Goal: Answer question/provide support

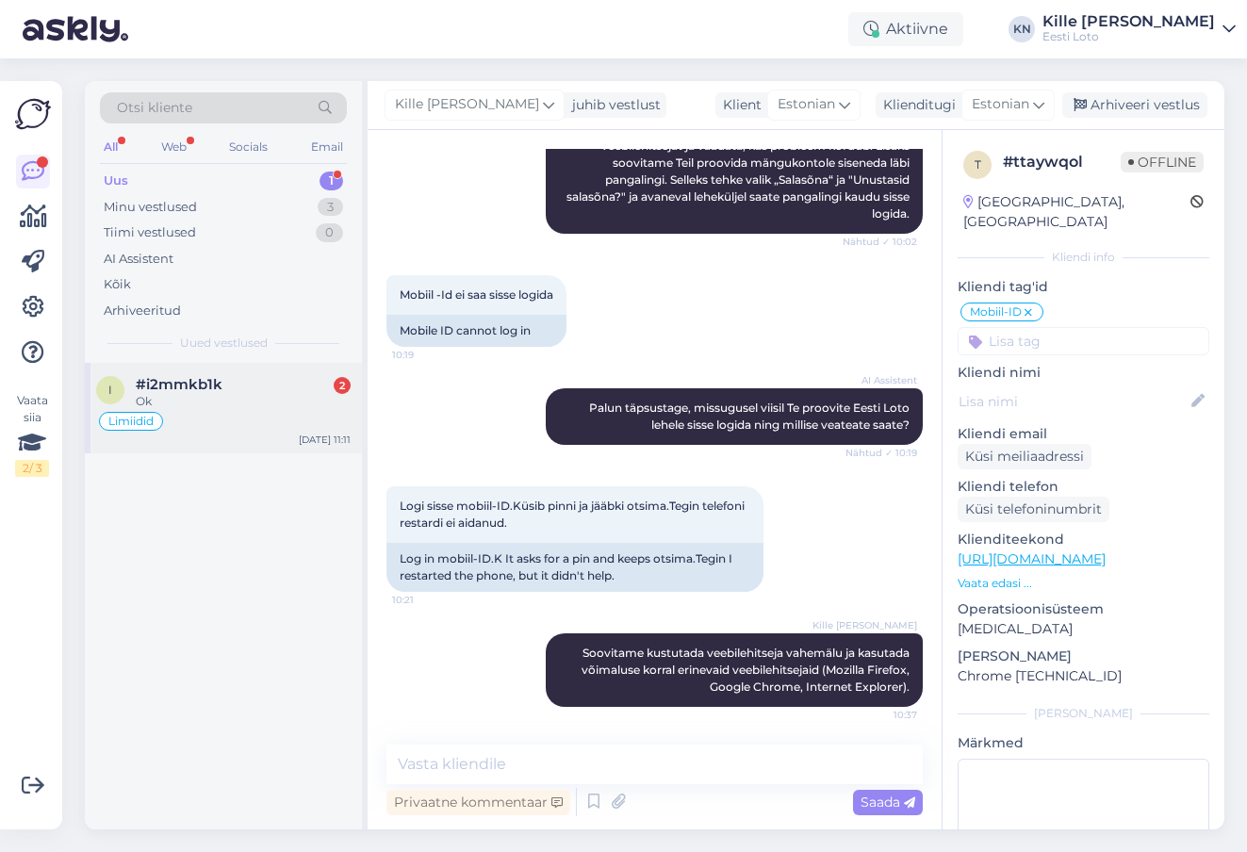
scroll to position [74, 0]
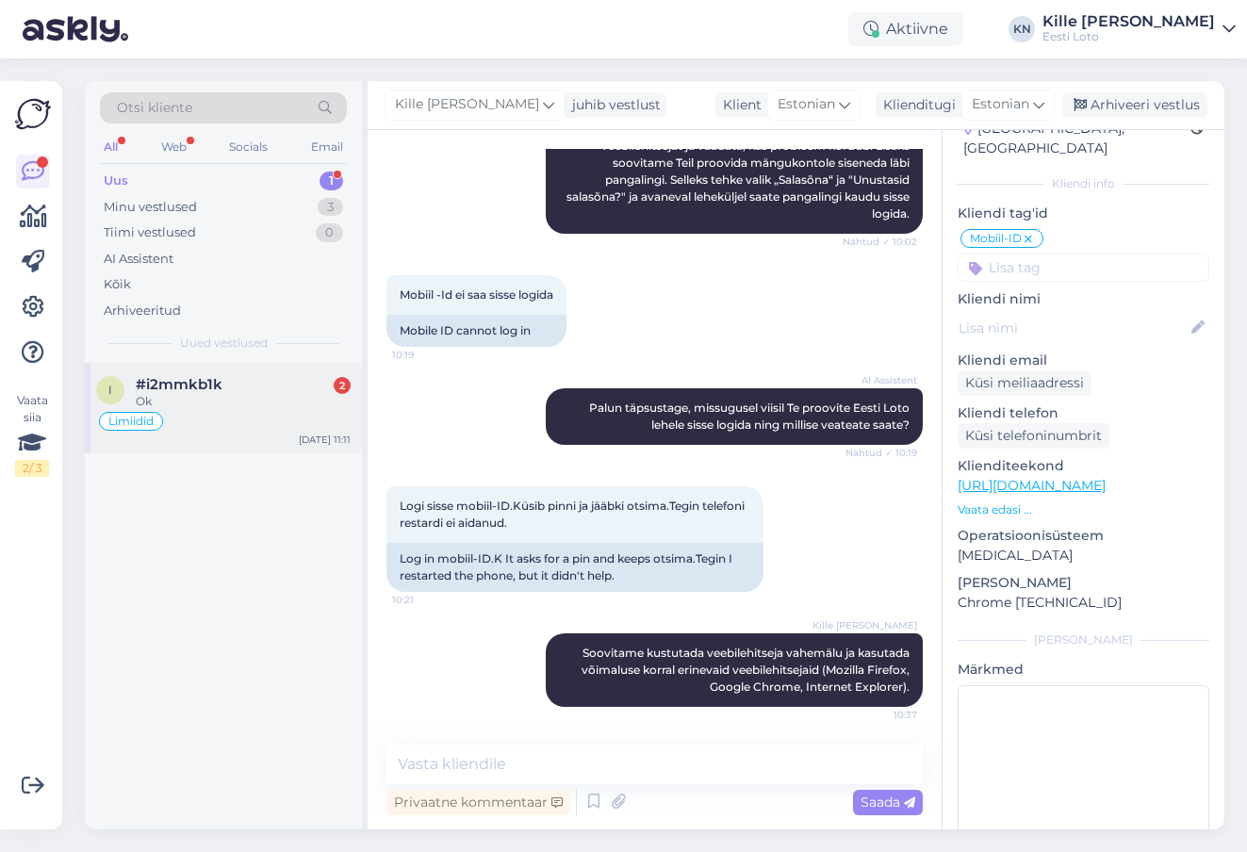
click at [239, 370] on div "i #i2mmkb1k 2 Ok Limiidid [DATE] 11:11" at bounding box center [223, 408] width 277 height 91
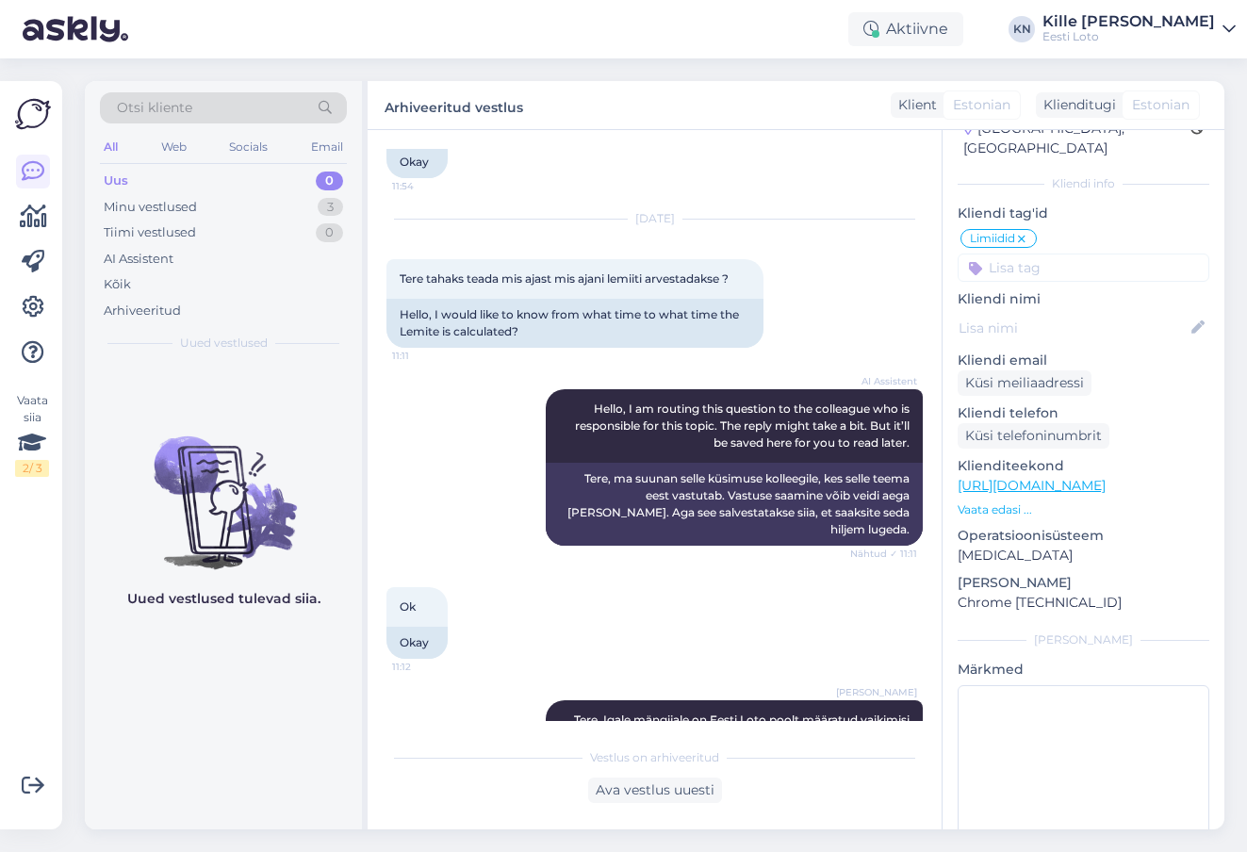
scroll to position [1860, 0]
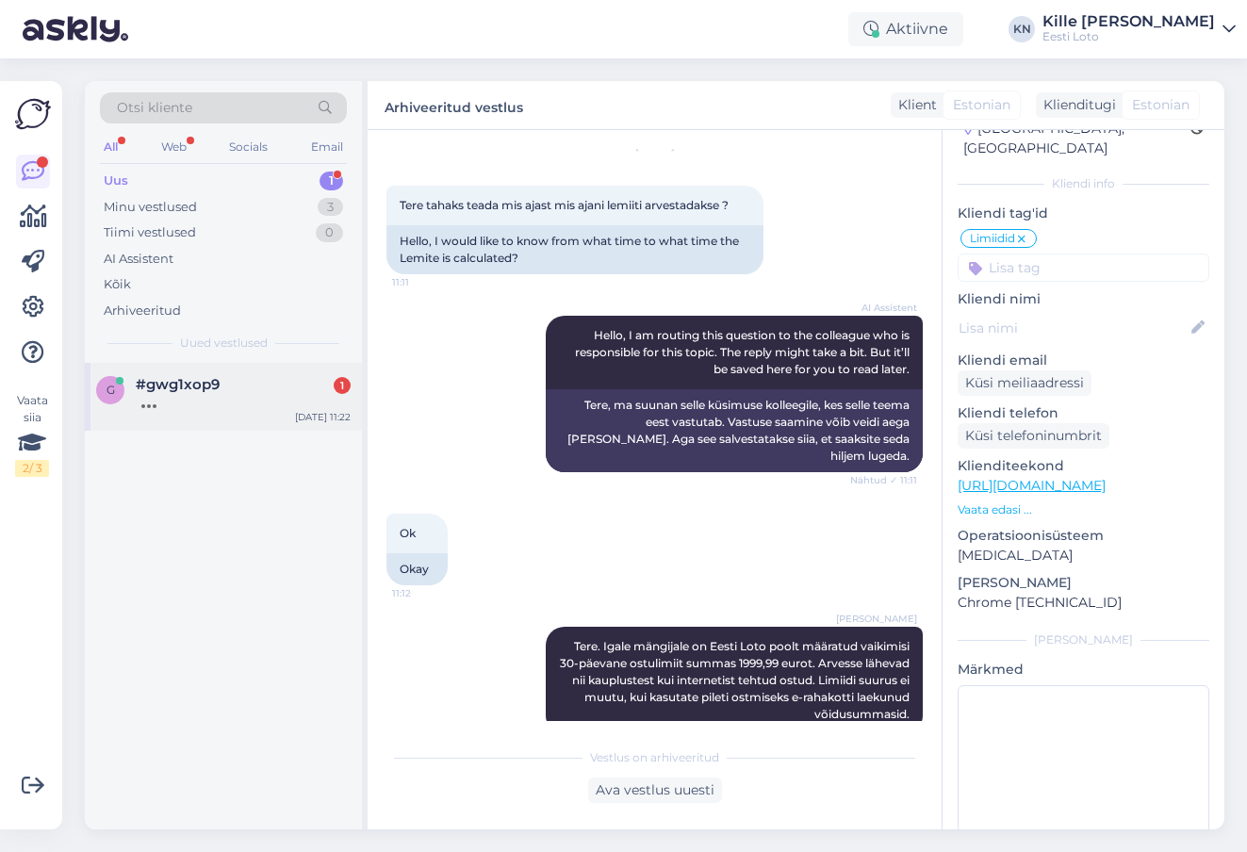
click at [228, 401] on div at bounding box center [243, 401] width 215 height 17
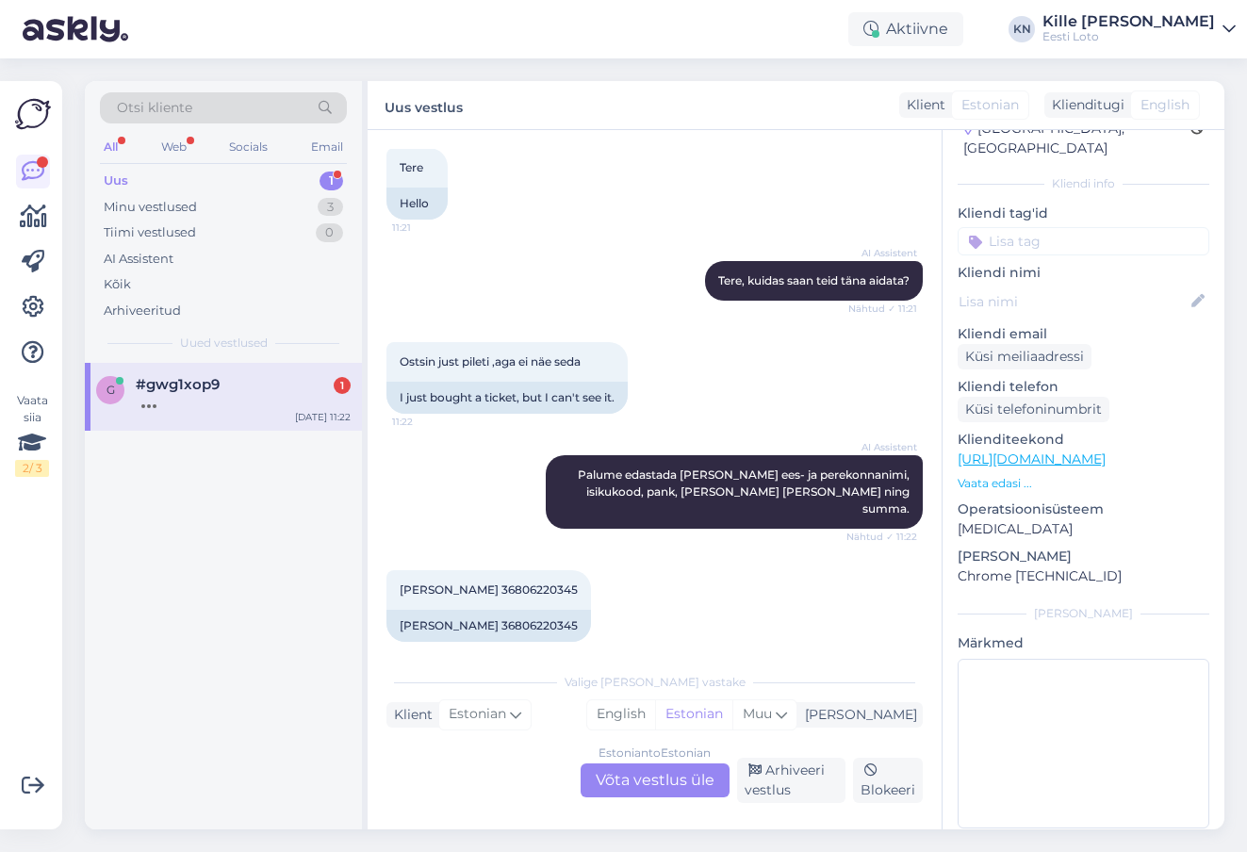
scroll to position [248, 0]
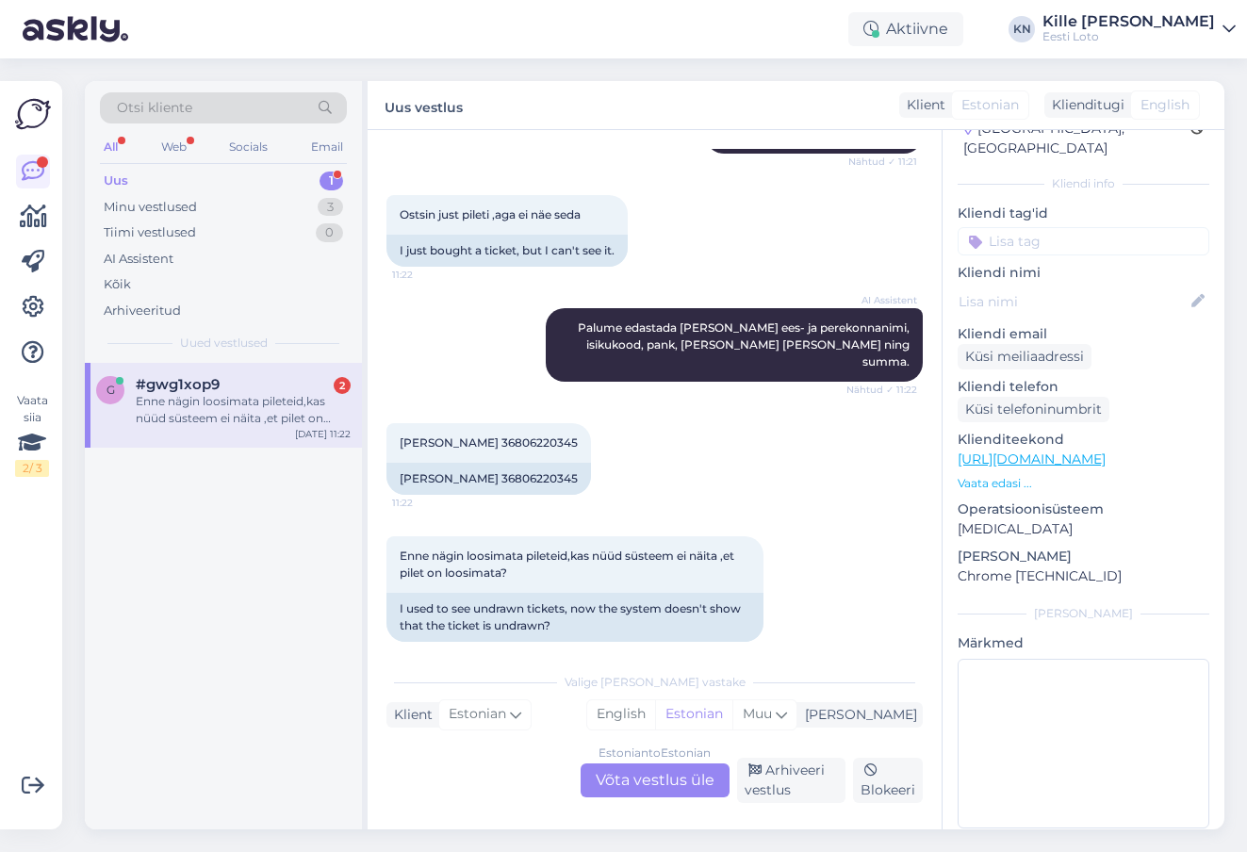
click at [610, 781] on div "Estonian to Estonian Võta vestlus üle" at bounding box center [655, 781] width 149 height 34
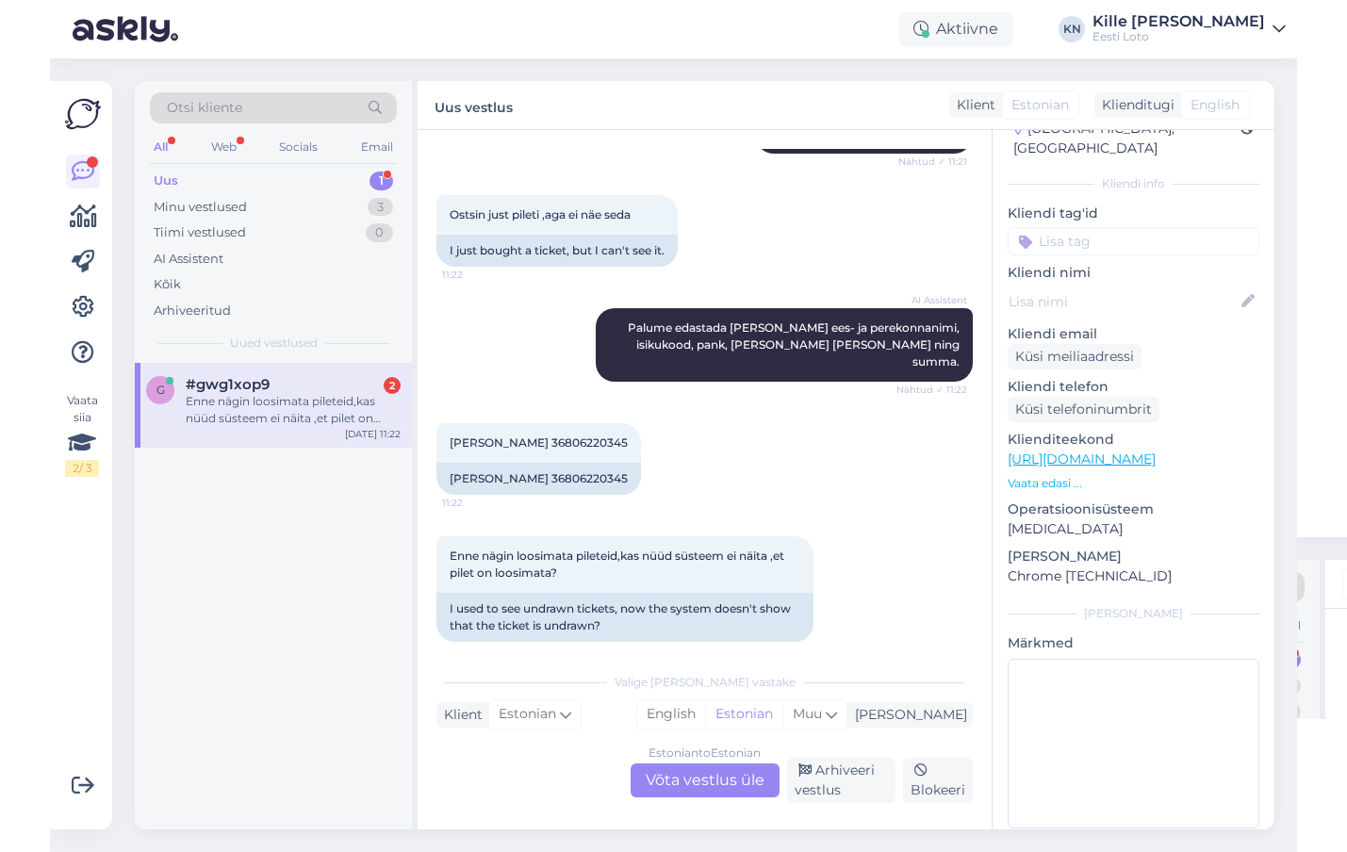
scroll to position [166, 0]
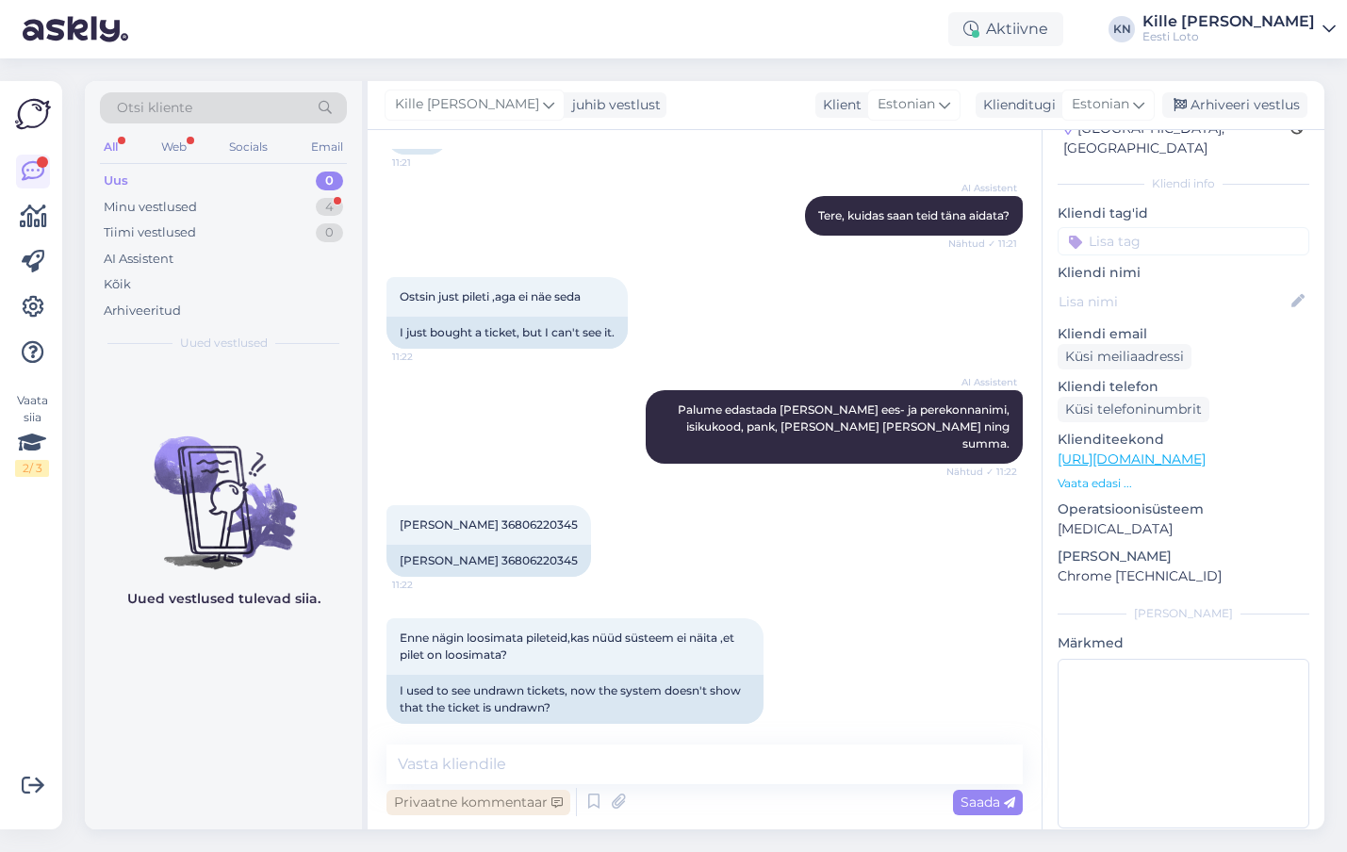
click at [545, 802] on div "Privaatne kommentaar" at bounding box center [479, 802] width 184 height 25
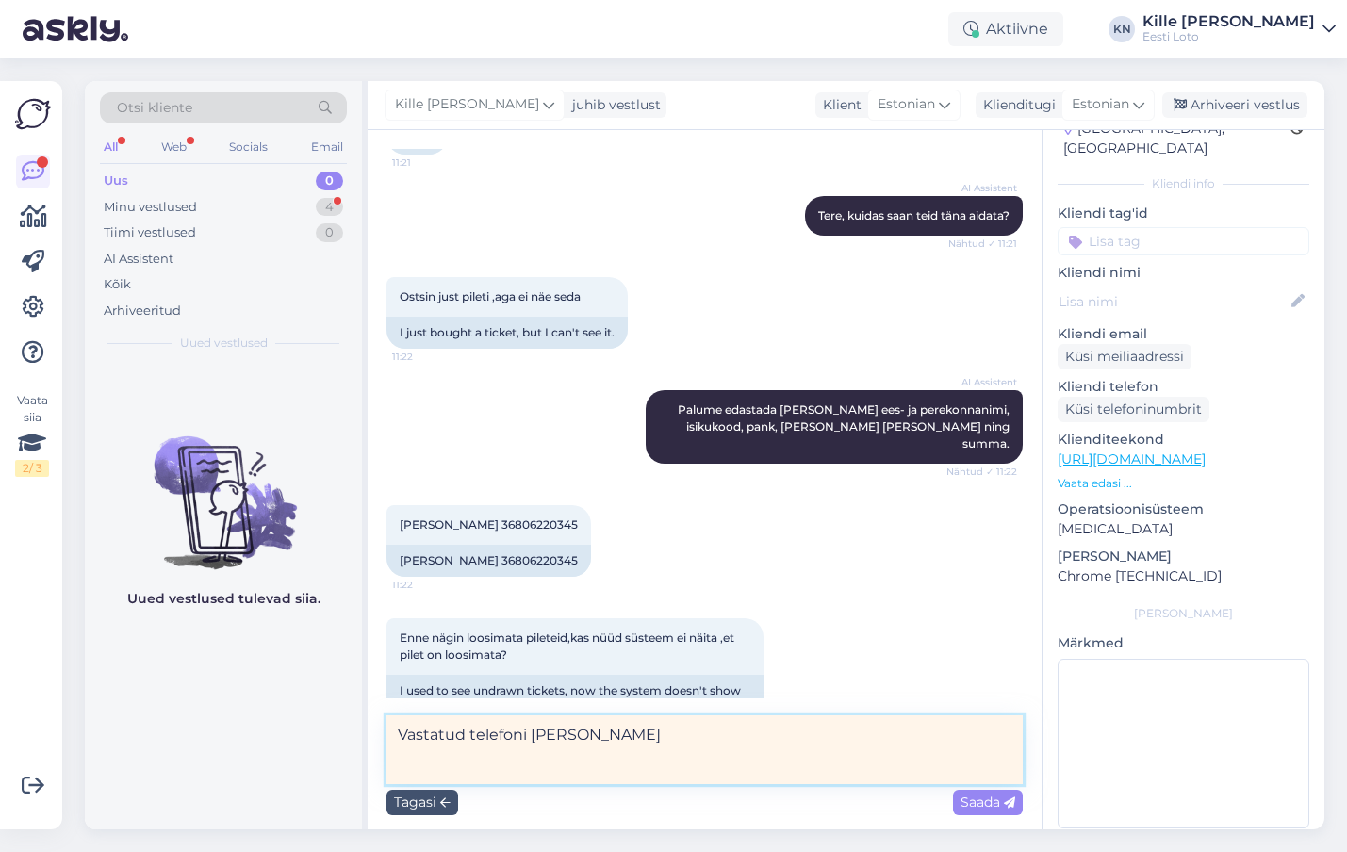
drag, startPoint x: 569, startPoint y: 736, endPoint x: 294, endPoint y: 715, distance: 275.2
click at [387, 716] on textarea "Vastatud telefoni [PERSON_NAME]" at bounding box center [705, 750] width 636 height 69
type textarea "Helistas meile"
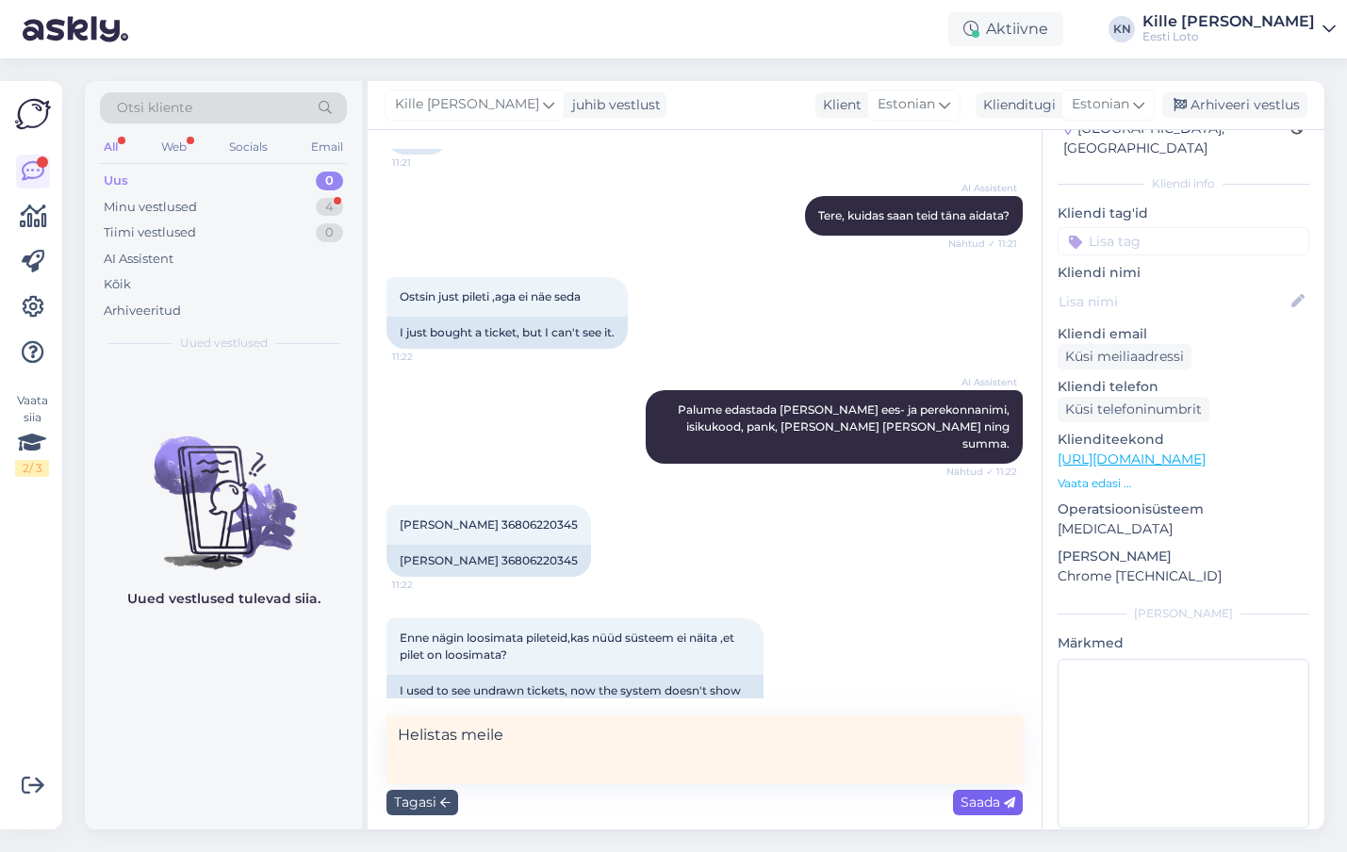
click at [996, 802] on span "Saada" at bounding box center [988, 802] width 55 height 17
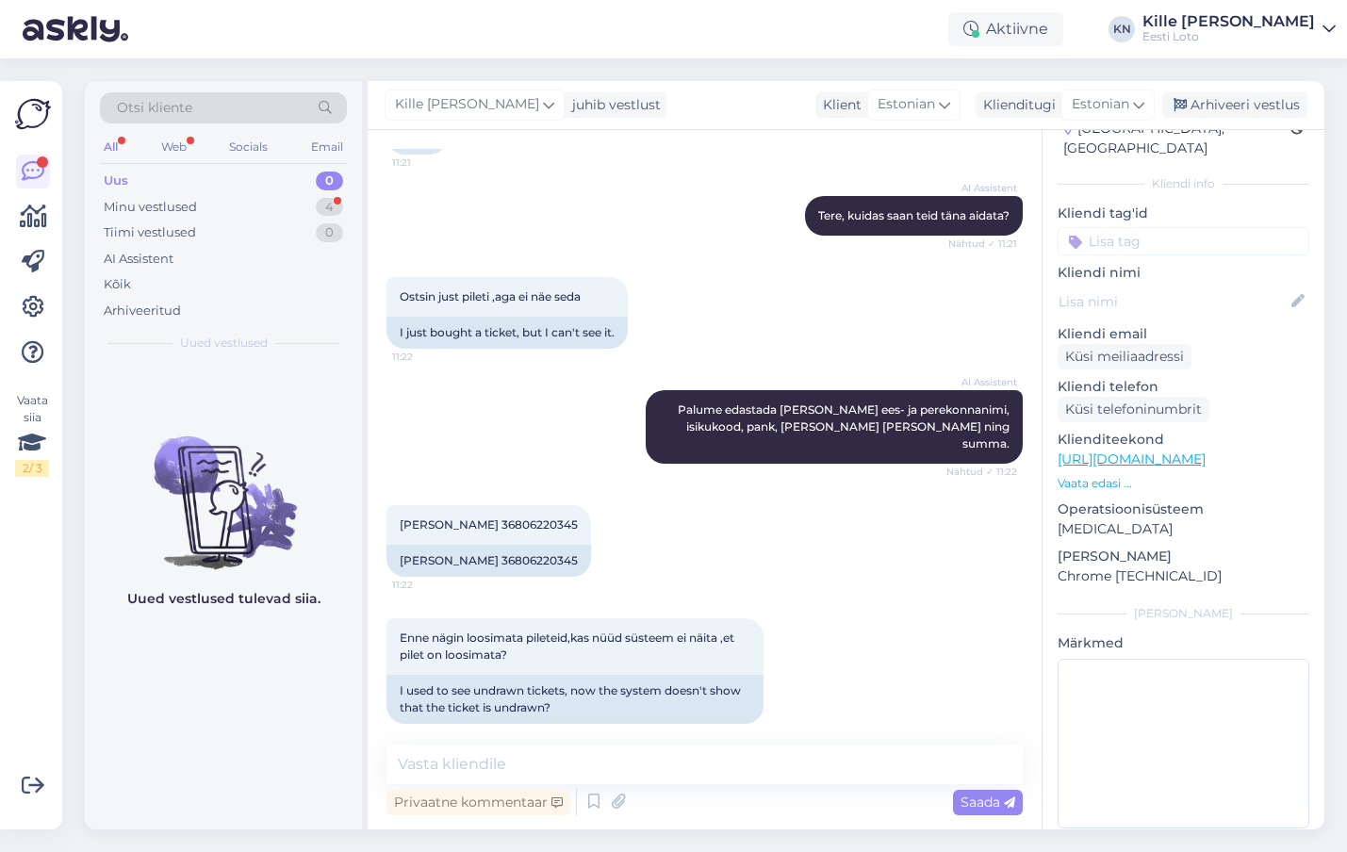
scroll to position [247, 0]
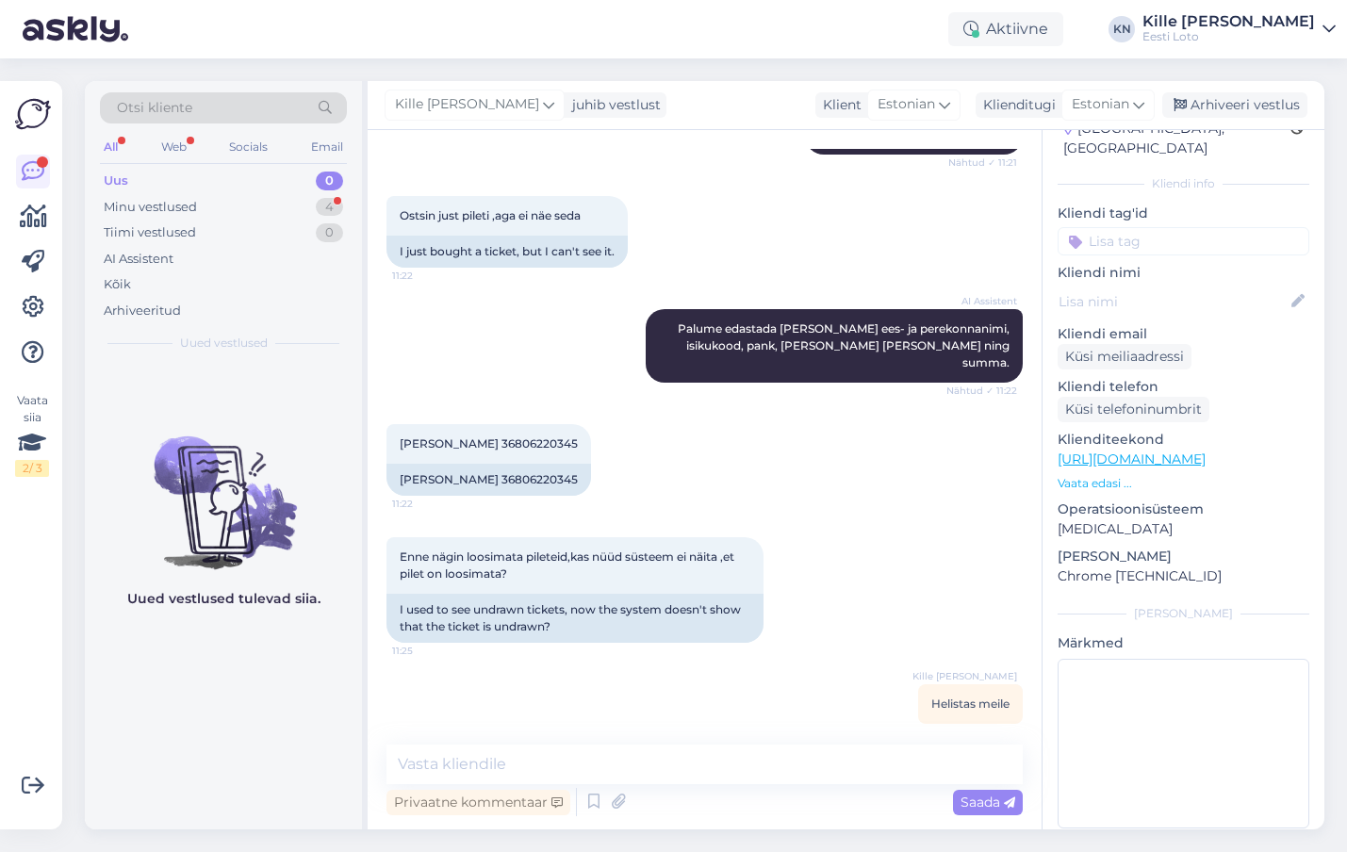
click at [1113, 232] on input at bounding box center [1184, 241] width 252 height 28
type input "pilet"
click at [1164, 288] on span "Pileti ostmine" at bounding box center [1184, 293] width 78 height 11
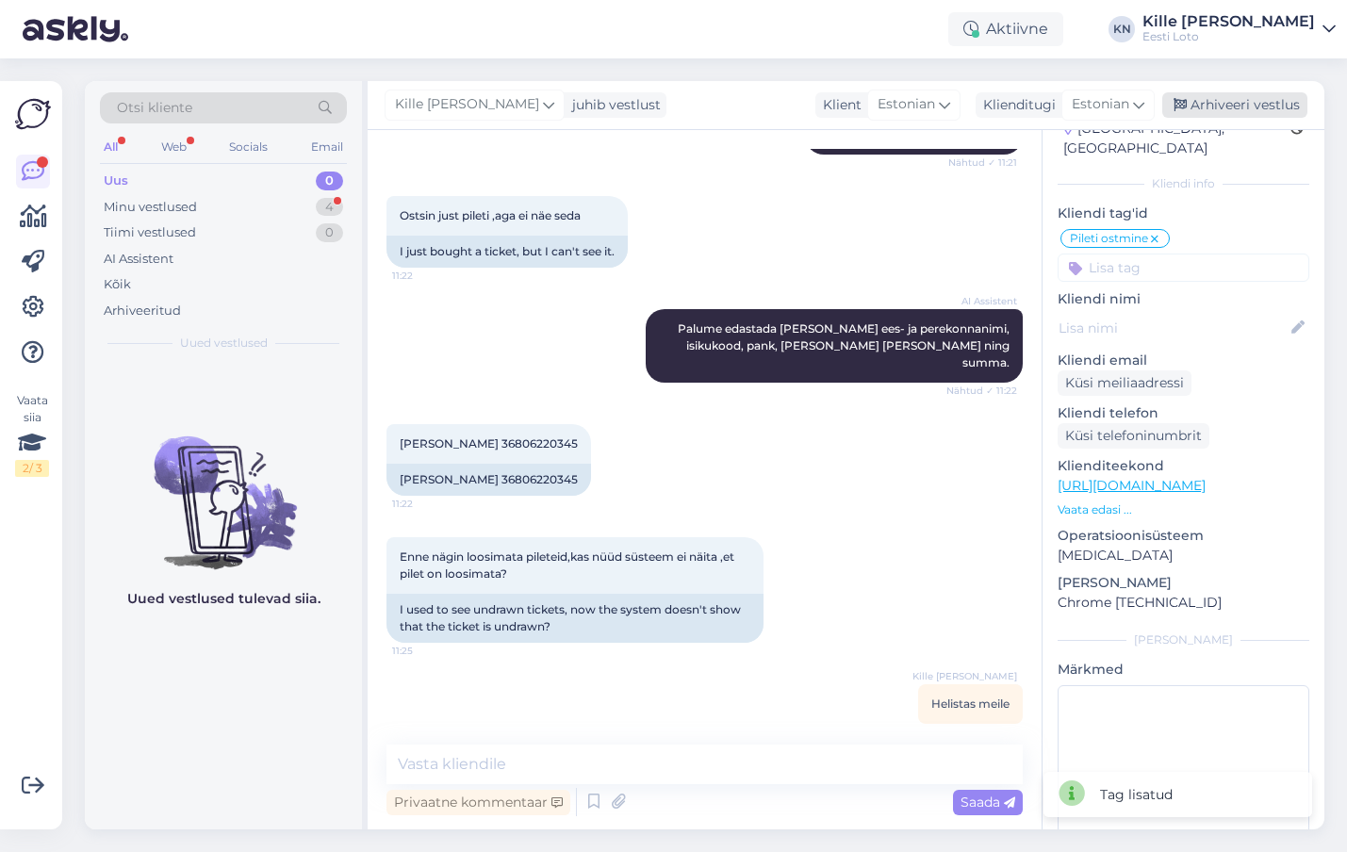
click at [1213, 103] on div "Arhiveeri vestlus" at bounding box center [1235, 104] width 145 height 25
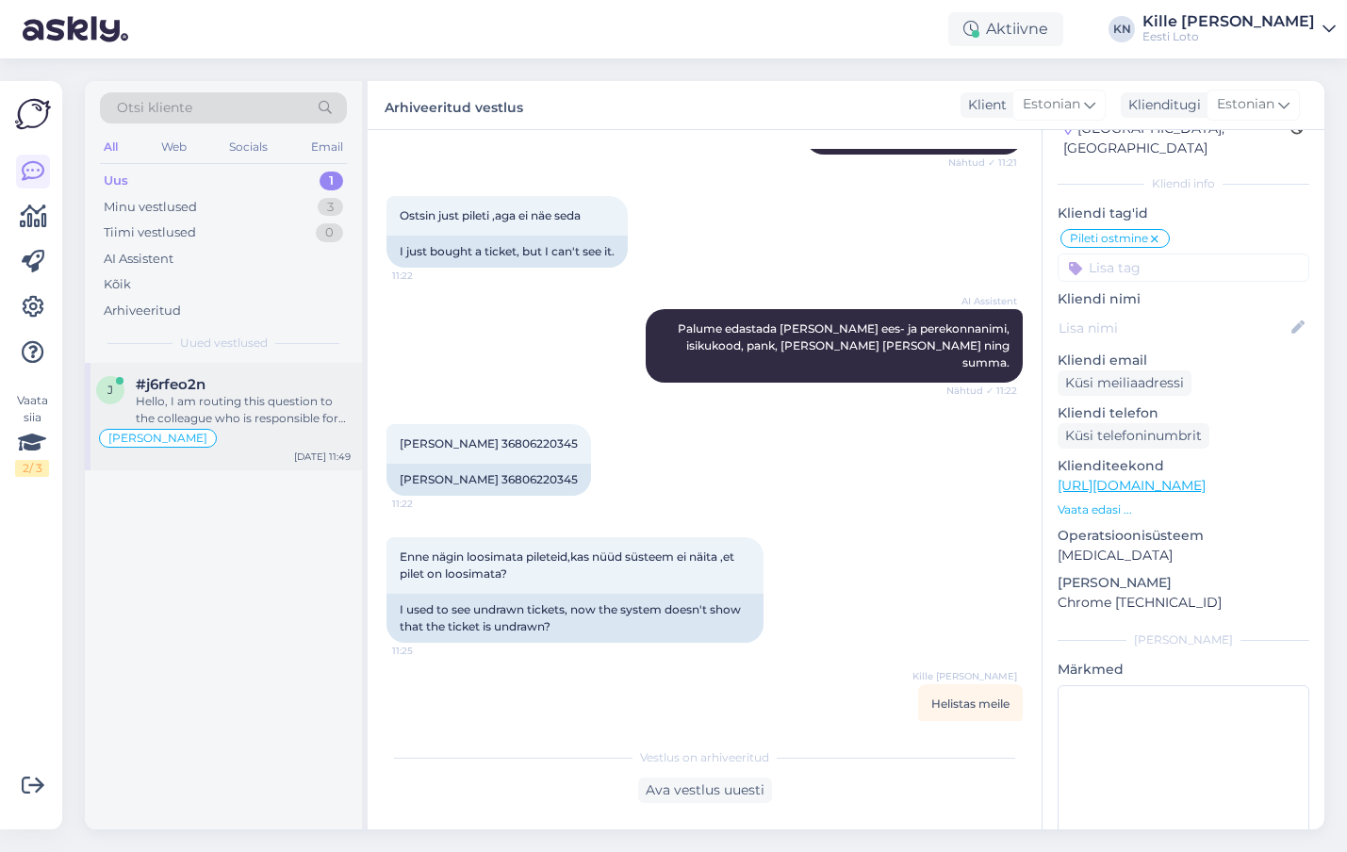
click at [235, 370] on div "j #j6rfeo2n Hello, I am routing this question to the colleague who is responsib…" at bounding box center [223, 416] width 277 height 107
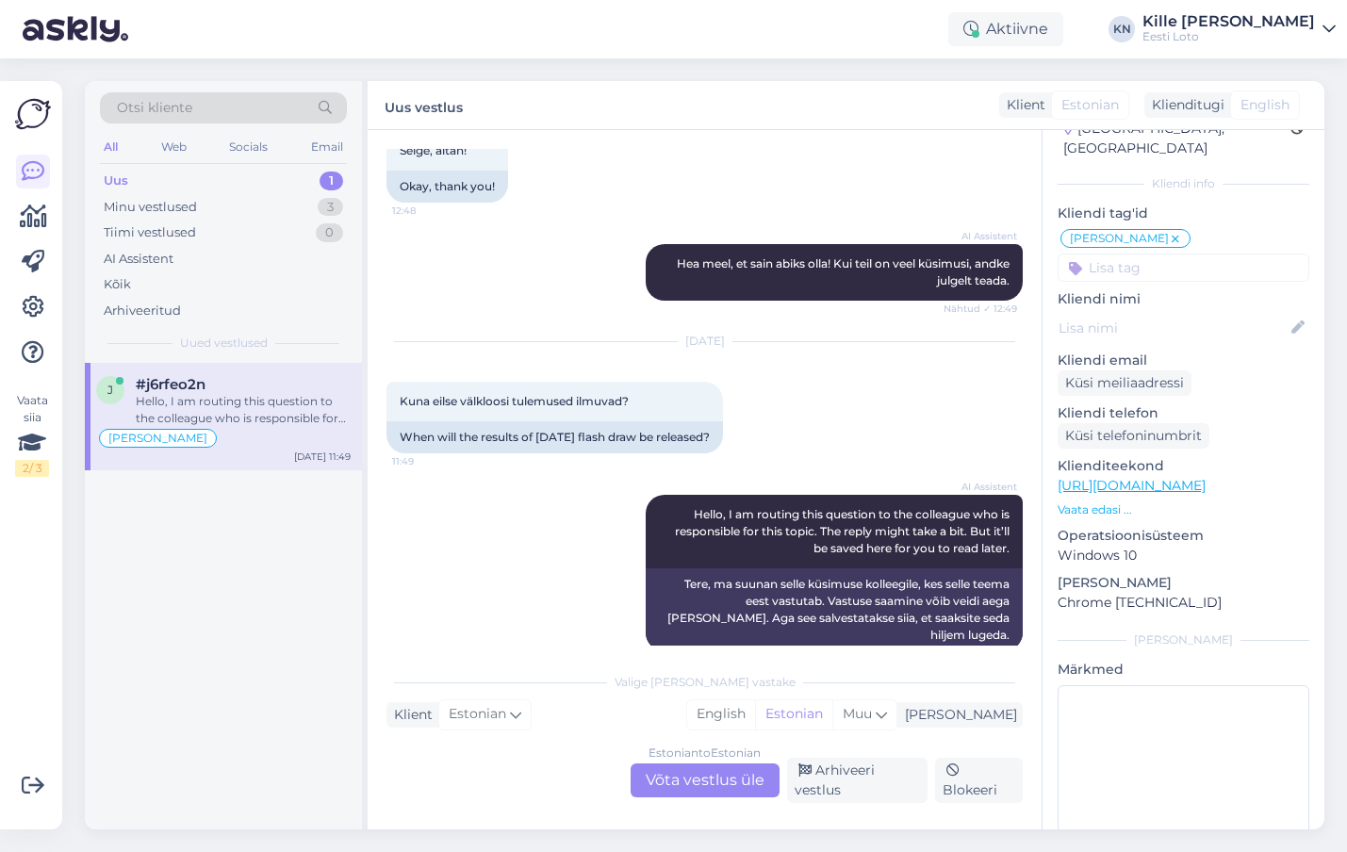
scroll to position [719, 0]
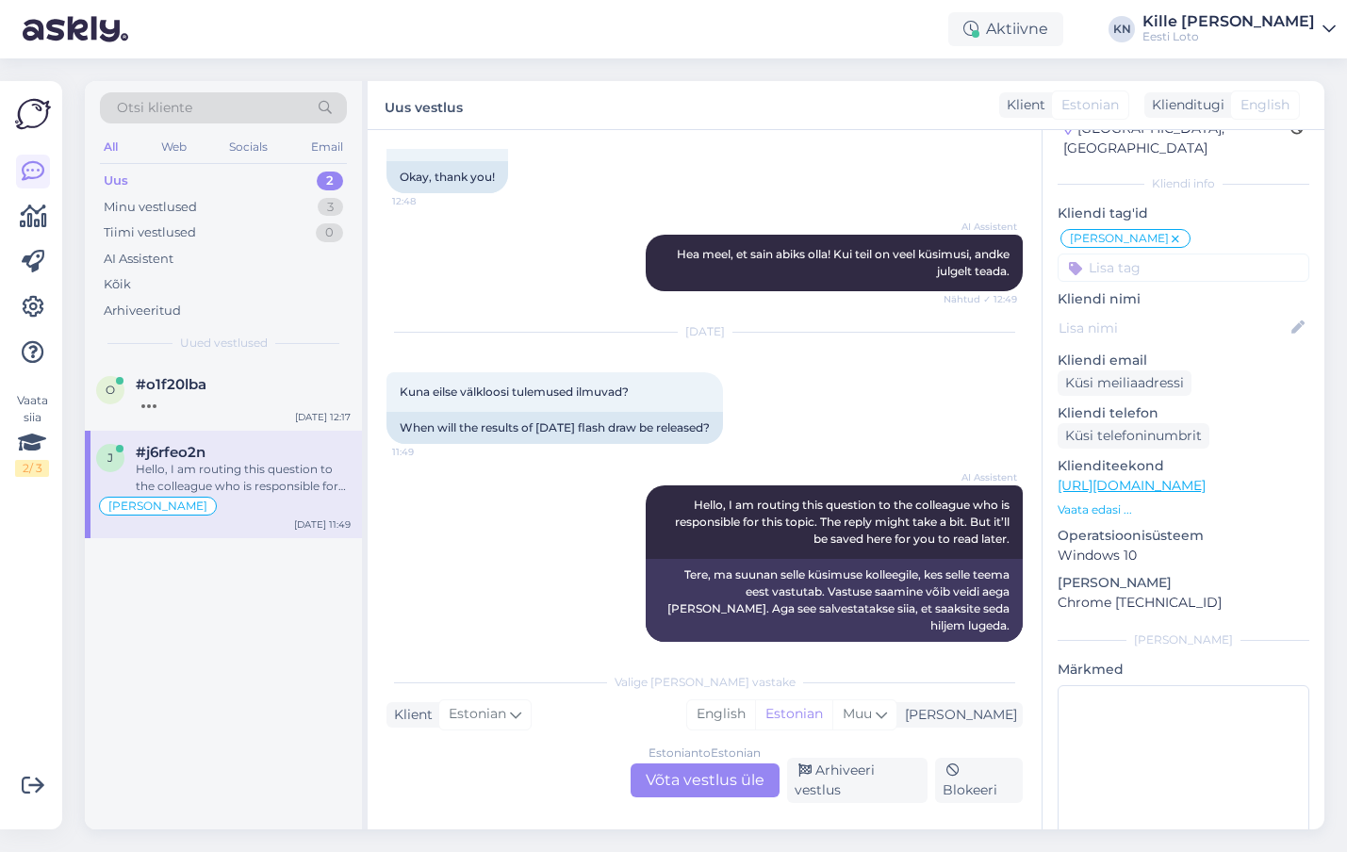
click at [206, 449] on div "#j6rfeo2n" at bounding box center [243, 452] width 215 height 17
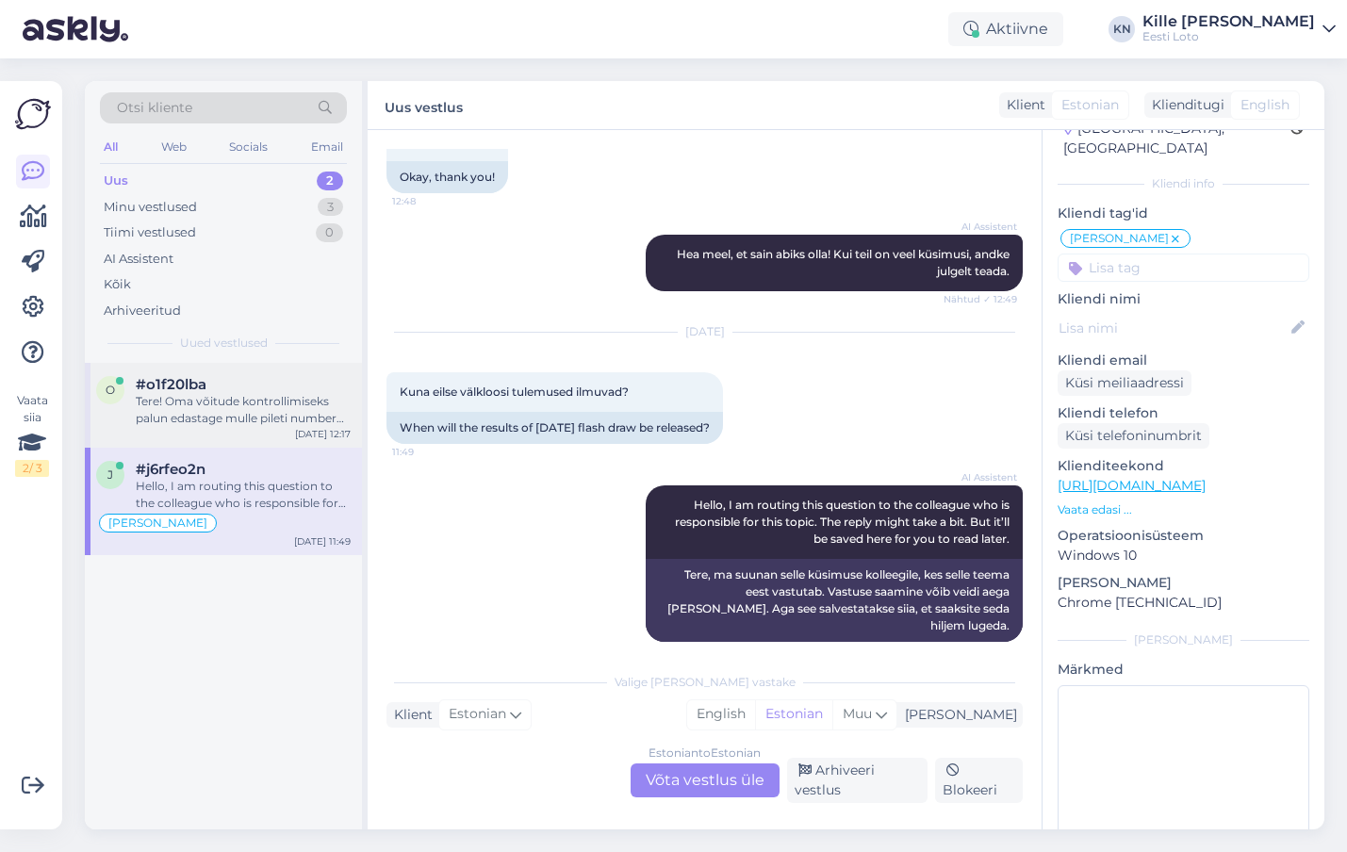
click at [257, 395] on div "Tere! Oma võitude kontrollimiseks palun edastage mulle pileti number või Teie i…" at bounding box center [243, 410] width 215 height 34
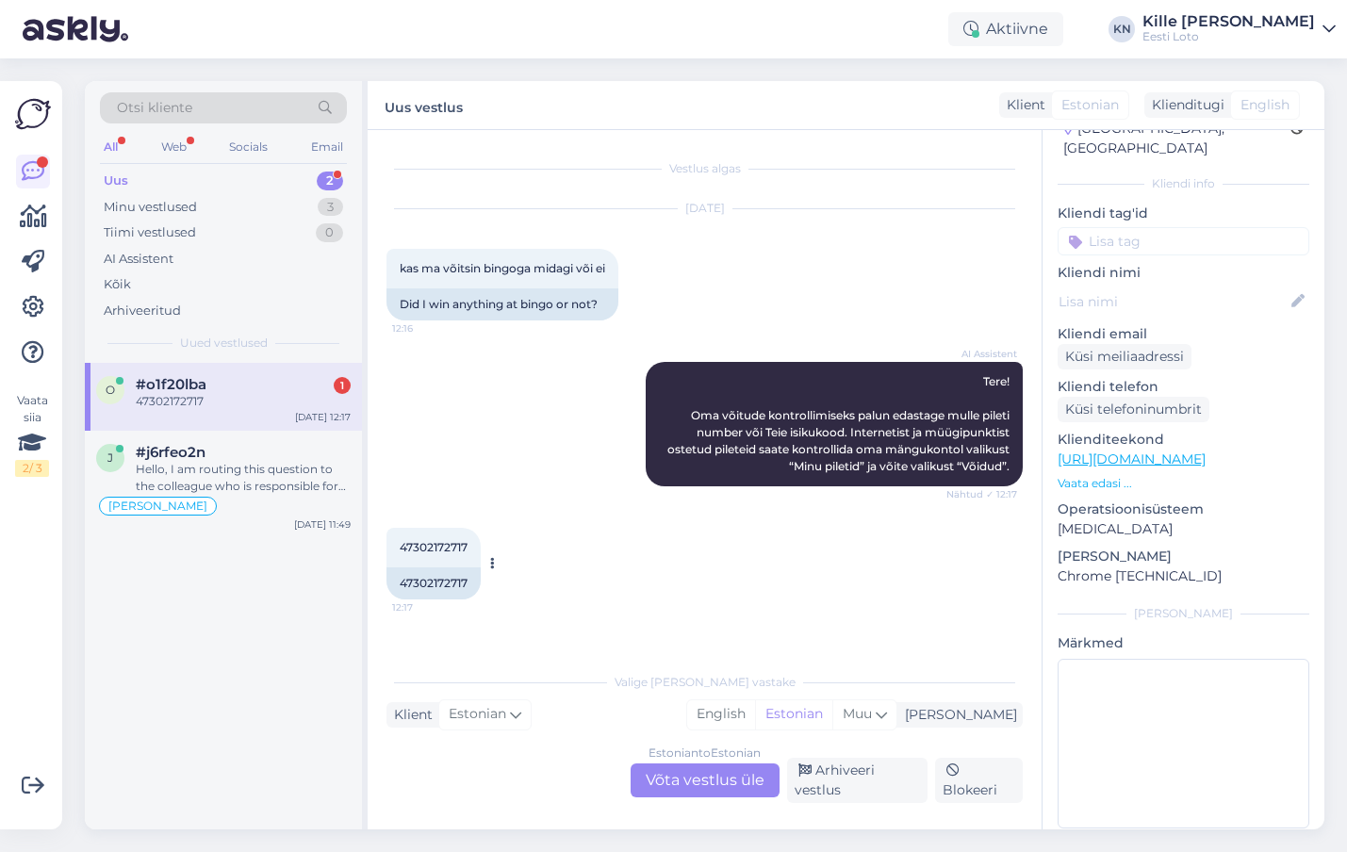
click at [438, 547] on span "47302172717" at bounding box center [434, 547] width 68 height 14
copy span "47302172717"
click at [272, 458] on div "#j6rfeo2n" at bounding box center [243, 452] width 215 height 17
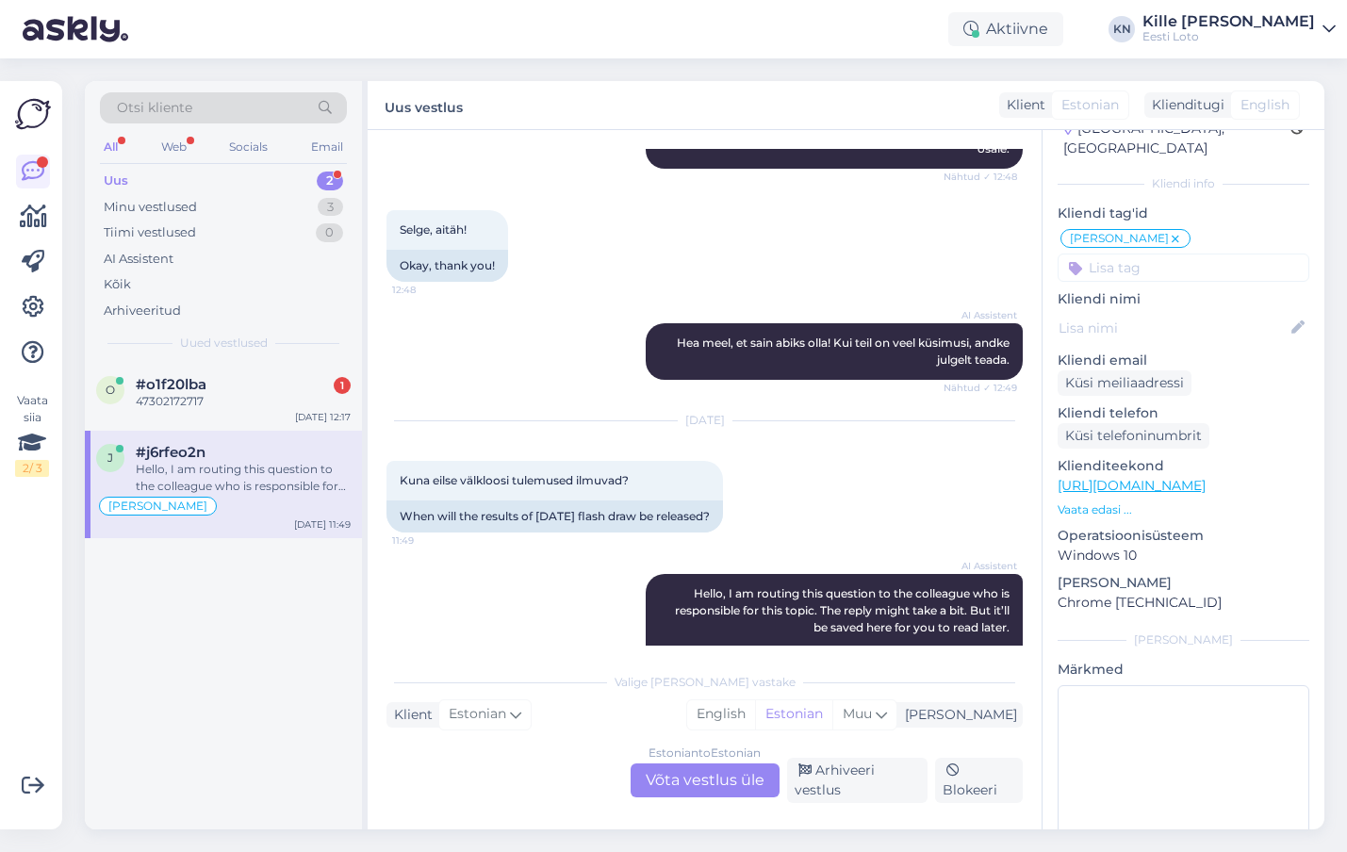
scroll to position [515, 0]
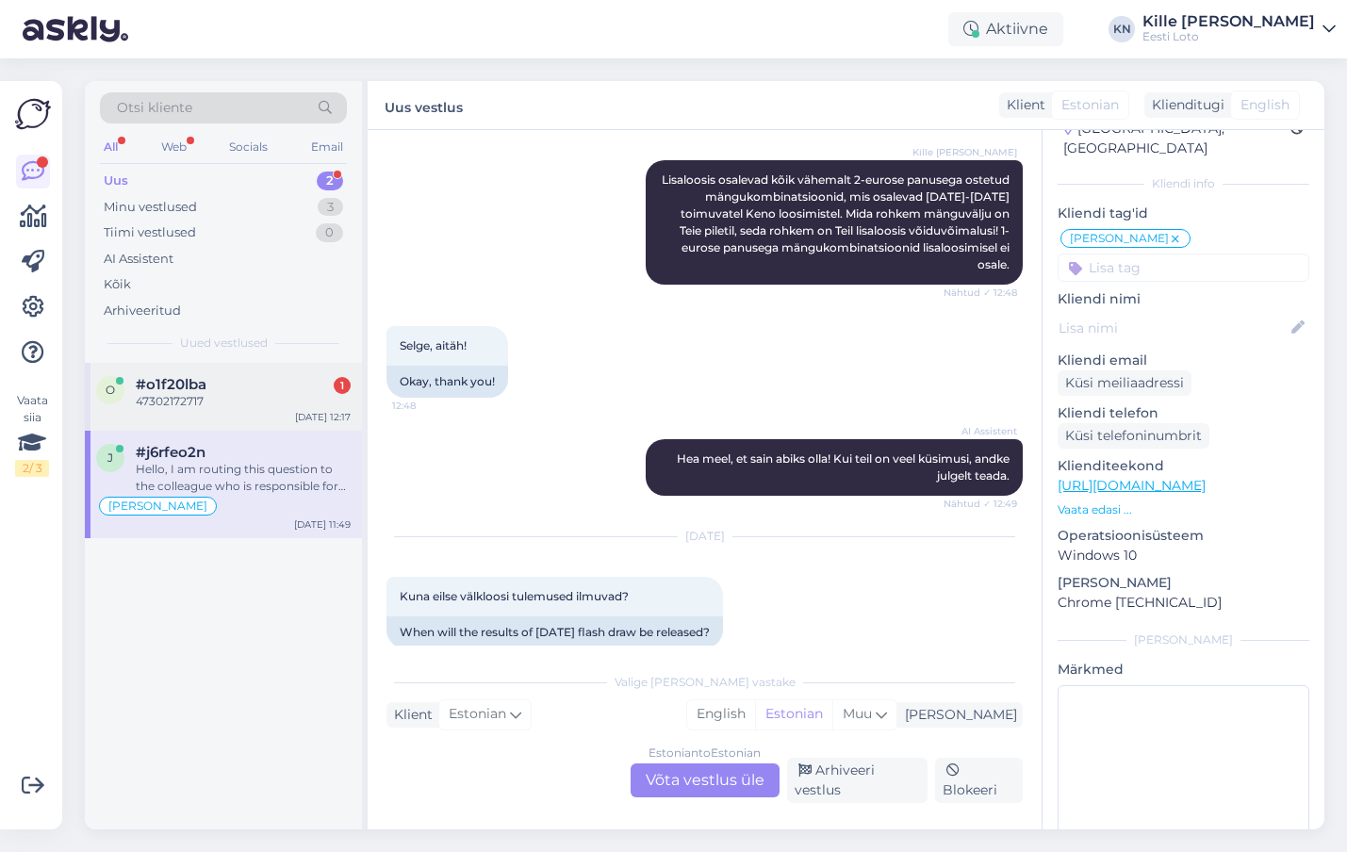
click at [226, 390] on div "#o1f20lba 1" at bounding box center [243, 384] width 215 height 17
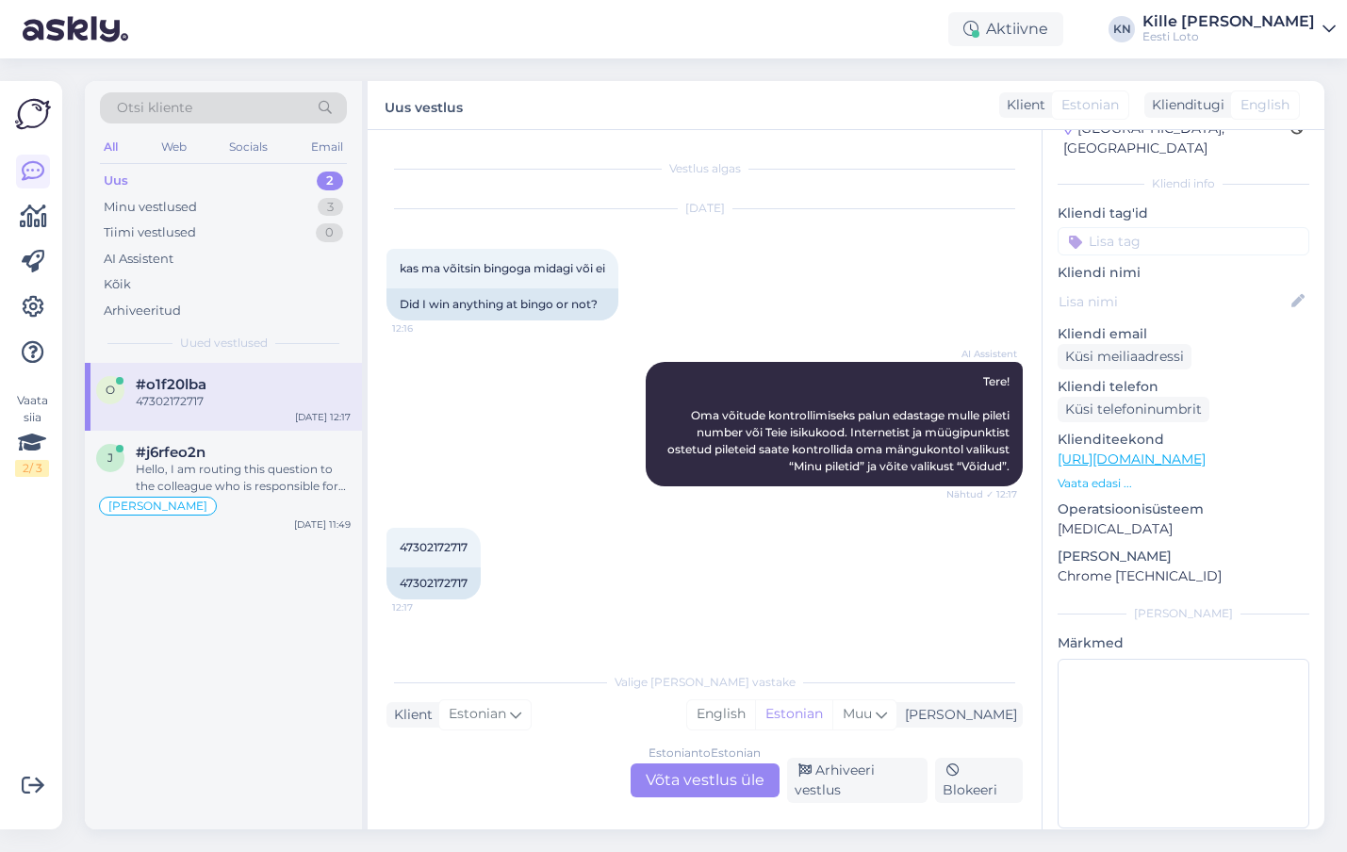
scroll to position [0, 0]
click at [434, 546] on span "47302172717" at bounding box center [434, 547] width 68 height 14
copy span "47302172717"
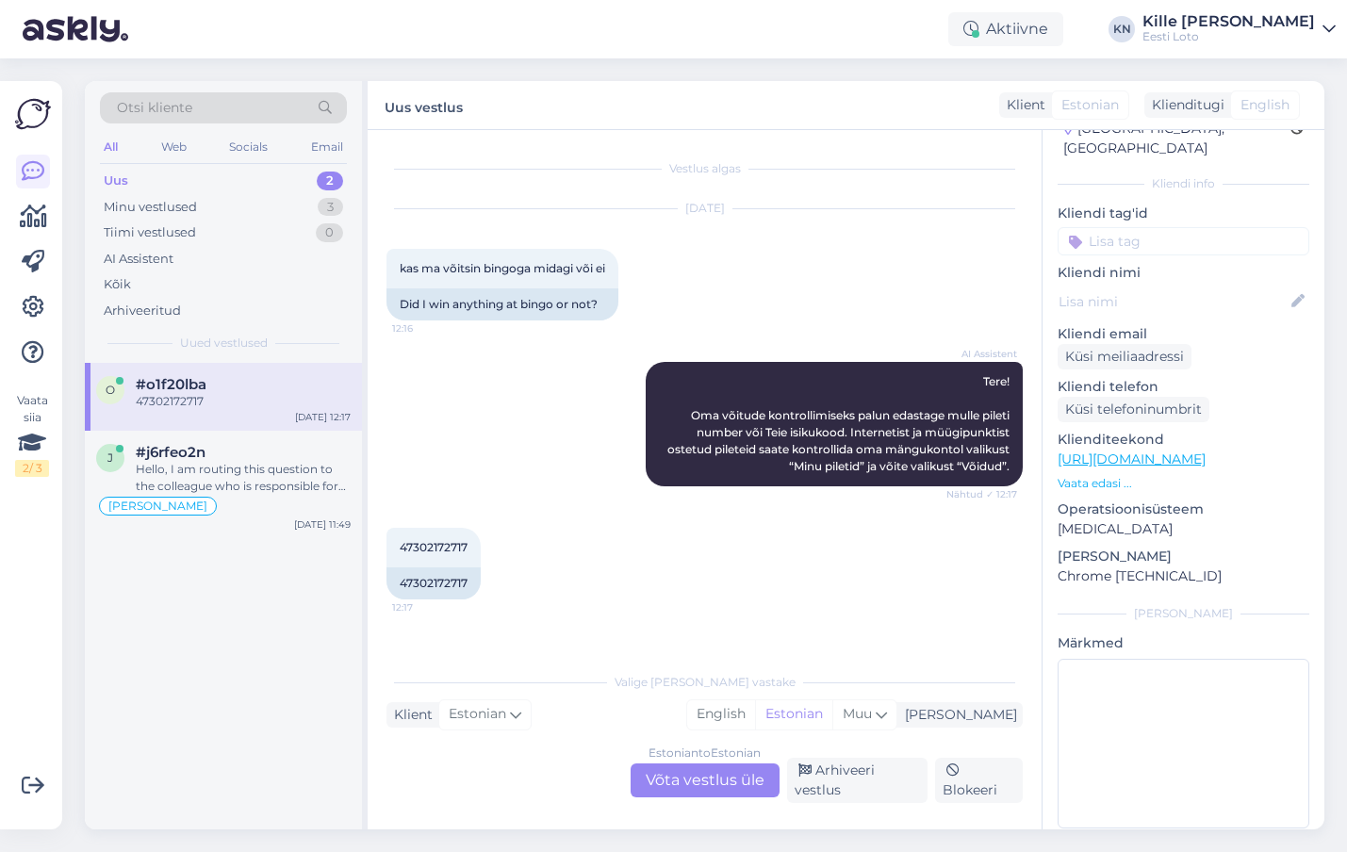
click at [701, 802] on div "Estonian to Estonian Võta vestlus üle Arhiveeri vestlus Blokeeri" at bounding box center [705, 780] width 636 height 45
click at [695, 795] on div "Estonian to Estonian Võta vestlus üle" at bounding box center [705, 781] width 149 height 34
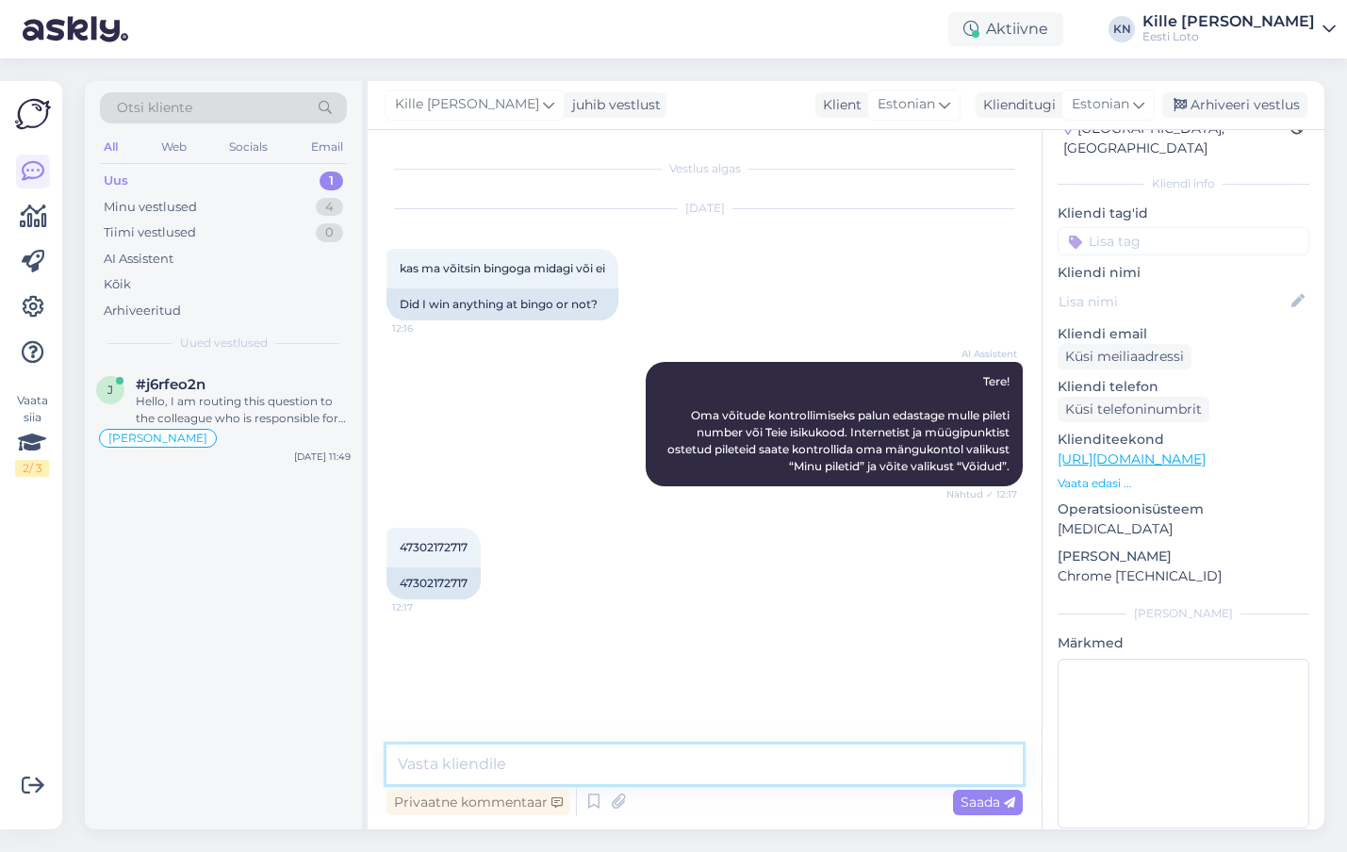
click at [649, 773] on textarea at bounding box center [705, 765] width 636 height 40
type textarea "Selle nädala loosimises Te kahjuks ei võitnud."
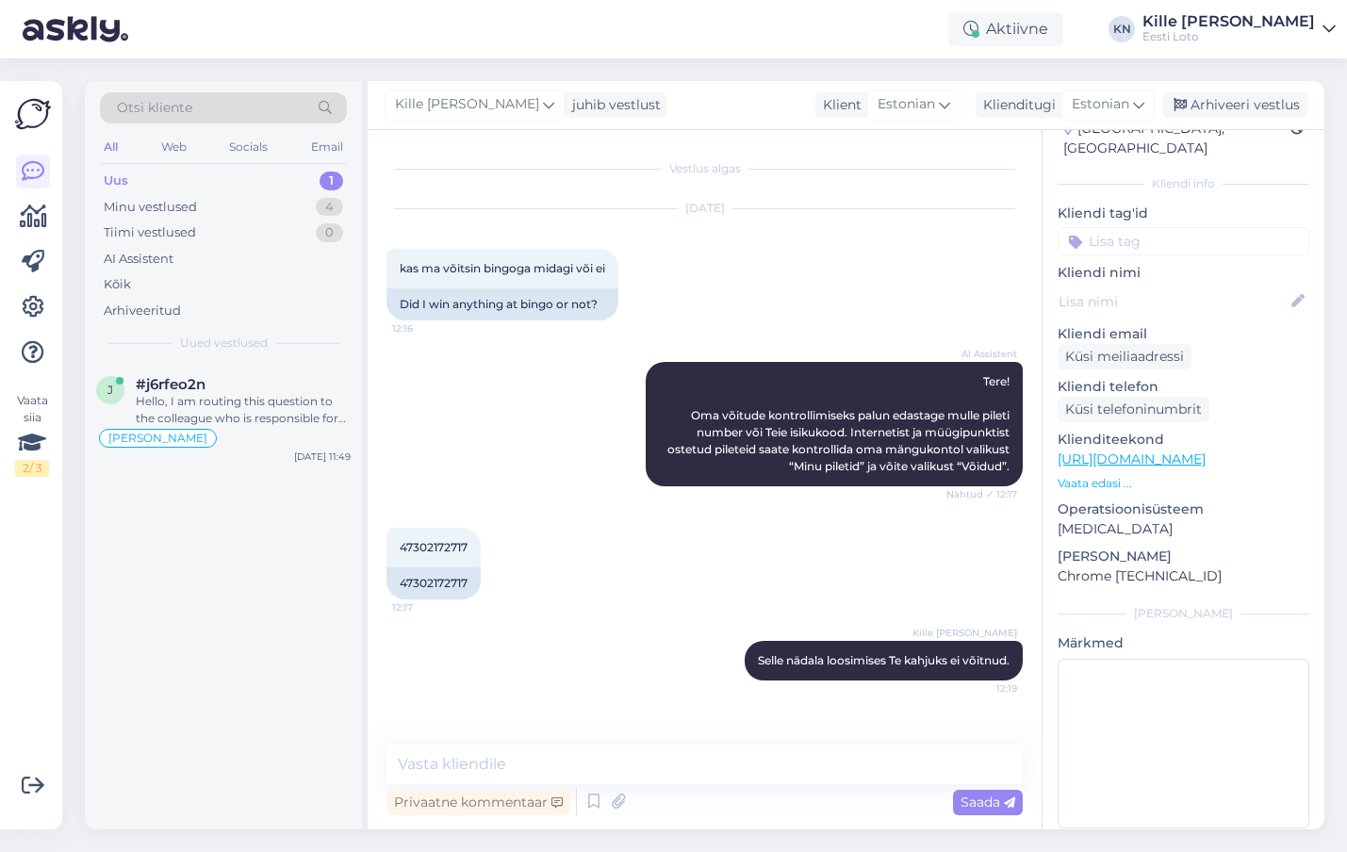
click at [1177, 234] on input at bounding box center [1184, 241] width 252 height 28
type input "või"
click at [1104, 288] on span "Võit" at bounding box center [1111, 293] width 22 height 11
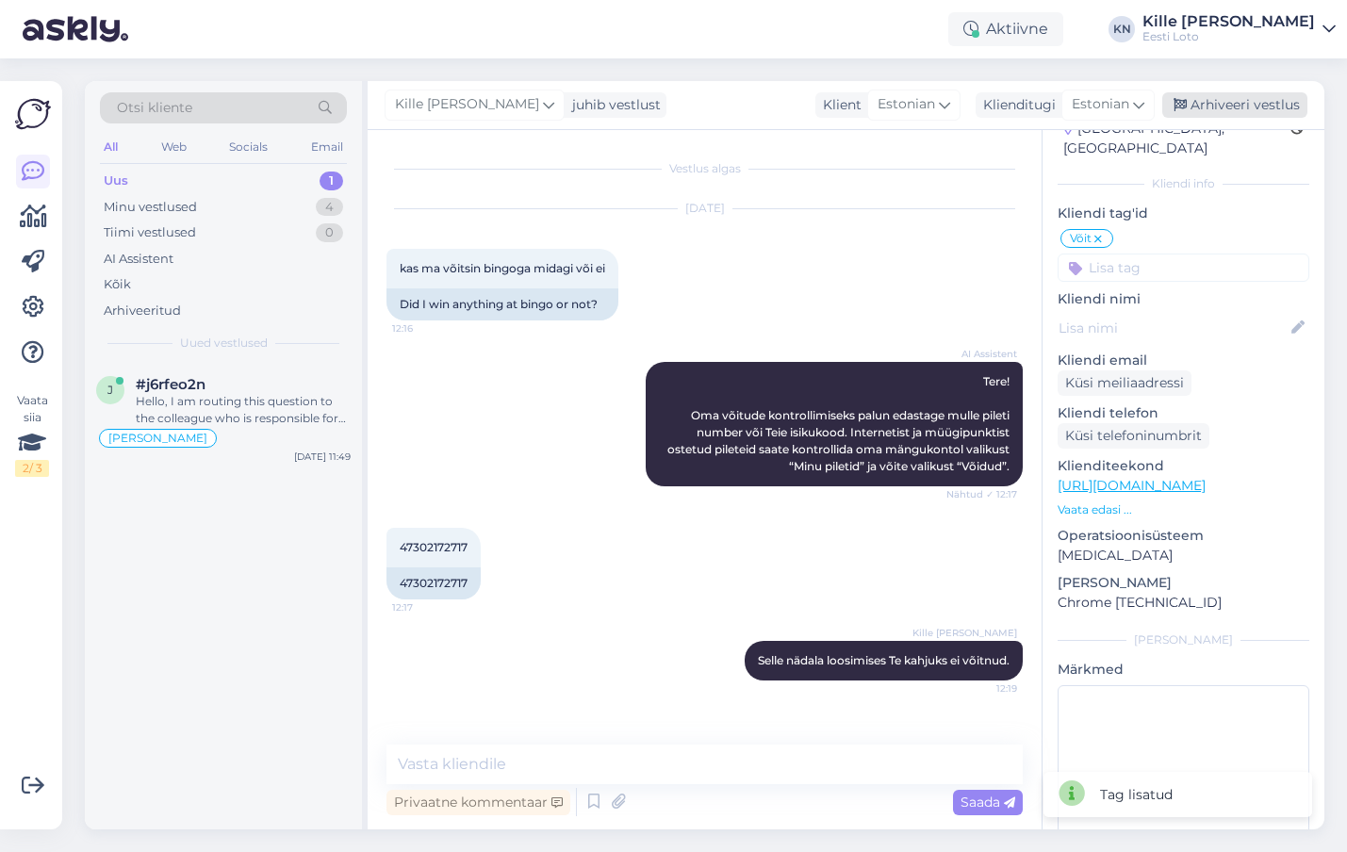
click at [1215, 110] on div "Arhiveeri vestlus" at bounding box center [1235, 104] width 145 height 25
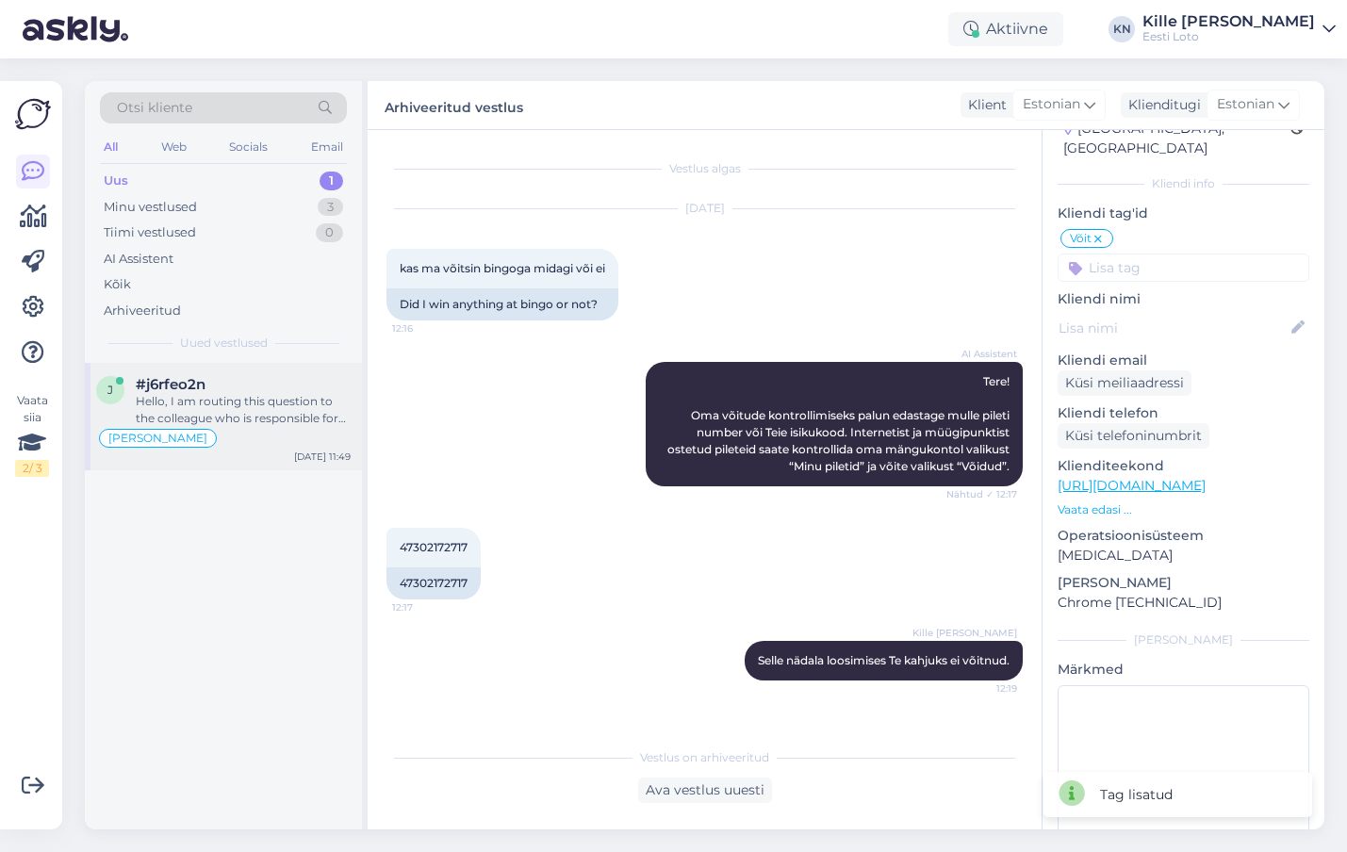
click at [264, 391] on div "#j6rfeo2n" at bounding box center [243, 384] width 215 height 17
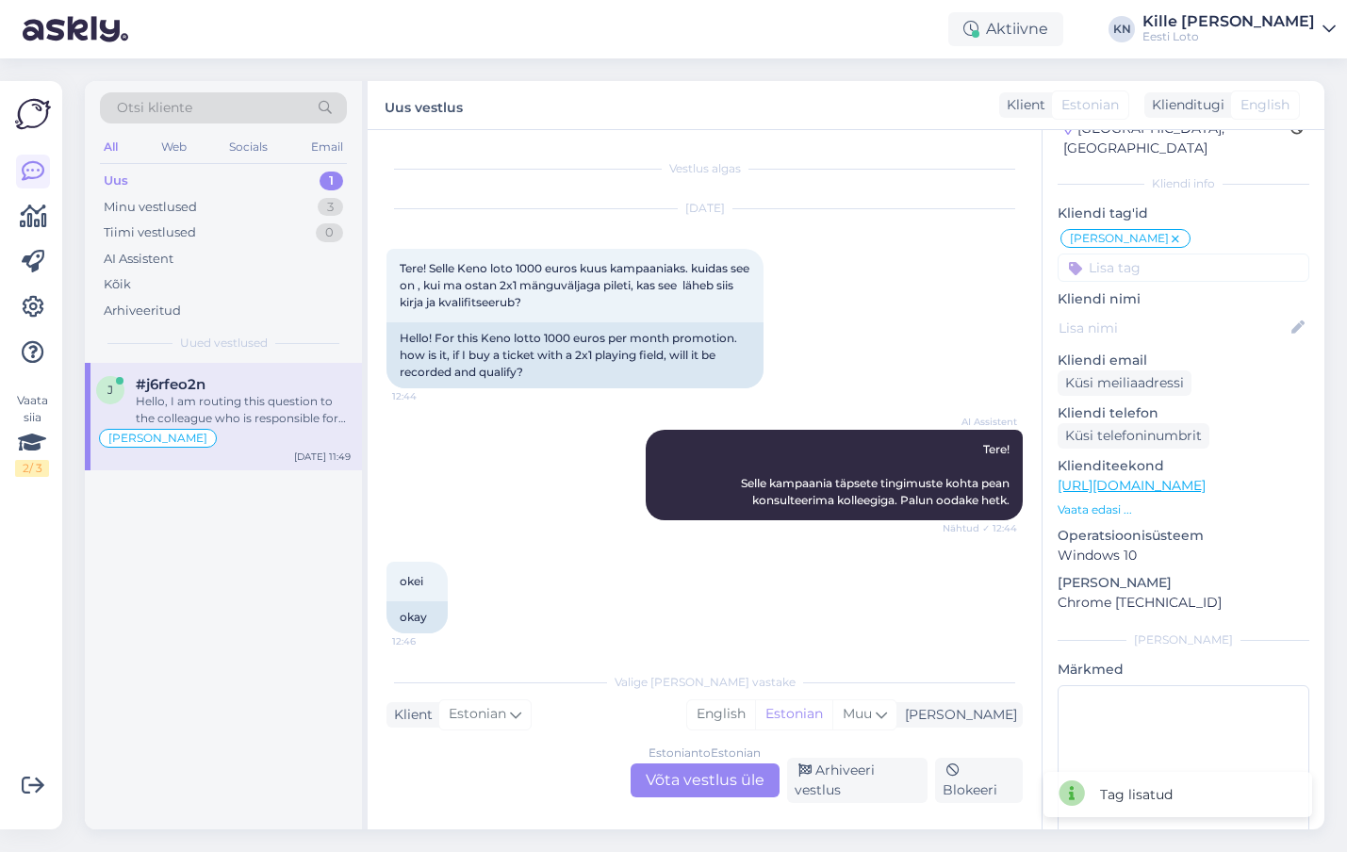
scroll to position [719, 0]
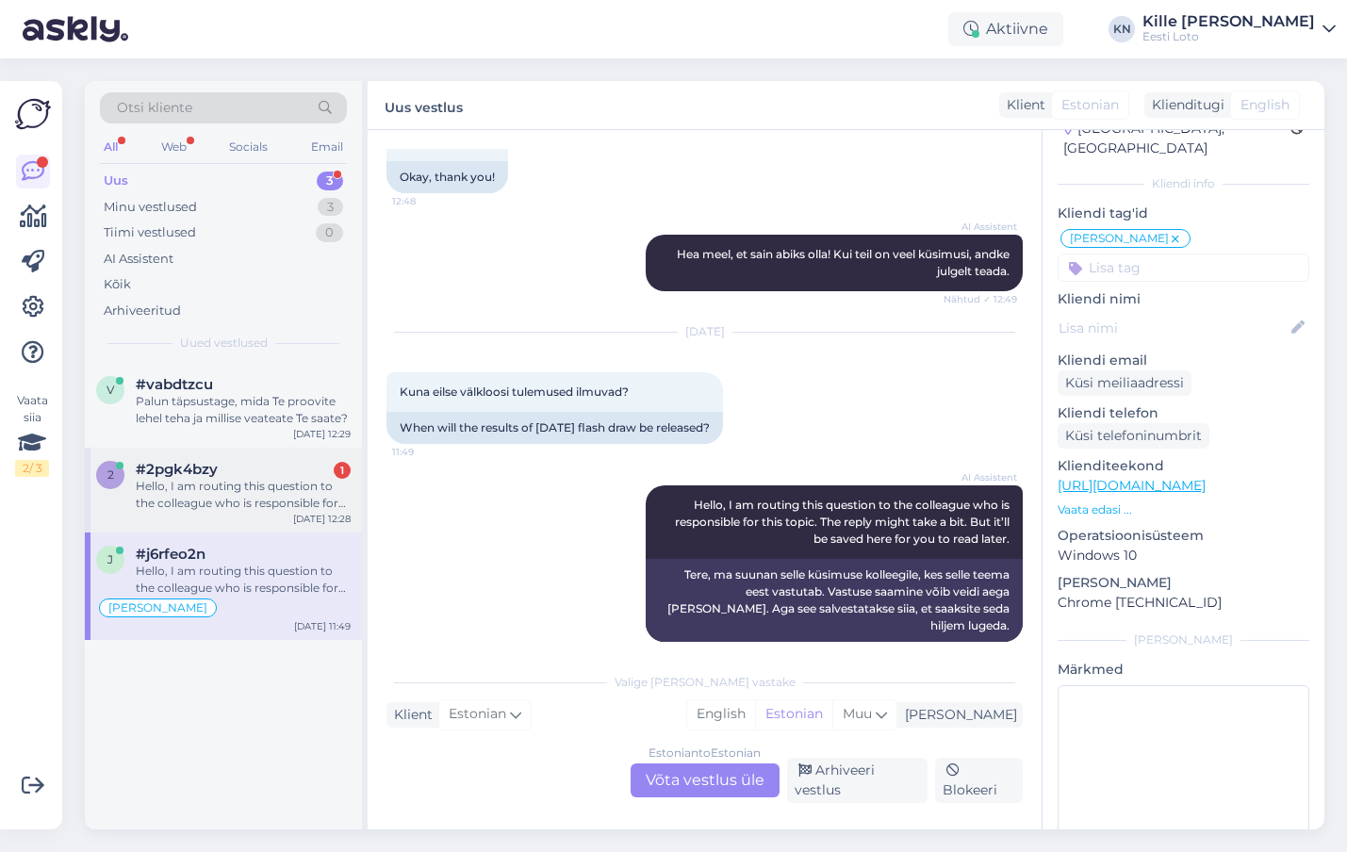
click at [183, 479] on div "Hello, I am routing this question to the colleague who is responsible for this …" at bounding box center [243, 495] width 215 height 34
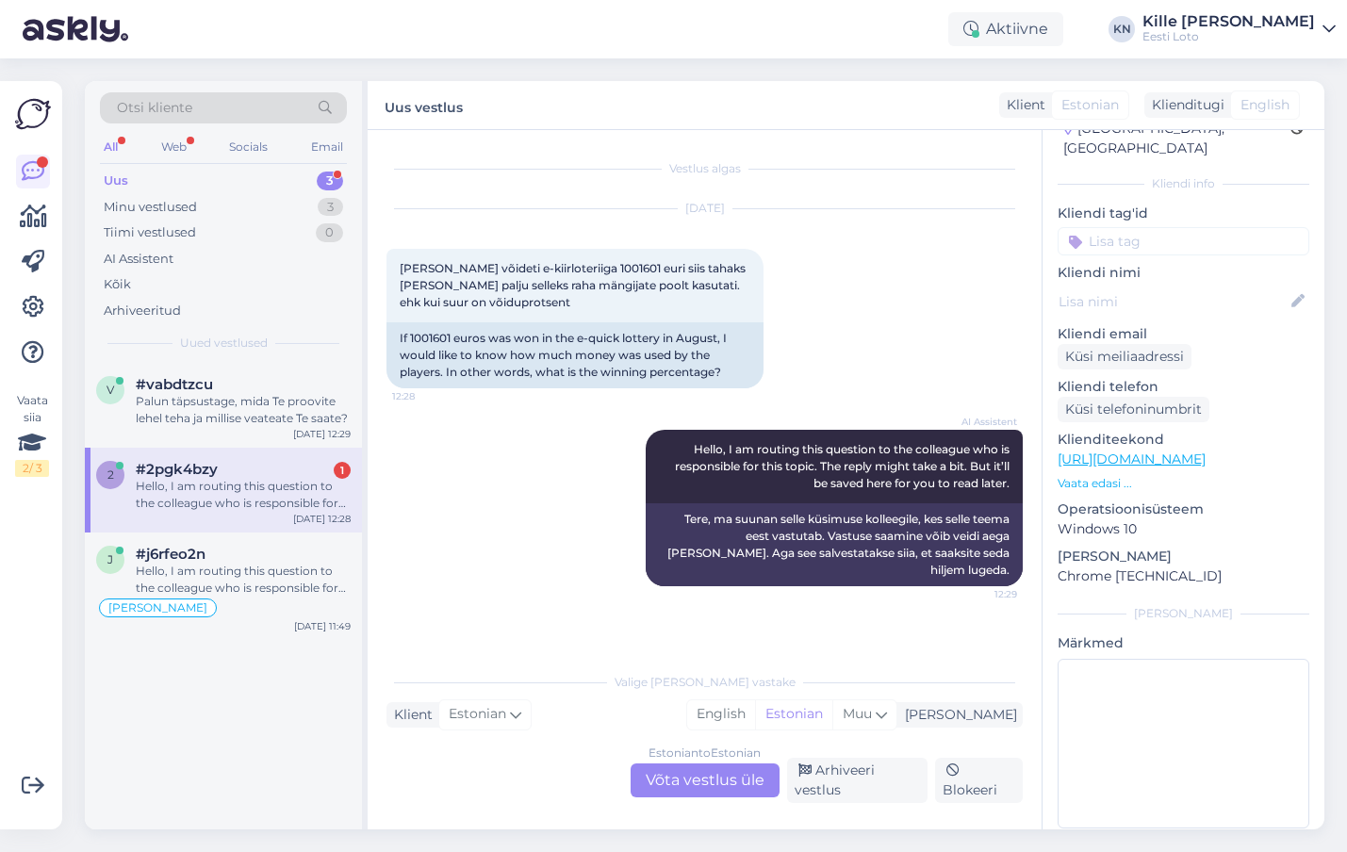
scroll to position [0, 0]
click at [235, 391] on div "#vabdtzcu" at bounding box center [243, 384] width 215 height 17
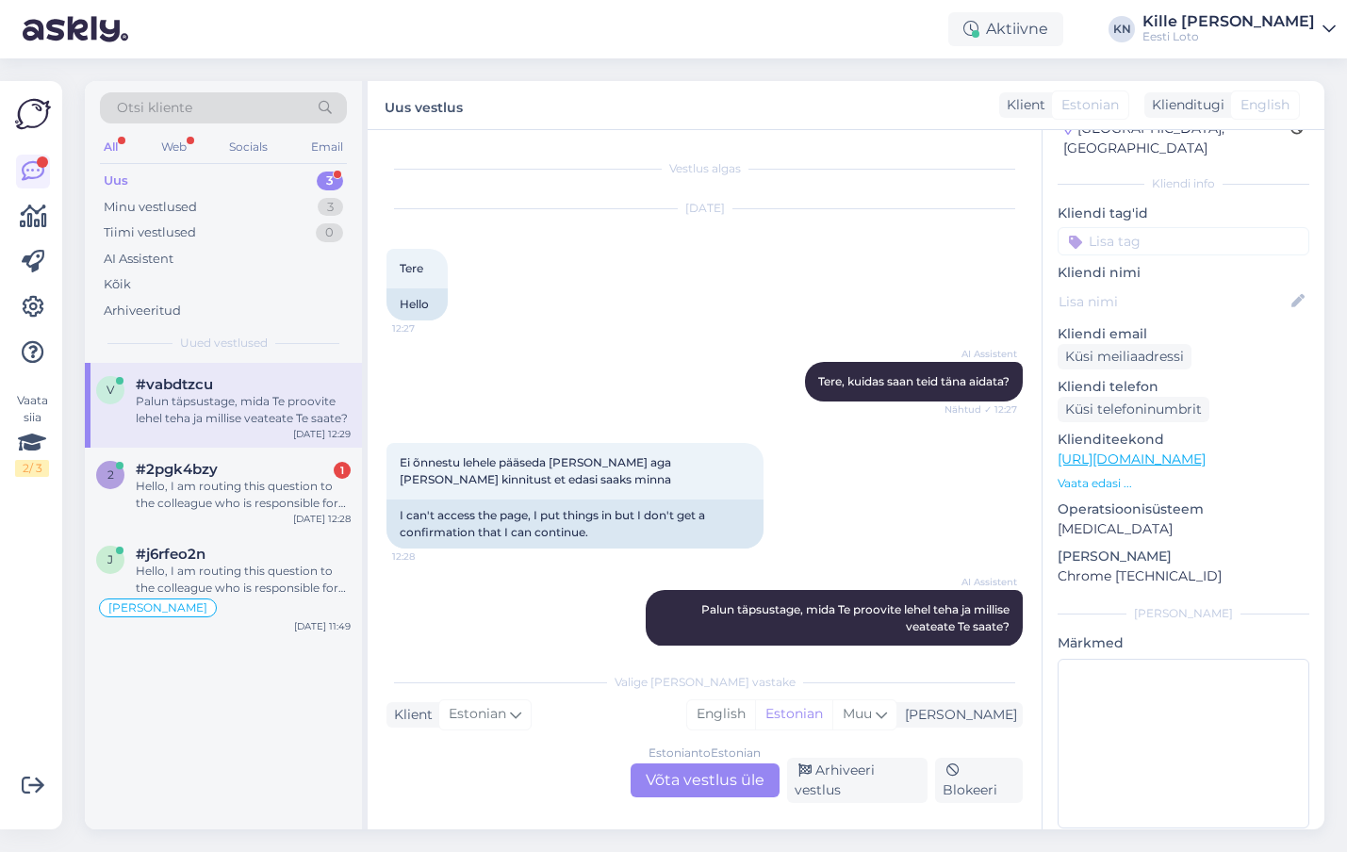
scroll to position [22, 0]
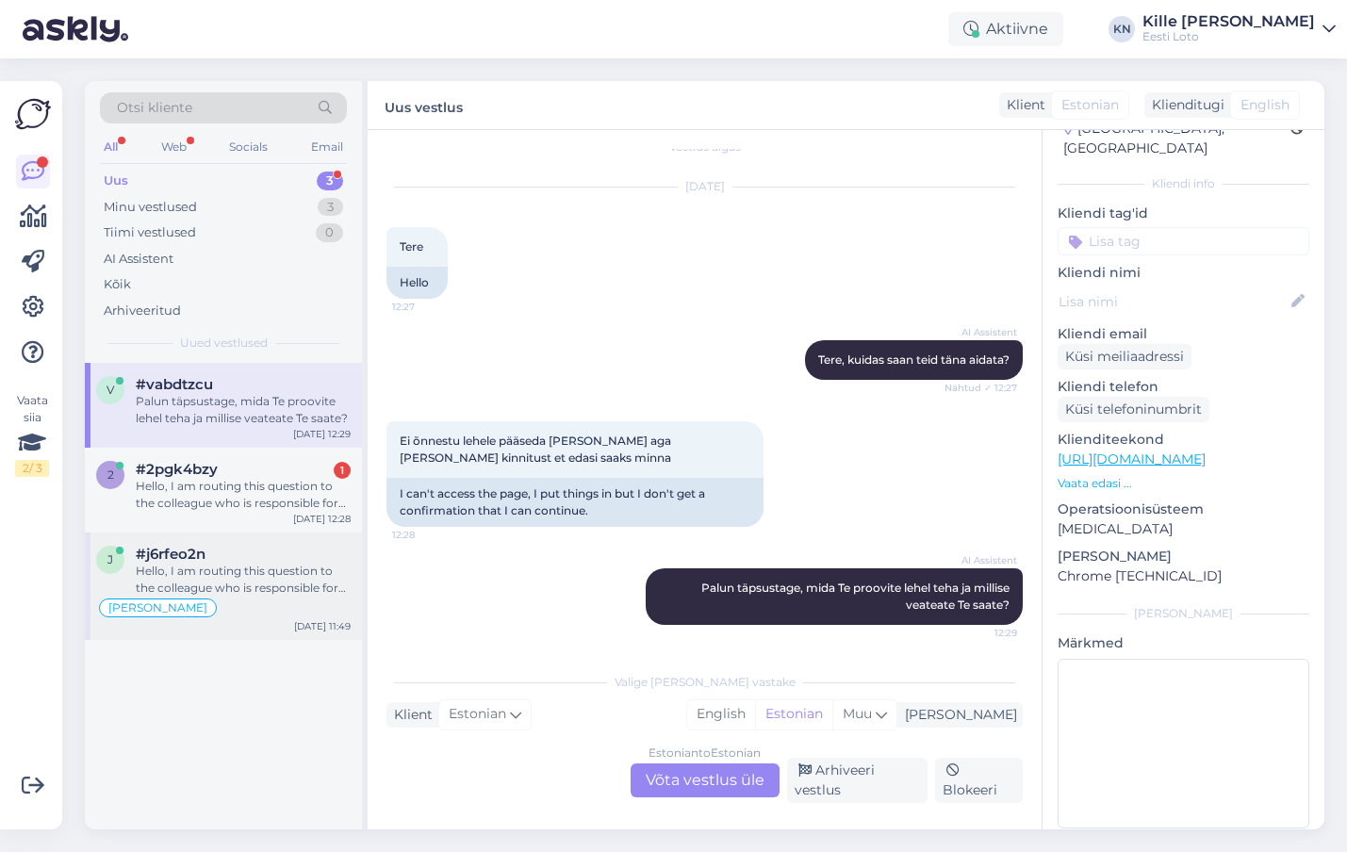
click at [287, 605] on div "[PERSON_NAME]" at bounding box center [223, 608] width 255 height 23
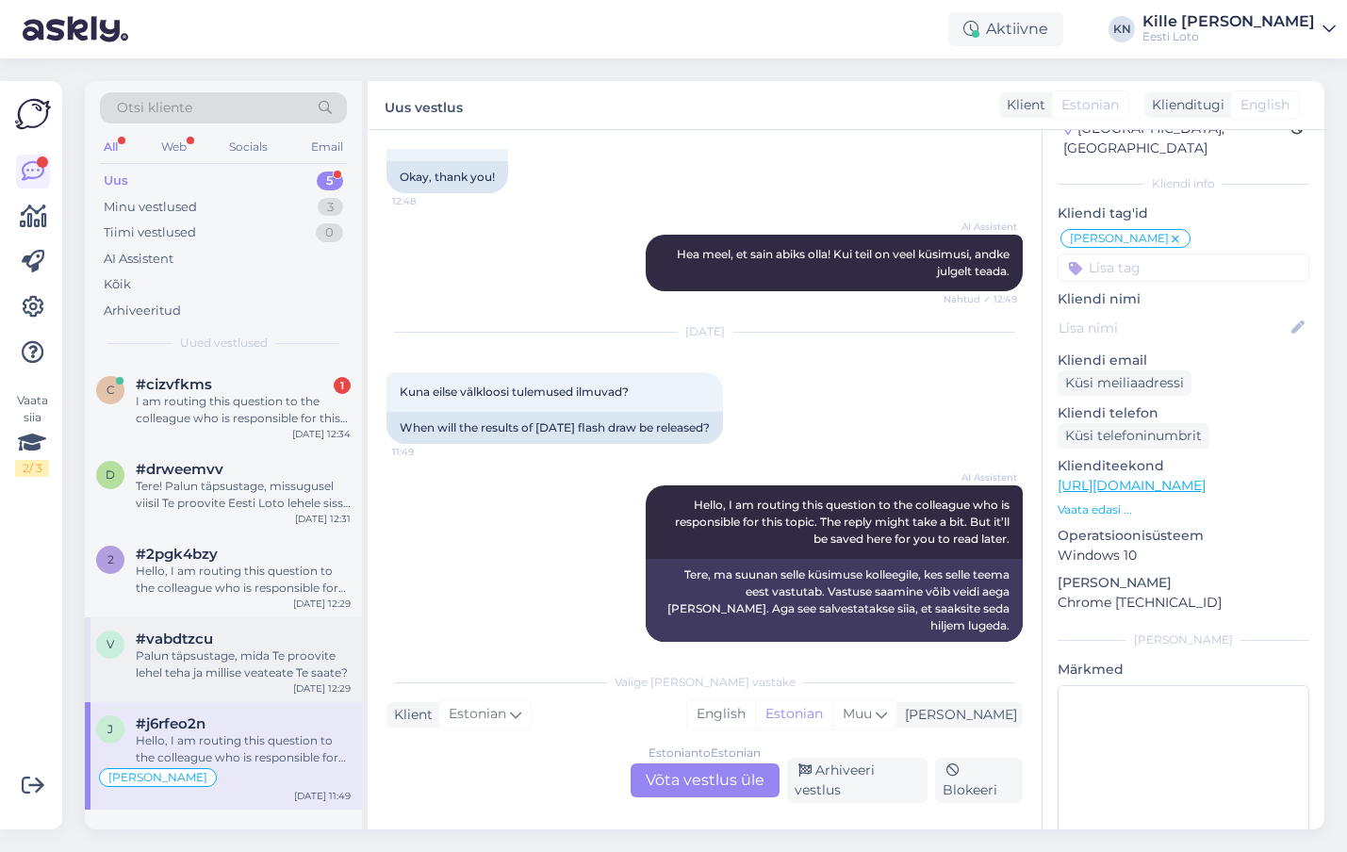
click at [190, 641] on span "#vabdtzcu" at bounding box center [174, 639] width 77 height 17
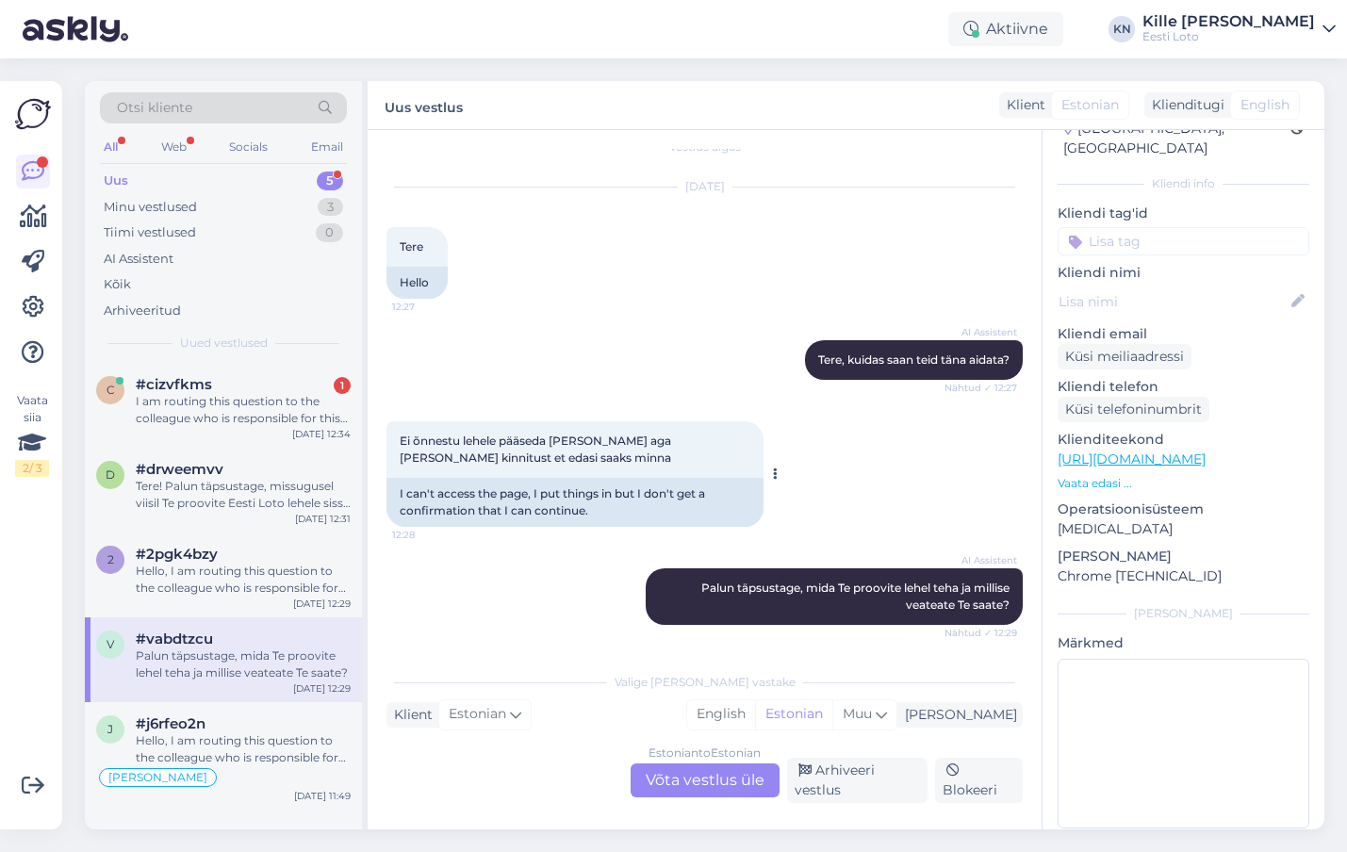
scroll to position [0, 0]
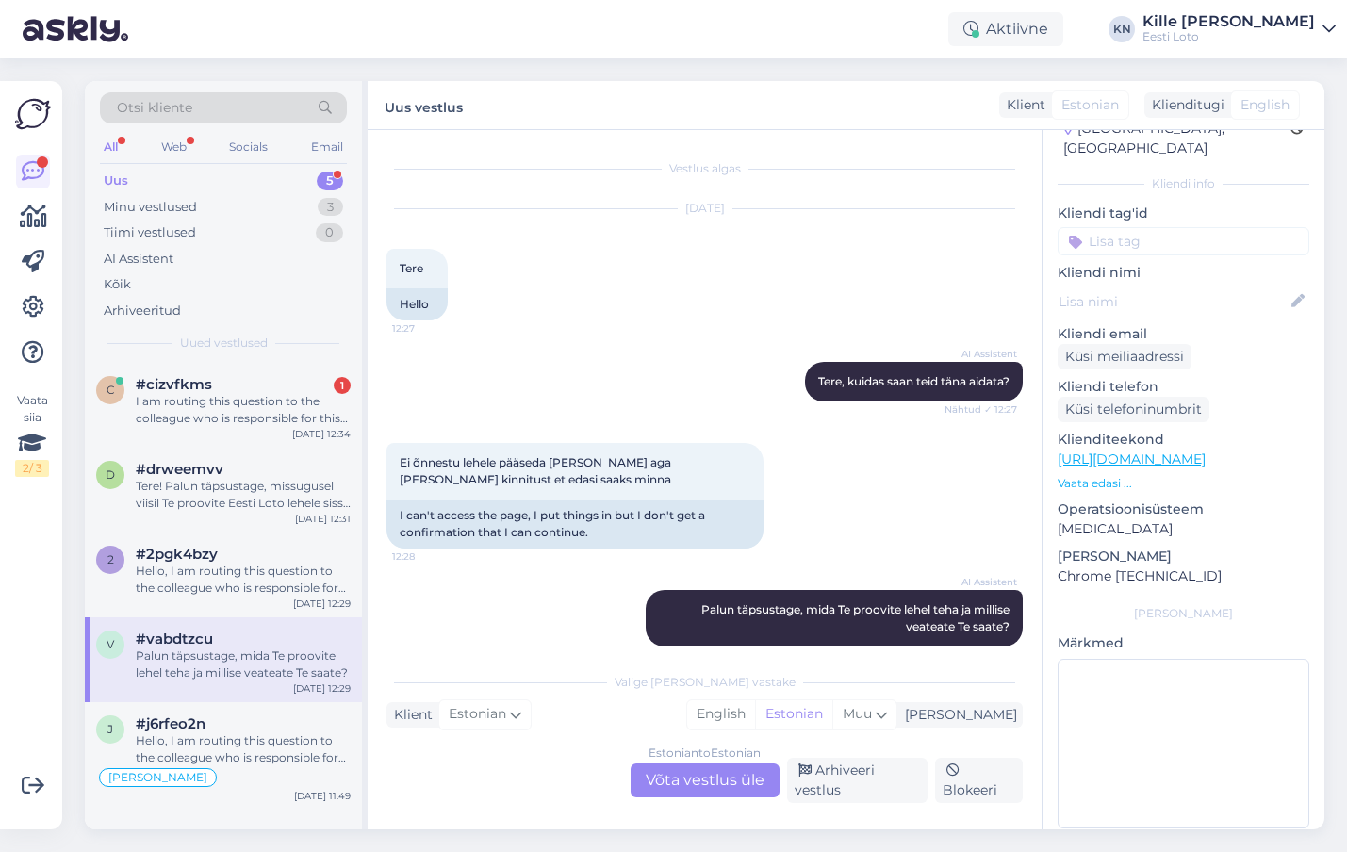
click at [189, 630] on div "v #vabdtzcu Palun täpsustage, mida Te proovite lehel teha ja millise veateate T…" at bounding box center [223, 660] width 277 height 85
click at [199, 583] on div "Hello, I am routing this question to the colleague who is responsible for this …" at bounding box center [243, 580] width 215 height 34
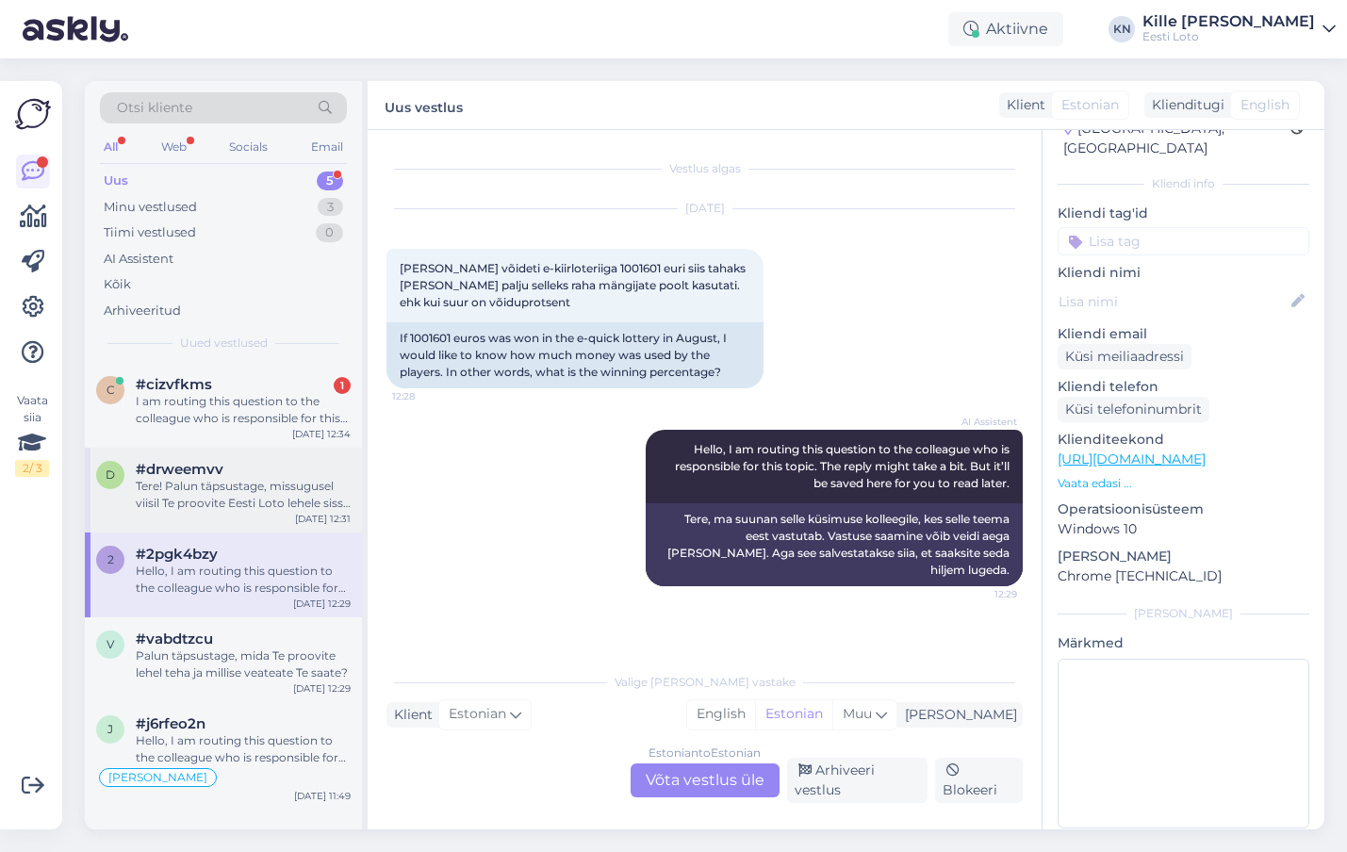
click at [262, 472] on div "#drweemvv" at bounding box center [243, 469] width 215 height 17
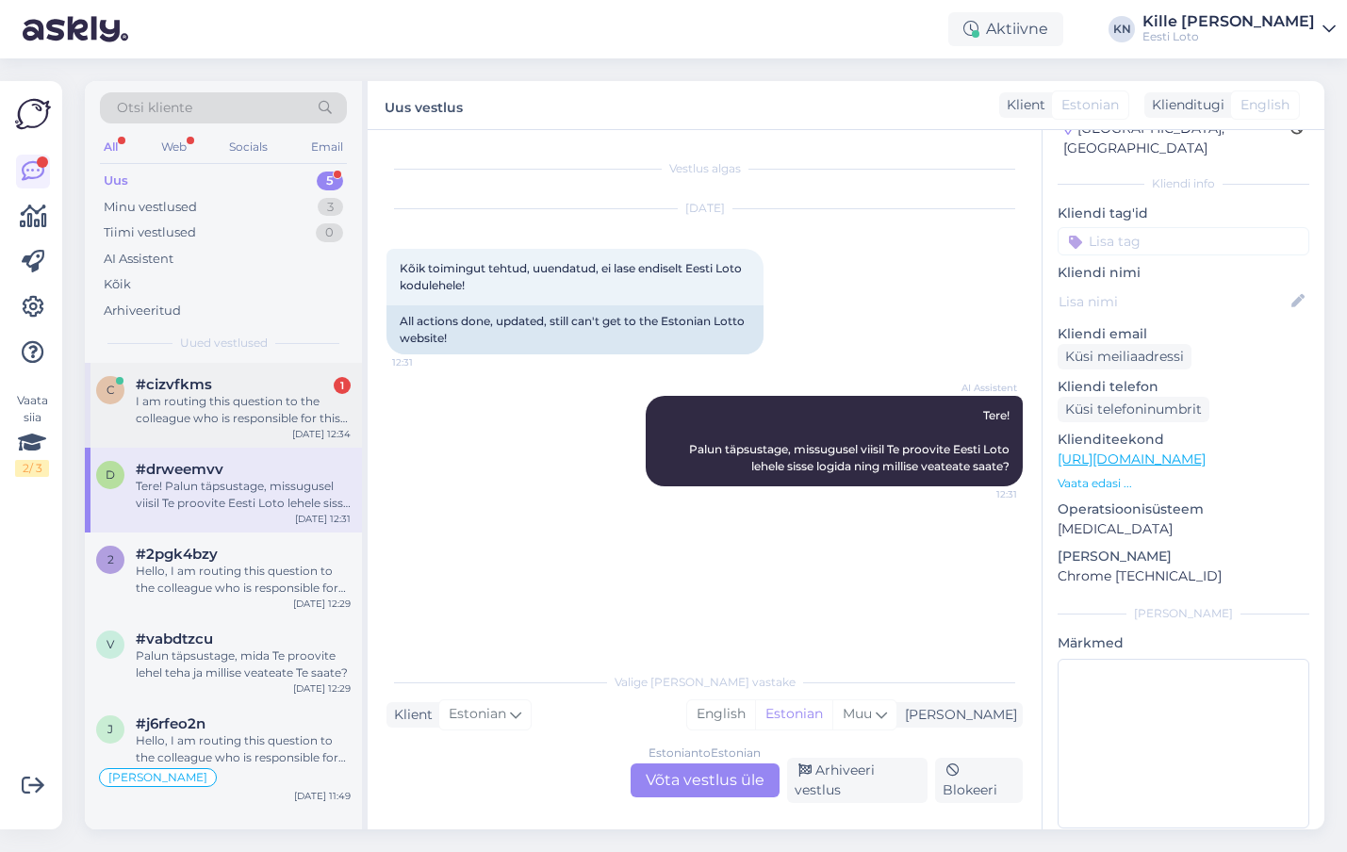
click at [220, 395] on div "I am routing this question to the colleague who is responsible for this topic. …" at bounding box center [243, 410] width 215 height 34
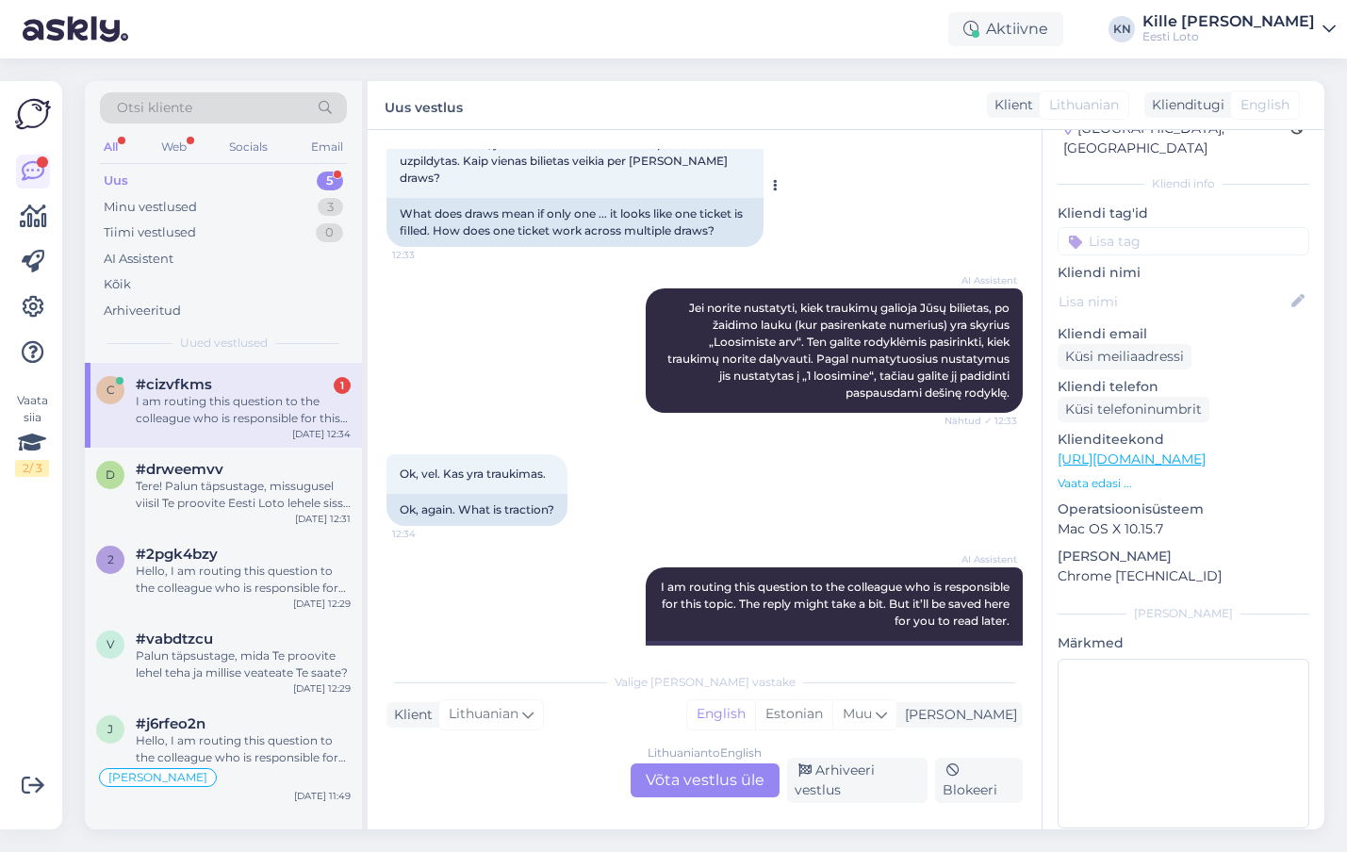
scroll to position [580, 0]
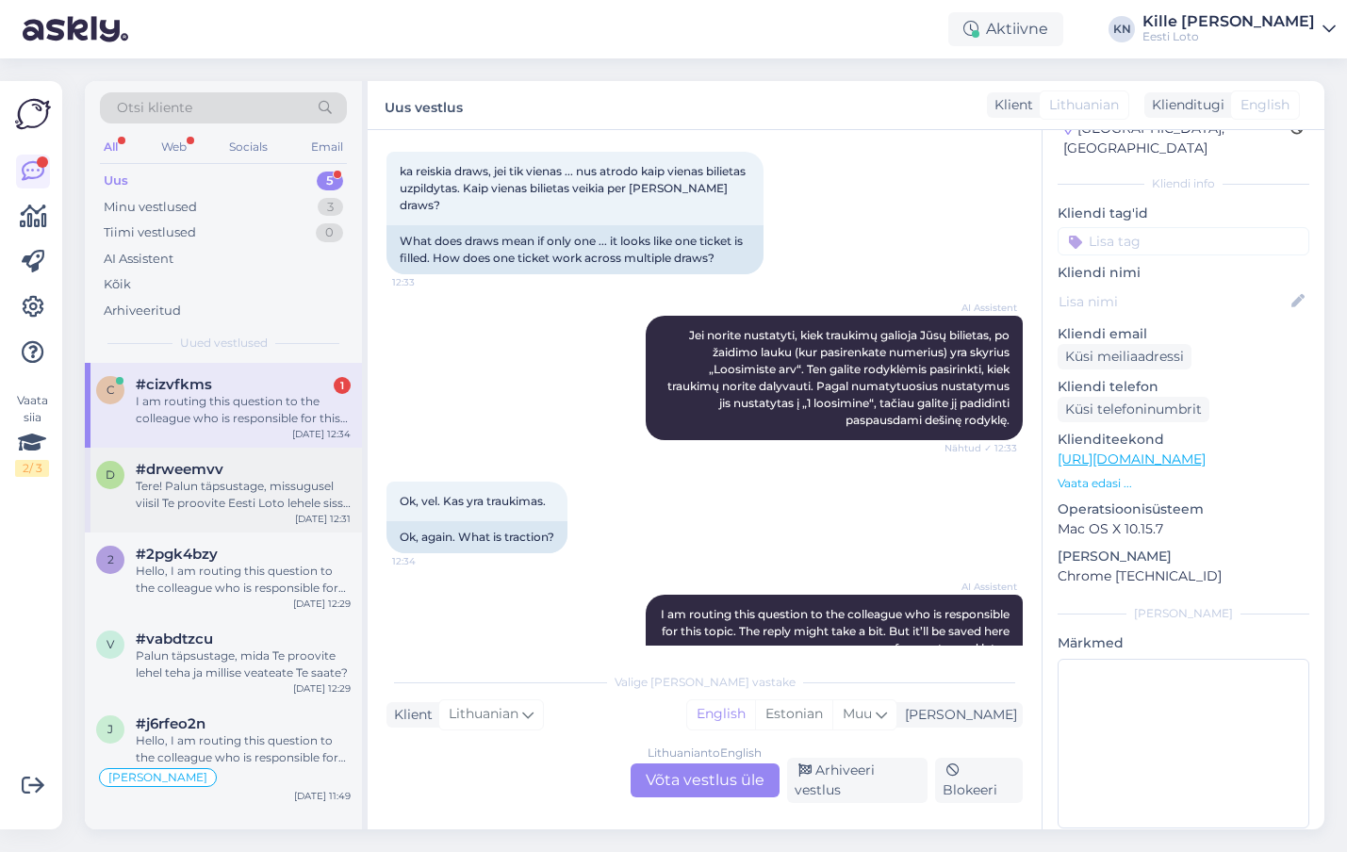
click at [218, 481] on div "Tere! Palun täpsustage, missugusel viisil Te proovite Eesti Loto lehele sisse l…" at bounding box center [243, 495] width 215 height 34
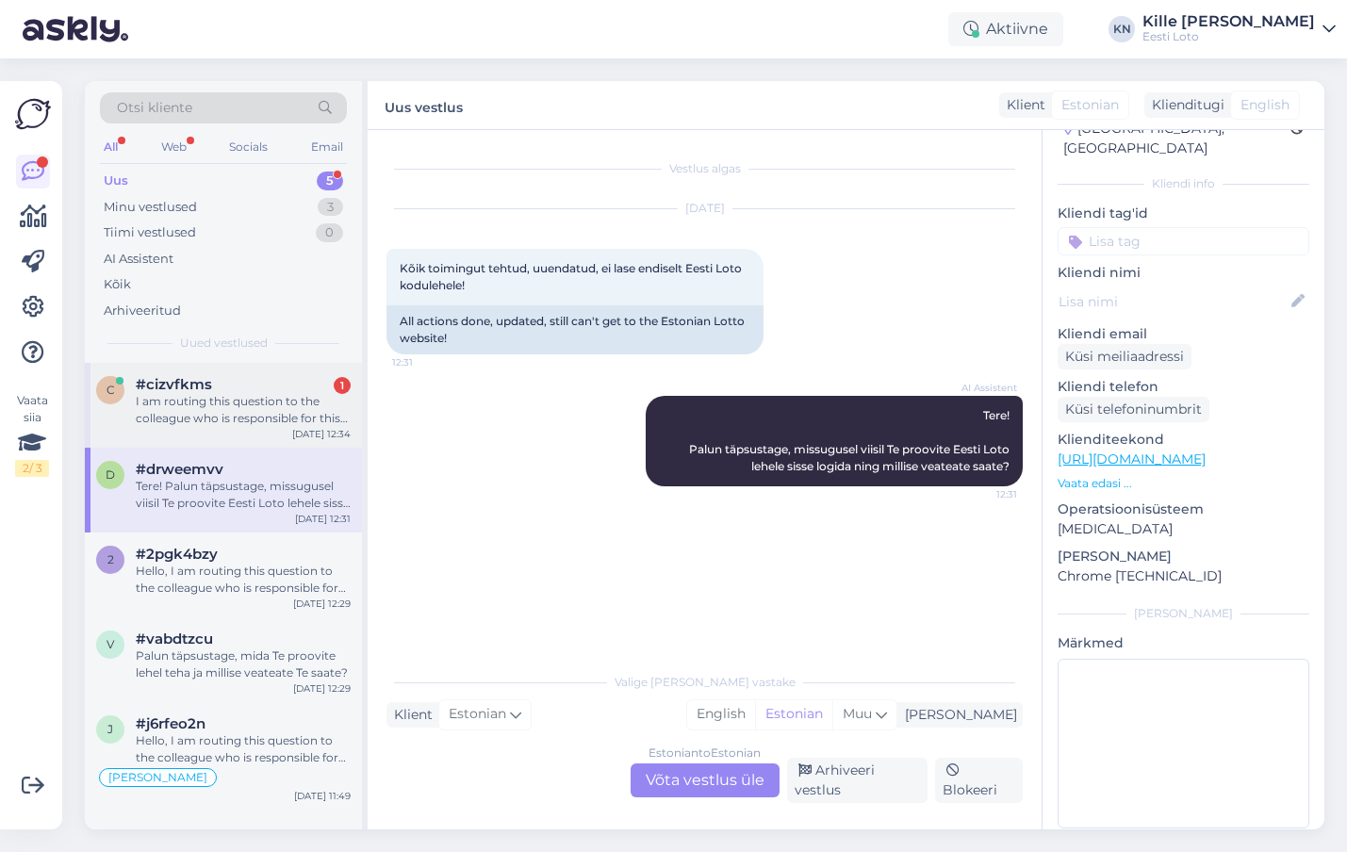
click at [218, 379] on div "#cizvfkms 1" at bounding box center [243, 384] width 215 height 17
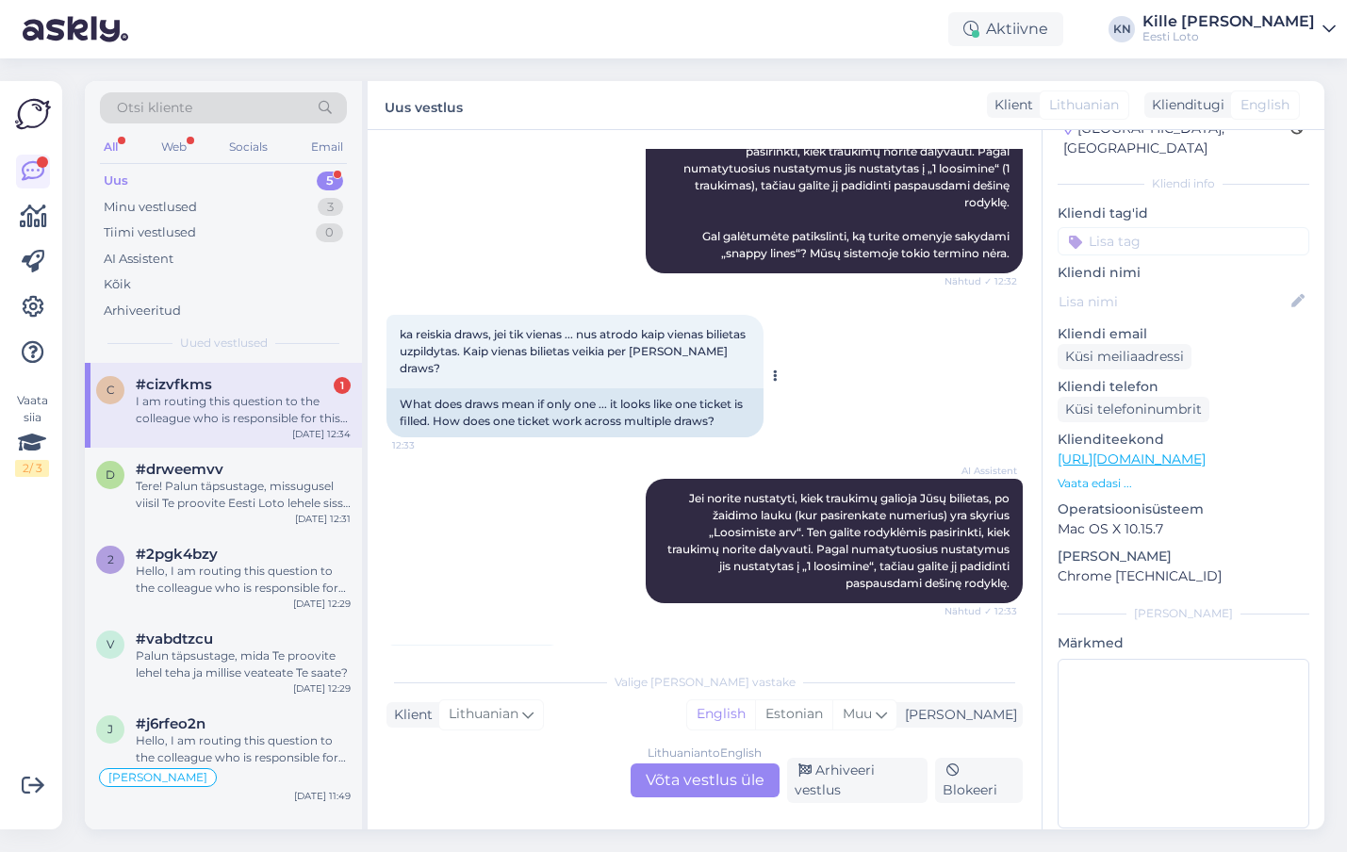
scroll to position [701, 0]
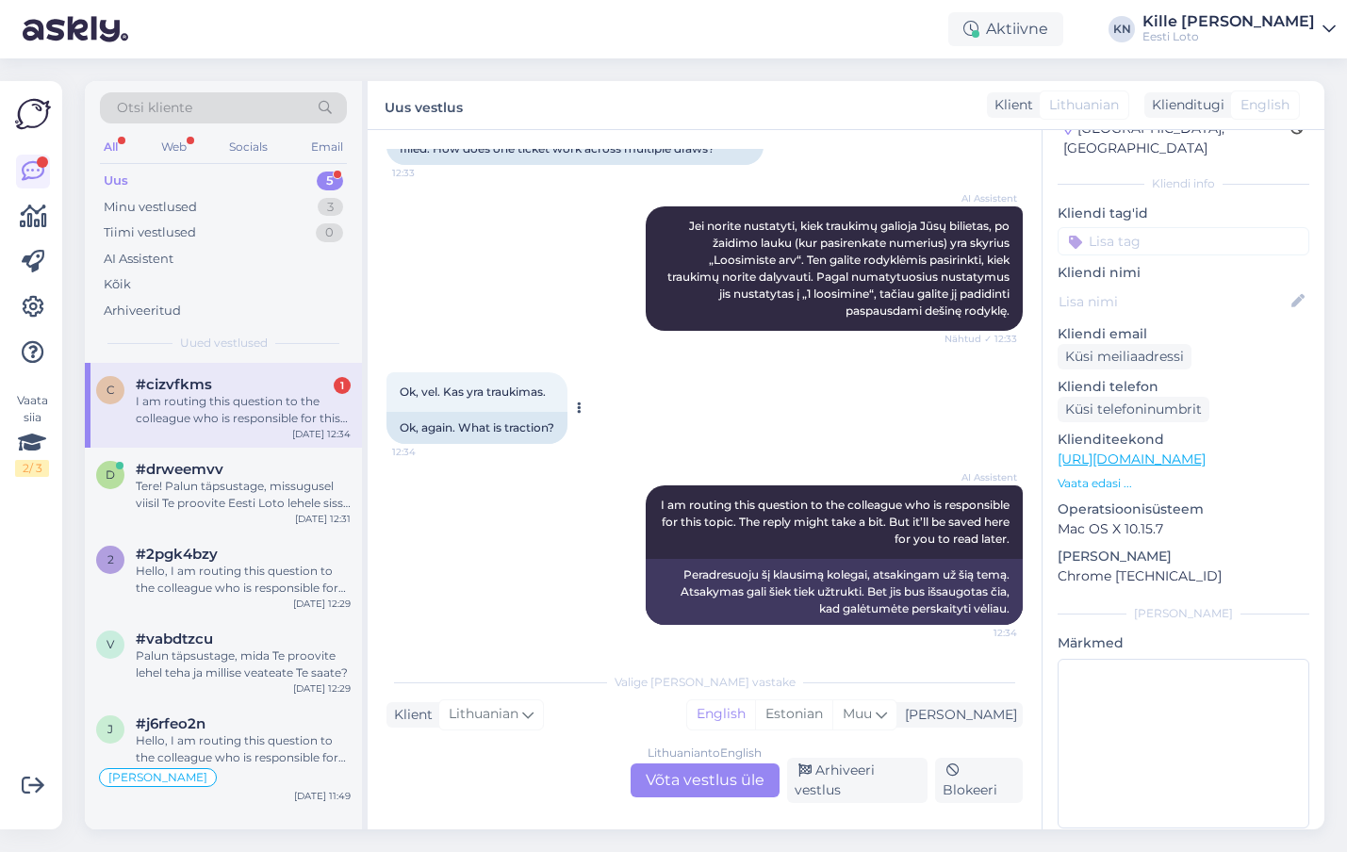
click at [530, 399] on span "Ok, vel. Kas yra traukimas." at bounding box center [473, 392] width 146 height 14
copy span "traukimas"
click at [206, 477] on span "#drweemvv" at bounding box center [180, 469] width 88 height 17
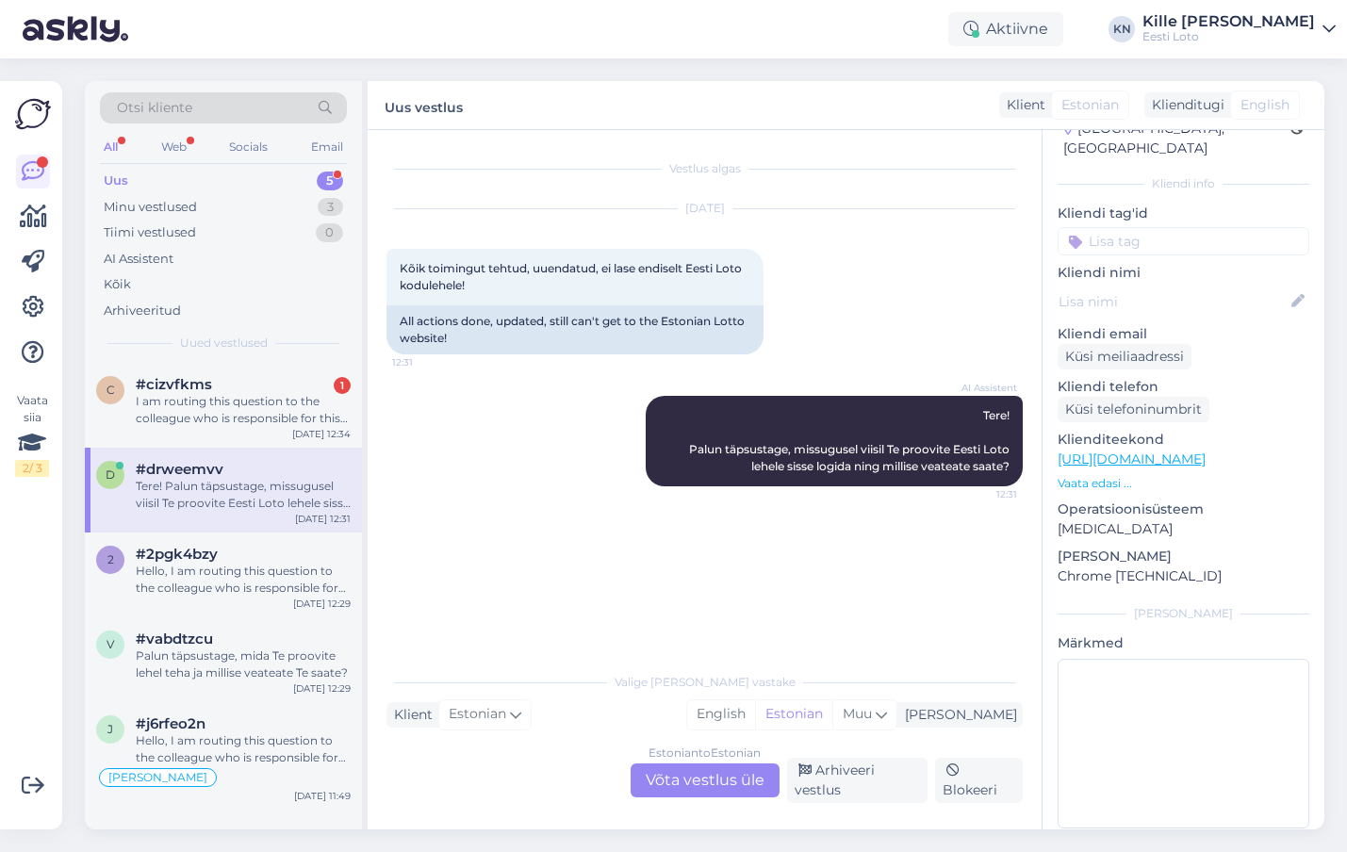
scroll to position [0, 0]
click at [236, 580] on div "Hello, I am routing this question to the colleague who is responsible for this …" at bounding box center [243, 580] width 215 height 34
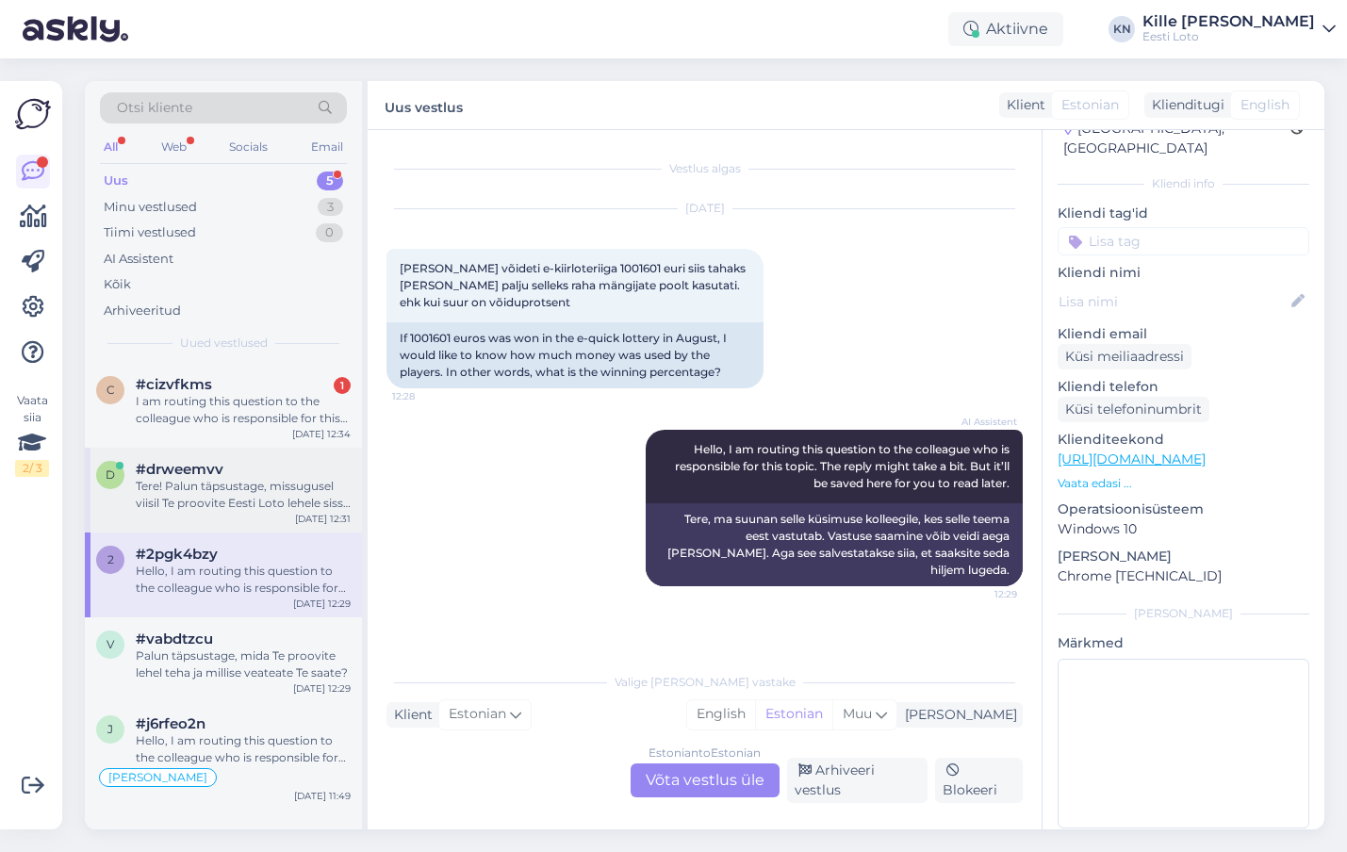
click at [223, 493] on div "Tere! Palun täpsustage, missugusel viisil Te proovite Eesti Loto lehele sisse l…" at bounding box center [243, 495] width 215 height 34
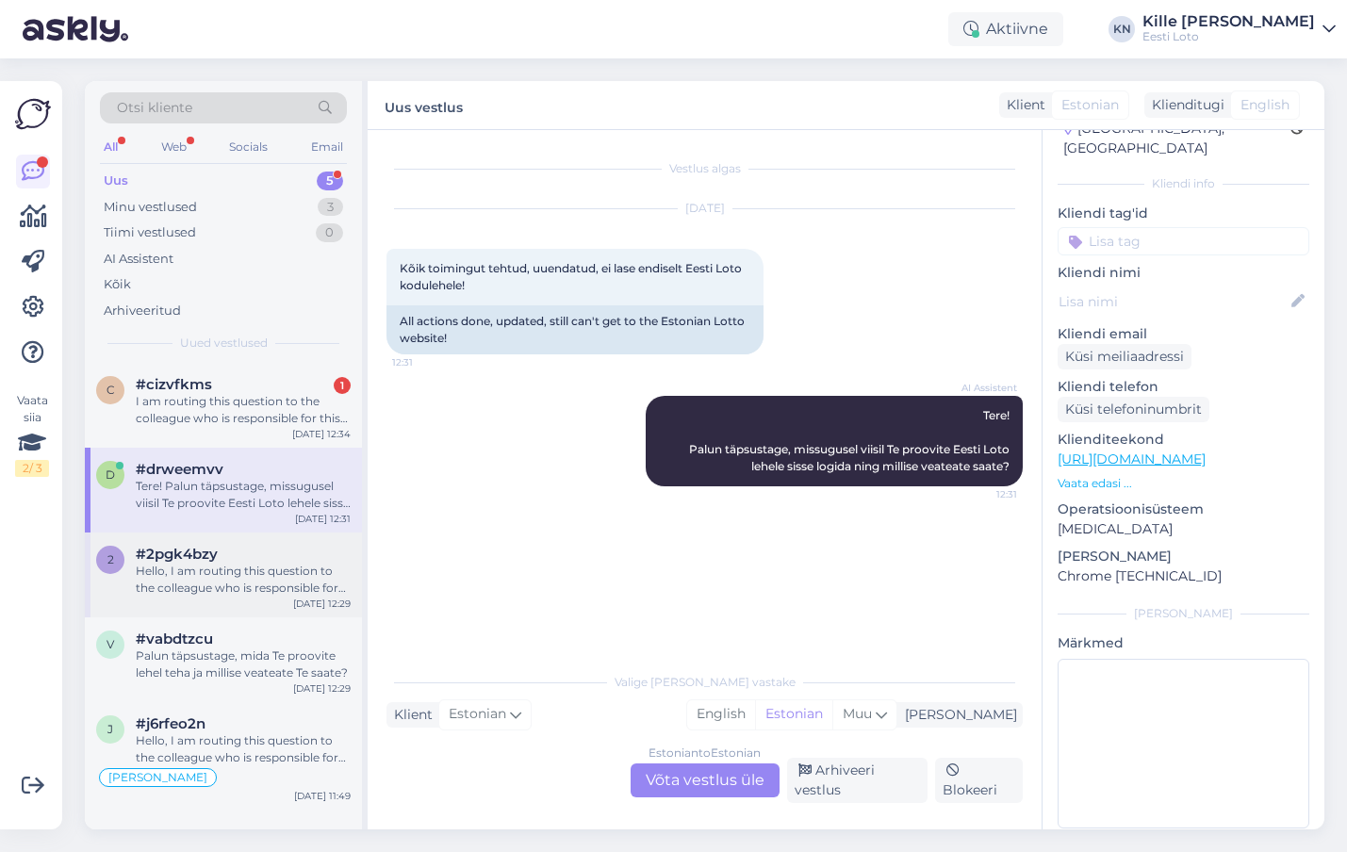
click at [197, 557] on span "#2pgk4bzy" at bounding box center [177, 554] width 82 height 17
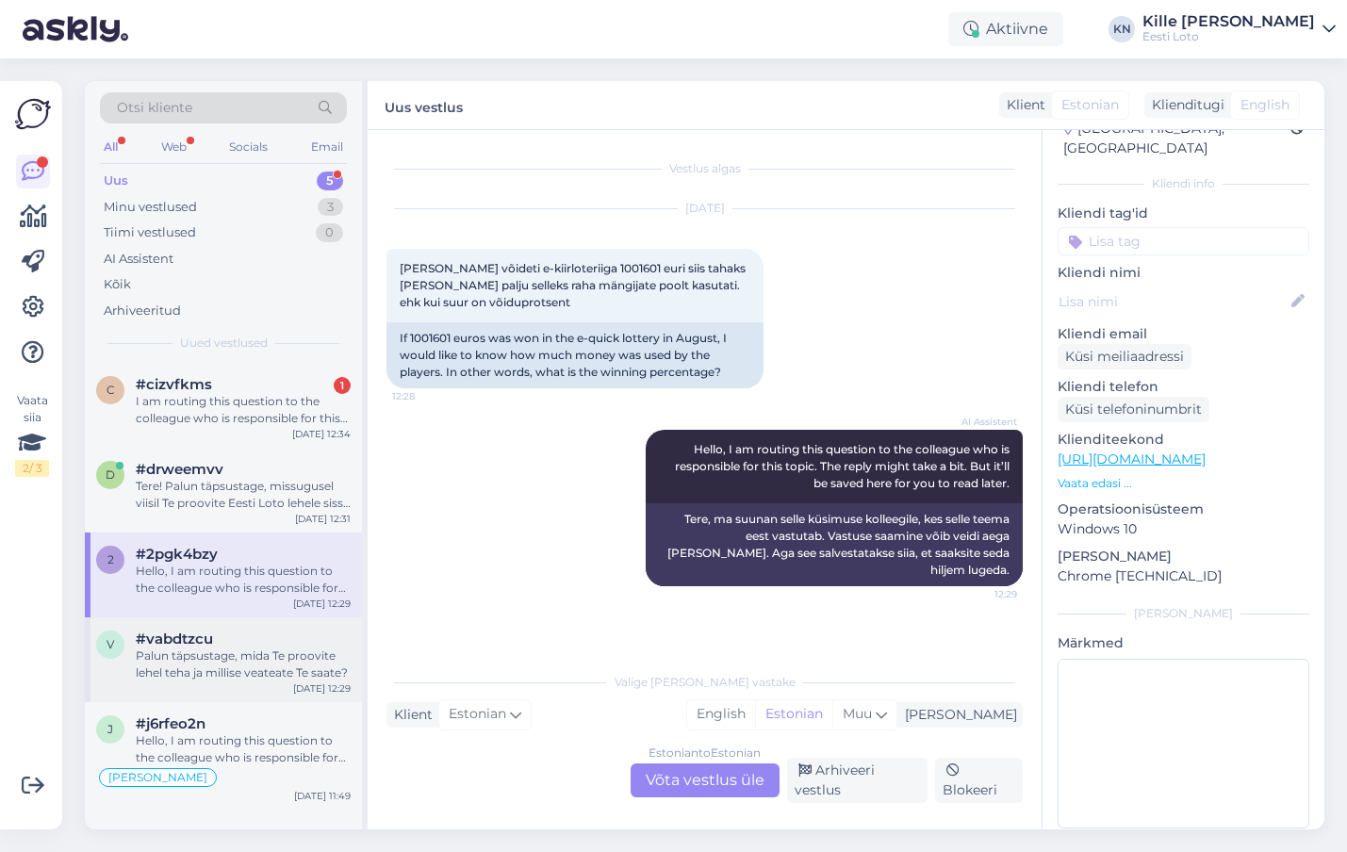
click at [183, 640] on span "#vabdtzcu" at bounding box center [174, 639] width 77 height 17
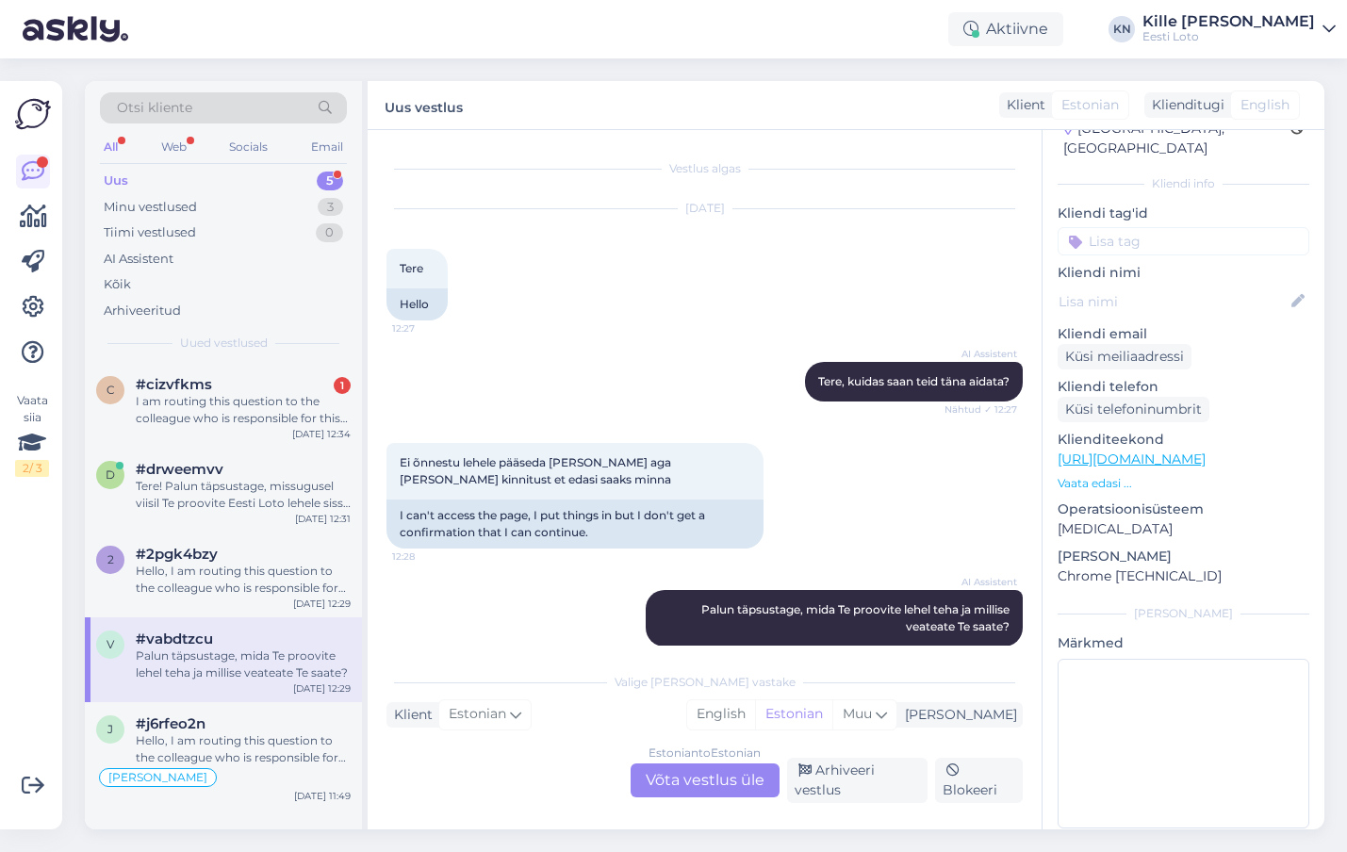
scroll to position [22, 0]
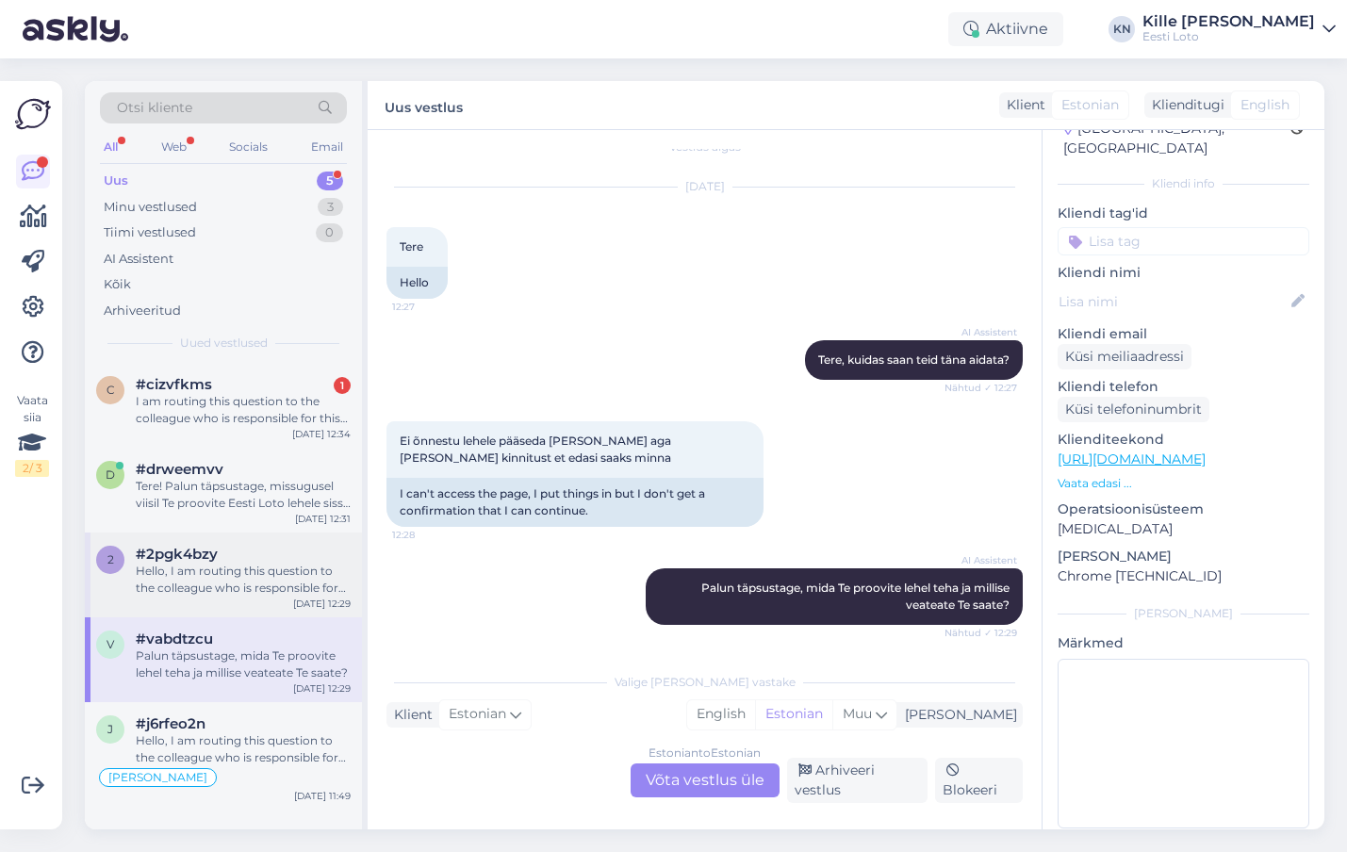
click at [184, 575] on div "Hello, I am routing this question to the colleague who is responsible for this …" at bounding box center [243, 580] width 215 height 34
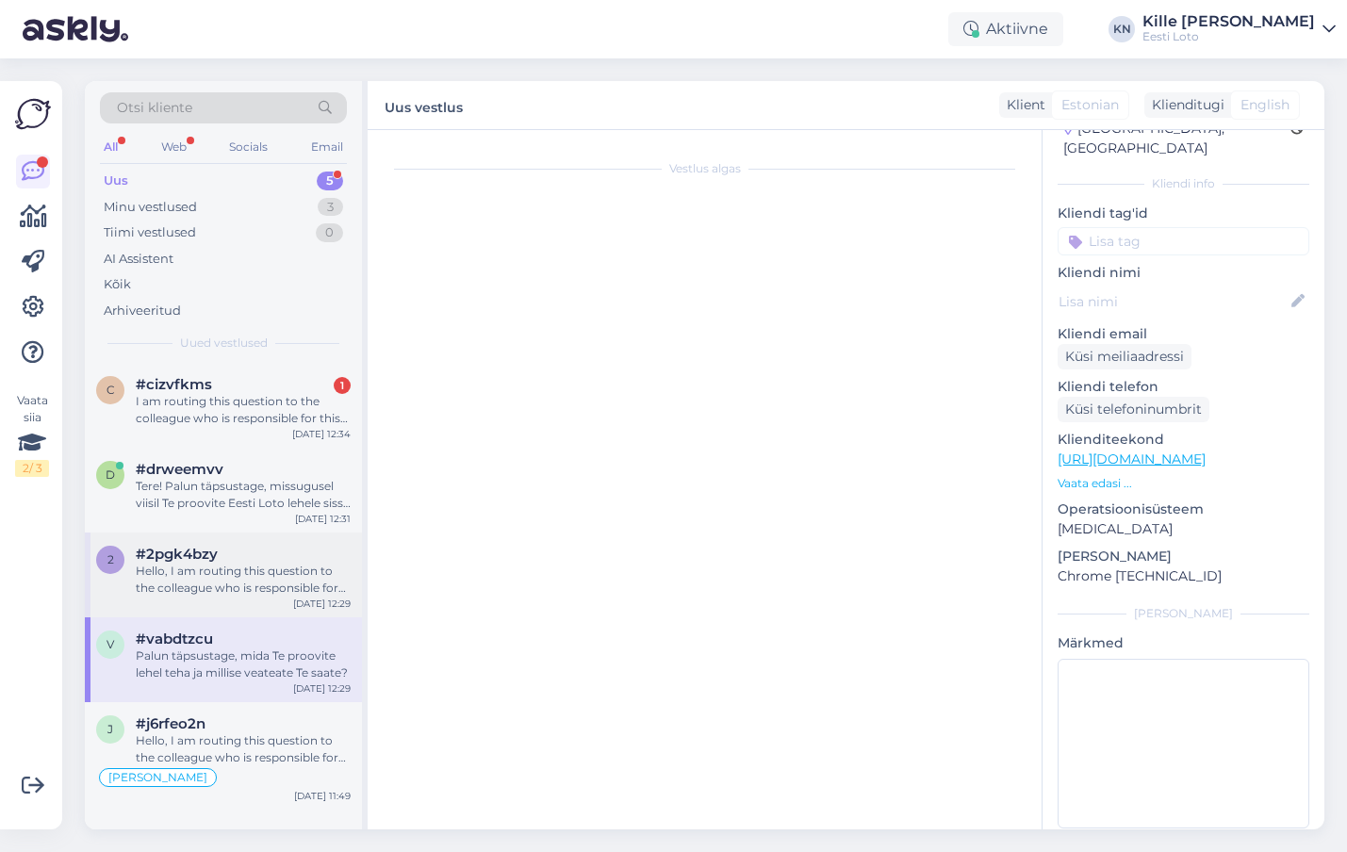
scroll to position [0, 0]
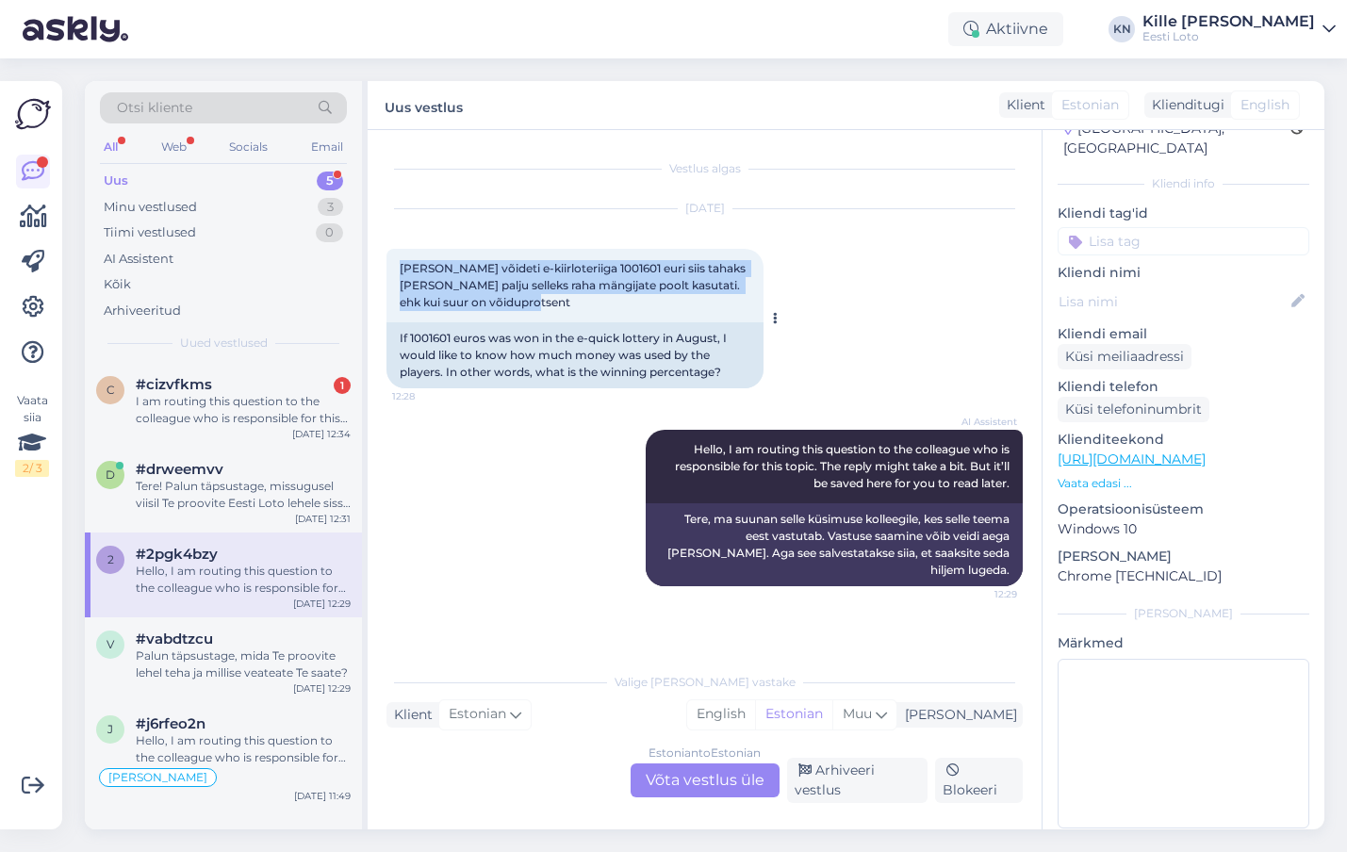
drag, startPoint x: 544, startPoint y: 304, endPoint x: 388, endPoint y: 269, distance: 159.4
click at [388, 269] on div "[PERSON_NAME] võideti e-kiirloteriiga 1001601 euri siis tahaks [PERSON_NAME] pa…" at bounding box center [575, 286] width 377 height 74
copy span "[PERSON_NAME] võideti e-kiirloteriiga 1001601 euri siis tahaks [PERSON_NAME] pa…"
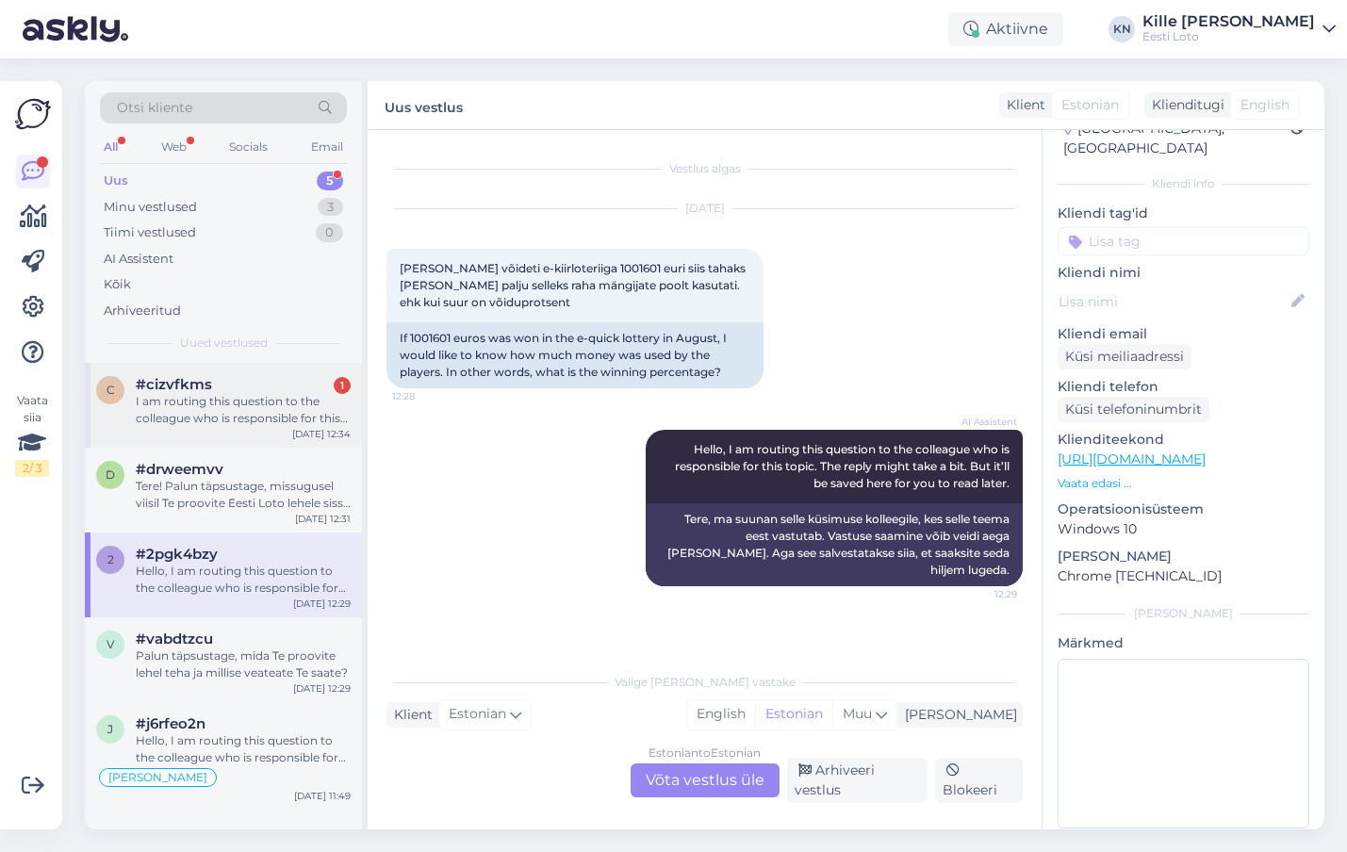
click at [259, 405] on div "I am routing this question to the colleague who is responsible for this topic. …" at bounding box center [243, 410] width 215 height 34
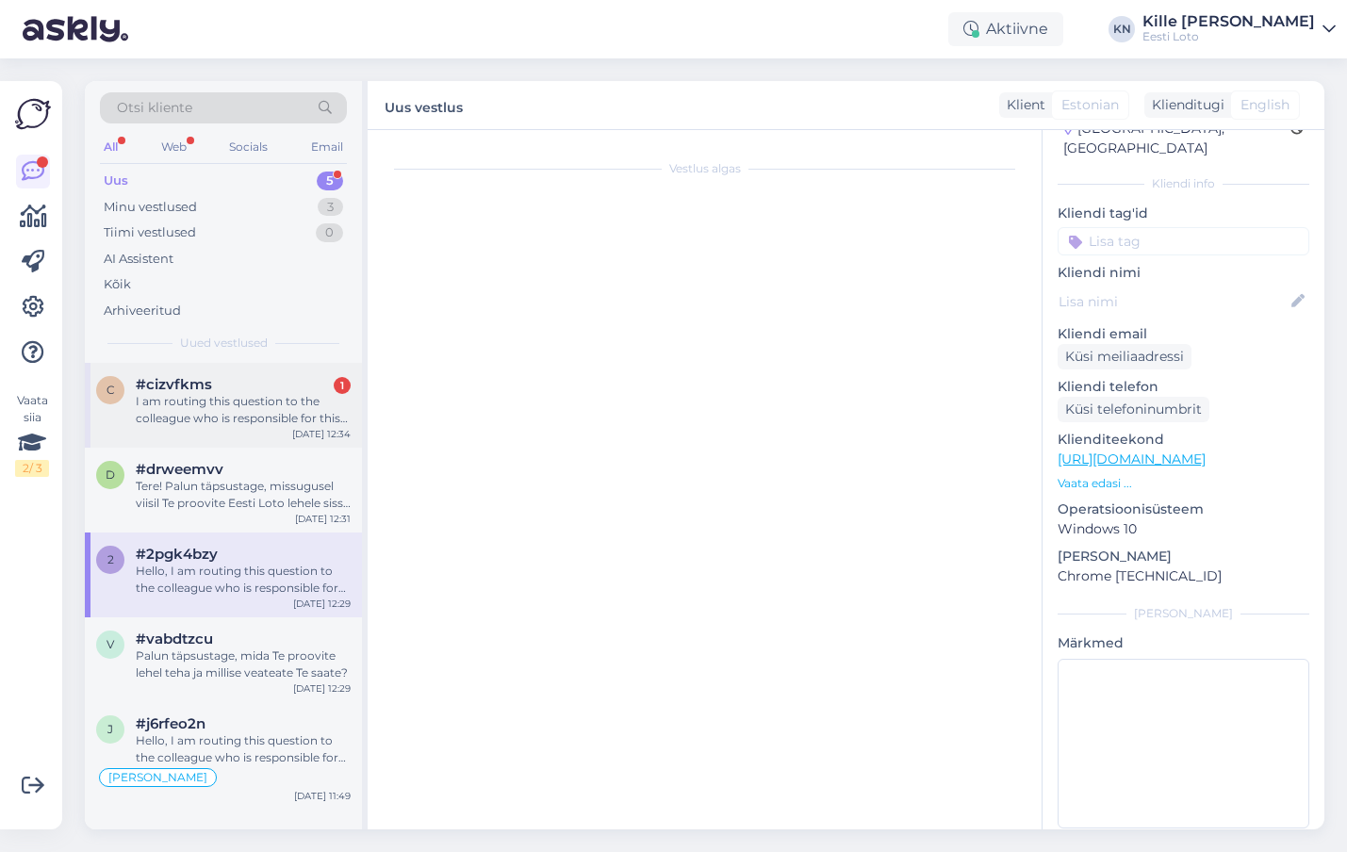
scroll to position [706, 0]
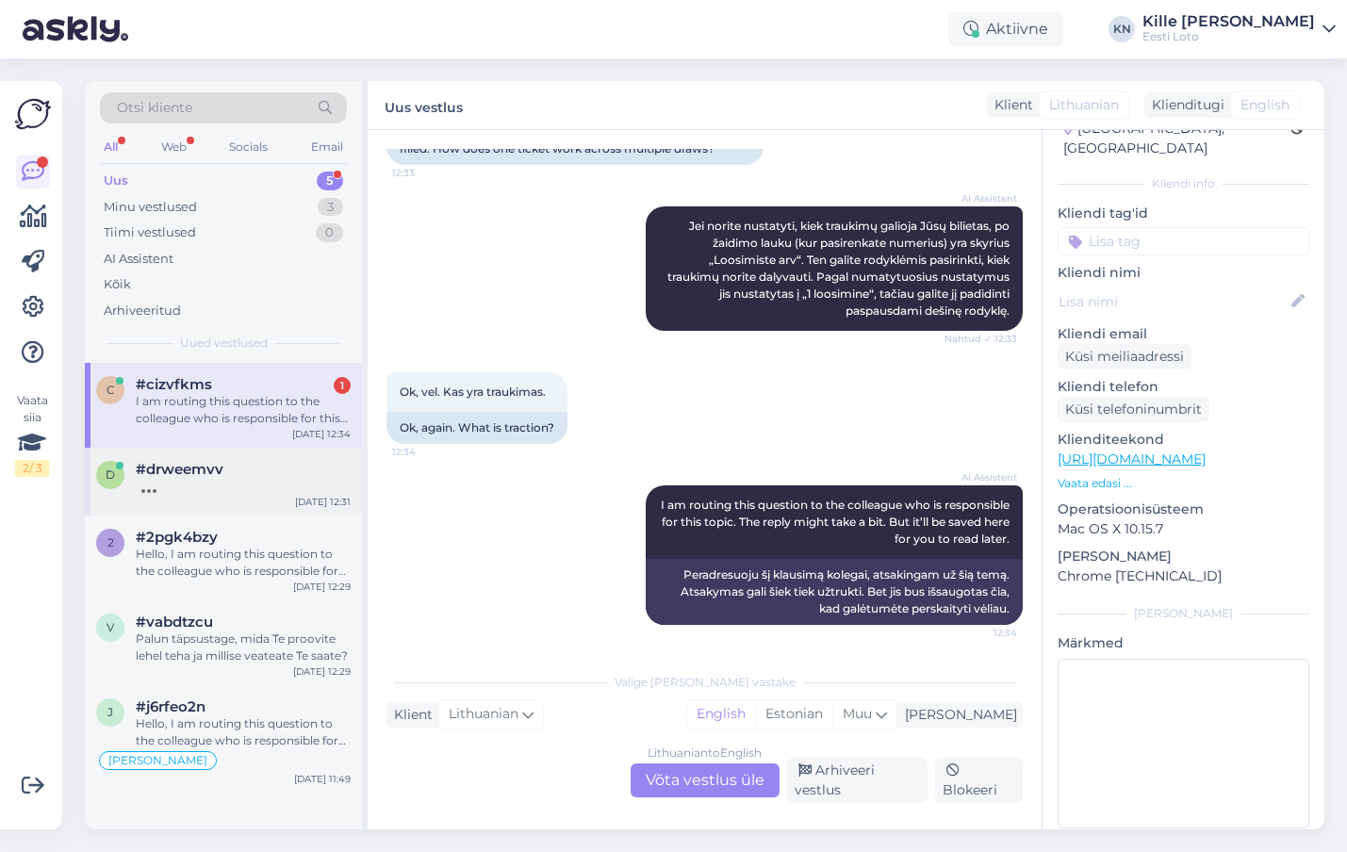
click at [218, 456] on div "d #drweemvv [DATE] 12:31" at bounding box center [223, 482] width 277 height 68
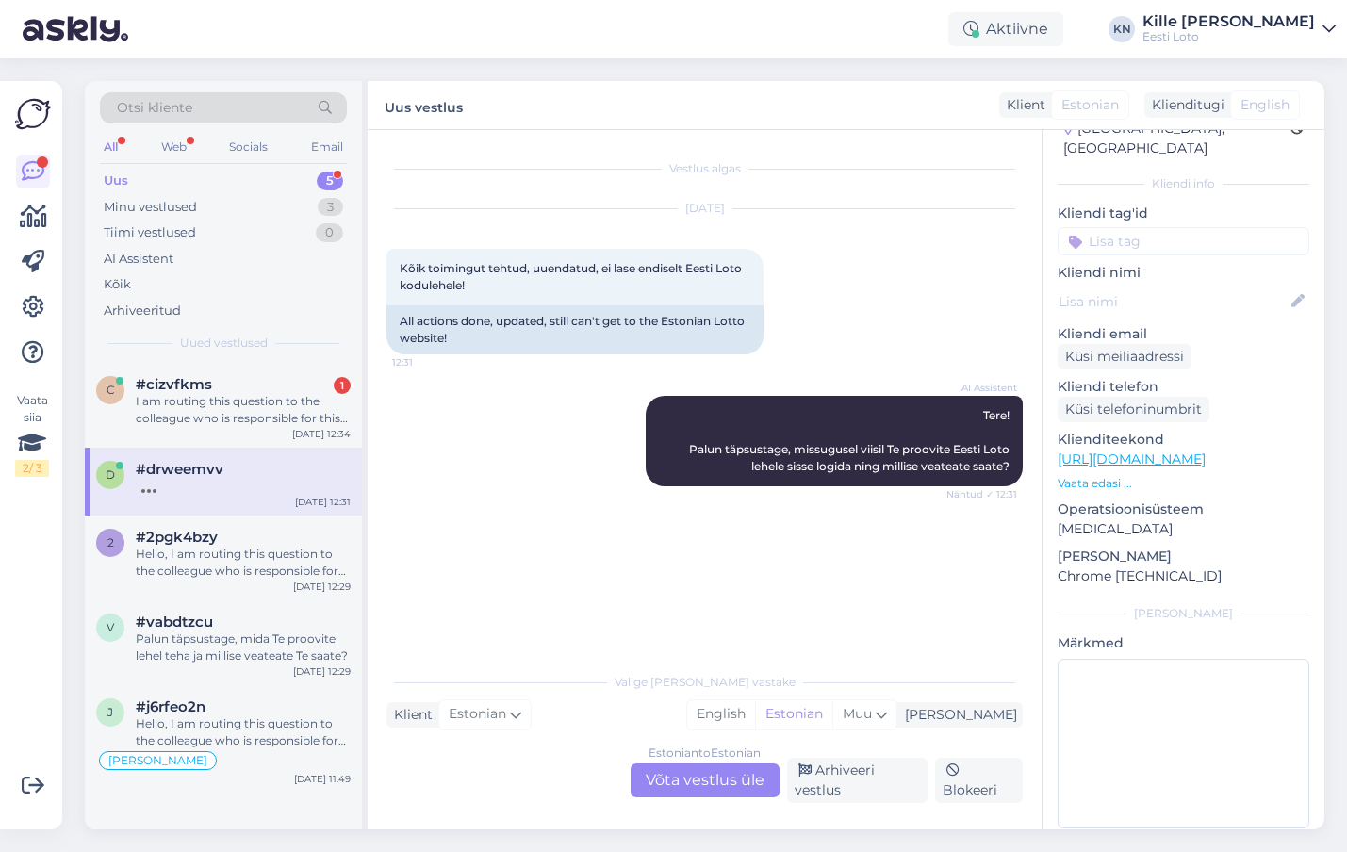
scroll to position [0, 0]
click at [184, 713] on span "#j6rfeo2n" at bounding box center [171, 707] width 70 height 17
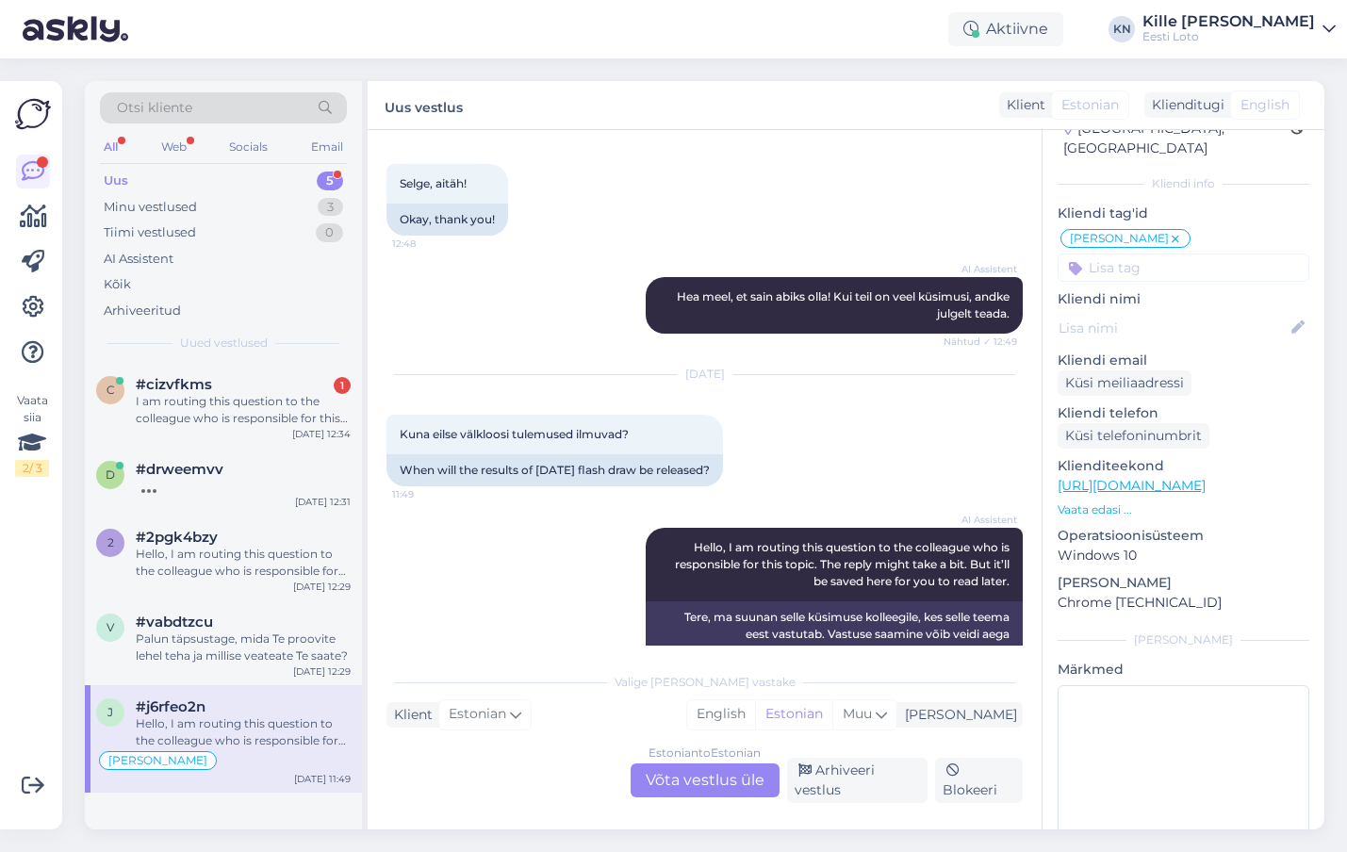
scroll to position [719, 0]
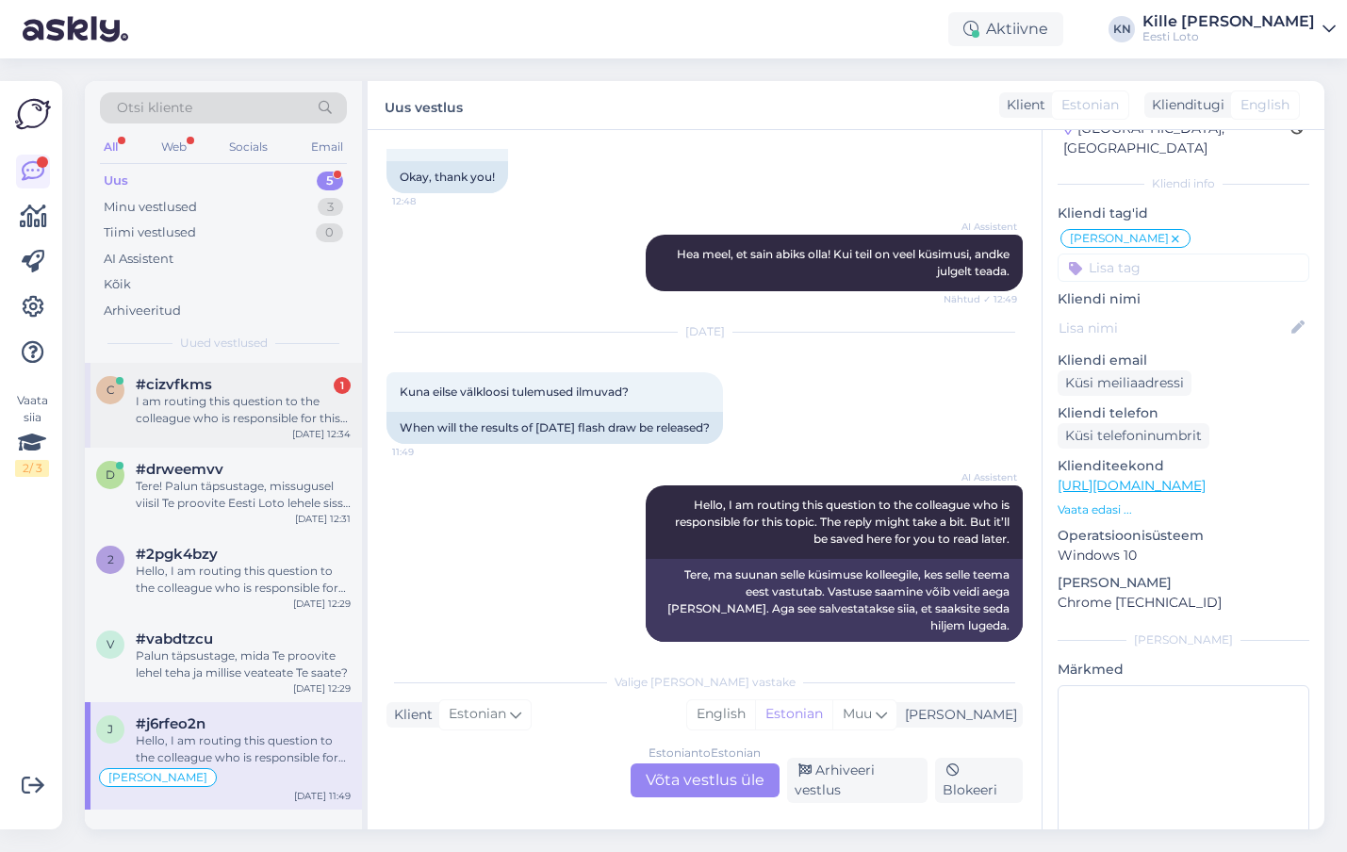
click at [250, 404] on div "I am routing this question to the colleague who is responsible for this topic. …" at bounding box center [243, 410] width 215 height 34
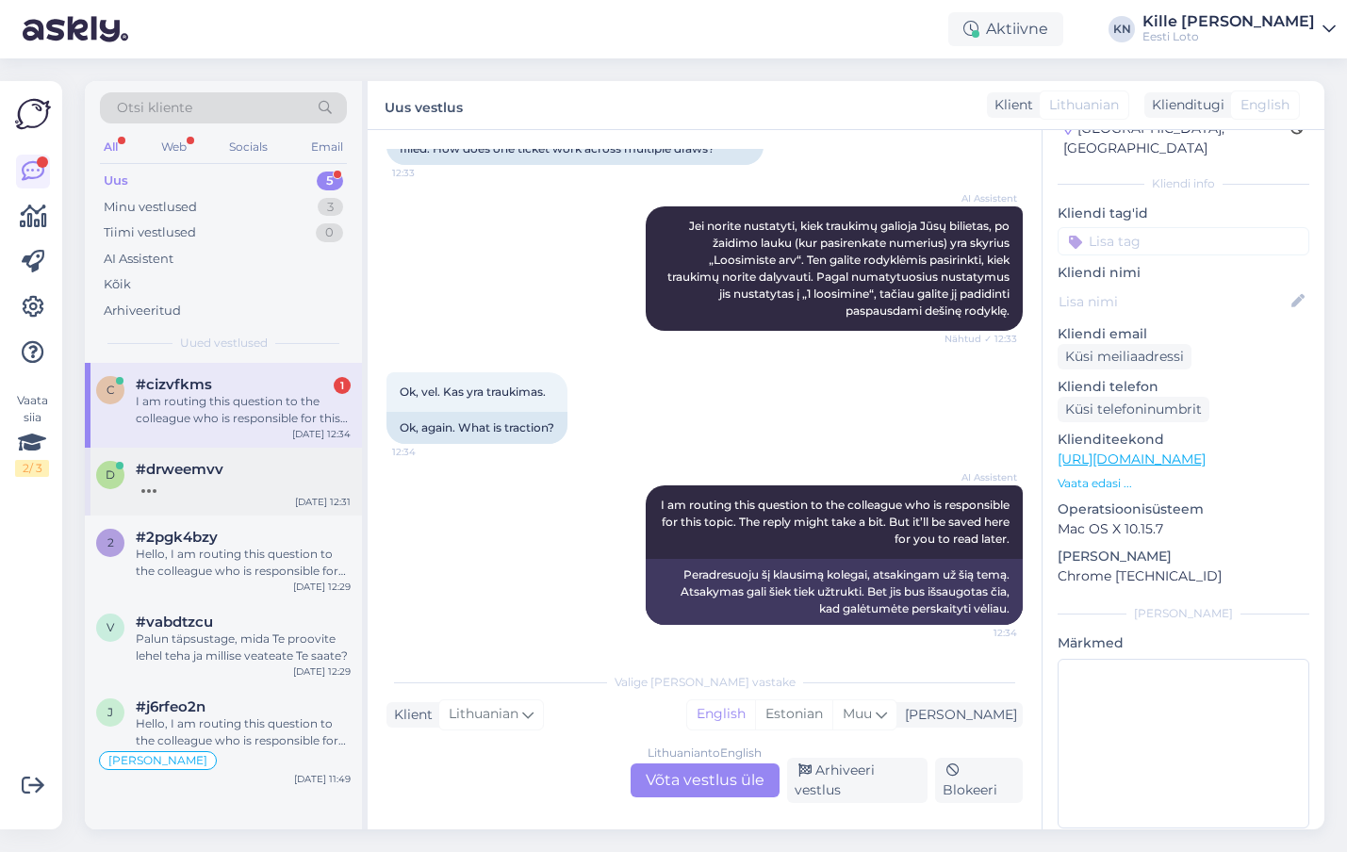
click at [234, 461] on div "#drweemvv" at bounding box center [243, 469] width 215 height 17
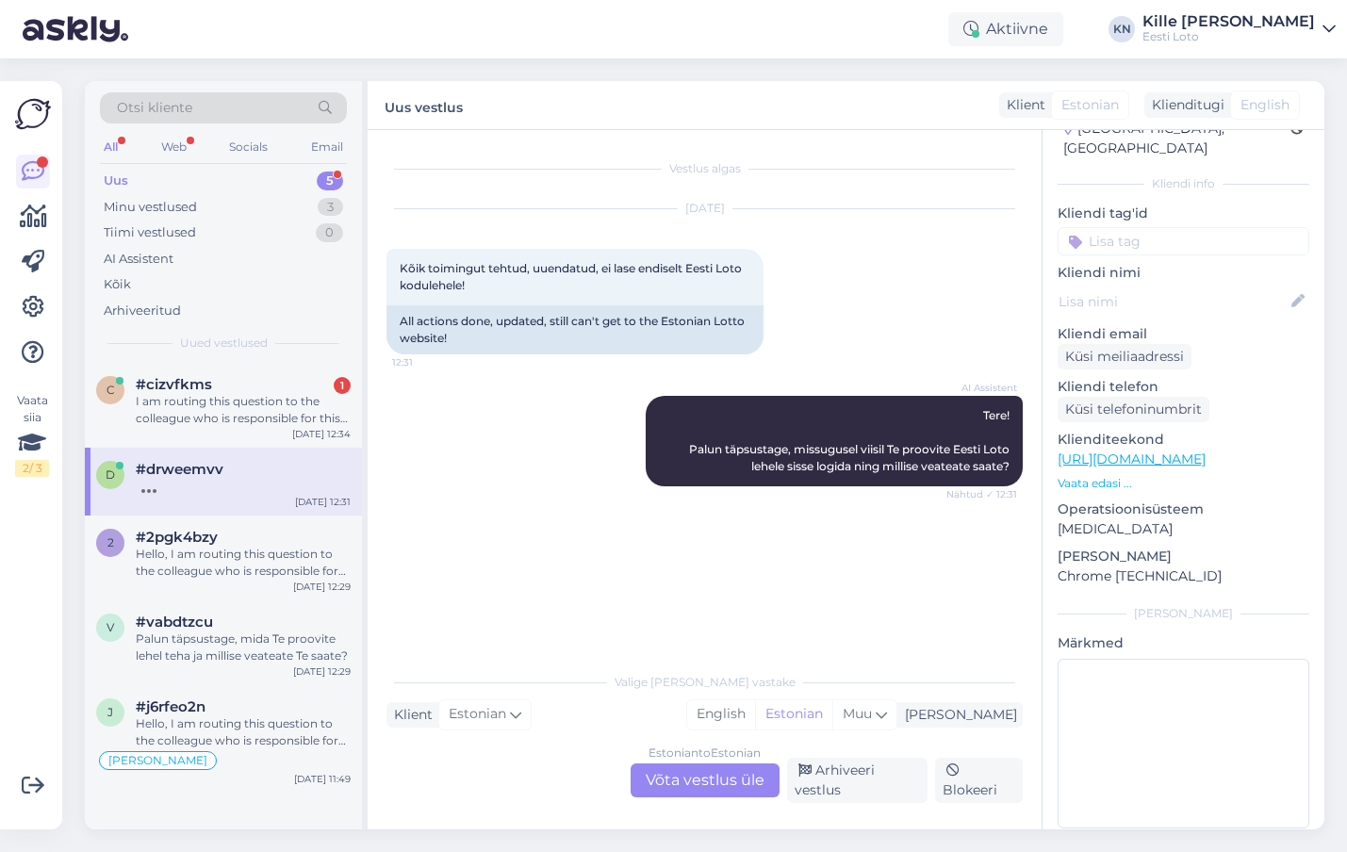
scroll to position [0, 0]
click at [218, 411] on div "I am routing this question to the colleague who is responsible for this topic. …" at bounding box center [243, 410] width 215 height 34
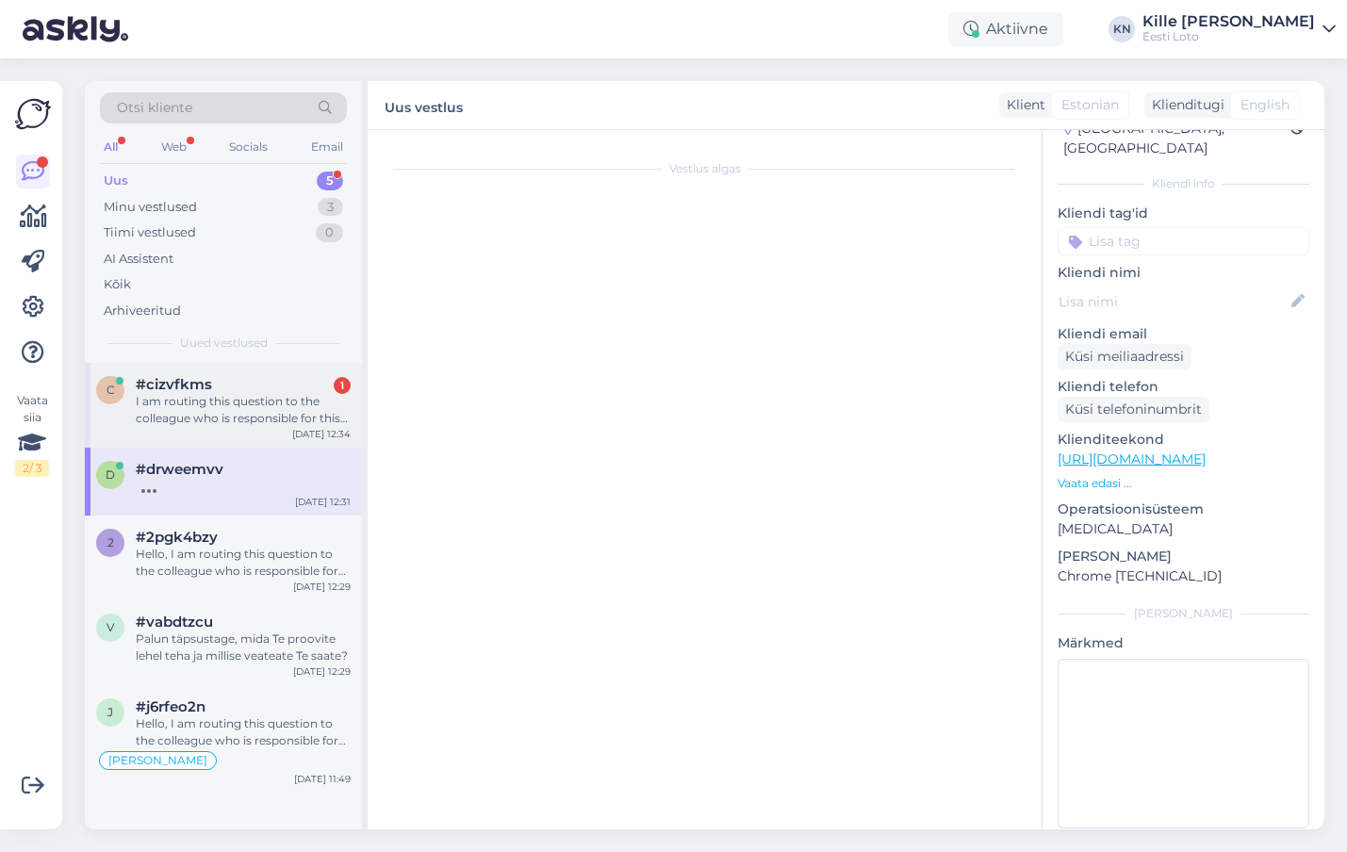
scroll to position [706, 0]
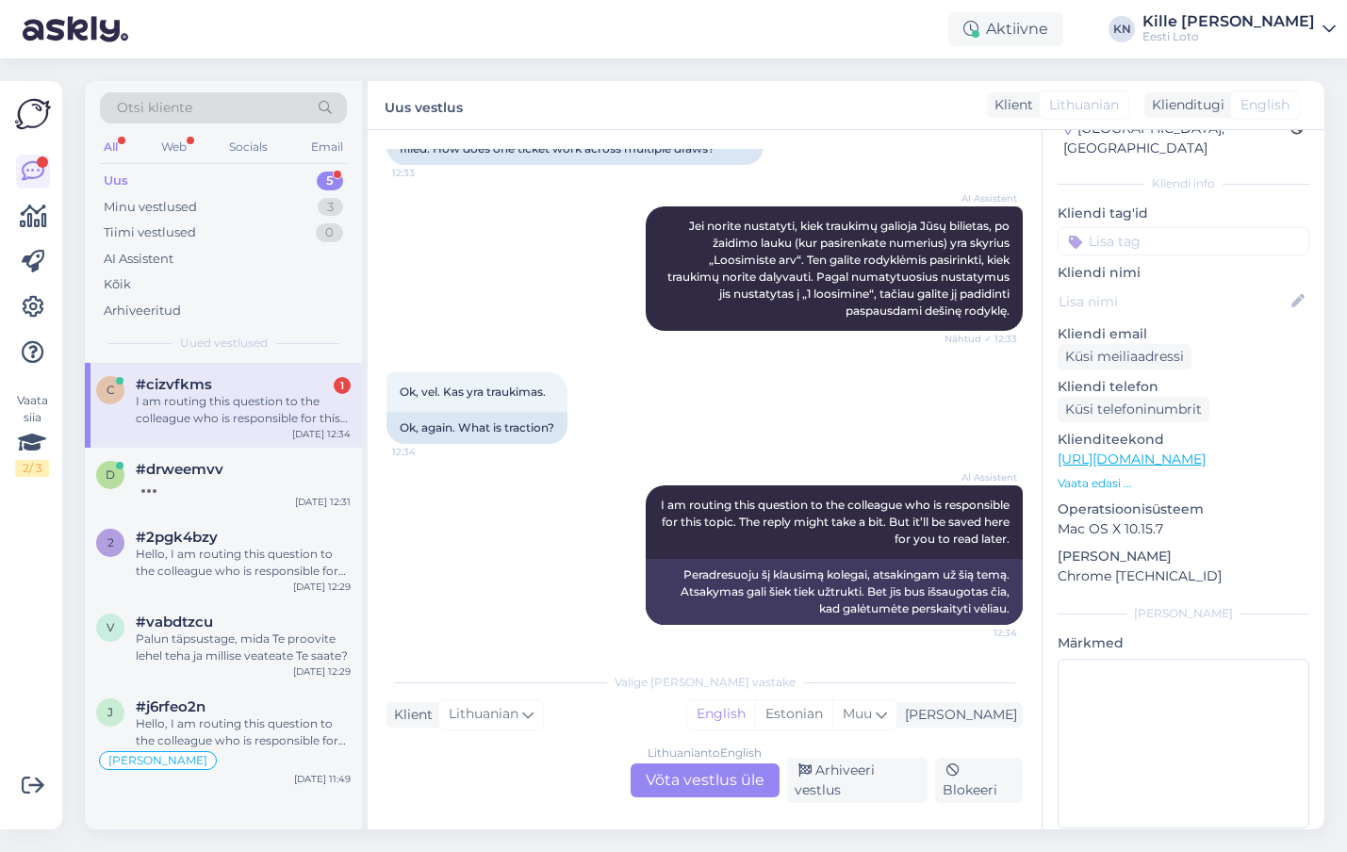
click at [683, 784] on div "Lithuanian to English Võta vestlus üle" at bounding box center [705, 781] width 149 height 34
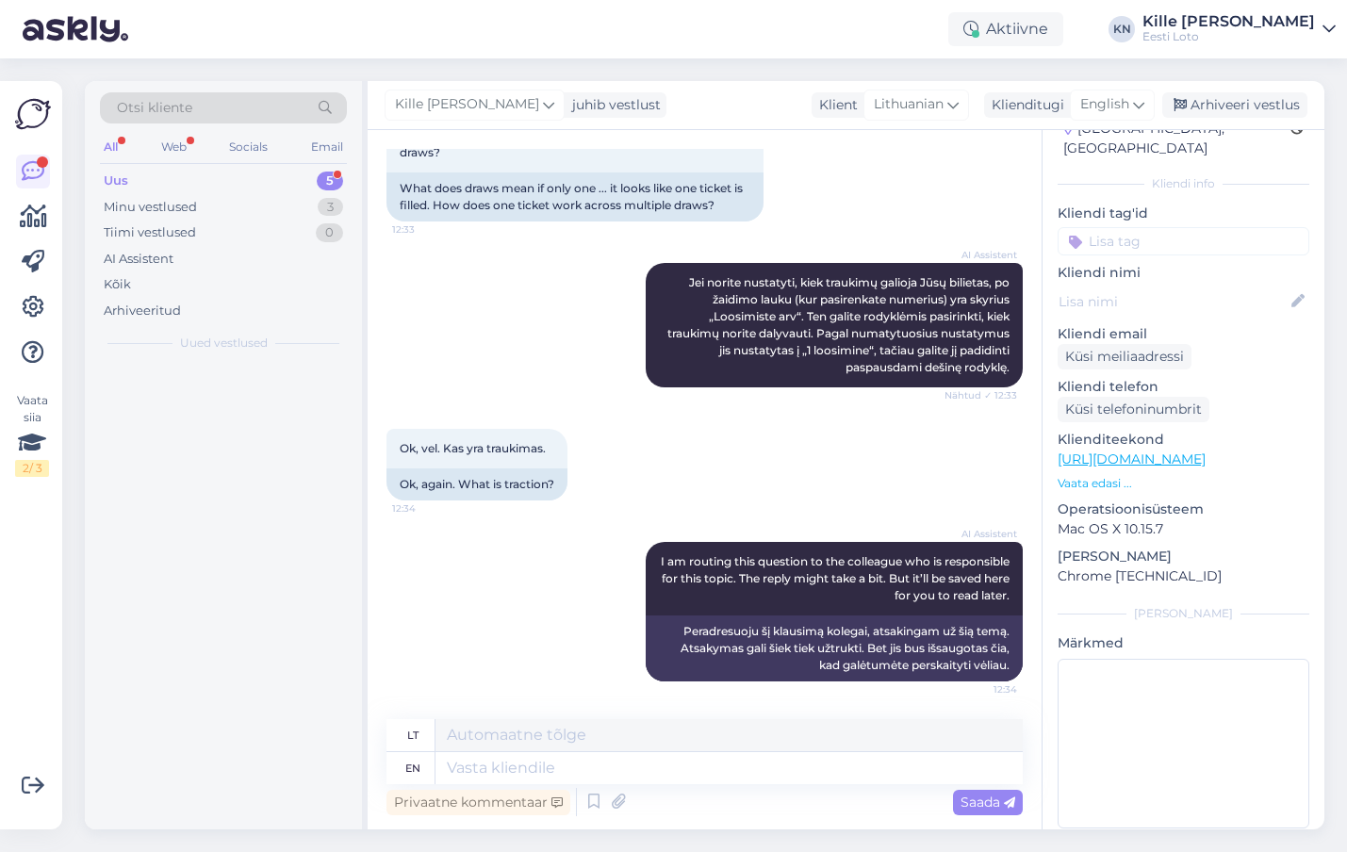
scroll to position [650, 0]
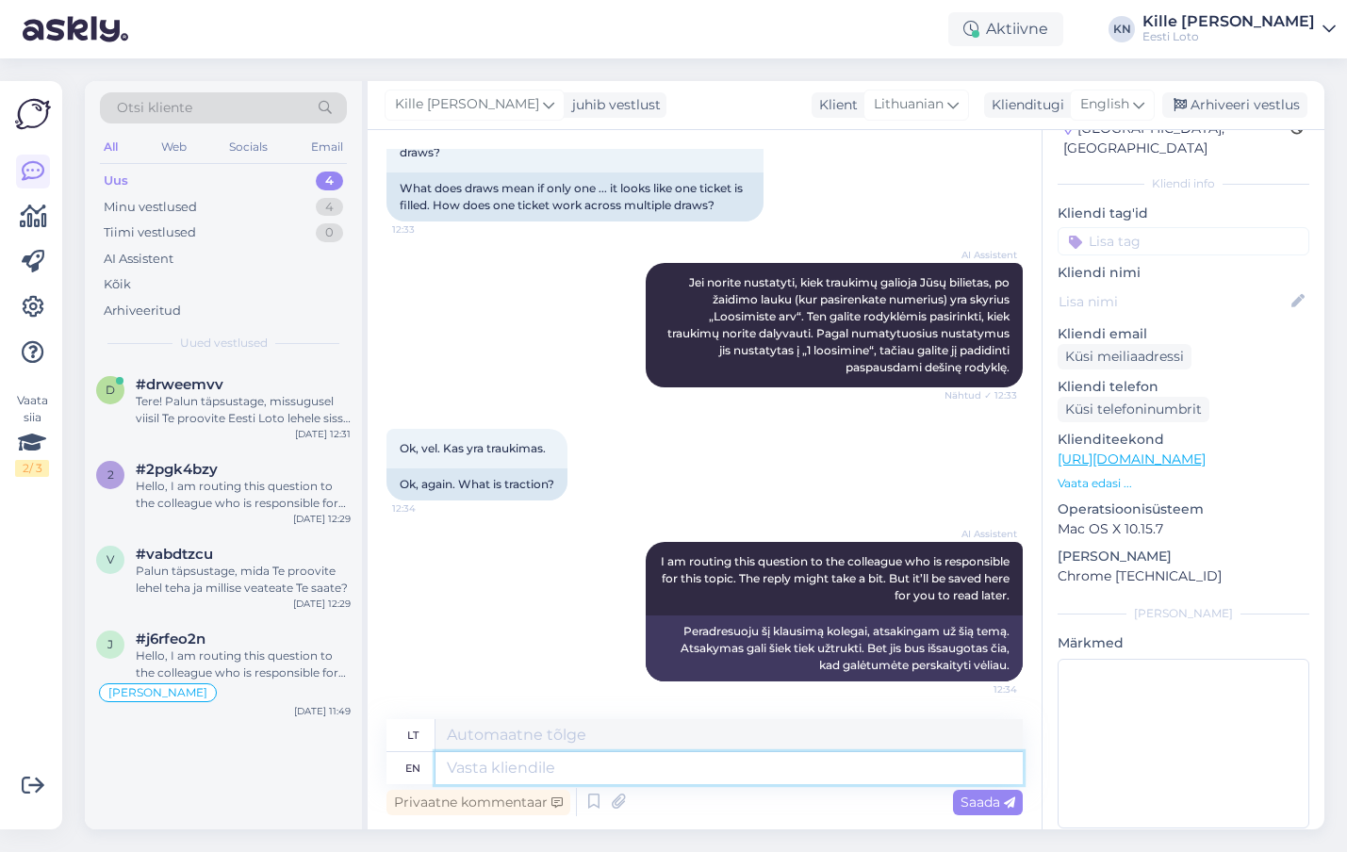
click at [556, 768] on textarea at bounding box center [729, 768] width 587 height 32
click at [1118, 87] on div "Kille [PERSON_NAME] juhib vestlust Klient Lithuanian Klienditugi English Arhive…" at bounding box center [846, 105] width 957 height 49
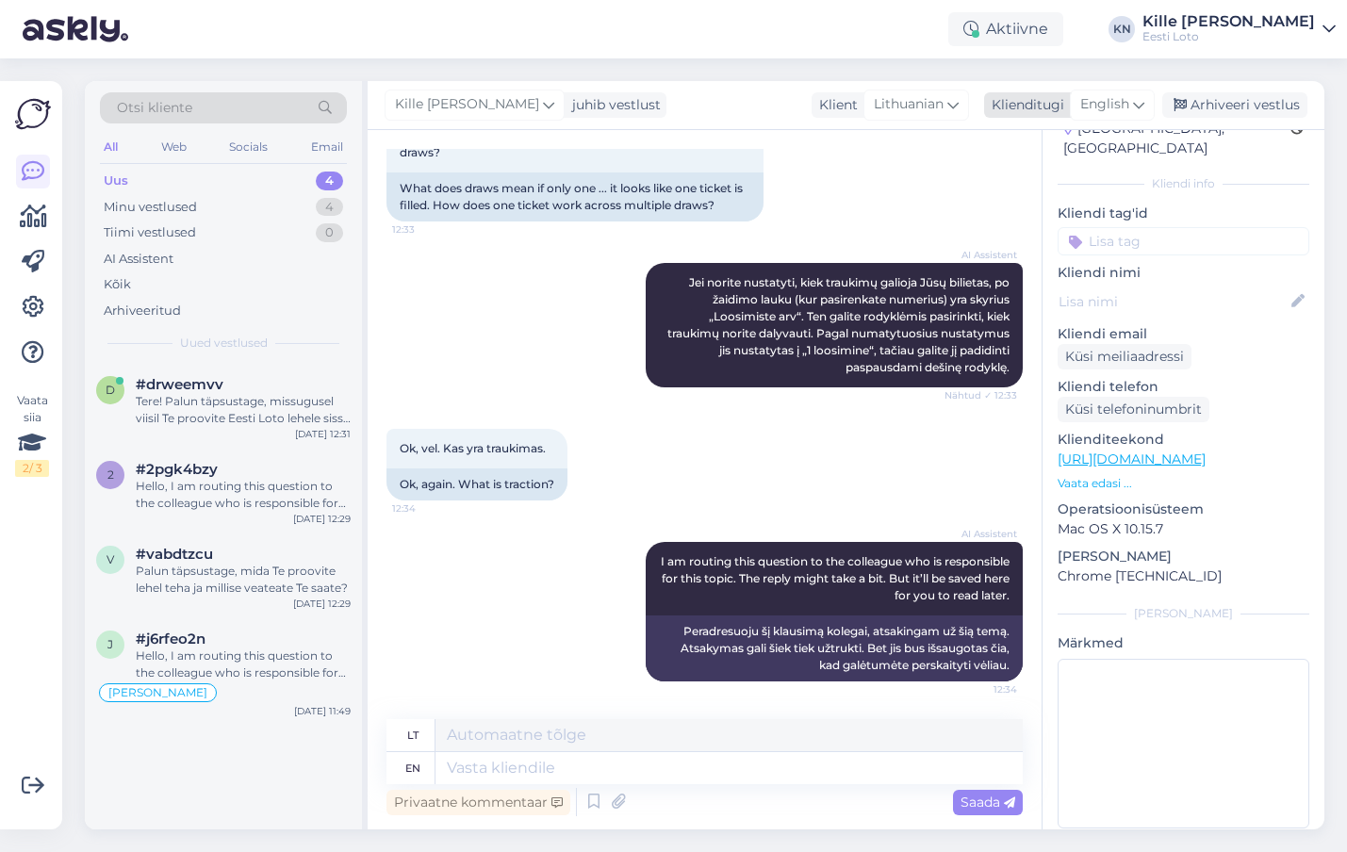
click at [1110, 114] on span "English" at bounding box center [1105, 104] width 49 height 21
type input "est"
click at [1028, 187] on link "Estonian" at bounding box center [1069, 188] width 207 height 30
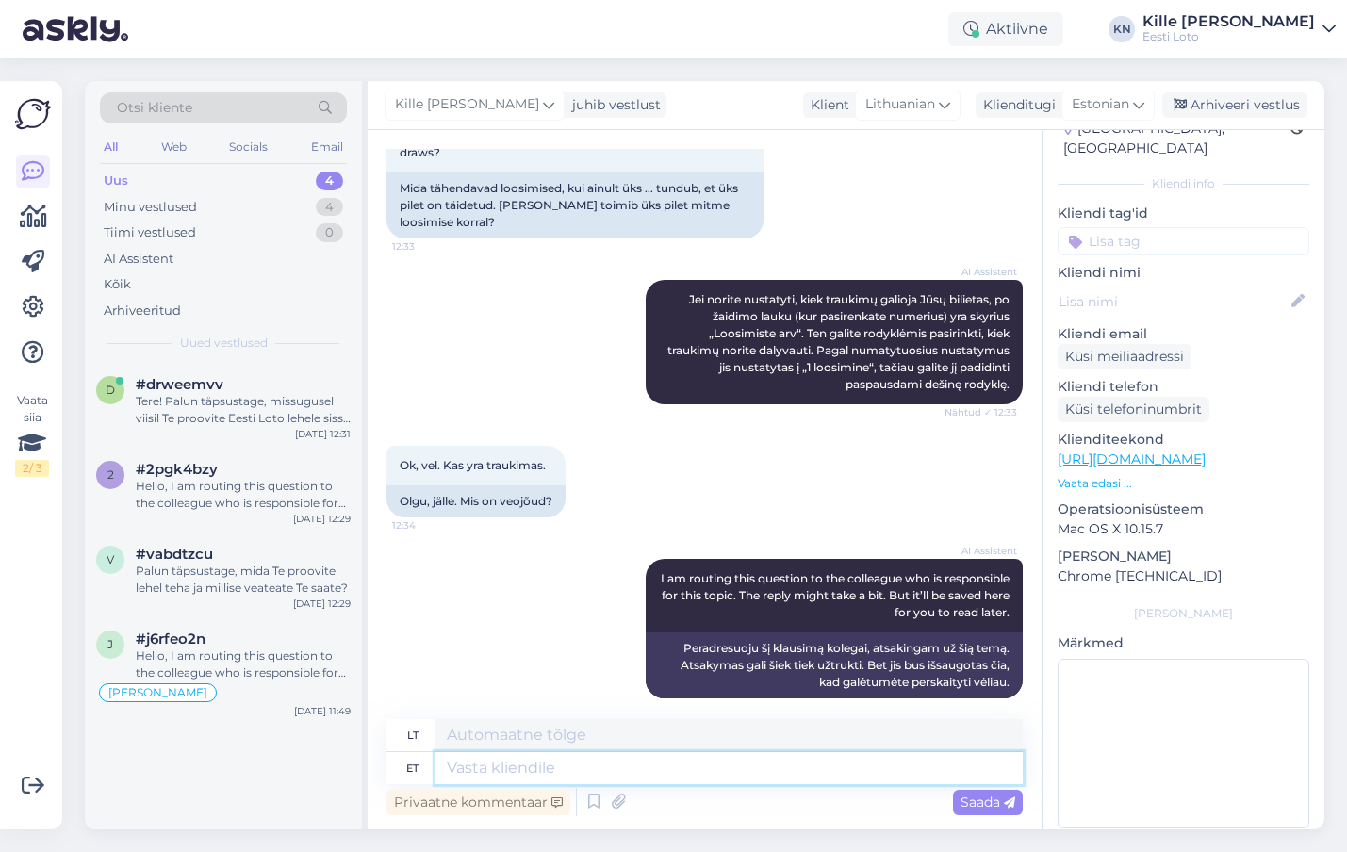
click at [558, 768] on textarea at bounding box center [729, 768] width 587 height 32
type textarea "Palun"
type textarea "Prašau"
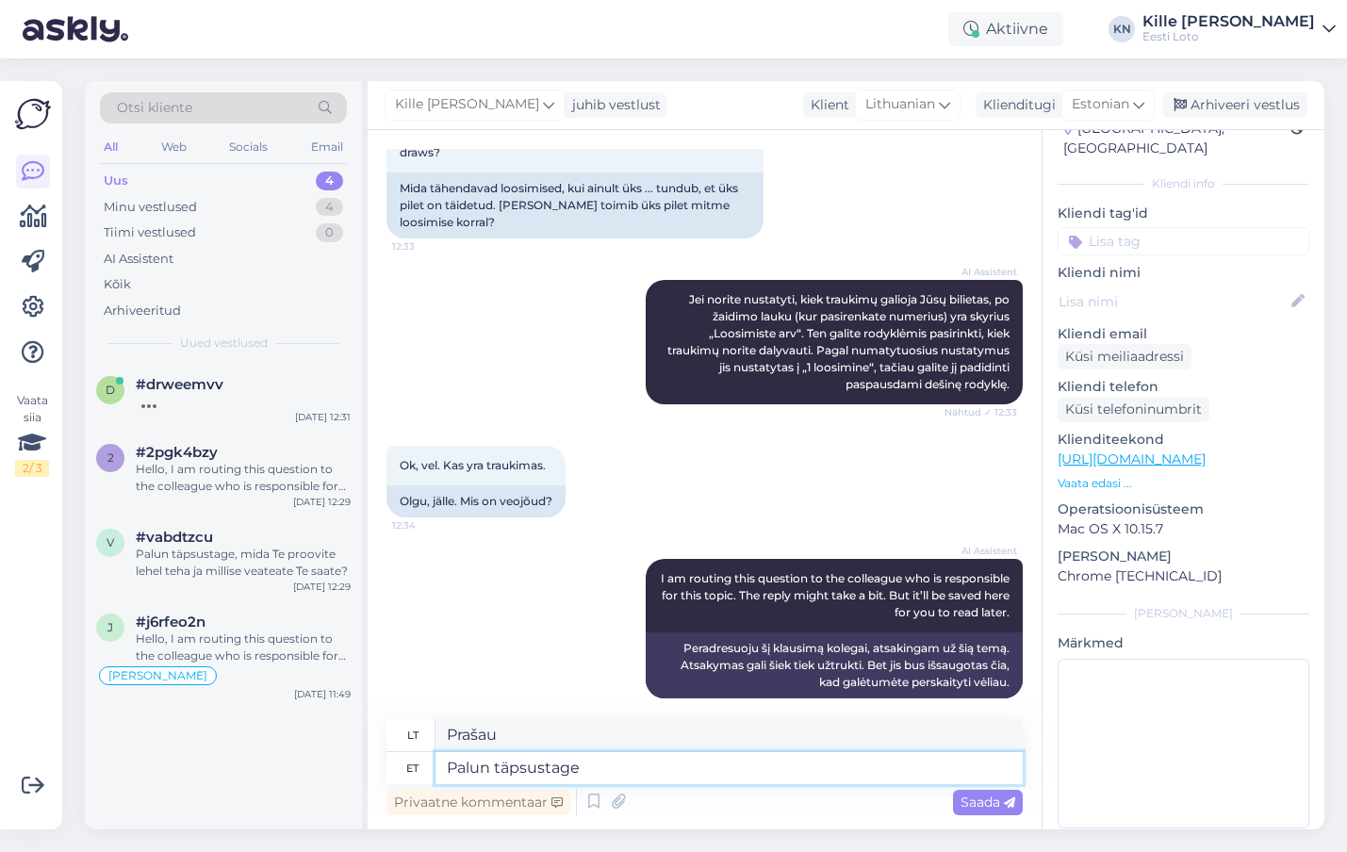
type textarea "Palun täpsustage o"
type textarea "Prašome nurodyti"
type textarea "Palun täpsustage oma k"
type textarea "Prašome nurodyti [PERSON_NAME]"
type textarea "Palun täpsustage oma küsimust."
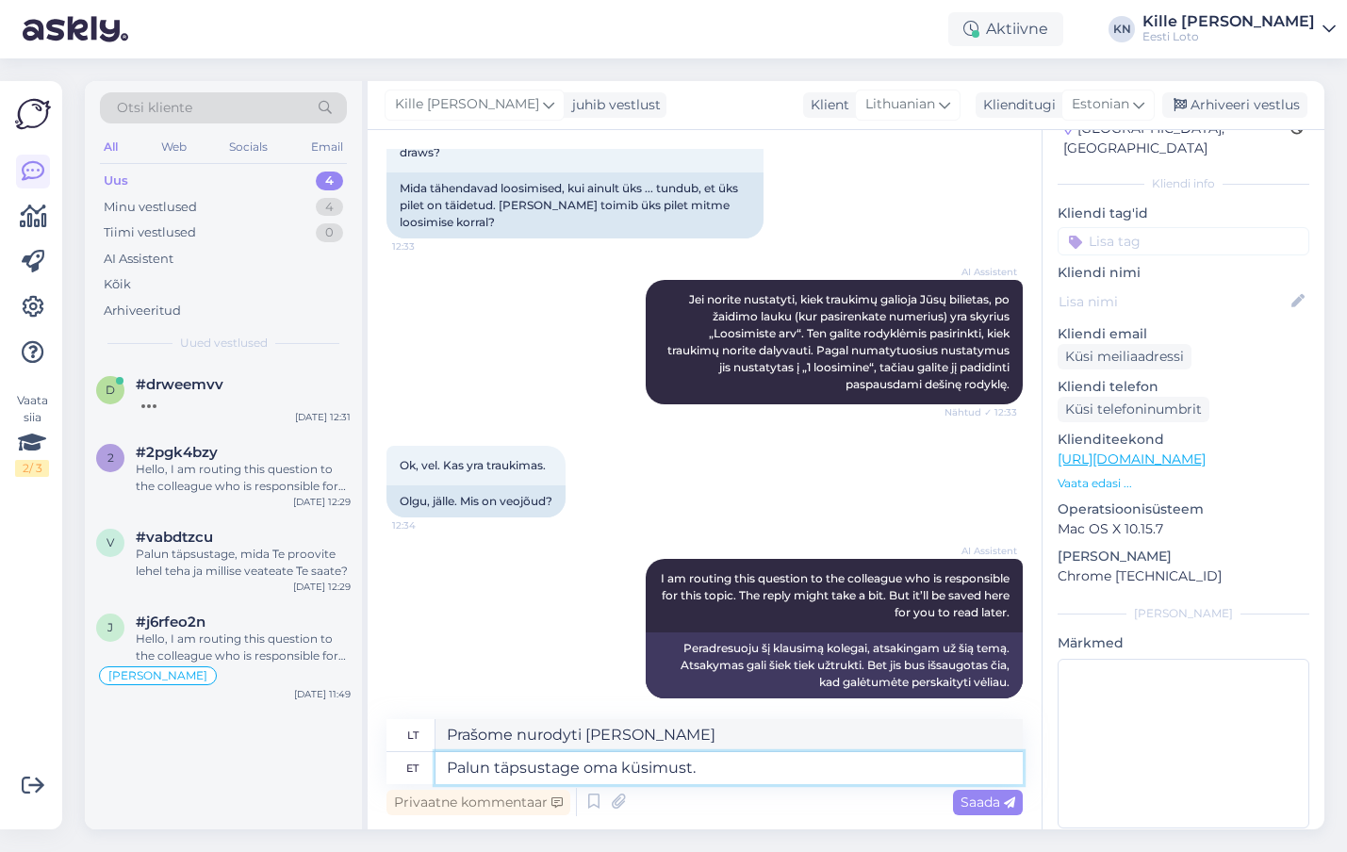
type textarea "Prašau patikslinti [PERSON_NAME] klausimą."
type textarea "Palun täpsustage oma küsimust. KAs s"
type textarea "Prašome patikslinti [PERSON_NAME] klausimą. KAs"
type textarea "Palun täpsustage oma küsimust. Kas so"
type textarea "Prašau patikslinti [PERSON_NAME] klausimą."
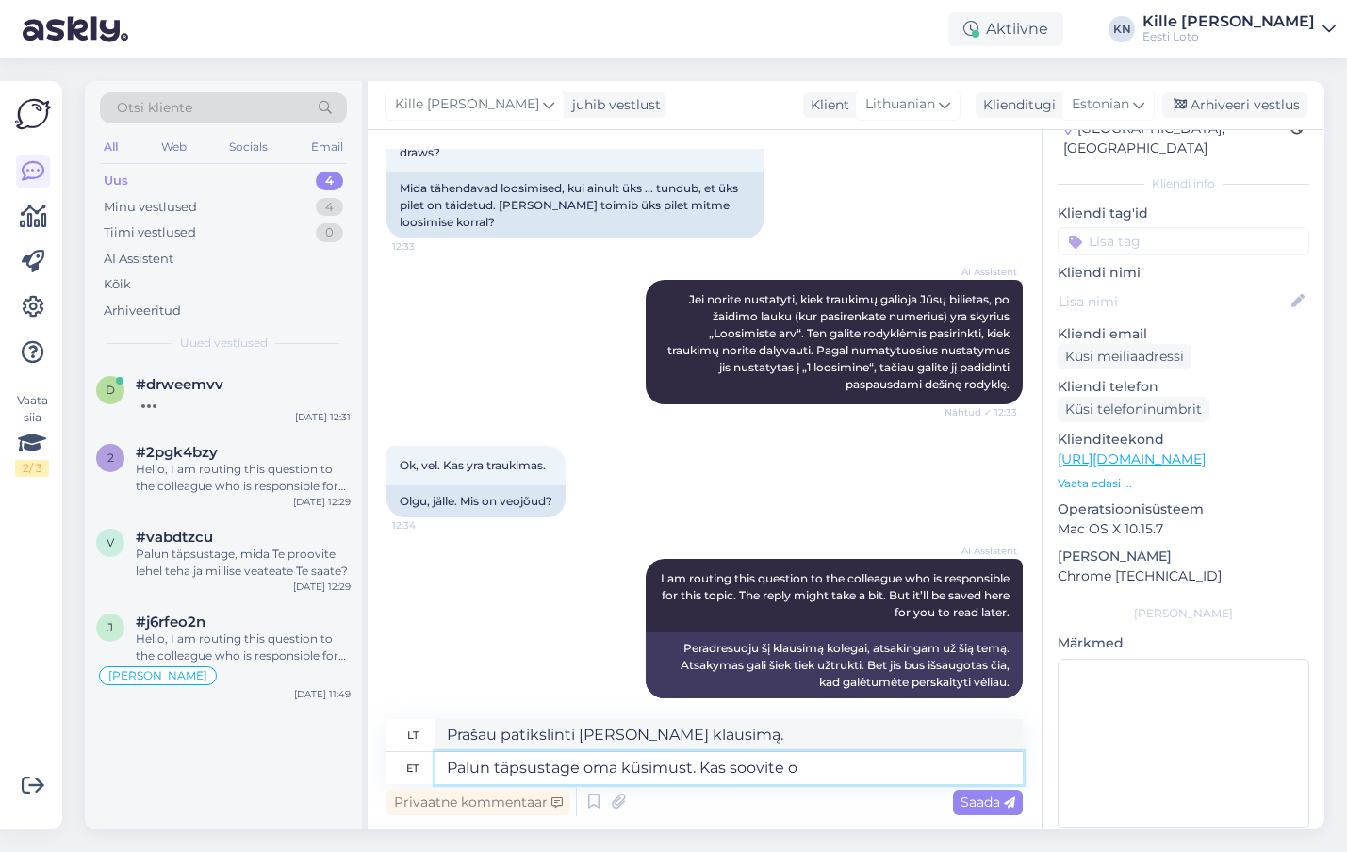
type textarea "Palun täpsustage oma küsimust. Kas soovite os"
type textarea "Prašome patikslinti [PERSON_NAME] klausimą. Ar [DEMOGRAPHIC_DATA]"
type textarea "Palun täpsustage oma küsimust. Kas soovite osta p"
type textarea "Prašome patikslinti [PERSON_NAME] klausimą. Ar norite pirkti?"
type textarea "Palun täpsustage oma küsimust. Kas soovite osta ühe pil"
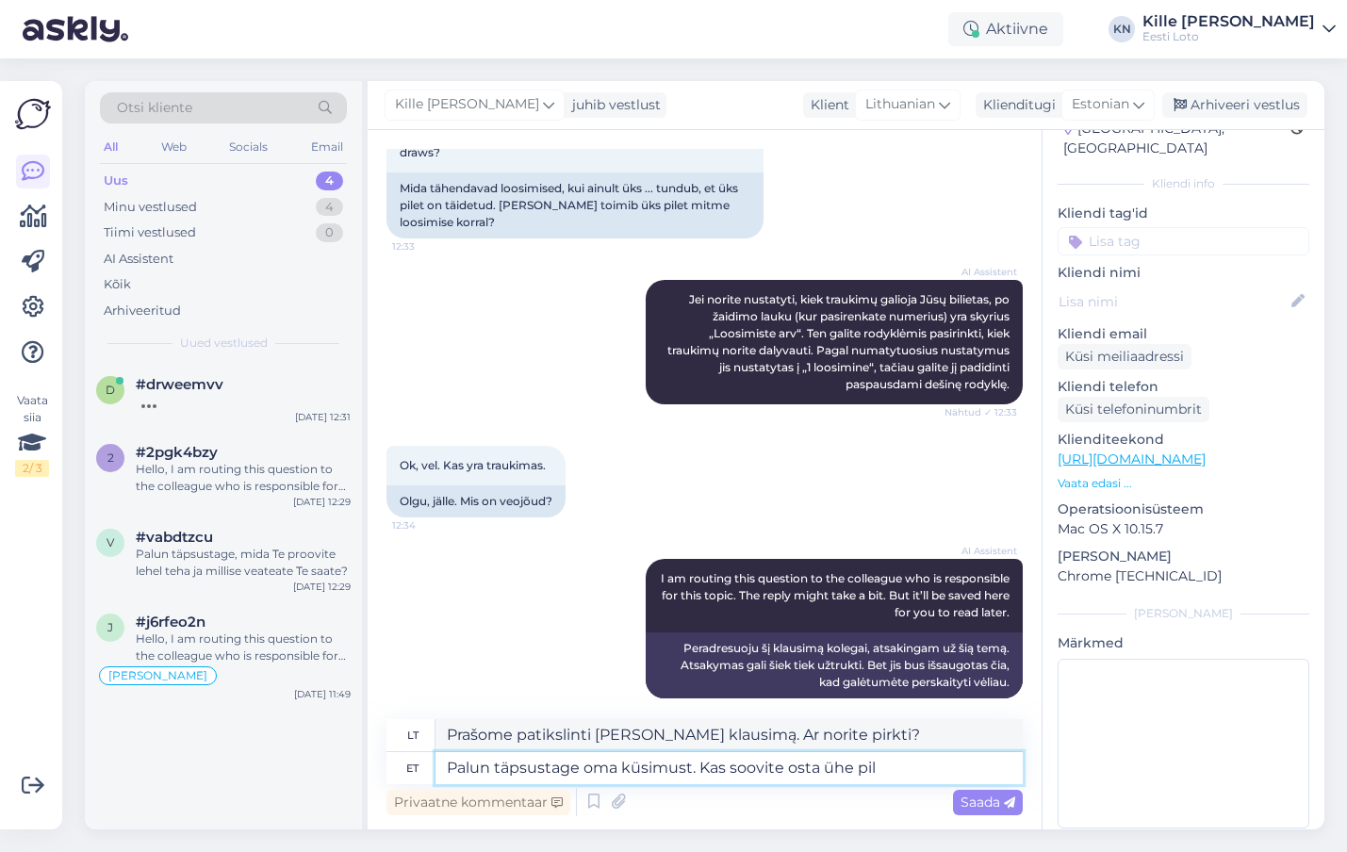
type textarea "Prašome patikslinti [PERSON_NAME] klausimą. Ar norite įsigyti?"
type textarea "Palun täpsustage oma küsimust. Kas soovite osta ühe pileti mitm"
type textarea "Prašome patikslinti [PERSON_NAME] klausimą. Ar norite nusipirkti vieną bilietą?"
type textarea "Palun täpsustage oma küsimust. Kas soovite osta ühe pileti mitmeks [PERSON_NAME]"
type textarea "Prašome patikslinti [PERSON_NAME] klausimą. Ar norite pirkti vieną bilietą keli…"
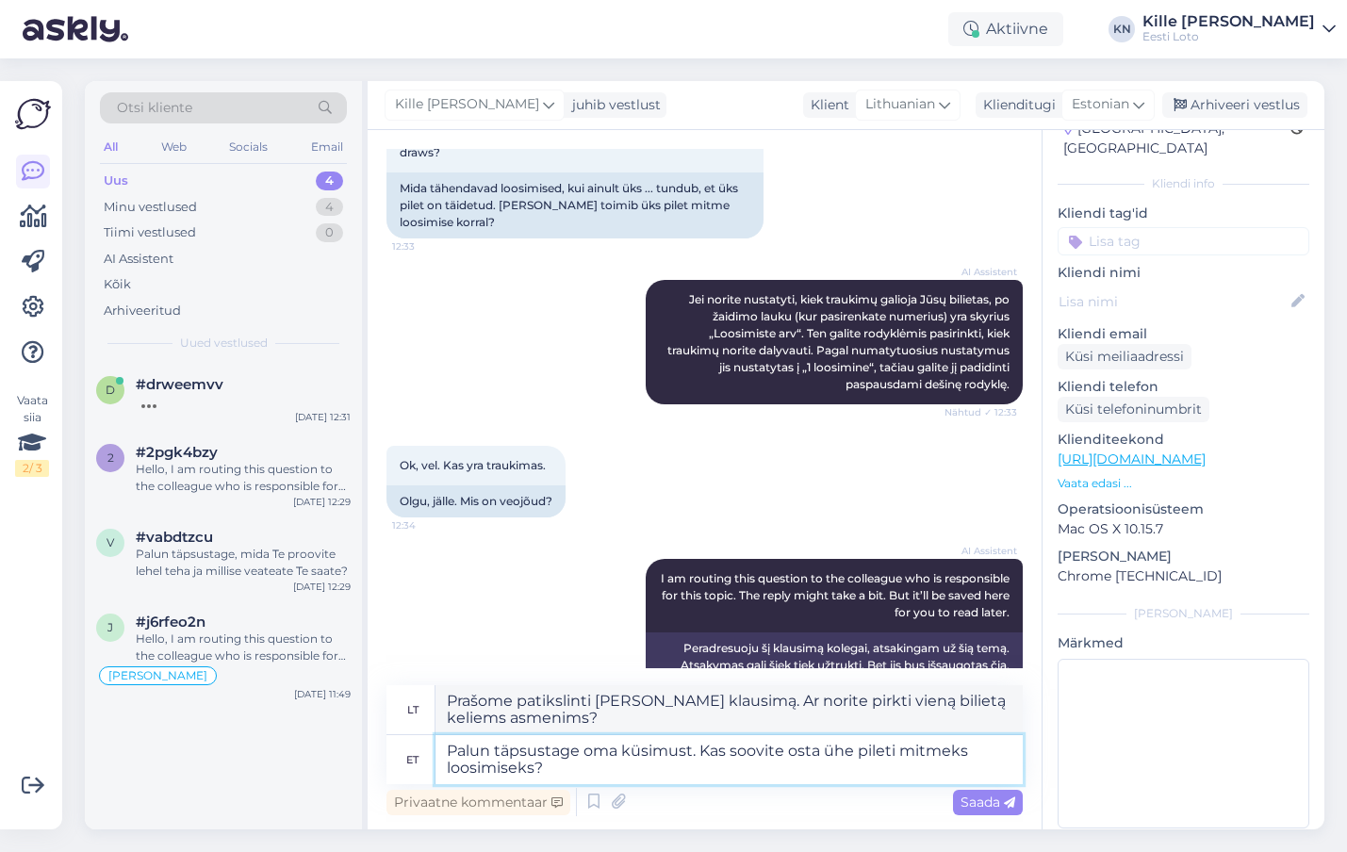
type textarea "Palun täpsustage oma küsimust. Kas soovite osta ühe pileti mitmeks loosimiseks?"
type textarea "Prašome patikslinti [PERSON_NAME] klausimą. Ar norite pirkti vieną bilietą keli…"
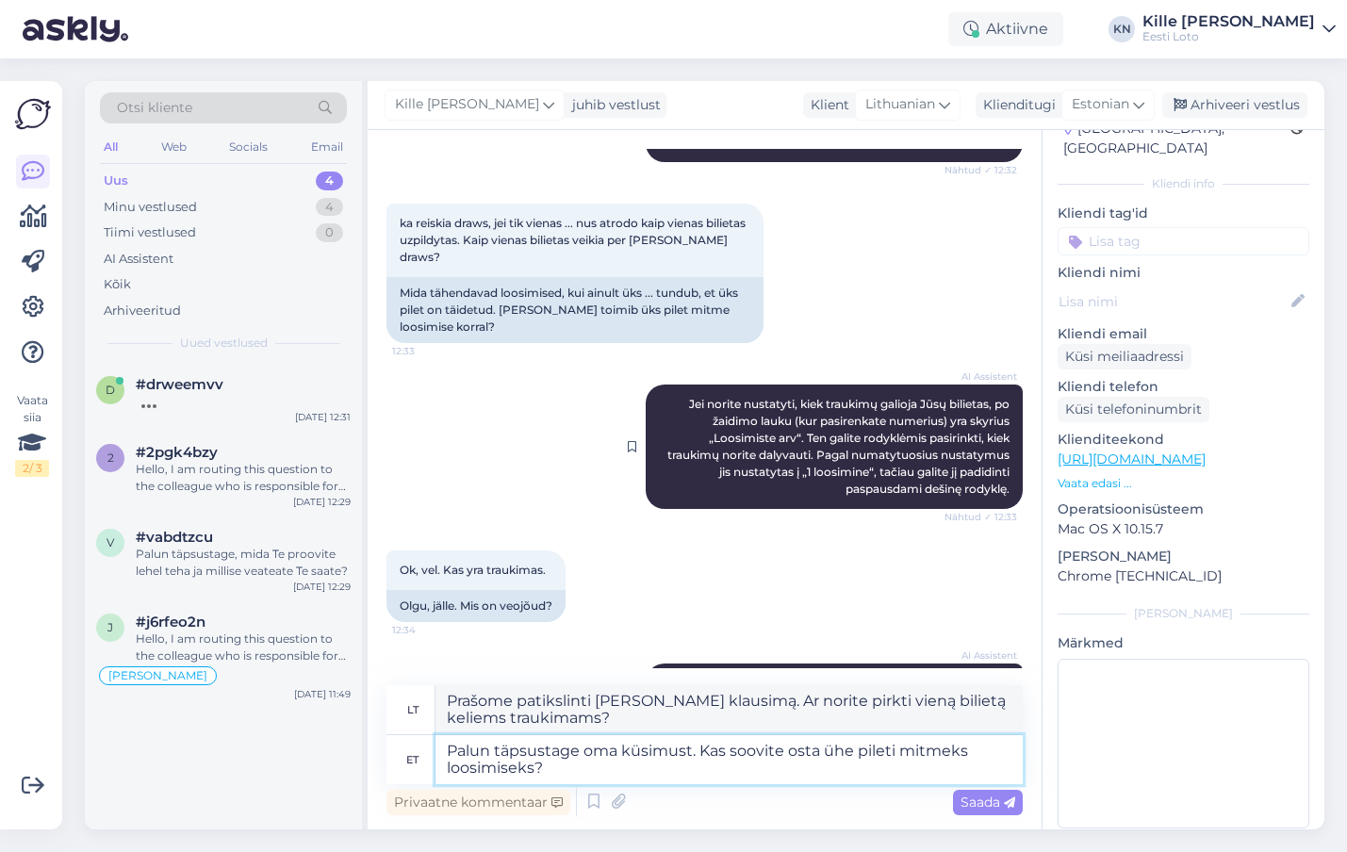
scroll to position [701, 0]
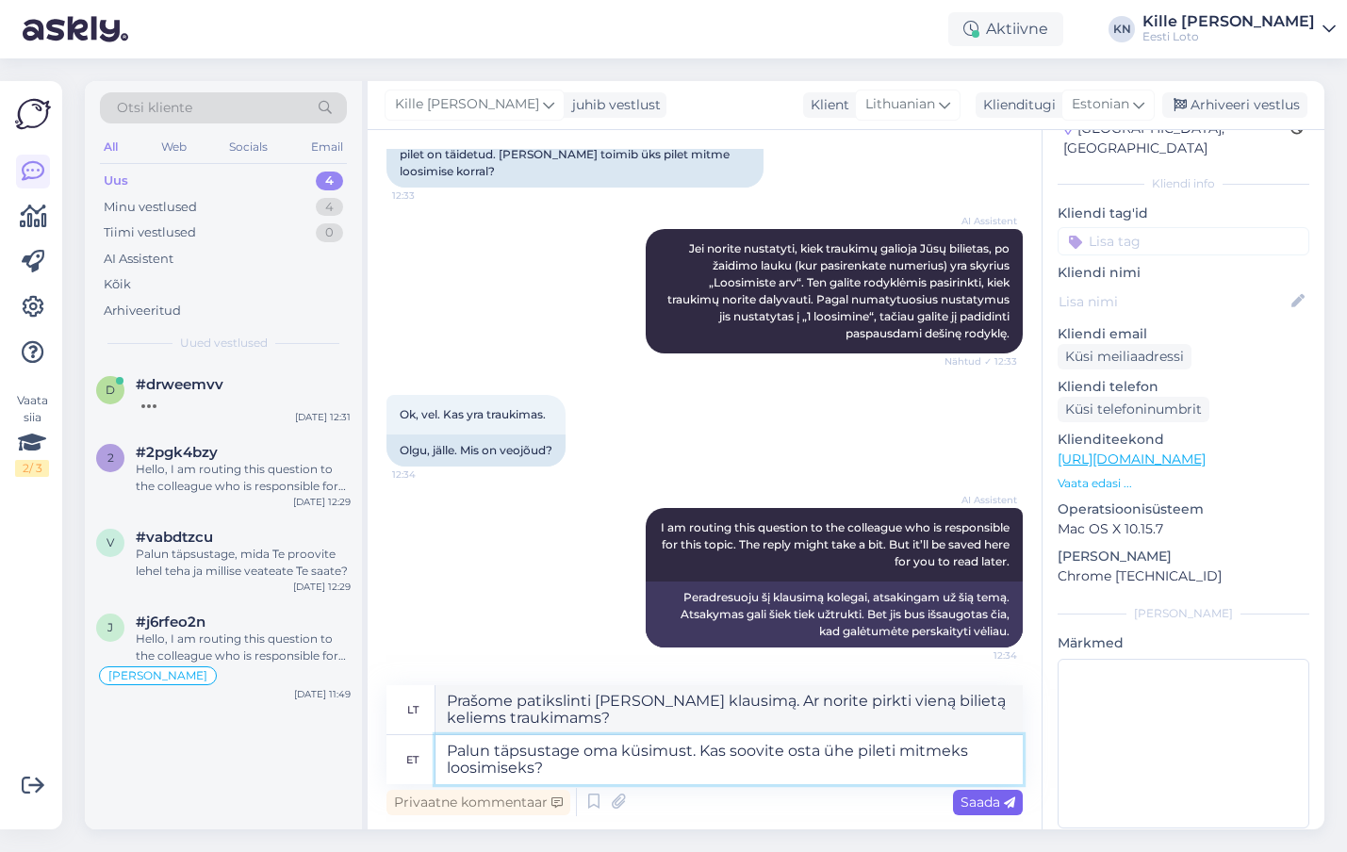
type textarea "Palun täpsustage oma küsimust. Kas soovite osta ühe pileti mitmeks loosimiseks?"
click at [996, 807] on span "Saada" at bounding box center [988, 802] width 55 height 17
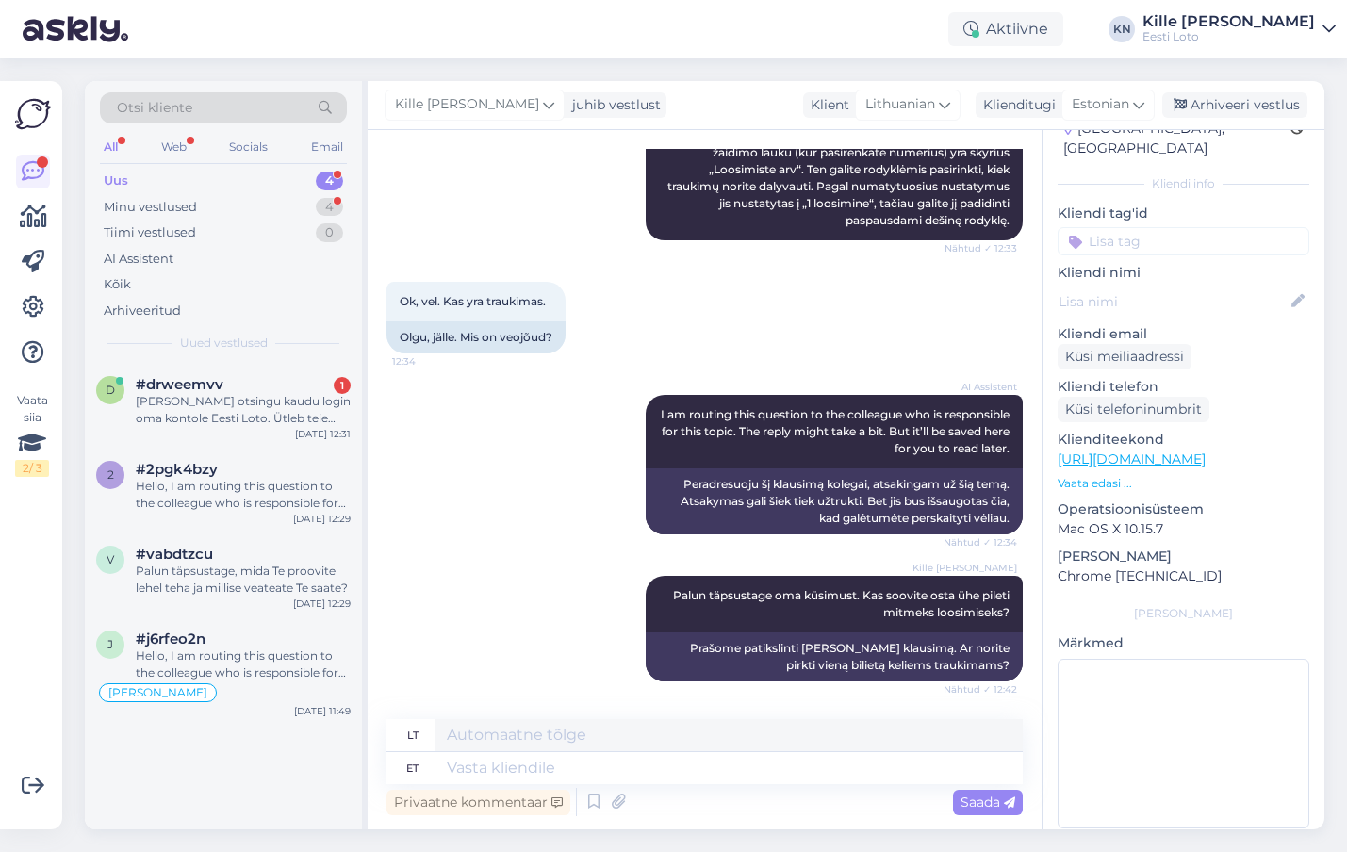
scroll to position [1012, 0]
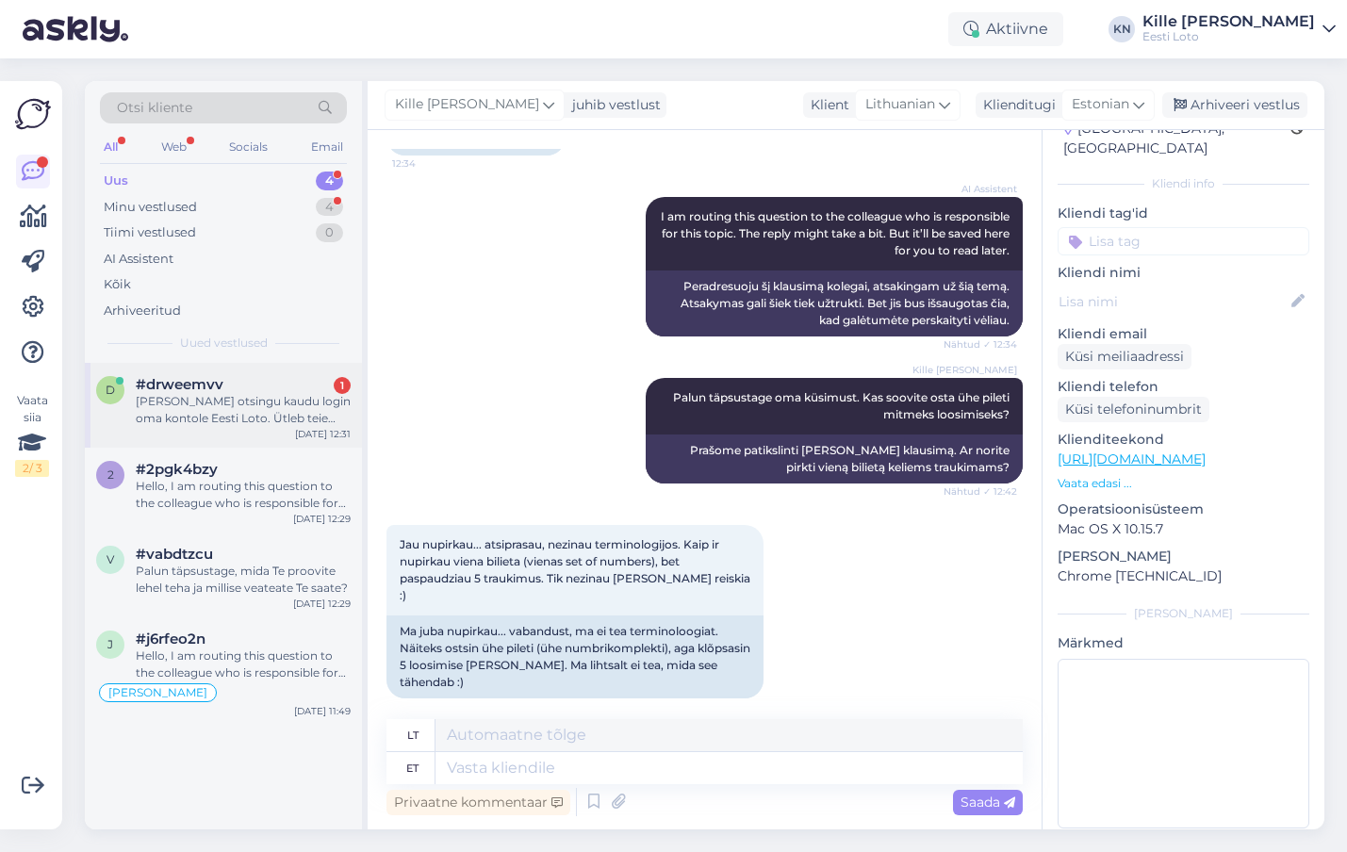
click at [245, 378] on div "#drweemvv 1" at bounding box center [243, 384] width 215 height 17
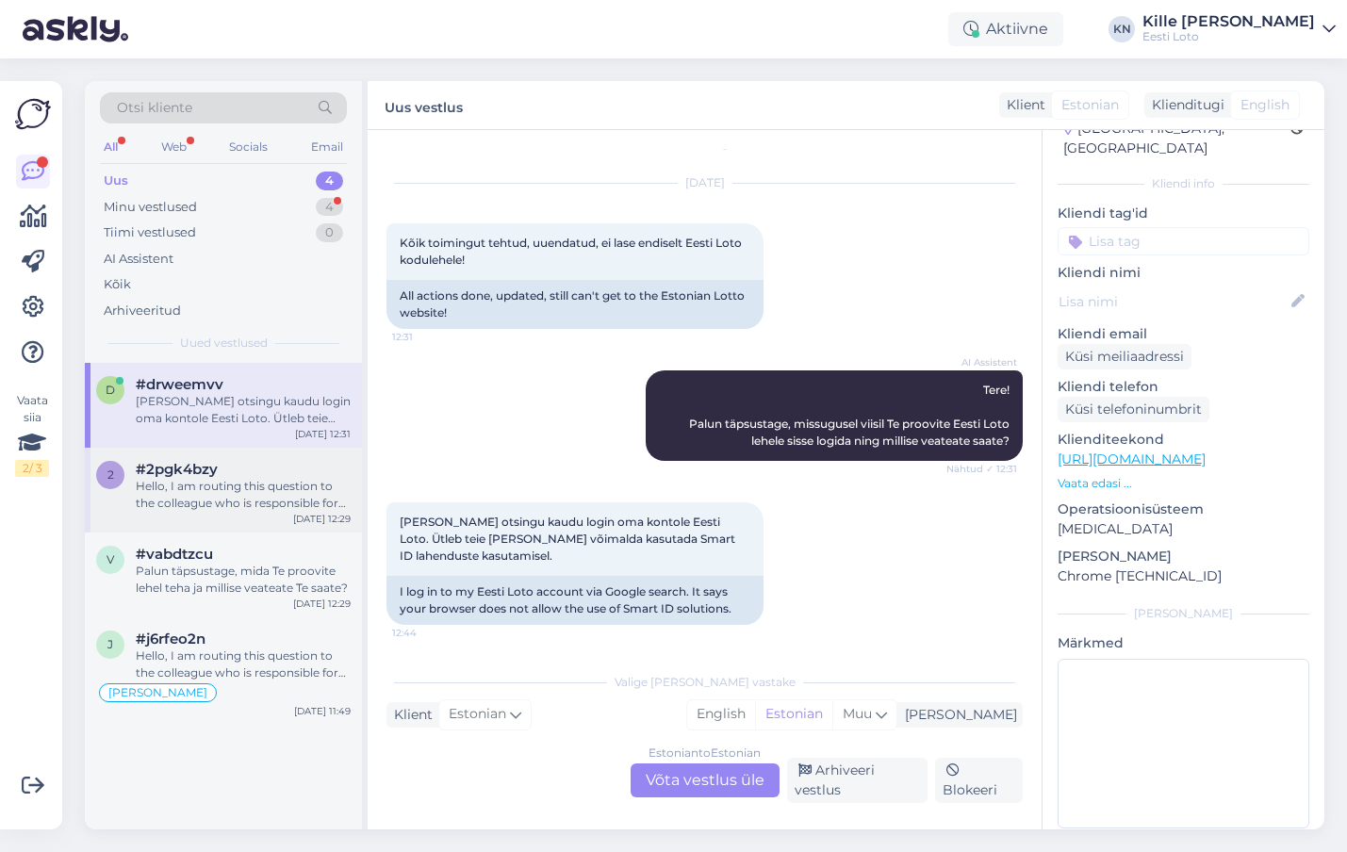
click at [247, 491] on div "Hello, I am routing this question to the colleague who is responsible for this …" at bounding box center [243, 495] width 215 height 34
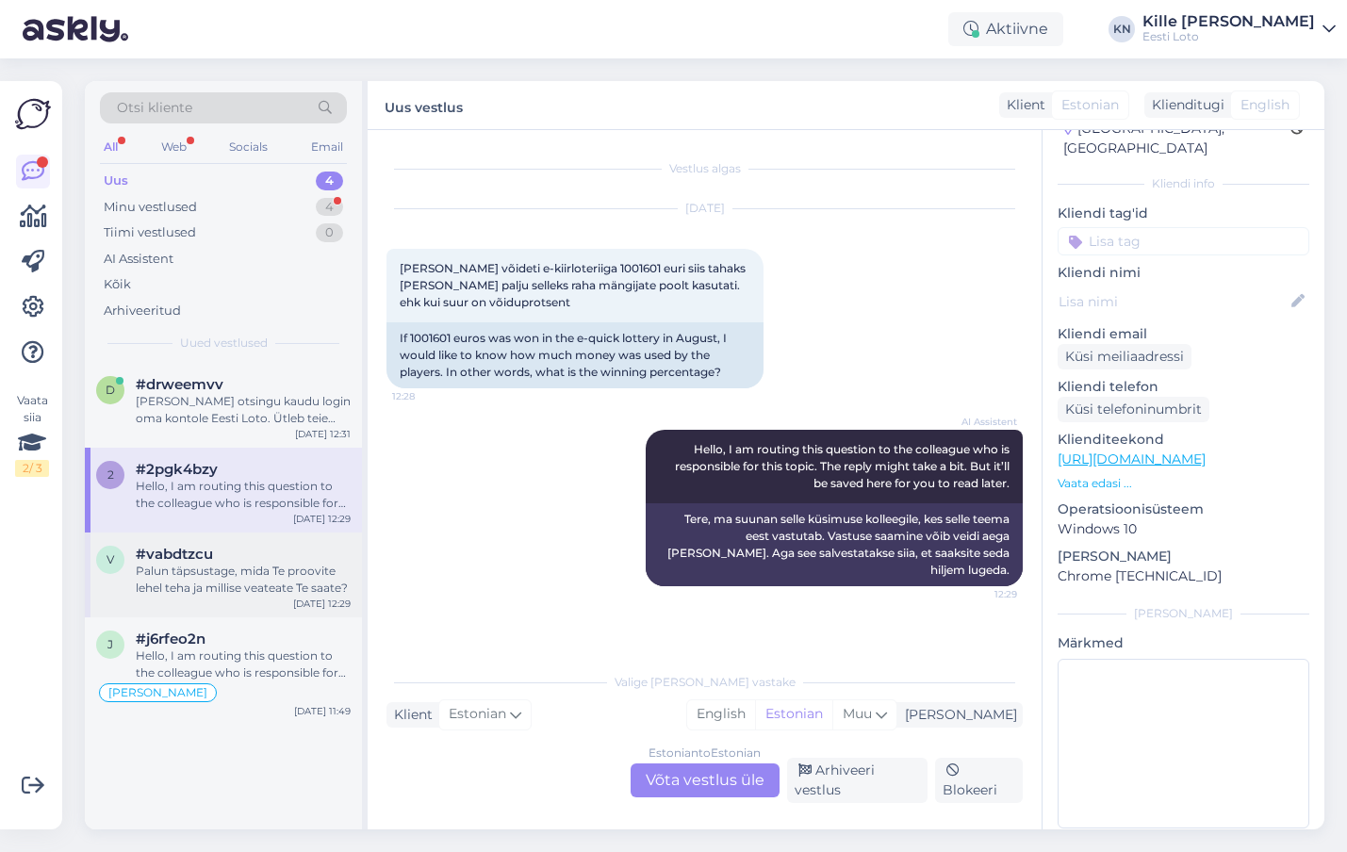
click at [243, 595] on div "Palun täpsustage, mida Te proovite lehel teha ja millise veateate Te saate?" at bounding box center [243, 580] width 215 height 34
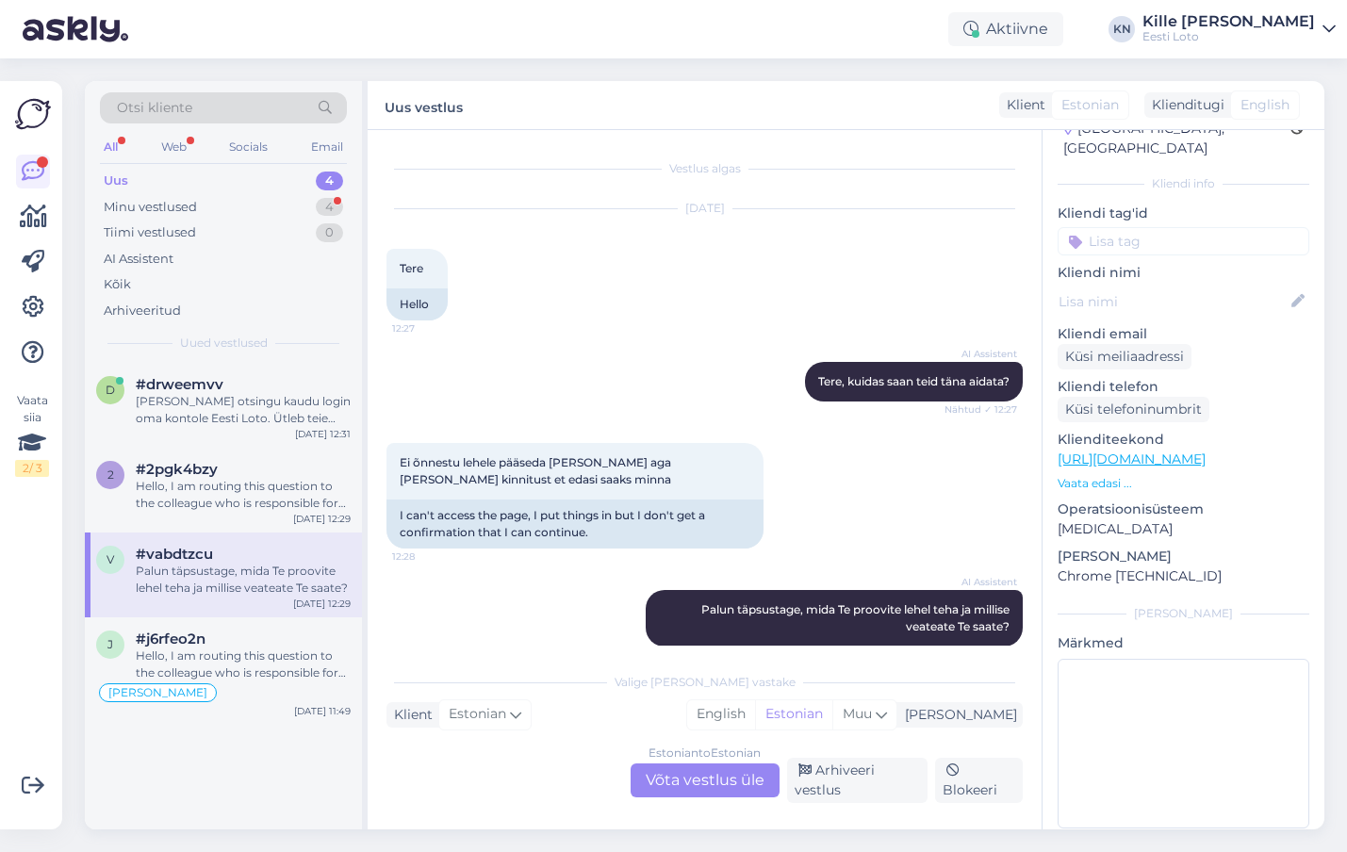
scroll to position [22, 0]
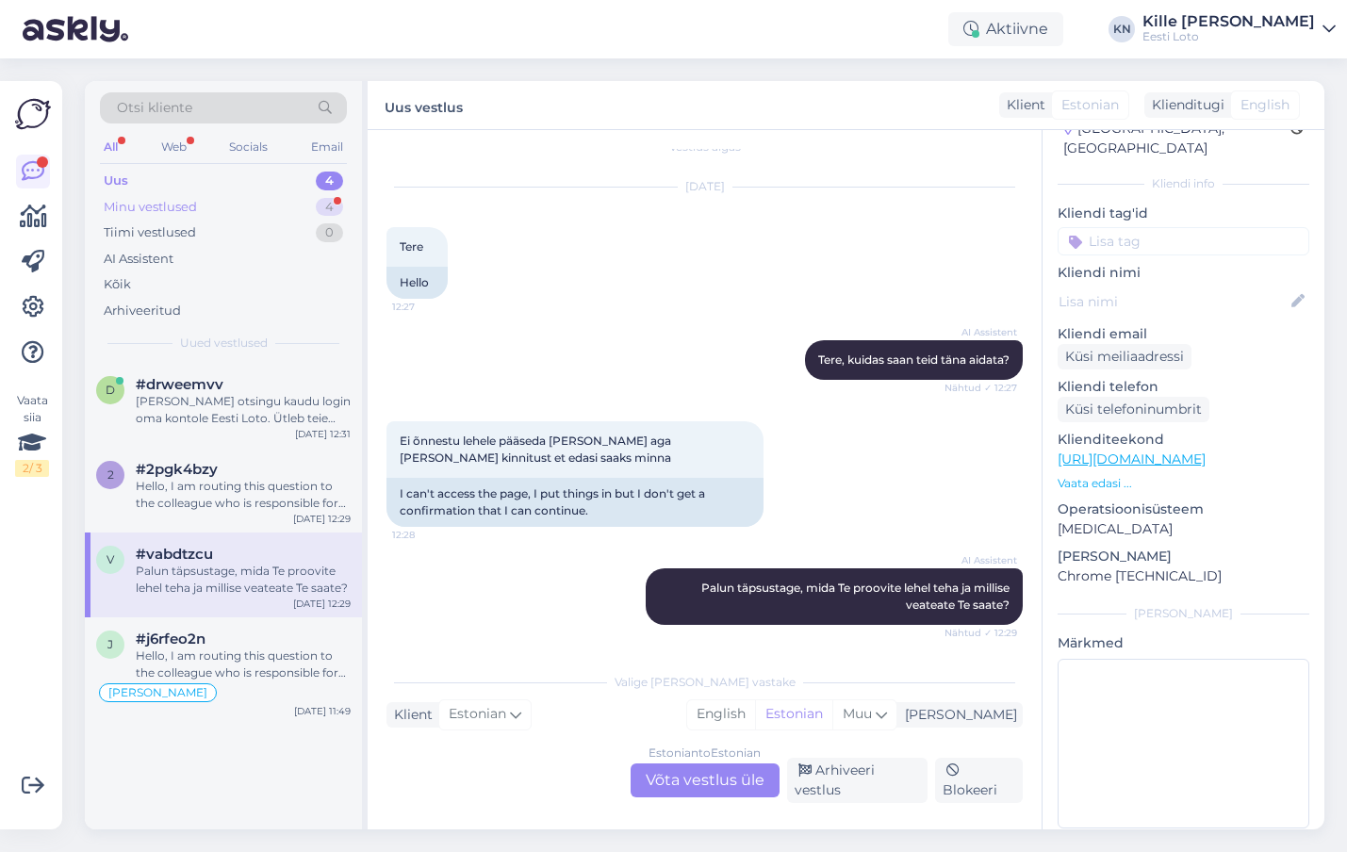
click at [232, 194] on div "Uus 4 Minu vestlused 4 Tiimi vestlused 0 AI Assistent Kõik Arhiveeritud" at bounding box center [223, 246] width 247 height 156
click at [229, 206] on div "Minu vestlused 4" at bounding box center [223, 207] width 247 height 26
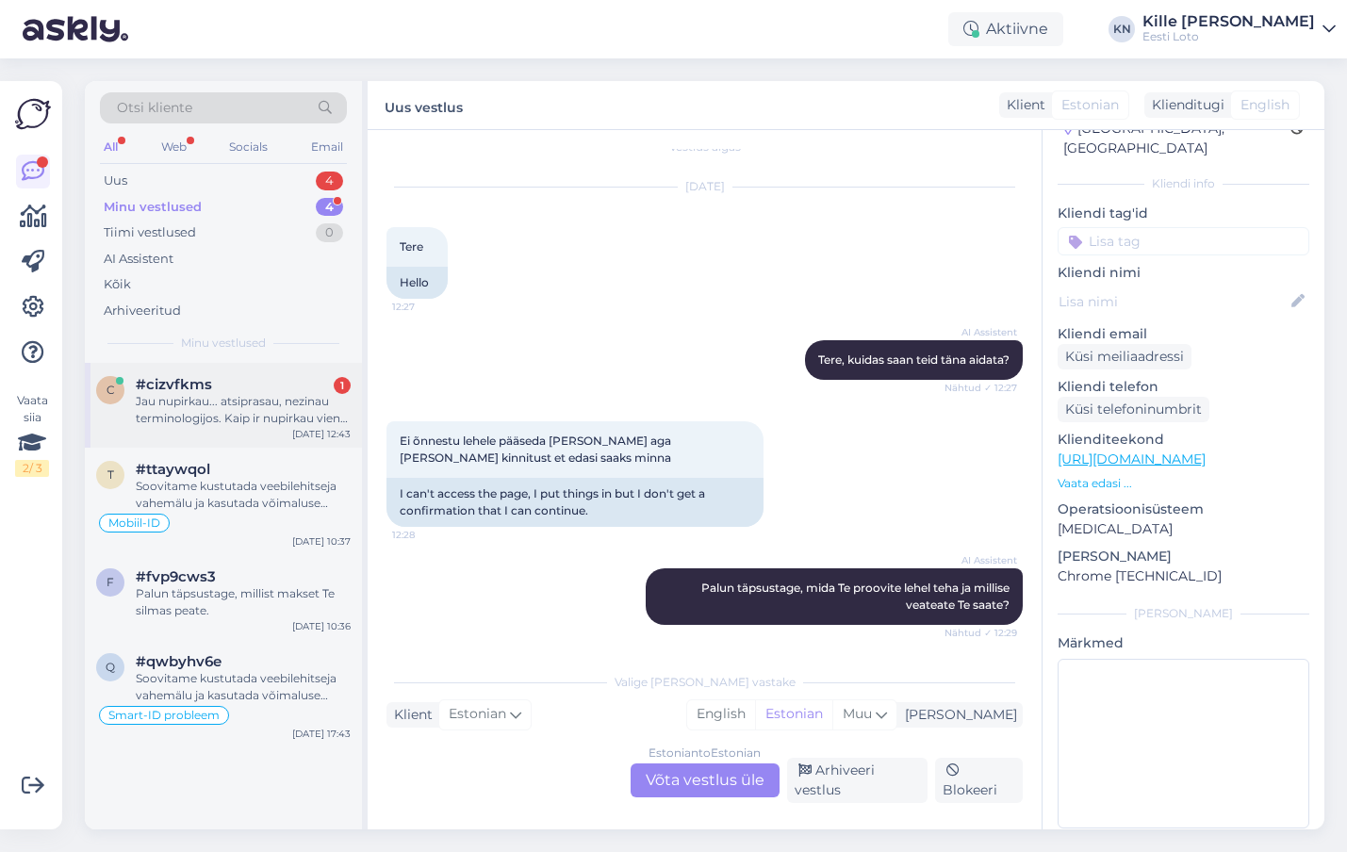
drag, startPoint x: 247, startPoint y: 427, endPoint x: 256, endPoint y: 422, distance: 9.7
click at [247, 427] on div "c #cizvfkms 1 Jau nupirkau... atsiprasau, nezinau terminologijos. Kaip ir nupir…" at bounding box center [223, 405] width 277 height 85
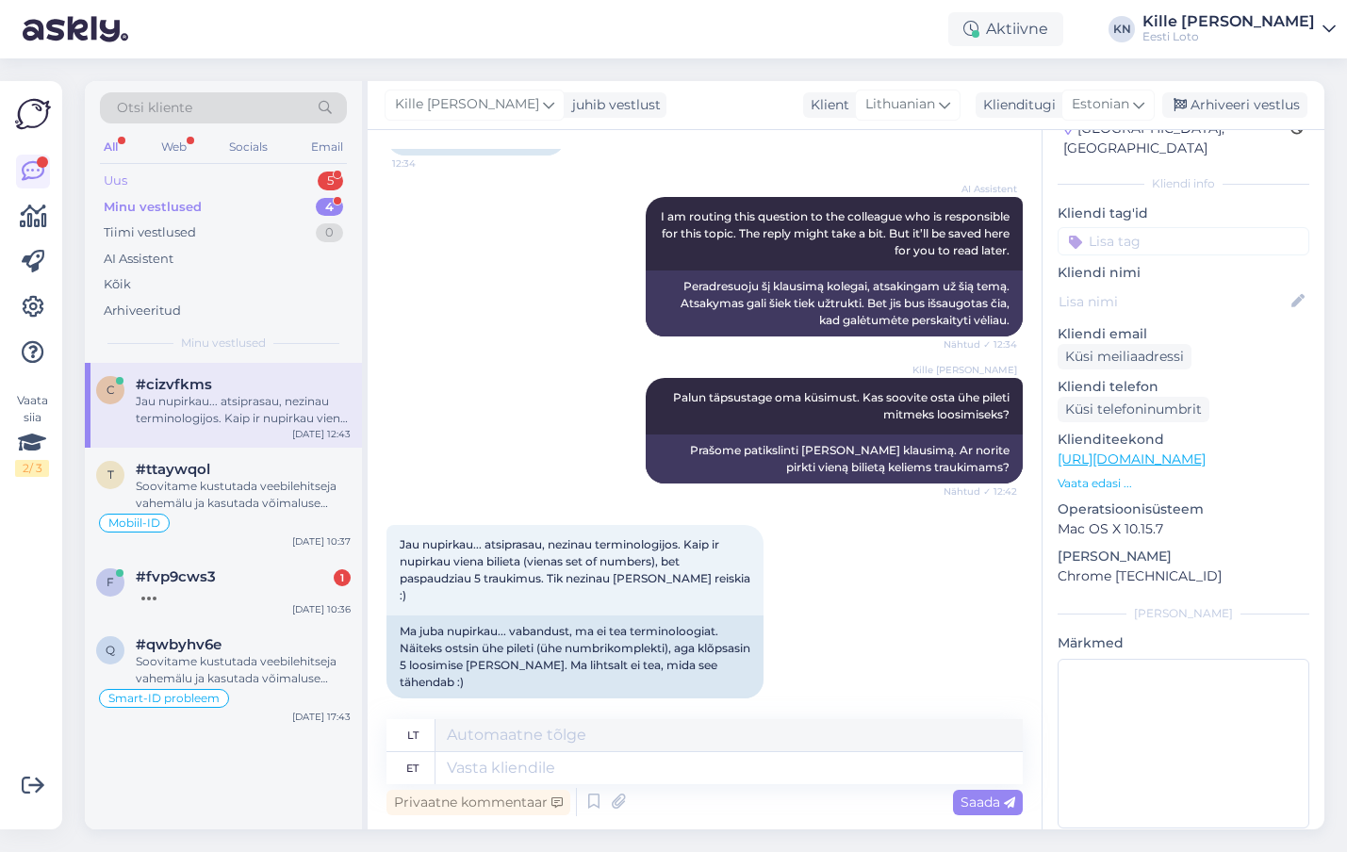
click at [232, 188] on div "Uus 5" at bounding box center [223, 181] width 247 height 26
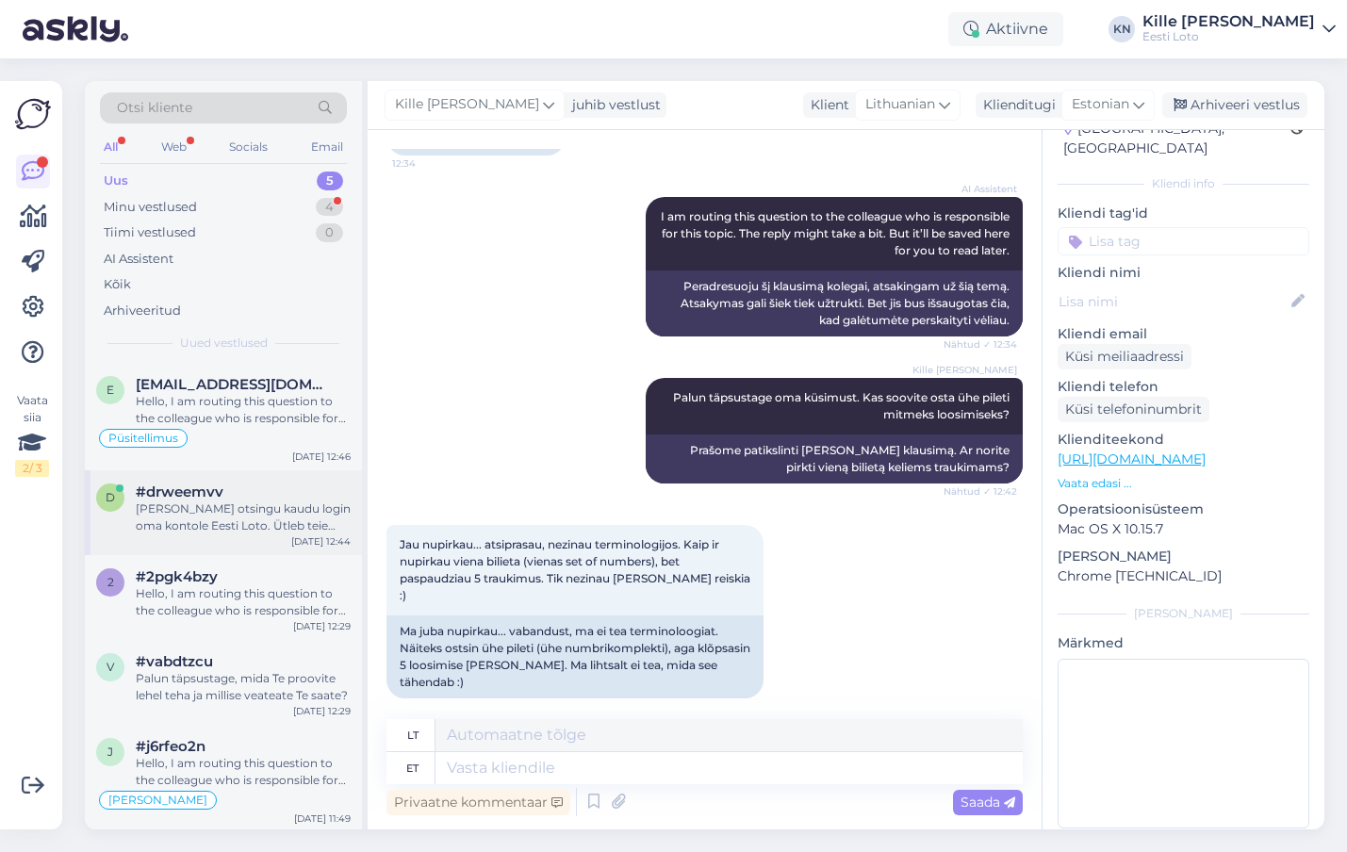
scroll to position [3, 0]
click at [275, 425] on div "Püsitellimus" at bounding box center [223, 435] width 255 height 23
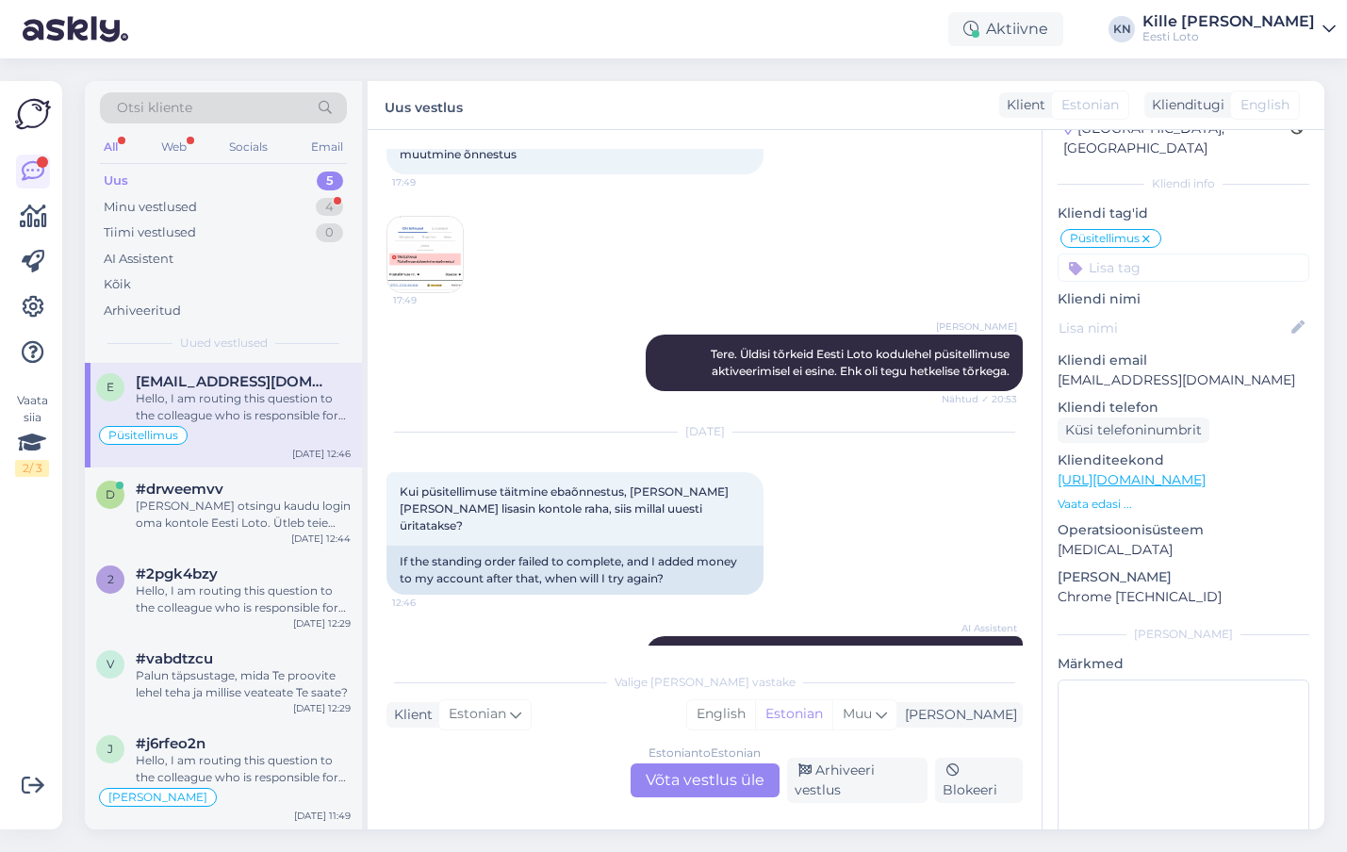
scroll to position [265, 0]
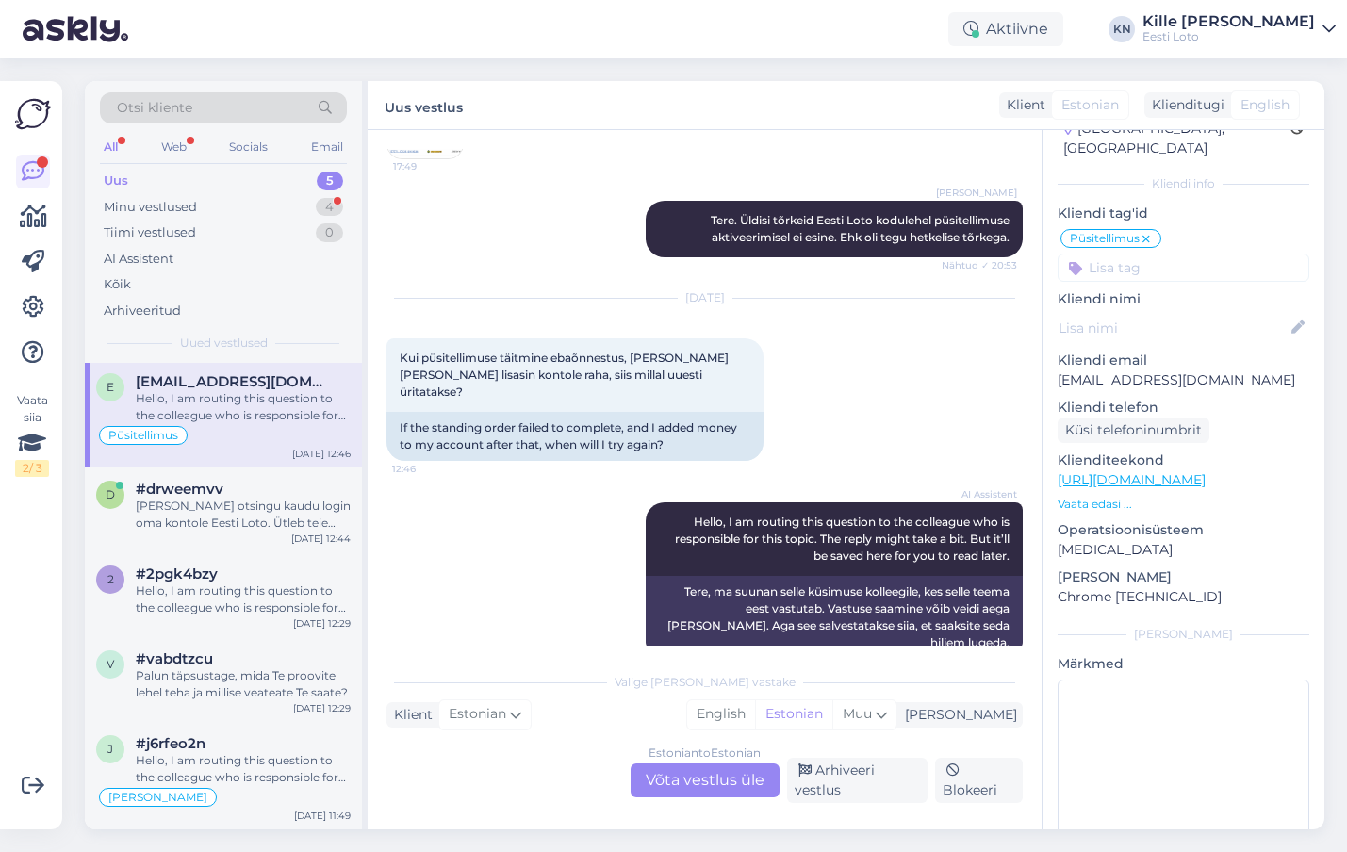
click at [245, 397] on div "Hello, I am routing this question to the colleague who is responsible for this …" at bounding box center [243, 407] width 215 height 34
click at [211, 529] on div "[PERSON_NAME] otsingu kaudu login oma kontole Eesti Loto. Ütleb teie [PERSON_NA…" at bounding box center [243, 515] width 215 height 34
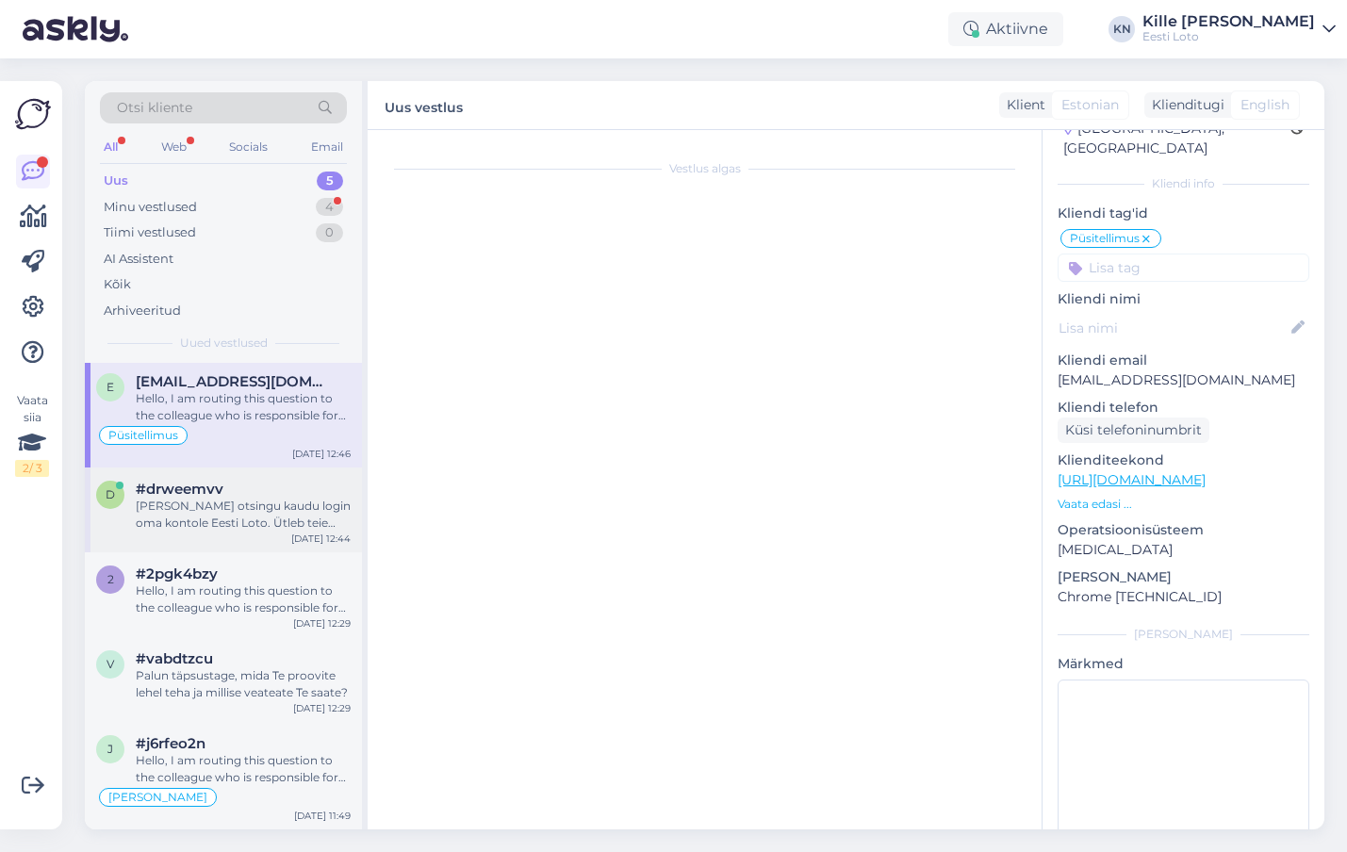
scroll to position [25, 0]
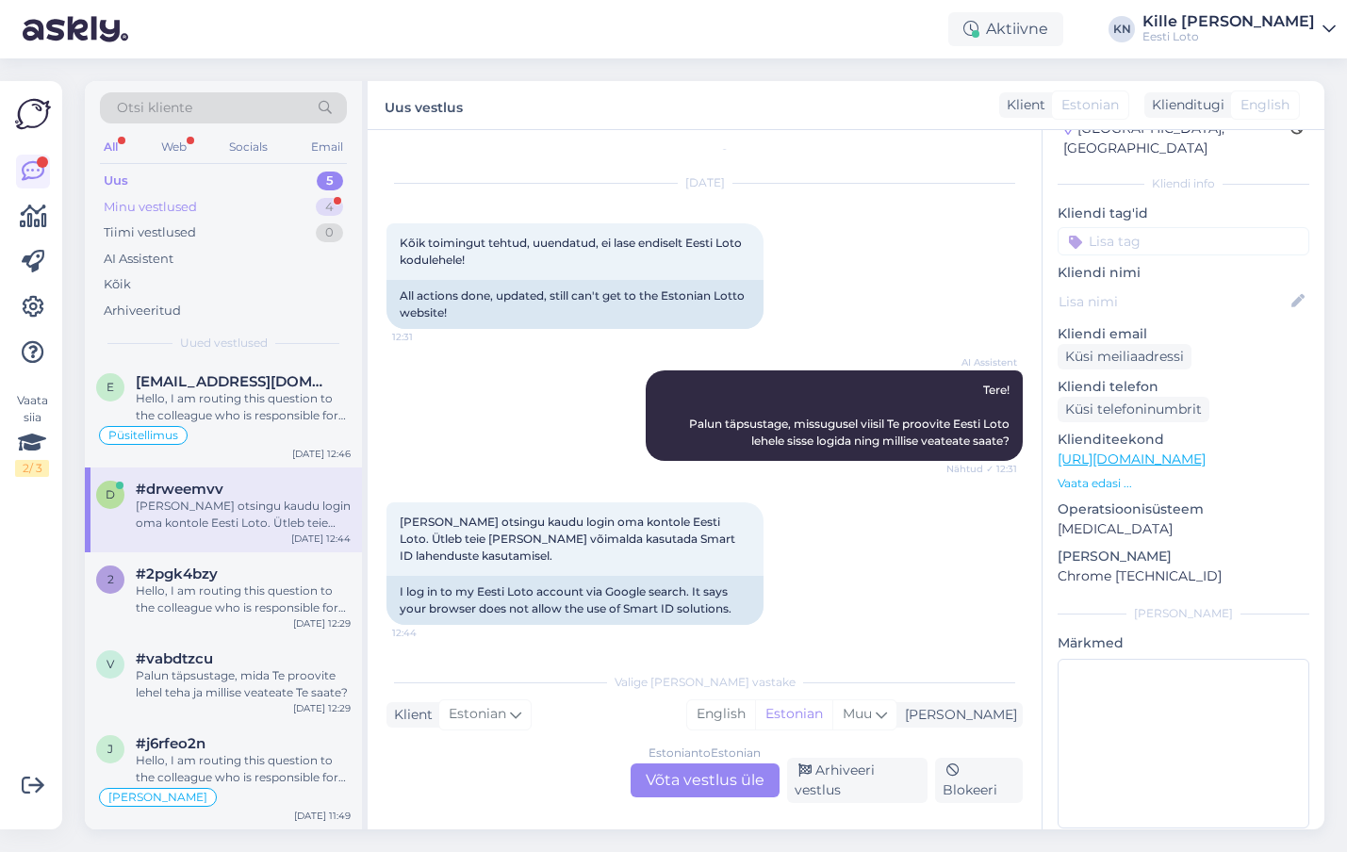
click at [260, 210] on div "Minu vestlused 4" at bounding box center [223, 207] width 247 height 26
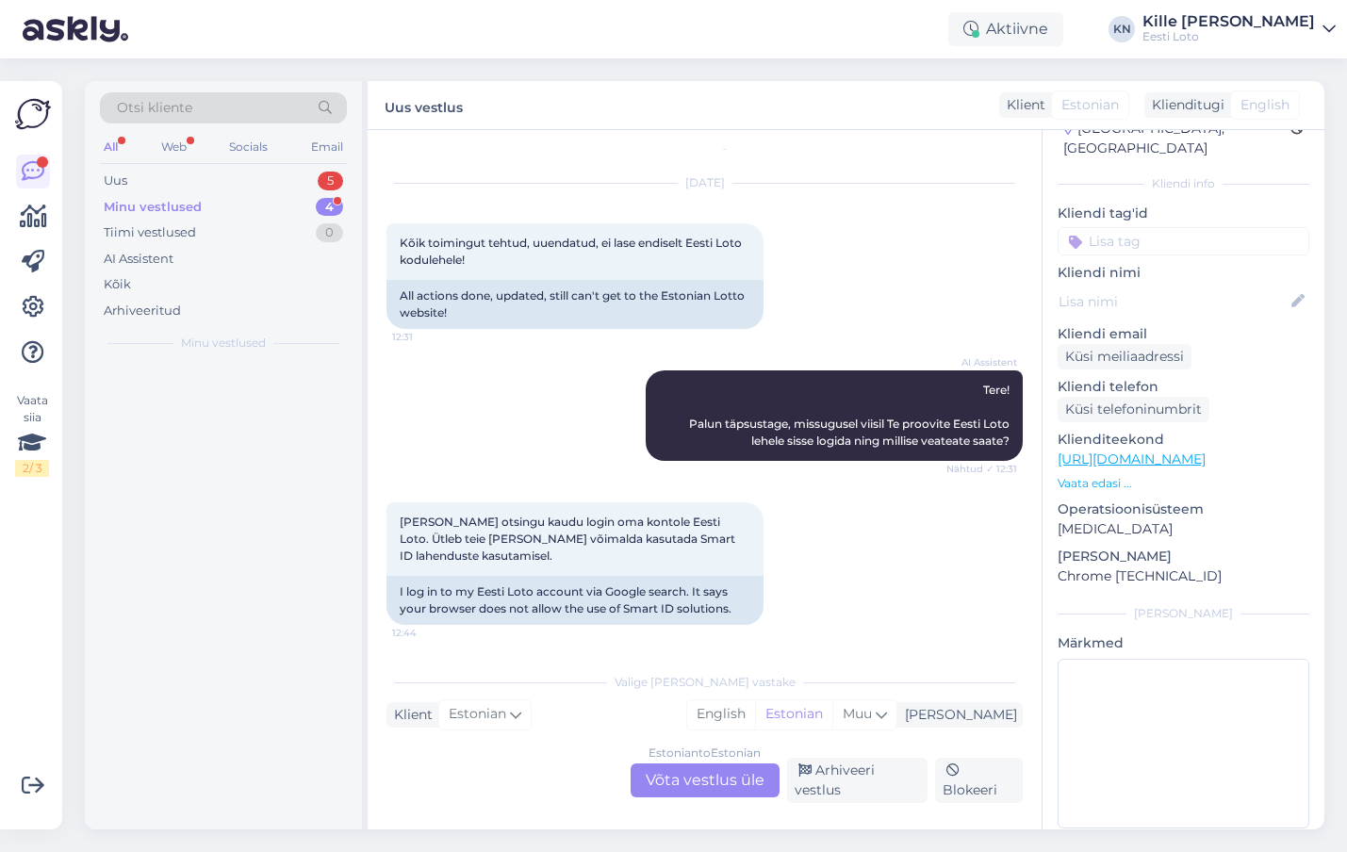
scroll to position [0, 0]
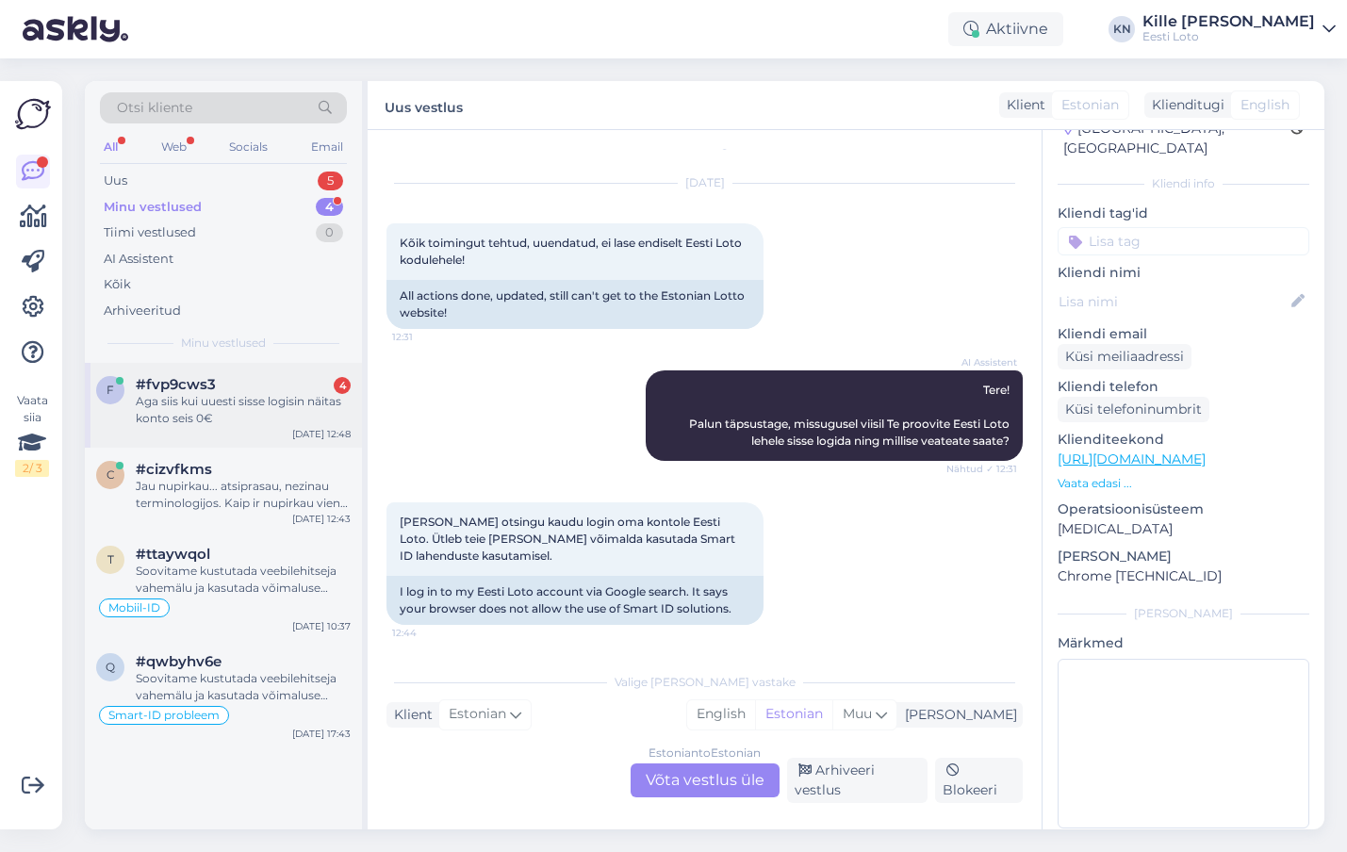
click at [245, 414] on div "Aga siis kui uuesti sisse logisin näitas konto seis 0€" at bounding box center [243, 410] width 215 height 34
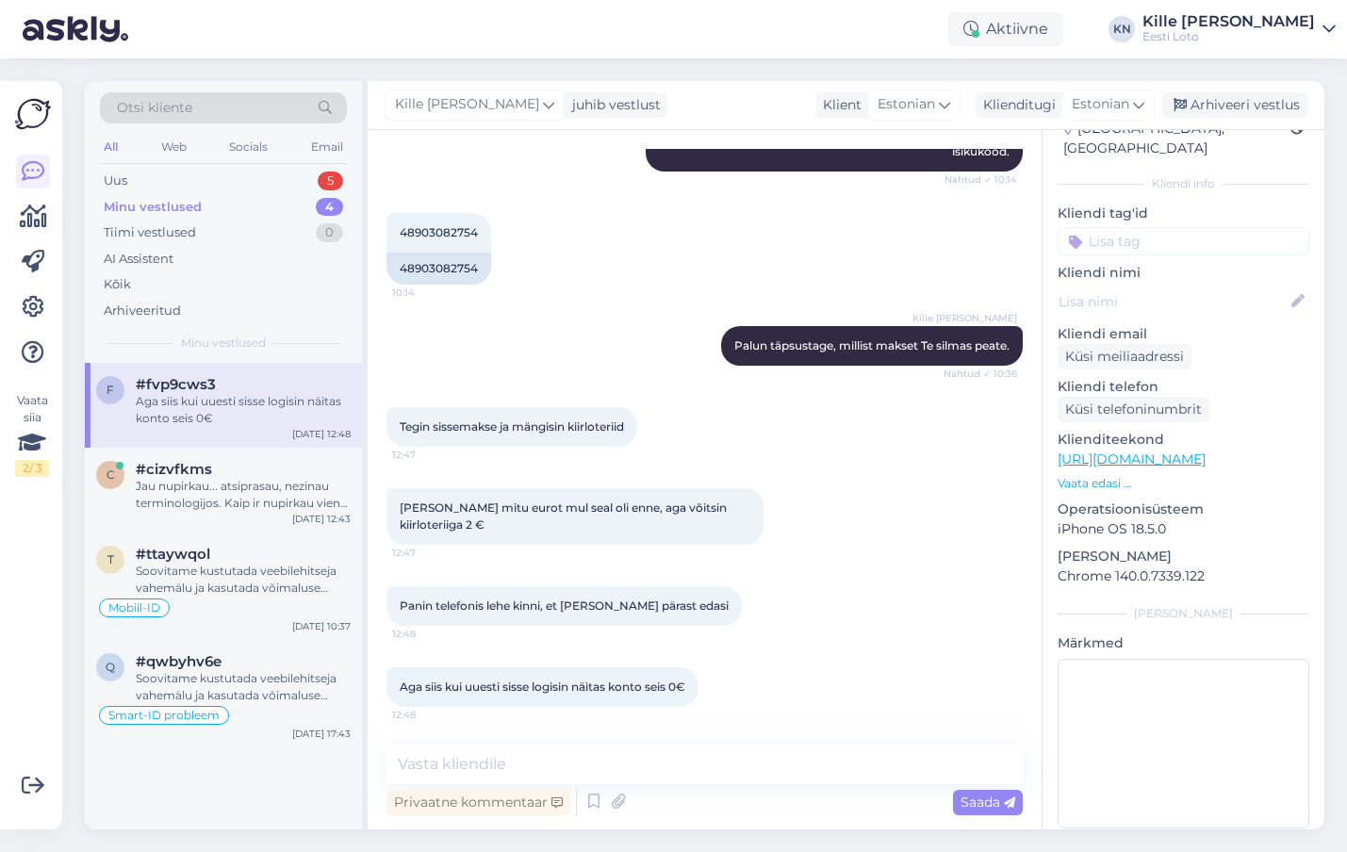
scroll to position [63, 0]
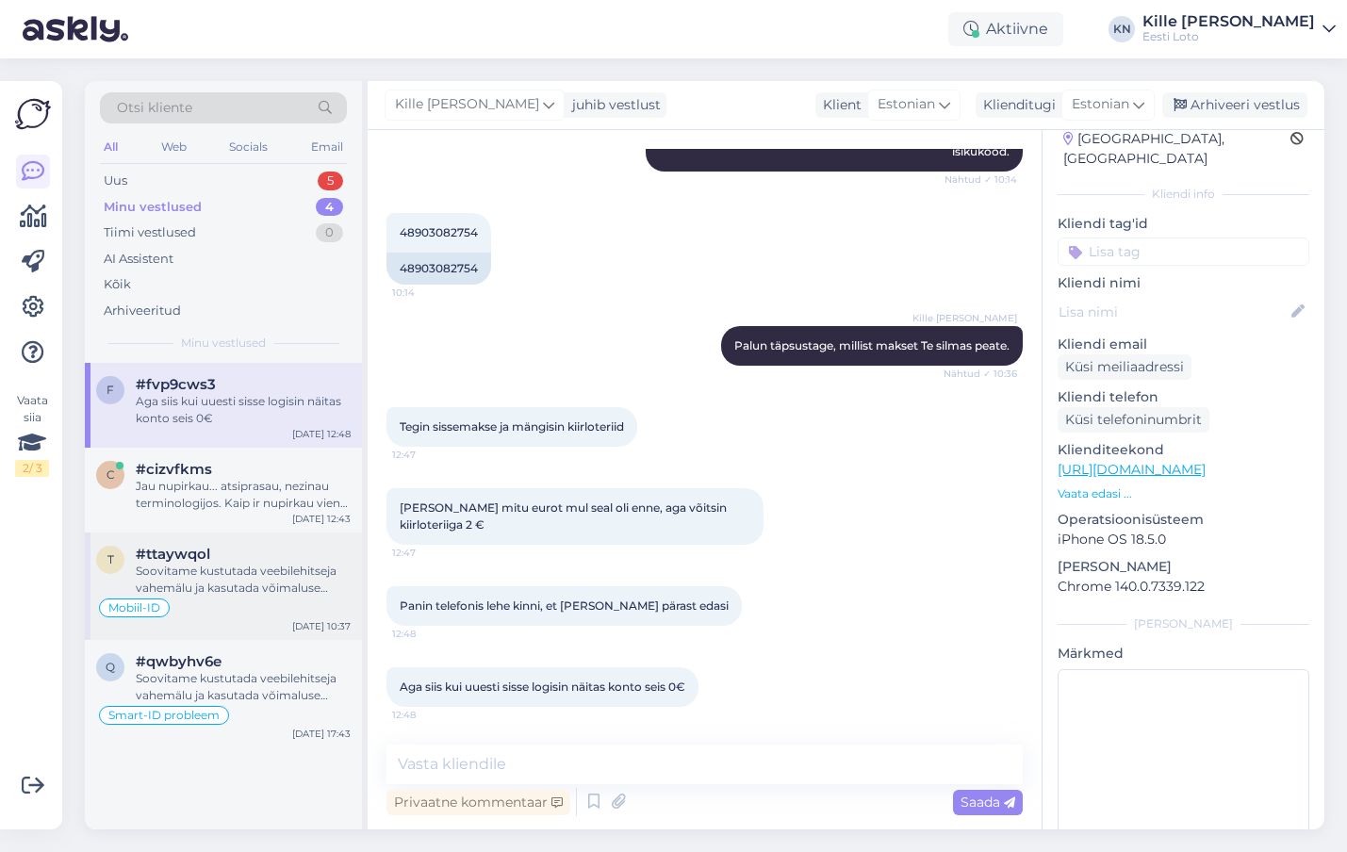
click at [229, 570] on div "Soovitame kustutada veebilehitseja vahemälu ja kasutada võimaluse korral erinev…" at bounding box center [243, 580] width 215 height 34
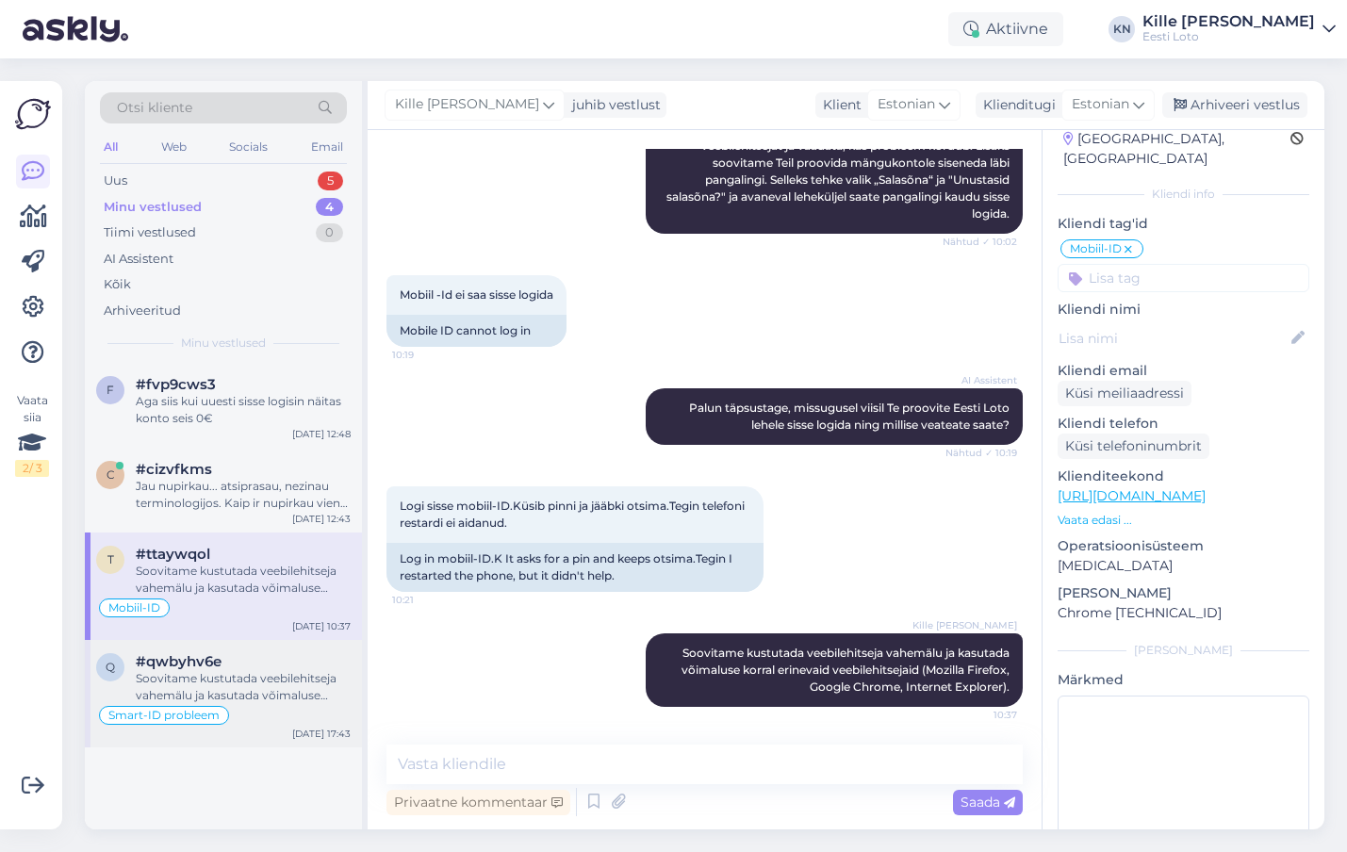
click at [173, 700] on div "Soovitame kustutada veebilehitseja vahemälu ja kasutada võimaluse korral erinev…" at bounding box center [243, 687] width 215 height 34
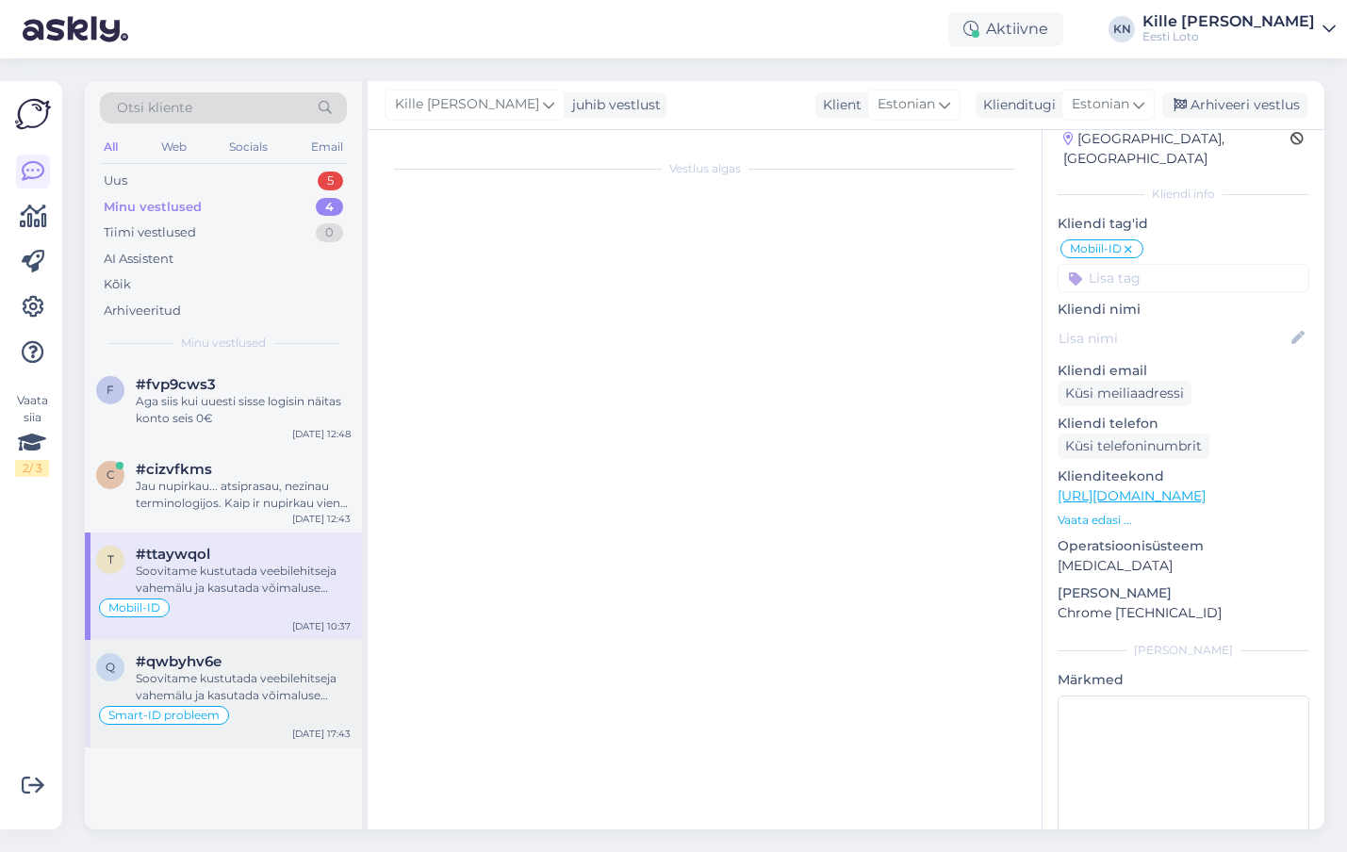
scroll to position [347, 0]
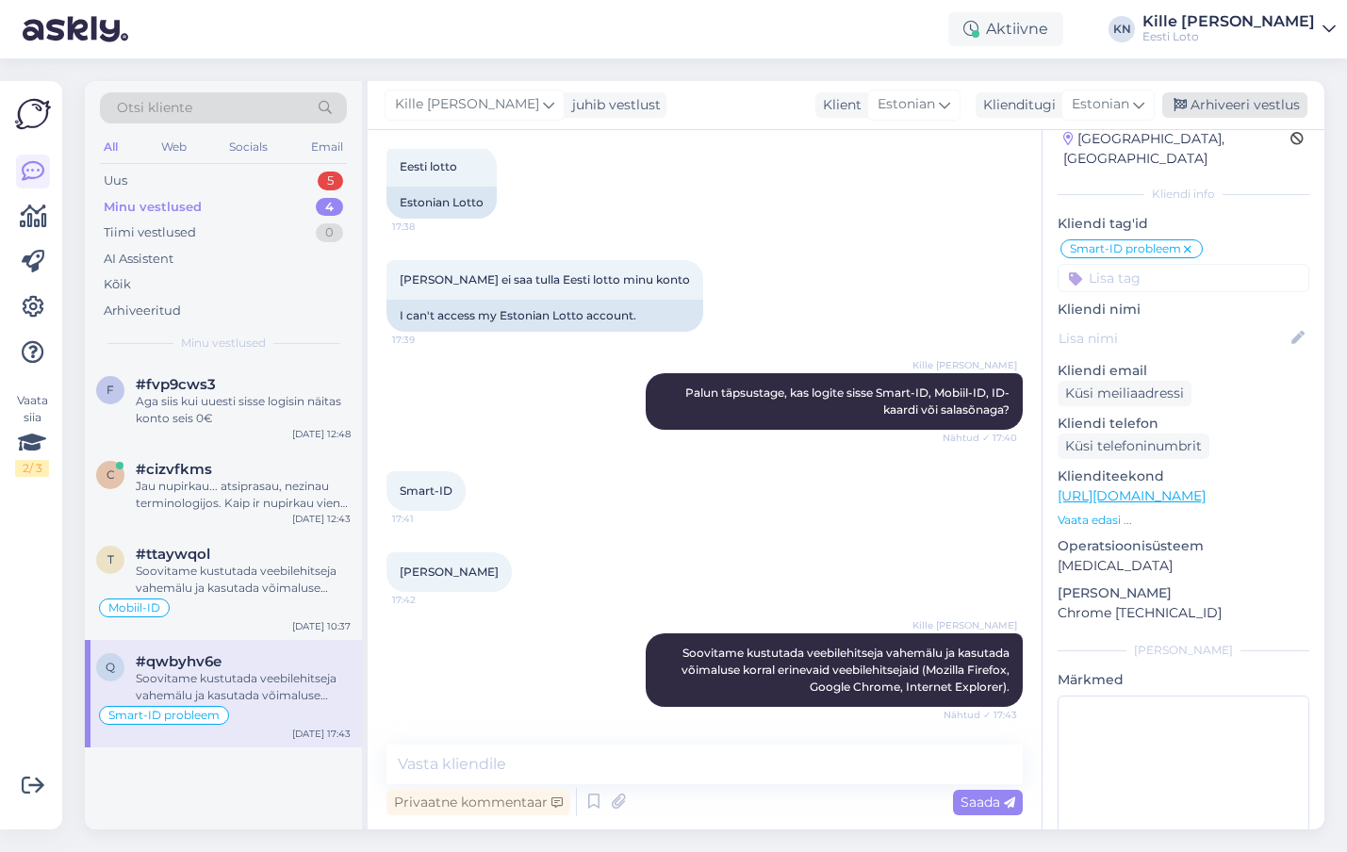
click at [1220, 111] on div "Arhiveeri vestlus" at bounding box center [1235, 104] width 145 height 25
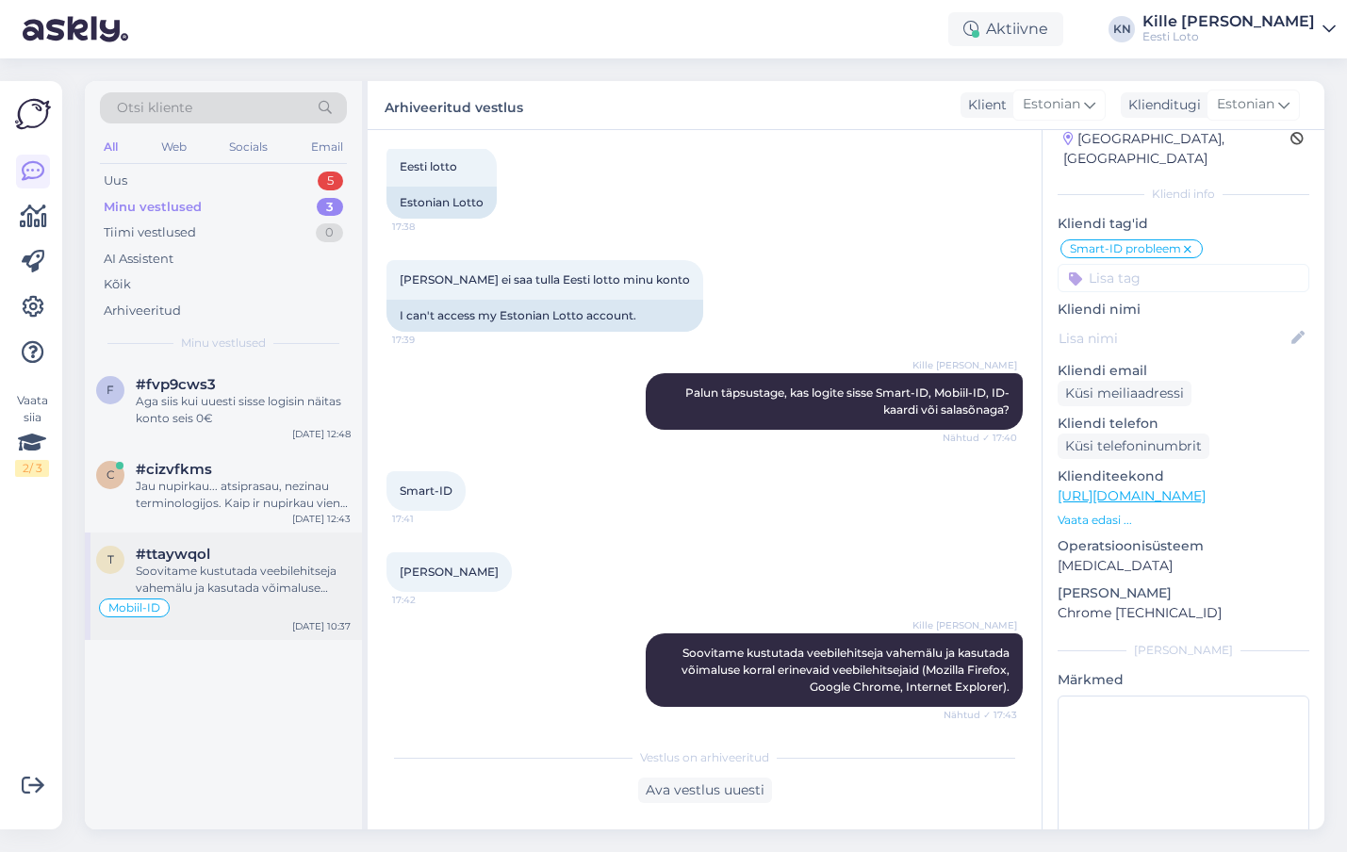
click at [241, 591] on div "Soovitame kustutada veebilehitseja vahemälu ja kasutada võimaluse korral erinev…" at bounding box center [243, 580] width 215 height 34
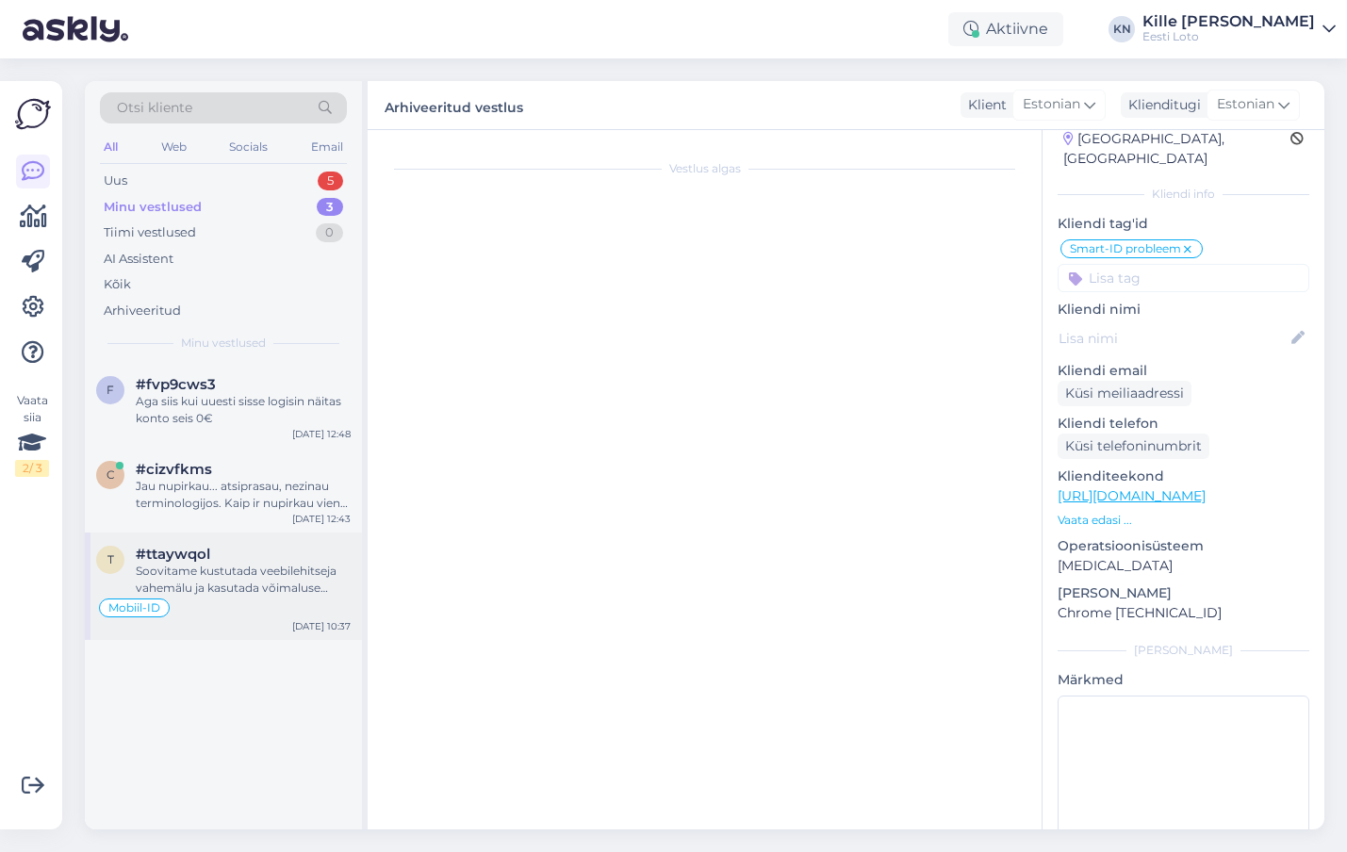
scroll to position [673, 0]
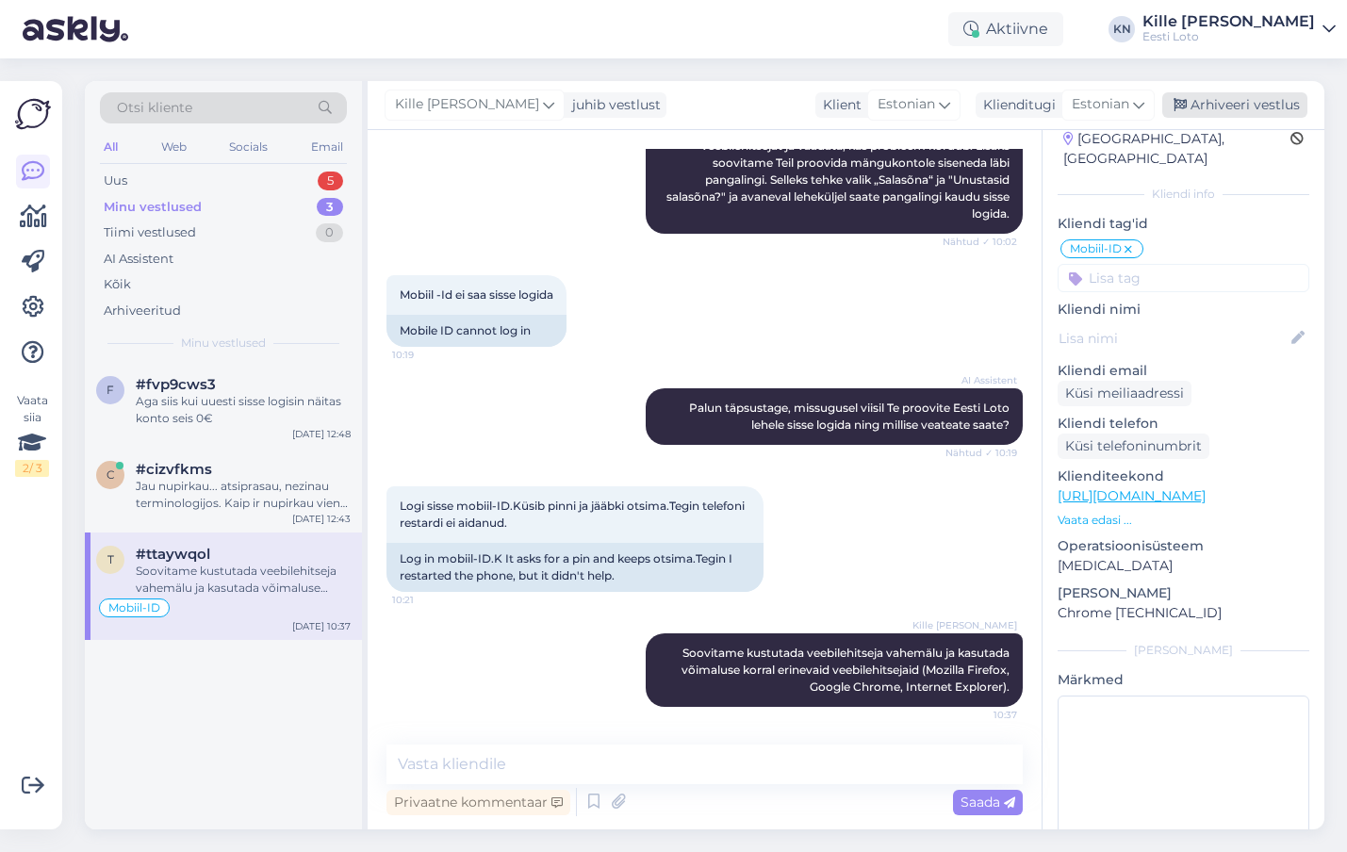
click at [1246, 103] on div "Arhiveeri vestlus" at bounding box center [1235, 104] width 145 height 25
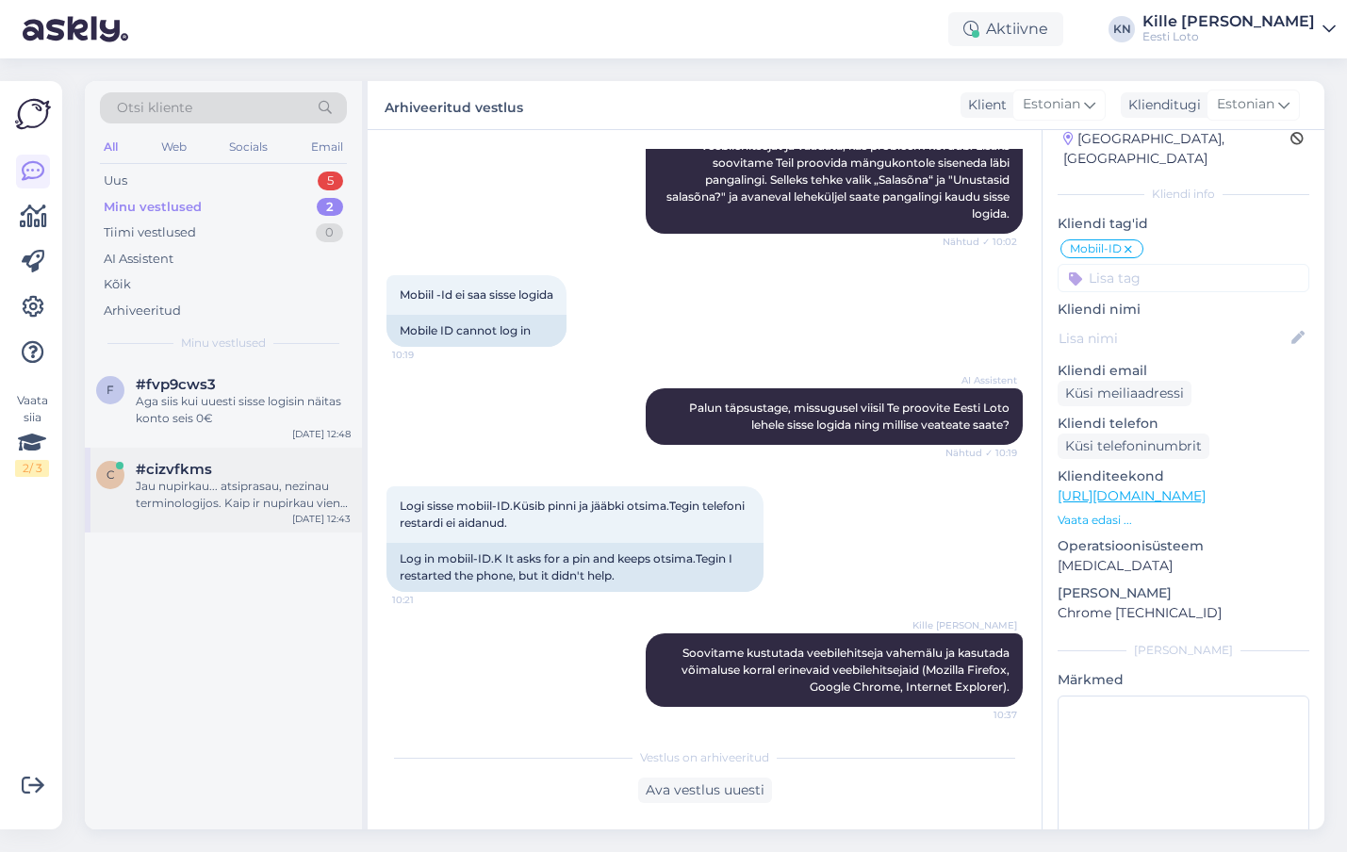
click at [271, 485] on div "Jau nupirkau... atsiprasau, nezinau terminologijos. Kaip ir nupirkau viena bili…" at bounding box center [243, 495] width 215 height 34
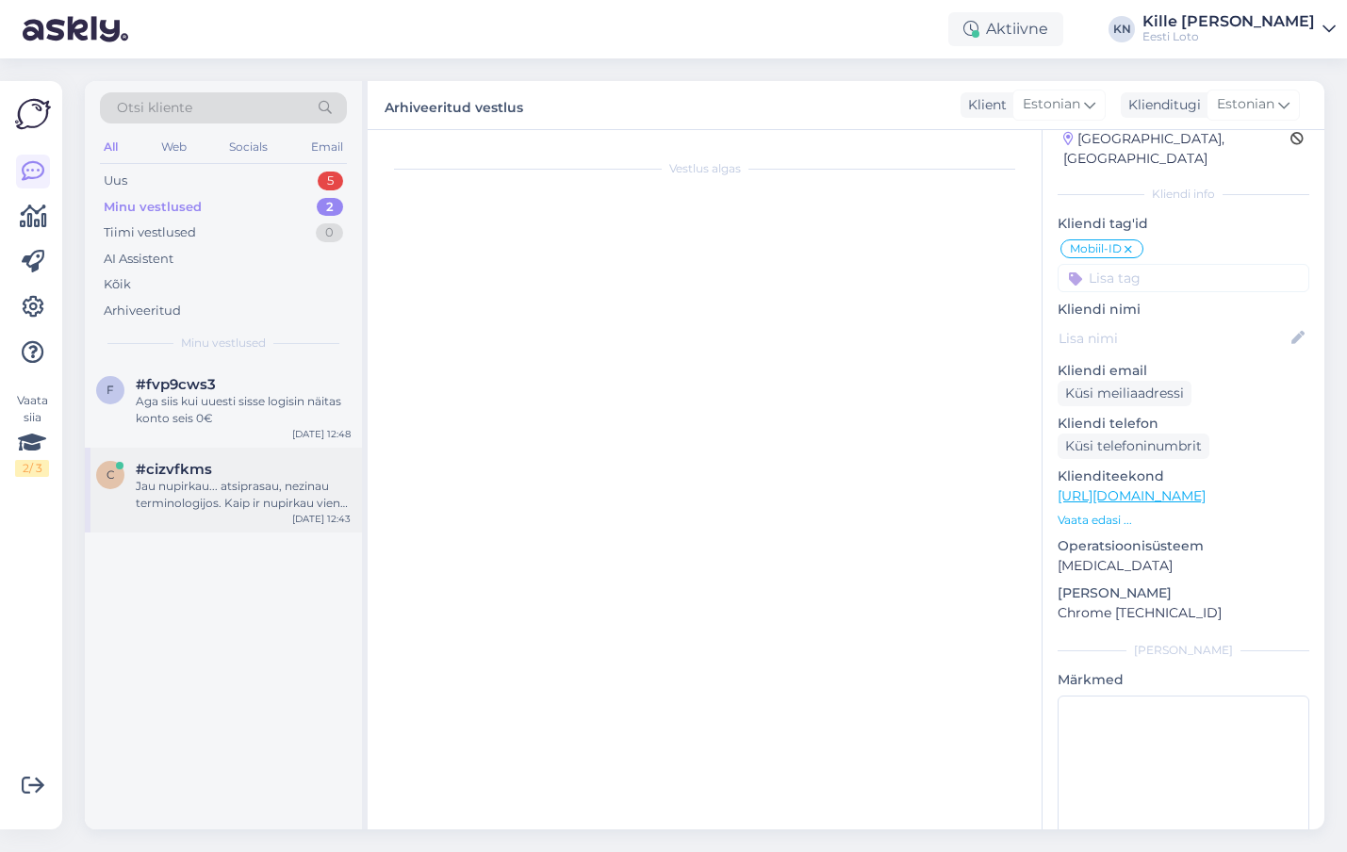
scroll to position [1012, 0]
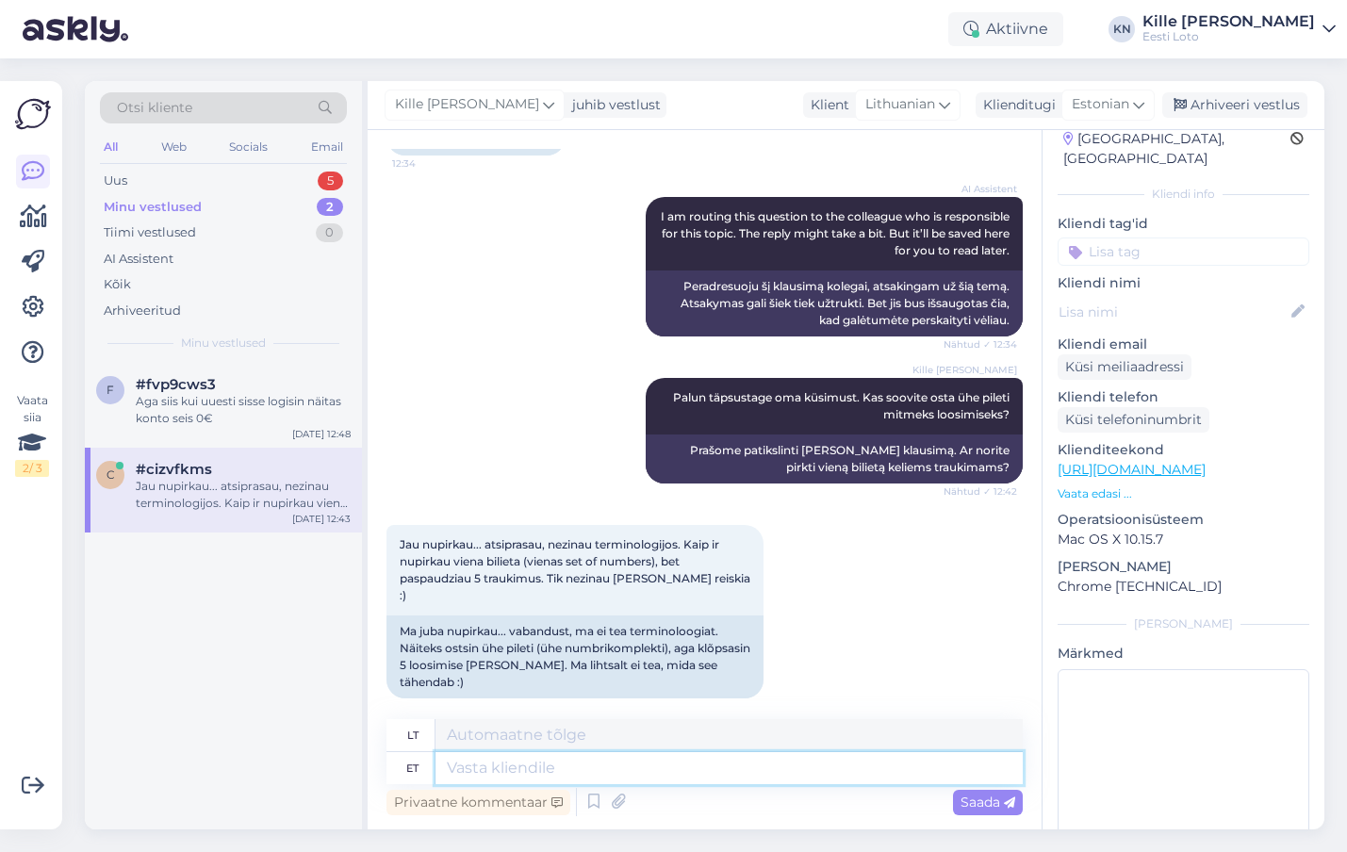
click at [668, 781] on textarea at bounding box center [729, 768] width 587 height 32
type textarea "See t"
type textarea "Tai"
type textarea "See tähenda"
type textarea "Tai reiškia"
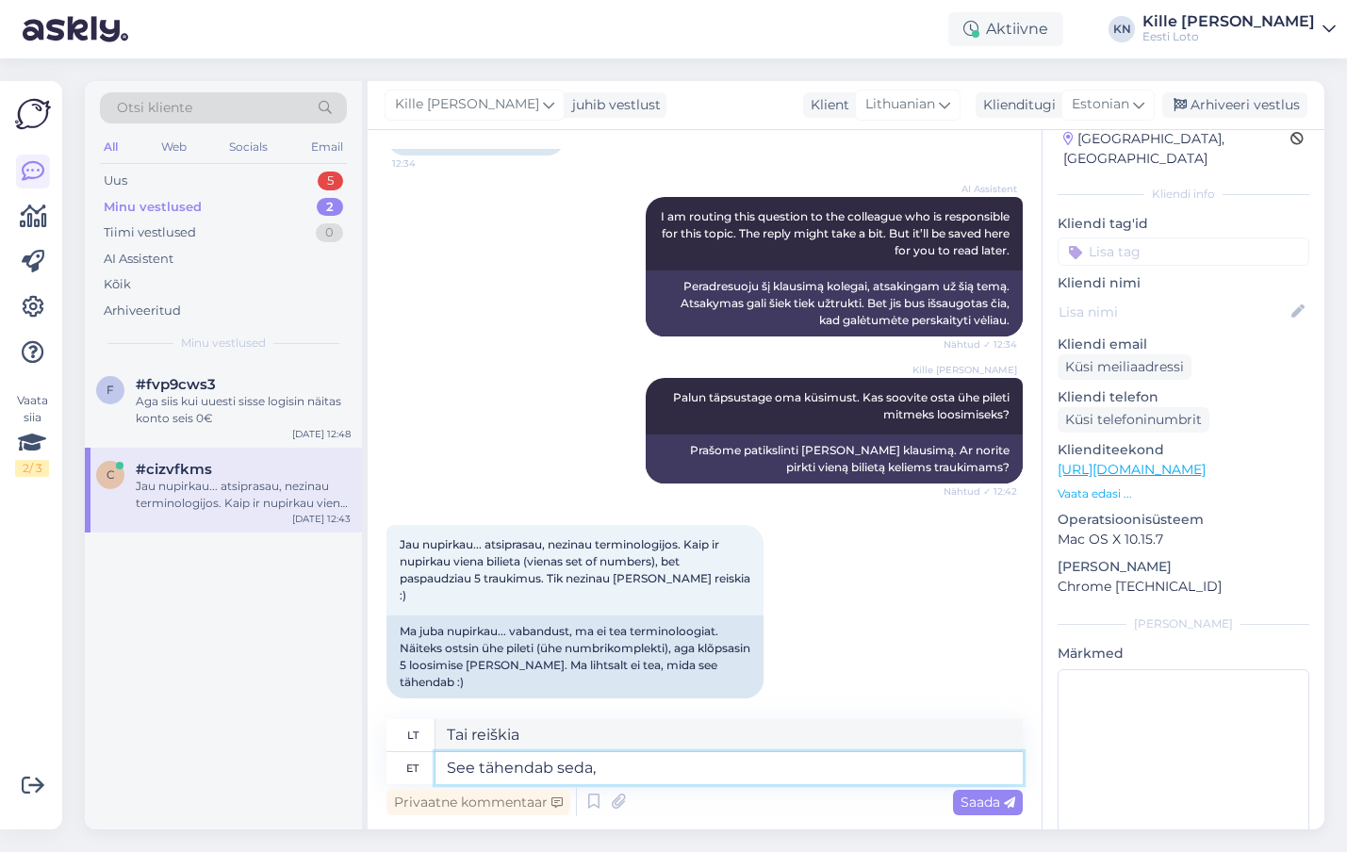
type textarea "See tähendab seda, e"
type textarea "Tai reiškia, kad"
type textarea "See tähendab seda, et see sama p"
type textarea "Tai reiškia, kad tas pats"
type textarea "See tähendab seda, et see sama pielt os"
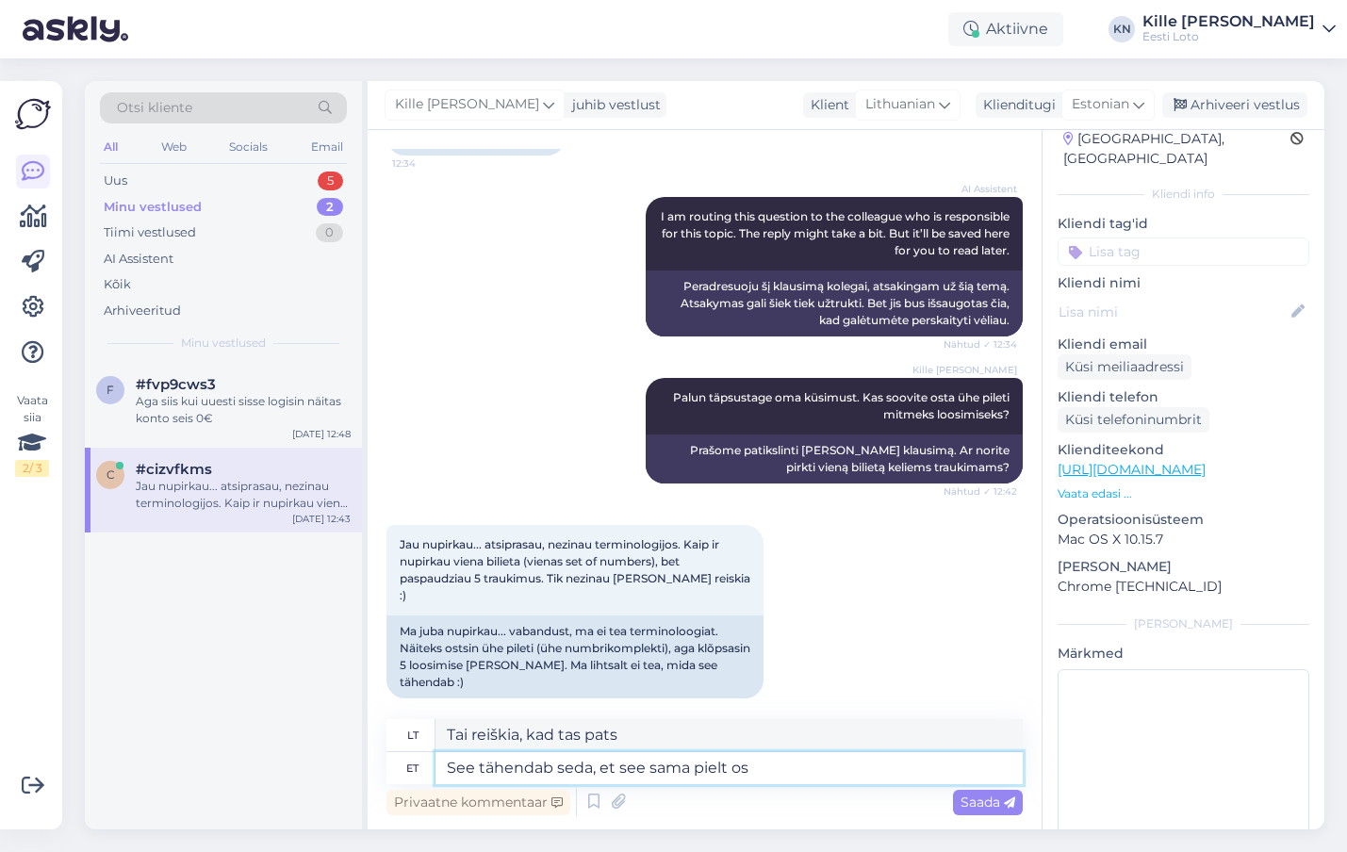
type textarea "Tai reiškia, kad tas pats piet"
type textarea "See tähendab seda, et see sama pilet o"
type textarea "Tai reiškia, kad tas pats bilietas"
type textarea "See tähendab seda, et see sama pilet osaleb vii"
type textarea "Tai reiškia, kad tas pats bilietas dalyvaus"
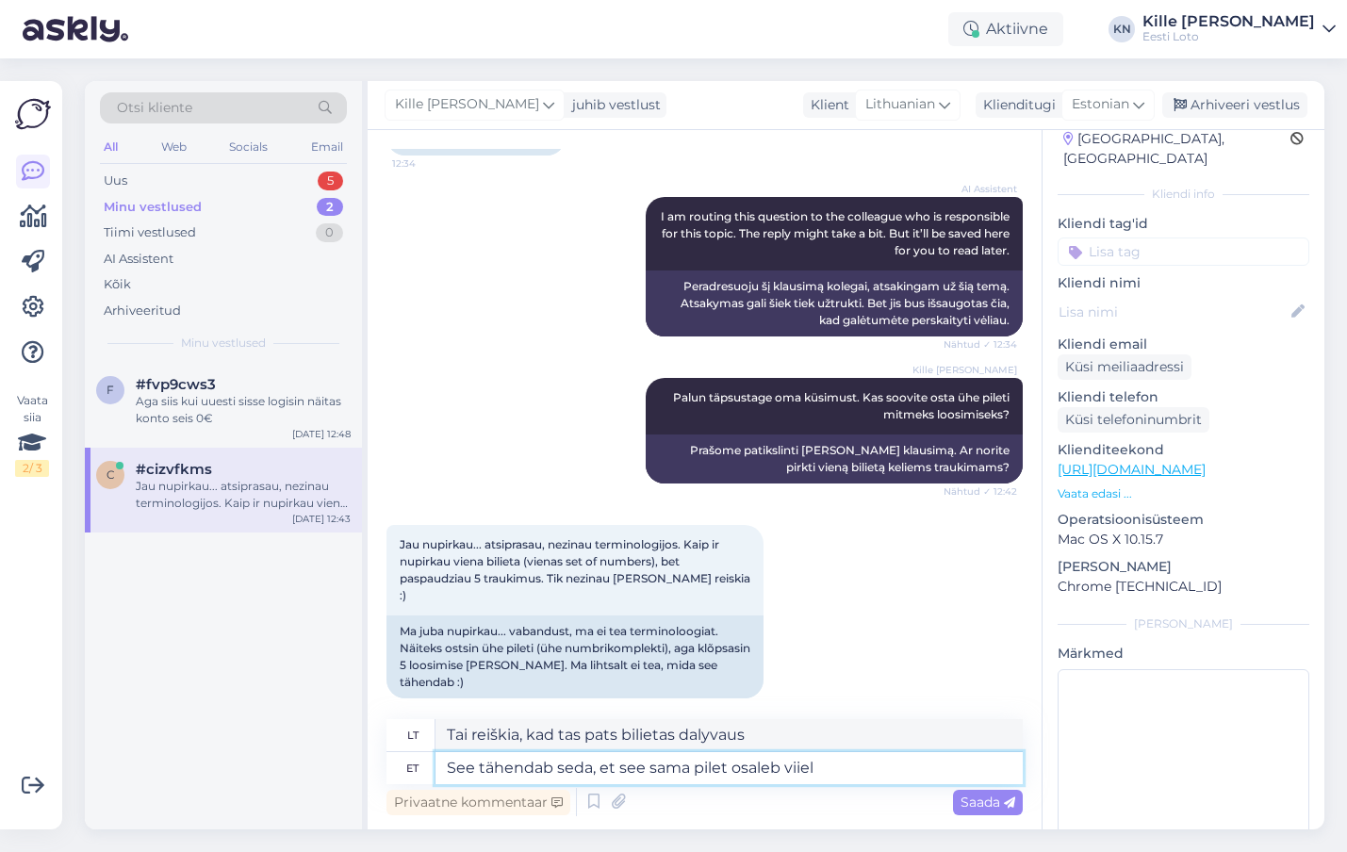
type textarea "See tähendab seda, et see sama pilet osaleb viiel j"
type textarea "Tai reiškia, kad tas pats bilietas dalyvaus penkiuose"
type textarea "See tähendab seda, et see sama pilet osaleb viiel järjestikusel loo"
type textarea "Tai reiškia, kad tas pats bilietas dalyvaus penkiuose iš eilės vykstančiuose re…"
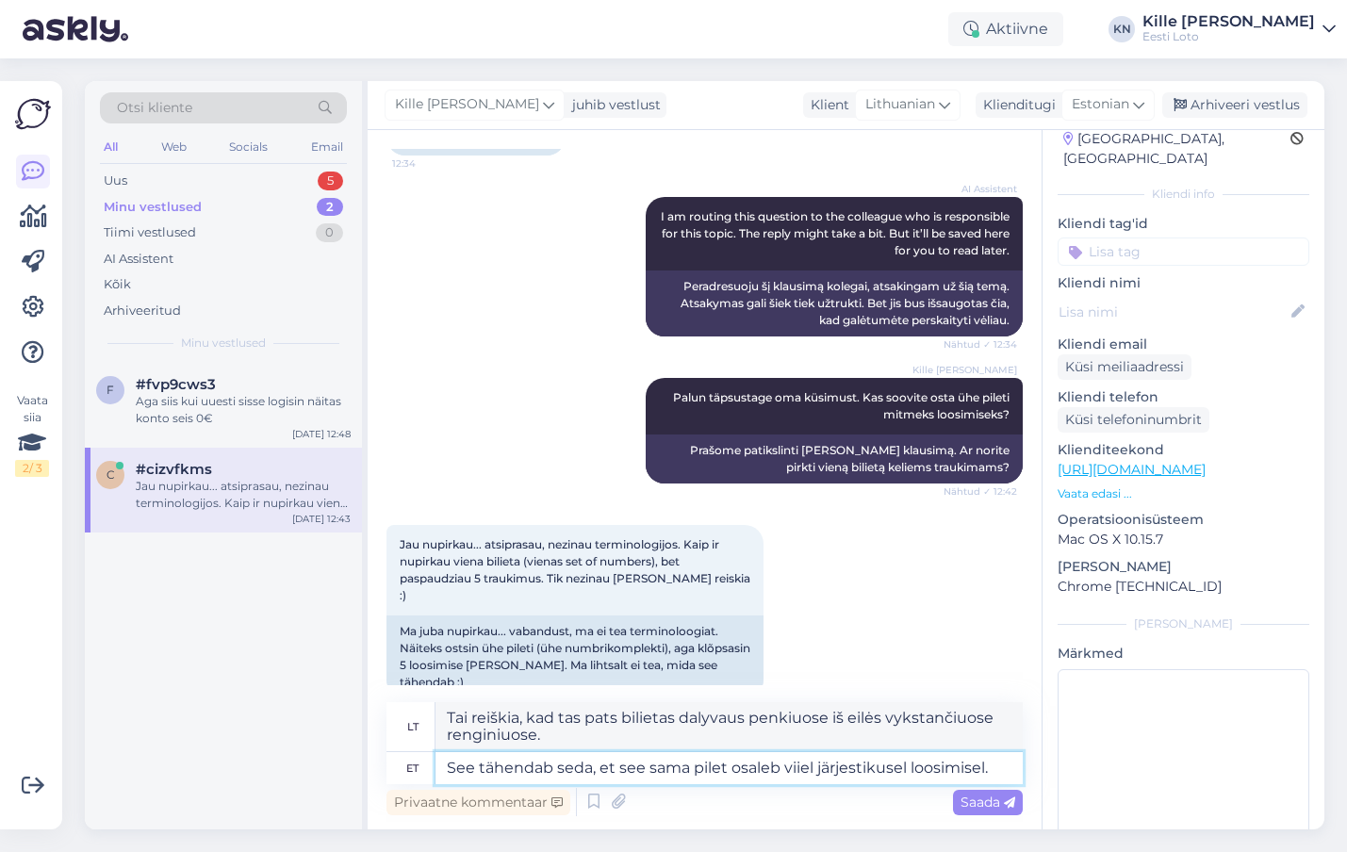
type textarea "See tähendab seda, et see sama pilet osaleb viiel järjestikusel loosimisel."
type textarea "Tai reiškia, kad tas pats bilietas dalyvaus penkiuose iš eilės vykstančiuose tr…"
type textarea "See tähendab seda, et see sama pilet osaleb viiel järjestikusel loosimisel."
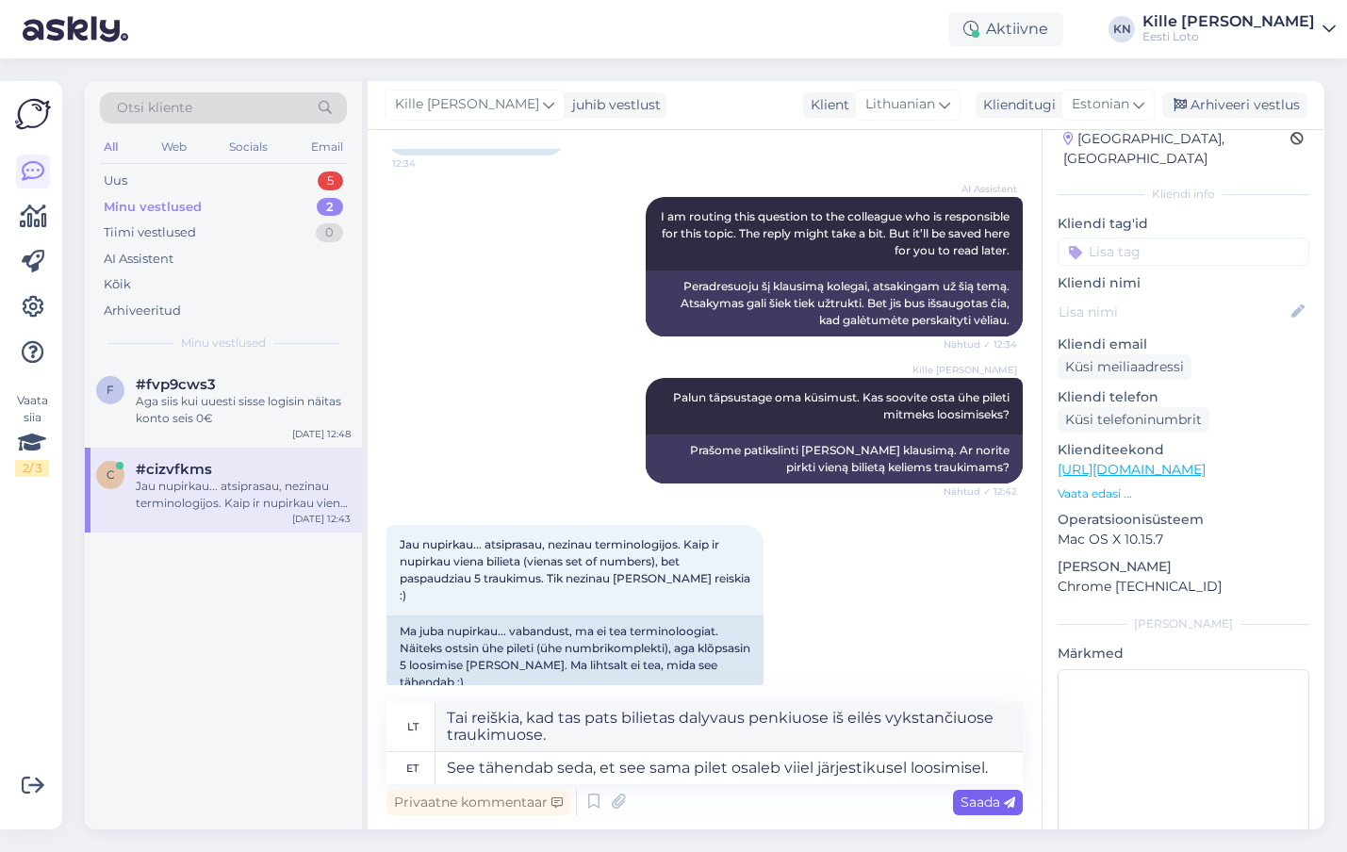
click at [989, 802] on span "Saada" at bounding box center [988, 802] width 55 height 17
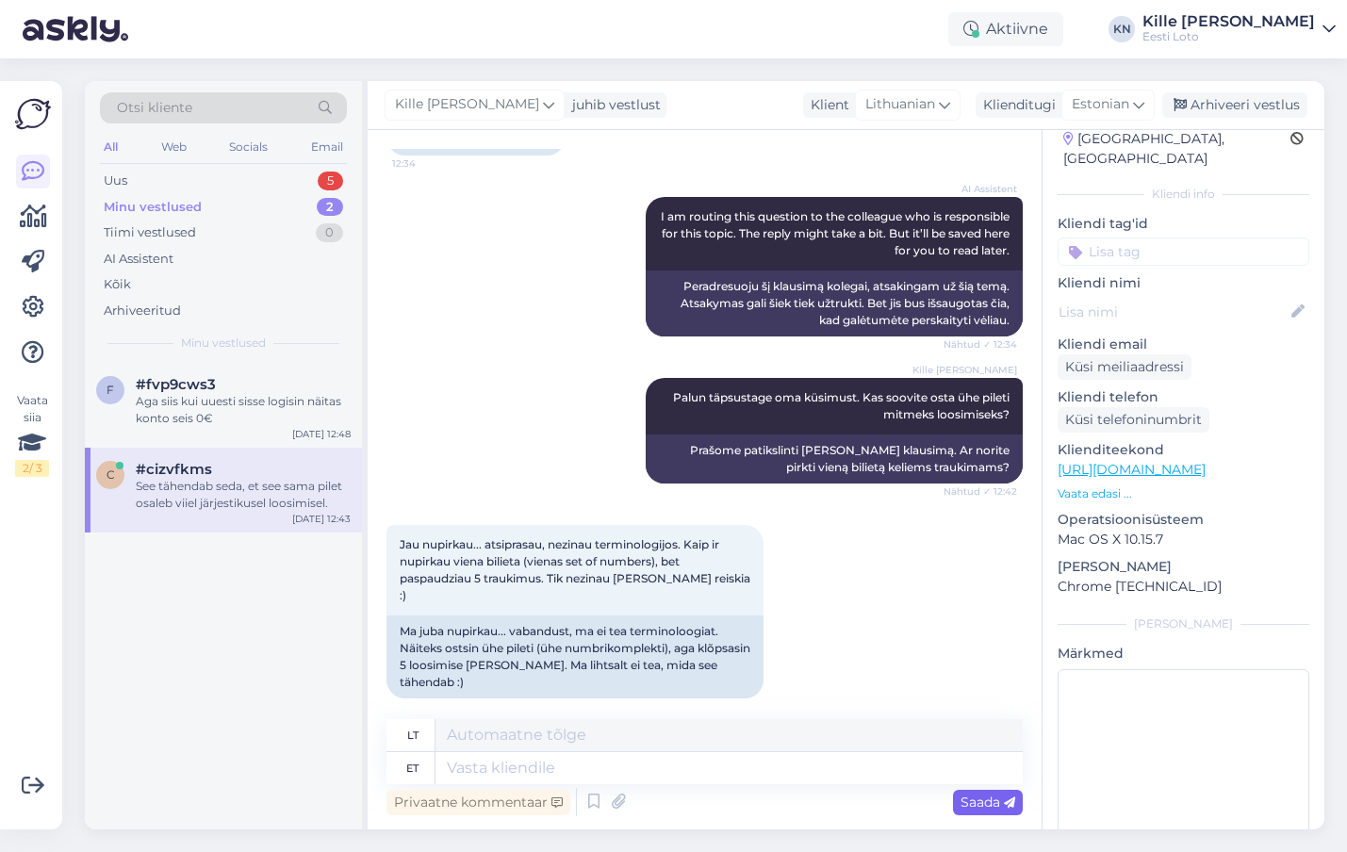
scroll to position [1159, 0]
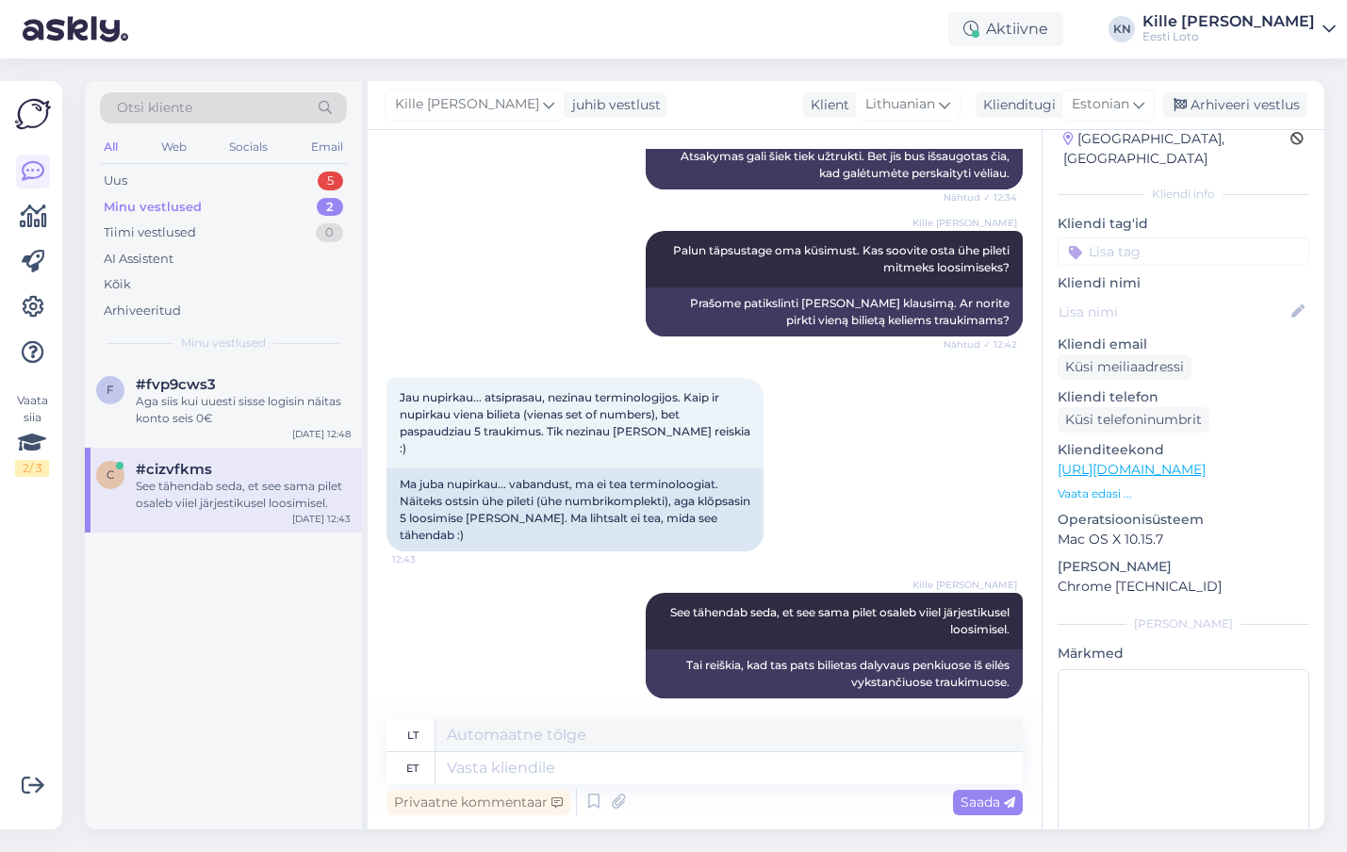
click at [1111, 273] on p "Kliendi nimi" at bounding box center [1184, 283] width 252 height 20
click at [1150, 238] on input at bounding box center [1184, 252] width 252 height 28
type input "pilet"
click at [1180, 298] on span "Pileti ostmine" at bounding box center [1184, 303] width 78 height 11
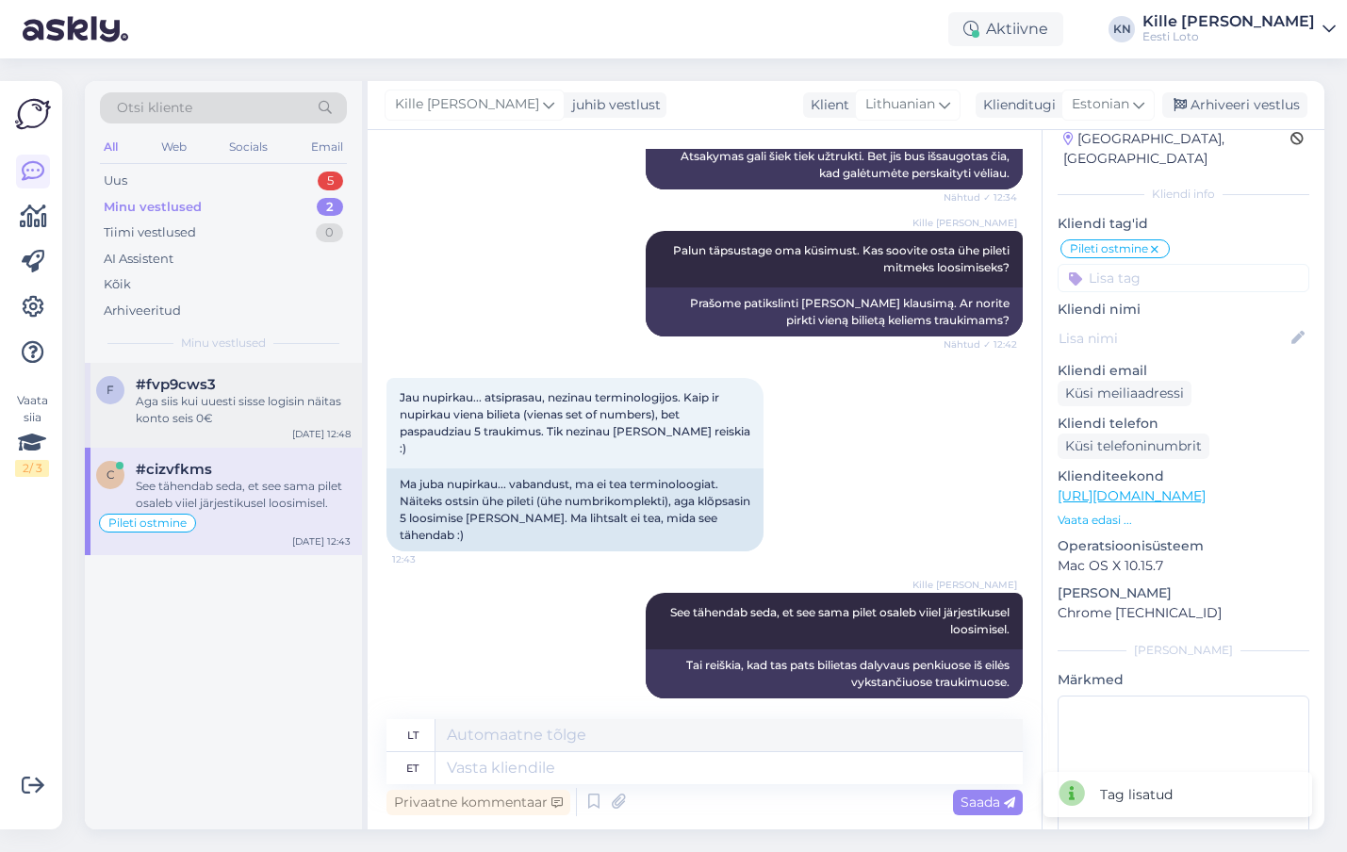
click at [234, 416] on div "Aga siis kui uuesti sisse logisin näitas konto seis 0€" at bounding box center [243, 410] width 215 height 34
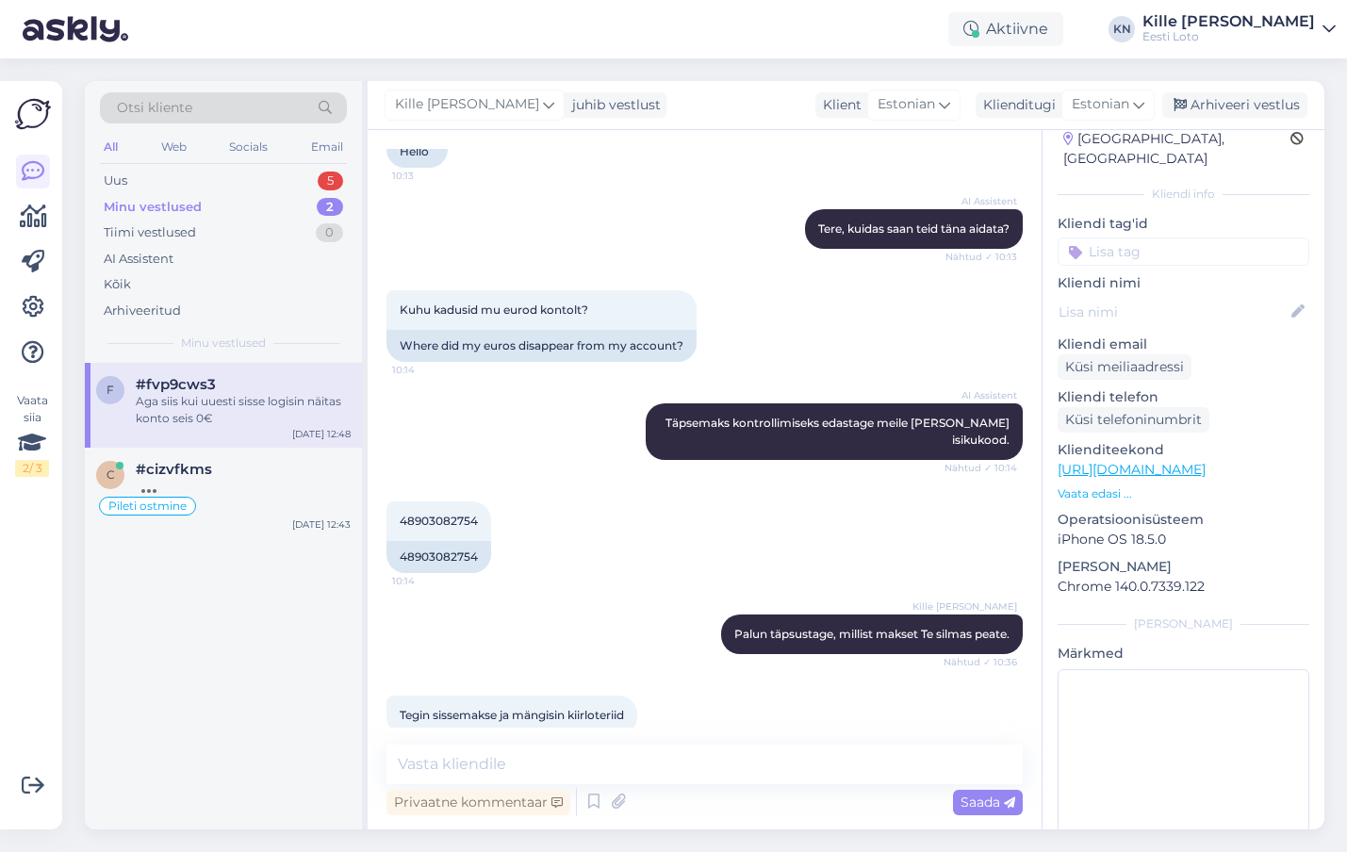
scroll to position [0, 0]
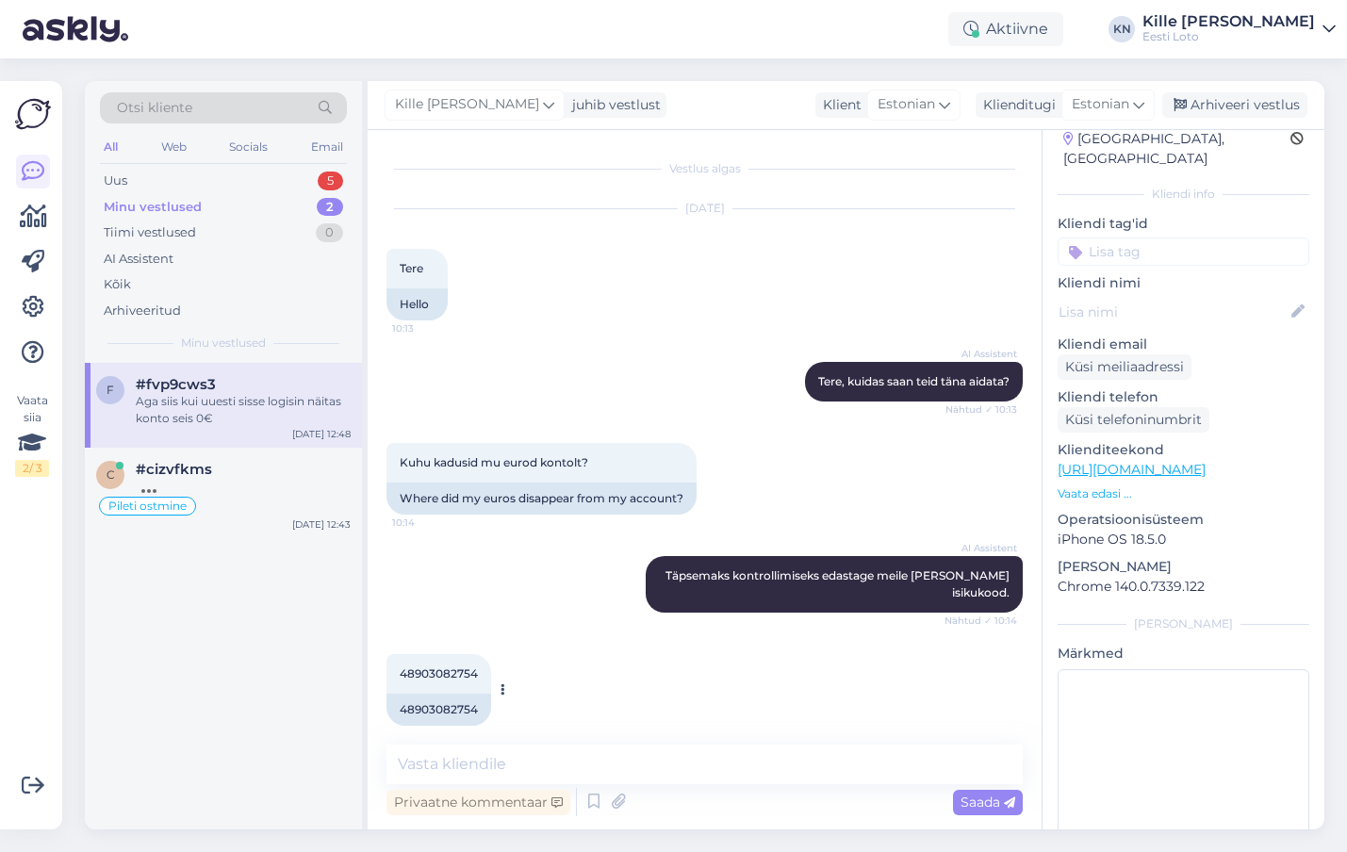
click at [458, 669] on span "48903082754" at bounding box center [439, 674] width 78 height 14
copy span "48903082754"
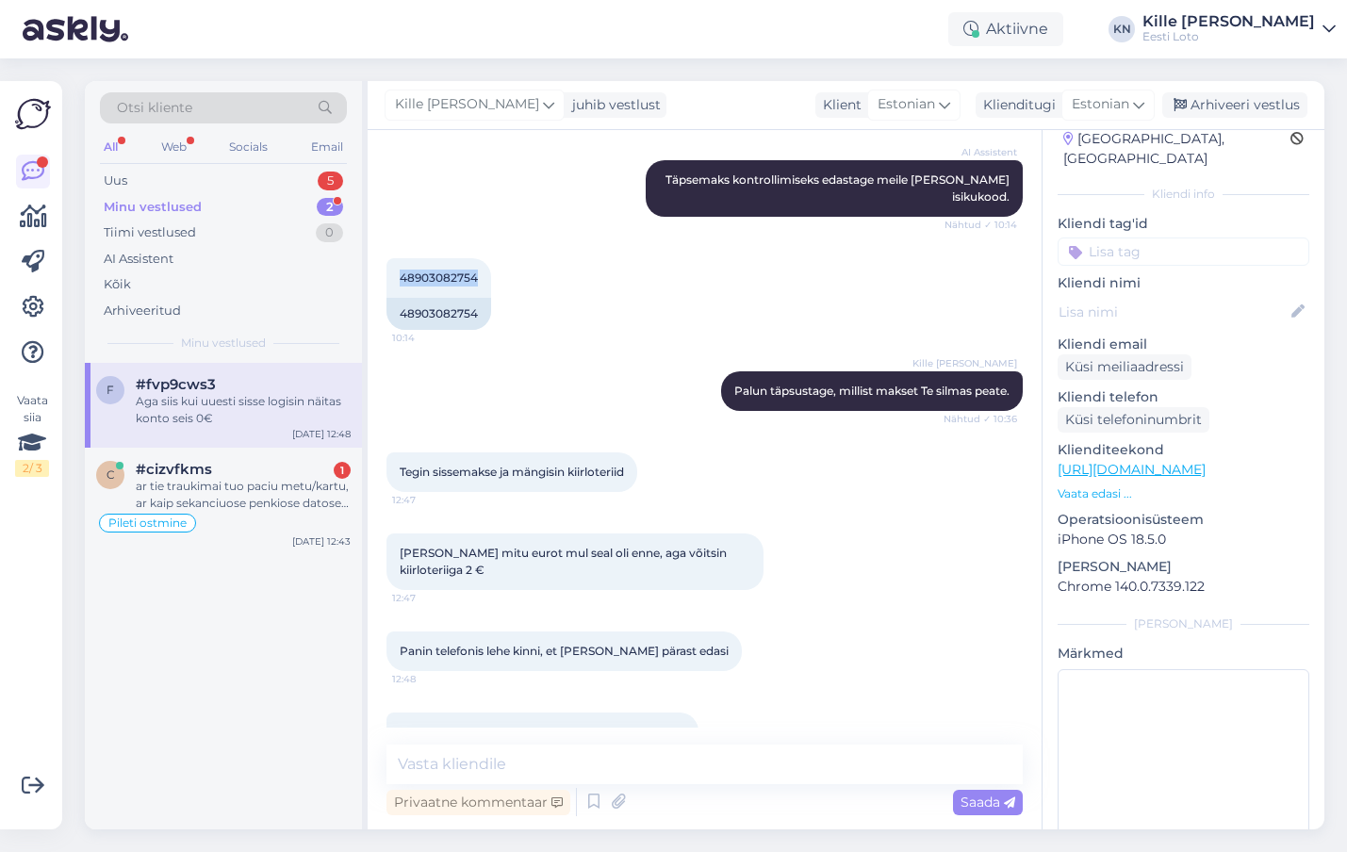
scroll to position [441, 0]
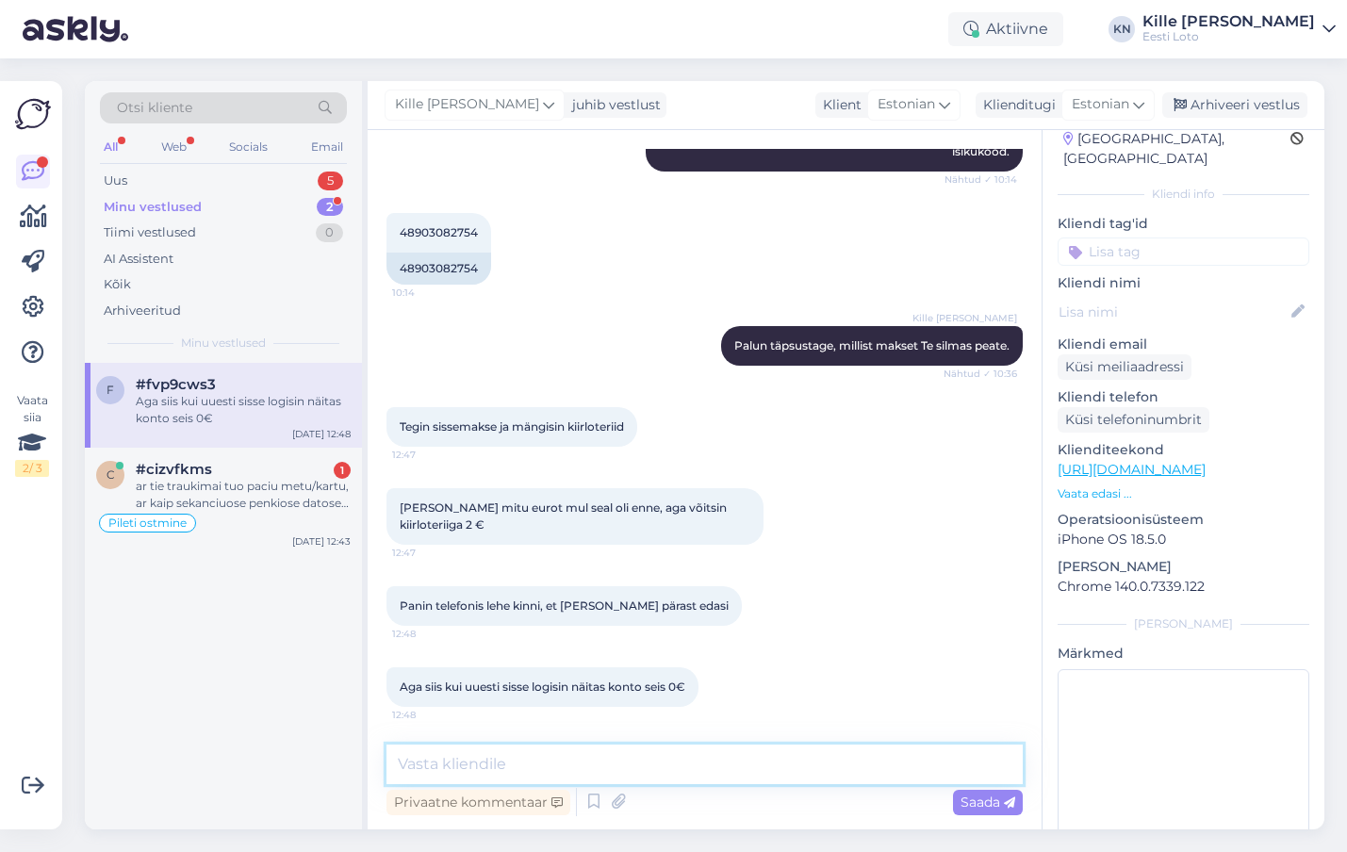
click at [704, 782] on textarea at bounding box center [705, 765] width 636 height 40
paste textarea "Kõiki e-rahakoti tehinguid (võidumaksed, piletiostud, sissemaksed, väljamaksed)…"
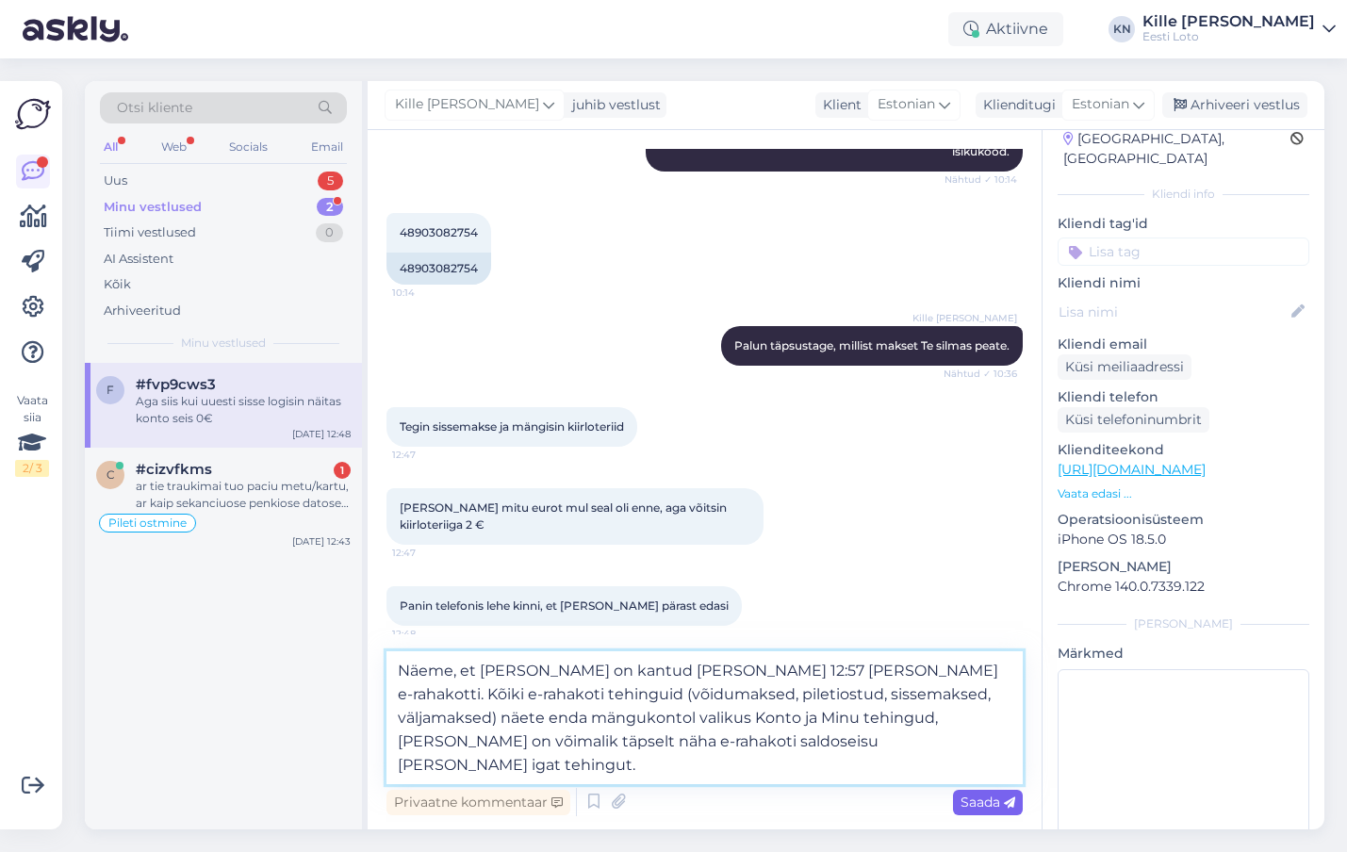
type textarea "Näeme, et [PERSON_NAME] on kantud [PERSON_NAME] 12:57 [PERSON_NAME] e-rahakotti…"
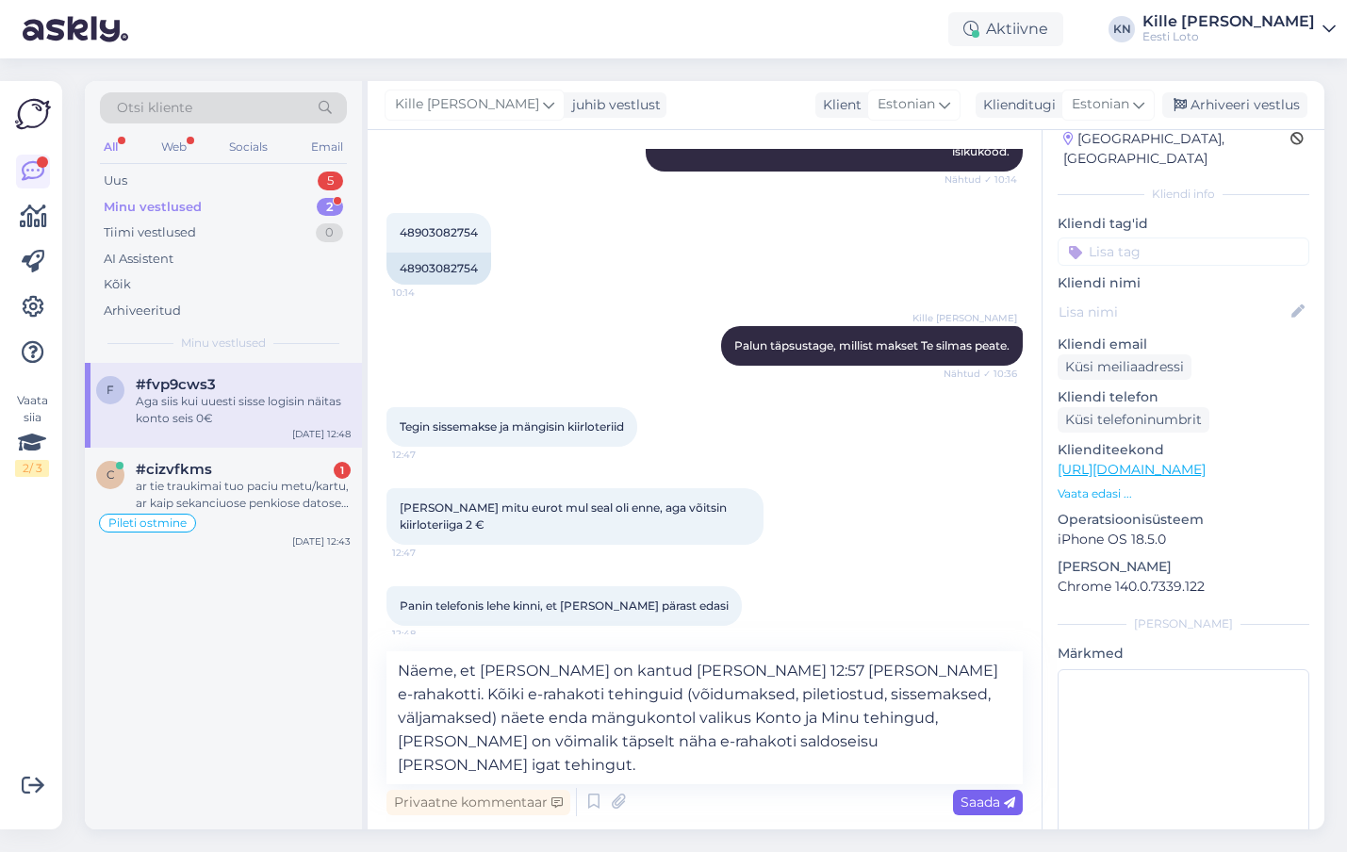
click at [998, 809] on span "Saada" at bounding box center [988, 802] width 55 height 17
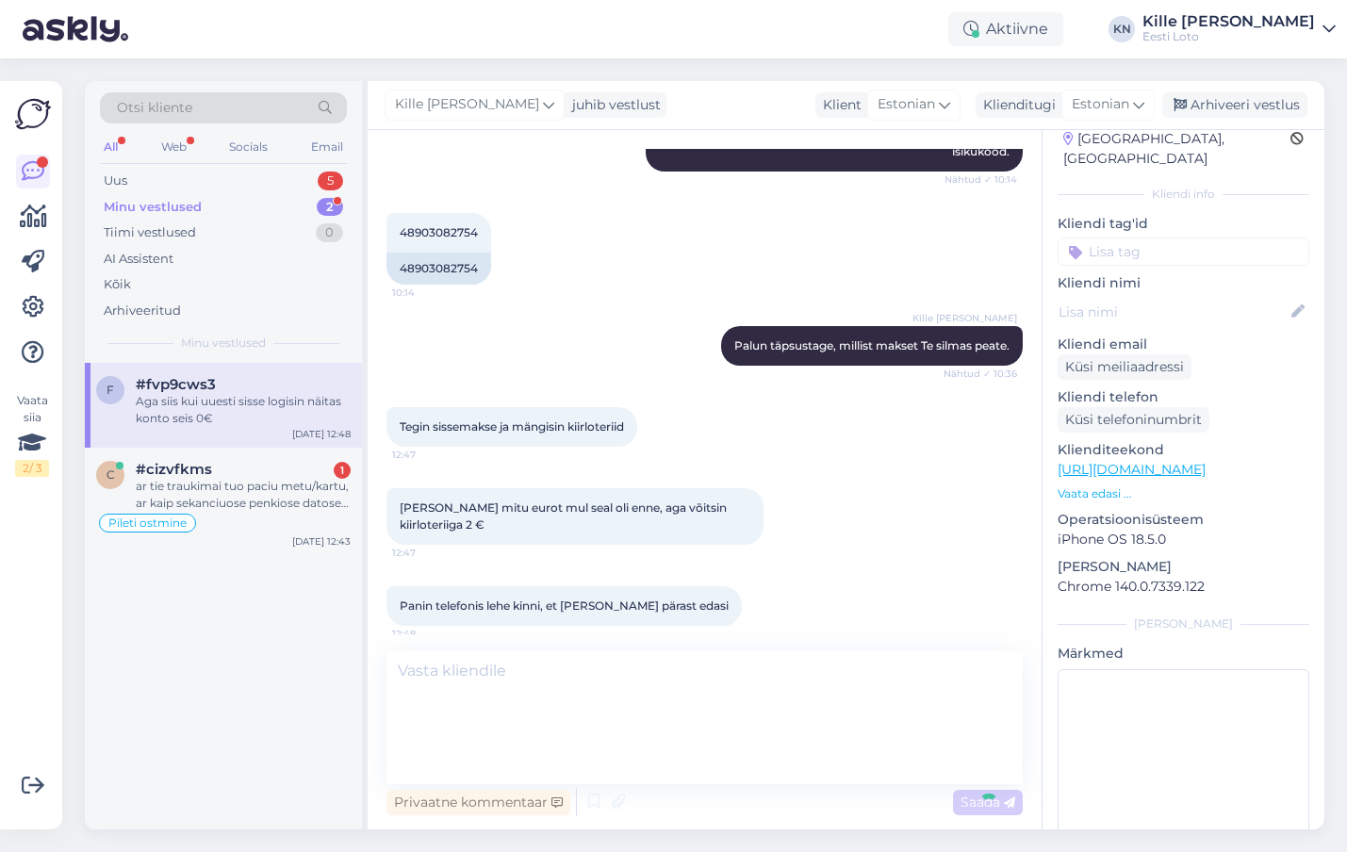
scroll to position [590, 0]
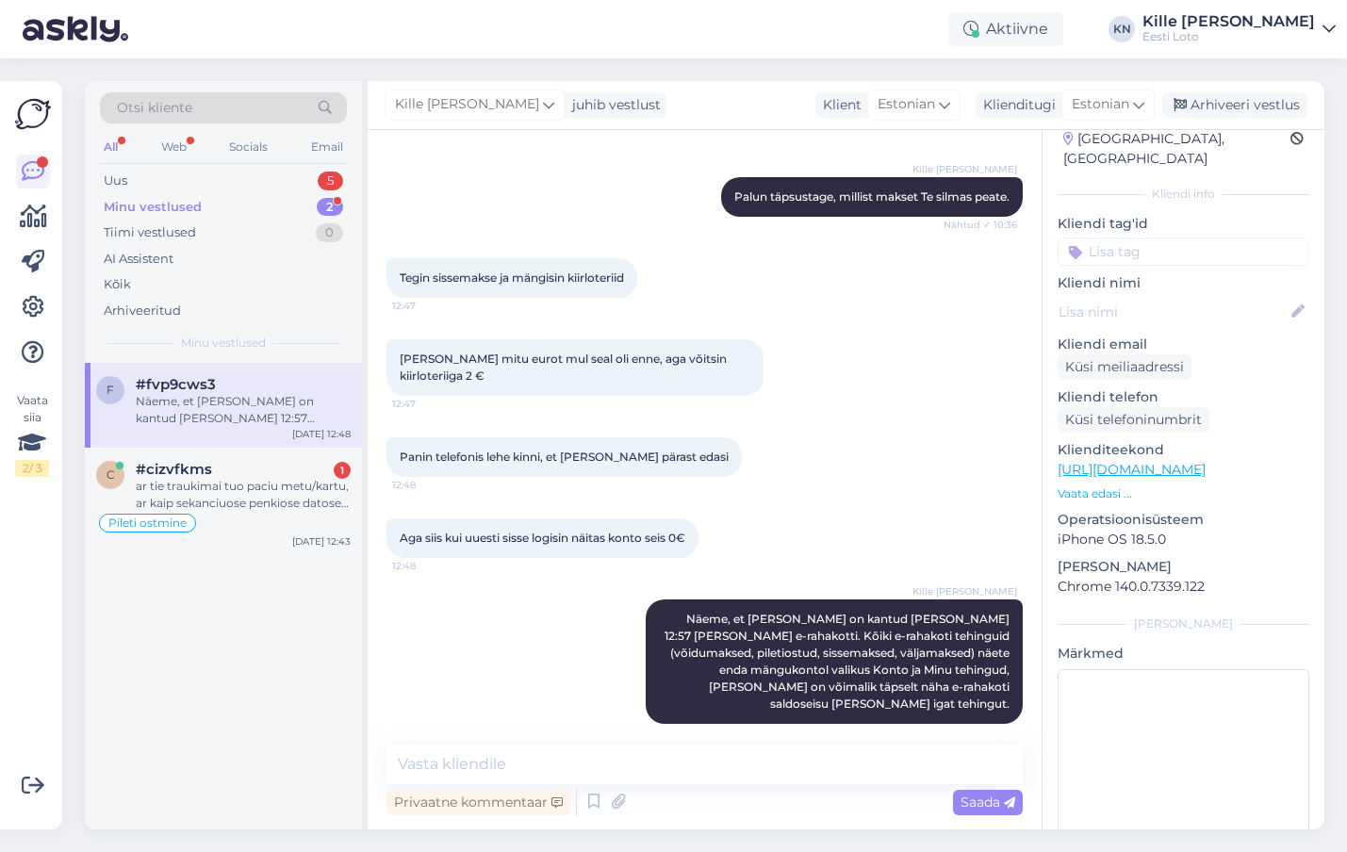
click at [1126, 238] on input at bounding box center [1184, 252] width 252 height 28
type input "või"
click at [1118, 298] on span "Võit" at bounding box center [1111, 303] width 22 height 11
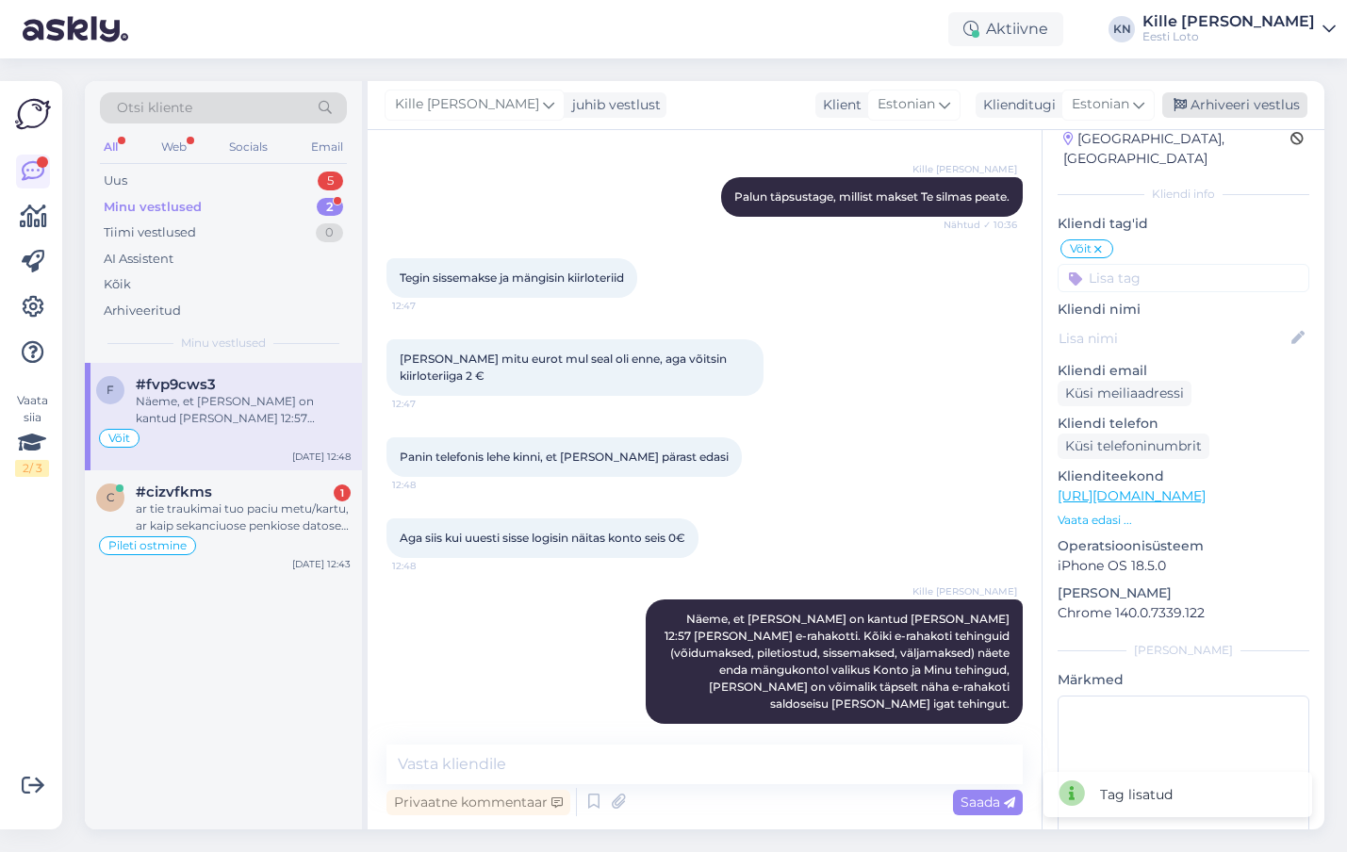
click at [1246, 108] on div "Arhiveeri vestlus" at bounding box center [1235, 104] width 145 height 25
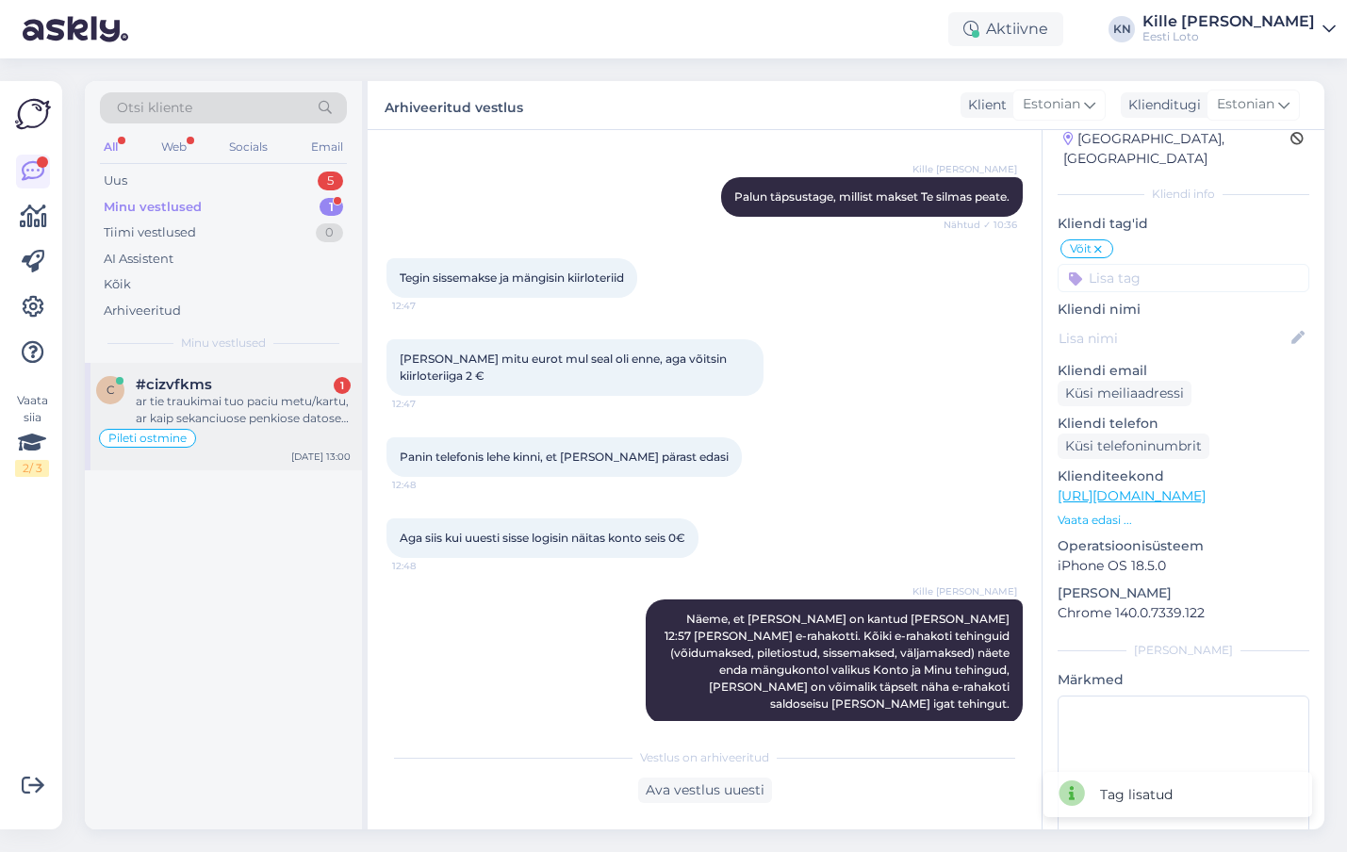
click at [186, 415] on div "ar tie traukimai tuo paciu metu/kartu, ar kaip sekanciuose penkiose datose kada…" at bounding box center [243, 410] width 215 height 34
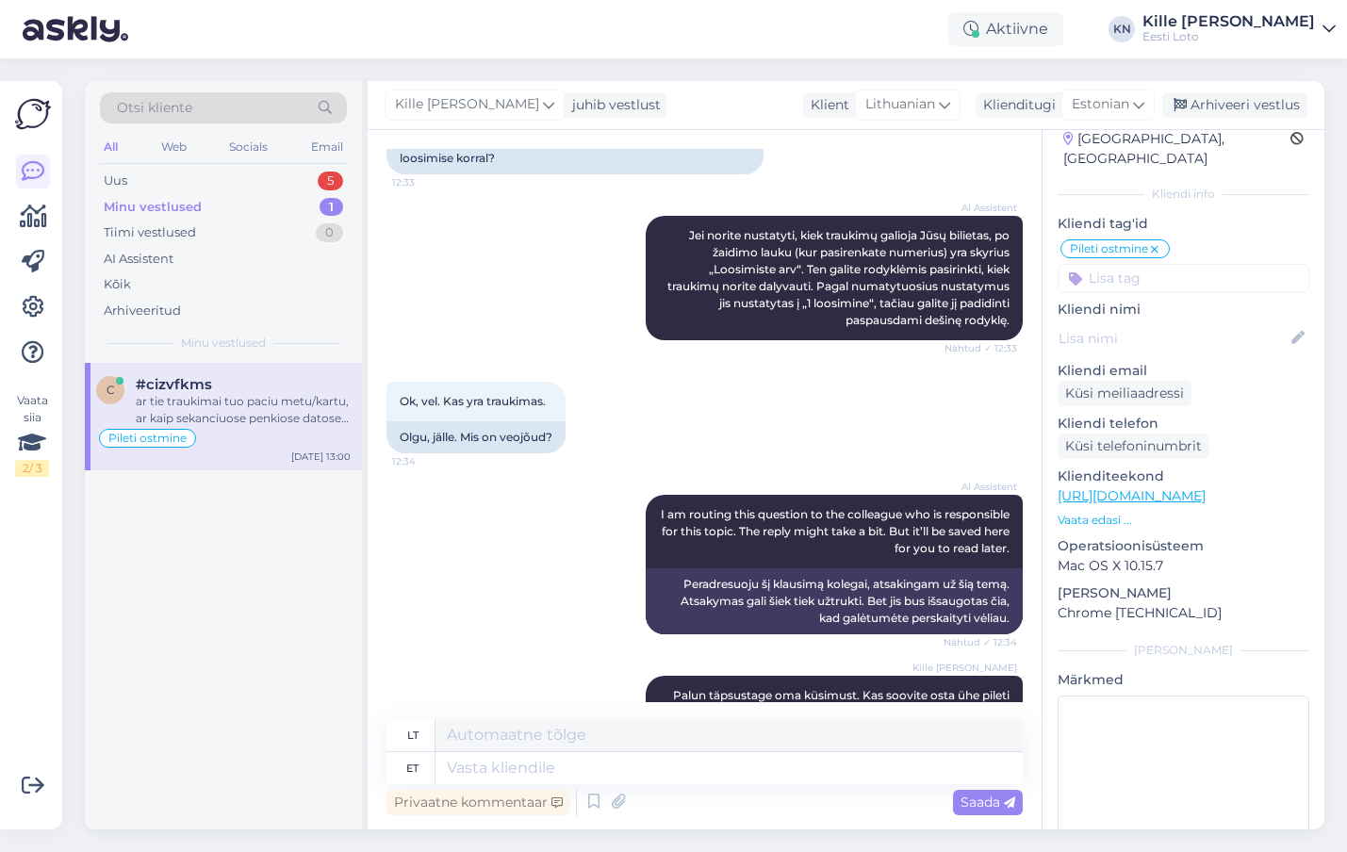
scroll to position [1306, 0]
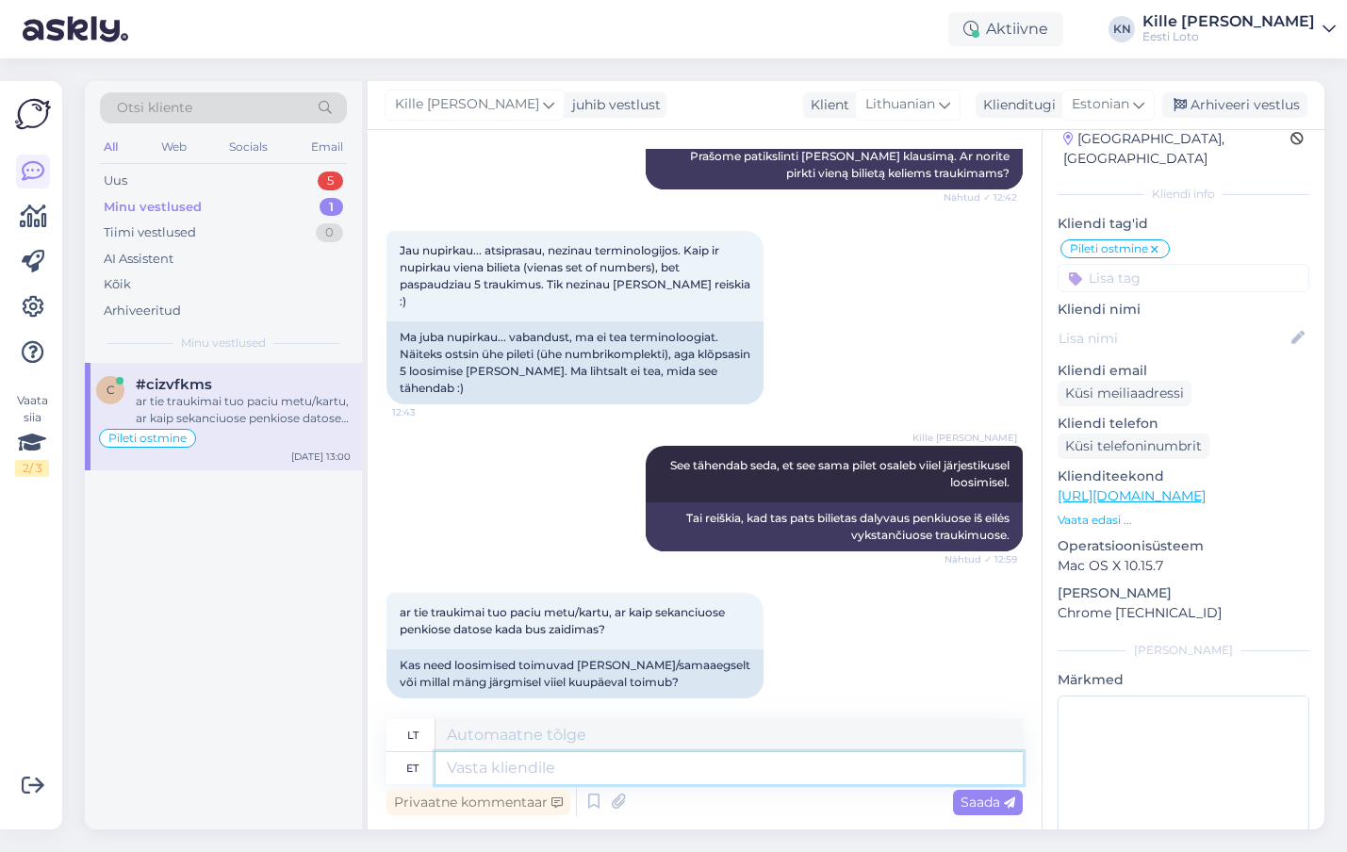
click at [614, 778] on textarea at bounding box center [729, 768] width 587 height 32
type textarea "Palun t"
type textarea "Prašau"
type textarea "Palun täpsustage, mi"
type textarea "Prašome nurodyti,"
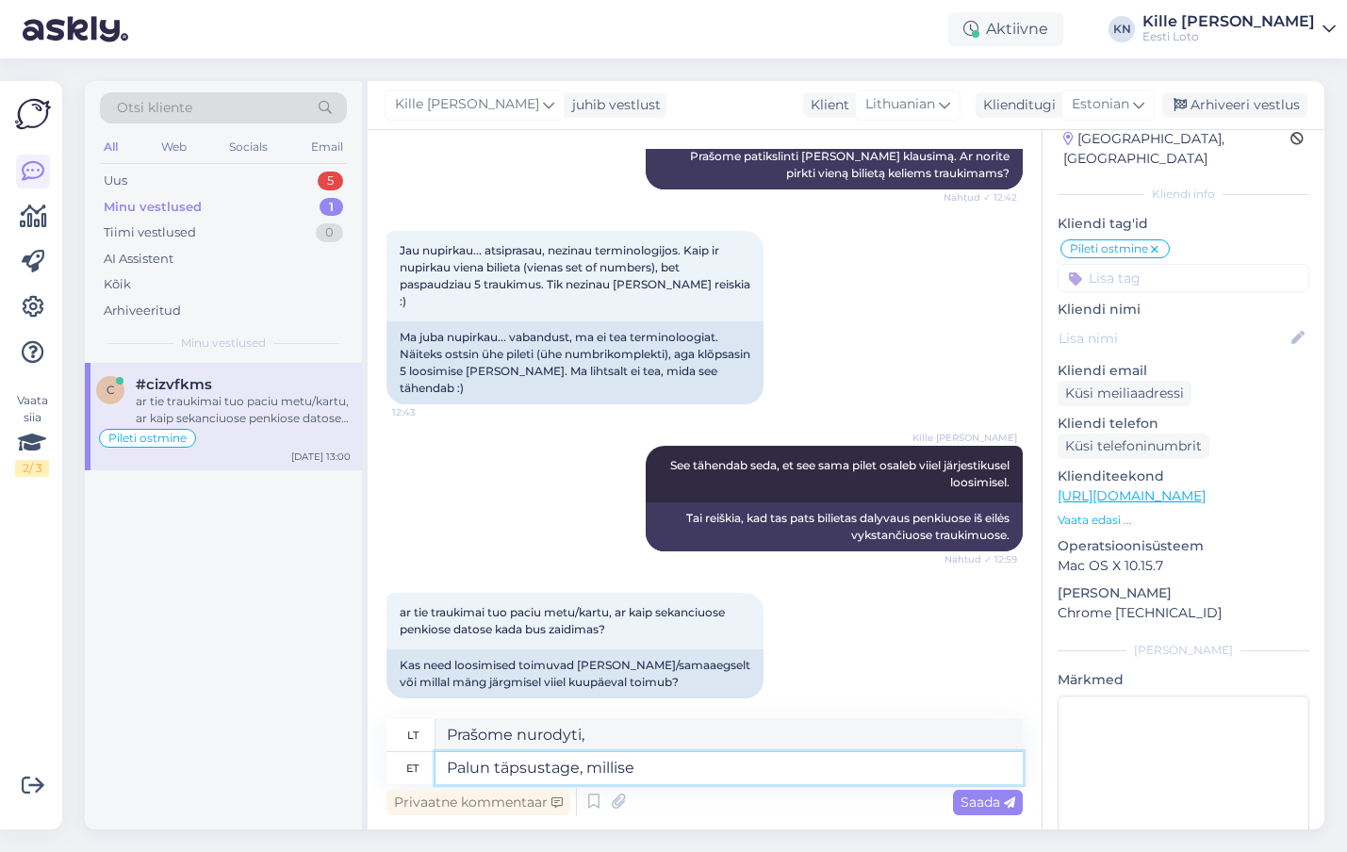
type textarea "Palun täpsustage, millise p"
type textarea "Nurodykite, [PERSON_NAME]"
type textarea "Palun täpsustage, millise pileti"
type textarea "Prašome nurodyti, [PERSON_NAME] bilietas"
type textarea "Palun täpsustage, millise pileti Te os"
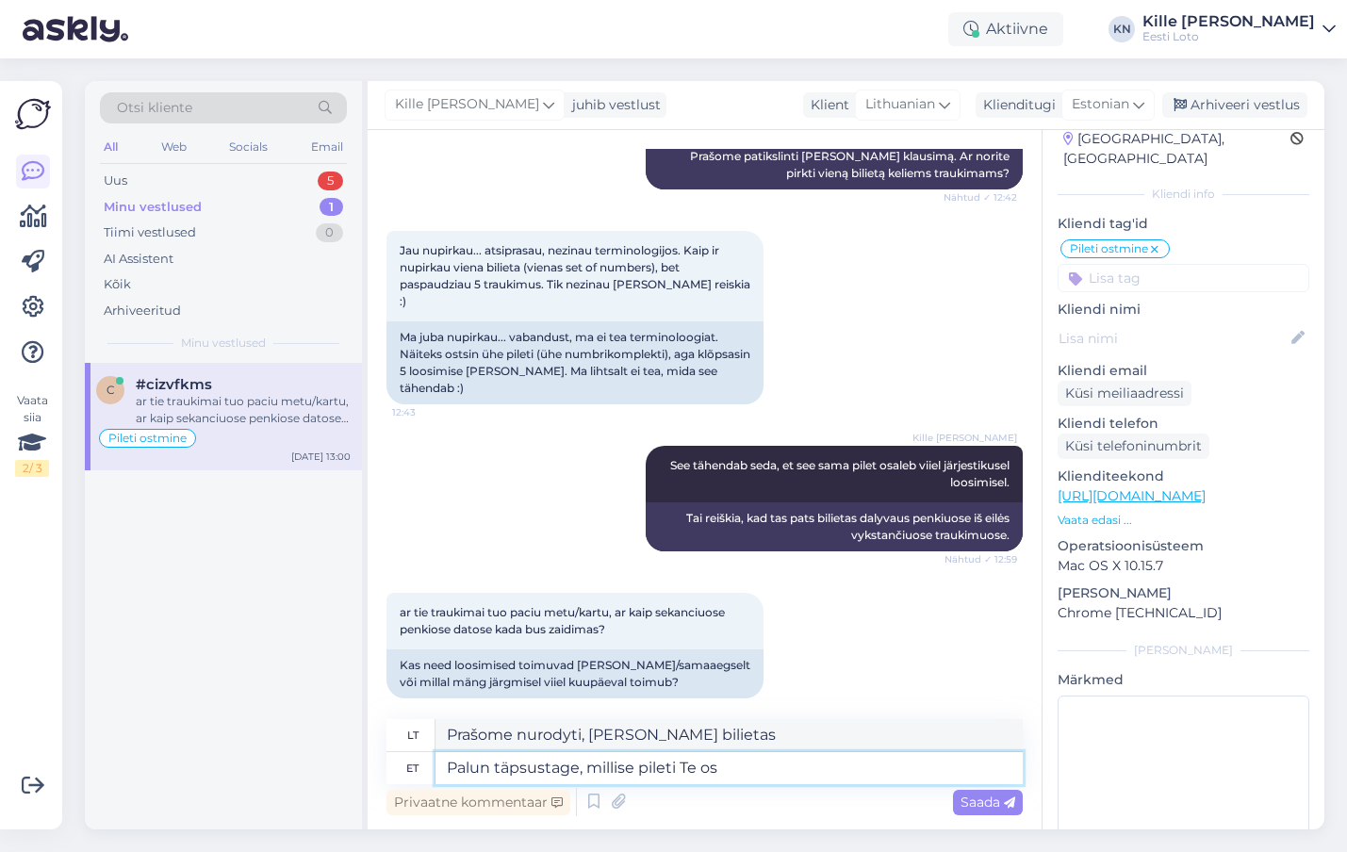
type textarea "Prašome nurodyti, kokį bilietą naudojate."
type textarea "Palun täpsustage, millise pileti Te ostsite="
type textarea "Prašome nurodyti, kokį bilietą įsigijote ="
type textarea "Palun täpsustage, millise pileti Te ostsite?"
type textarea "Prašau patikslinti, kokį bilietą įsigijote?"
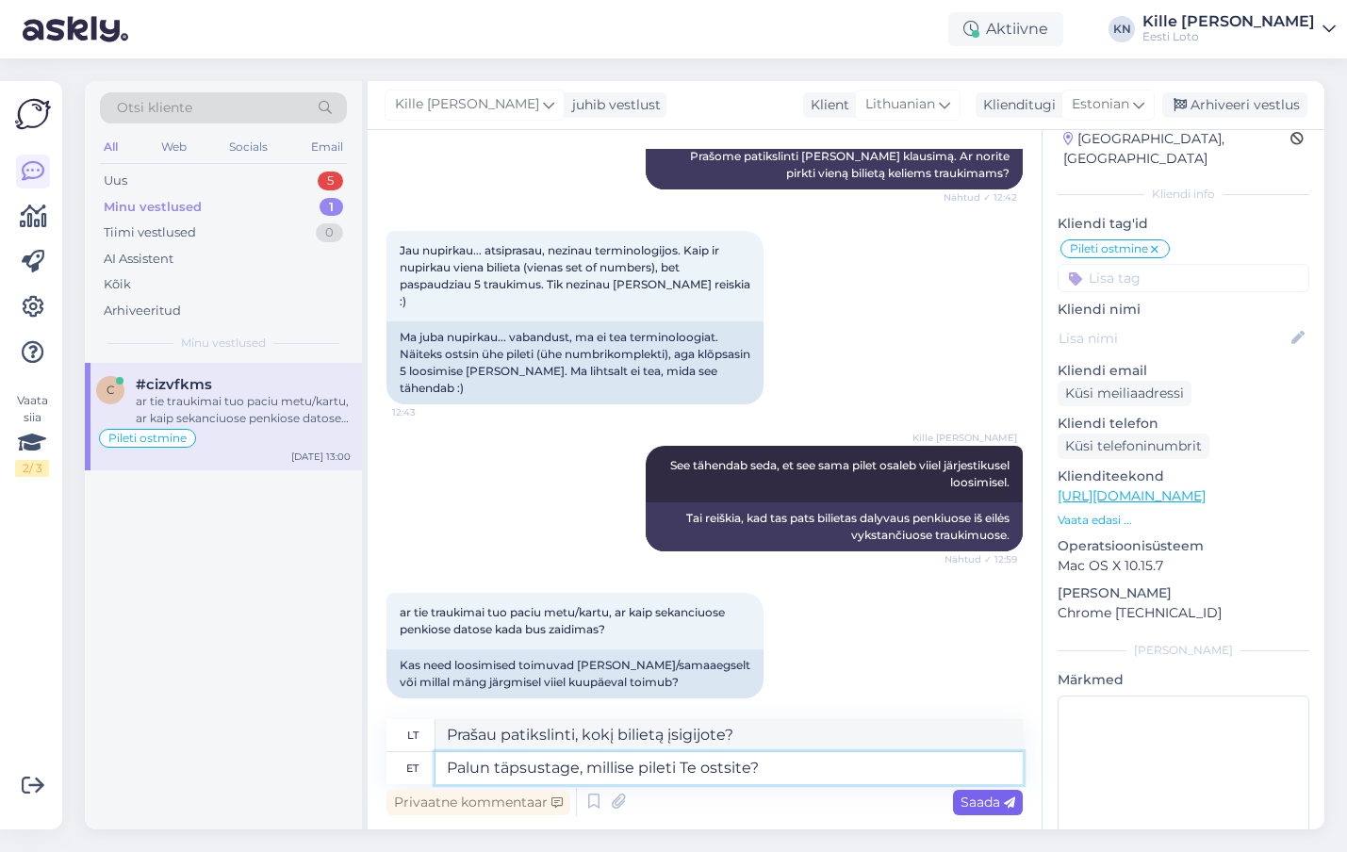
type textarea "Palun täpsustage, millise pileti Te ostsite?"
click at [977, 805] on span "Saada" at bounding box center [988, 802] width 55 height 17
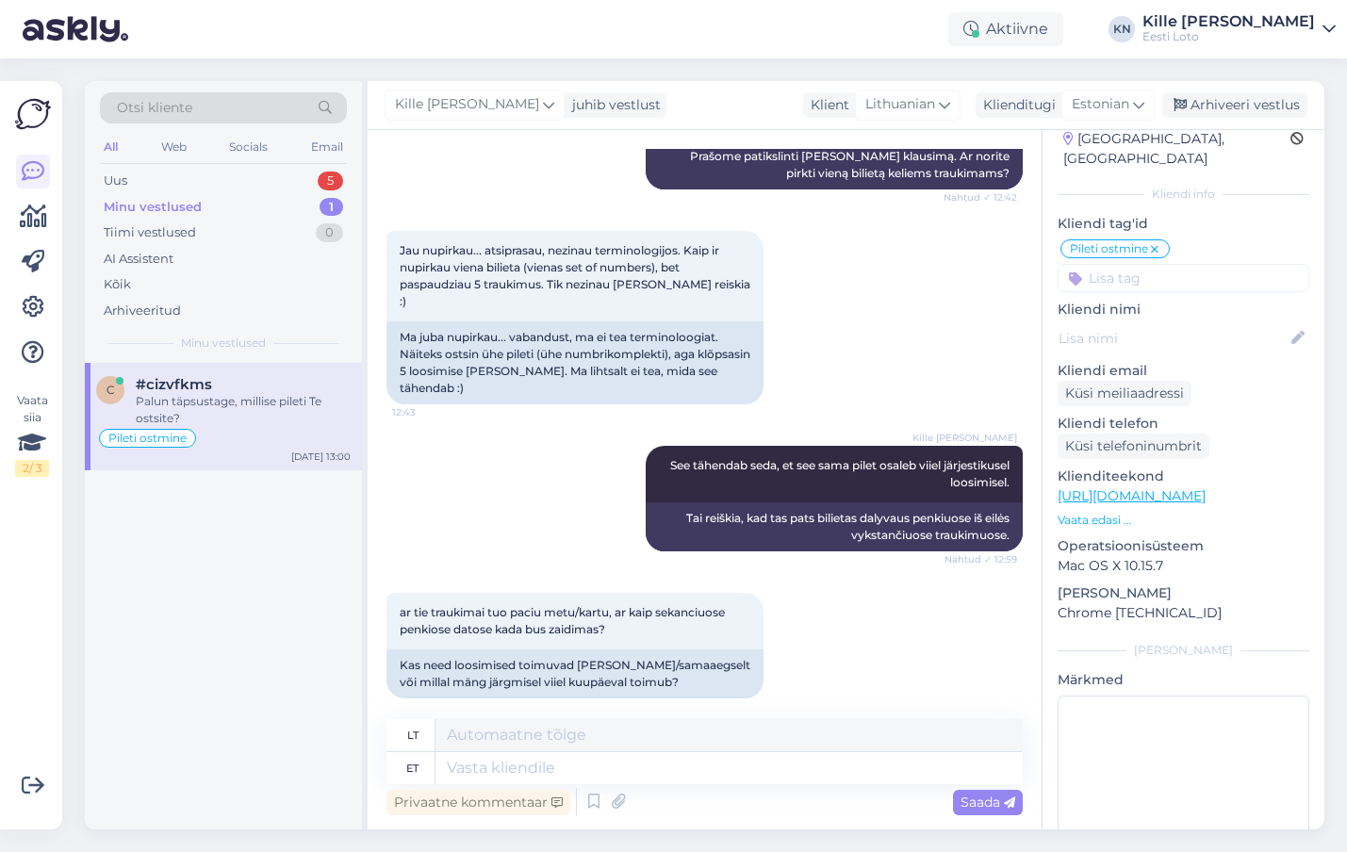
scroll to position [1419, 0]
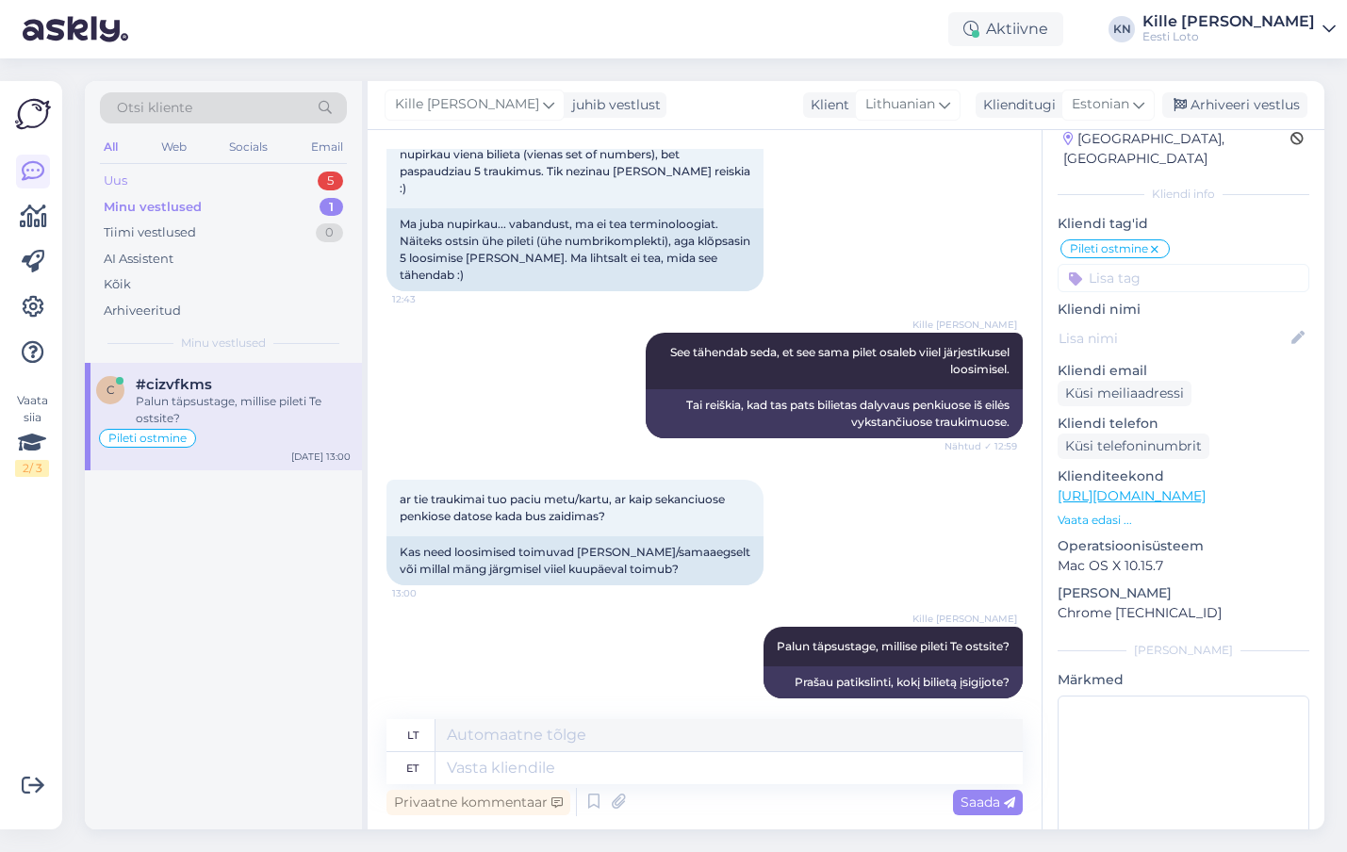
click at [237, 184] on div "Uus 5" at bounding box center [223, 181] width 247 height 26
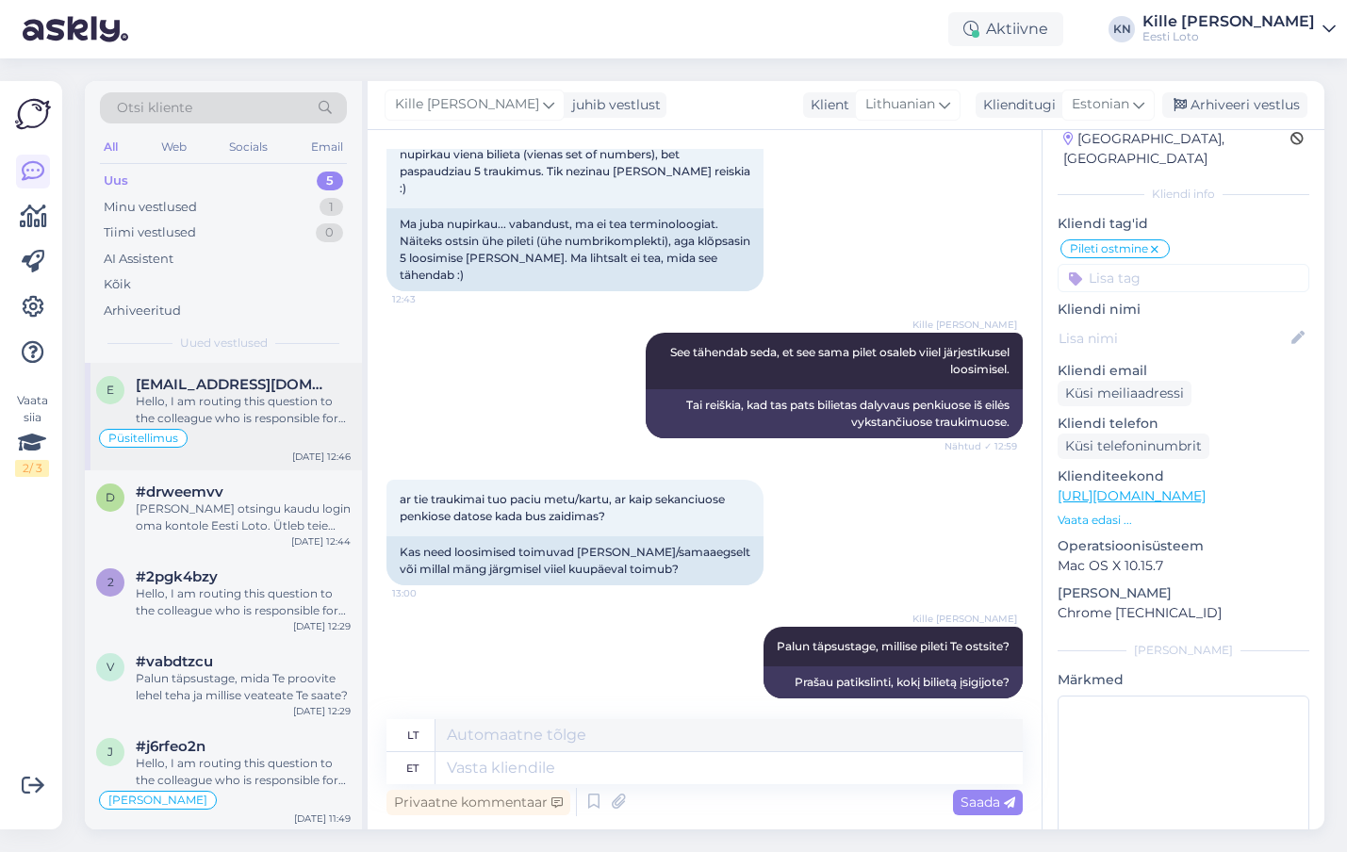
click at [212, 408] on div "Hello, I am routing this question to the colleague who is responsible for this …" at bounding box center [243, 410] width 215 height 34
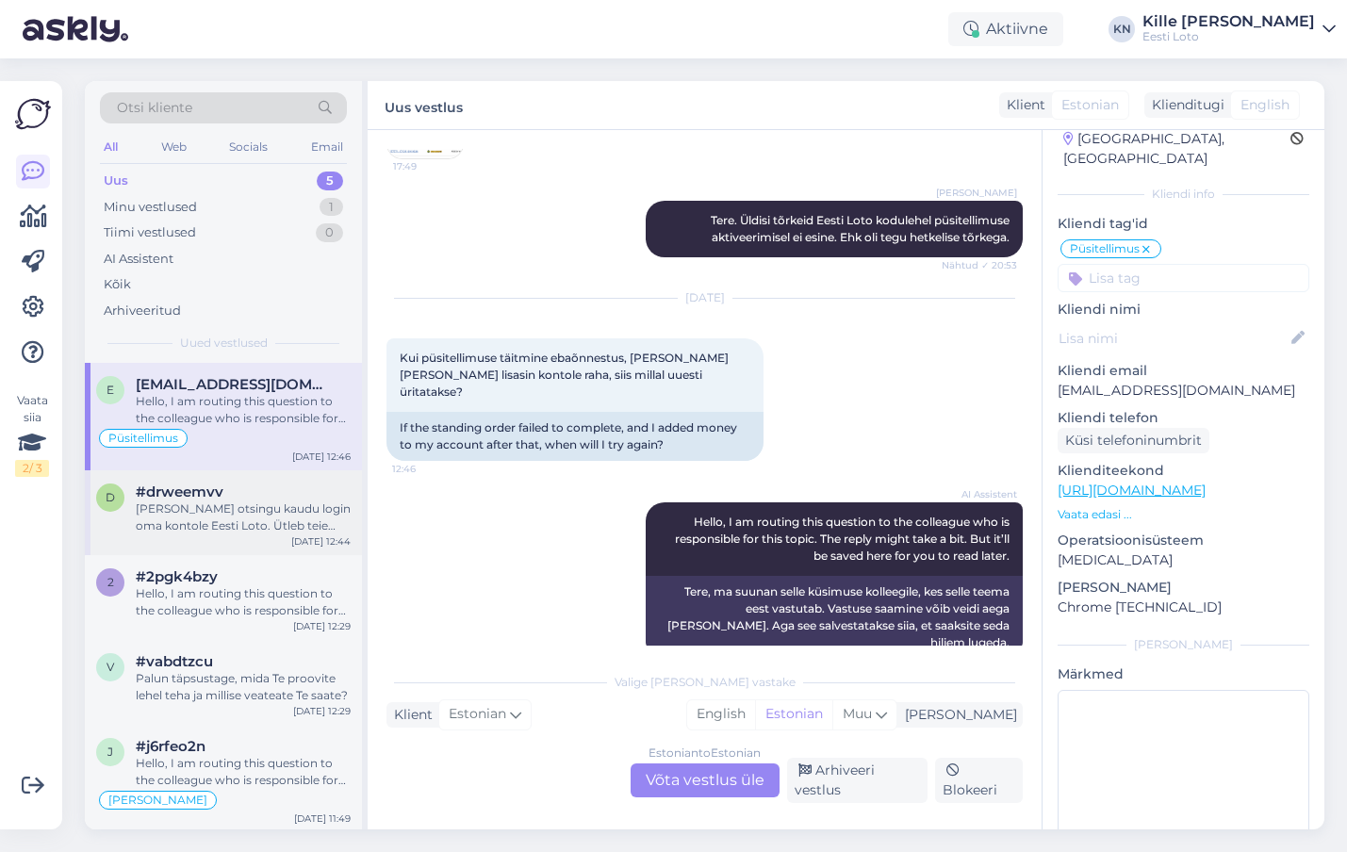
click at [237, 512] on div "[PERSON_NAME] otsingu kaudu login oma kontole Eesti Loto. Ütleb teie [PERSON_NA…" at bounding box center [243, 518] width 215 height 34
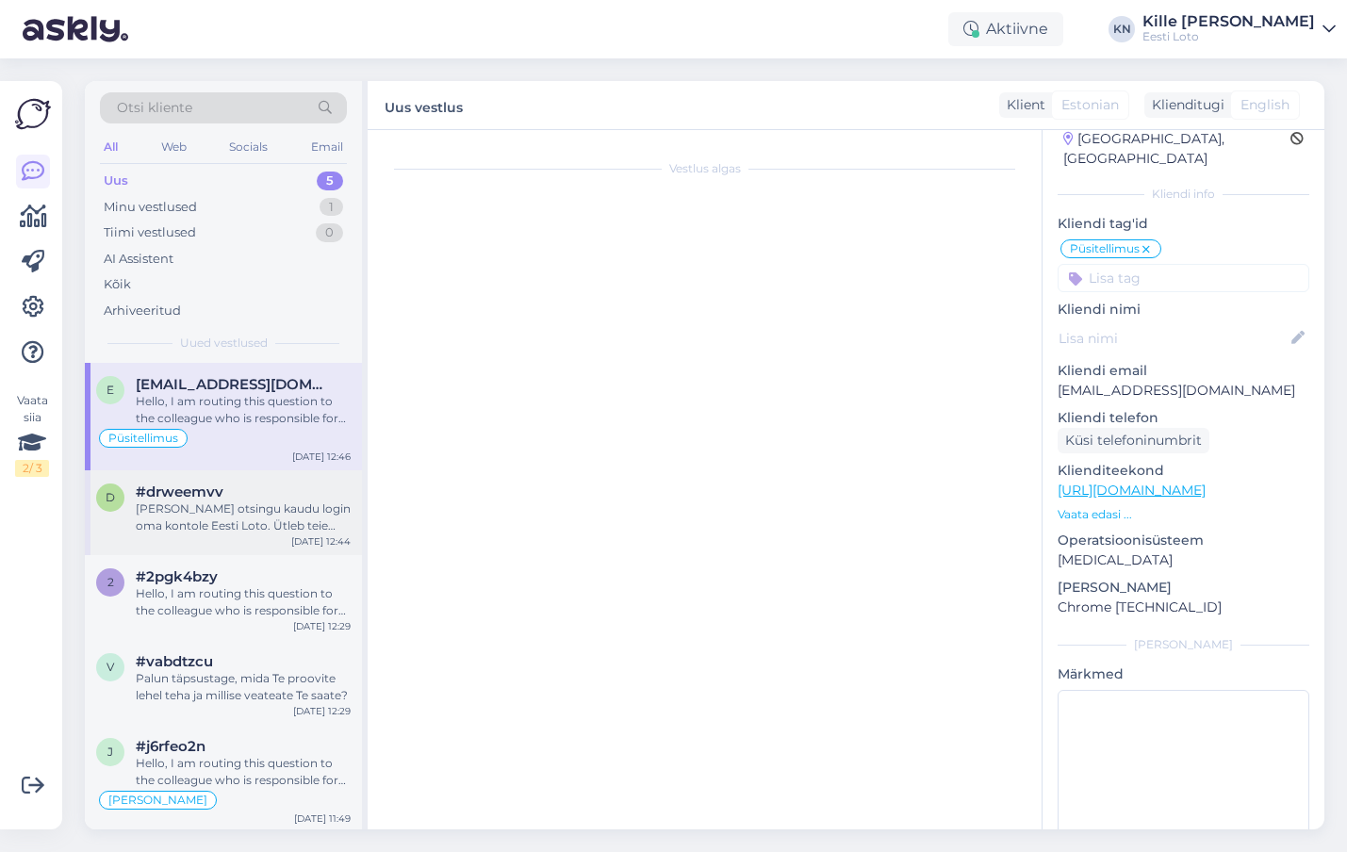
scroll to position [25, 0]
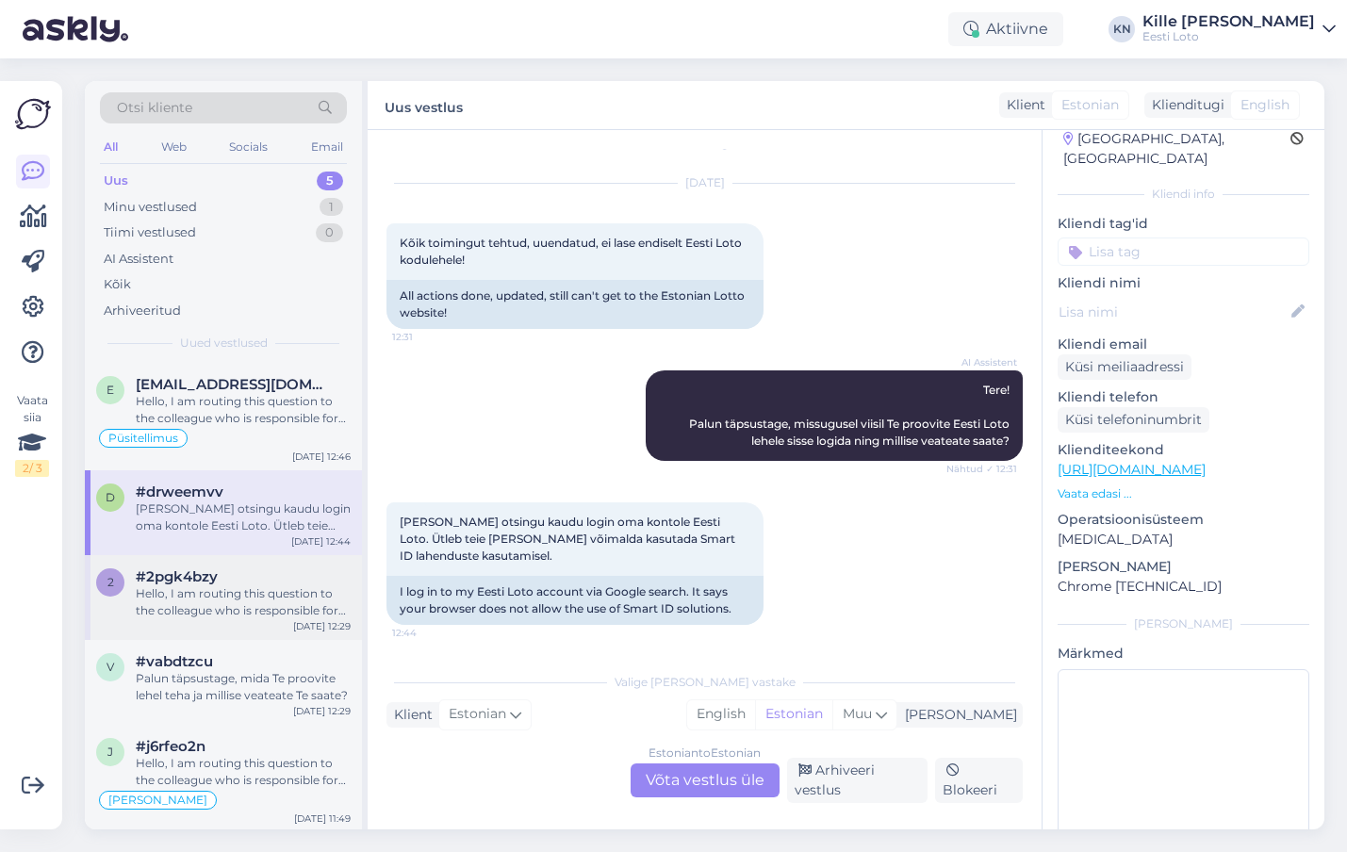
click at [228, 611] on div "Hello, I am routing this question to the colleague who is responsible for this …" at bounding box center [243, 603] width 215 height 34
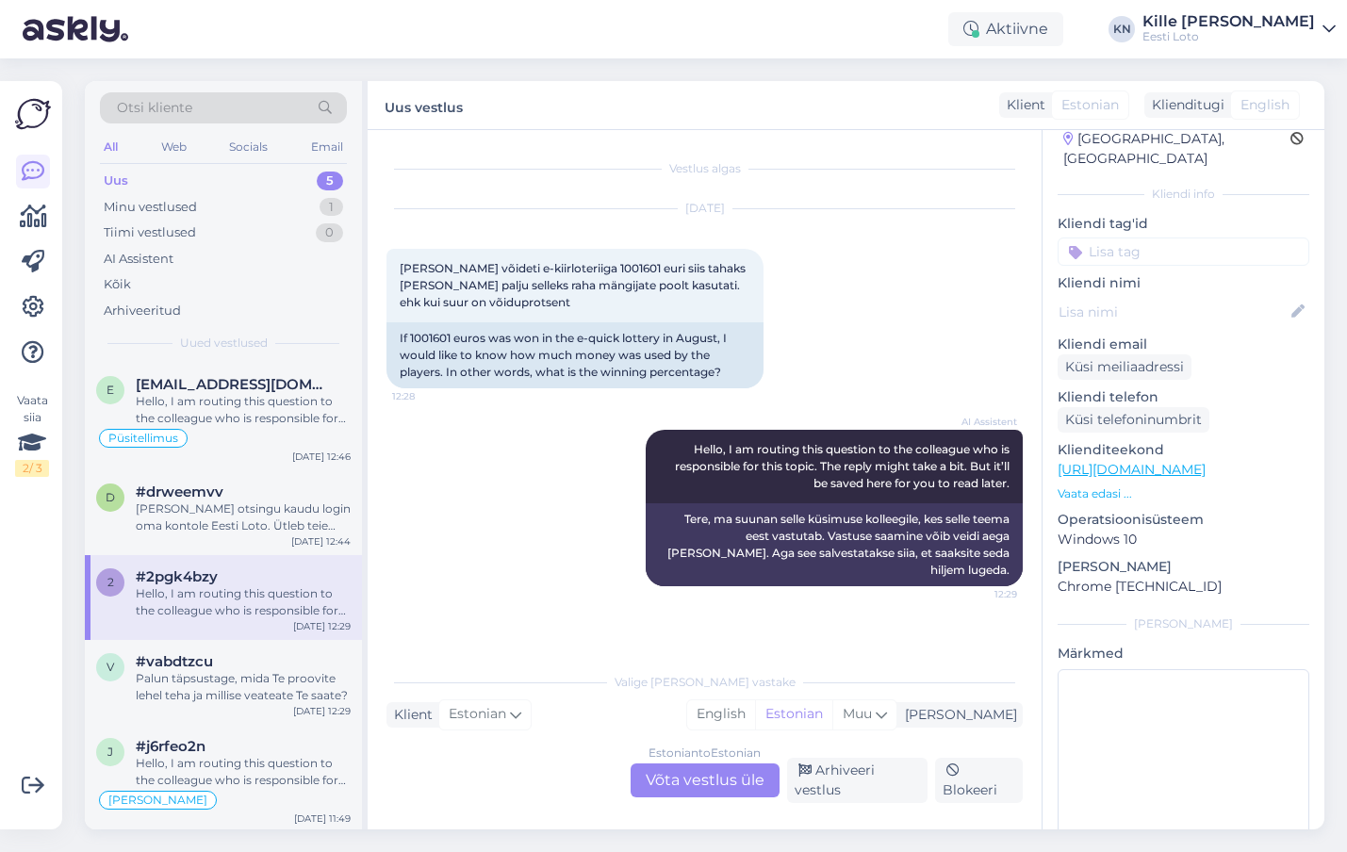
scroll to position [3, 0]
click at [233, 662] on div "#vabdtzcu" at bounding box center [243, 659] width 215 height 17
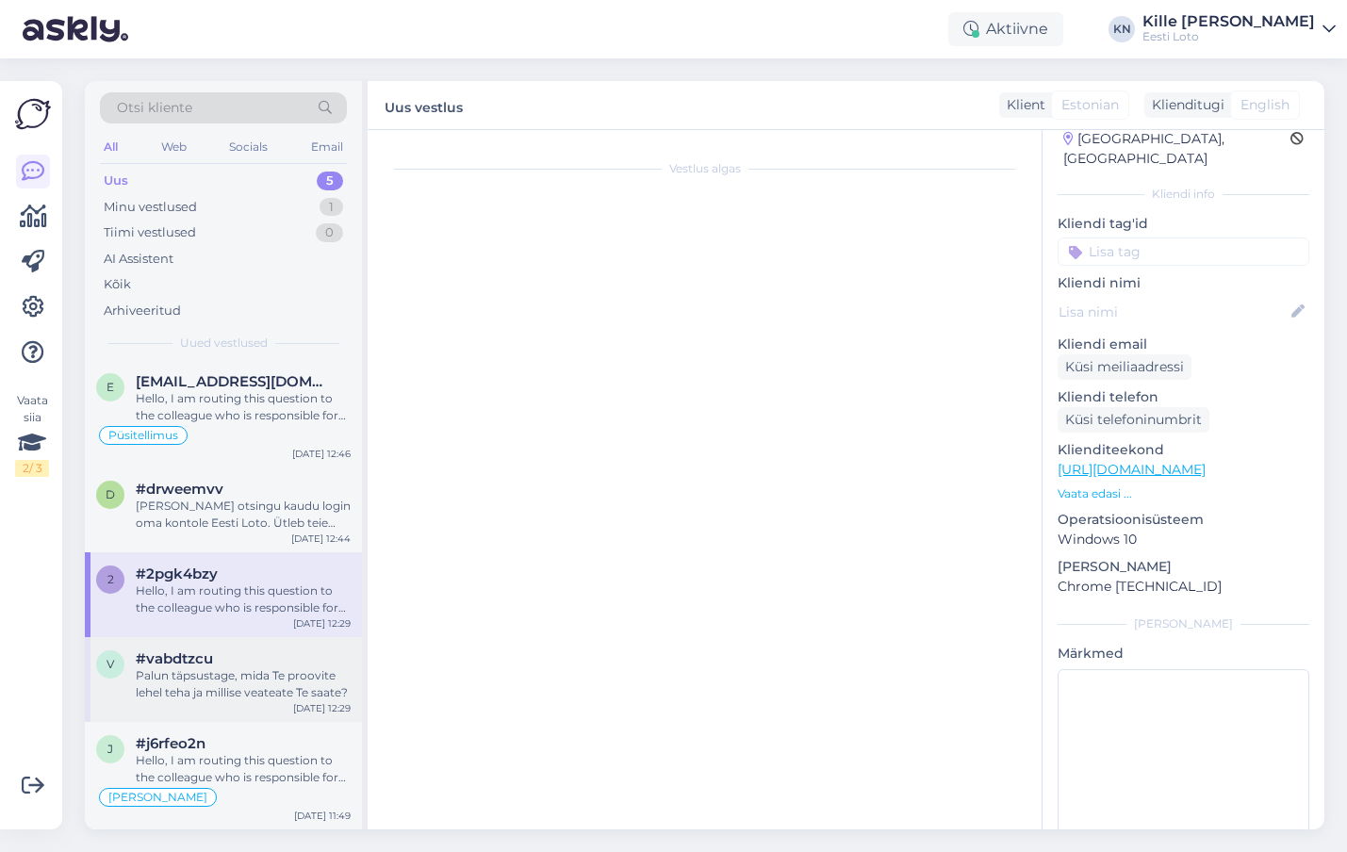
scroll to position [22, 0]
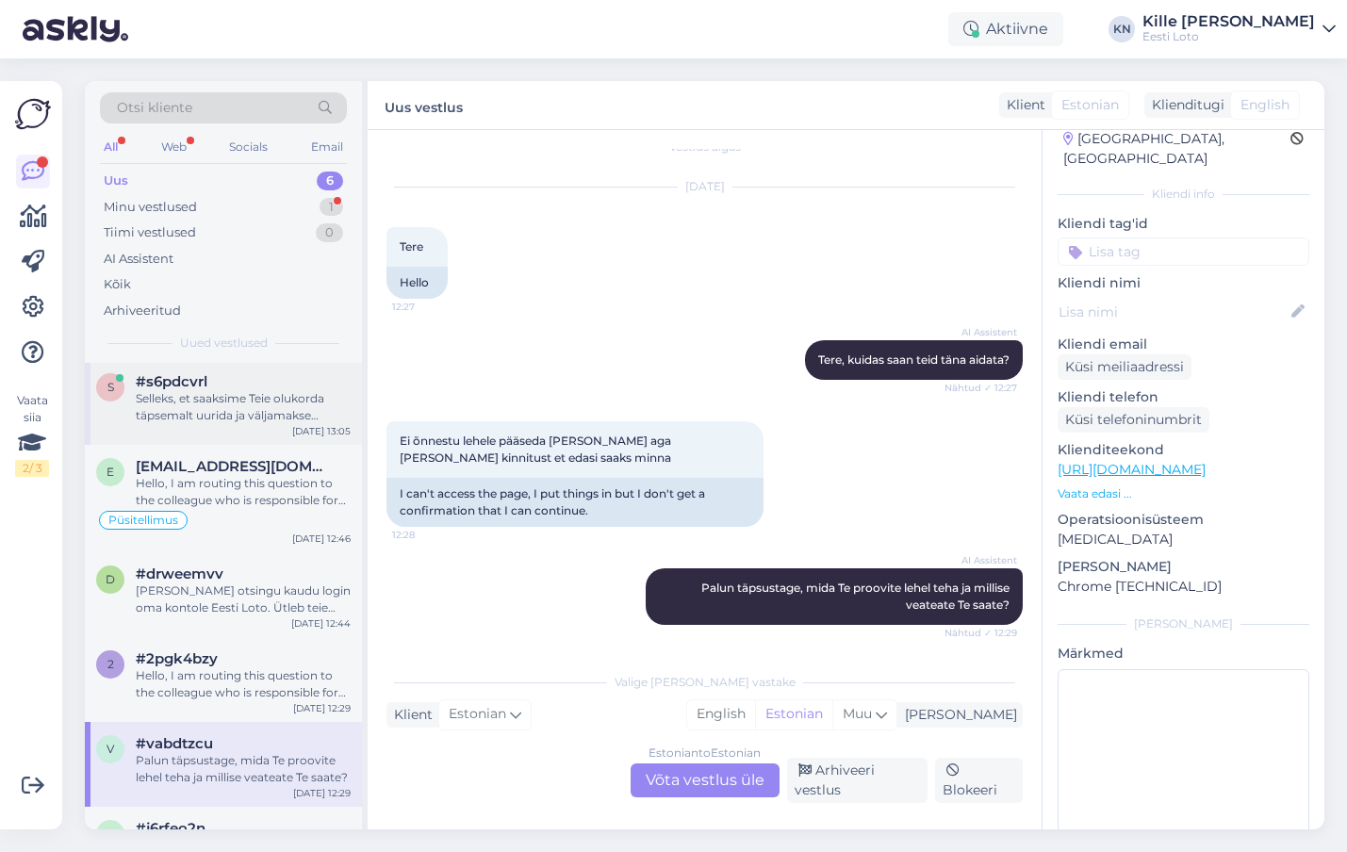
click at [259, 397] on div "Selleks, et saaksime Teie olukorda täpsemalt uurida ja väljamakse põhjust selgi…" at bounding box center [243, 407] width 215 height 34
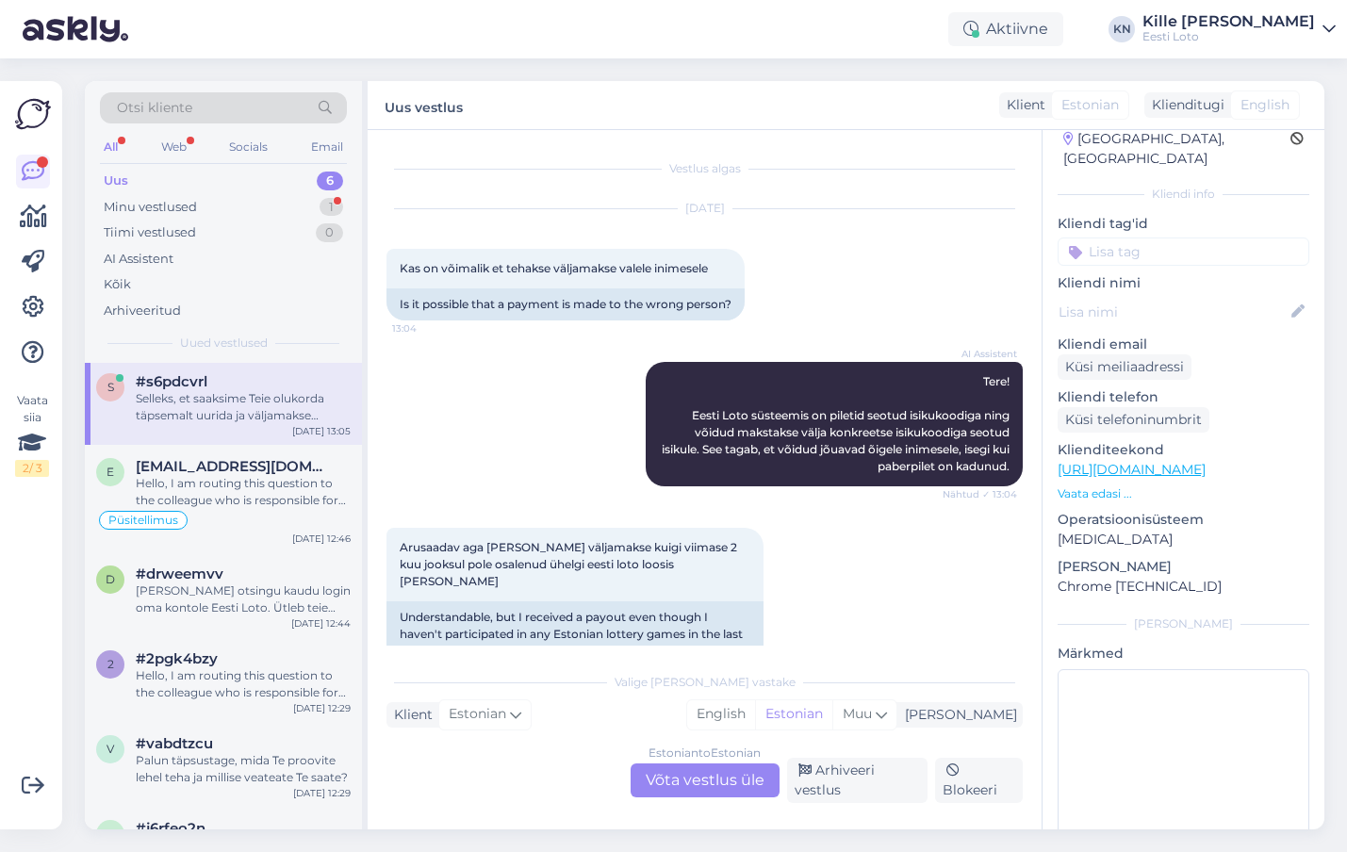
scroll to position [174, 0]
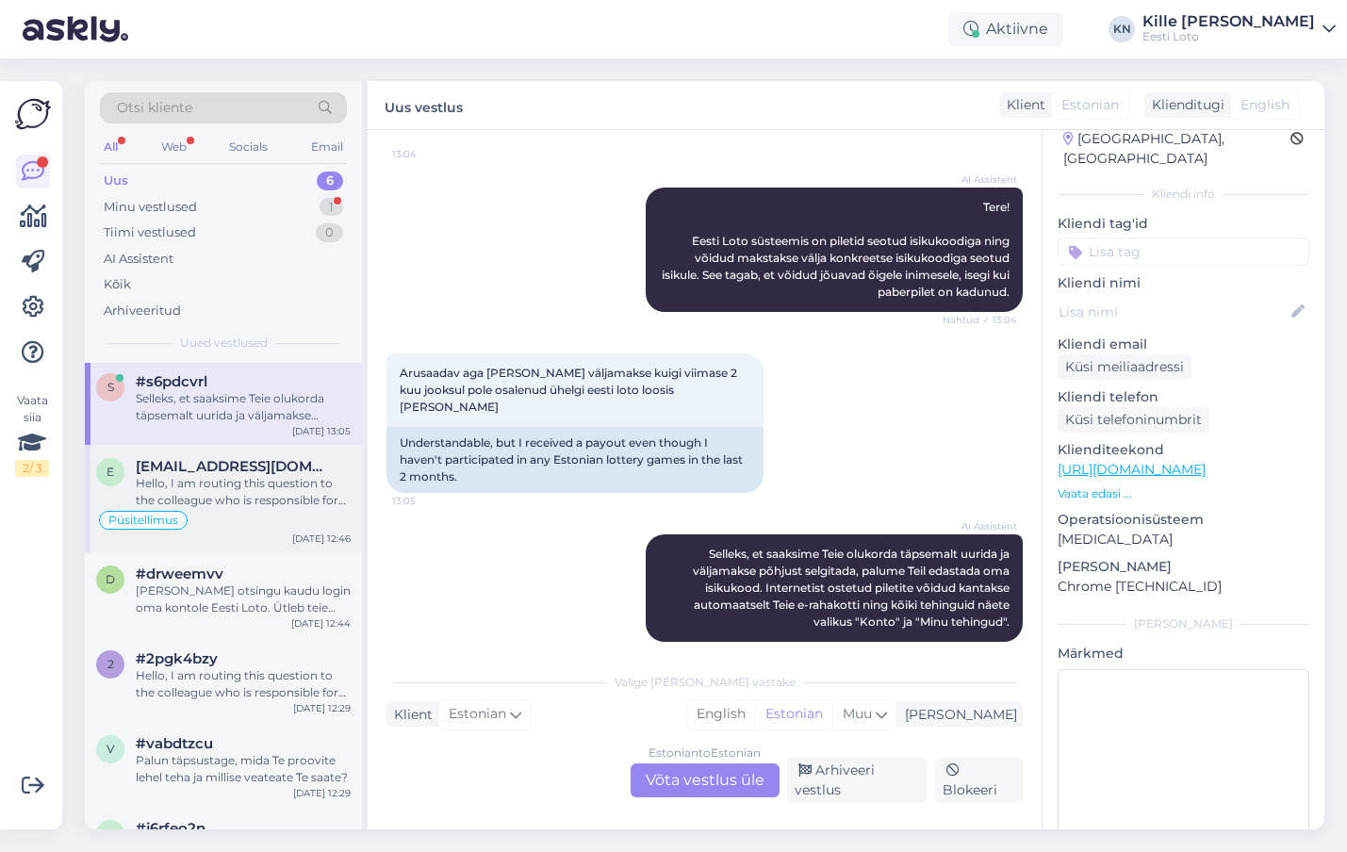
click at [294, 483] on div "Hello, I am routing this question to the colleague who is responsible for this …" at bounding box center [243, 492] width 215 height 34
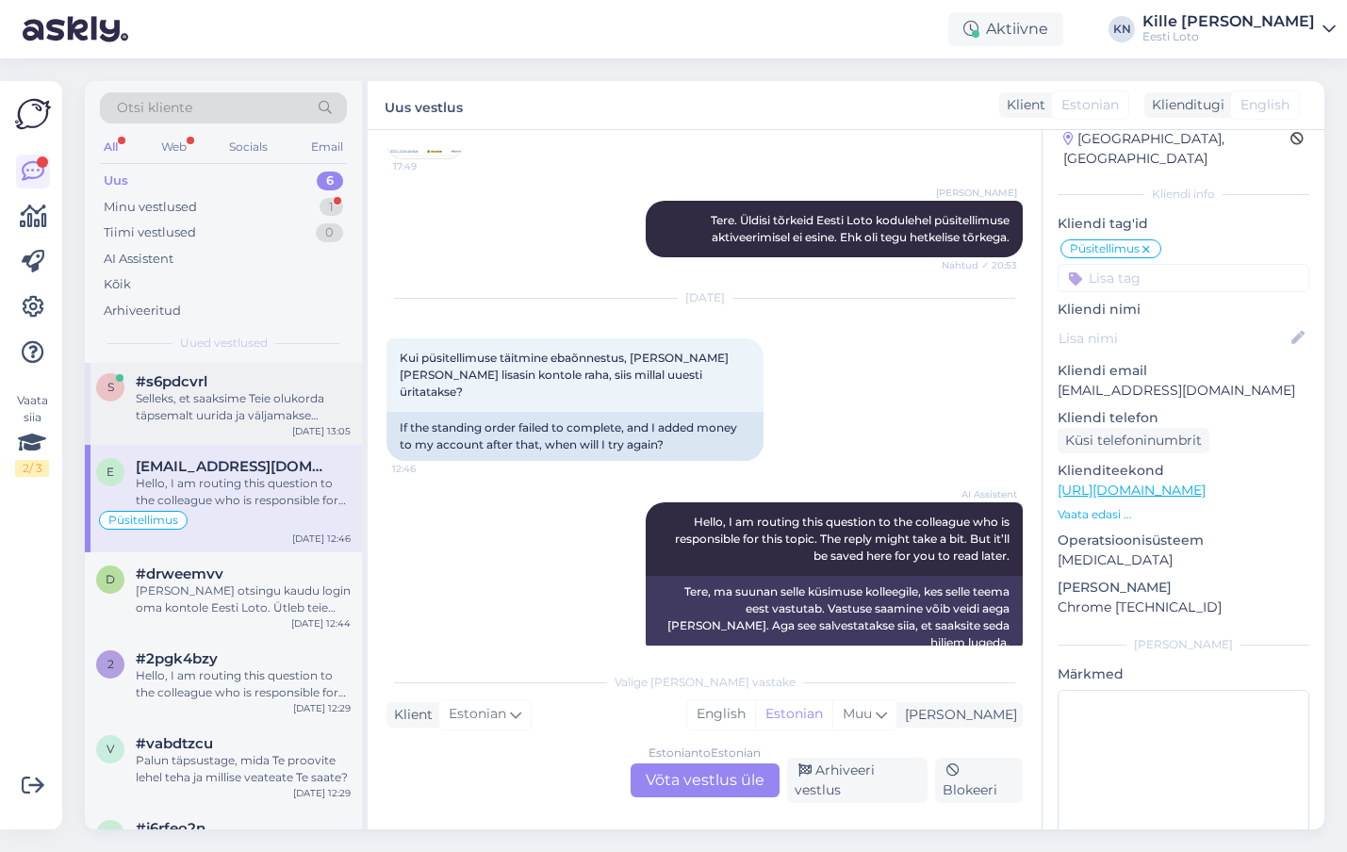
click at [240, 409] on div "Selleks, et saaksime Teie olukorda täpsemalt uurida ja väljamakse põhjust selgi…" at bounding box center [243, 407] width 215 height 34
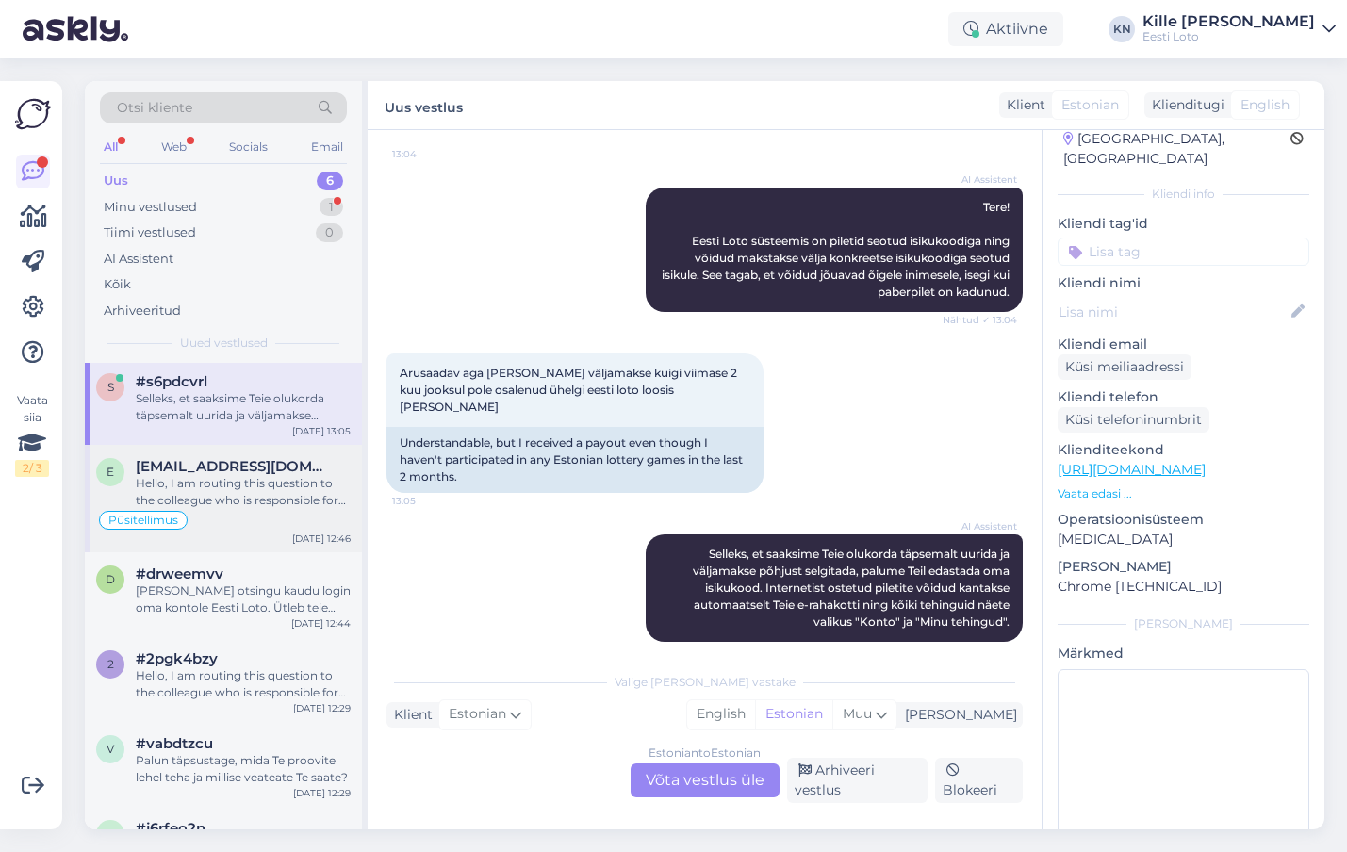
click at [233, 466] on span "[EMAIL_ADDRESS][DOMAIN_NAME]" at bounding box center [234, 466] width 196 height 17
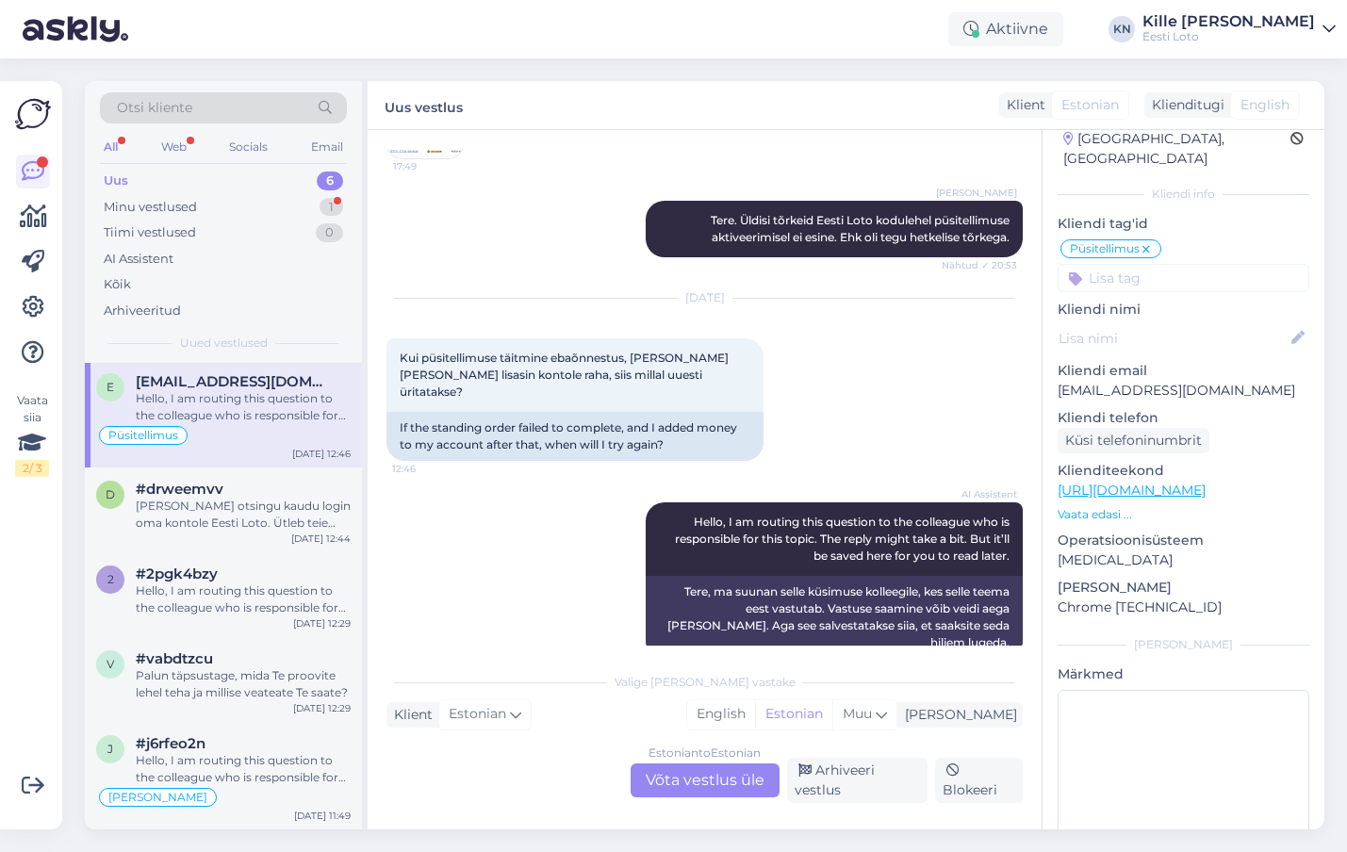
scroll to position [0, 0]
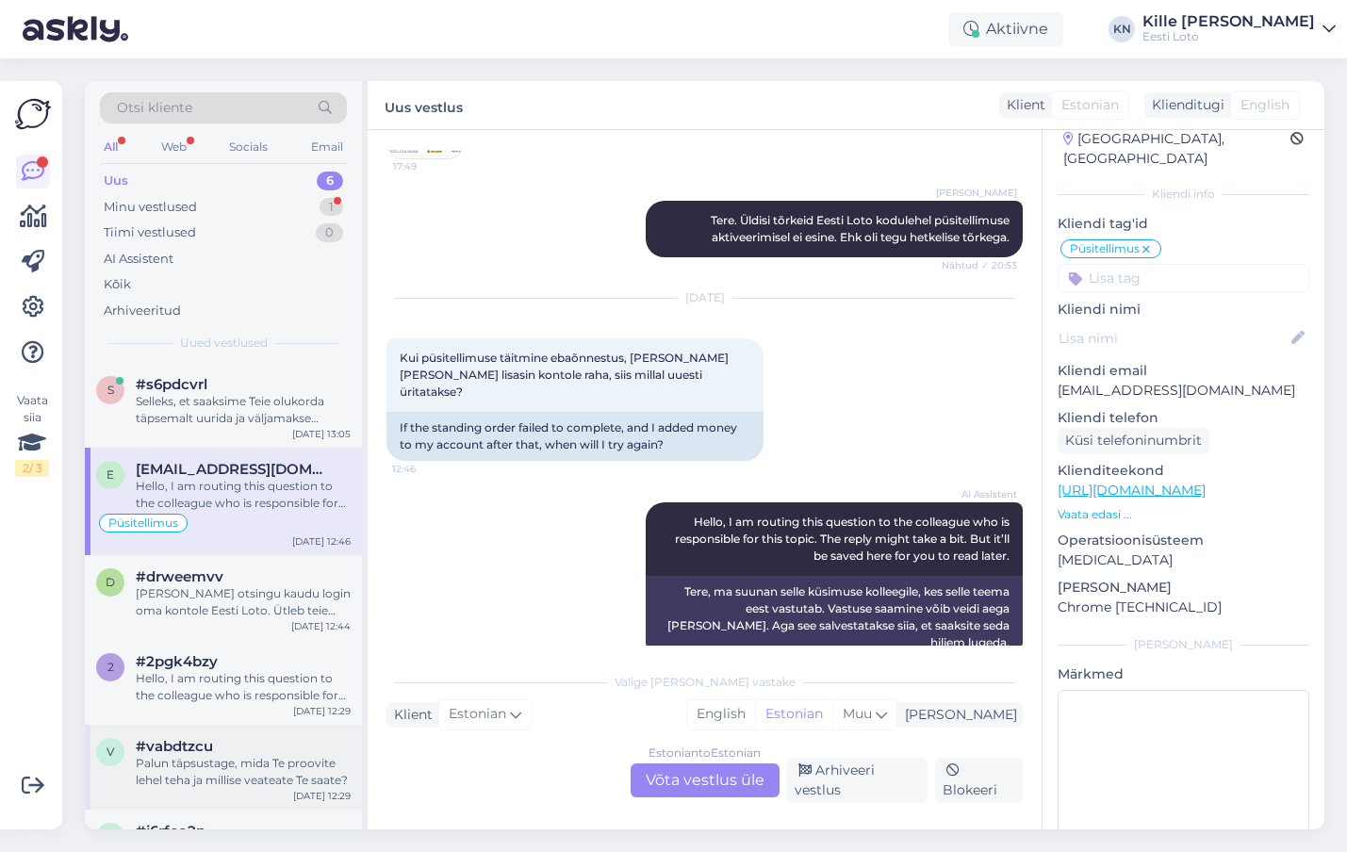
click at [193, 774] on div "Palun täpsustage, mida Te proovite lehel teha ja millise veateate Te saate?" at bounding box center [243, 772] width 215 height 34
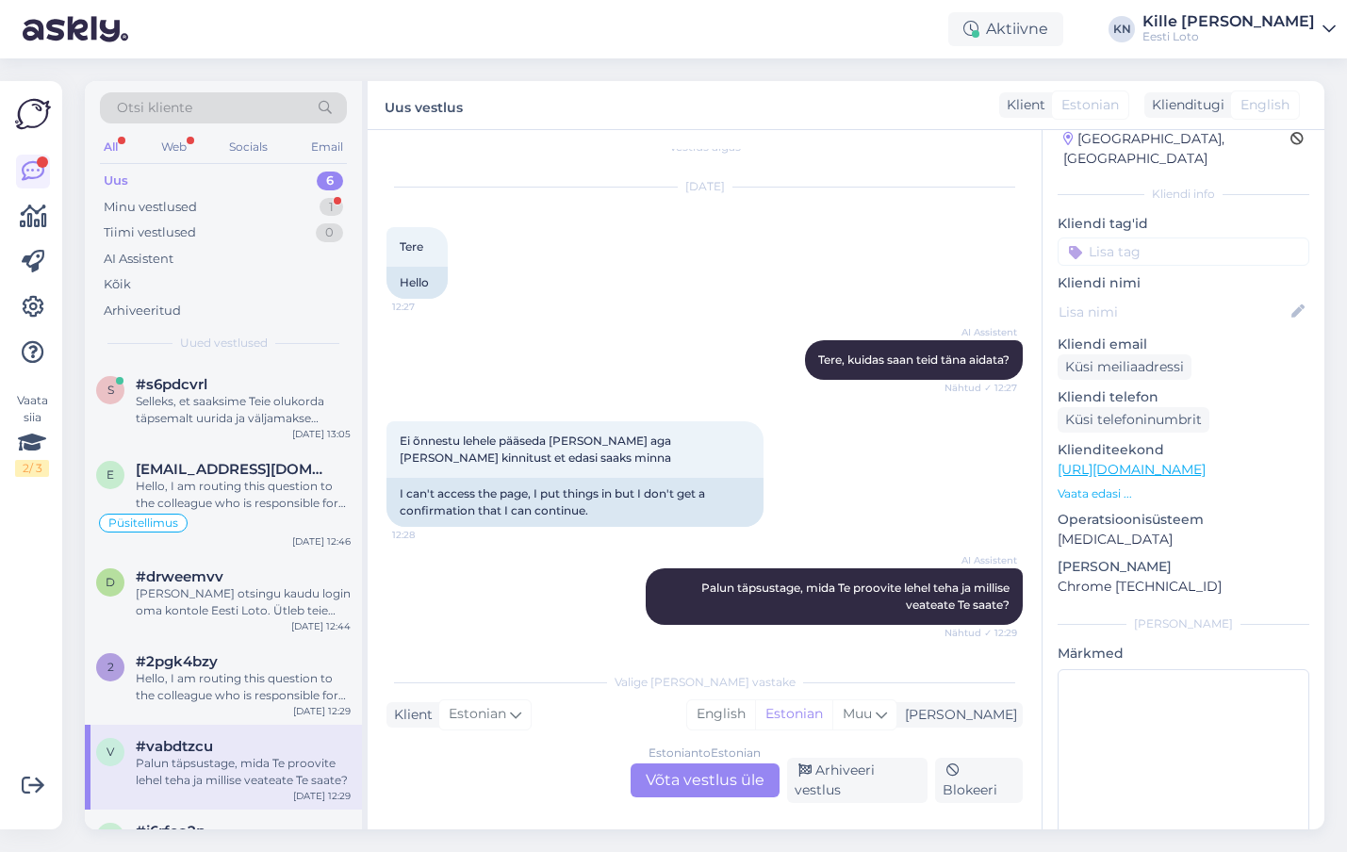
scroll to position [88, 0]
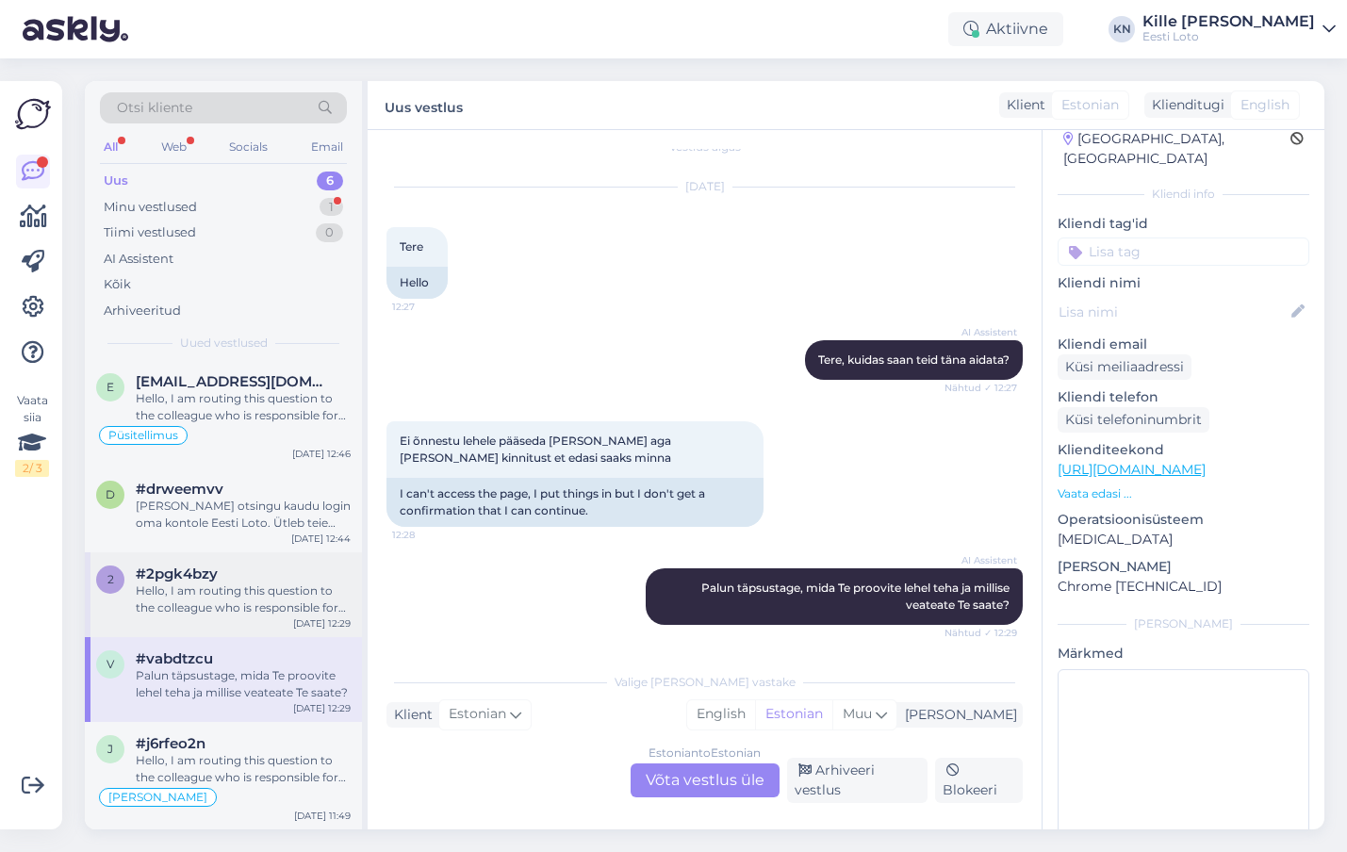
click at [237, 584] on div "Hello, I am routing this question to the colleague who is responsible for this …" at bounding box center [243, 600] width 215 height 34
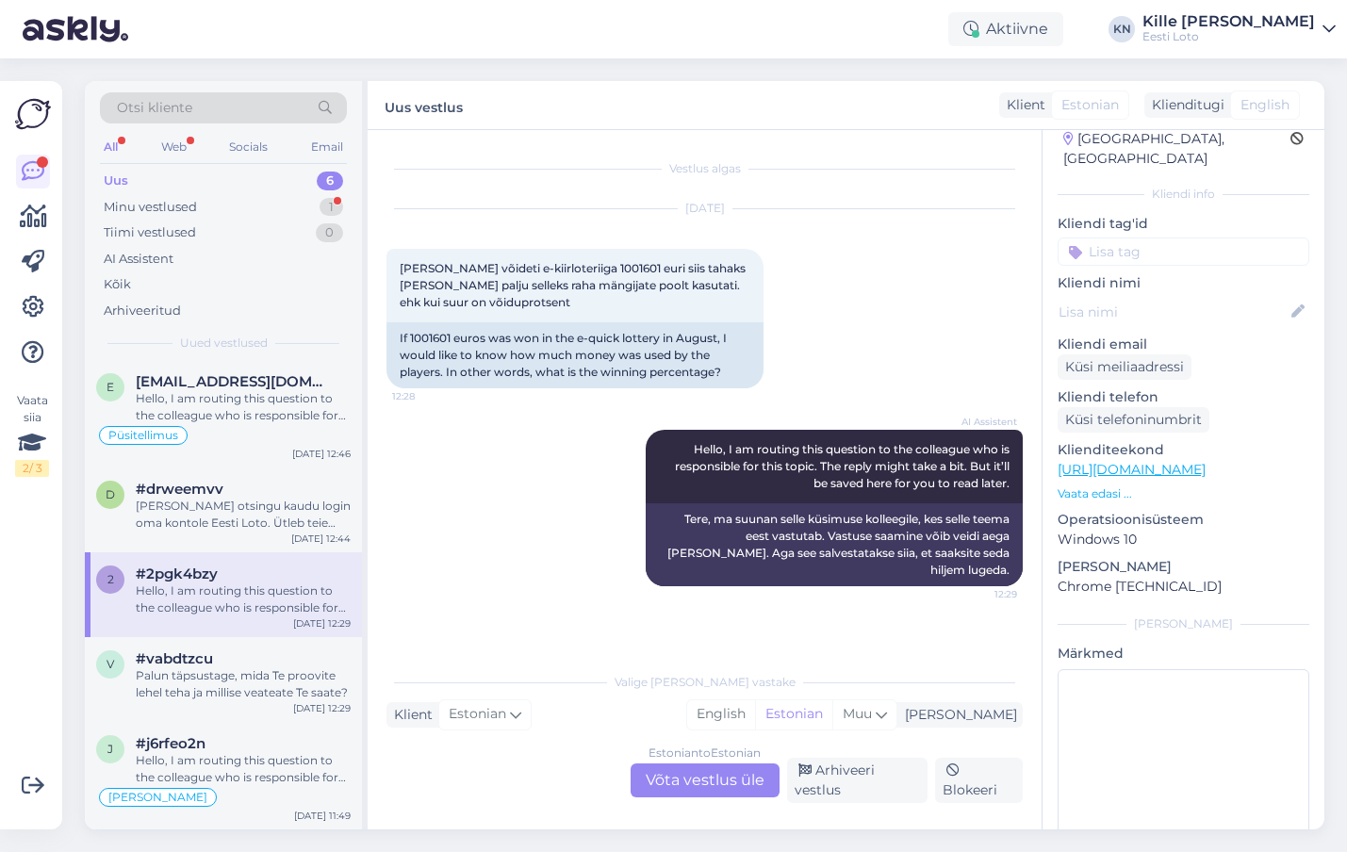
scroll to position [0, 0]
click at [237, 515] on div "[PERSON_NAME] otsingu kaudu login oma kontole Eesti Loto. Ütleb teie [PERSON_NA…" at bounding box center [243, 515] width 215 height 34
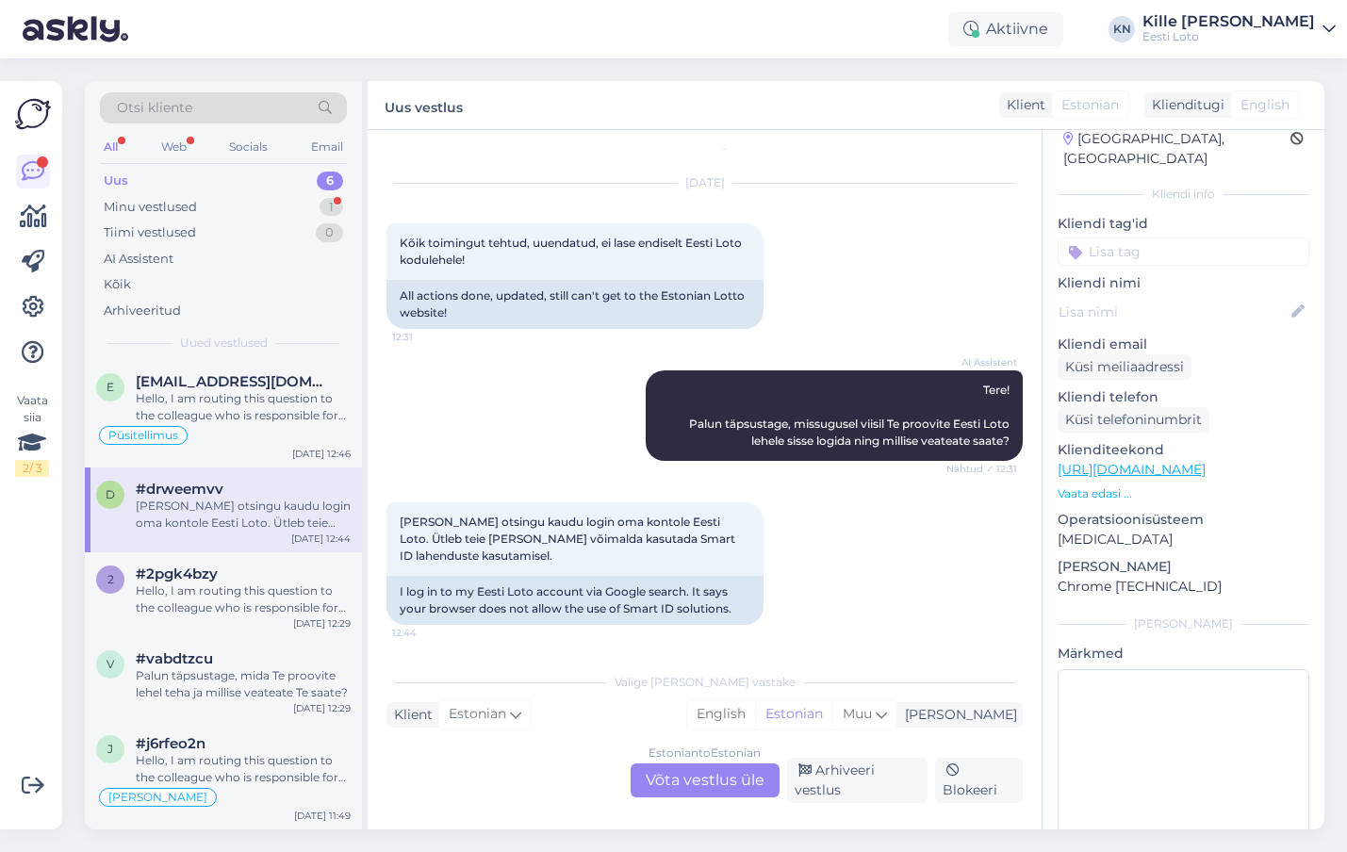
scroll to position [33, 0]
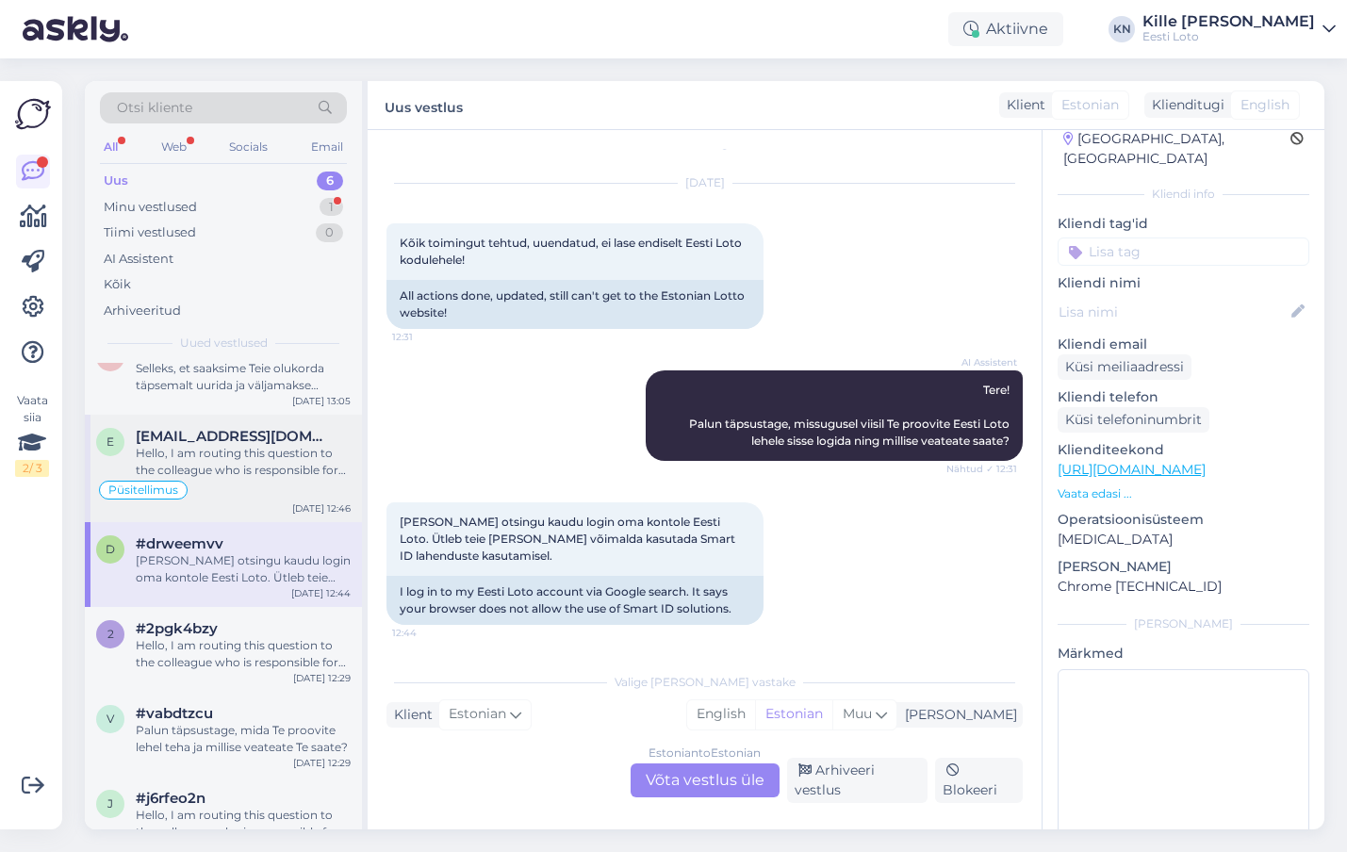
click at [234, 458] on div "Hello, I am routing this question to the colleague who is responsible for this …" at bounding box center [243, 462] width 215 height 34
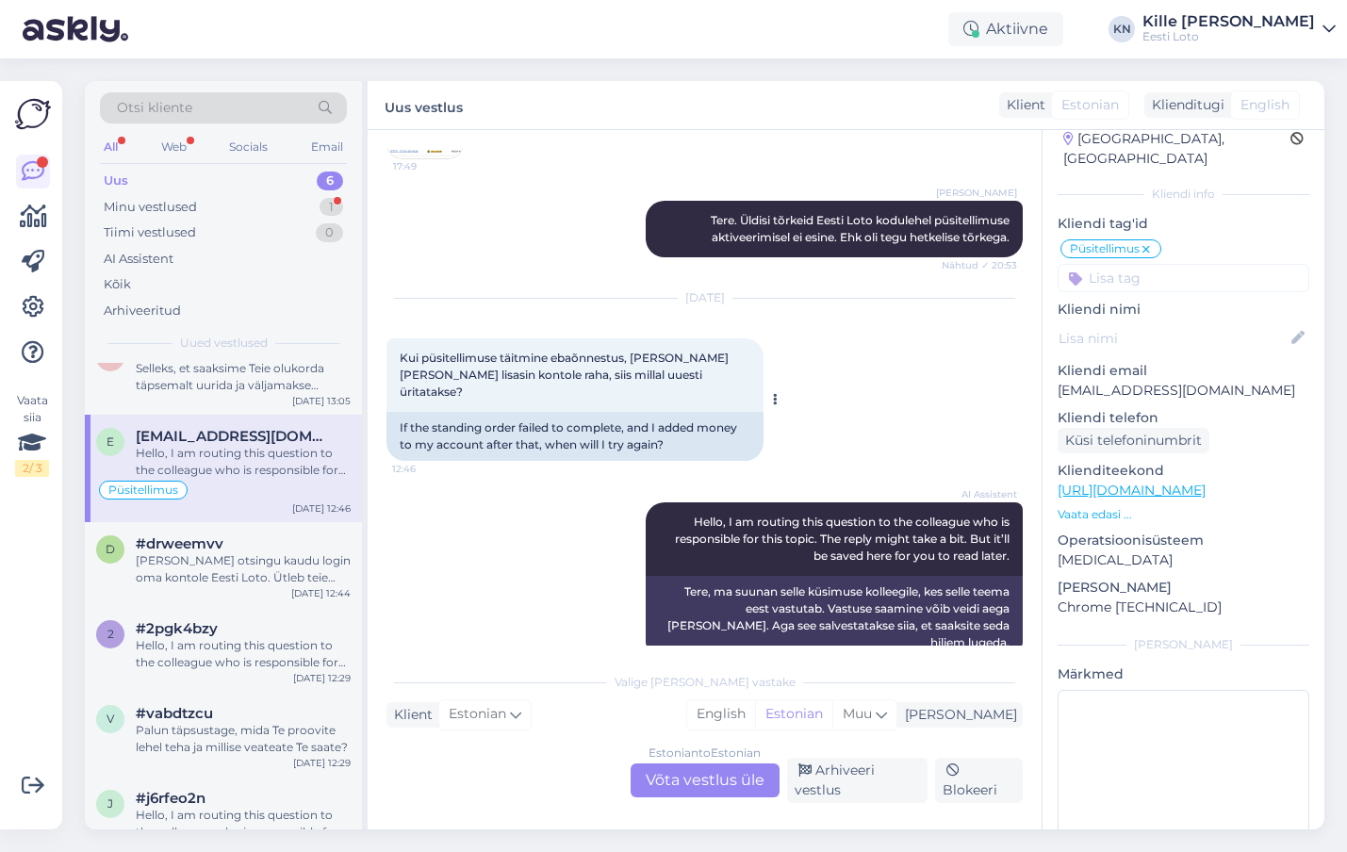
scroll to position [253, 0]
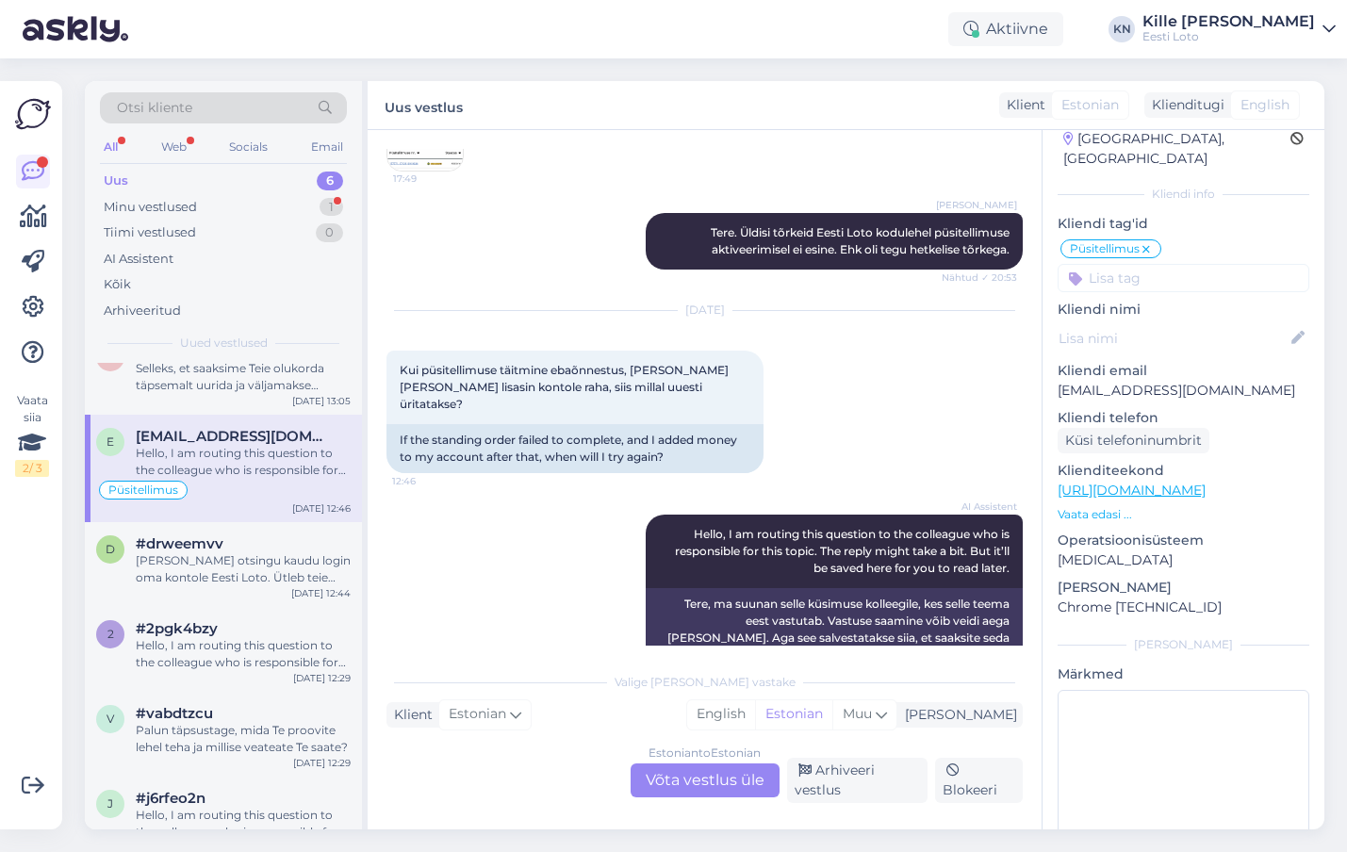
click at [692, 774] on div "Estonian to Estonian Võta vestlus üle" at bounding box center [705, 781] width 149 height 34
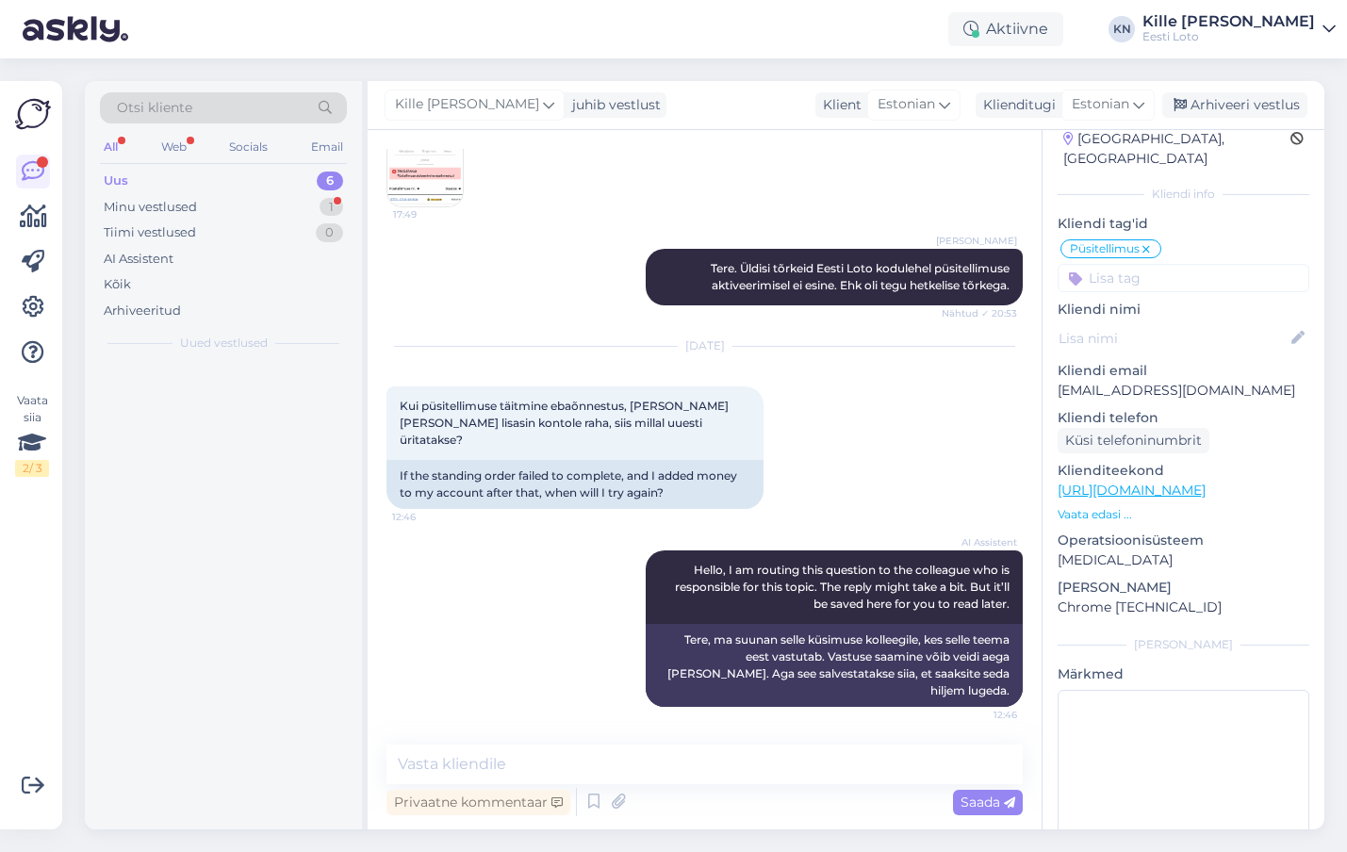
scroll to position [0, 0]
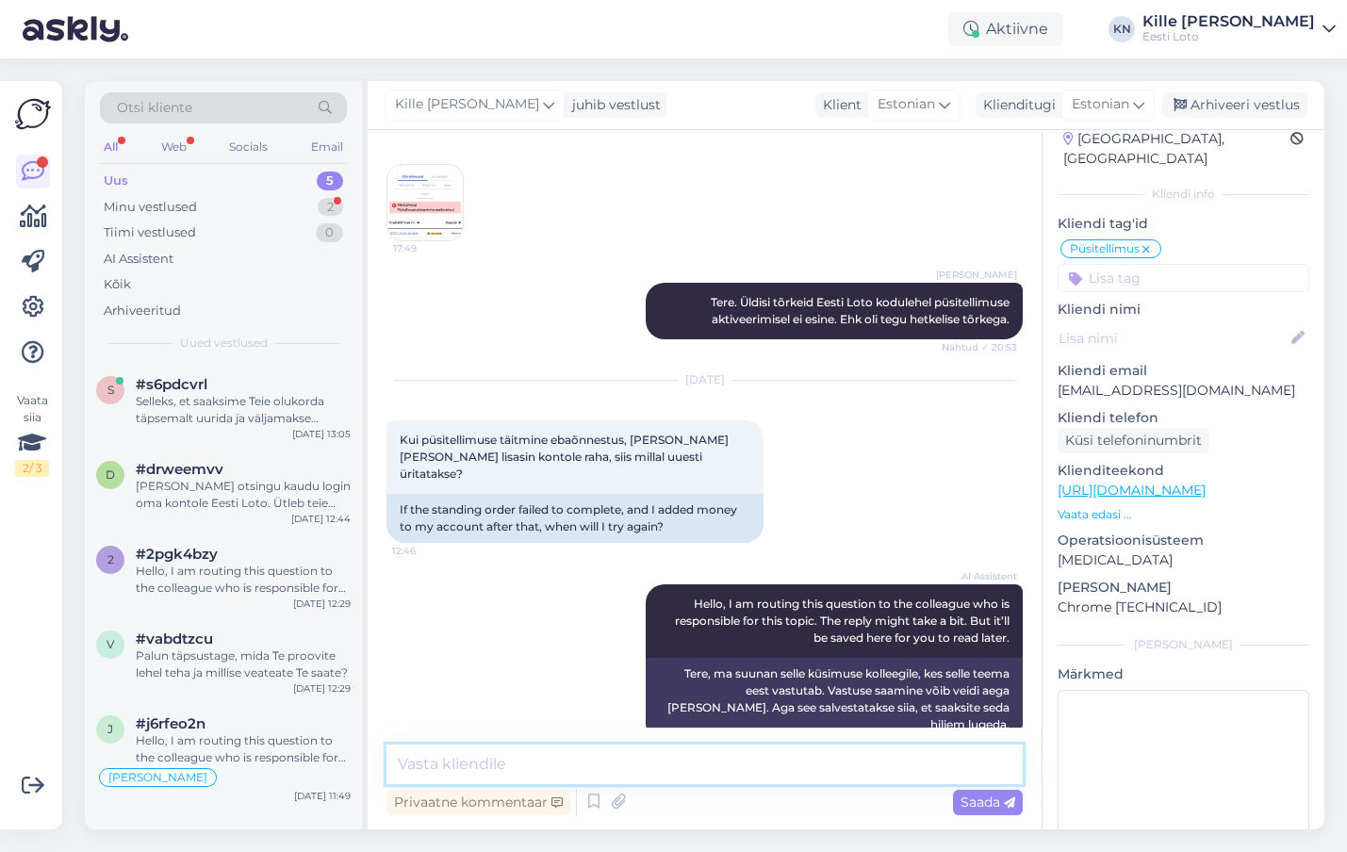
click at [653, 770] on textarea at bounding box center [705, 765] width 636 height 40
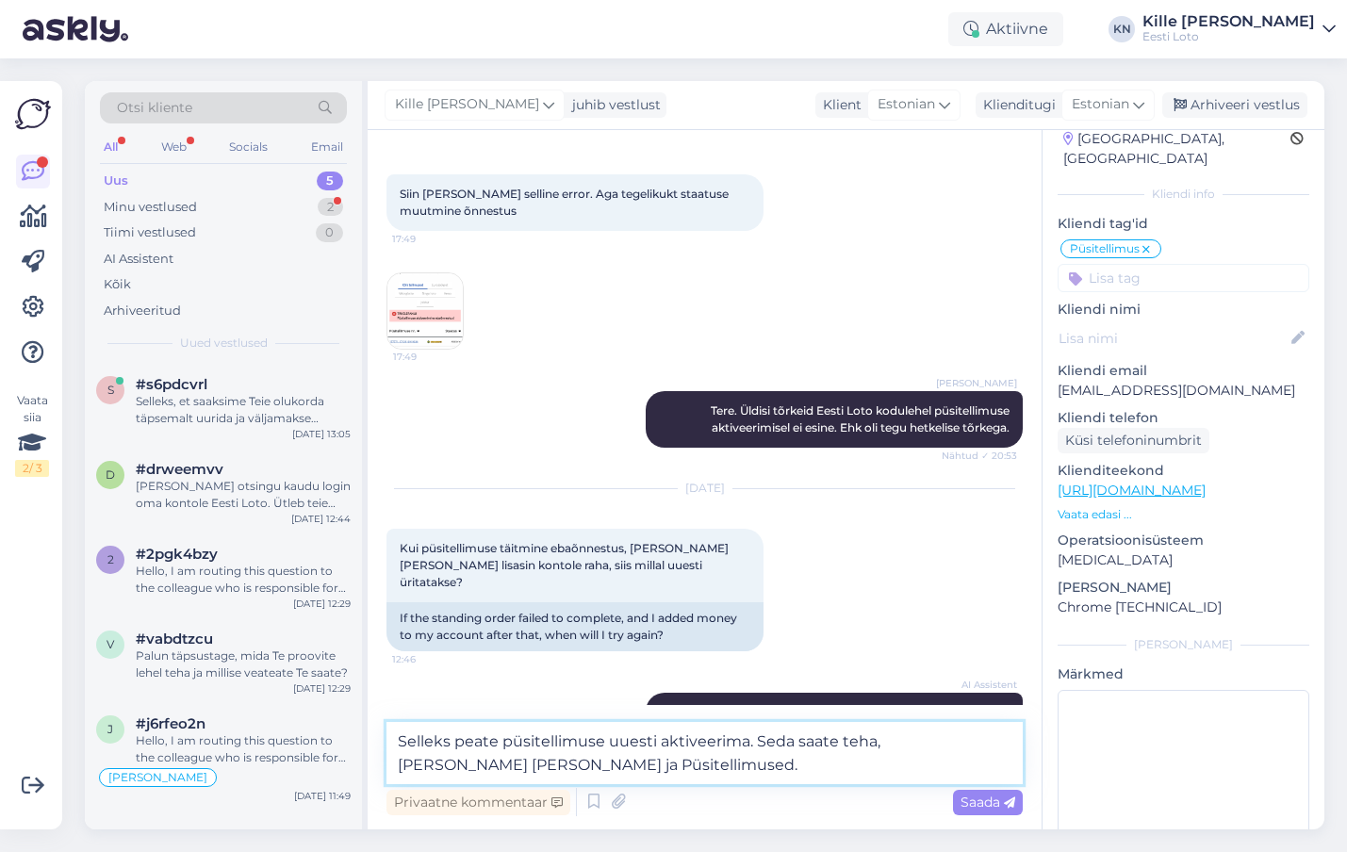
scroll to position [206, 0]
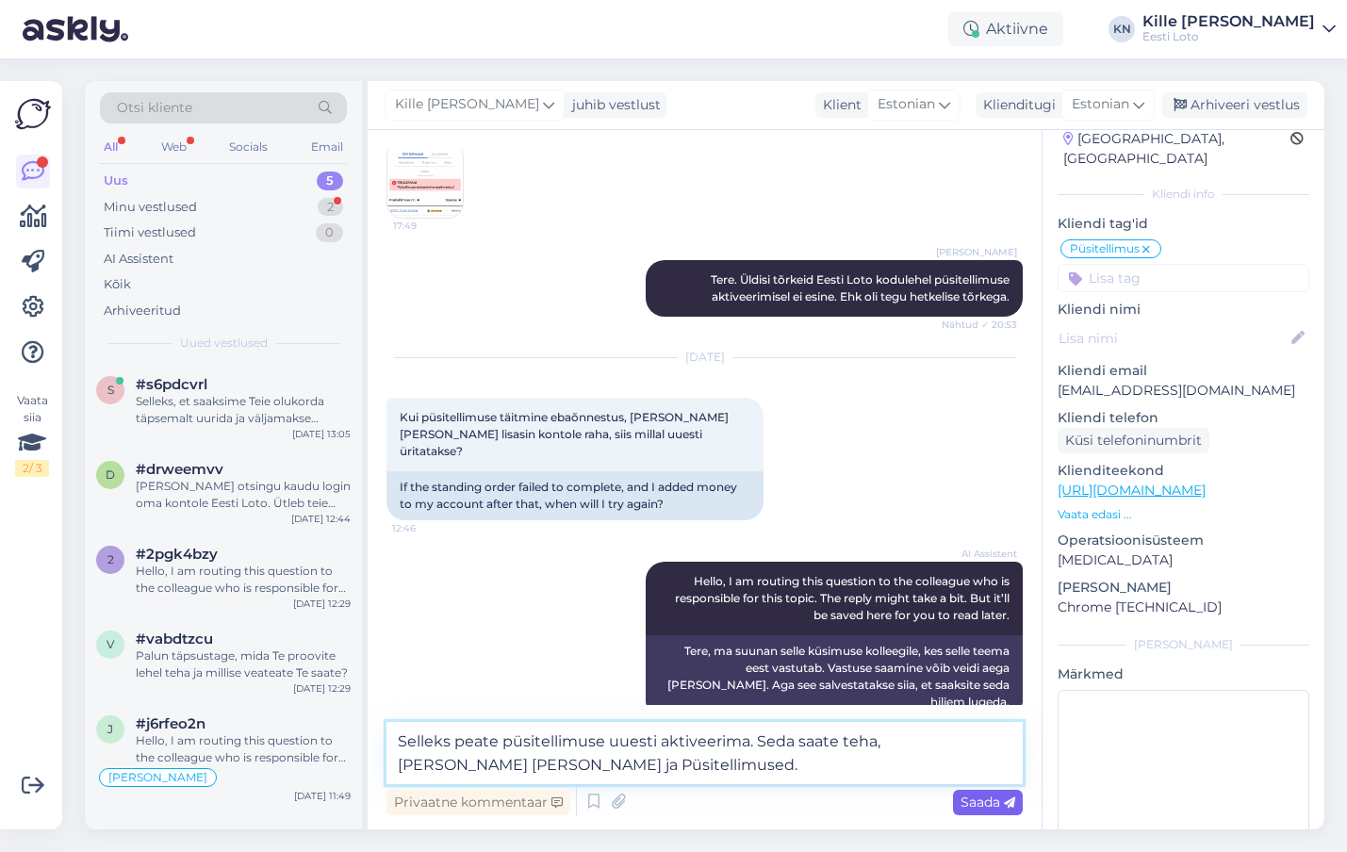
type textarea "Selleks peate püsitellimuse uuesti aktiveerima. Seda saate teha, [PERSON_NAME] …"
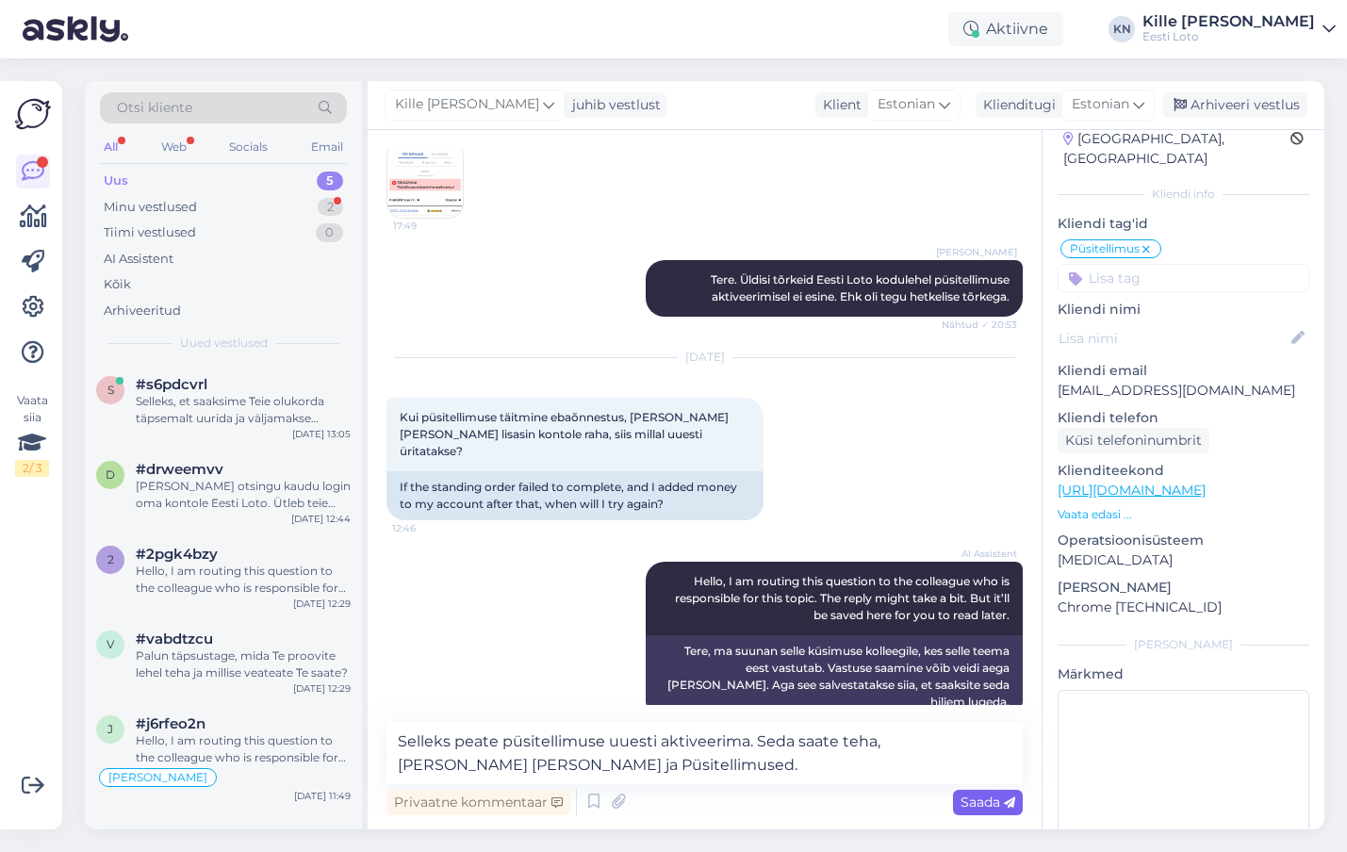
click at [963, 798] on span "Saada" at bounding box center [988, 802] width 55 height 17
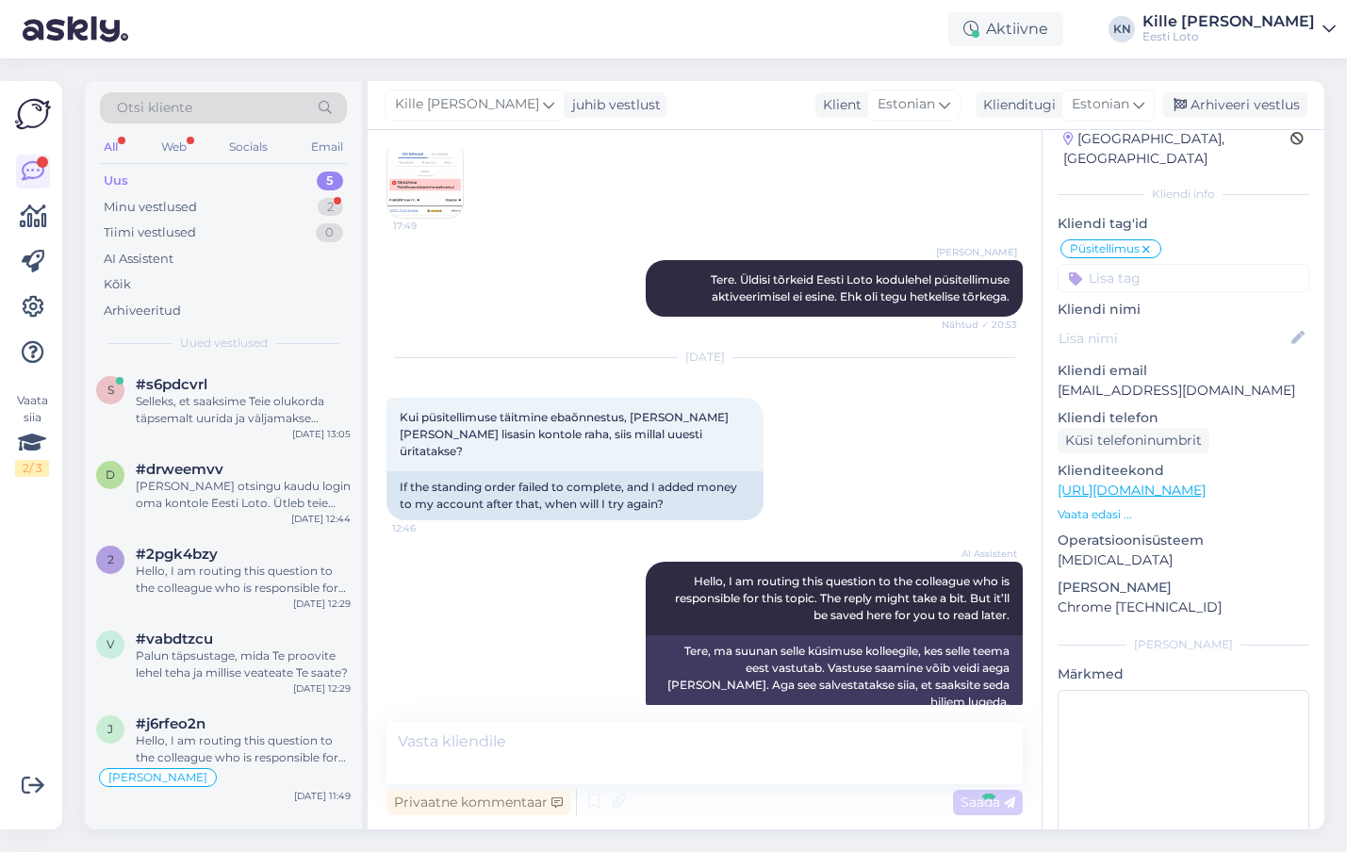
scroll to position [281, 0]
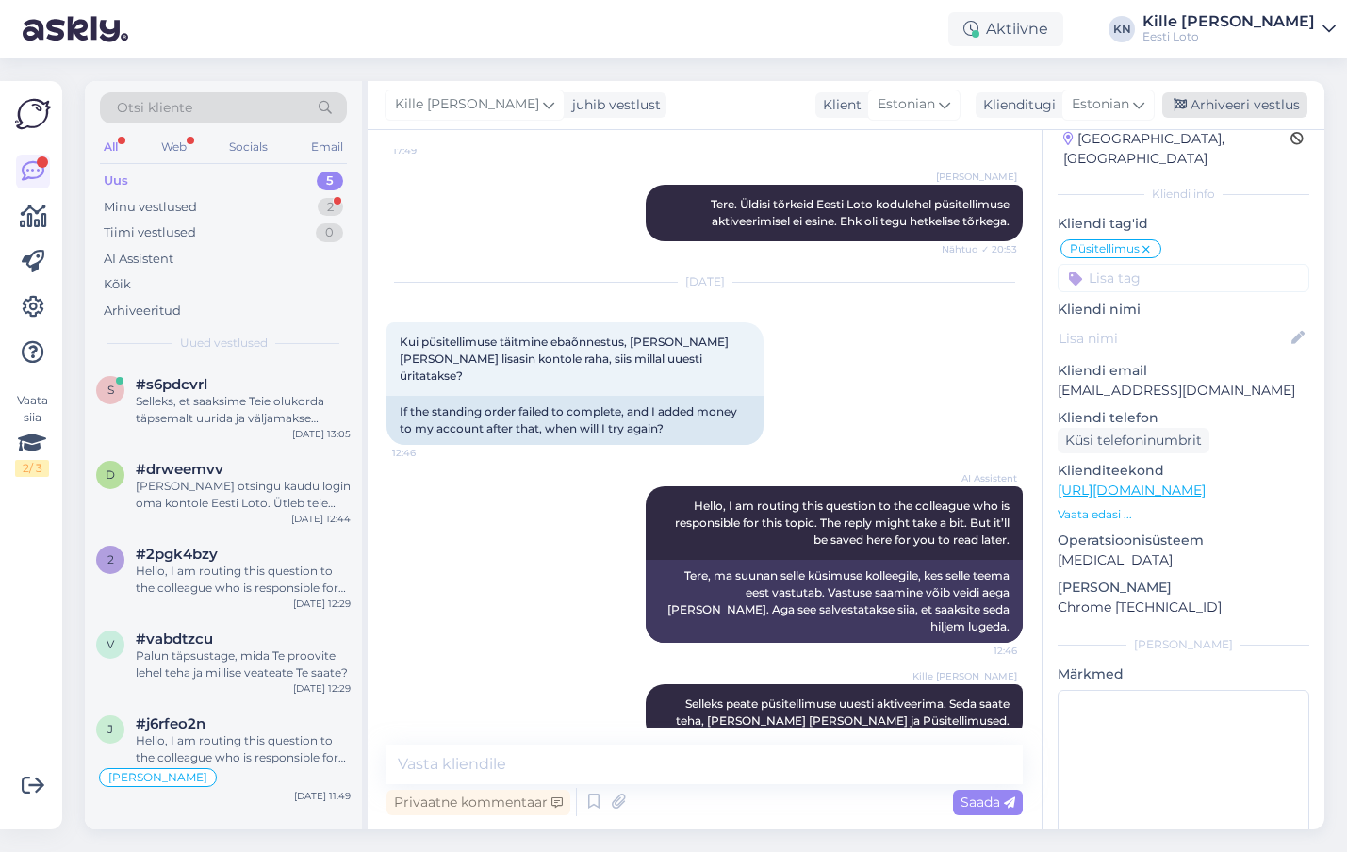
click at [1205, 102] on div "Arhiveeri vestlus" at bounding box center [1235, 104] width 145 height 25
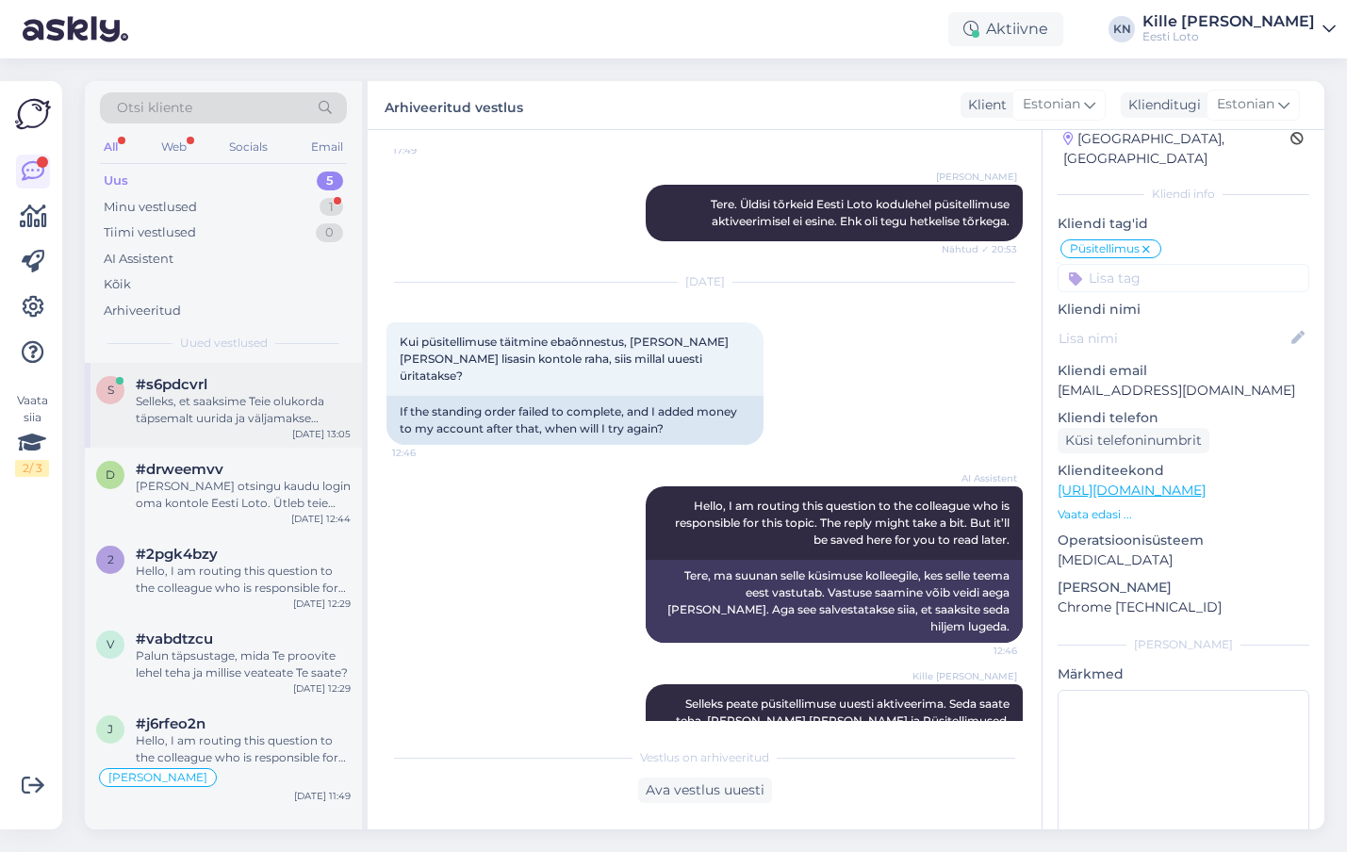
click at [211, 406] on div "Selleks, et saaksime Teie olukorda täpsemalt uurida ja väljamakse põhjust selgi…" at bounding box center [243, 410] width 215 height 34
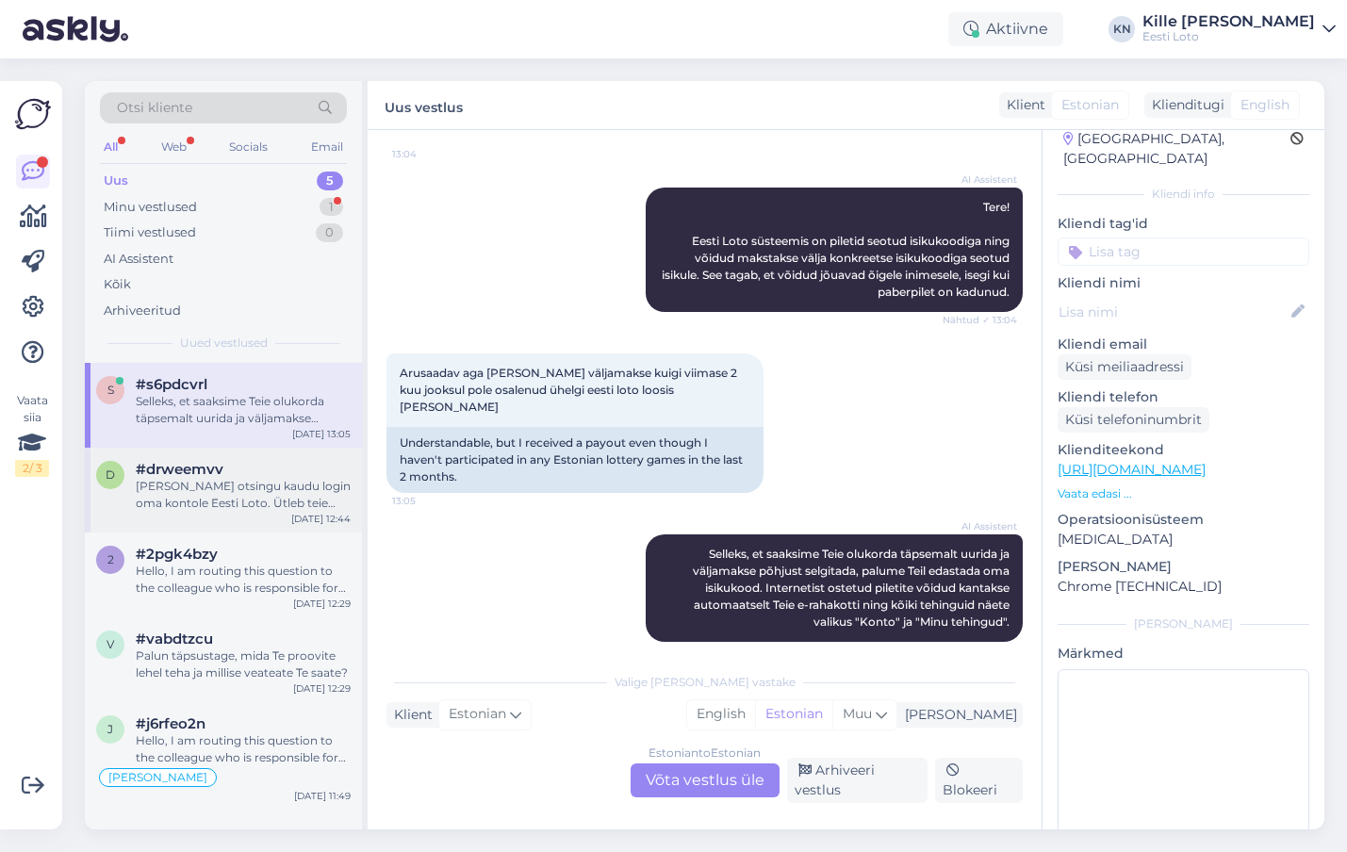
click at [212, 467] on span "#drweemvv" at bounding box center [180, 469] width 88 height 17
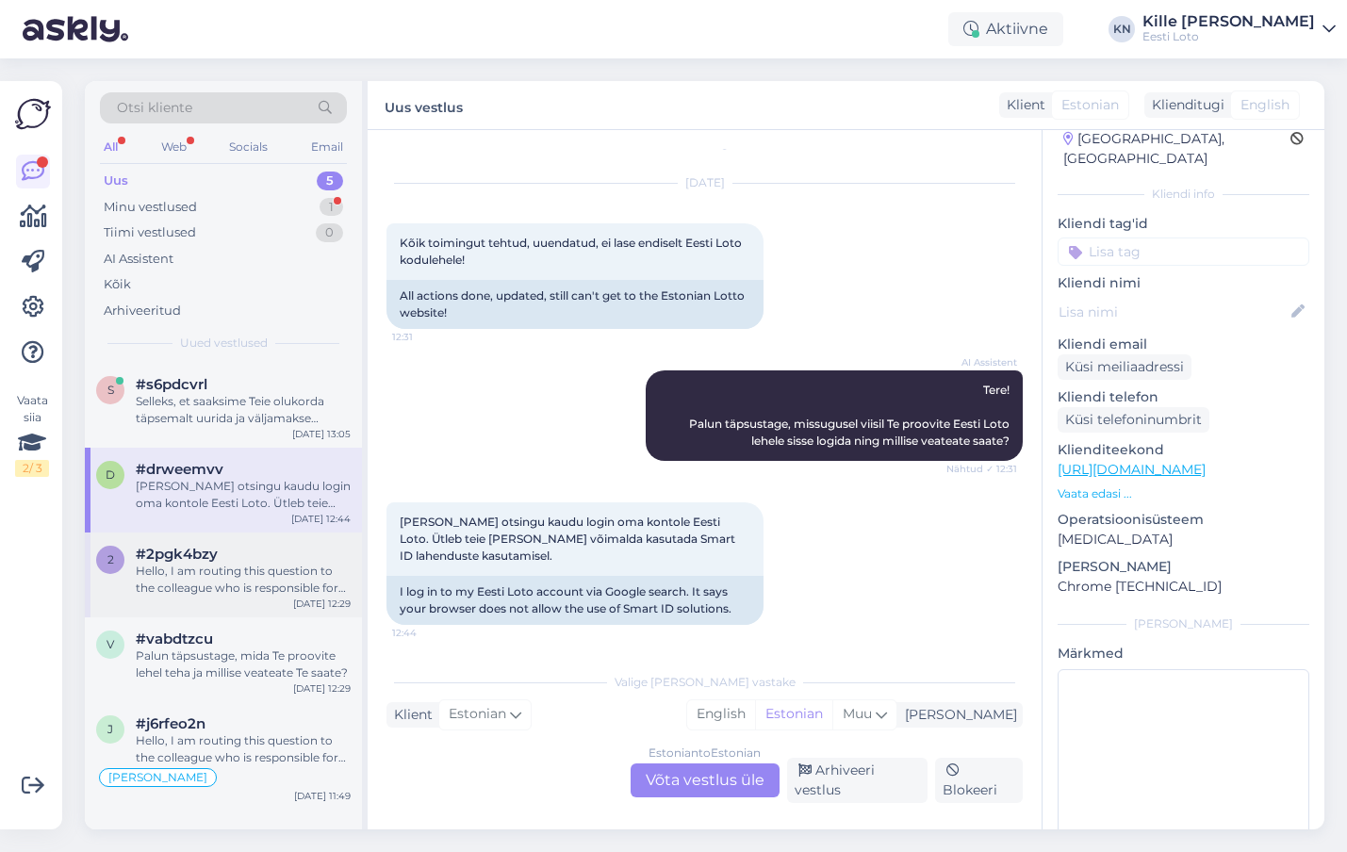
click at [209, 577] on div "Hello, I am routing this question to the colleague who is responsible for this …" at bounding box center [243, 580] width 215 height 34
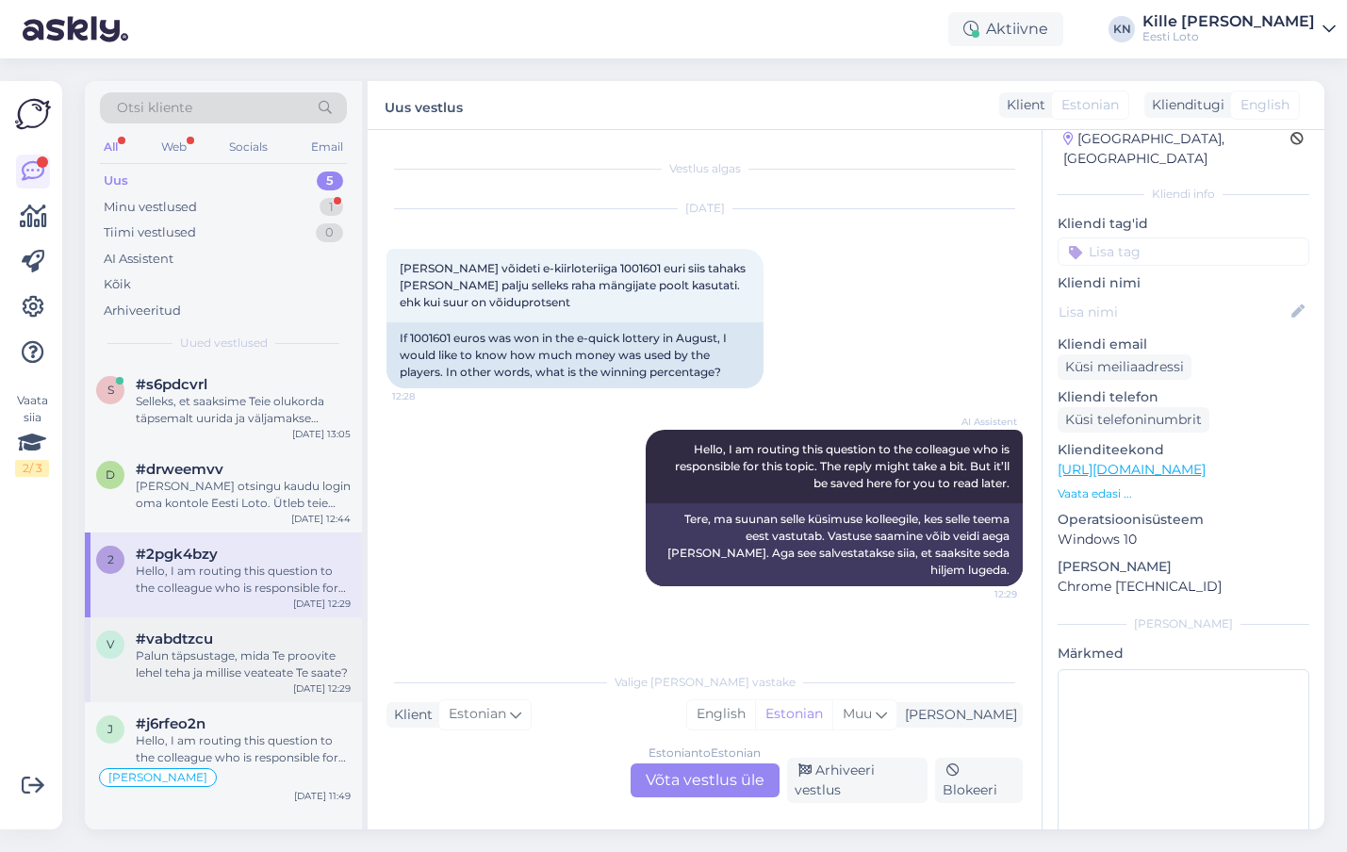
click at [228, 685] on div "v #vabdtzcu Palun täpsustage, mida Te proovite lehel teha ja millise veateate T…" at bounding box center [223, 660] width 277 height 85
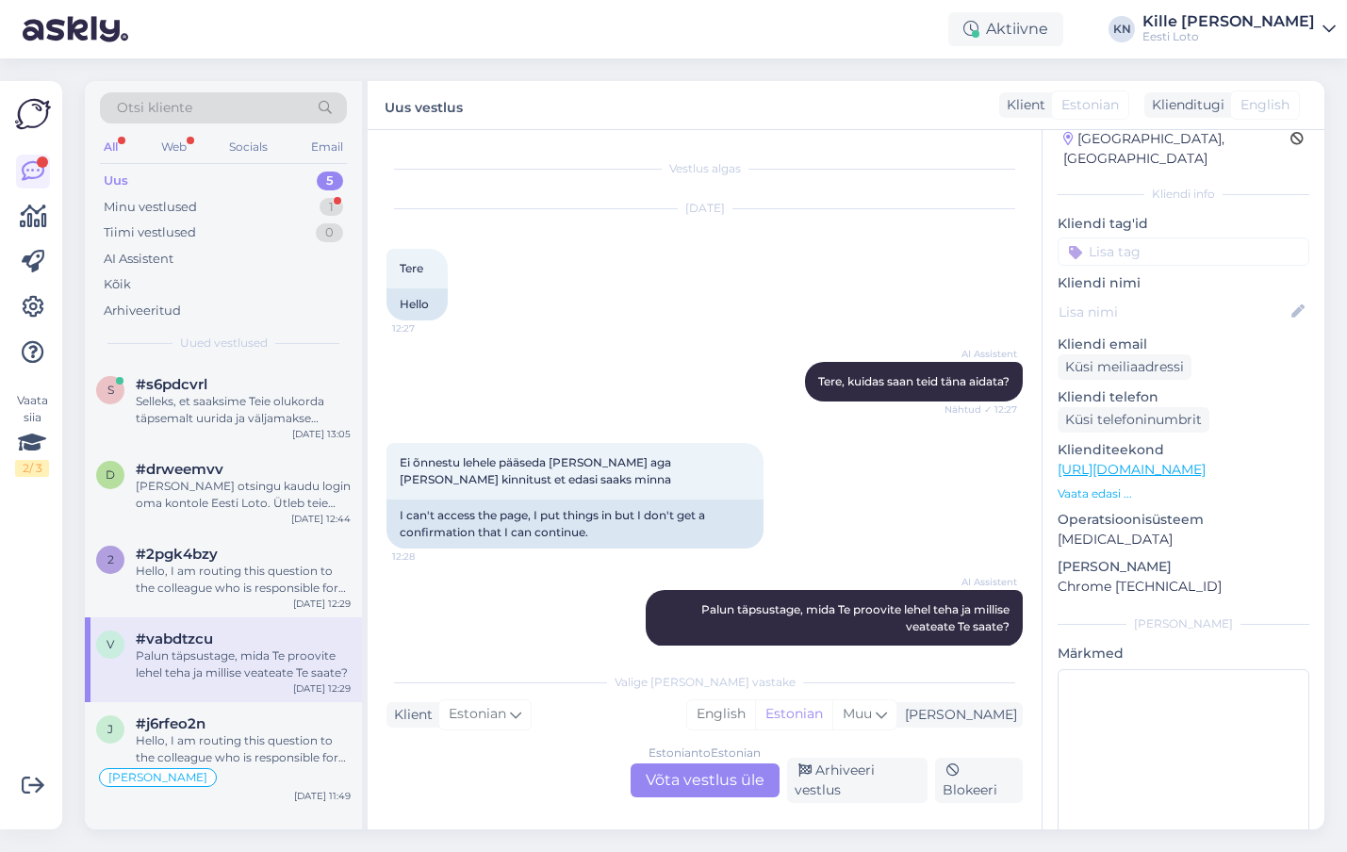
scroll to position [22, 0]
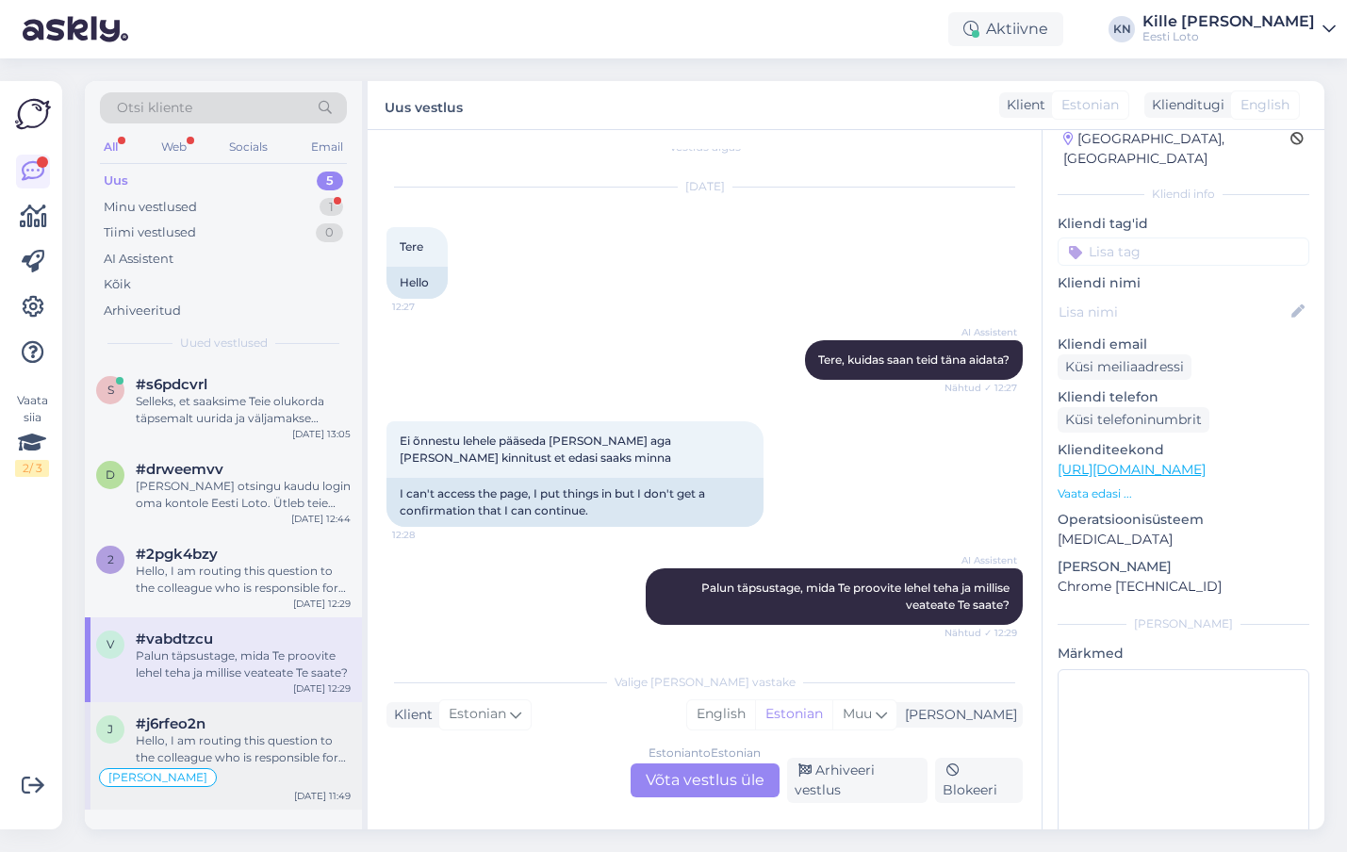
click at [238, 761] on div "Hello, I am routing this question to the colleague who is responsible for this …" at bounding box center [243, 750] width 215 height 34
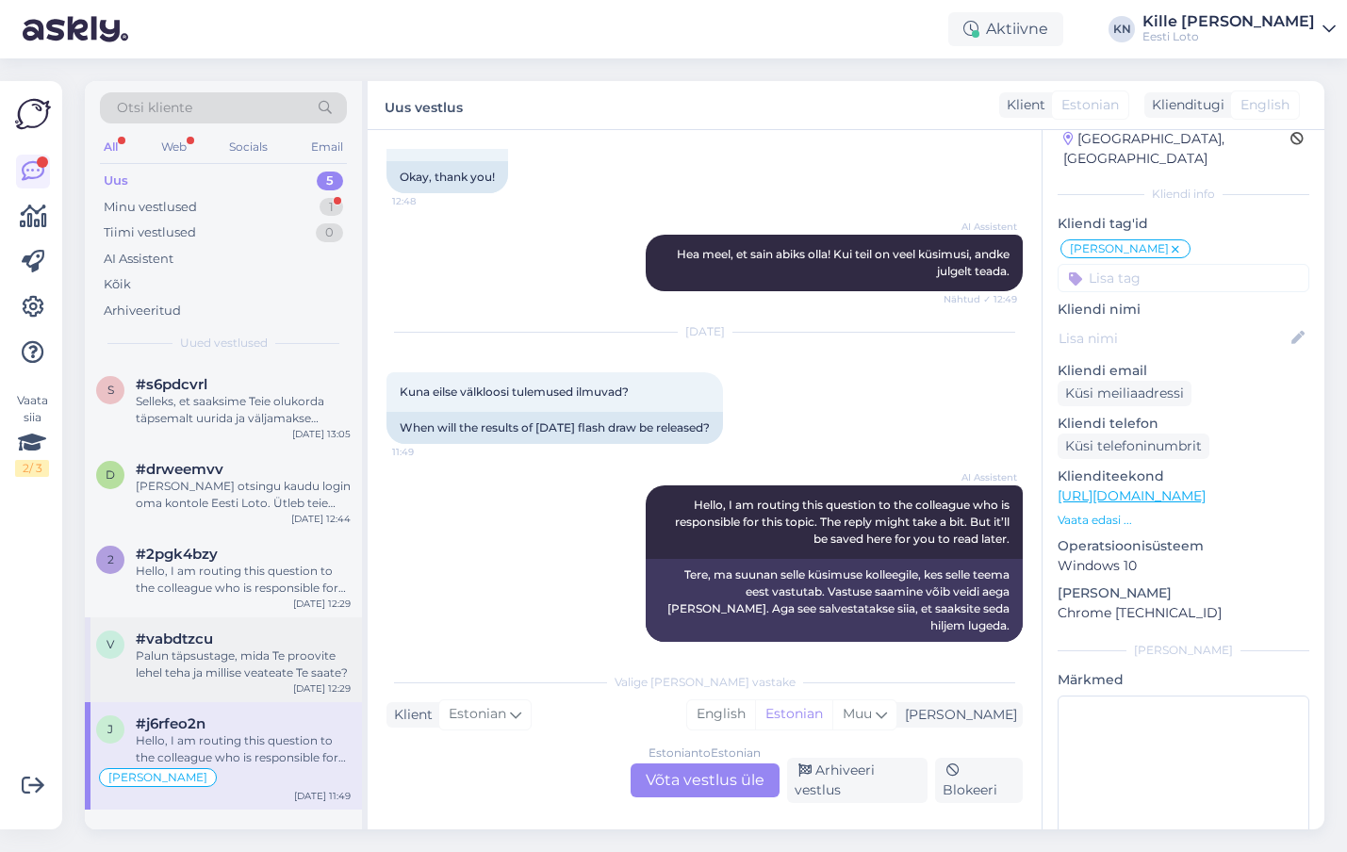
click at [180, 655] on div "Palun täpsustage, mida Te proovite lehel teha ja millise veateate Te saate?" at bounding box center [243, 665] width 215 height 34
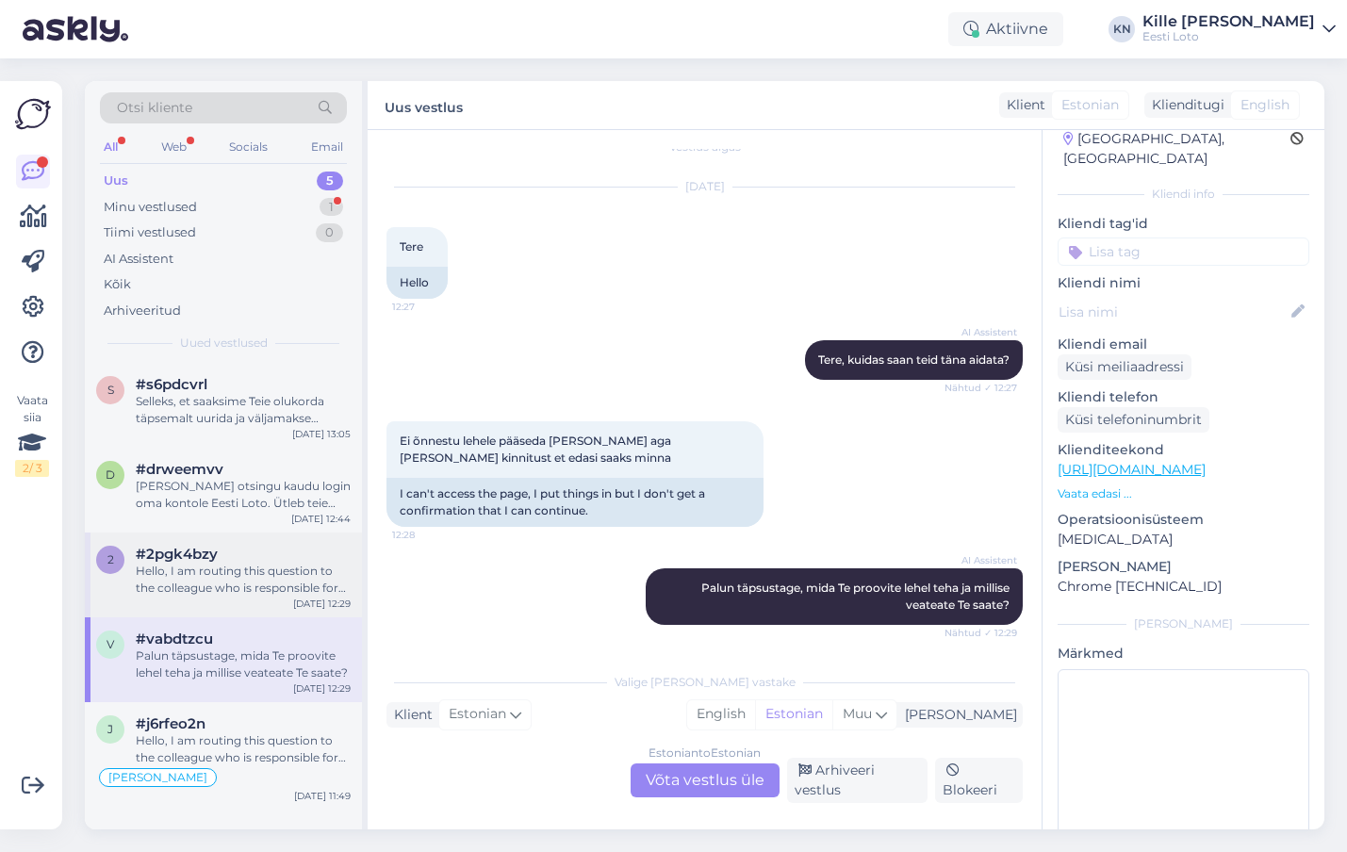
click at [238, 596] on div "Hello, I am routing this question to the colleague who is responsible for this …" at bounding box center [243, 580] width 215 height 34
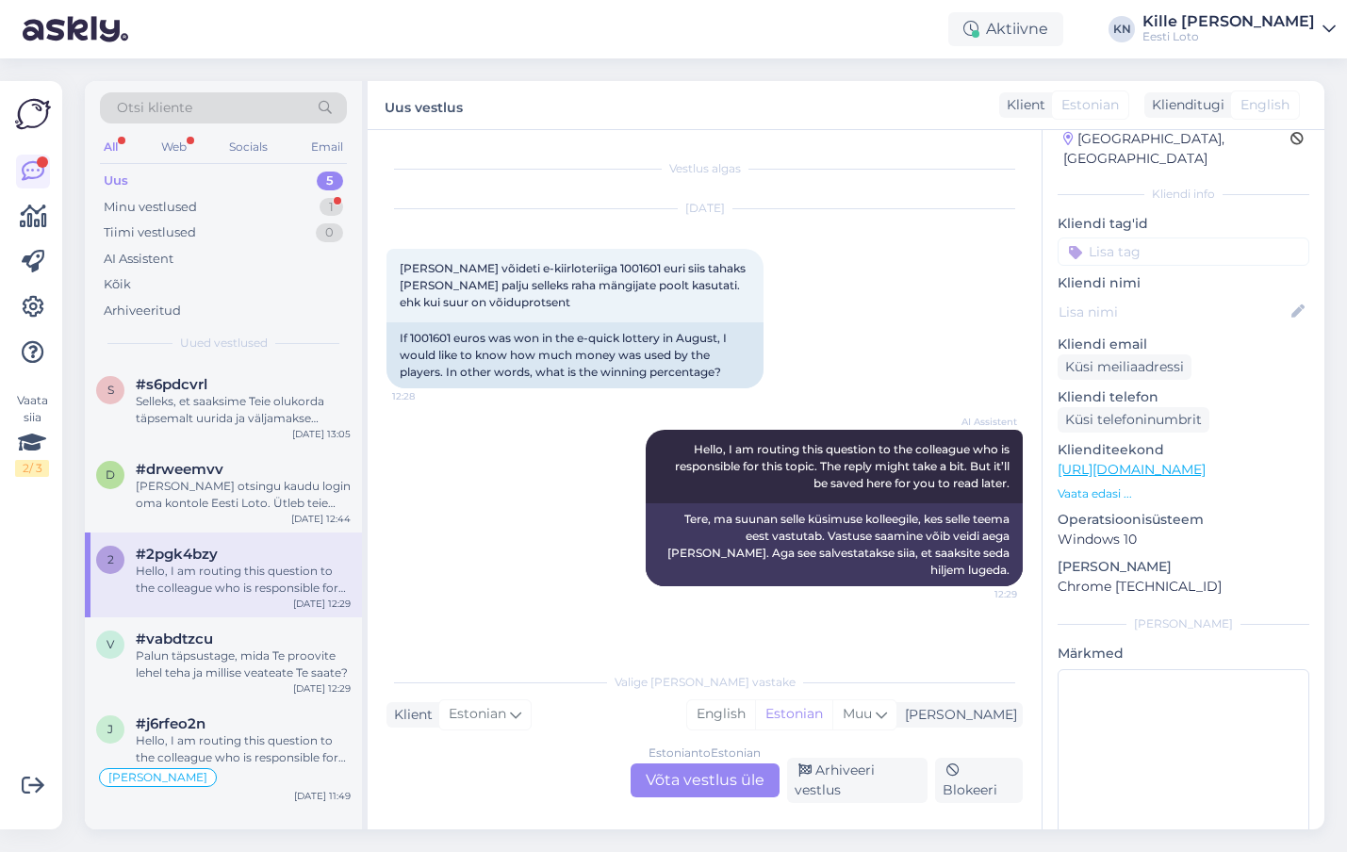
scroll to position [0, 0]
click at [226, 643] on div "#vabdtzcu" at bounding box center [243, 639] width 215 height 17
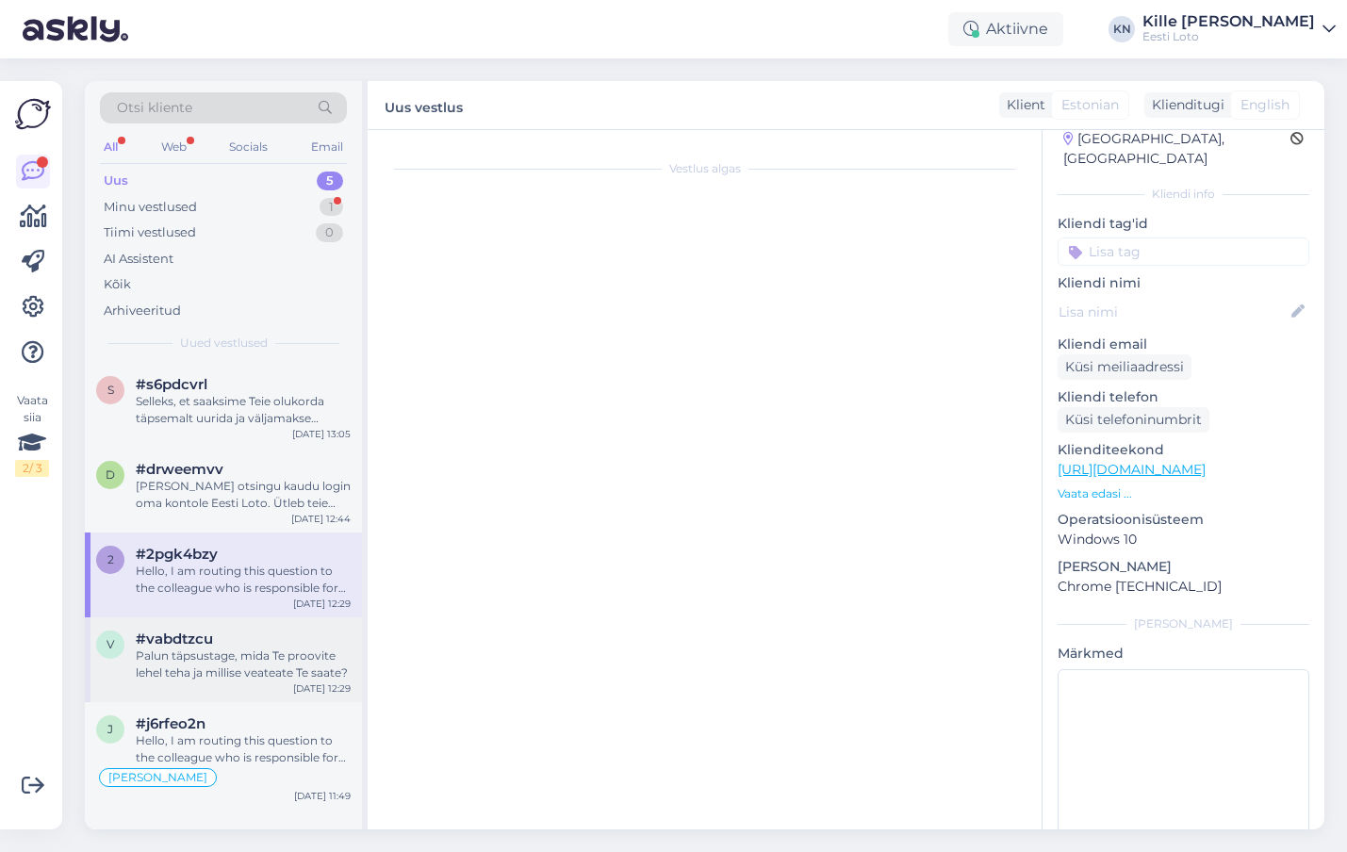
scroll to position [22, 0]
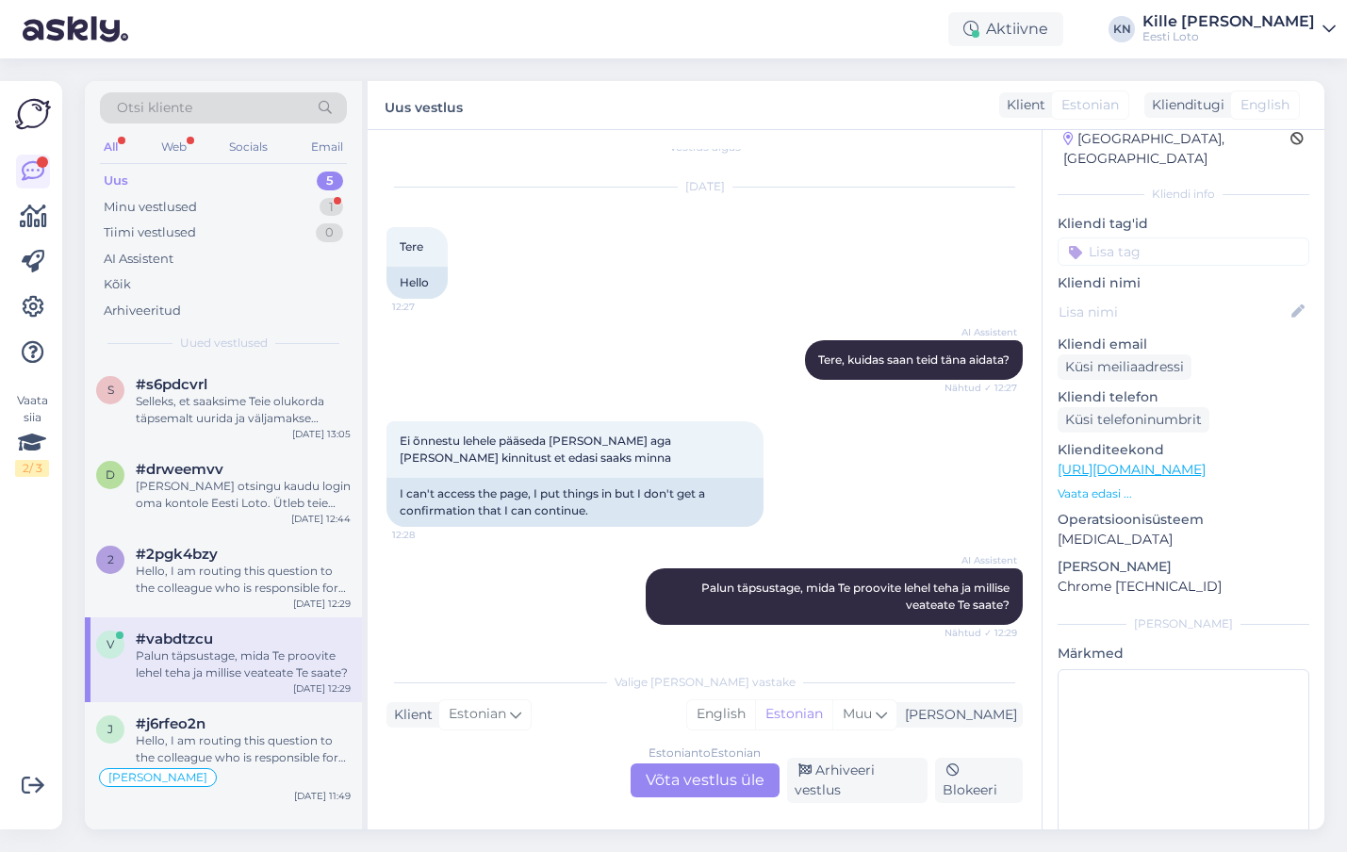
click at [673, 784] on div "Estonian to Estonian Võta vestlus üle" at bounding box center [705, 781] width 149 height 34
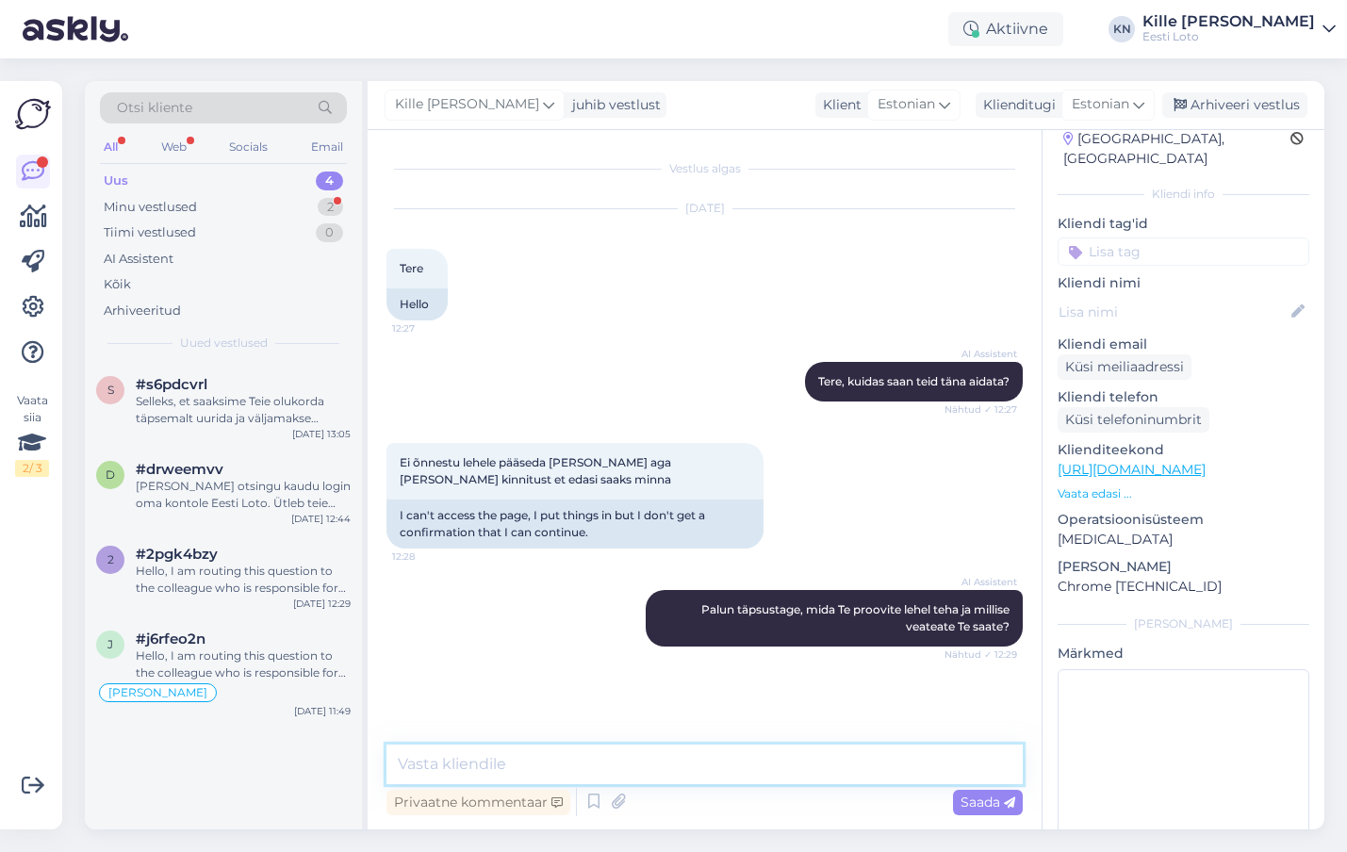
click at [622, 754] on textarea at bounding box center [705, 765] width 636 height 40
type textarea "Kas proovite Smart-ID või Mobiil-ID-ga sisse logida?"
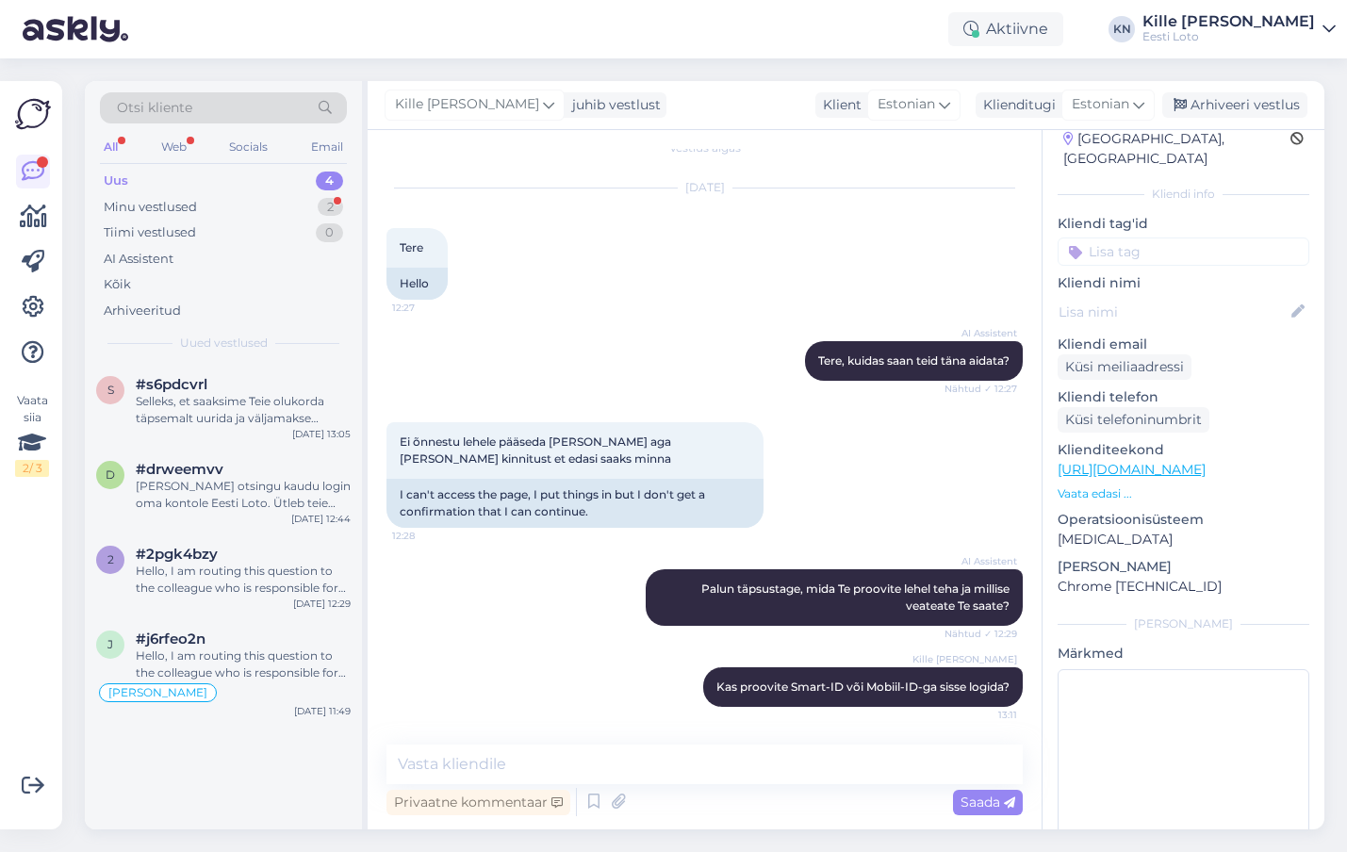
click at [1143, 238] on input at bounding box center [1184, 252] width 252 height 28
type input "siss"
click at [1191, 298] on span "Sisselogimine" at bounding box center [1184, 303] width 77 height 11
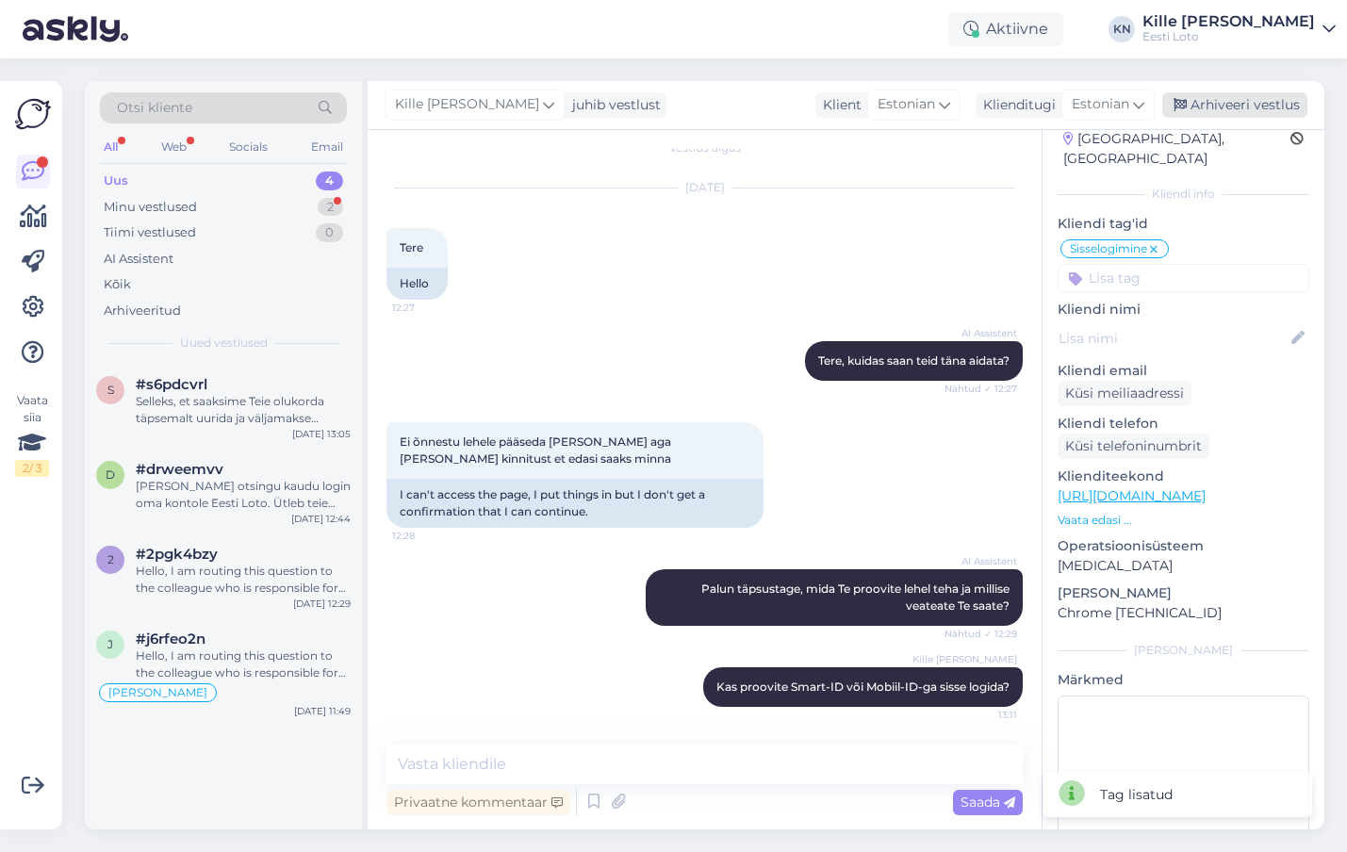
click at [1222, 110] on div "Arhiveeri vestlus" at bounding box center [1235, 104] width 145 height 25
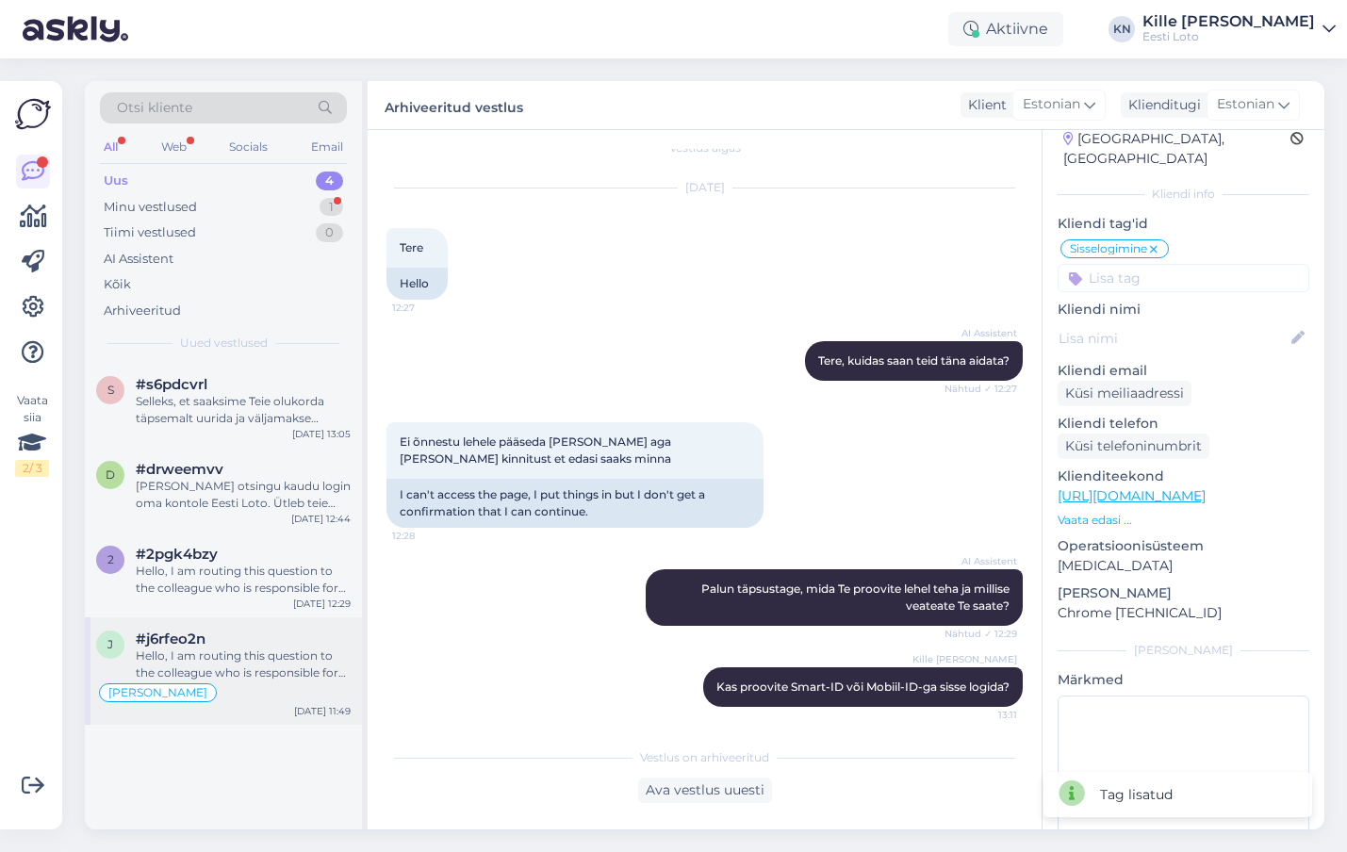
click at [303, 685] on div "[PERSON_NAME]" at bounding box center [223, 693] width 255 height 23
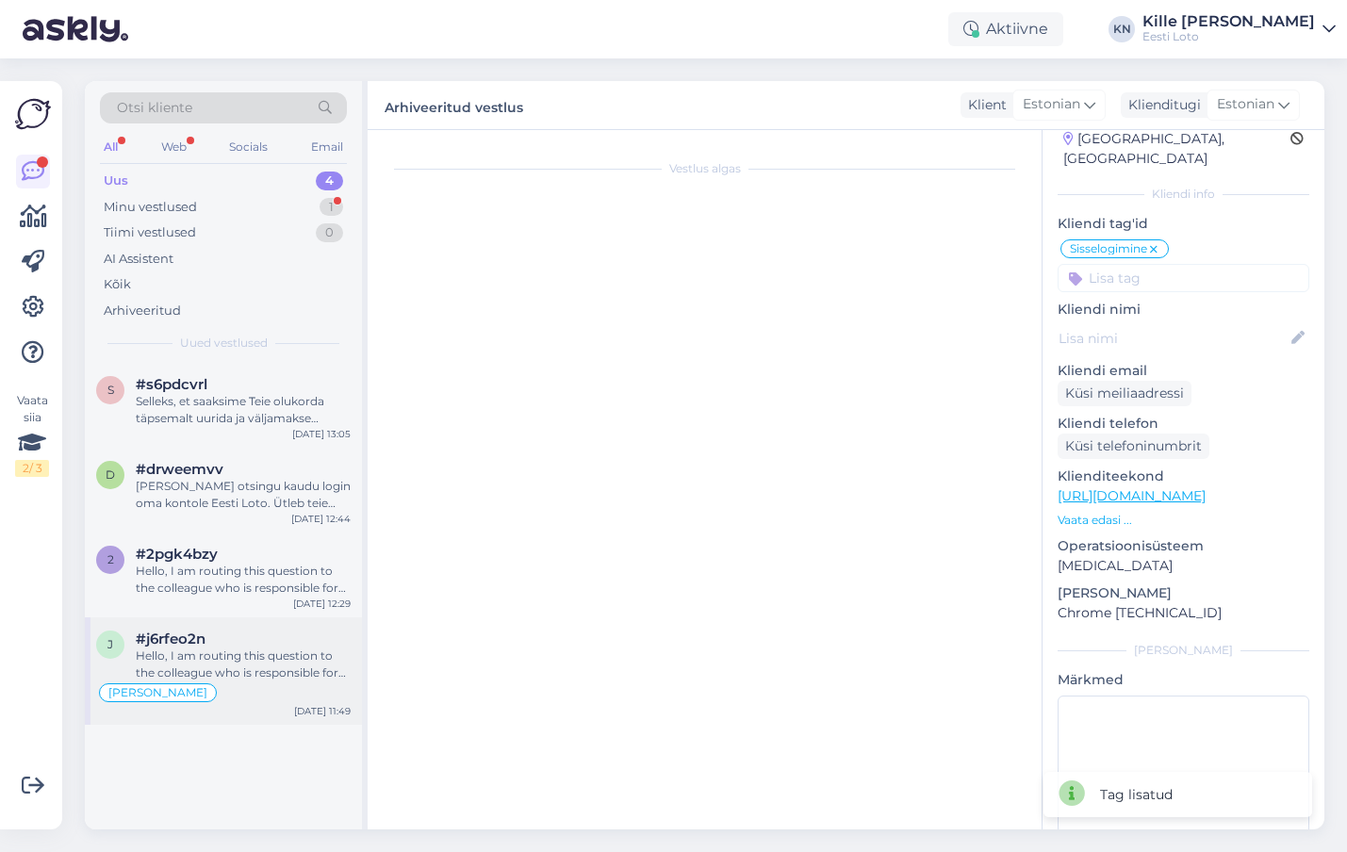
scroll to position [719, 0]
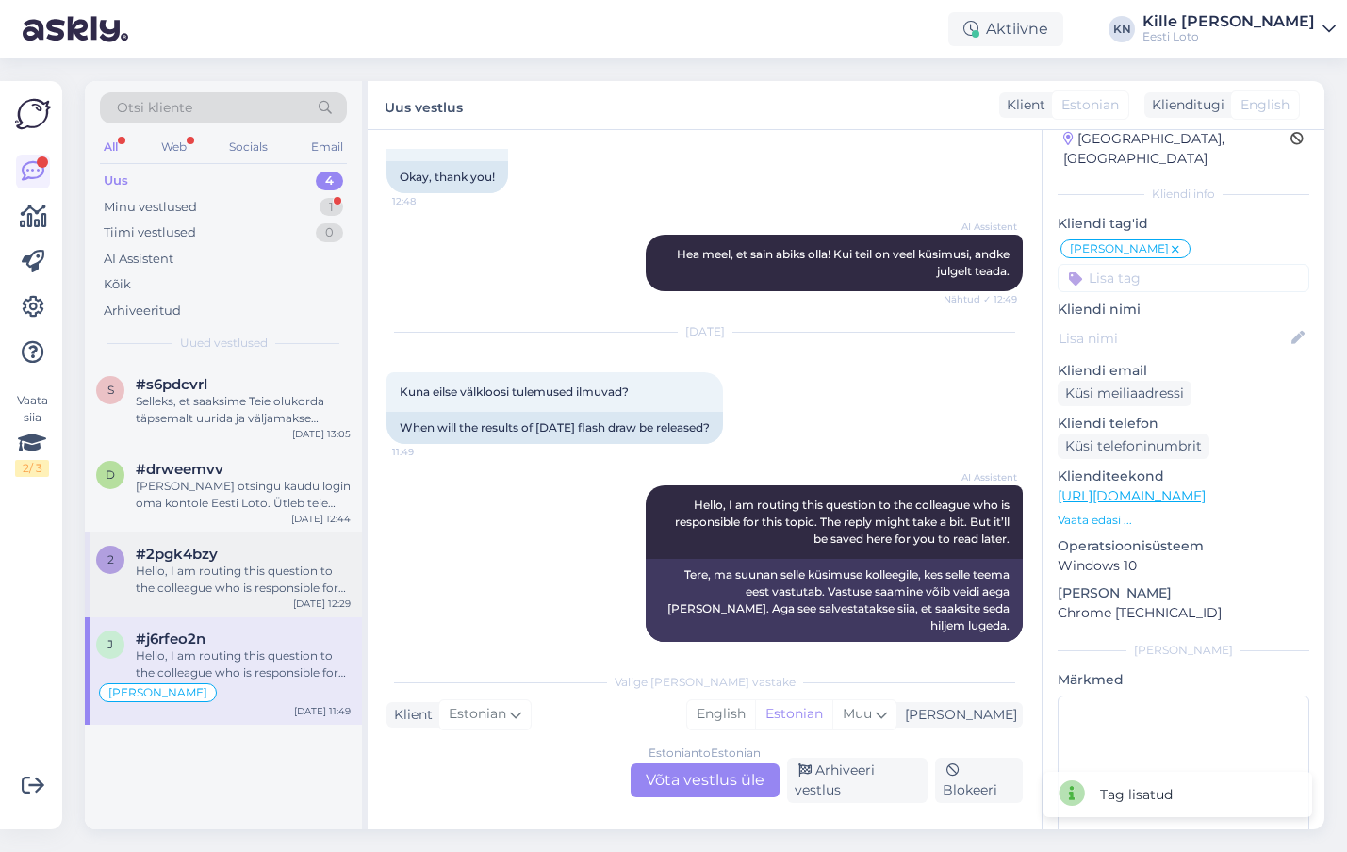
click at [229, 593] on div "Hello, I am routing this question to the colleague who is responsible for this …" at bounding box center [243, 580] width 215 height 34
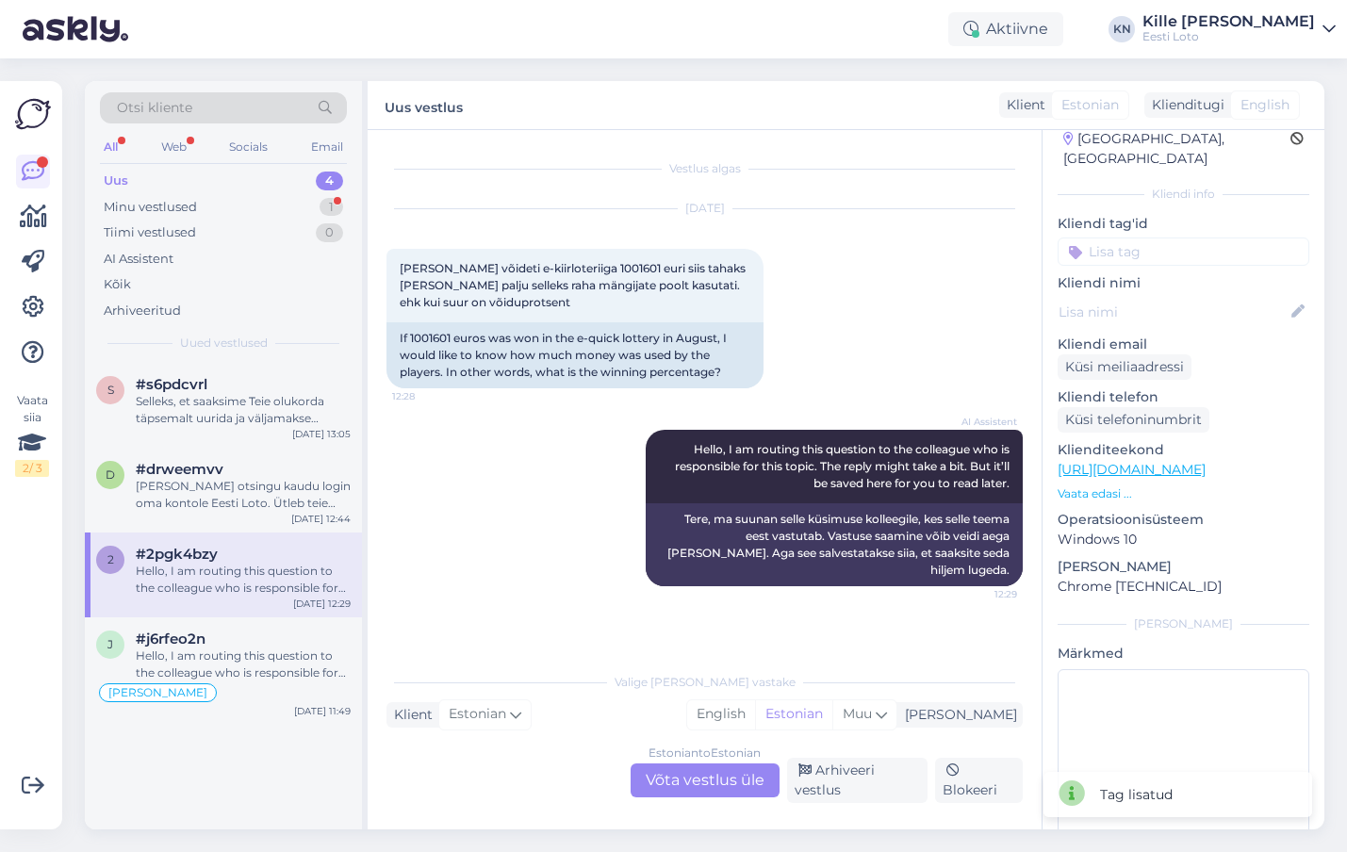
scroll to position [0, 0]
click at [201, 475] on span "#drweemvv" at bounding box center [180, 469] width 88 height 17
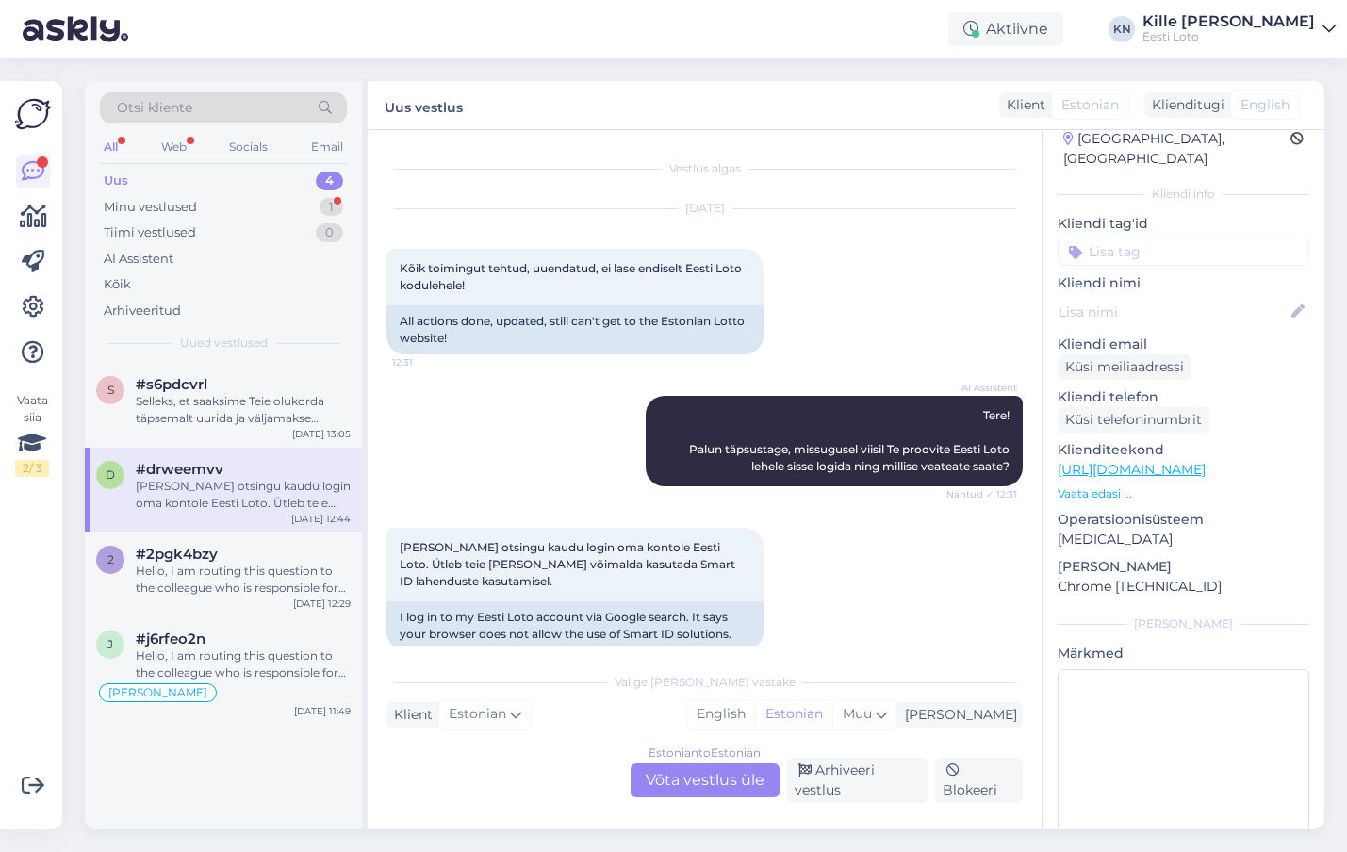
scroll to position [25, 0]
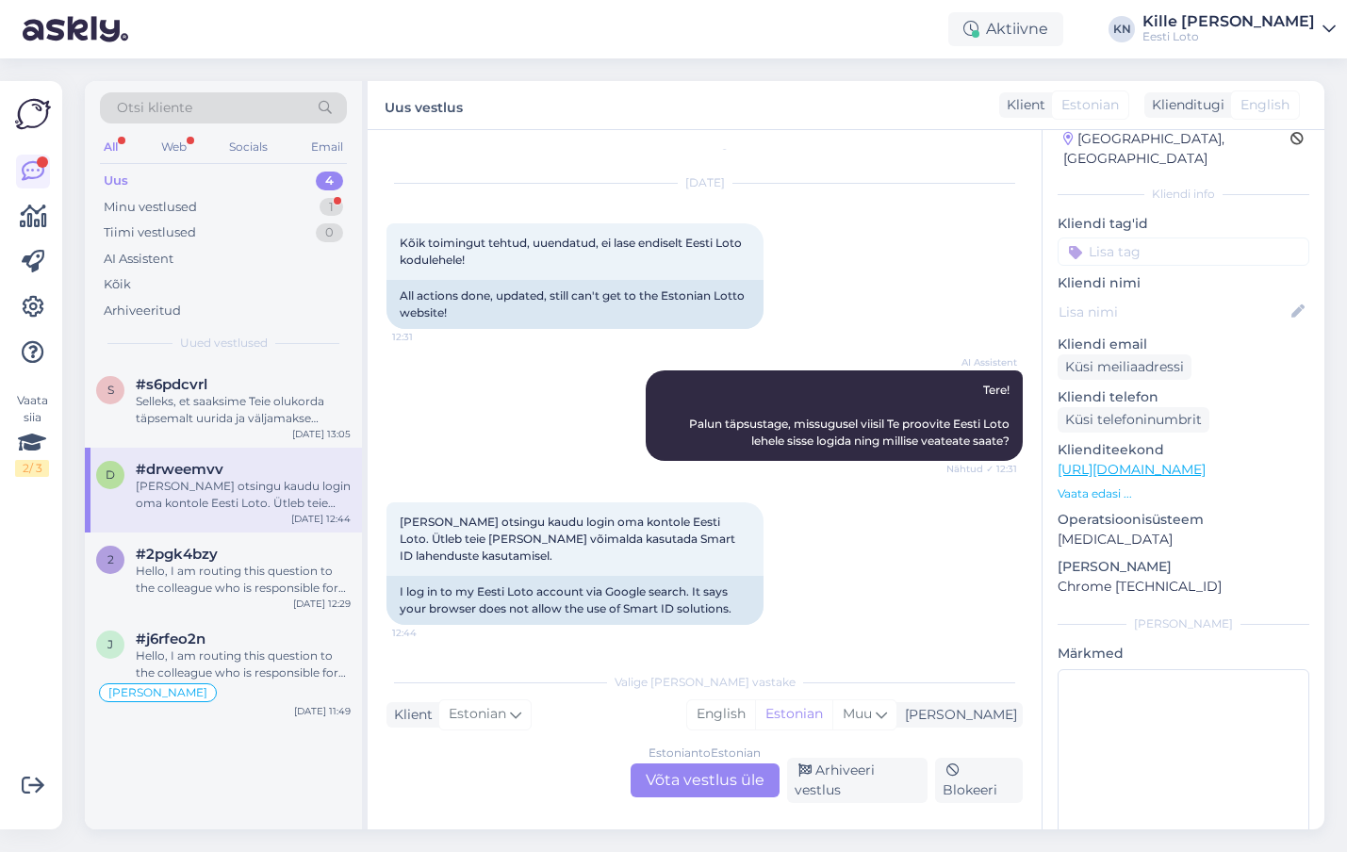
click at [693, 799] on div "Estonian to Estonian Võta vestlus üle Arhiveeri vestlus Blokeeri" at bounding box center [705, 780] width 636 height 45
click at [685, 782] on div "Estonian to Estonian Võta vestlus üle" at bounding box center [705, 781] width 149 height 34
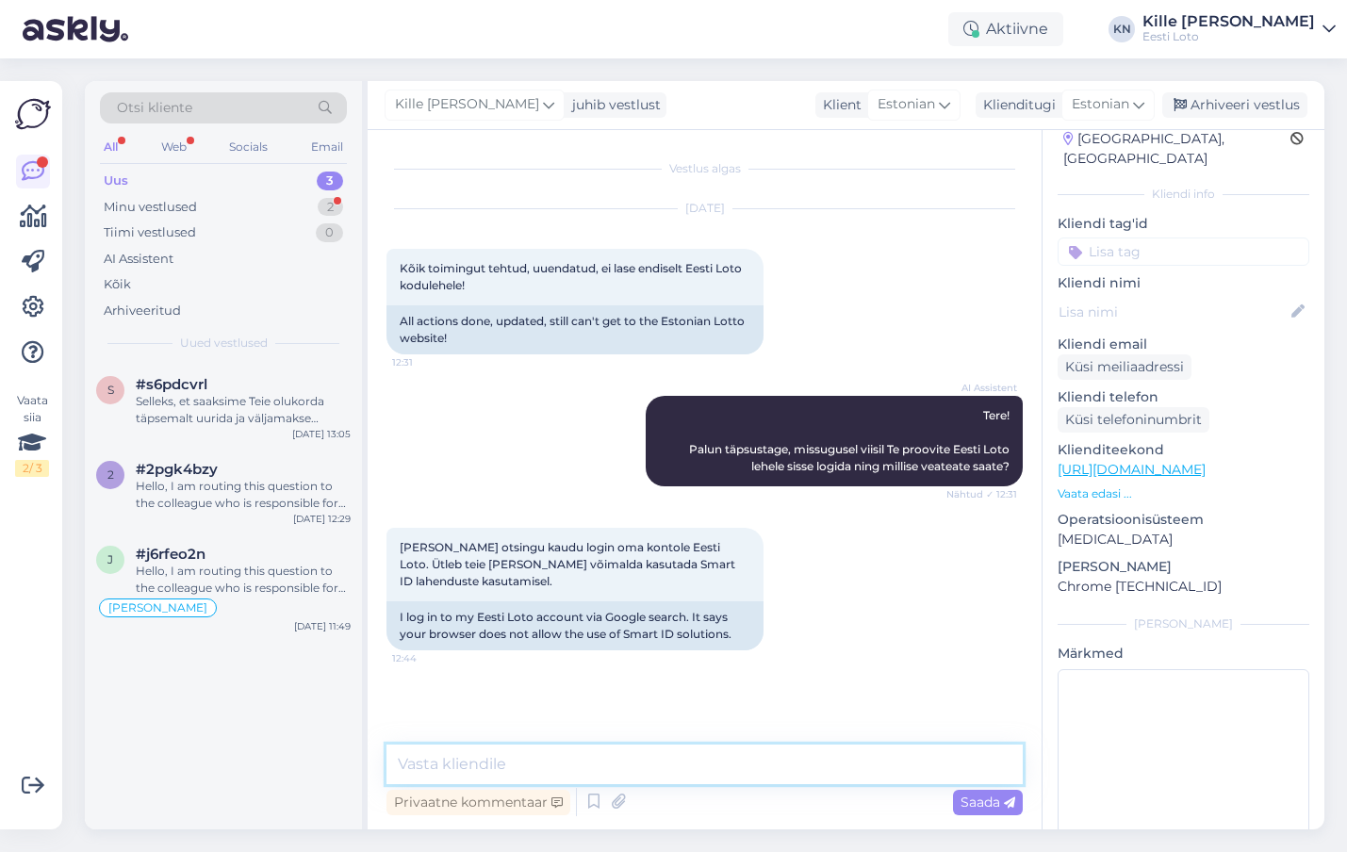
click at [650, 768] on textarea at bounding box center [705, 765] width 636 height 40
click at [572, 762] on textarea "Võimalusel proovige [PERSON_NAME] näiteks Mozilla Firefoxi brauseri kaudu sisse…" at bounding box center [705, 765] width 636 height 40
type textarea "Võimalusel proovige palun näiteks Mozilla Firefoxi brauseri kaudu sisse logida."
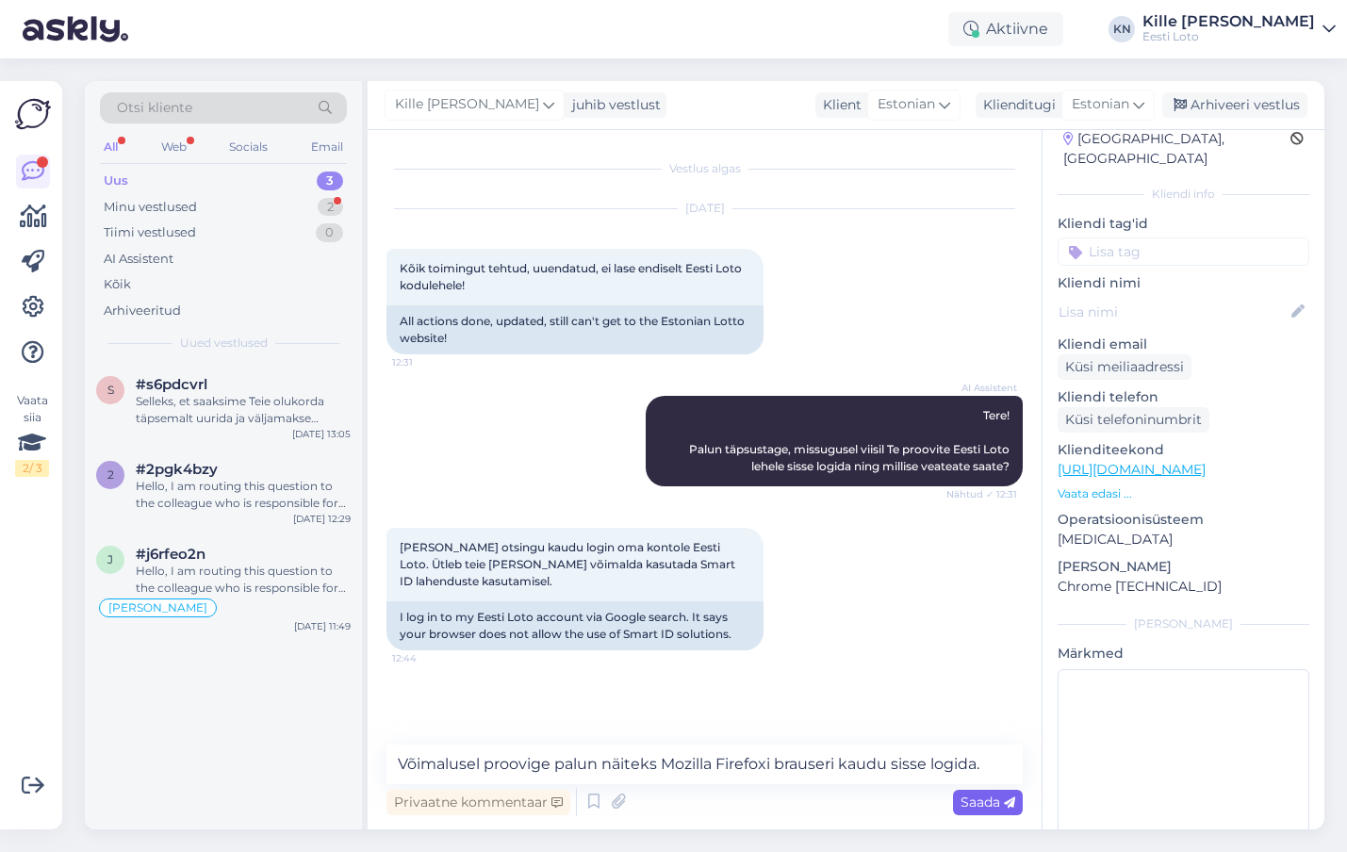
click at [992, 797] on span "Saada" at bounding box center [988, 802] width 55 height 17
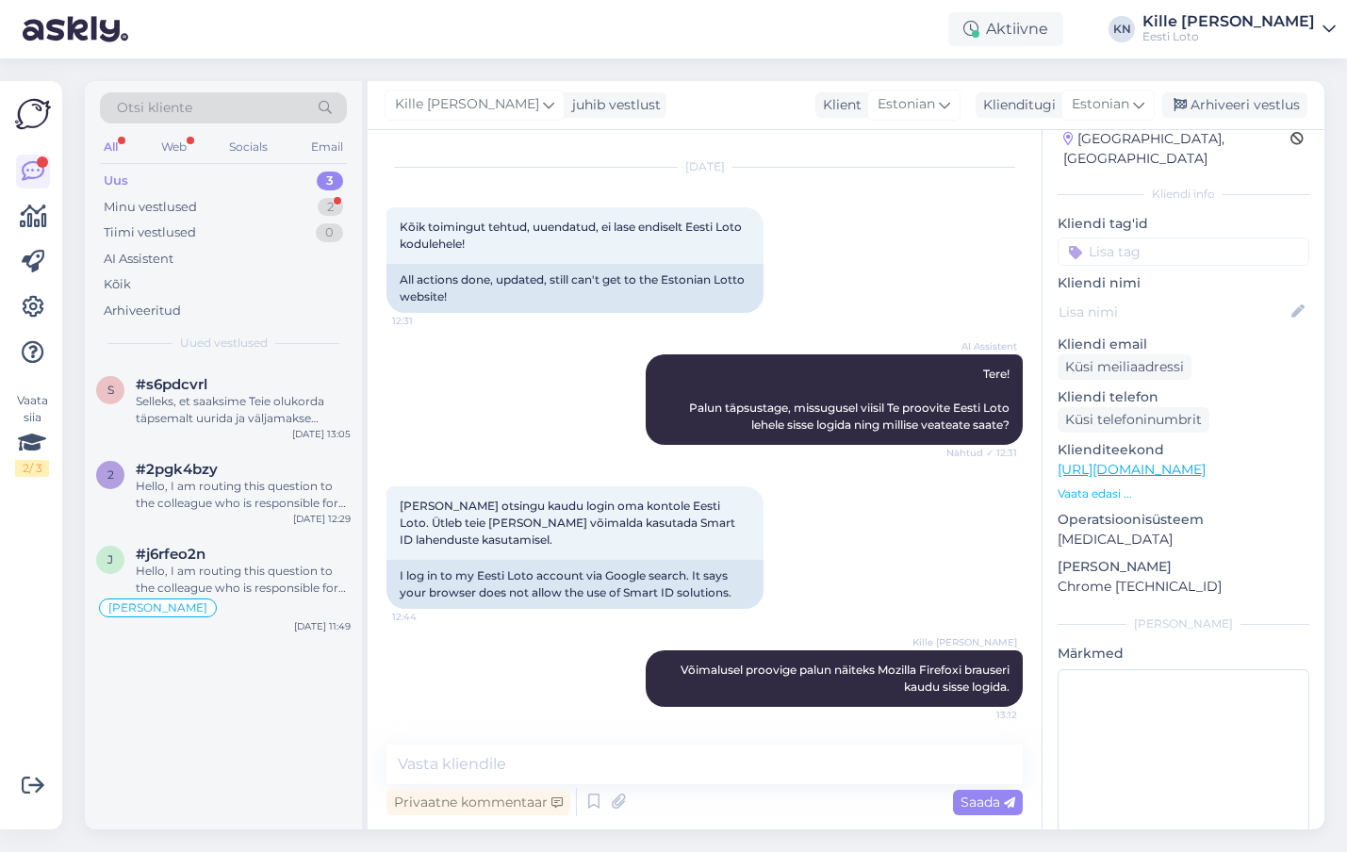
click at [1195, 250] on div "d # drweemvv Offline [GEOGRAPHIC_DATA], [GEOGRAPHIC_DATA] Kliendi info Kliendi …" at bounding box center [1184, 467] width 282 height 801
click at [1186, 238] on input at bounding box center [1184, 252] width 252 height 28
type input "sma"
click at [1177, 298] on span "Smart-ID probleem" at bounding box center [1145, 303] width 111 height 11
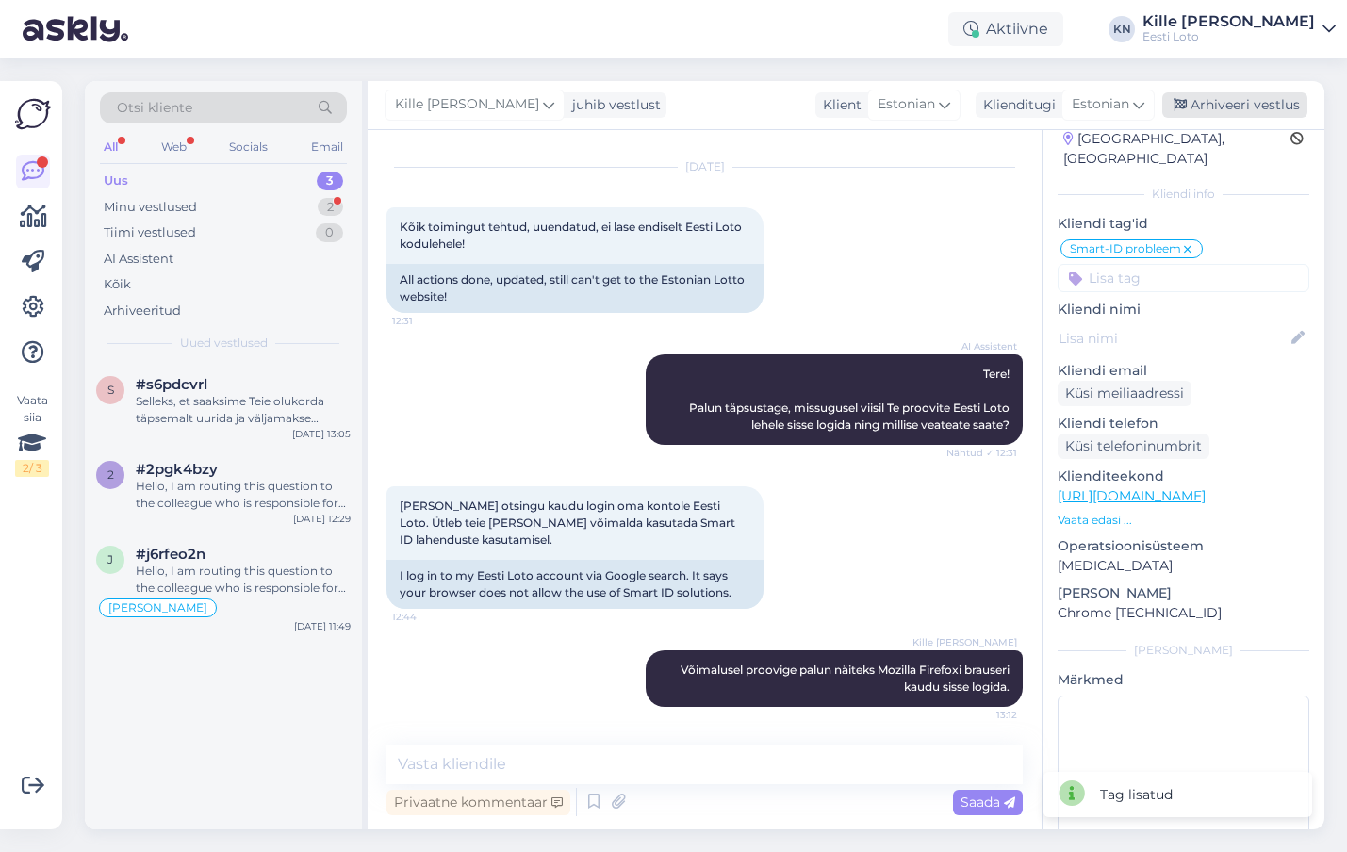
click at [1222, 108] on div "Arhiveeri vestlus" at bounding box center [1235, 104] width 145 height 25
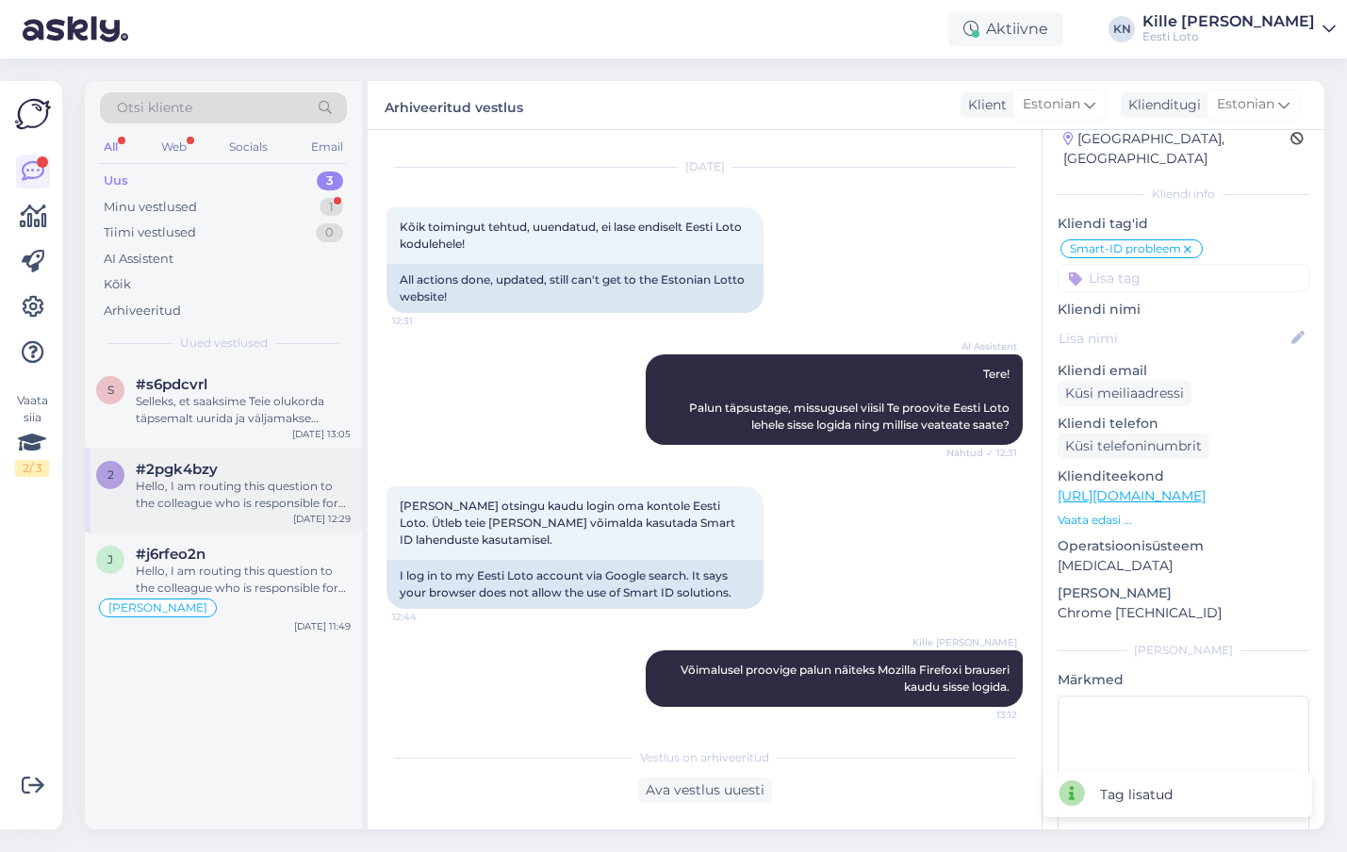
click at [205, 466] on span "#2pgk4bzy" at bounding box center [177, 469] width 82 height 17
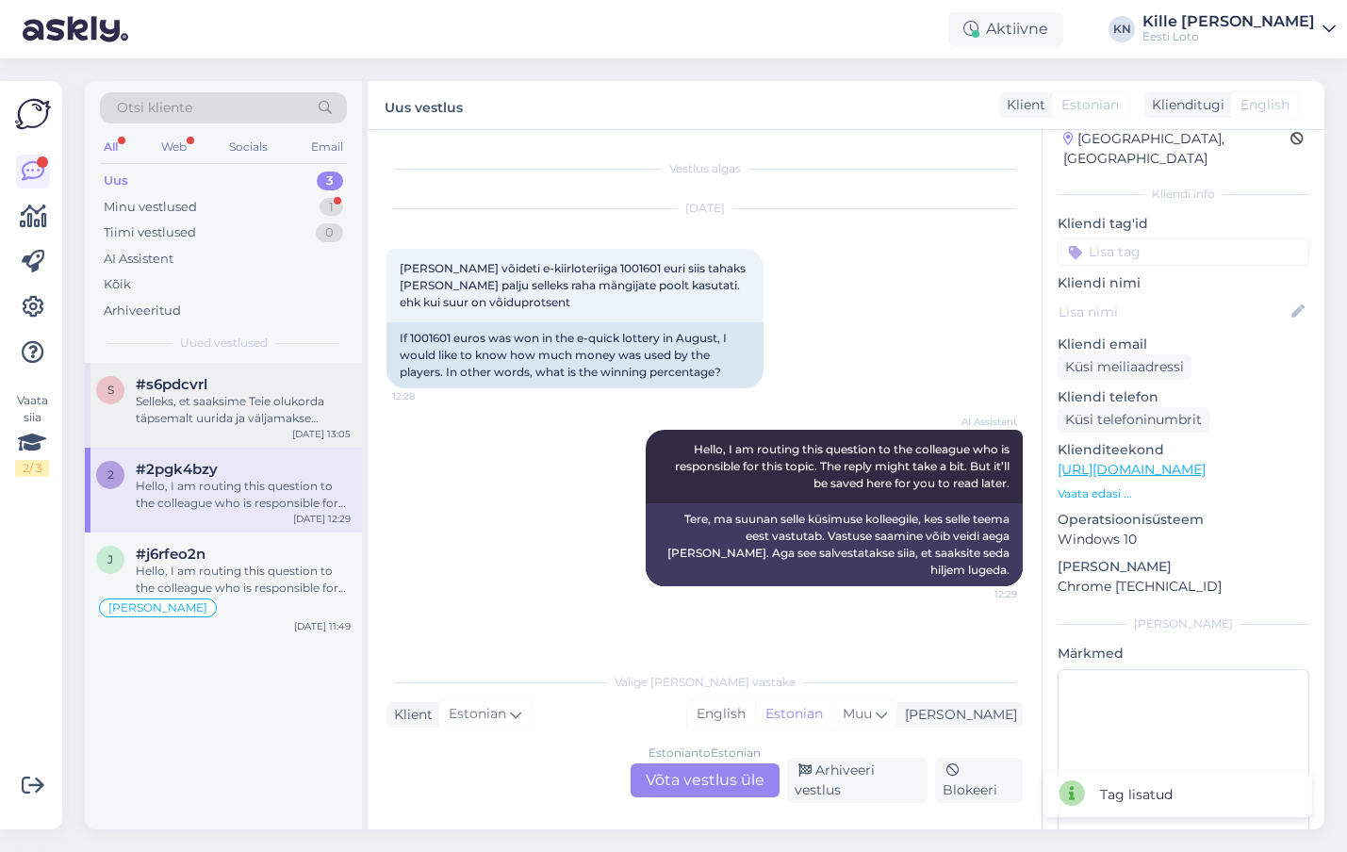
click at [233, 403] on div "Selleks, et saaksime Teie olukorda täpsemalt uurida ja väljamakse põhjust selgi…" at bounding box center [243, 410] width 215 height 34
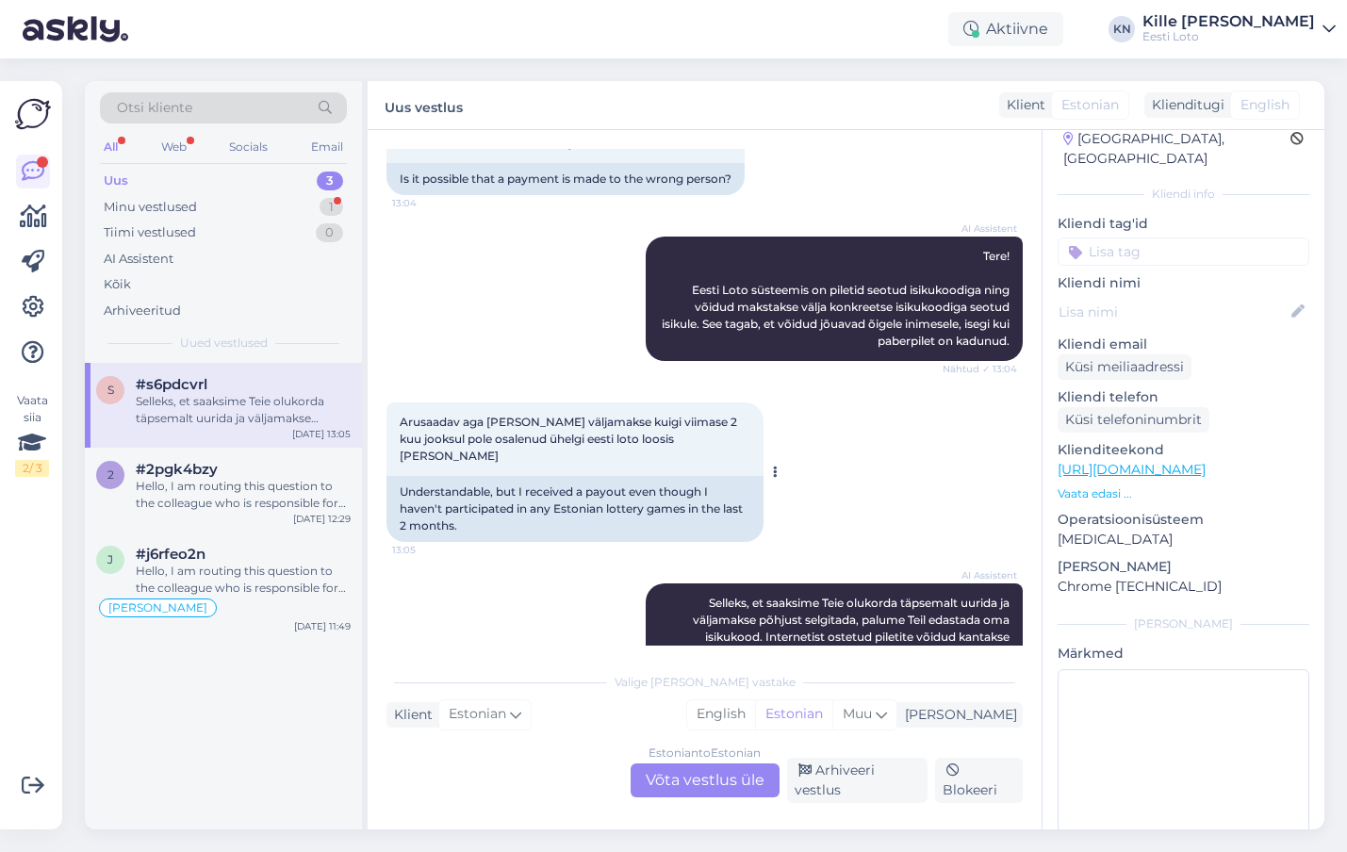
scroll to position [174, 0]
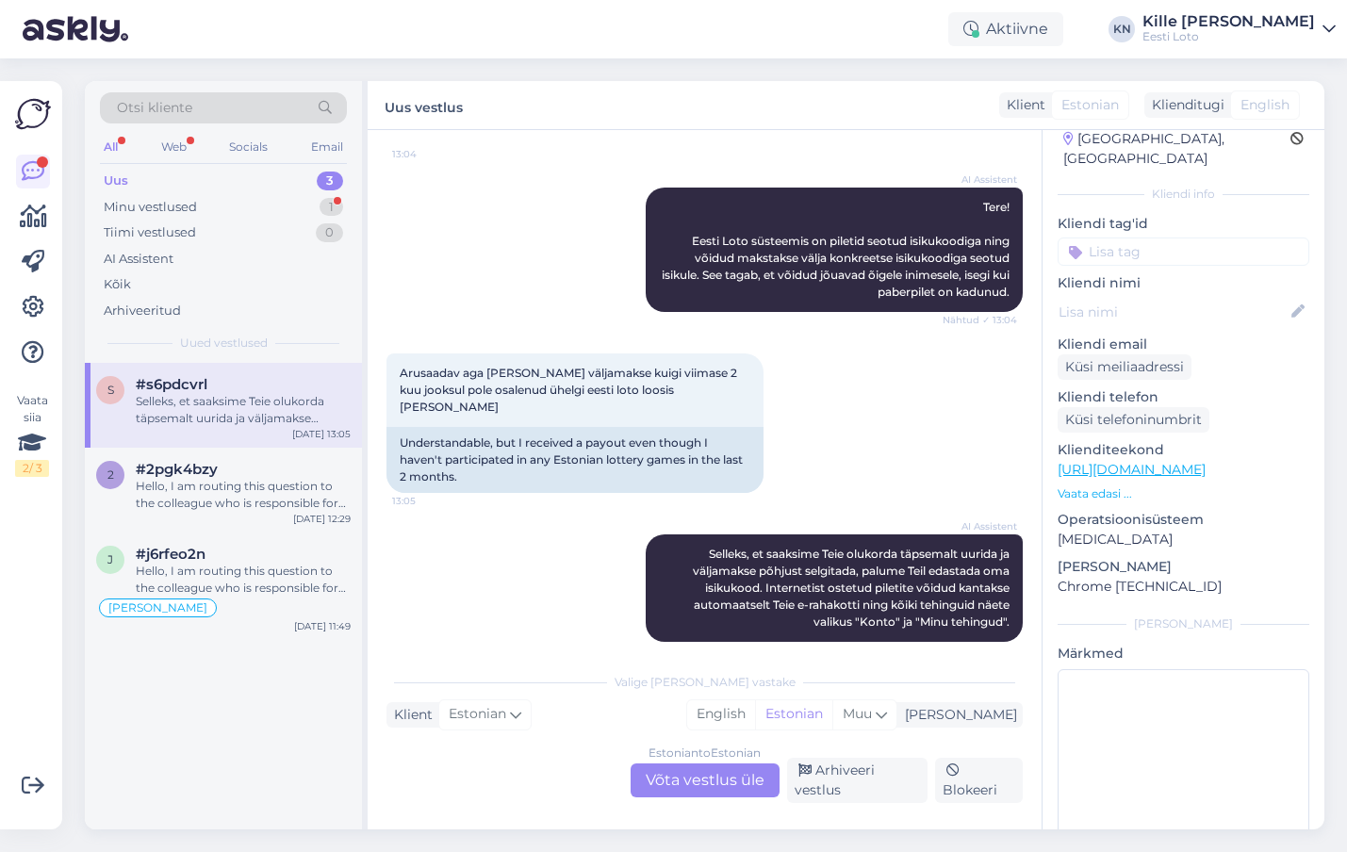
click at [1119, 238] on input at bounding box center [1184, 252] width 252 height 28
click at [1143, 238] on input "välj" at bounding box center [1184, 252] width 252 height 28
type input "V"
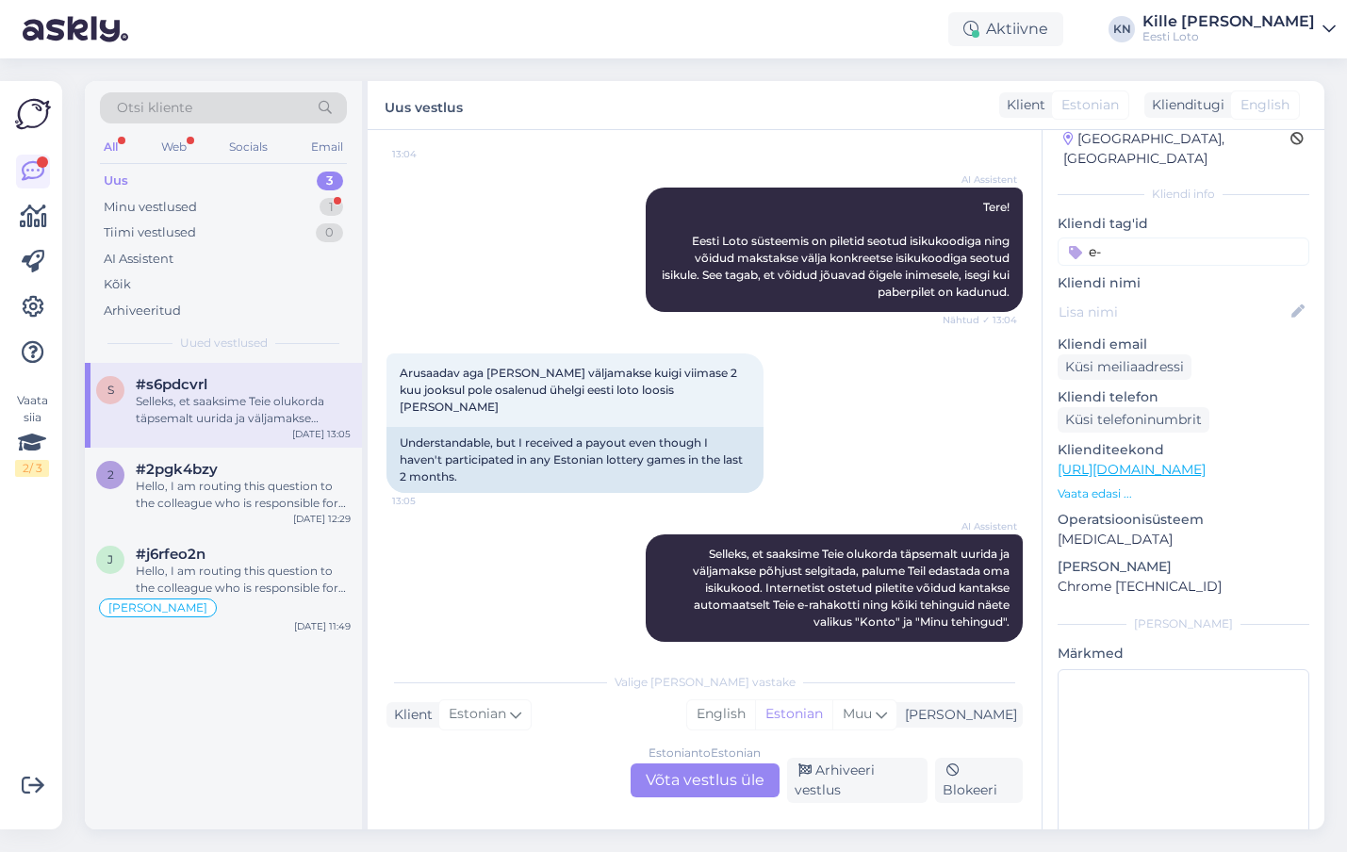
type input "e"
click at [1098, 186] on div "Kliendi info" at bounding box center [1184, 194] width 252 height 17
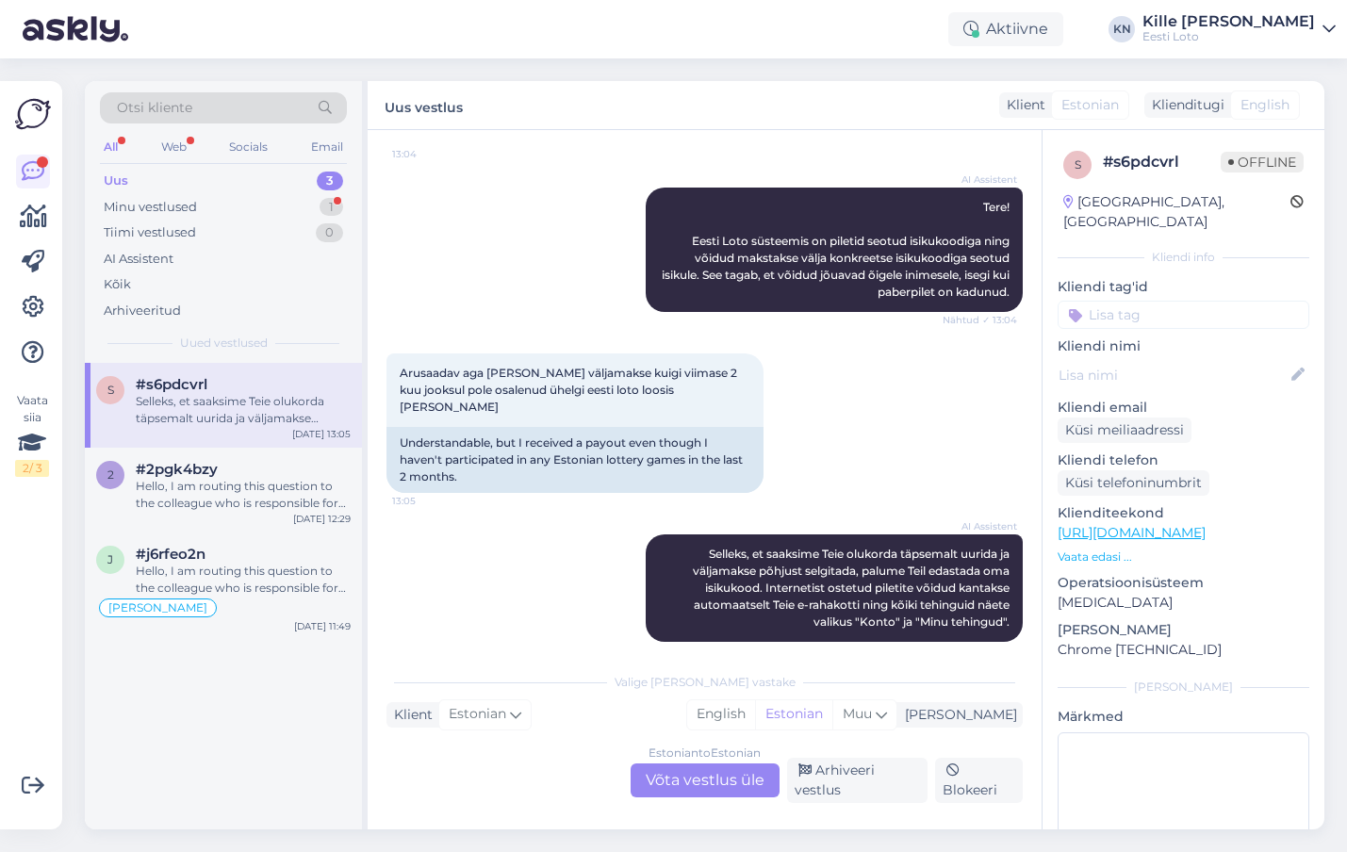
click at [1127, 312] on div "s # s6pdcvrl Offline [GEOGRAPHIC_DATA], [GEOGRAPHIC_DATA] Kliendi info Kliendi …" at bounding box center [1184, 530] width 282 height 801
click at [1124, 303] on input at bounding box center [1184, 315] width 252 height 28
type input "d"
type input "e-r"
click at [1159, 361] on span "E-rahakott" at bounding box center [1163, 366] width 61 height 11
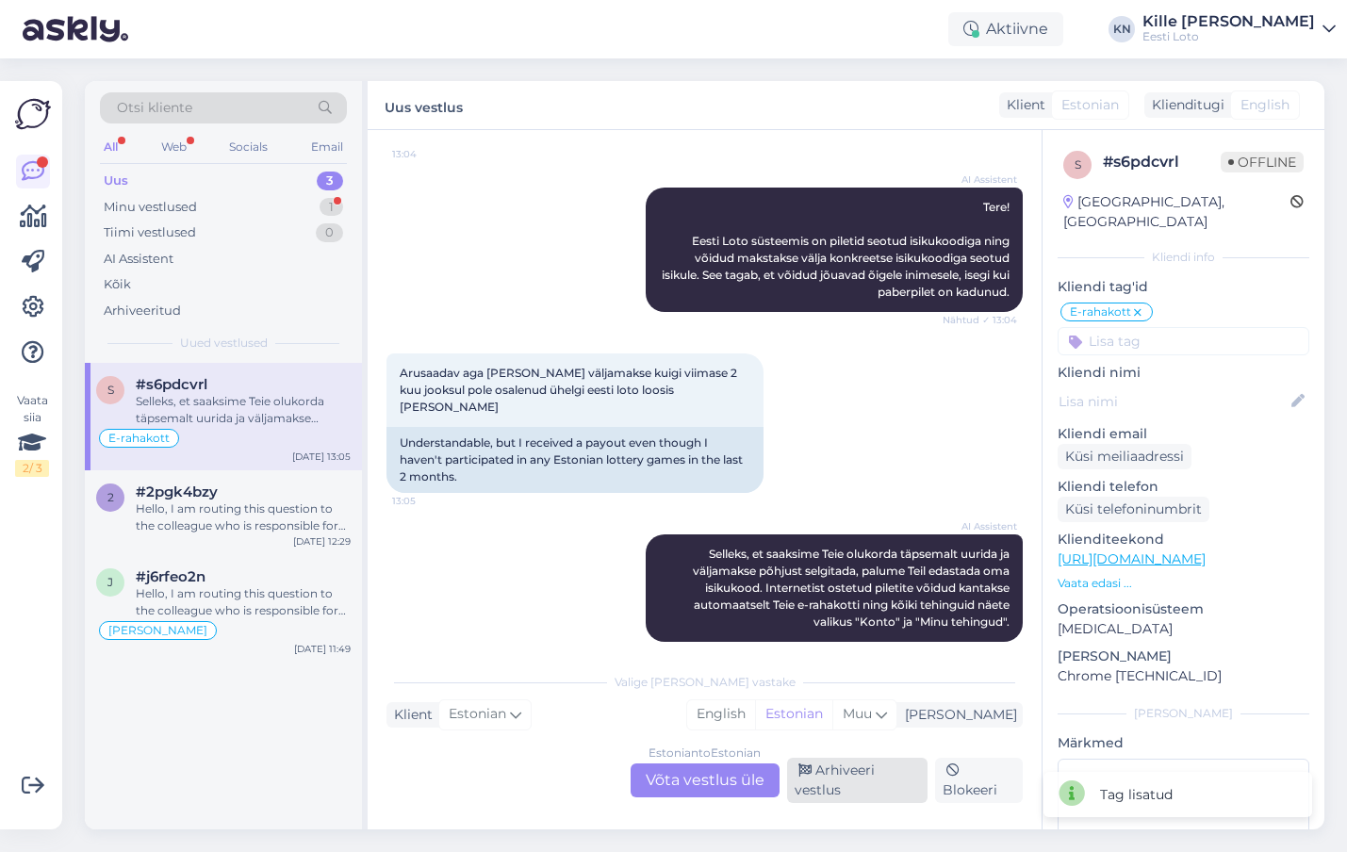
click at [834, 776] on div "Arhiveeri vestlus" at bounding box center [857, 780] width 140 height 45
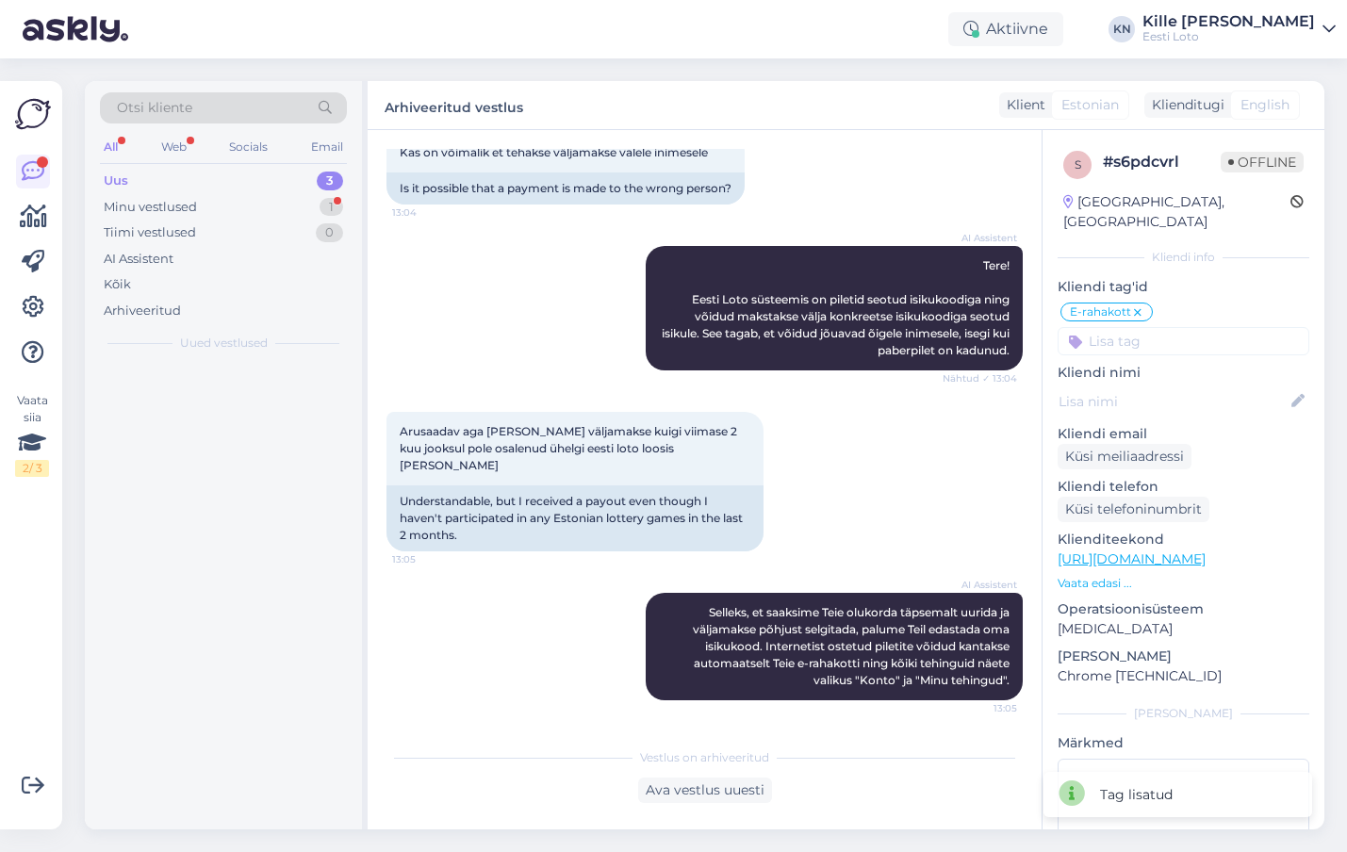
scroll to position [99, 0]
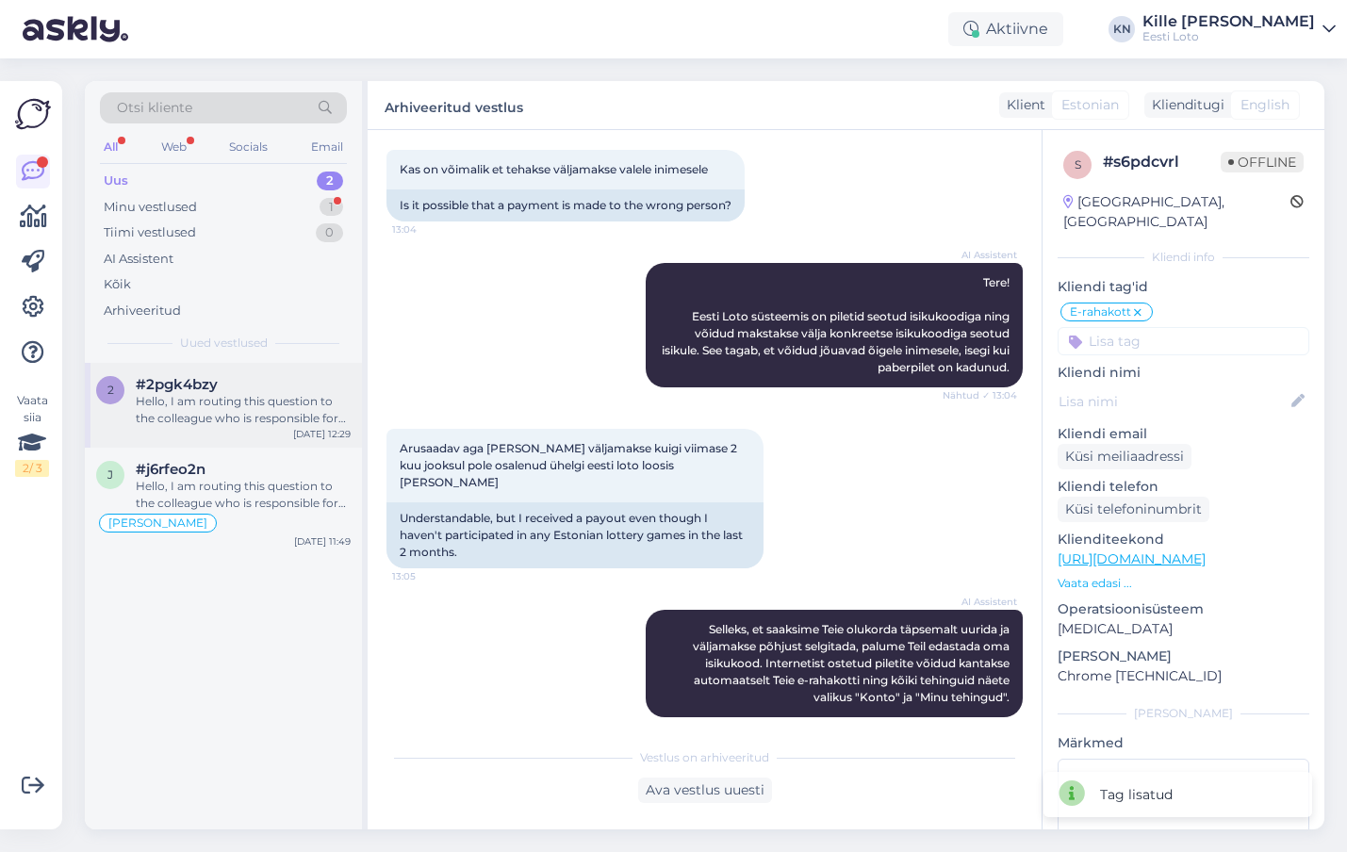
click at [234, 388] on div "#2pgk4bzy" at bounding box center [243, 384] width 215 height 17
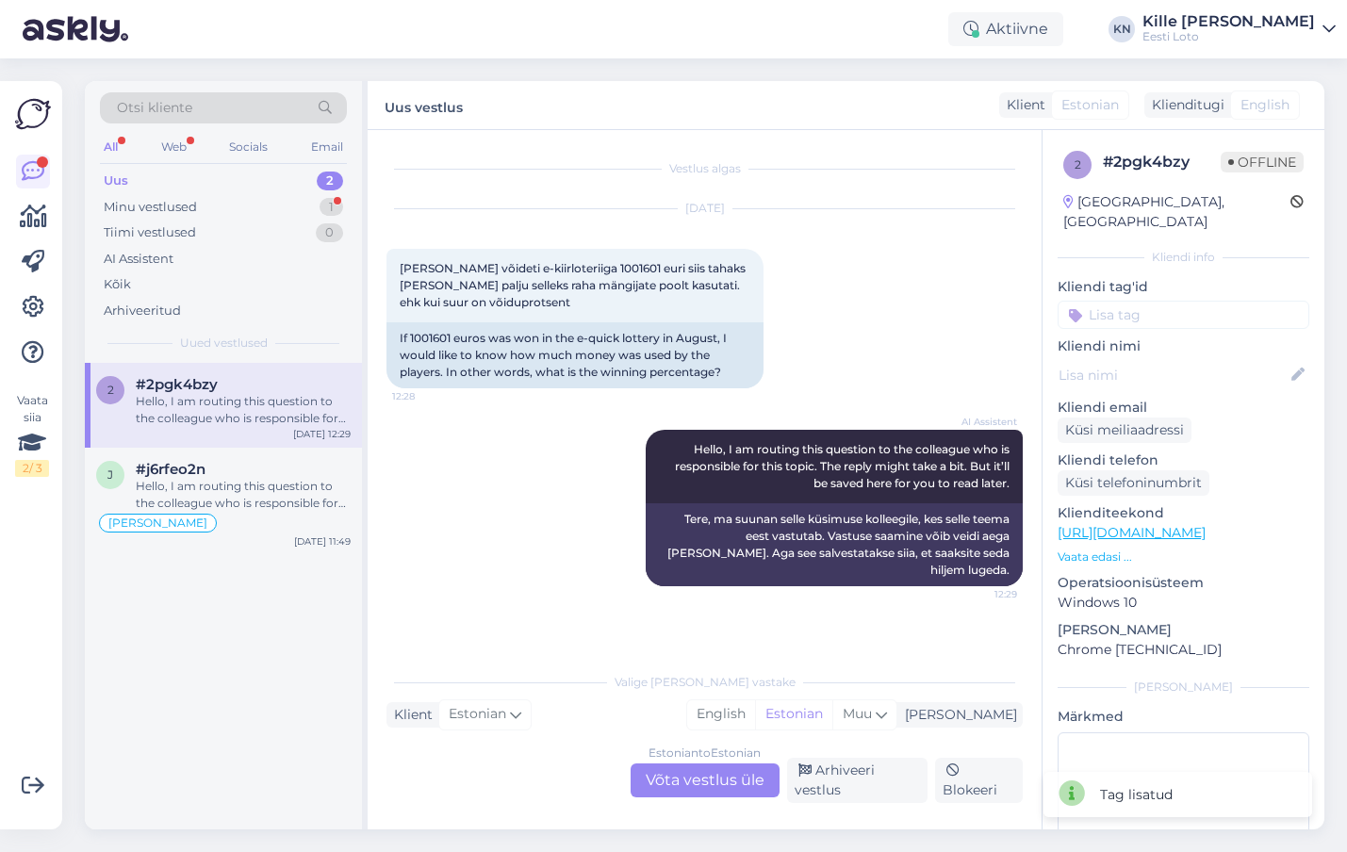
scroll to position [0, 0]
click at [213, 172] on div "Uus 2" at bounding box center [223, 181] width 247 height 26
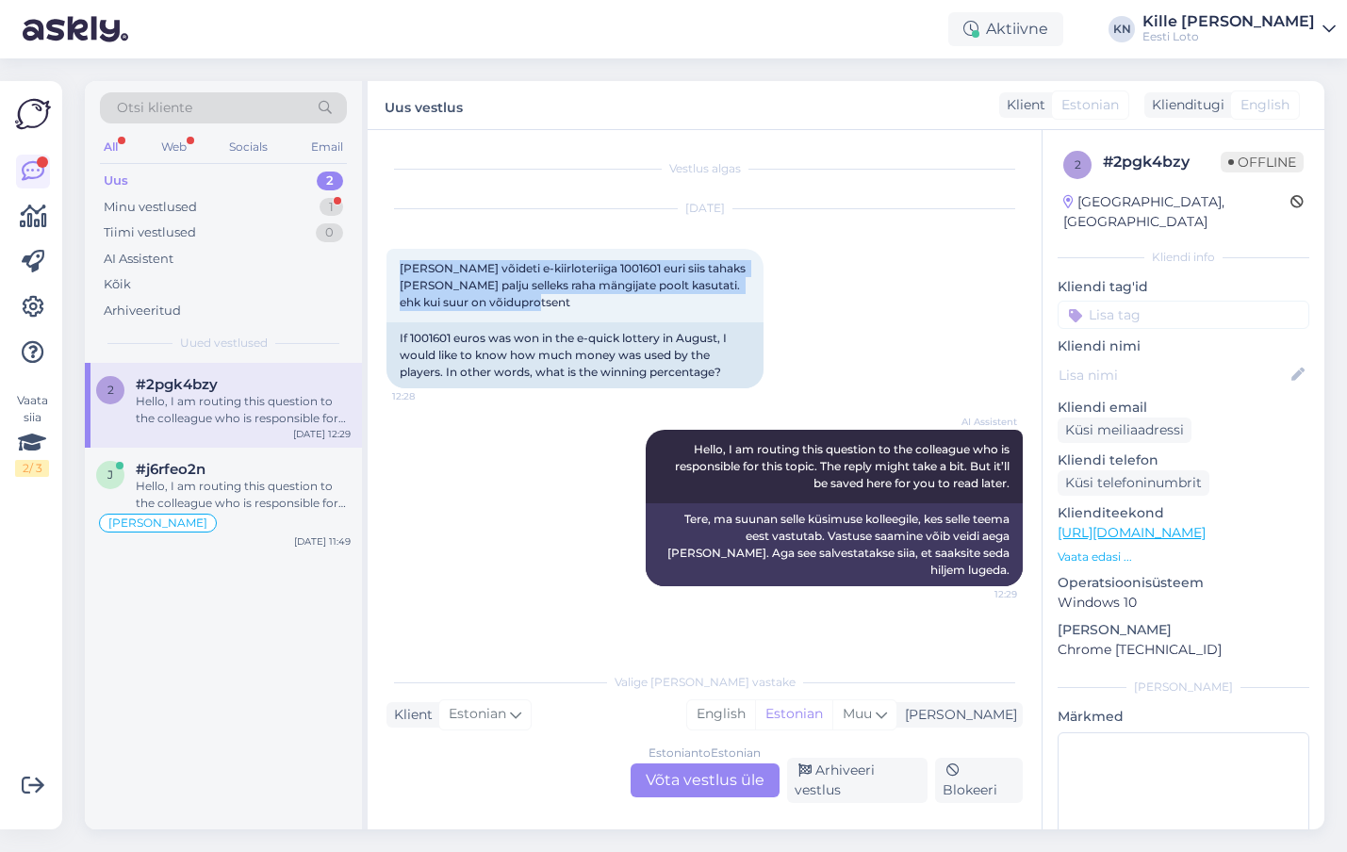
drag, startPoint x: 566, startPoint y: 308, endPoint x: 385, endPoint y: 265, distance: 186.2
click at [387, 265] on div "Vestlus algas [DATE] [PERSON_NAME] võideti e-kiirloteriiga 1001601 euri siis ta…" at bounding box center [713, 397] width 653 height 497
copy span "[PERSON_NAME] võideti e-kiirloteriiga 1001601 euri siis tahaks [PERSON_NAME] pa…"
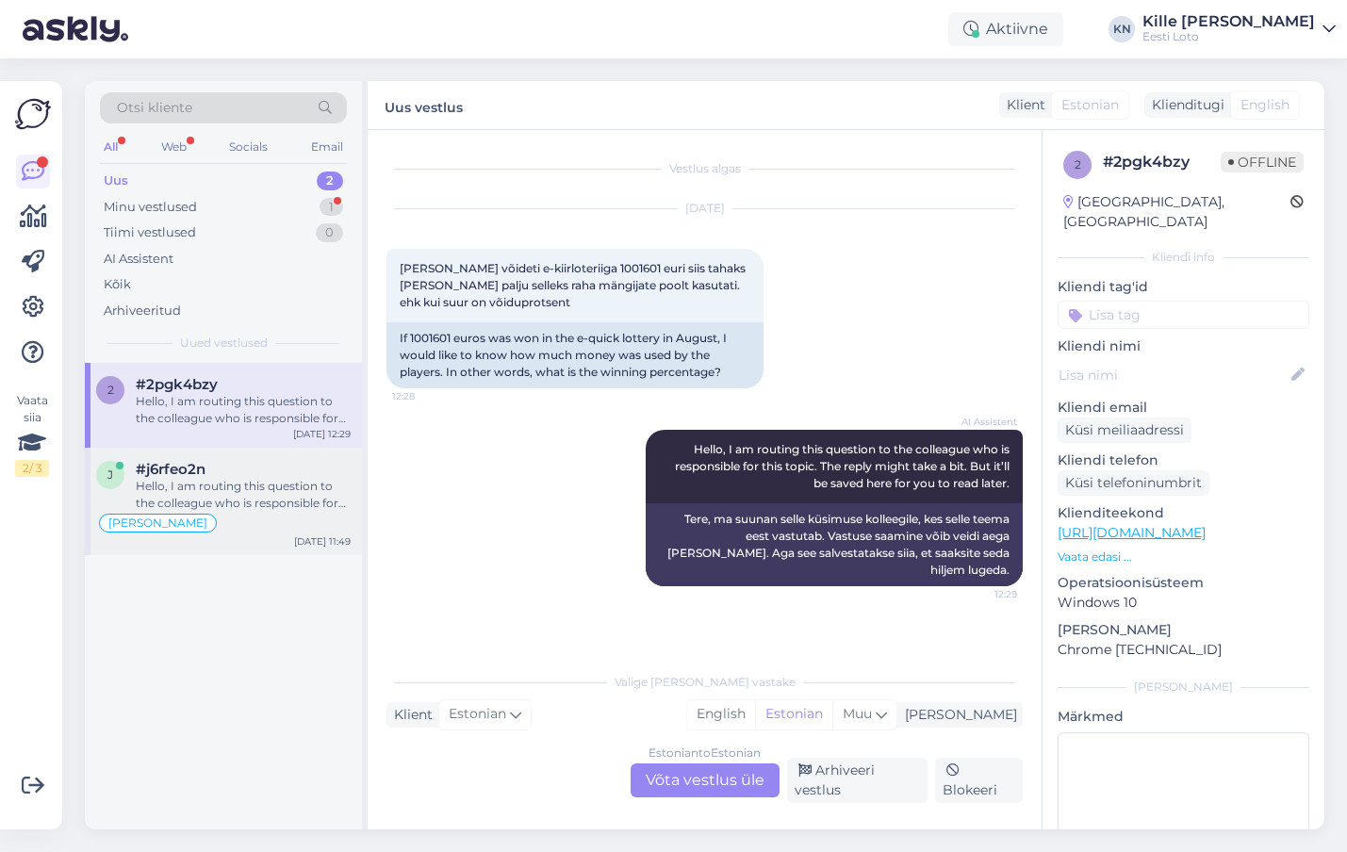
click at [234, 497] on div "Hello, I am routing this question to the colleague who is responsible for this …" at bounding box center [243, 495] width 215 height 34
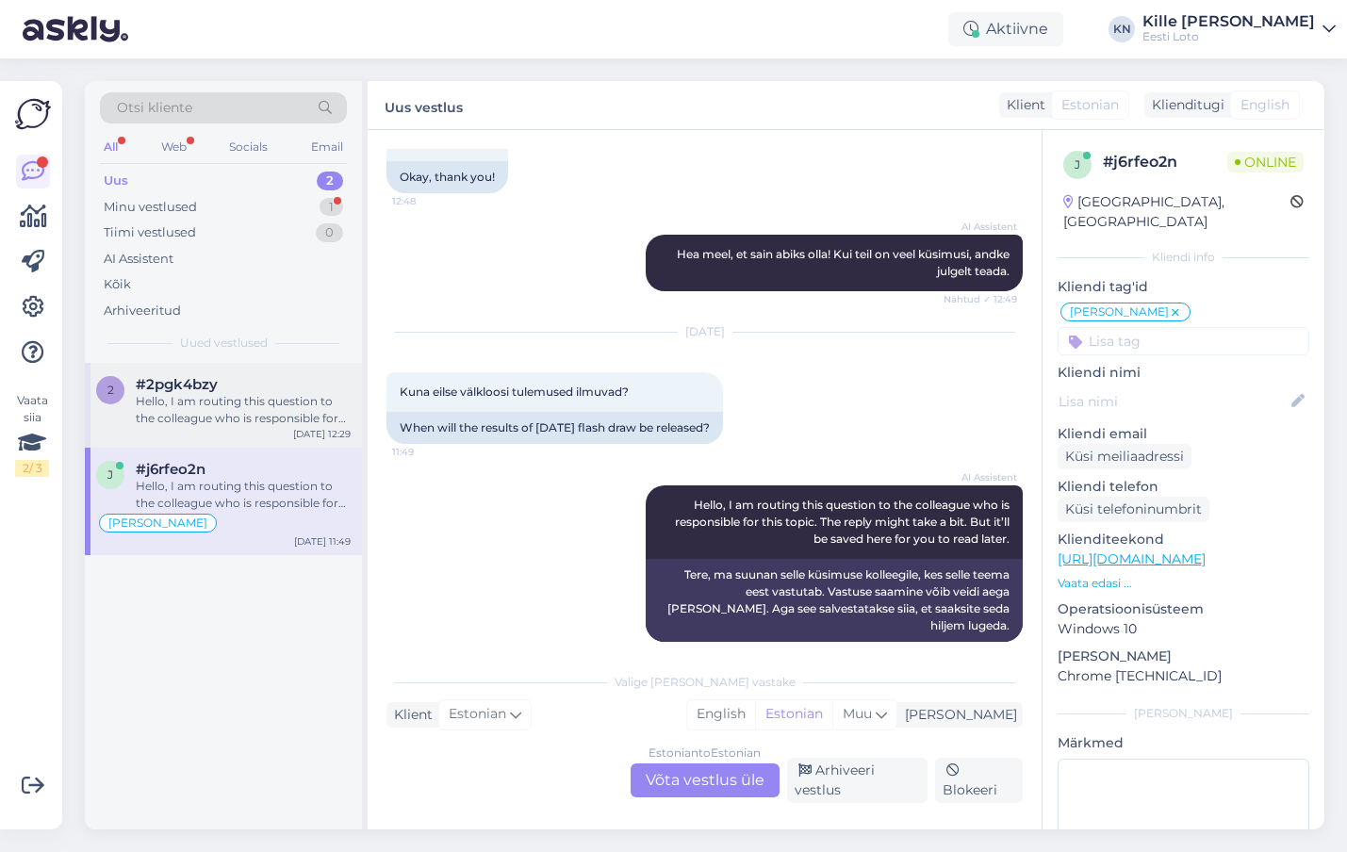
click at [229, 436] on div "2 #2pgk4bzy Hello, I am routing this question to the colleague who is responsib…" at bounding box center [223, 405] width 277 height 85
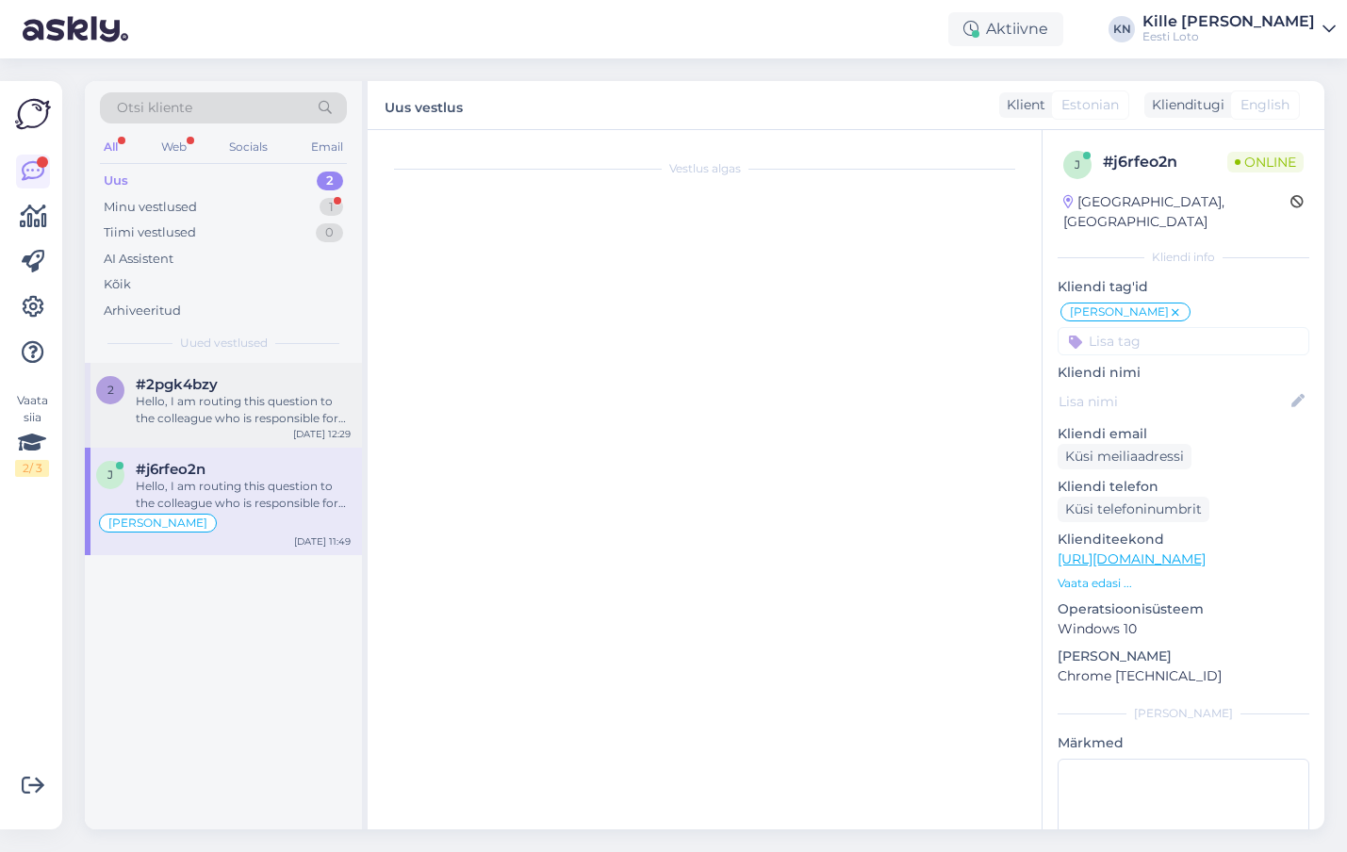
scroll to position [0, 0]
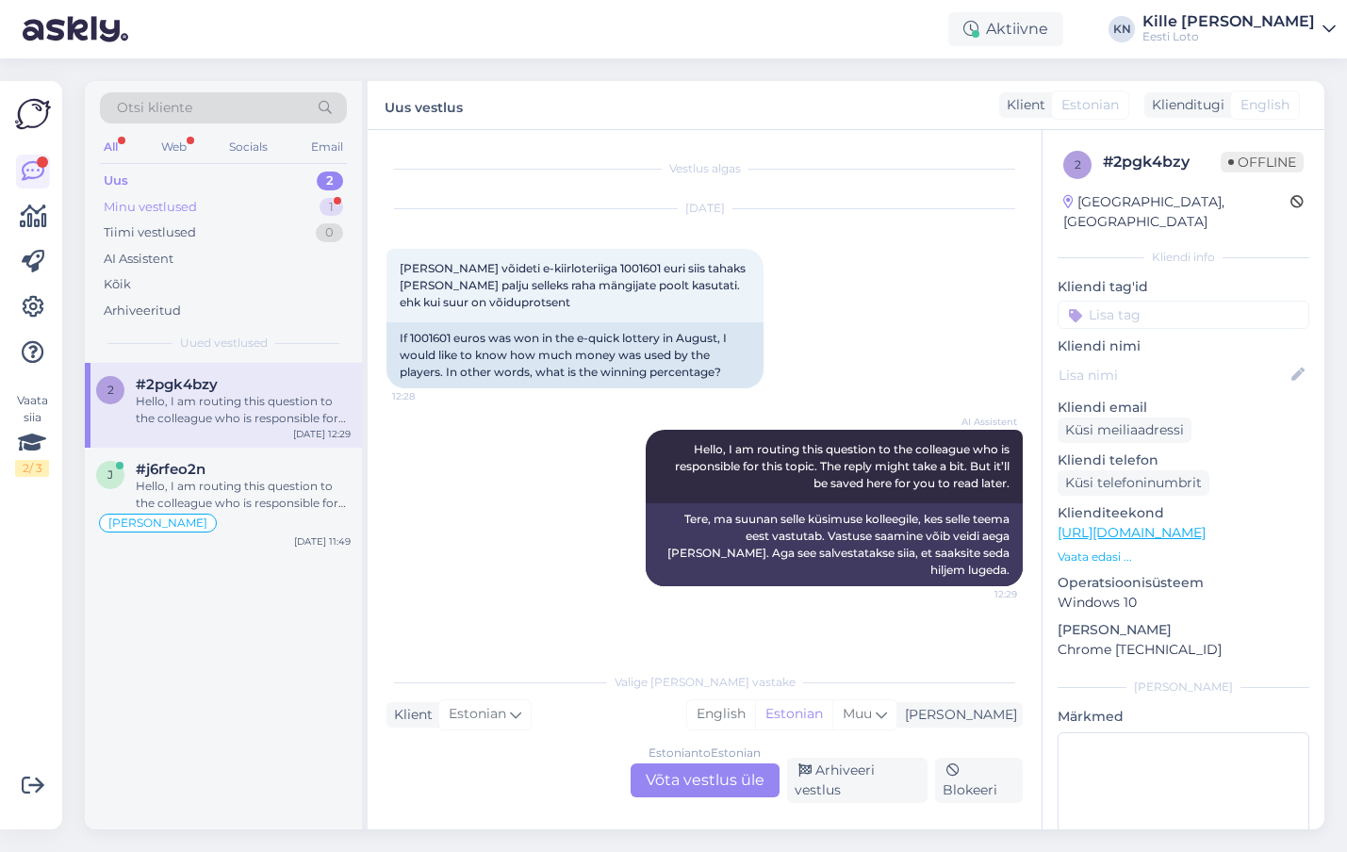
click at [246, 214] on div "Minu vestlused 1" at bounding box center [223, 207] width 247 height 26
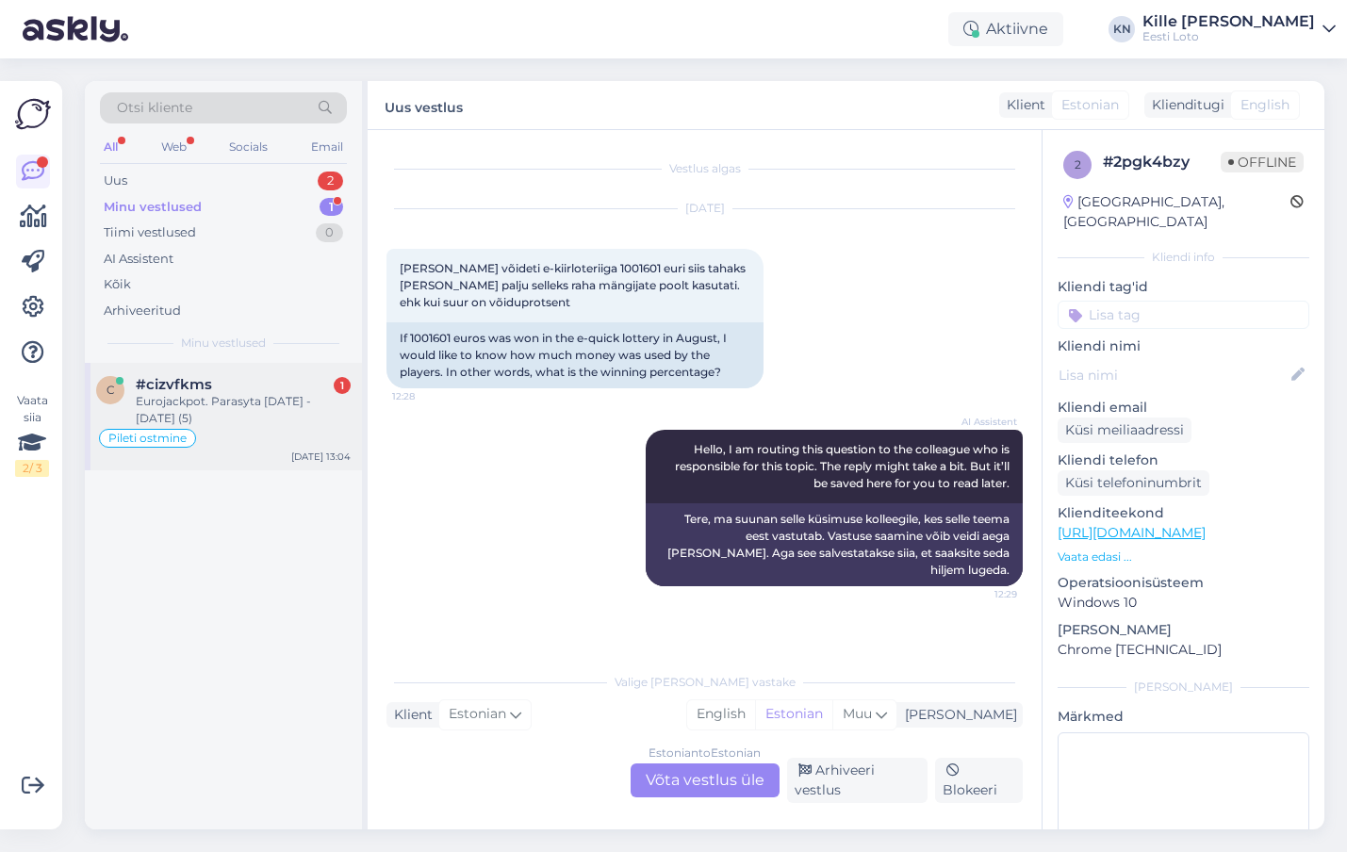
click at [191, 405] on div "Eurojackpot. Parasyta [DATE] - [DATE] (5)" at bounding box center [243, 410] width 215 height 34
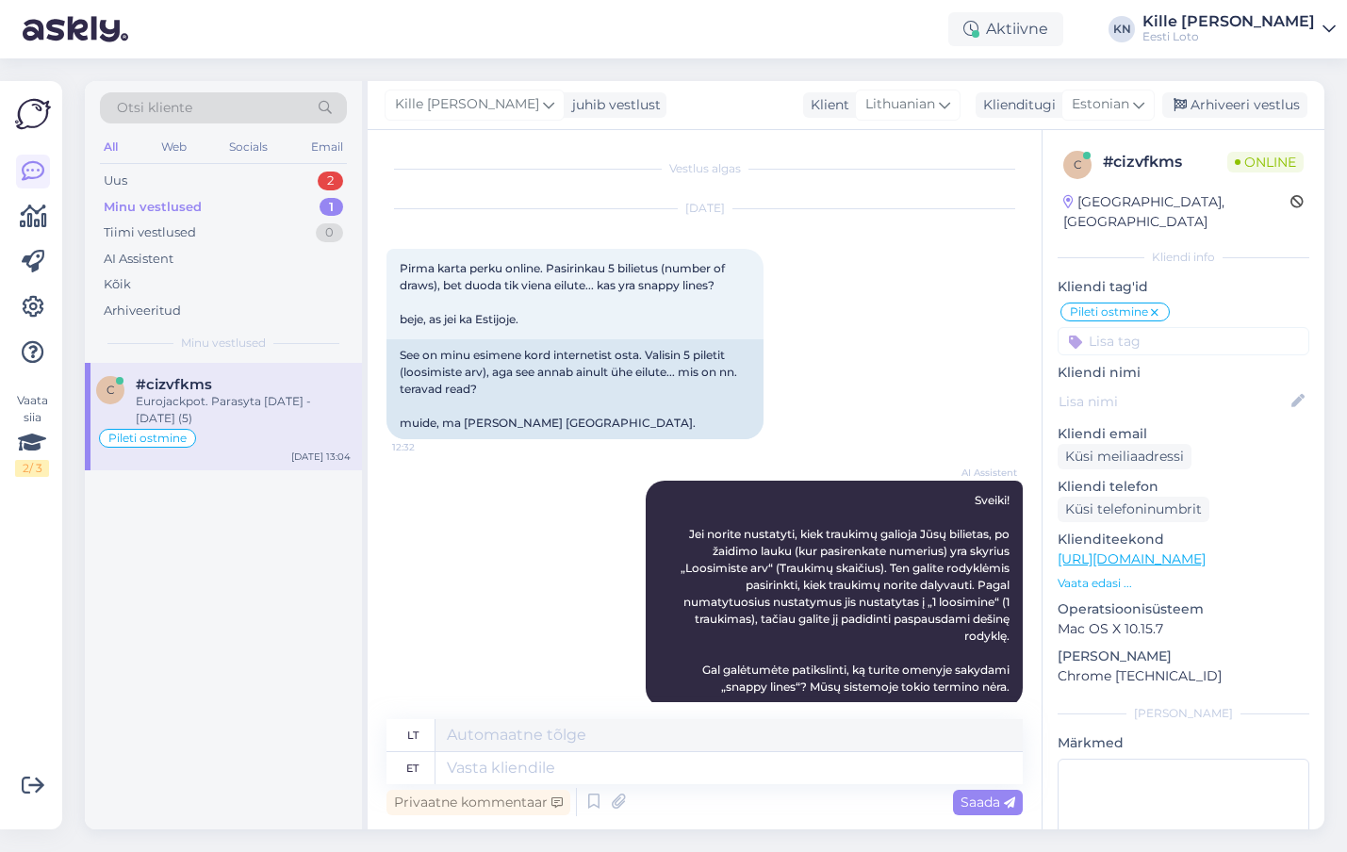
scroll to position [1532, 0]
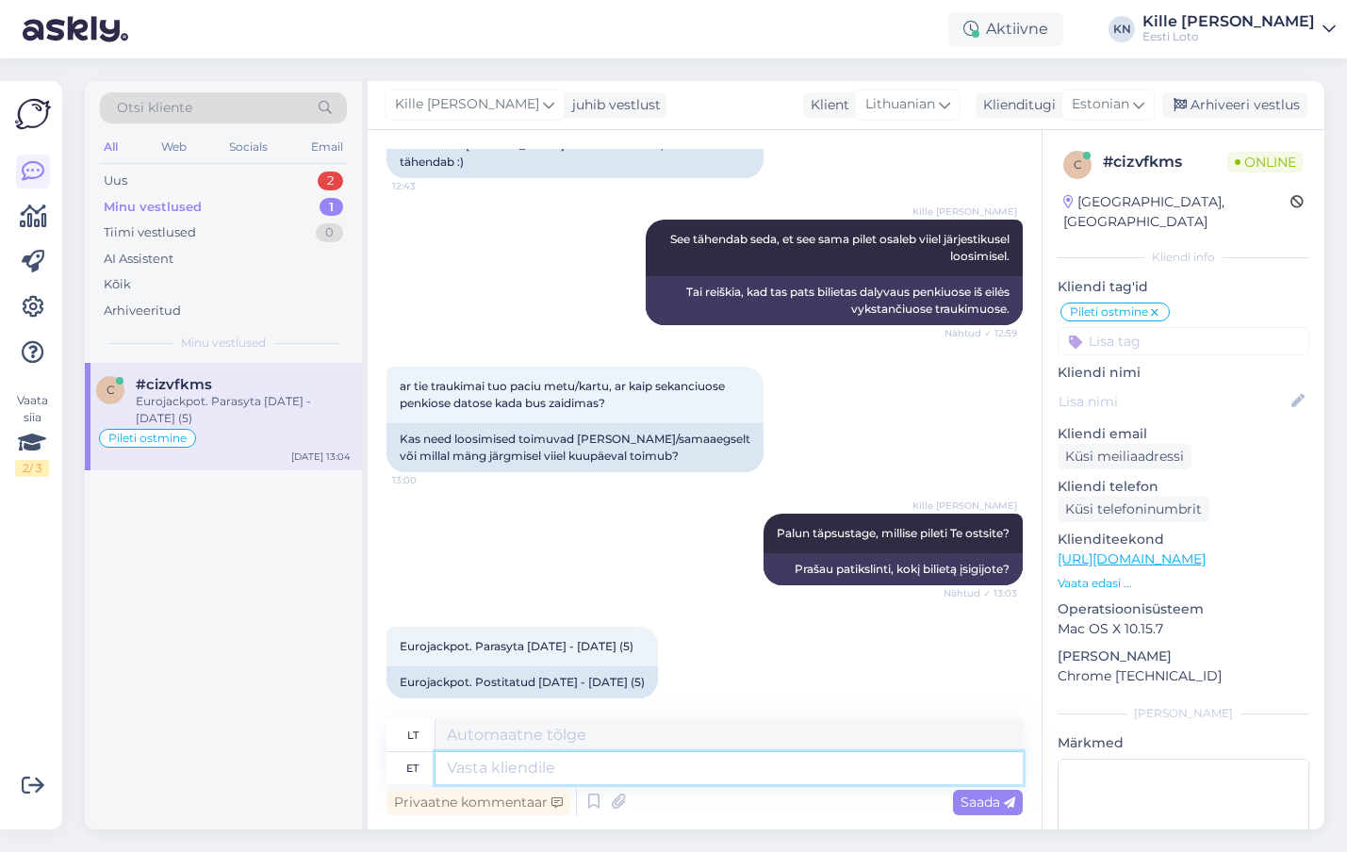
click at [561, 772] on textarea at bounding box center [729, 768] width 587 height 32
click at [514, 761] on textarea at bounding box center [729, 768] width 587 height 32
type textarea "See t"
type textarea "Tai"
type textarea "See tähendab se"
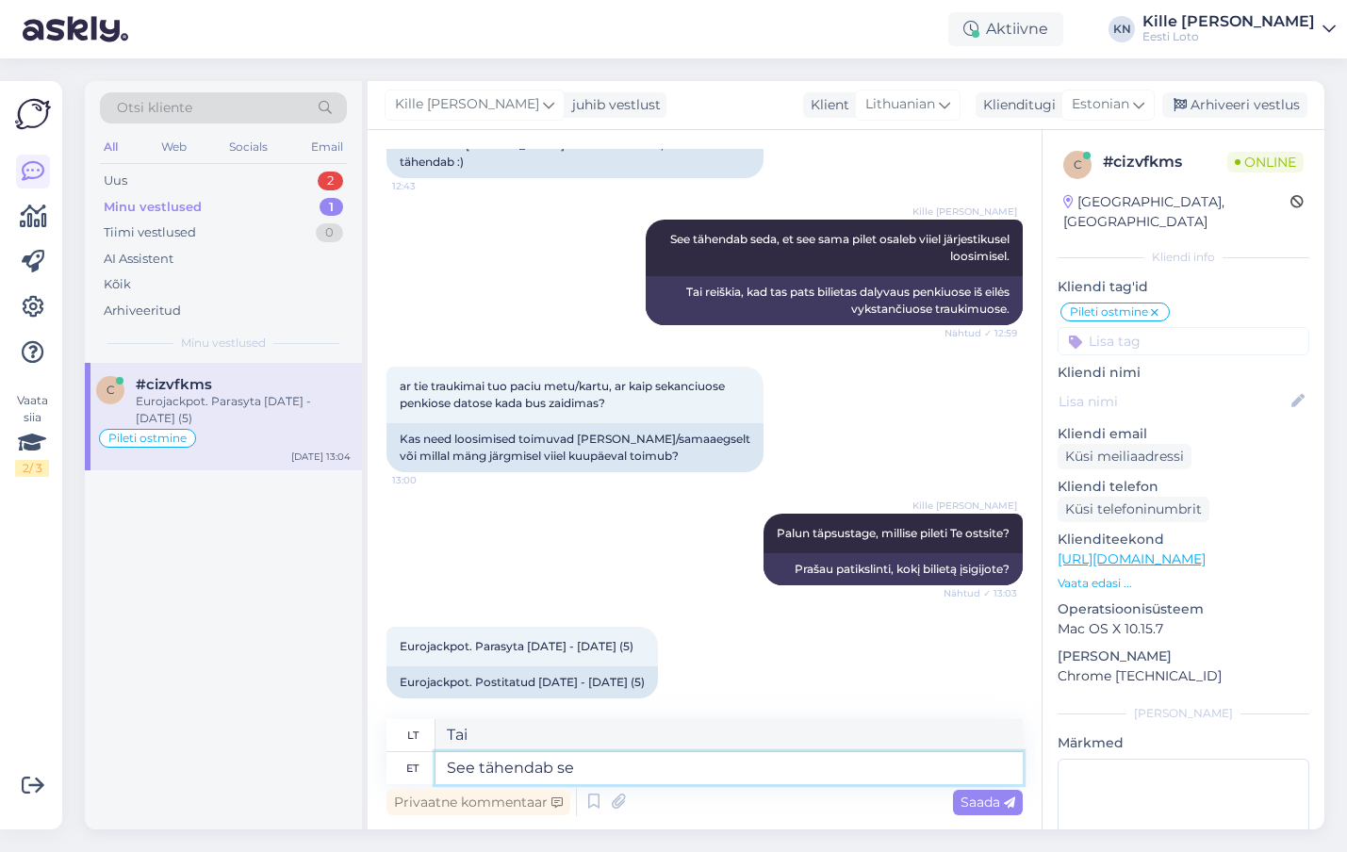
type textarea "Tai reiškia"
type textarea "See tähendab seda, e"
type textarea "Tai reiškia, kad"
type textarea "See tähendab seda, et Teie pi"
type textarea "Tai reiškia, kad jūsų"
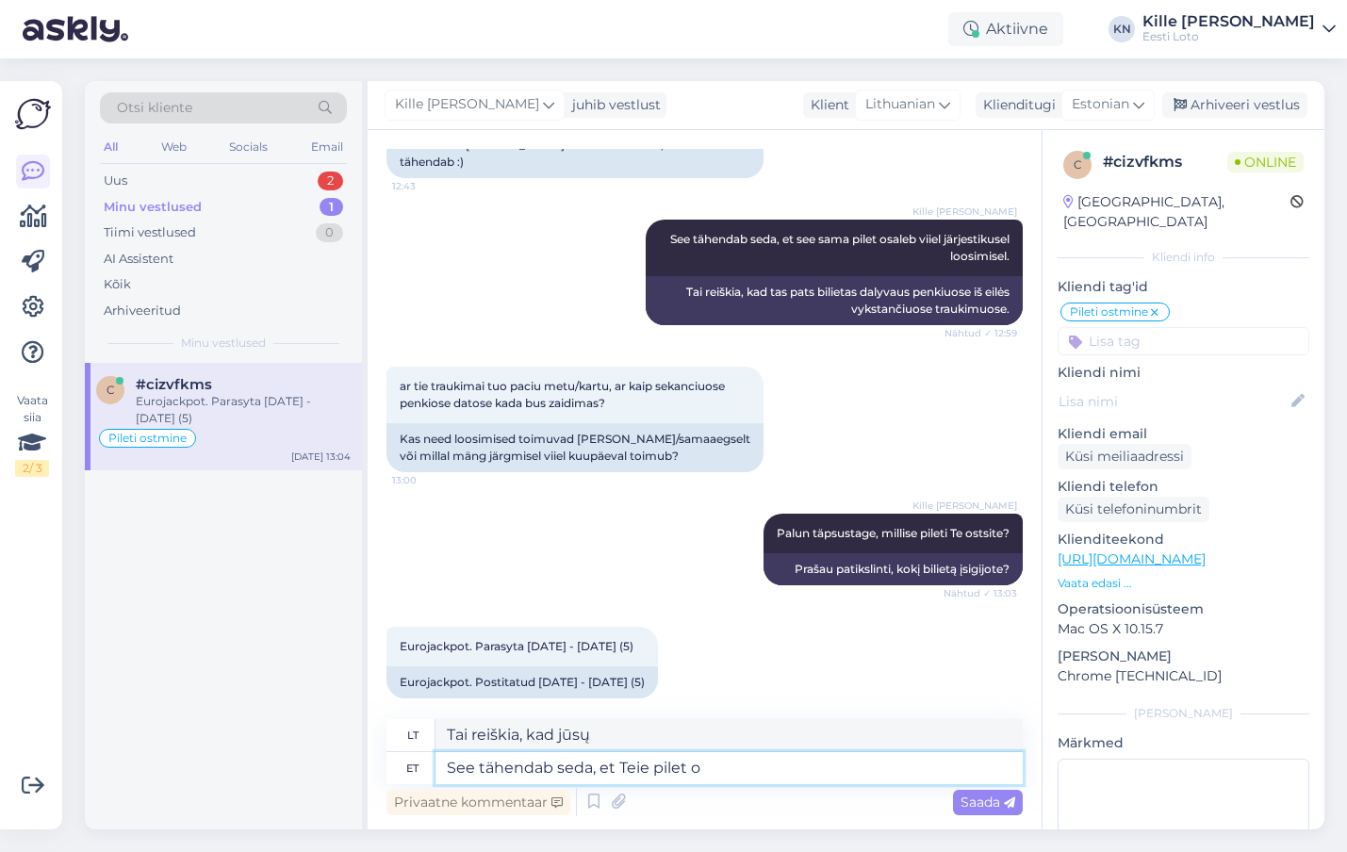
type textarea "See tähendab seda, et Teie pilet os"
type textarea "Tai reiškia, kad jūsų bilietas"
type textarea "See tähendab seda, et Teie pilet osaleb tä"
type textarea "Tai reiškia, kad jūsų bilietas dalyvauja"
type textarea "See tähendab seda, et Teie pilet osaleb [PERSON_NAME] ("
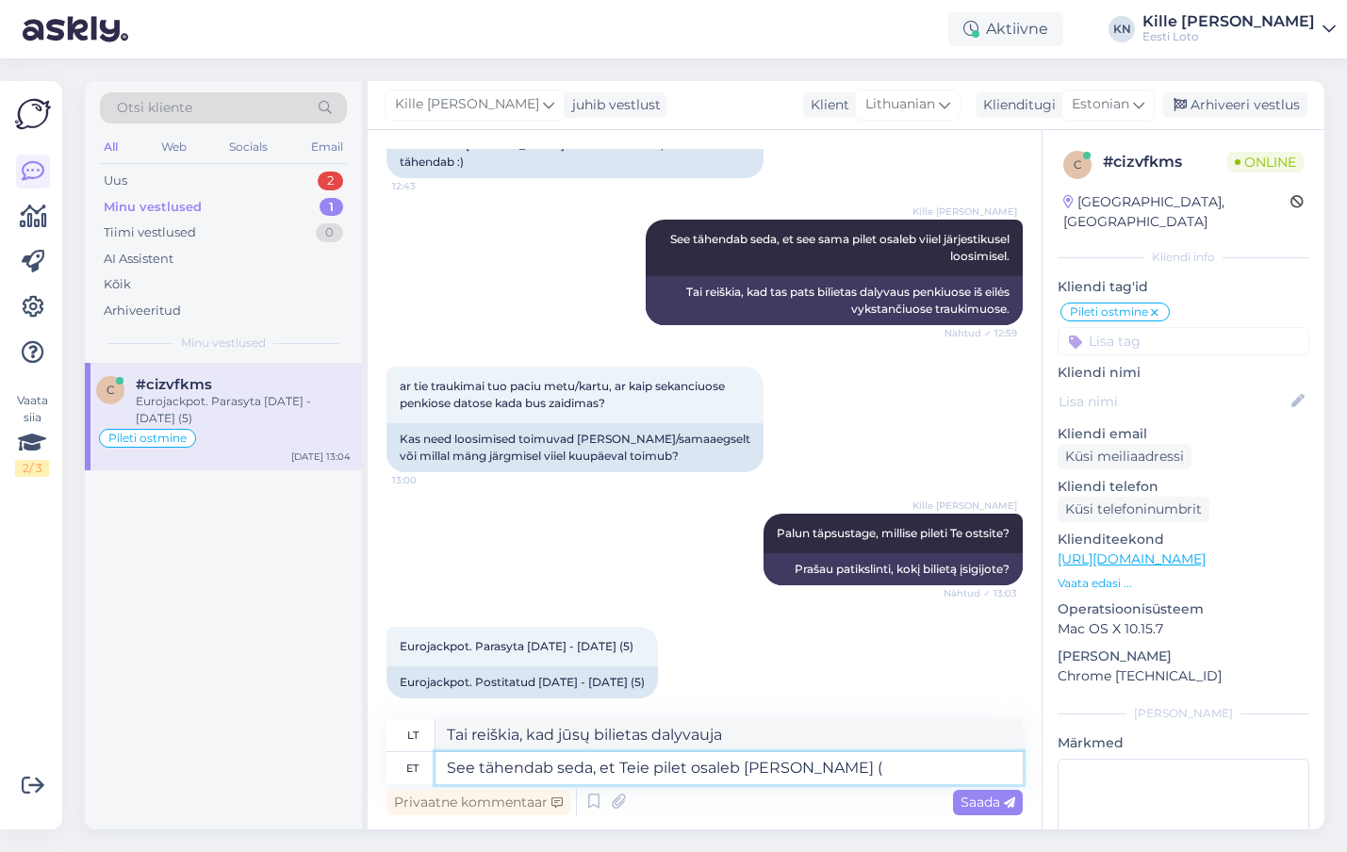
type textarea "Tai reiškia, kad jūsų bilietas dalyvaus šiandien."
type textarea "See tähendab seda, et Teie pilet osaleb [PERSON_NAME] (19"
type textarea "Tai reiškia, kad jūsų bilietas dalyvaus šiandien ("
type textarea "See tähendab seda, et Teie pilet osaleb [PERSON_NAME] (19.0"
type textarea "Tai reiškia, kad jūsų bilietas dalyvaus šiandien (19 d.)."
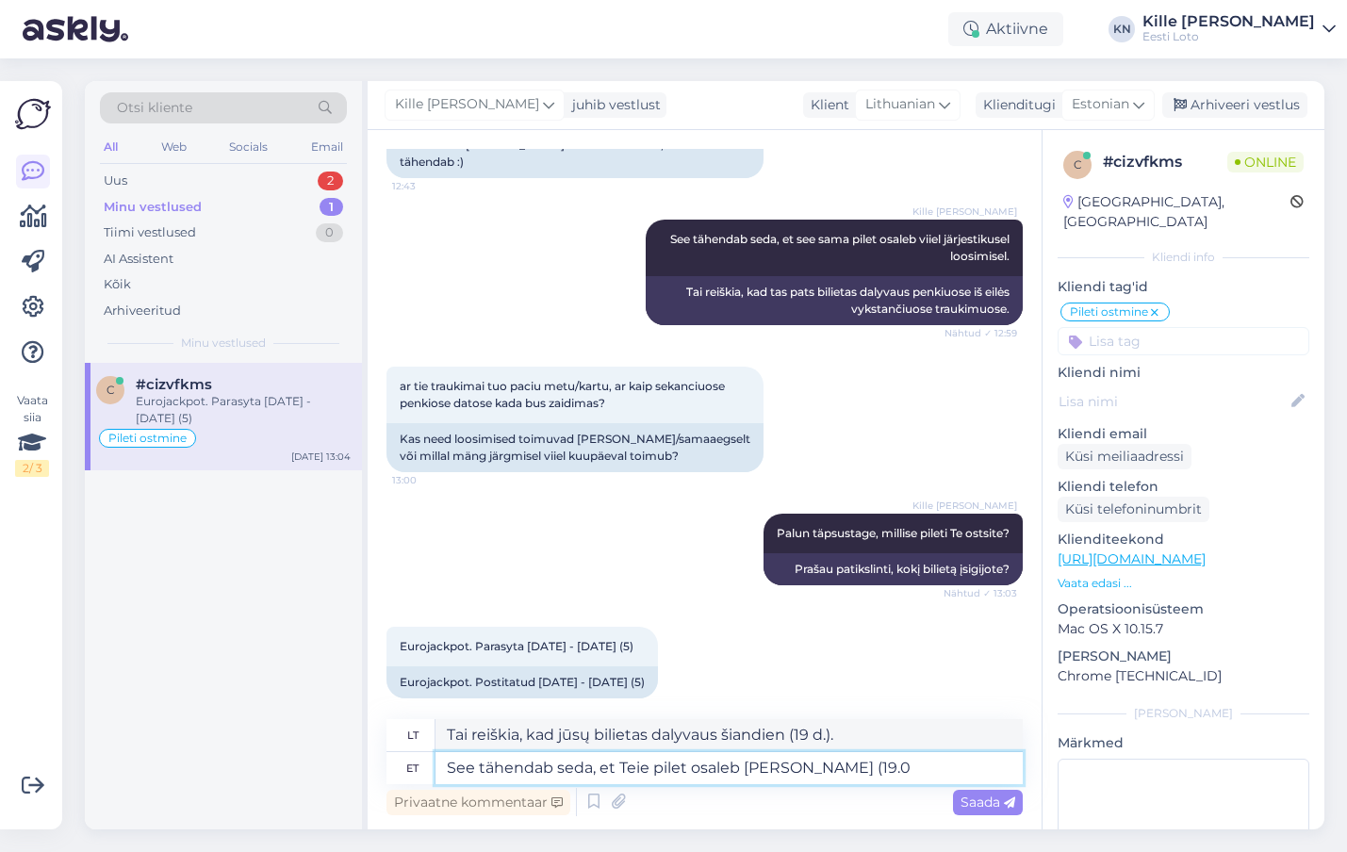
type textarea "See tähendab seda, et Teie pilet osaleb [PERSON_NAME] (19.09"
type textarea "Tai reiškia, kad jūsų bilietas dalyvaus šiandien ( 19.0"
type textarea "See tähendab seda, et Teie pilet osaleb [PERSON_NAME] (19.09)"
type textarea "Tai reiškia, kad jūsų bilietas dalyvaus šiandien ( 19.09"
type textarea "See tähendab seda, et Teie pilet osaleb [PERSON_NAME] (19.09) l"
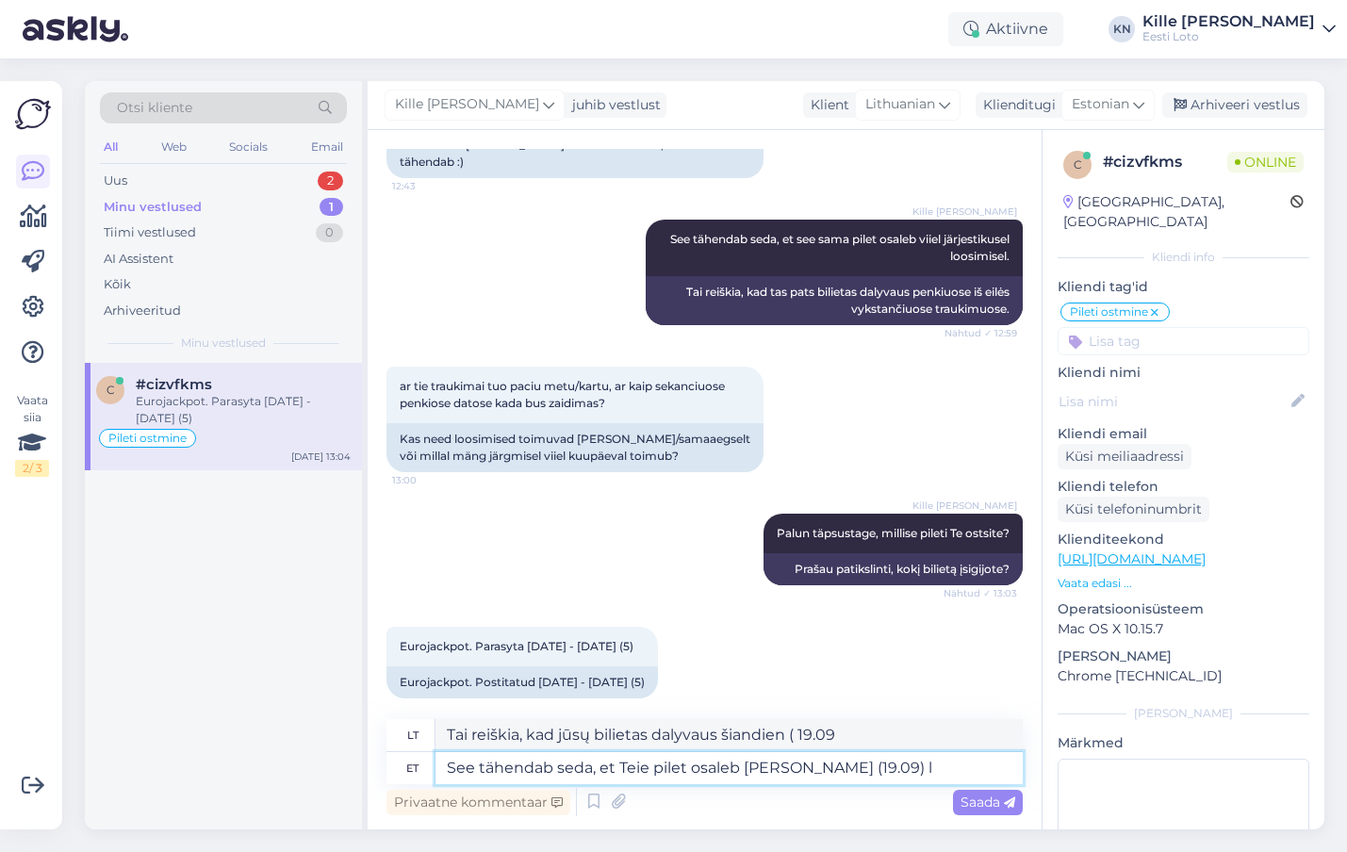
type textarea "Tai reiškia, kad jūsų bilietas galios šiandien ( 19.09)"
type textarea "See tähendab seda, et Teie pilet osaleb [PERSON_NAME] (19.09),"
type textarea "Tai reiškia, kad jūsų bilietas galios šiandien ( 19.09),"
type textarea "See tähendab seda, et Teie pilet osaleb [PERSON_NAME] (19.09), 23.09,"
type textarea "Tai reiškia, kad jūsų bilietas galios šiandien ( 19.09), 23.09,"
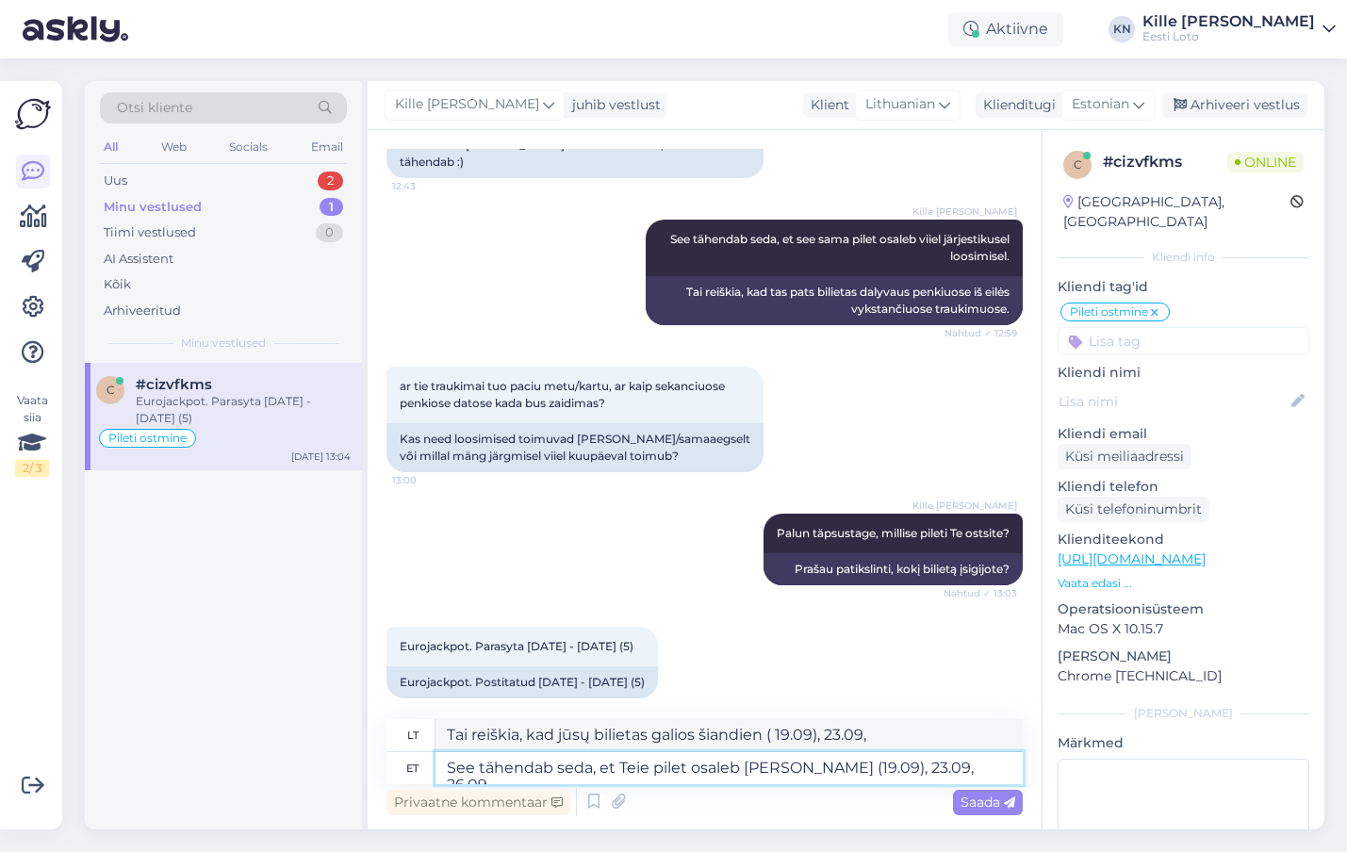
type textarea "See tähendab seda, et Teie pilet osaleb [PERSON_NAME] (19.09), 23.09, 26.09,"
type textarea "Tai reiškia, kad jūsų bilietas galios šiandien ( 19.09), 23.09, 26.09,"
type textarea "See tähendab seda, et Teie pilet osaleb [PERSON_NAME] (19.09), 23.09, 26.09, 30…"
type textarea "Tai reiškia, kad jūsų bilietas galios šiandien ( 19.09), 23.09, 26.09, 30.10,"
type textarea "See tähendab seda, et Teie pilet osaleb [PERSON_NAME] (19.09), 23.09, 26.09, 30…"
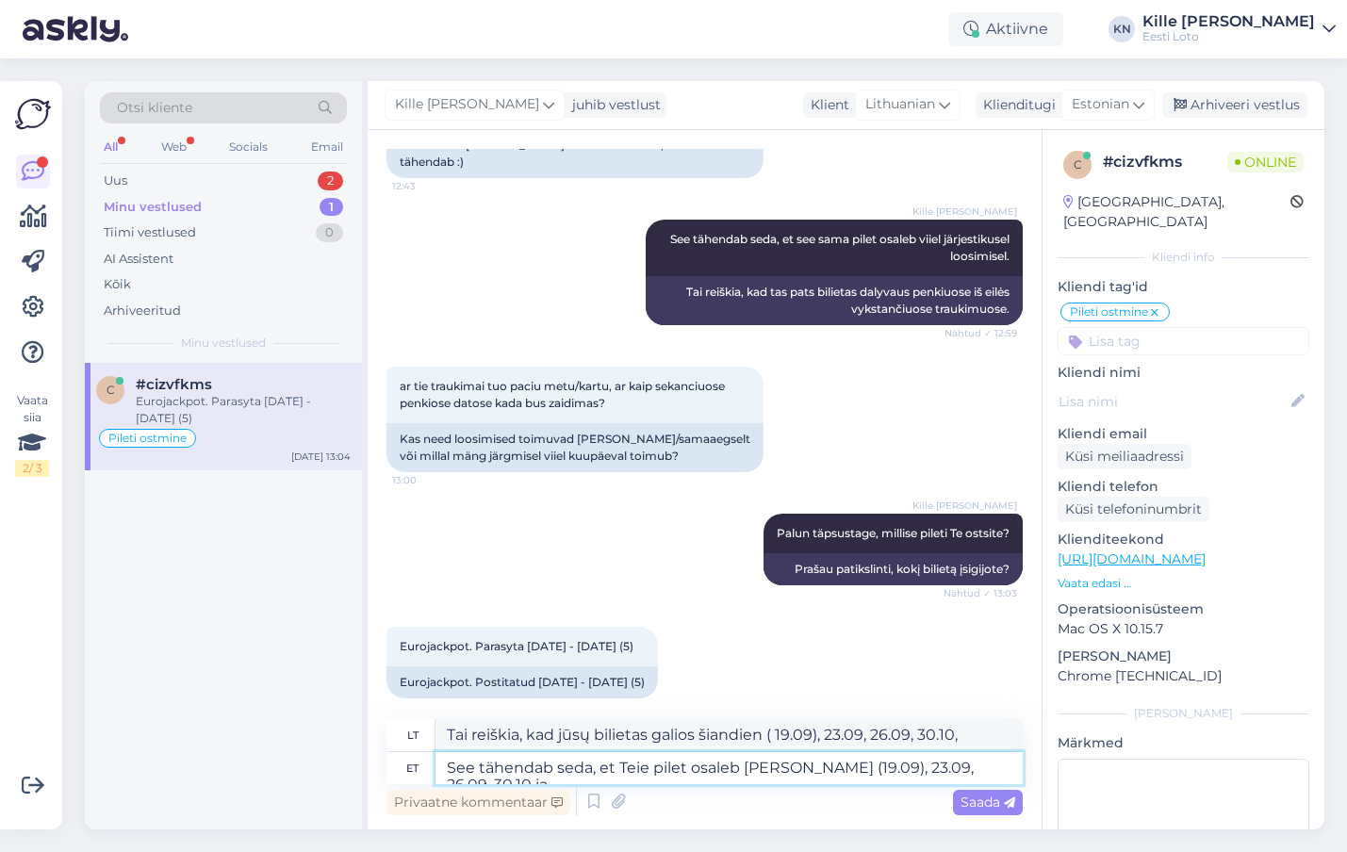
type textarea "Tai reiškia, kad jūsų bilietas galios šiandien ( 19.09), 23.09, 26.09, 30.10"
type textarea "See tähendab seda, et Teie pilet osaleb [PERSON_NAME] (19.09), 23.09, 26.09, 30…"
type textarea "Tai reiškia, kad jūsų bilietas galios šiandien ( 19.09), 23.09, 26.09, 30.10 ir"
click at [963, 766] on textarea "See tähendab seda, et Teie pilet osaleb [PERSON_NAME] (19.09), 23.09, 26.09, 30…" at bounding box center [729, 768] width 587 height 32
type textarea "See tähendab seda, et Teie pilet osaleb [PERSON_NAME] (19.09), 23.09, 26.09, 30…"
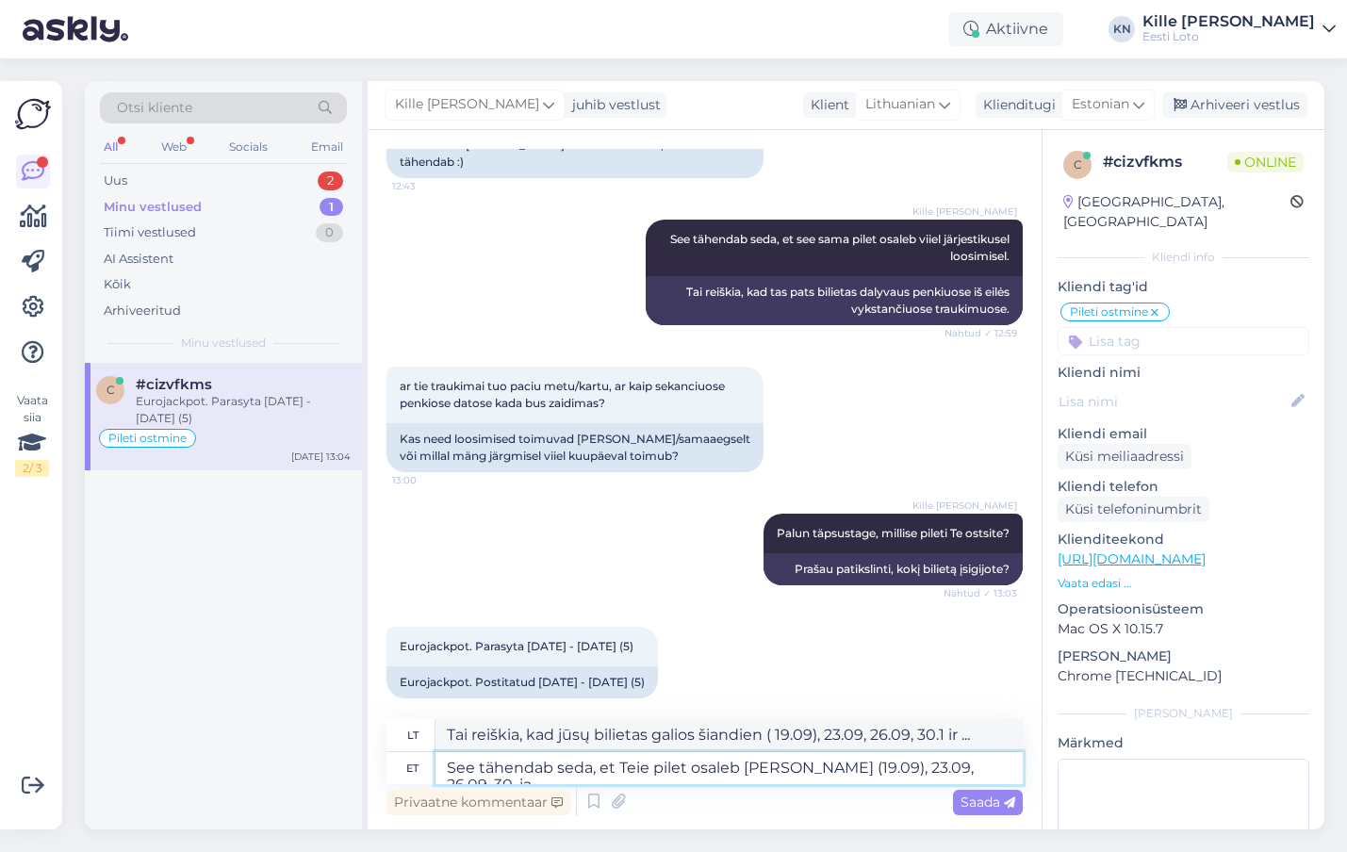
type textarea "Tai reiškia, kad jūsų bilietas galios šiandien ( 19.09), 23.09, 26.09, rugsėjo …"
type textarea "See tähendab seda, et Teie pilet osaleb [PERSON_NAME] (19.09), 23.09, 26.09, 30…"
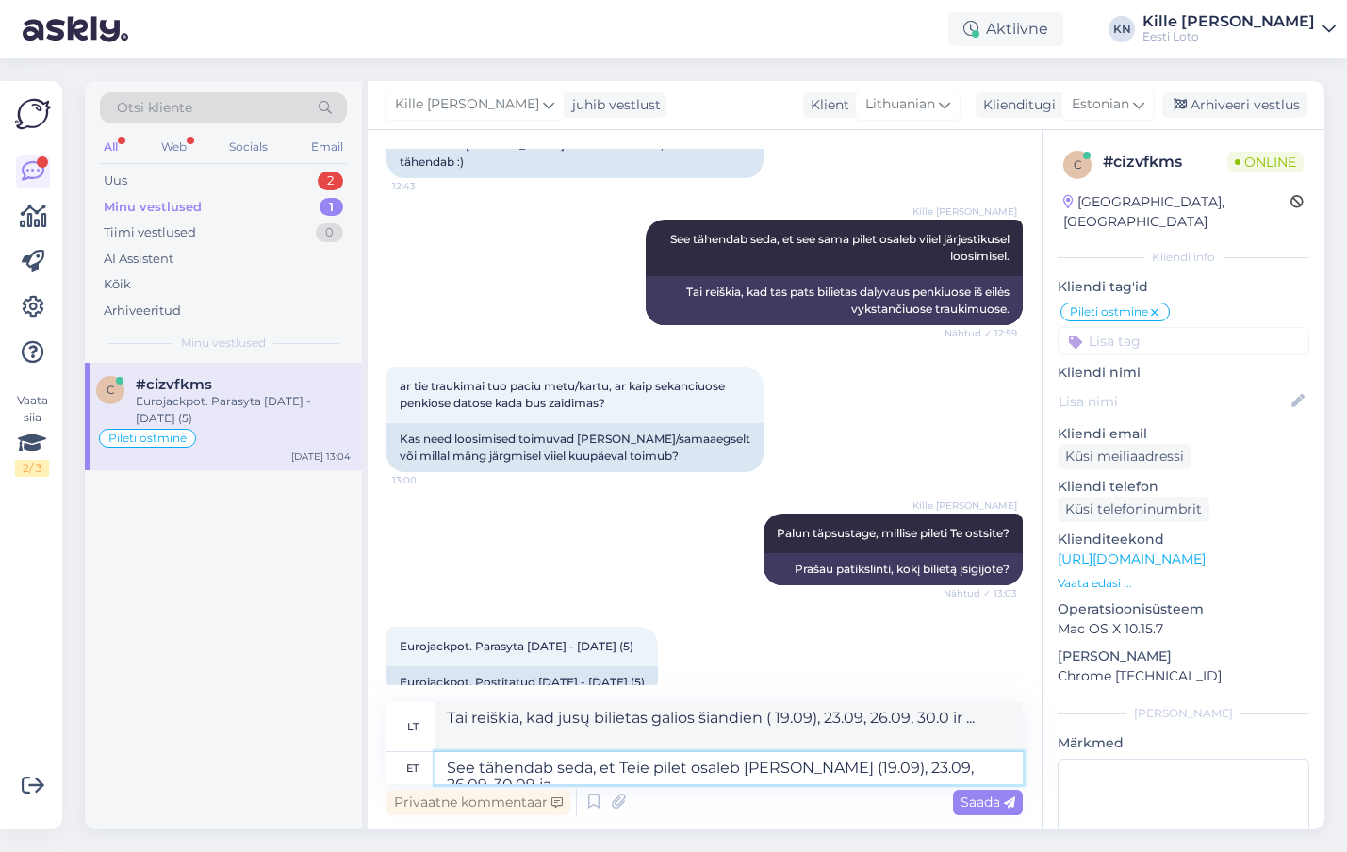
type textarea "Tai reiškia, kad jūsų bilietas galios šiandien ( 19.09), 23.09, 26.09, 30.09 ir"
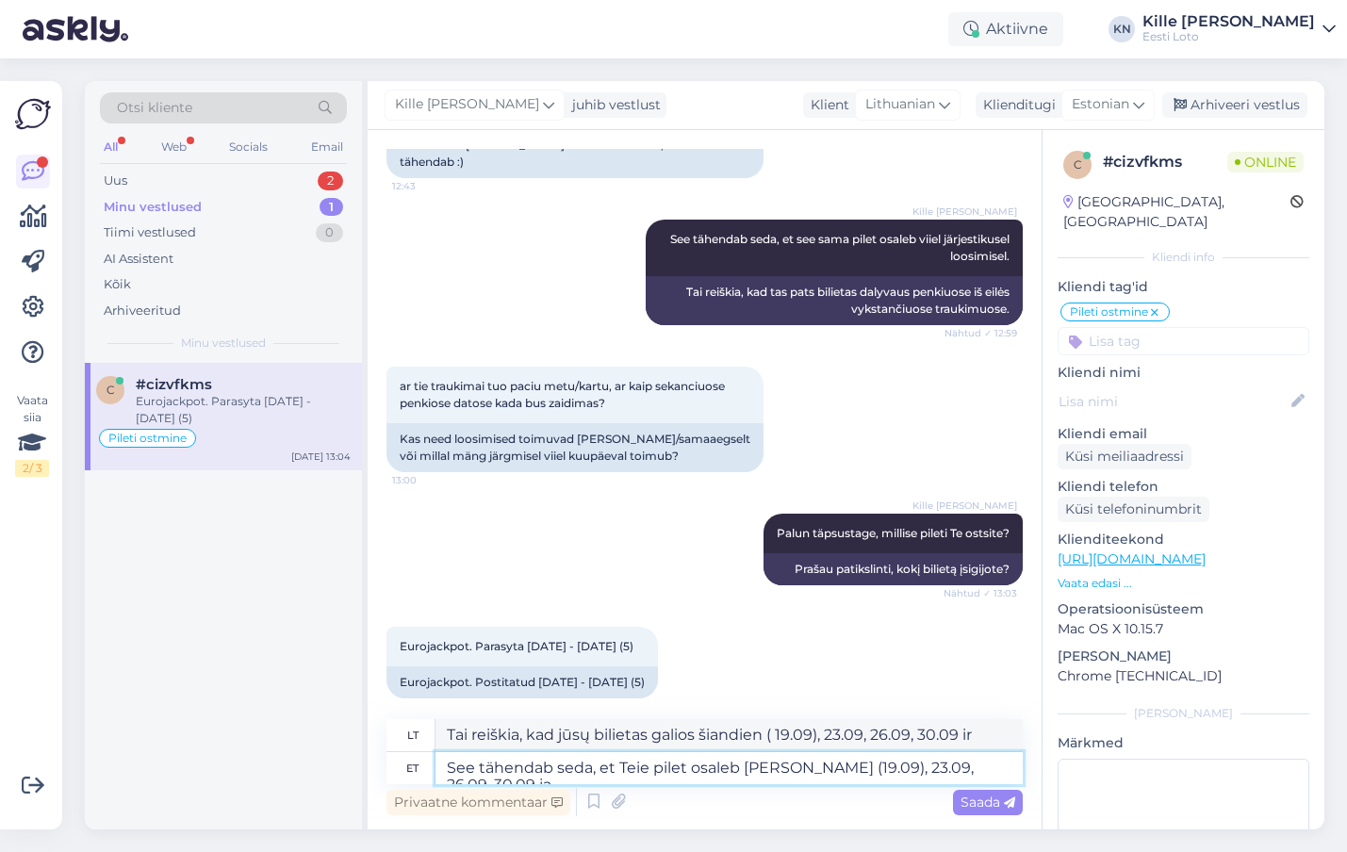
click at [1014, 768] on textarea "See tähendab seda, et Teie pilet osaleb [PERSON_NAME] (19.09), 23.09, 26.09, 30…" at bounding box center [729, 768] width 587 height 32
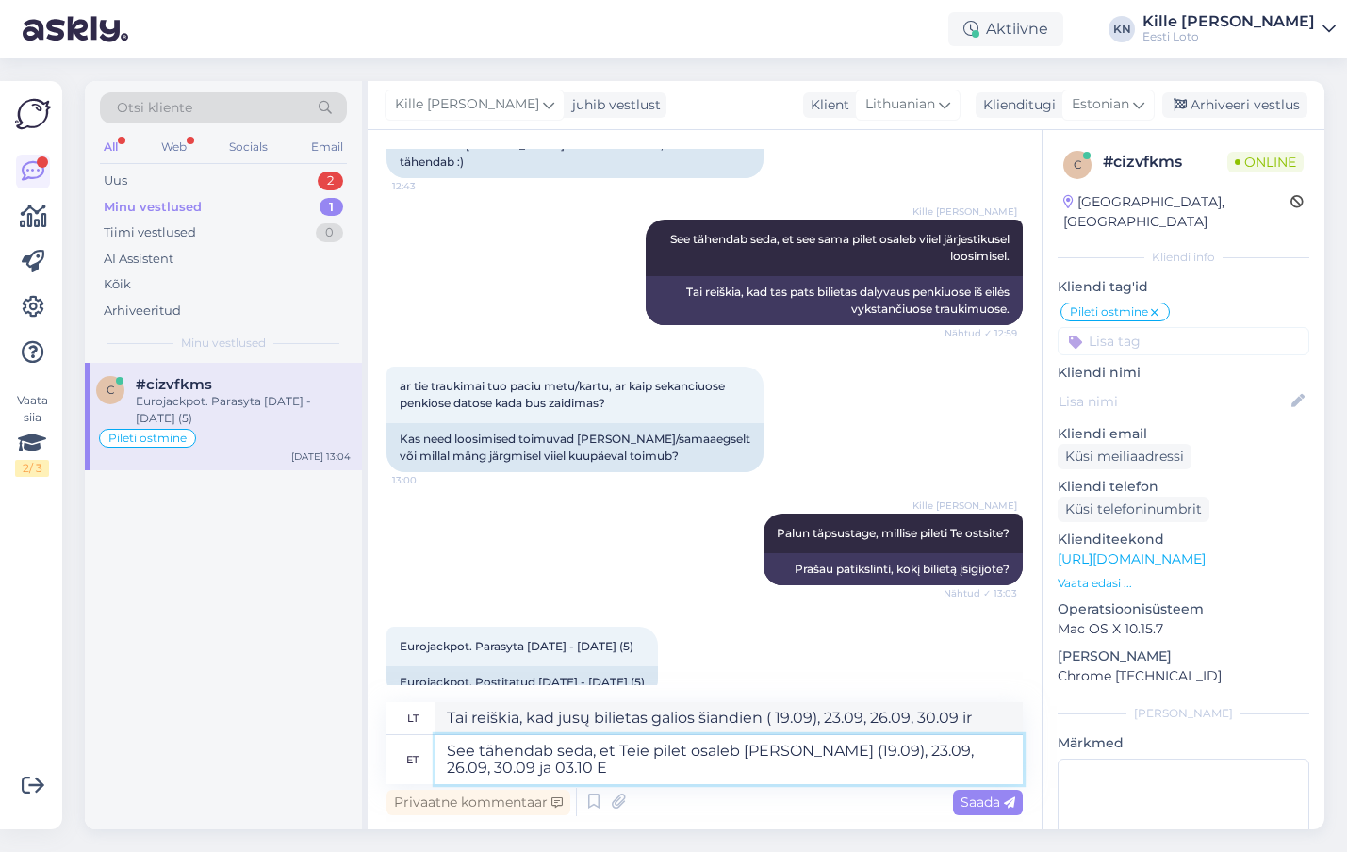
type textarea "See tähendab seda, et Teie pilet osaleb [PERSON_NAME] (19.09), 23.09, 26.09, 30…"
type textarea "Tai reiškia, kad jūsų bilietas galios šiandien ( 19.09), 23.09, 26.09, 30.09 ir…"
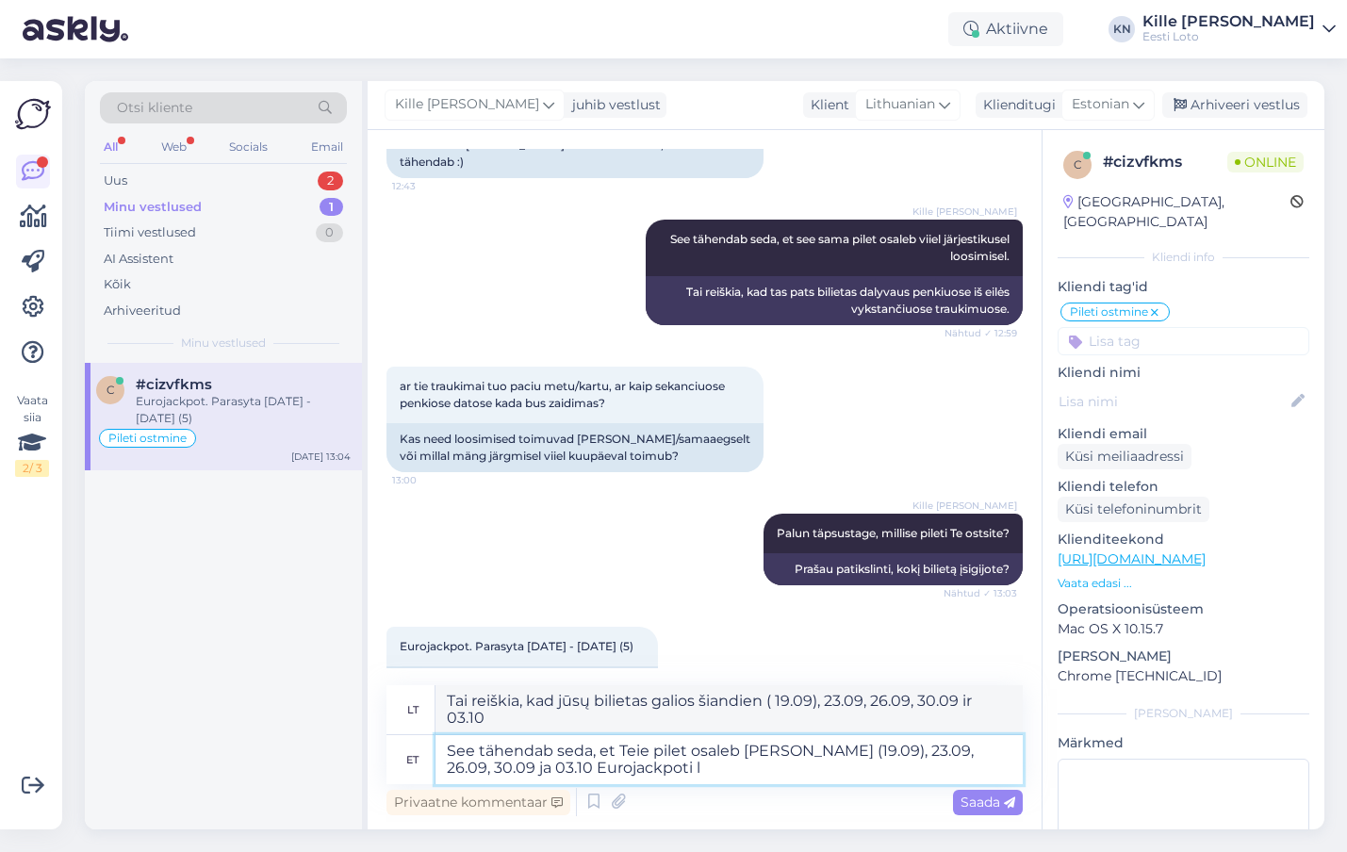
type textarea "See tähendab seda, et Teie pilet osaleb [PERSON_NAME] (19.09), 23.09, 26.09, 30…"
type textarea "Tai reiškia, kad jūsų bilietas dalyvaus „Eurojackpot“ loterijos traukimuose šia…"
type textarea "See tähendab seda, et Teie pilet osaleb [PERSON_NAME] (19.09), 23.09, 26.09, 30…"
type textarea "Tai reiškia, kad jūsų bilietas dalyvaus „Eurojackpot“ loterijos traukimuose šia…"
type textarea "See tähendab seda, et Teie pilet osaleb [PERSON_NAME] (19.09), 23.09, 26.09, 30…"
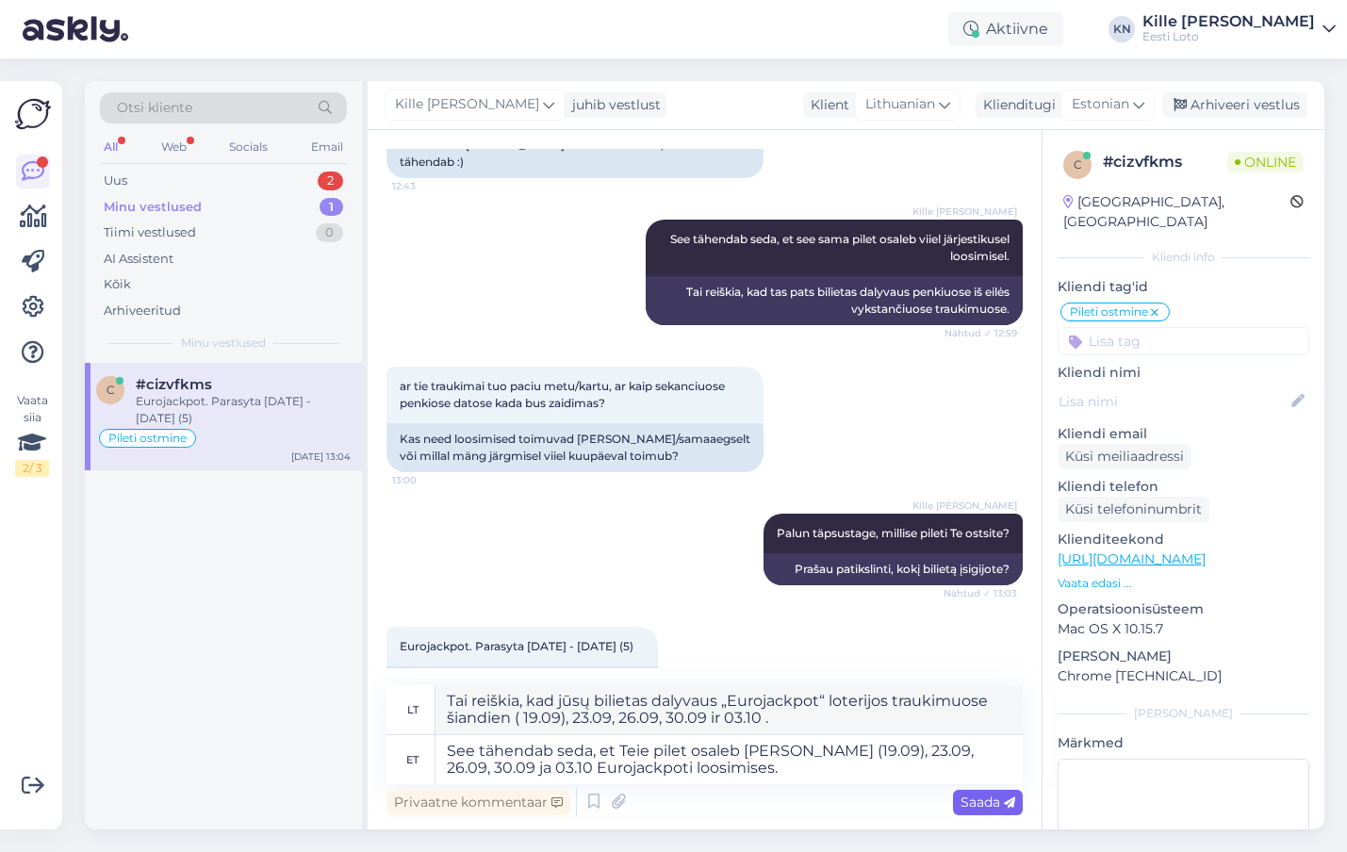
click at [982, 797] on span "Saada" at bounding box center [988, 802] width 55 height 17
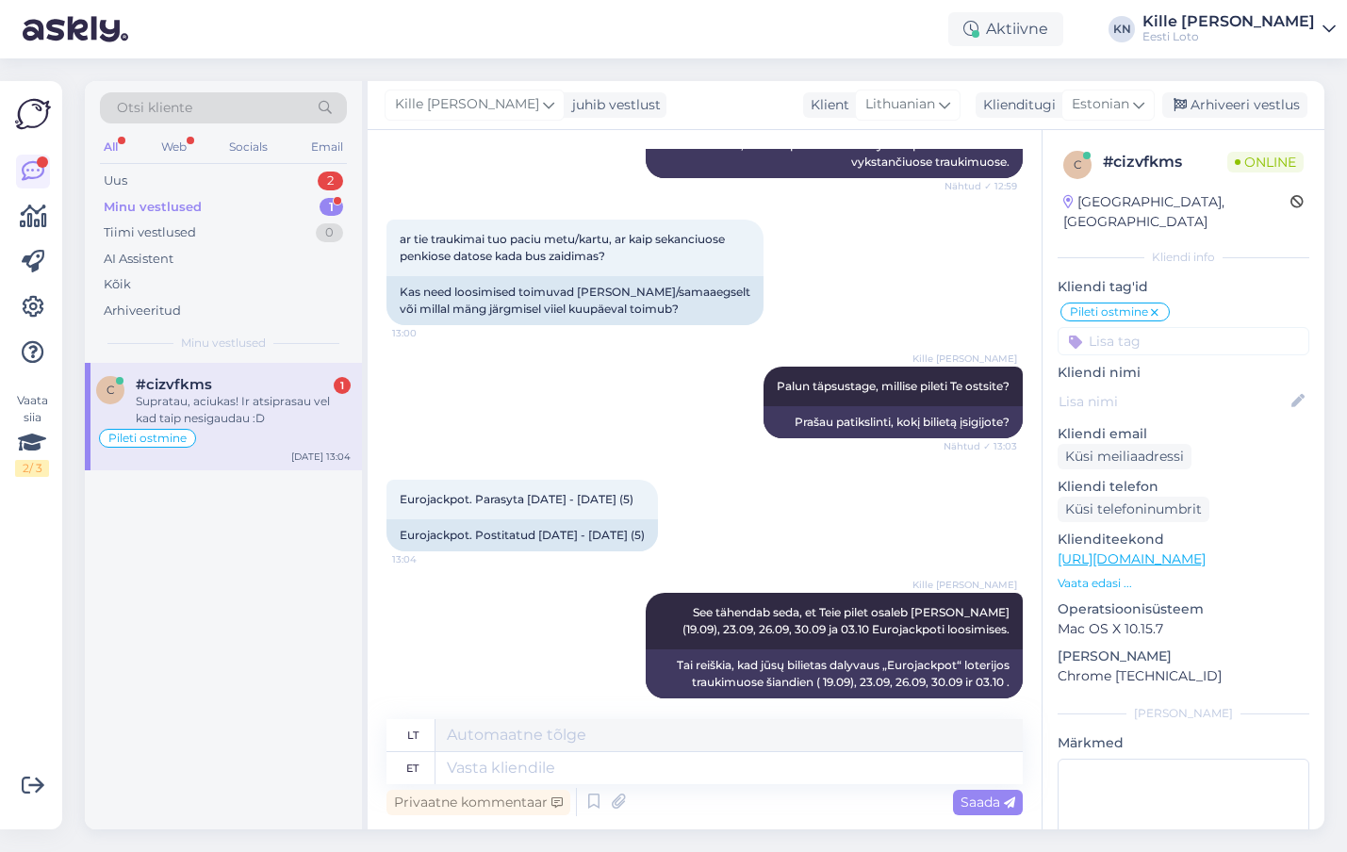
scroll to position [1809, 0]
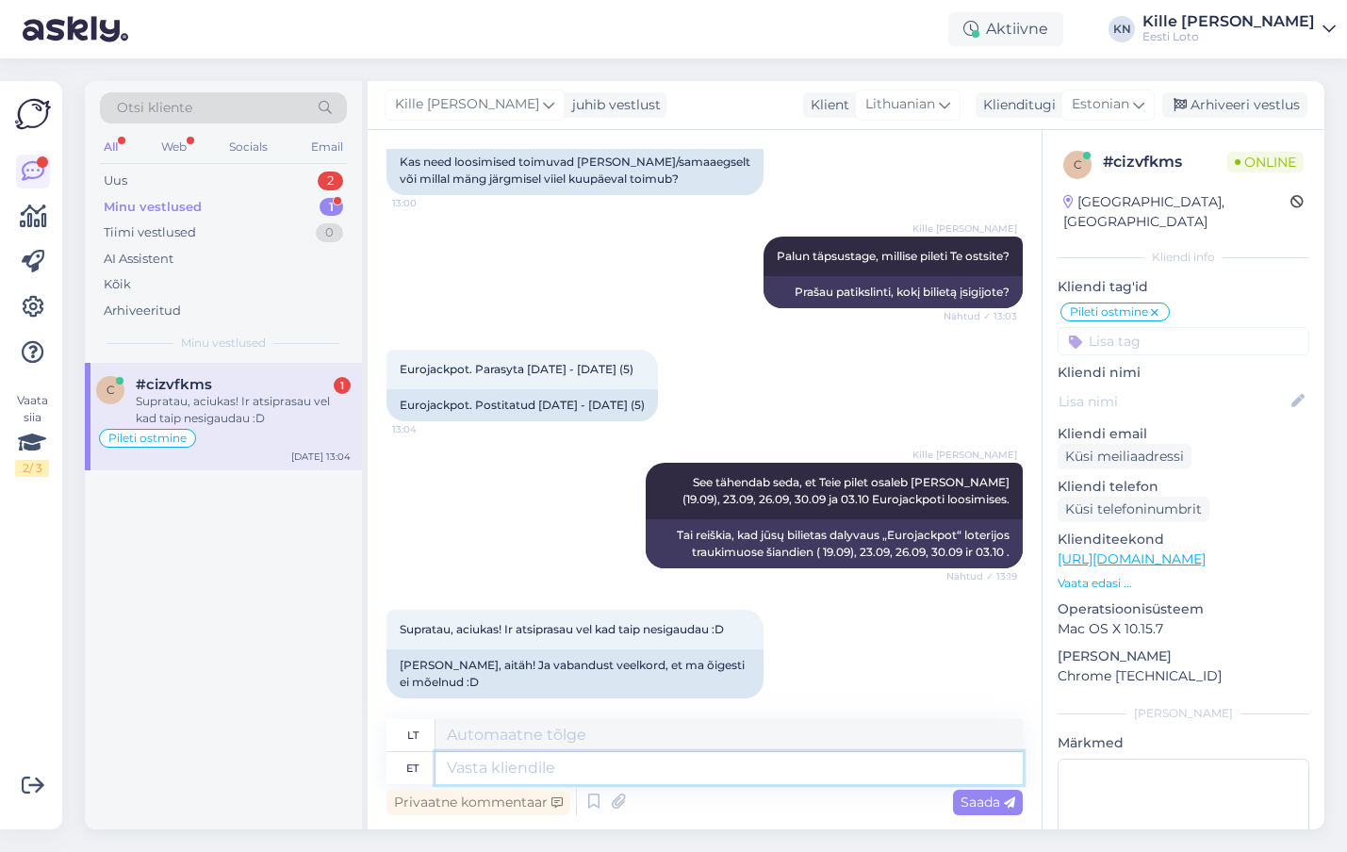
click at [518, 752] on textarea at bounding box center [729, 768] width 587 height 32
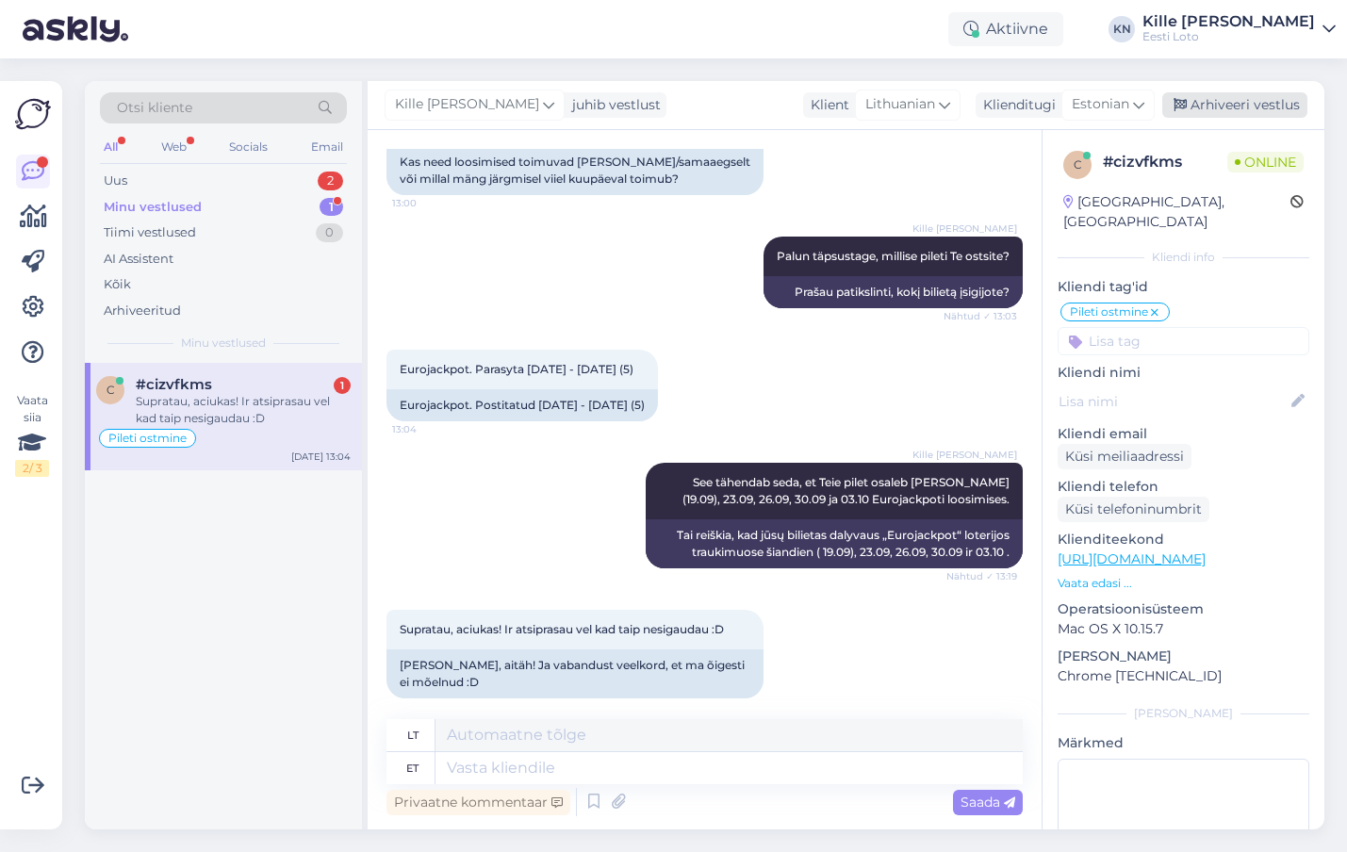
click at [1222, 101] on div "Arhiveeri vestlus" at bounding box center [1235, 104] width 145 height 25
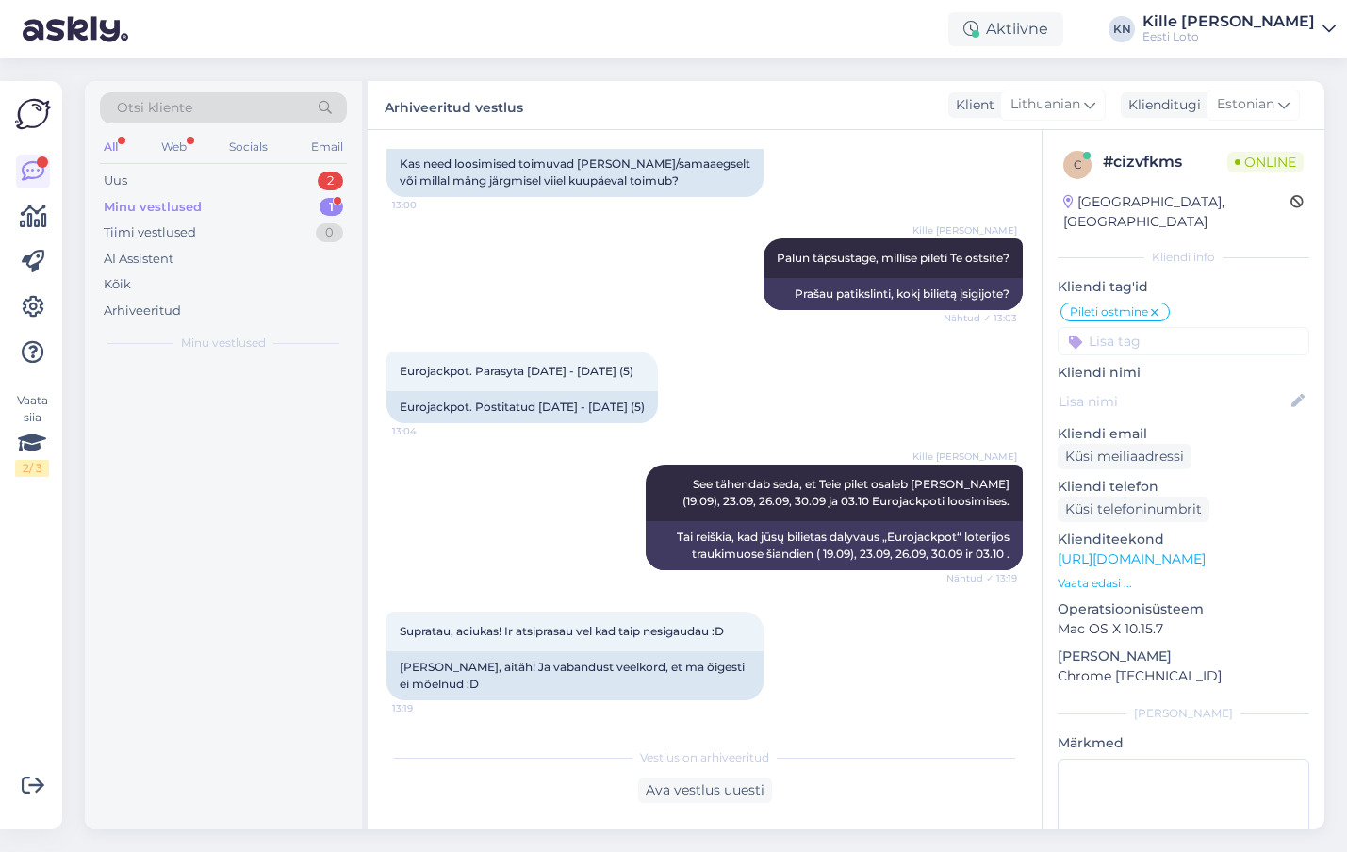
scroll to position [1791, 0]
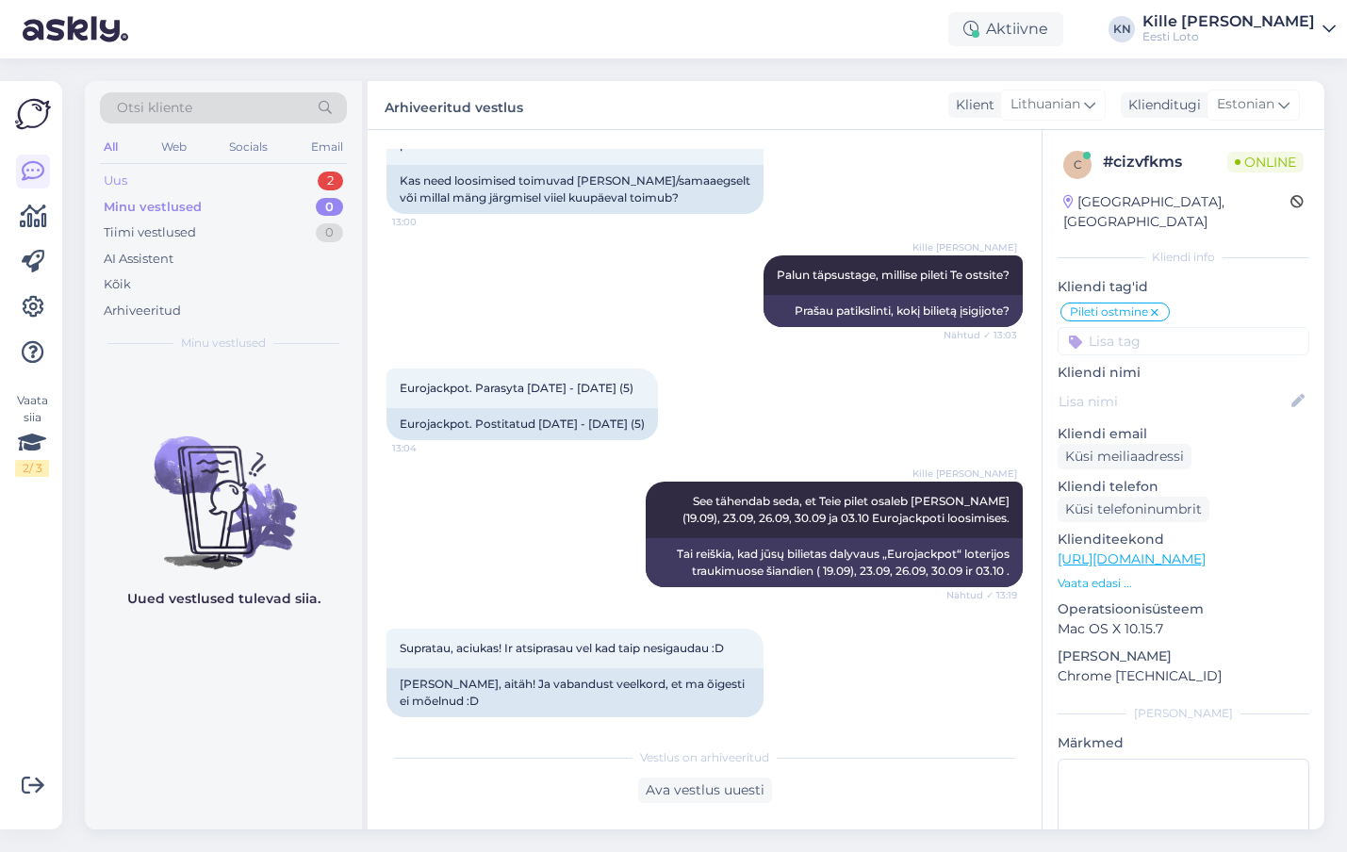
click at [198, 190] on div "Uus 2" at bounding box center [223, 181] width 247 height 26
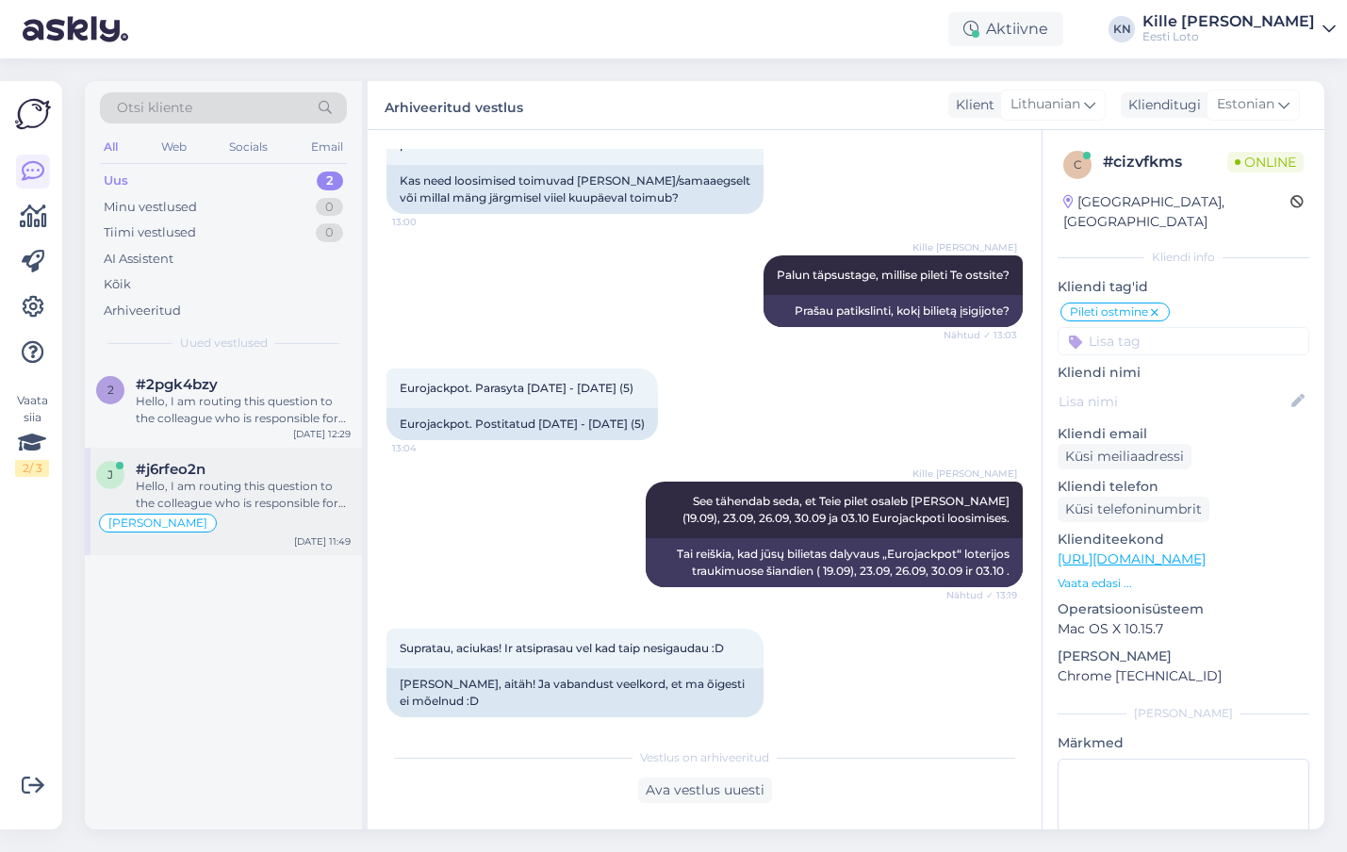
click at [213, 499] on div "Hello, I am routing this question to the colleague who is responsible for this …" at bounding box center [243, 495] width 215 height 34
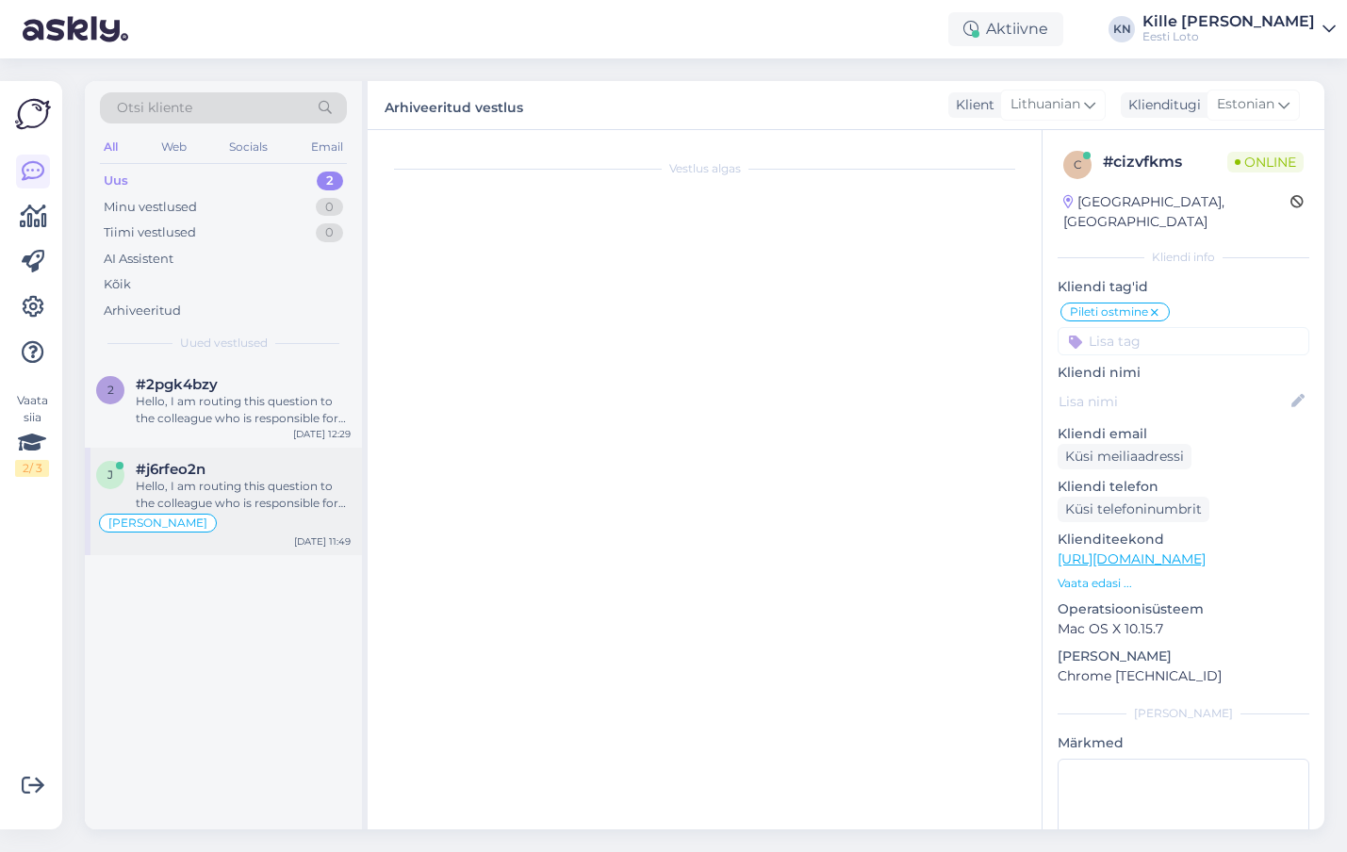
scroll to position [719, 0]
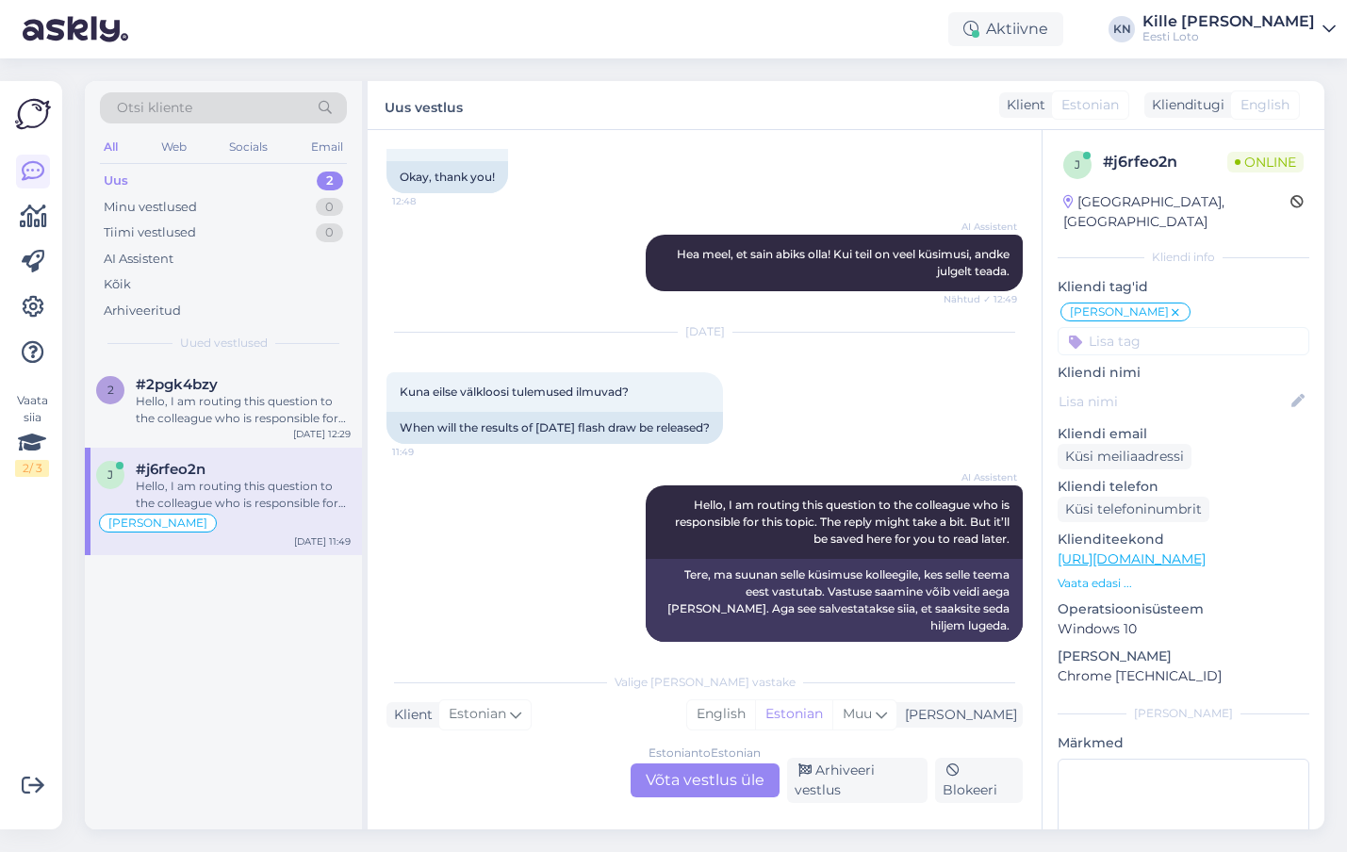
click at [679, 774] on div "Estonian to Estonian Võta vestlus üle" at bounding box center [705, 781] width 149 height 34
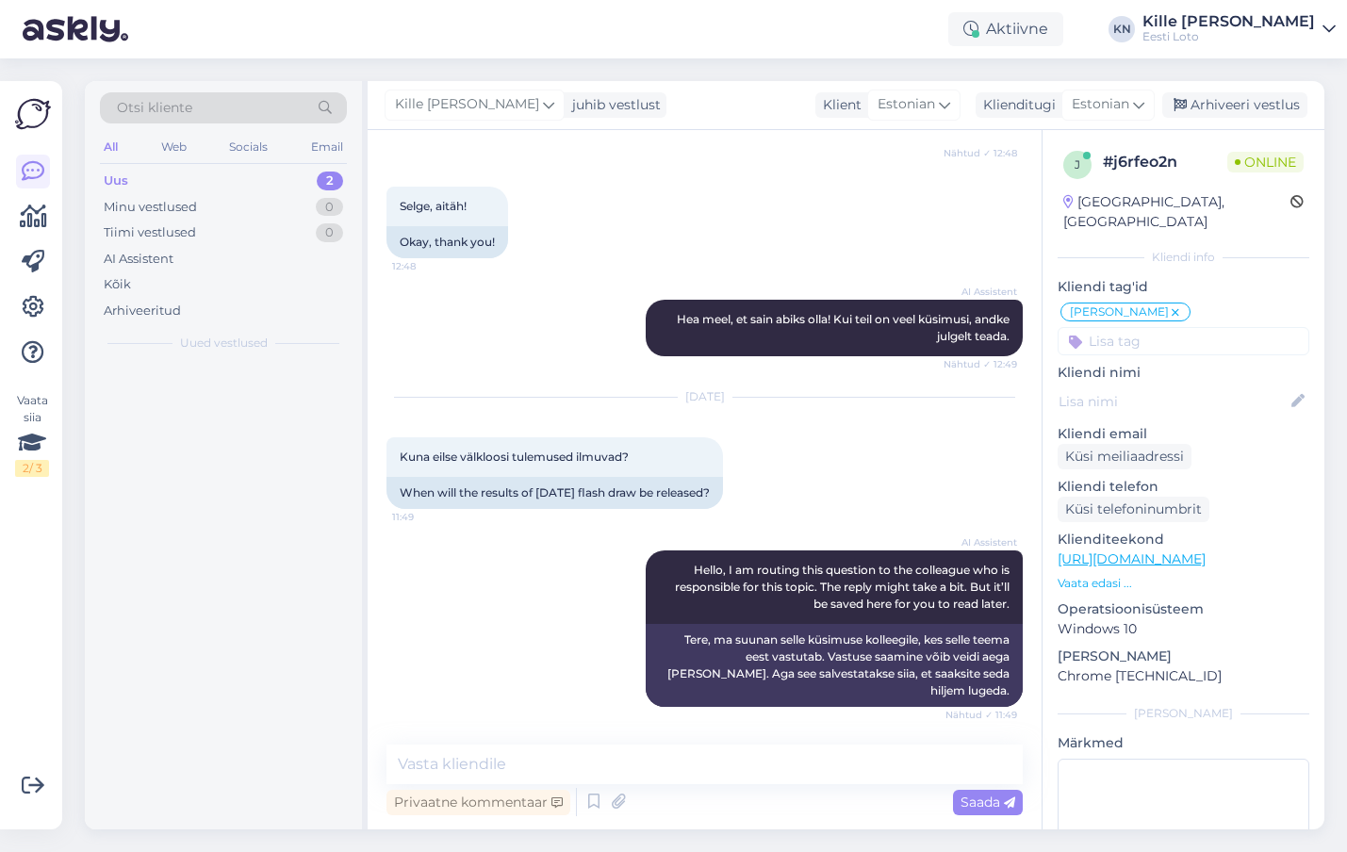
scroll to position [637, 0]
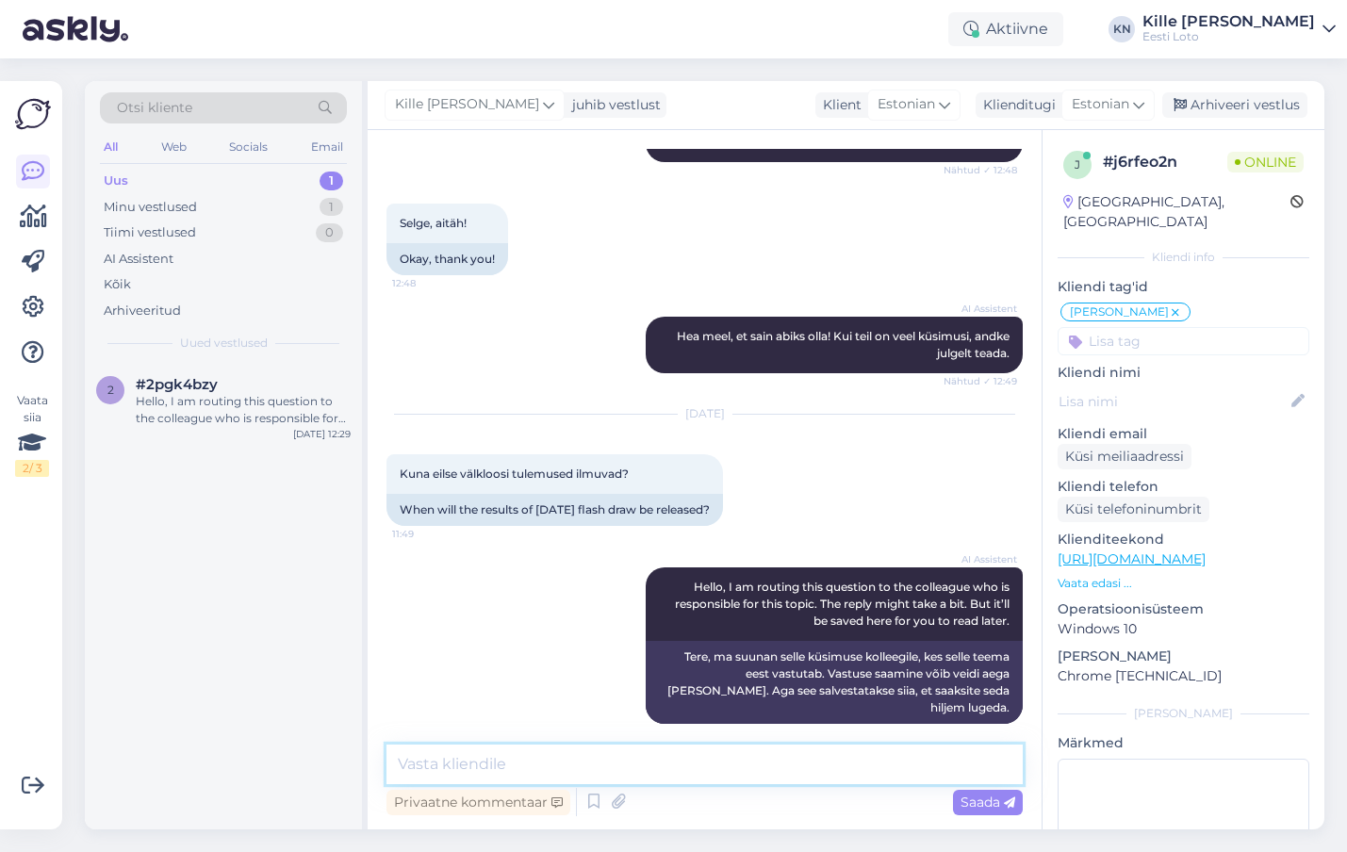
click at [585, 765] on textarea at bounding box center [705, 765] width 636 height 40
type textarea "Välkloosi tulemused avalikustatakse tänase päeva jooksul."
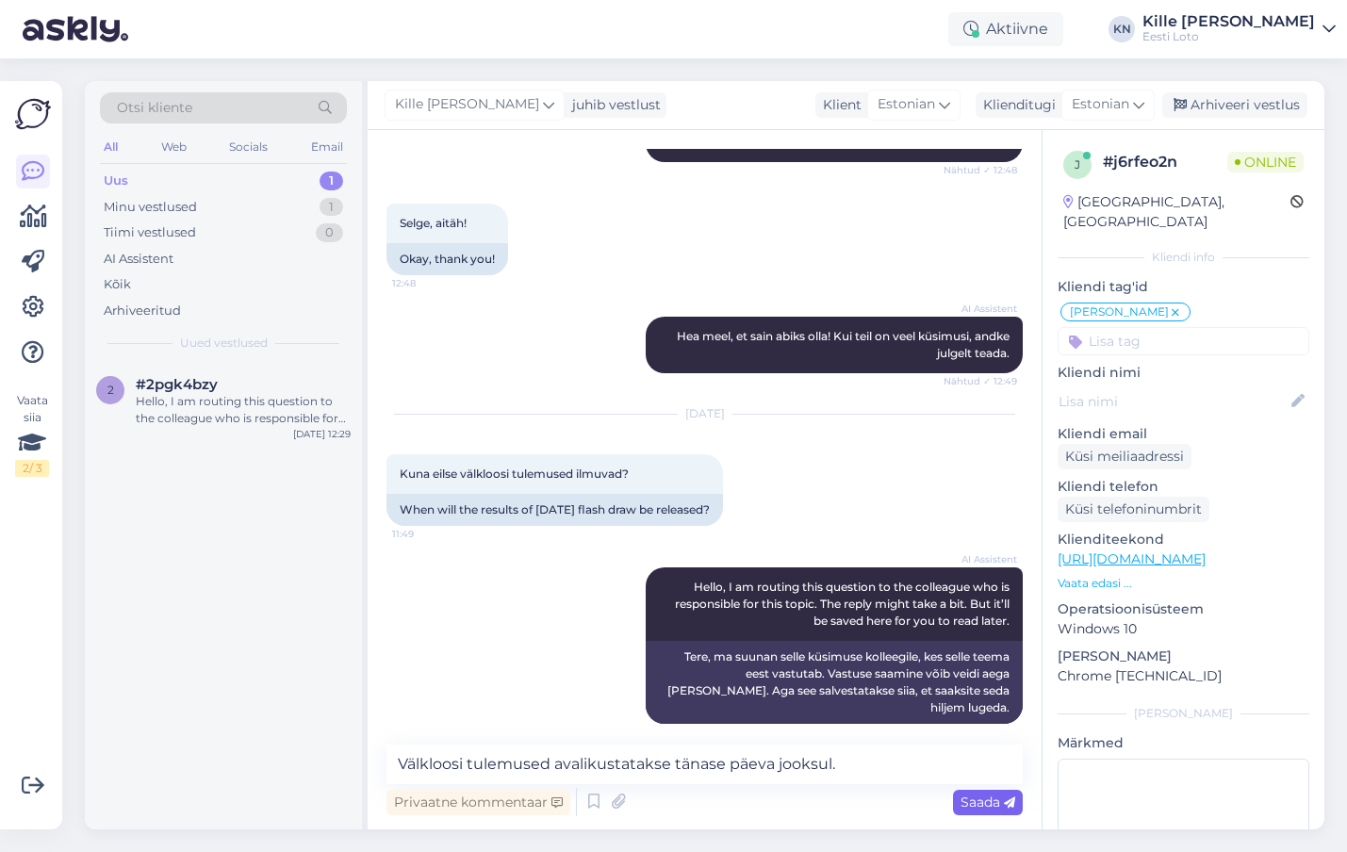
click at [981, 798] on span "Saada" at bounding box center [988, 802] width 55 height 17
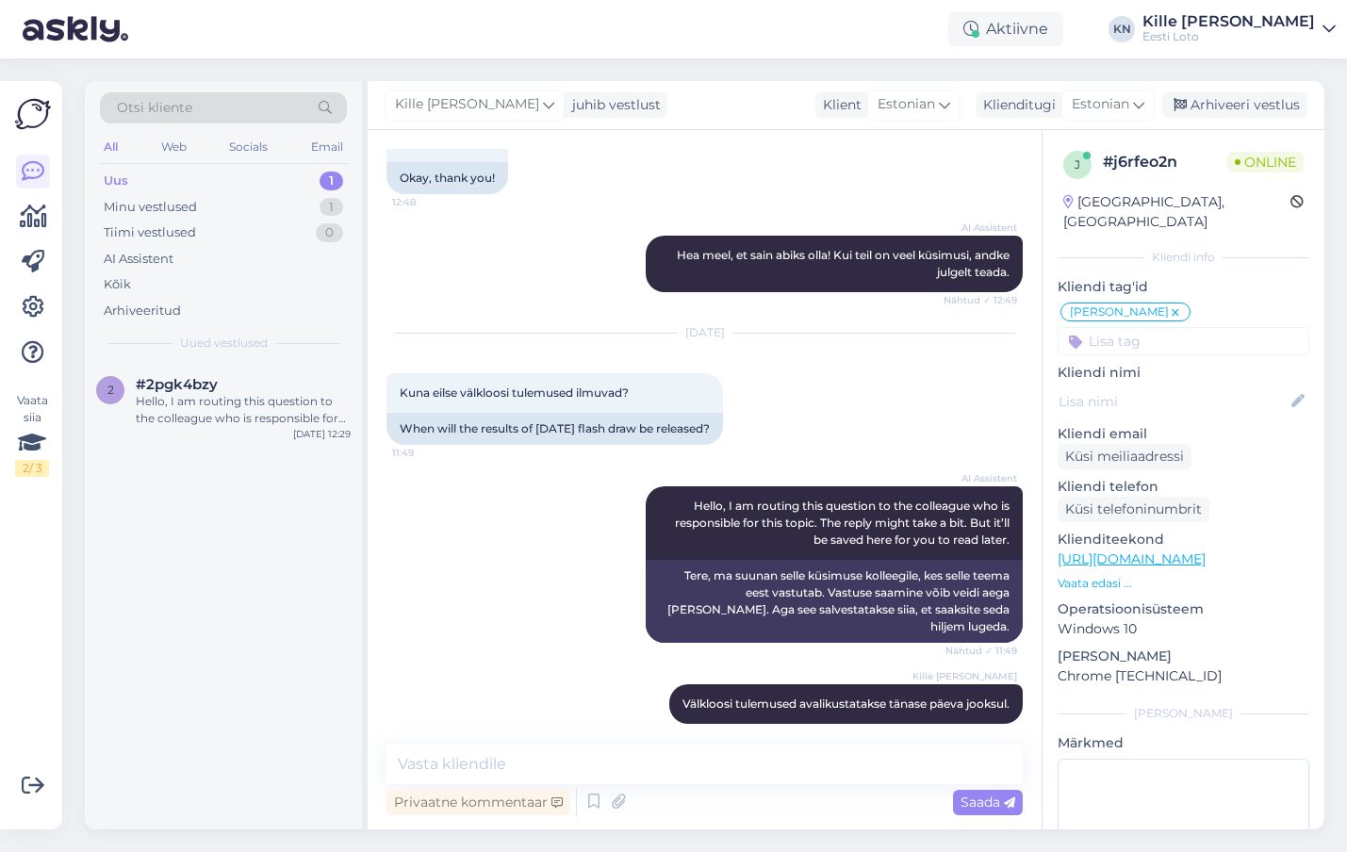
click at [1176, 327] on input at bounding box center [1184, 341] width 252 height 28
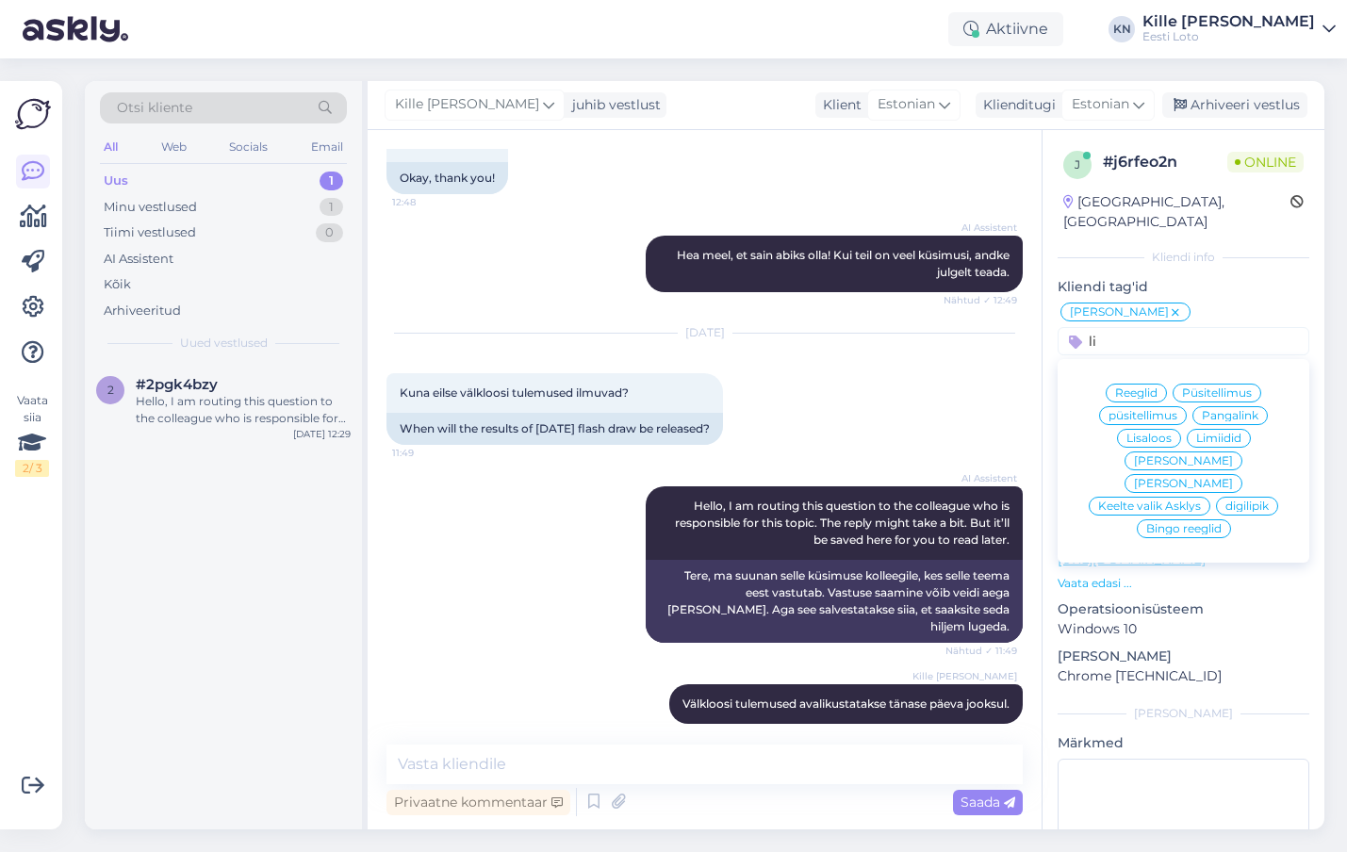
type input "l"
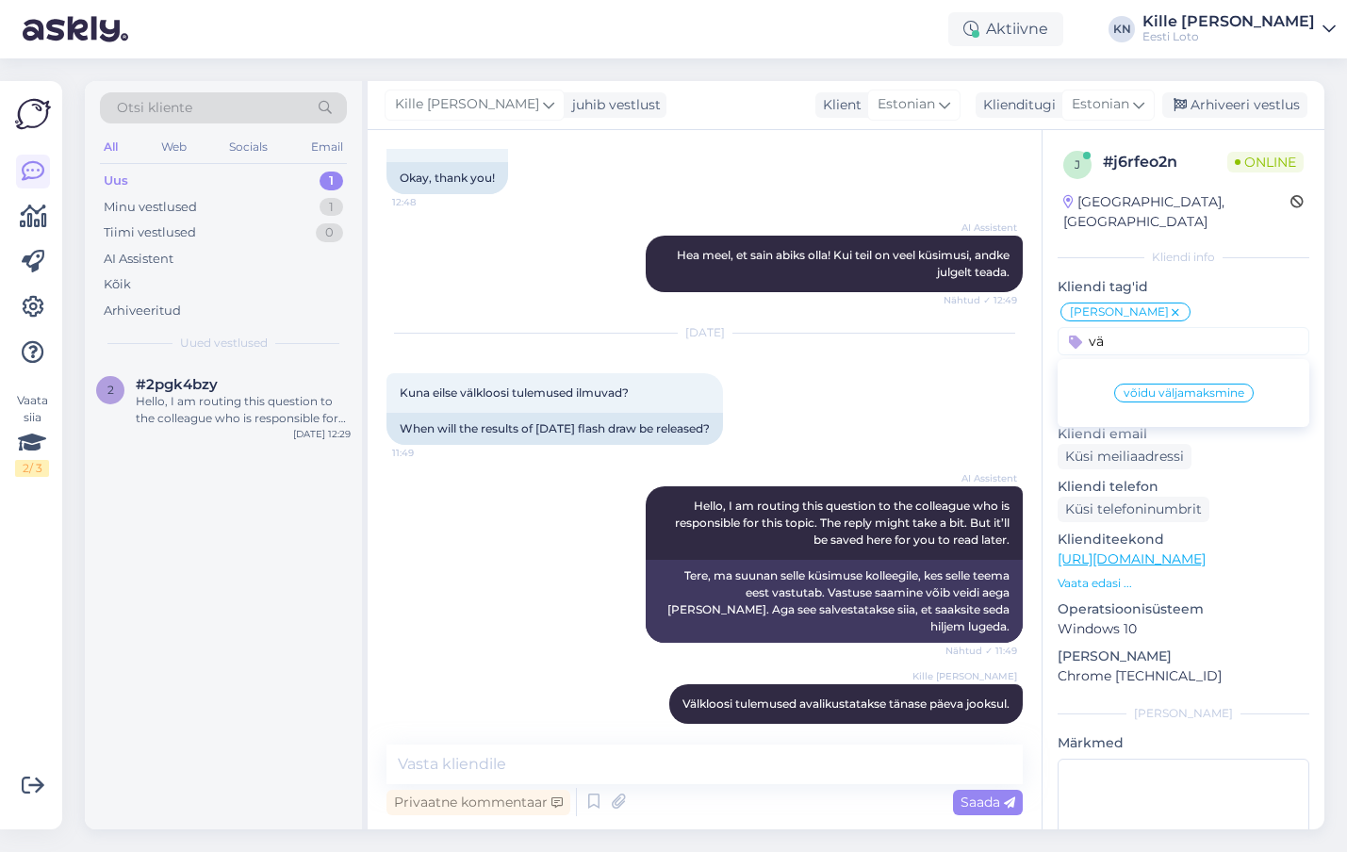
type input "v"
type input "[PERSON_NAME]"
click at [1152, 384] on div "Lisaloos" at bounding box center [1122, 393] width 64 height 19
click at [1218, 104] on div "Arhiveeri vestlus" at bounding box center [1235, 104] width 145 height 25
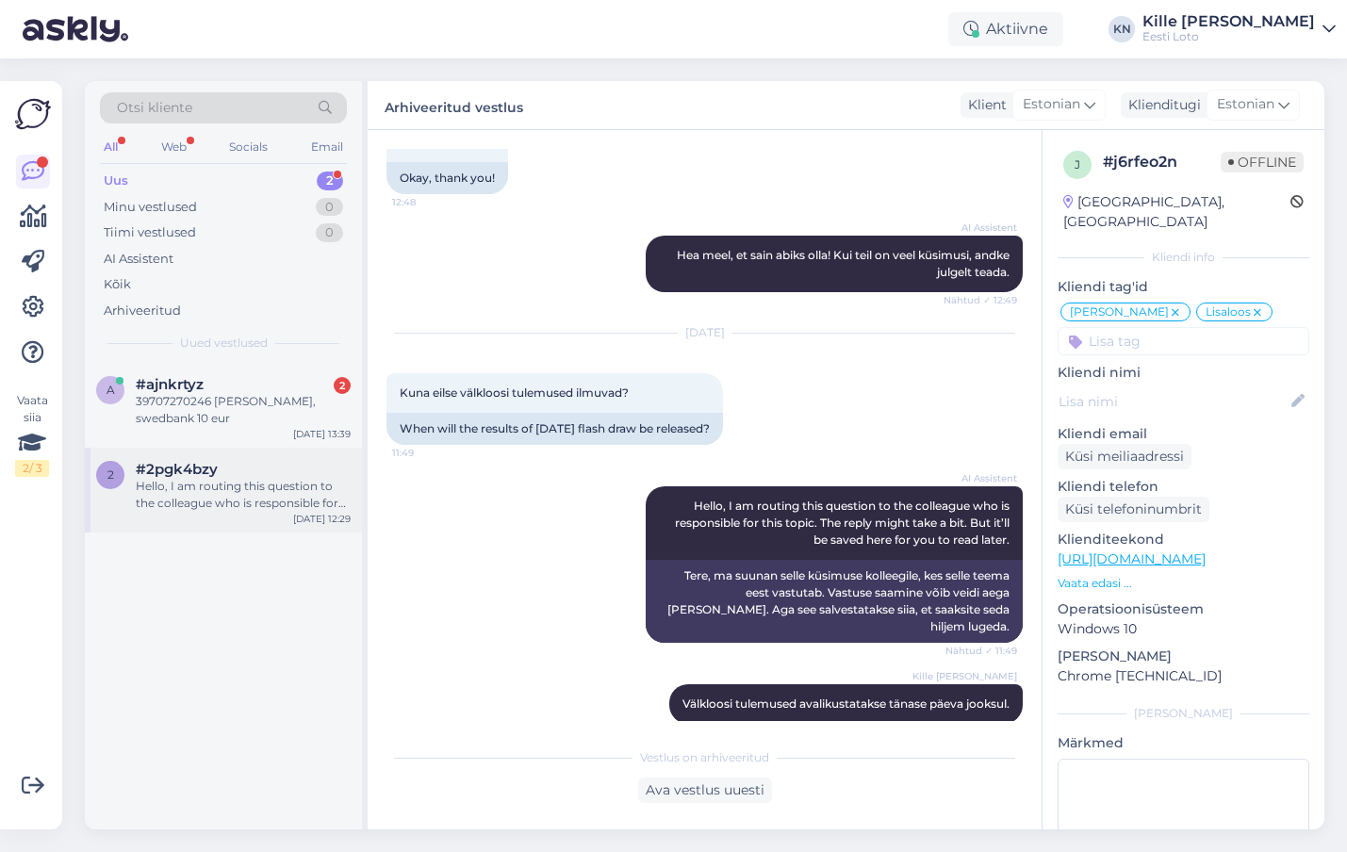
click at [246, 482] on div "Hello, I am routing this question to the colleague who is responsible for this …" at bounding box center [243, 495] width 215 height 34
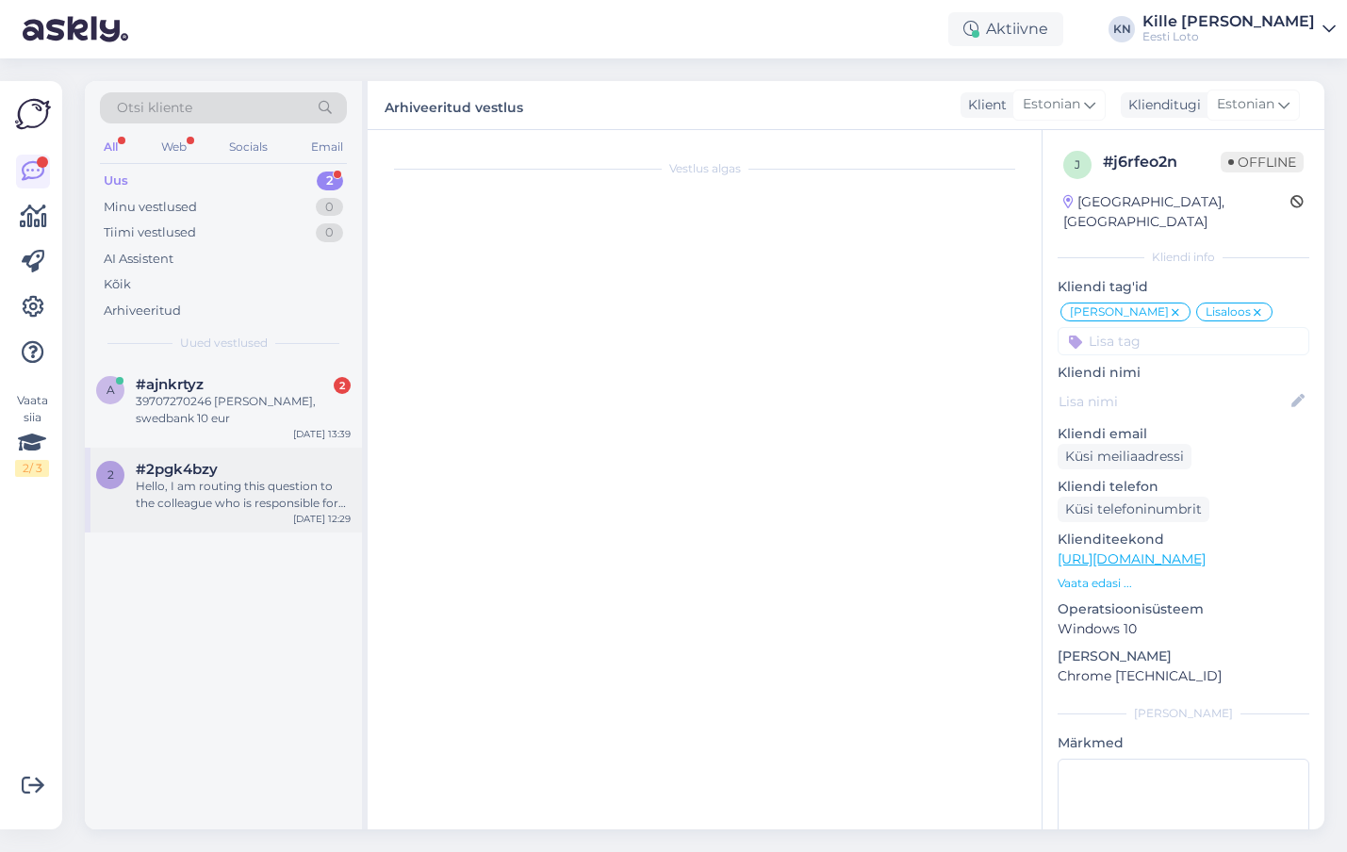
scroll to position [0, 0]
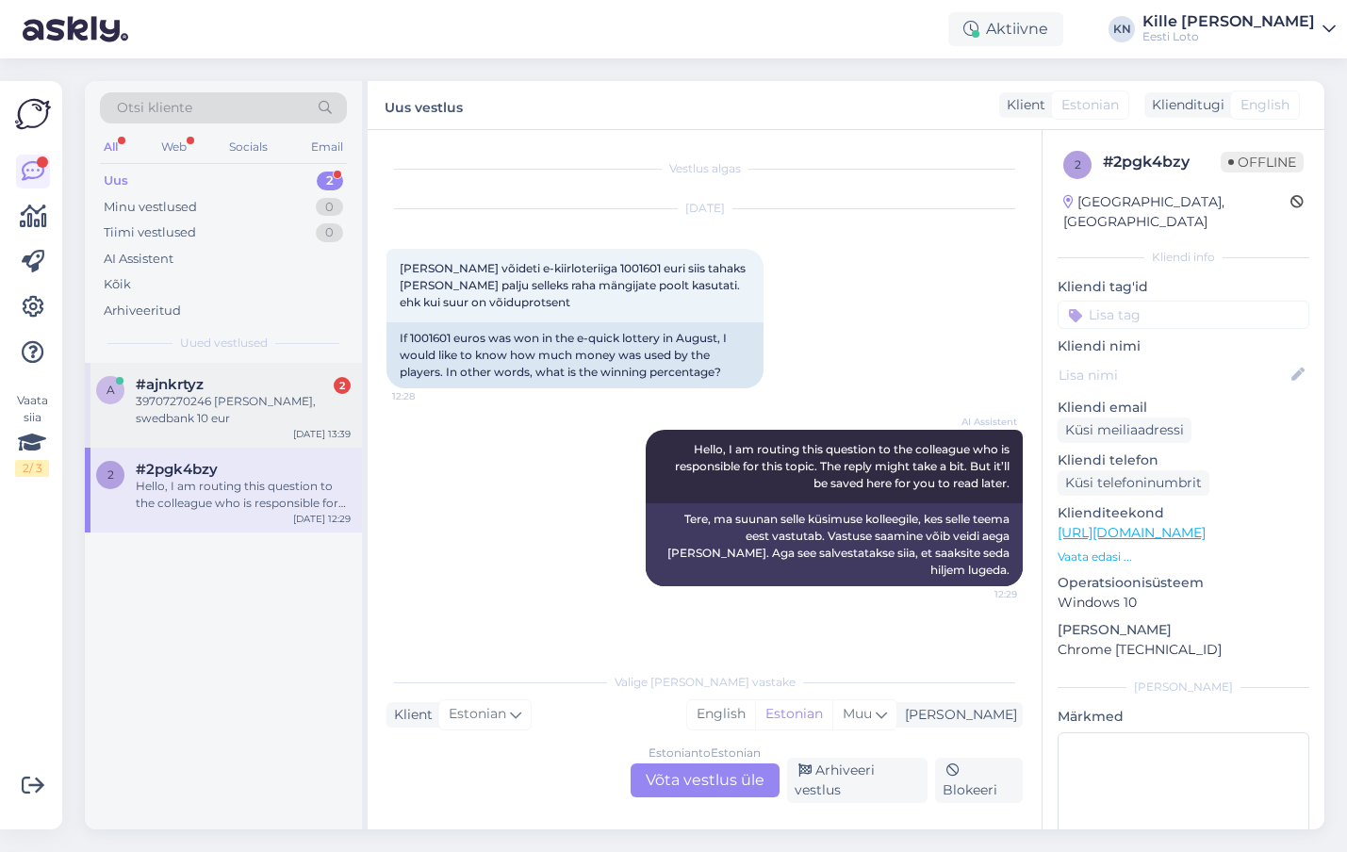
click at [273, 407] on div "39707270246 [PERSON_NAME], swedbank 10 eur" at bounding box center [243, 410] width 215 height 34
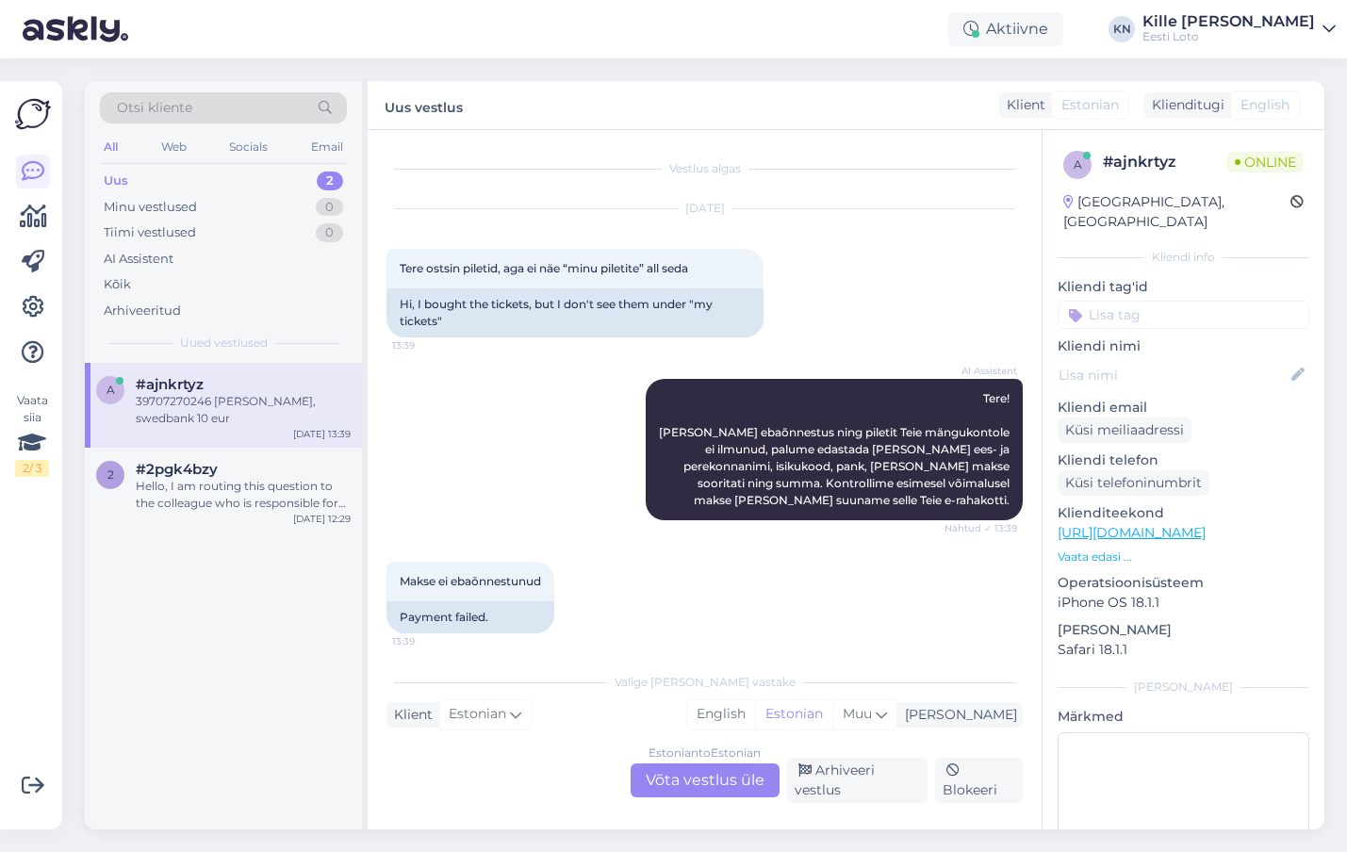
scroll to position [122, 0]
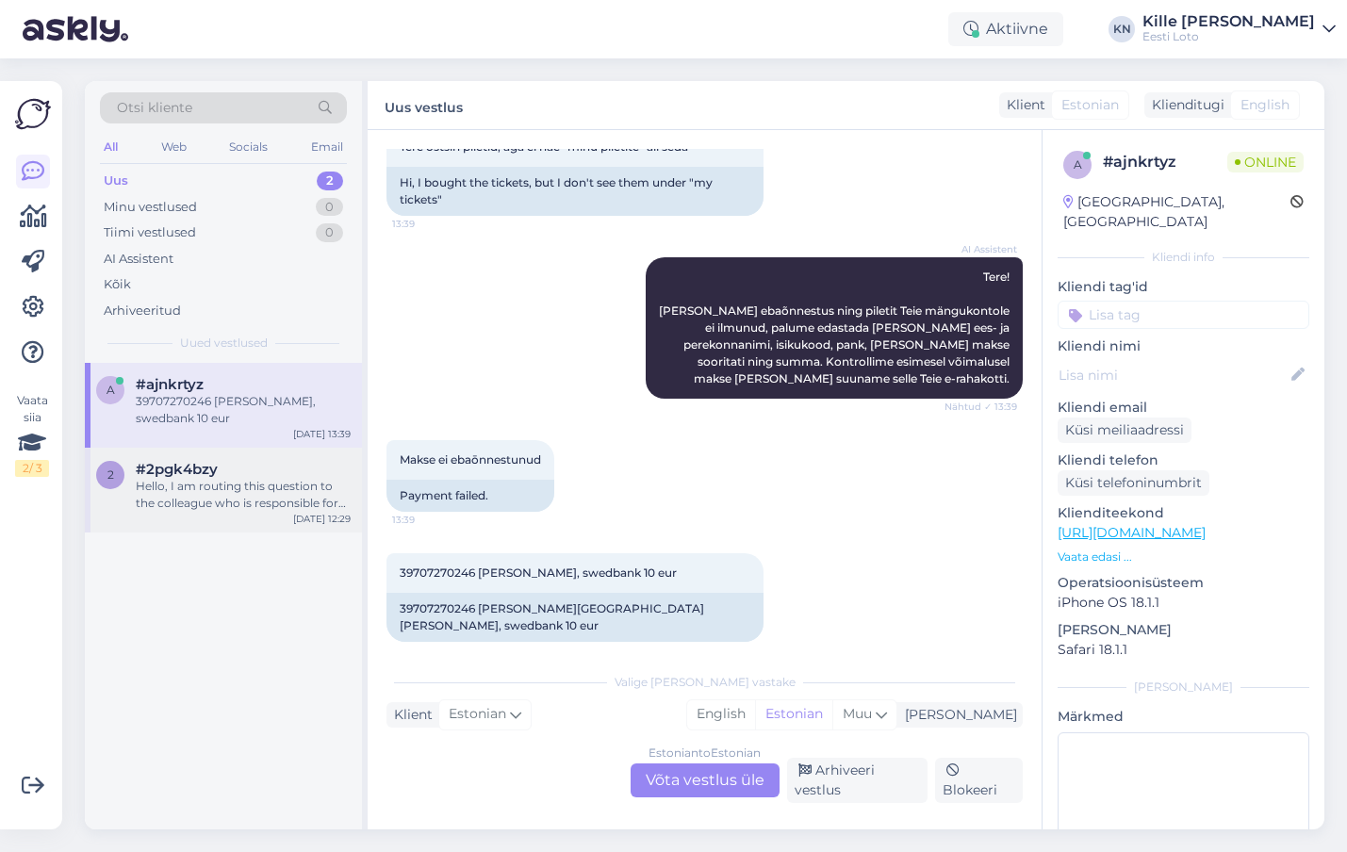
click at [260, 459] on div "2 #2pgk4bzy Hello, I am routing this question to the colleague who is responsib…" at bounding box center [223, 490] width 277 height 85
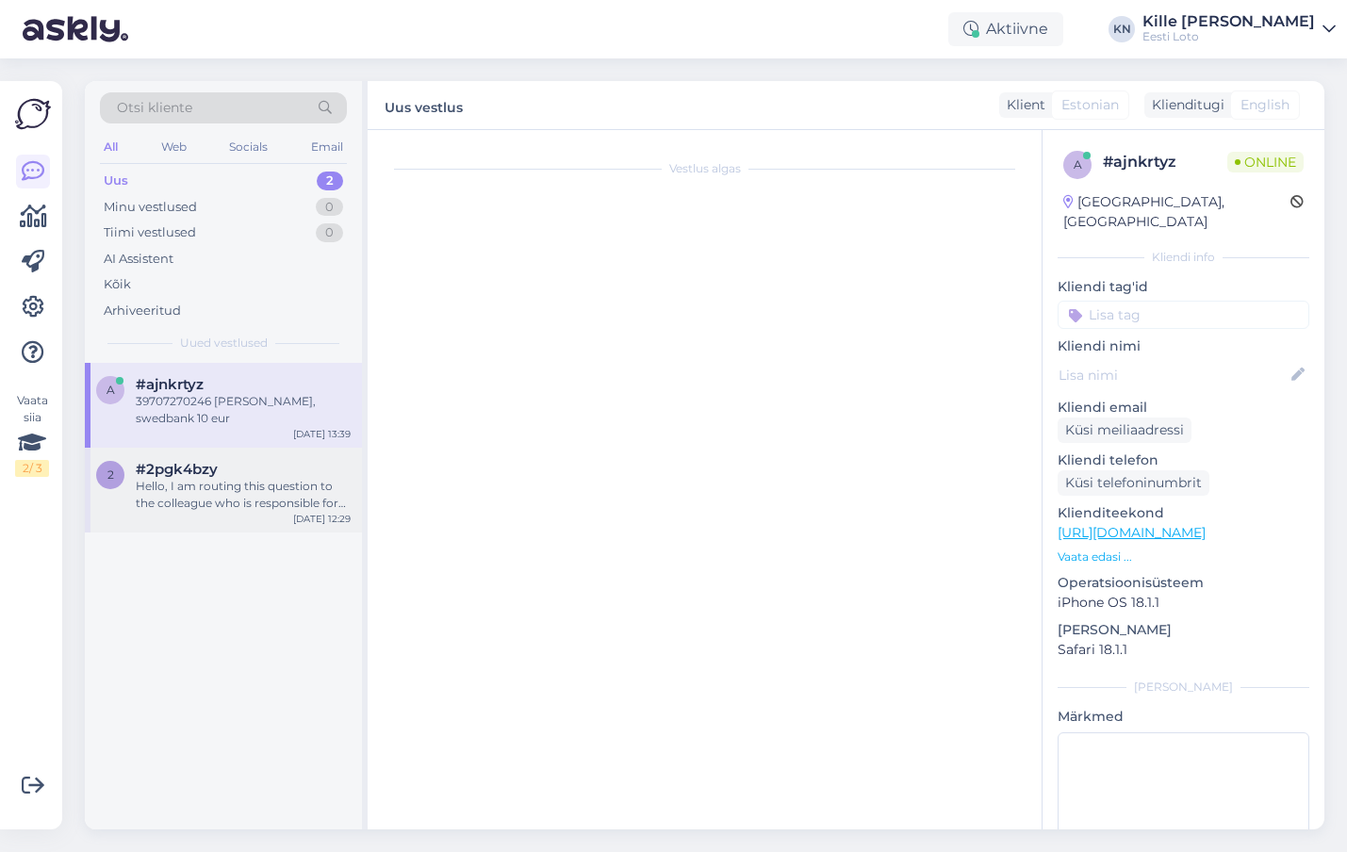
scroll to position [0, 0]
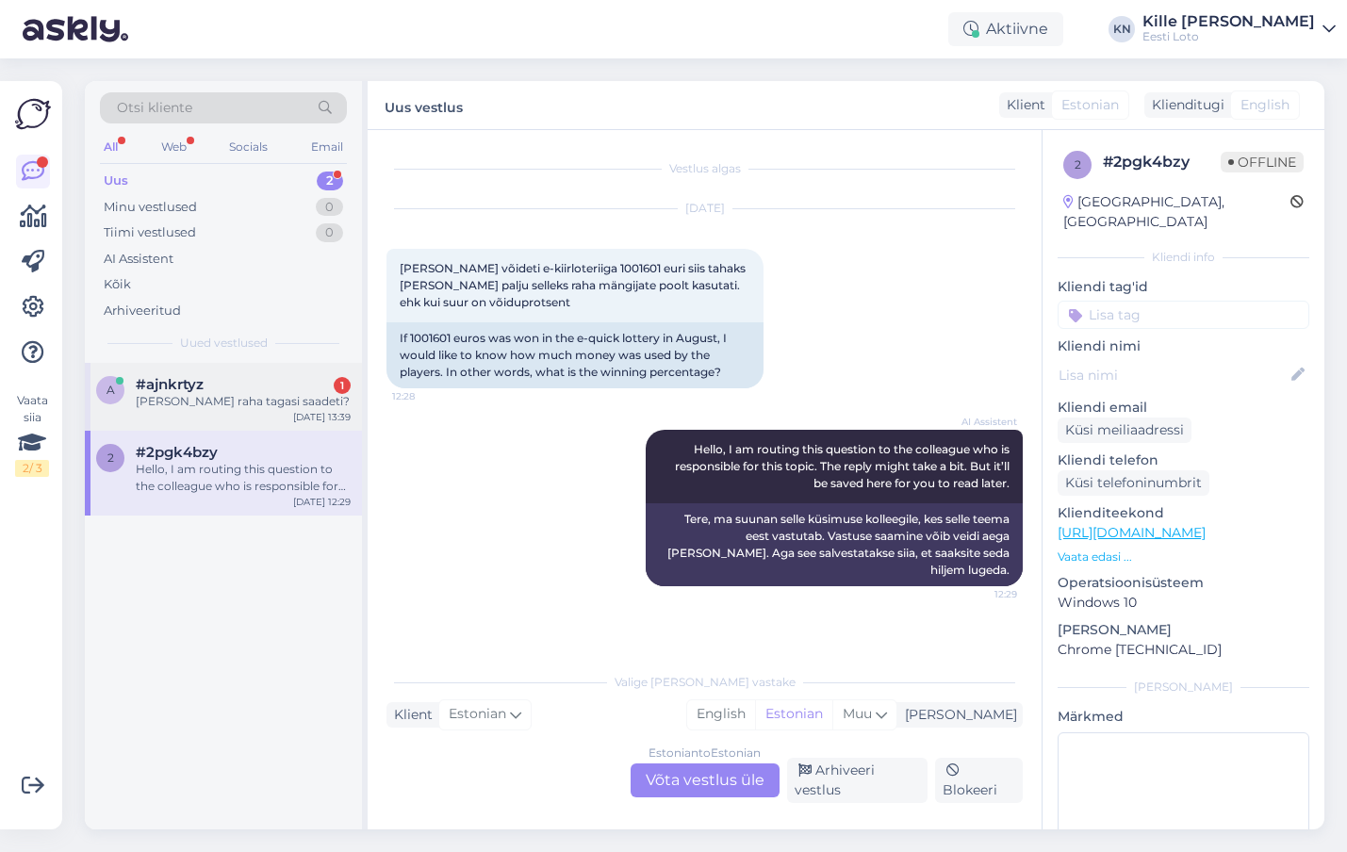
click at [270, 418] on div "a #ajnkrtyz 1 Miks raha tagasi saadeti? [DATE] 13:39" at bounding box center [223, 397] width 277 height 68
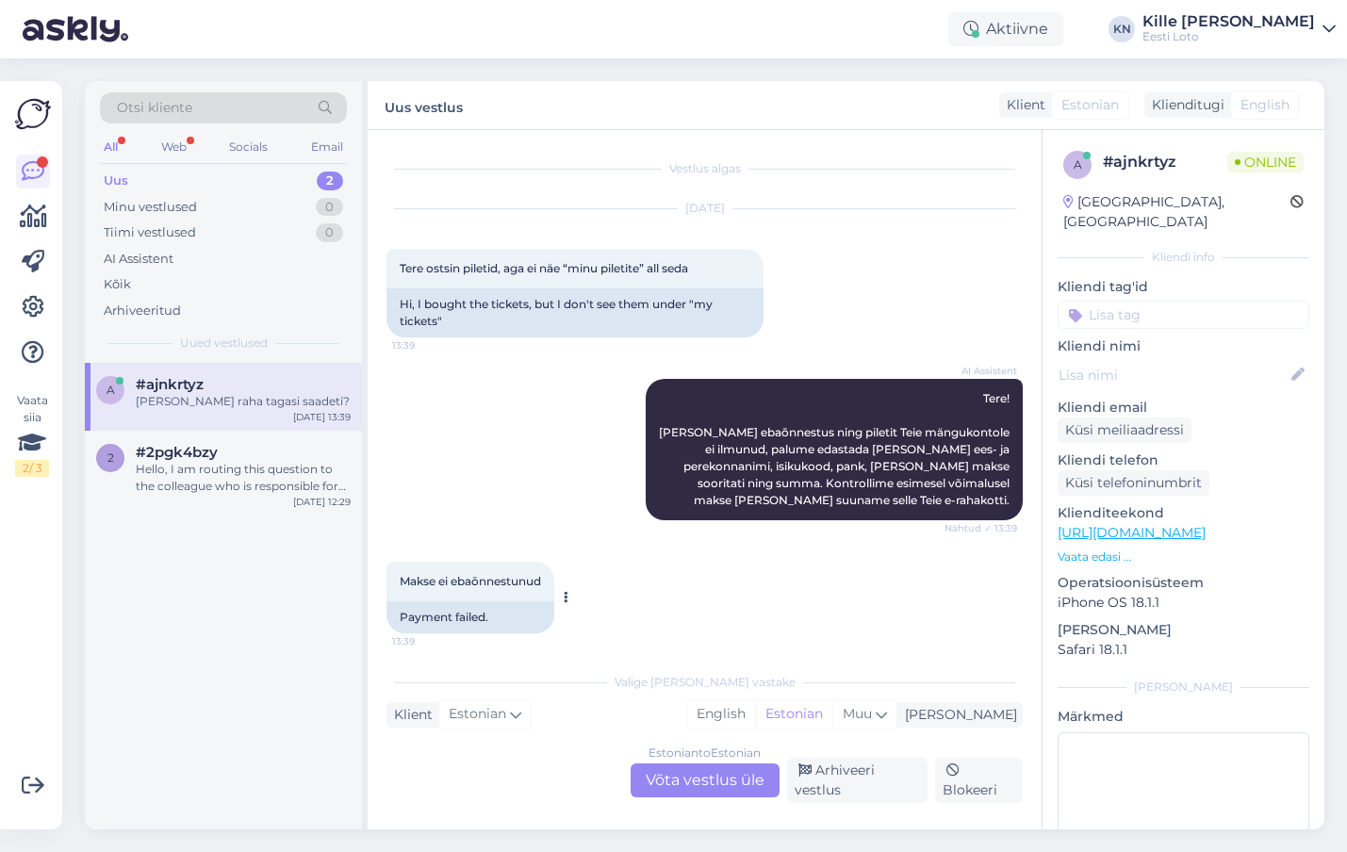
scroll to position [235, 0]
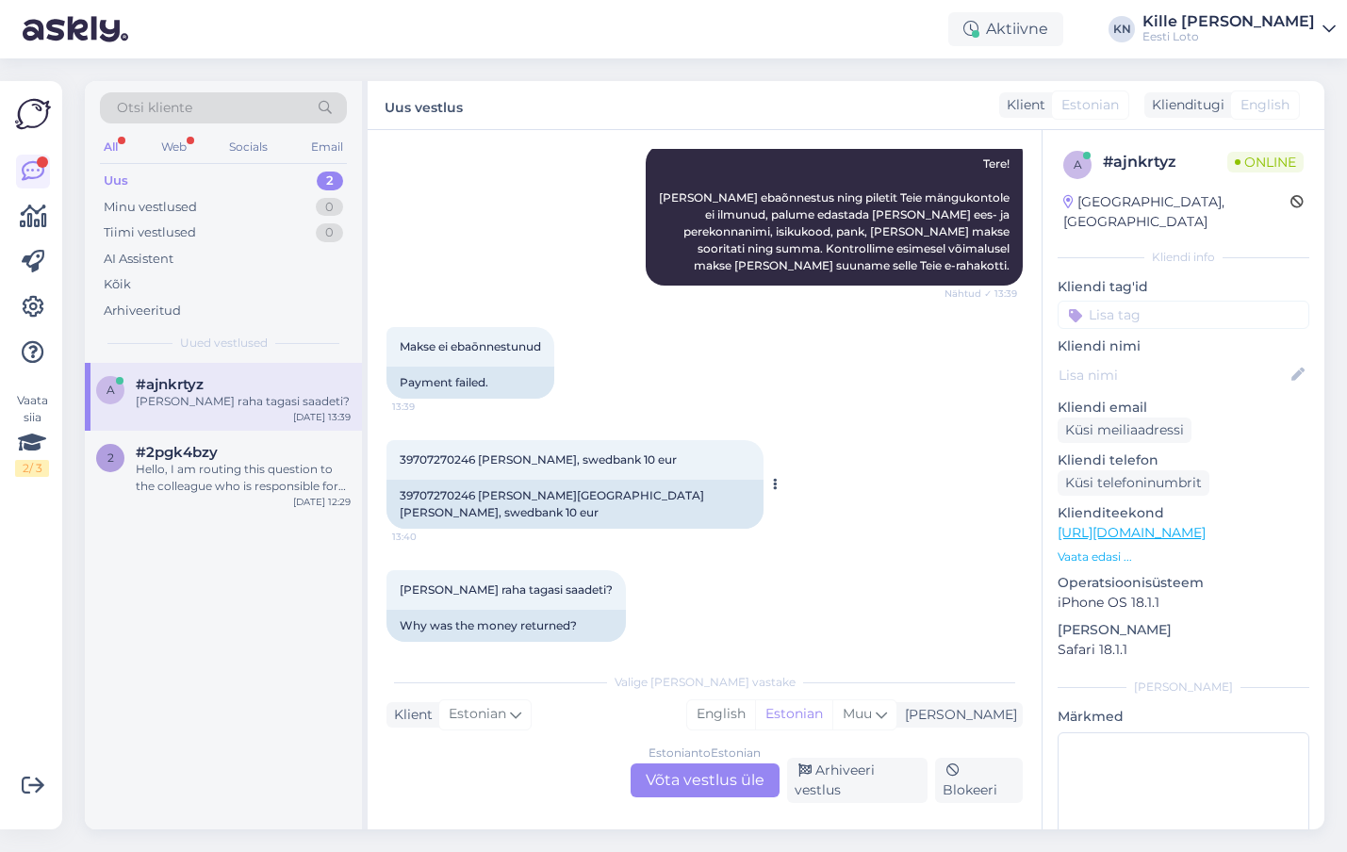
click at [427, 458] on span "39707270246 [PERSON_NAME], swedbank 10 eur" at bounding box center [538, 460] width 277 height 14
copy span "39707270246"
click at [719, 783] on div "Estonian to Estonian Võta vestlus üle" at bounding box center [705, 781] width 149 height 34
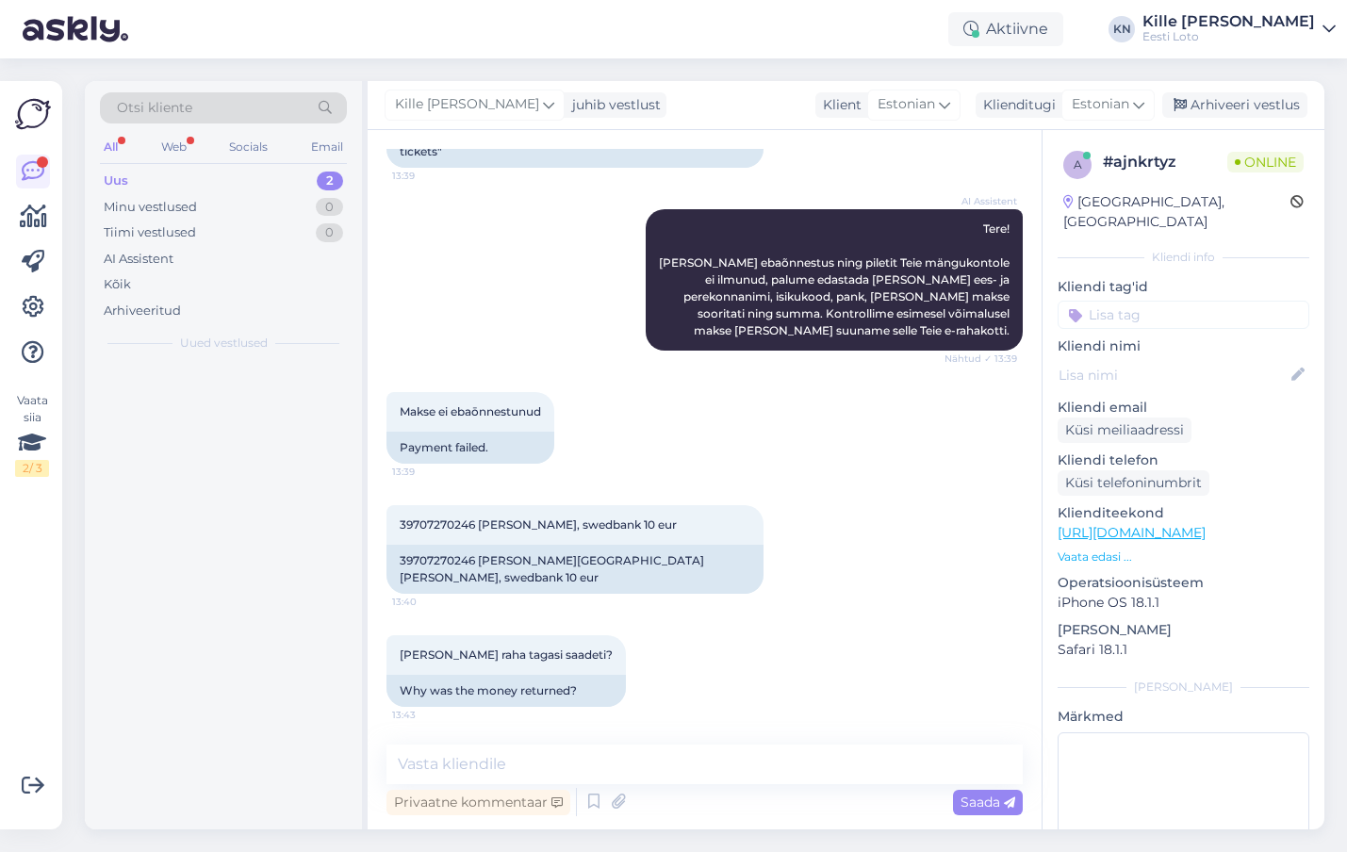
scroll to position [153, 0]
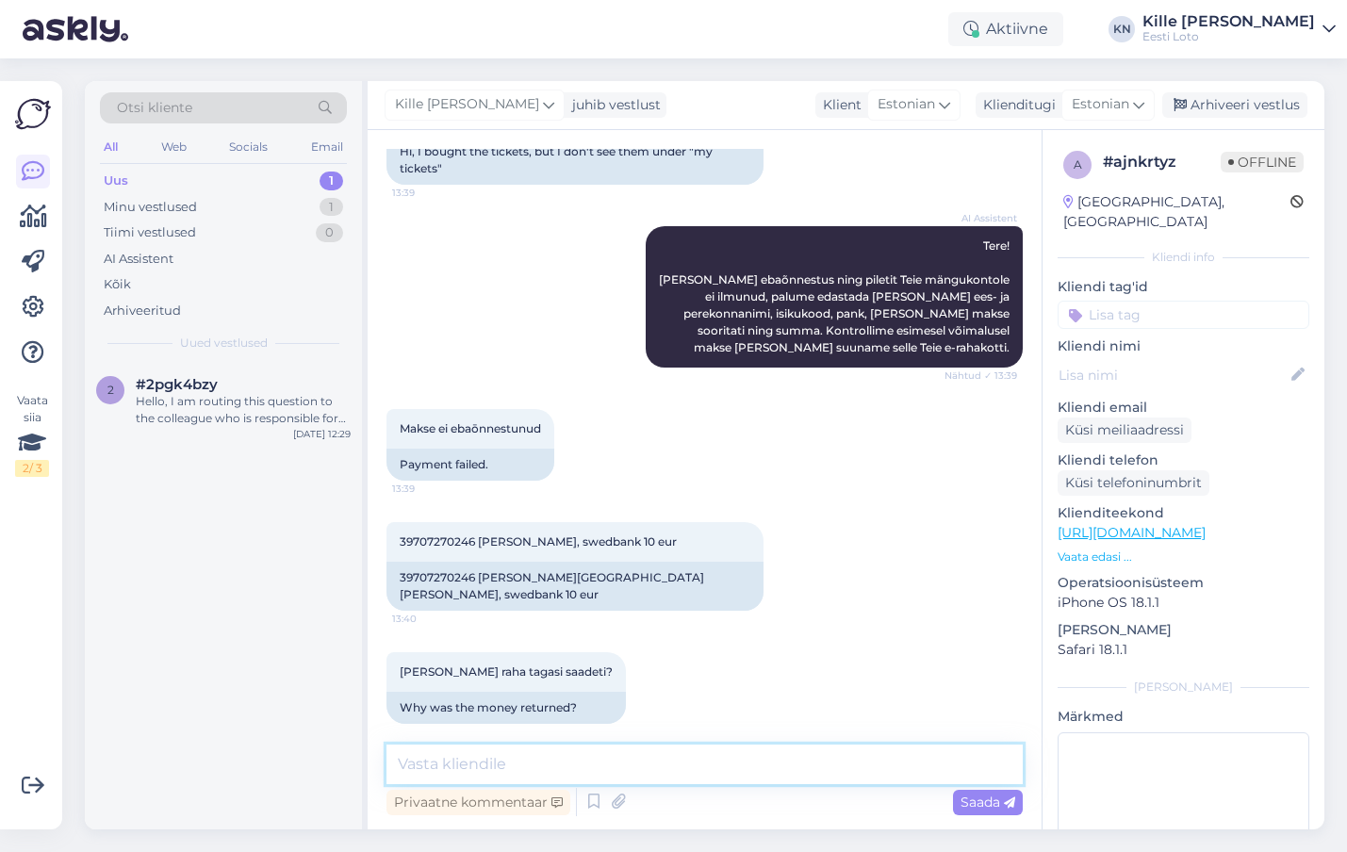
click at [487, 749] on textarea at bounding box center [705, 765] width 636 height 40
paste textarea "Teise isiku/firma pangakontolt sissemakset ei ole võimalik teha ja see tagastat…"
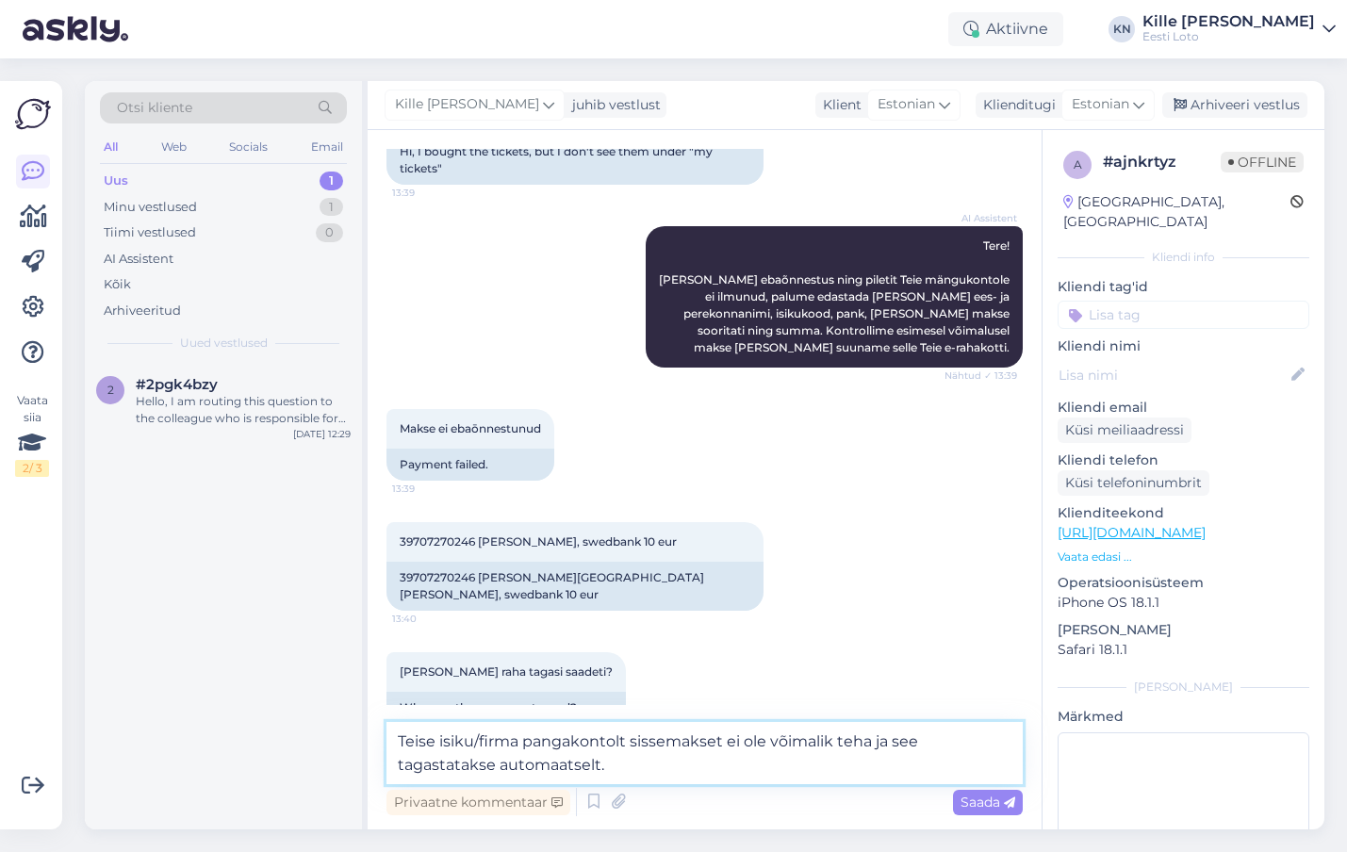
click at [514, 740] on textarea "Teise isiku/firma pangakontolt sissemakset ei ole võimalik teha ja see tagastat…" at bounding box center [705, 753] width 636 height 62
type textarea "Teise isiku pangakontolt sissemakset ei ole võimalik teha ja see tagastatakse a…"
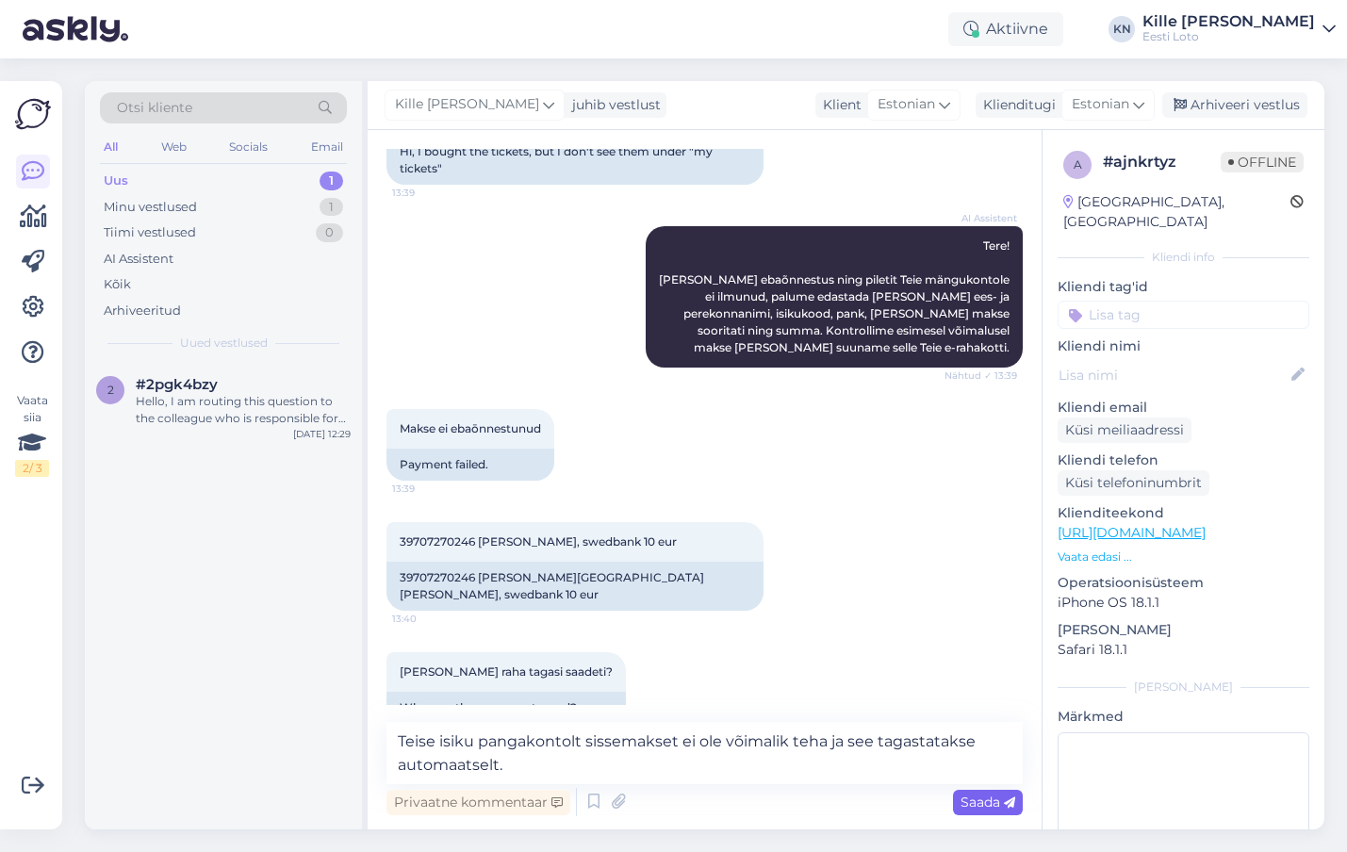
click at [971, 803] on span "Saada" at bounding box center [988, 802] width 55 height 17
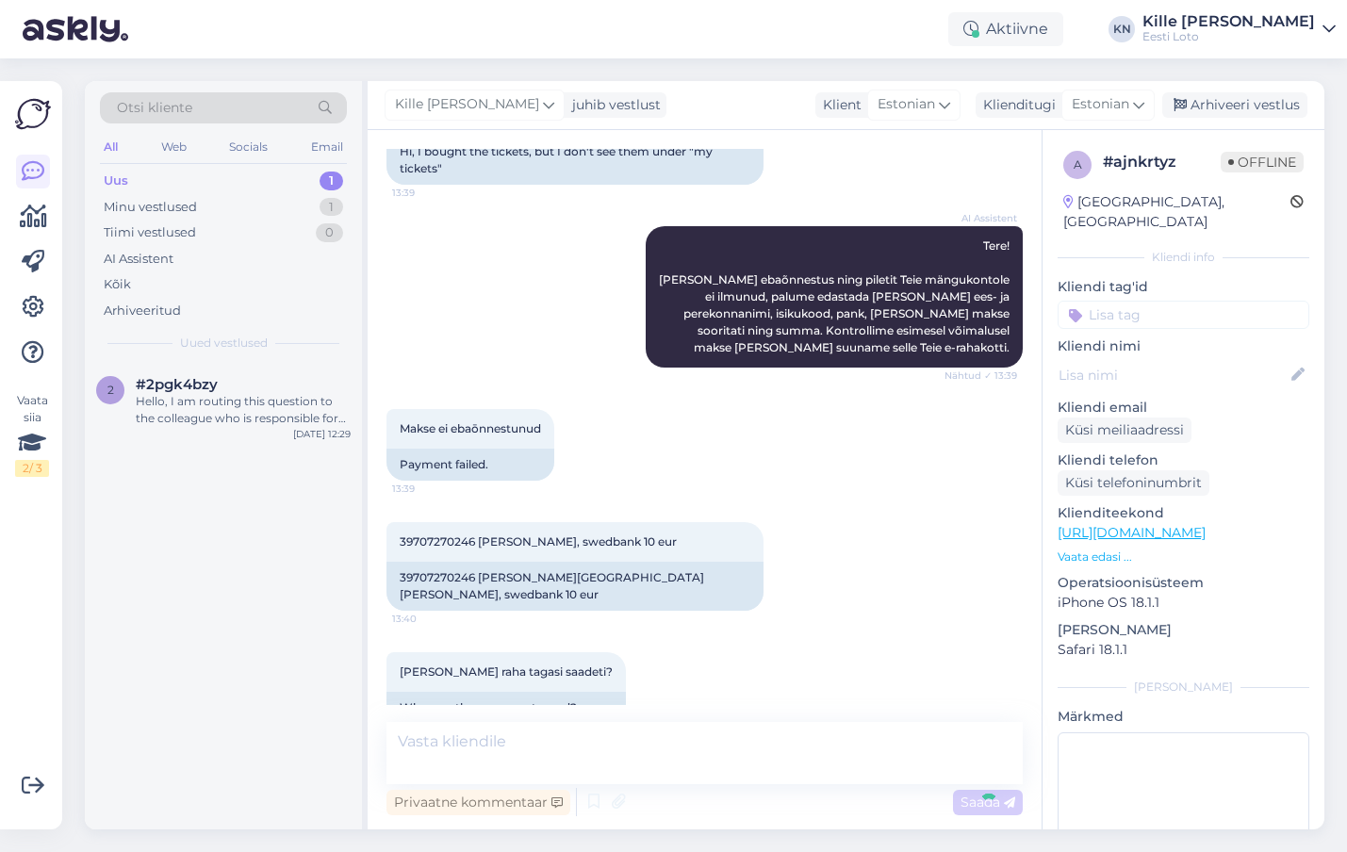
scroll to position [251, 0]
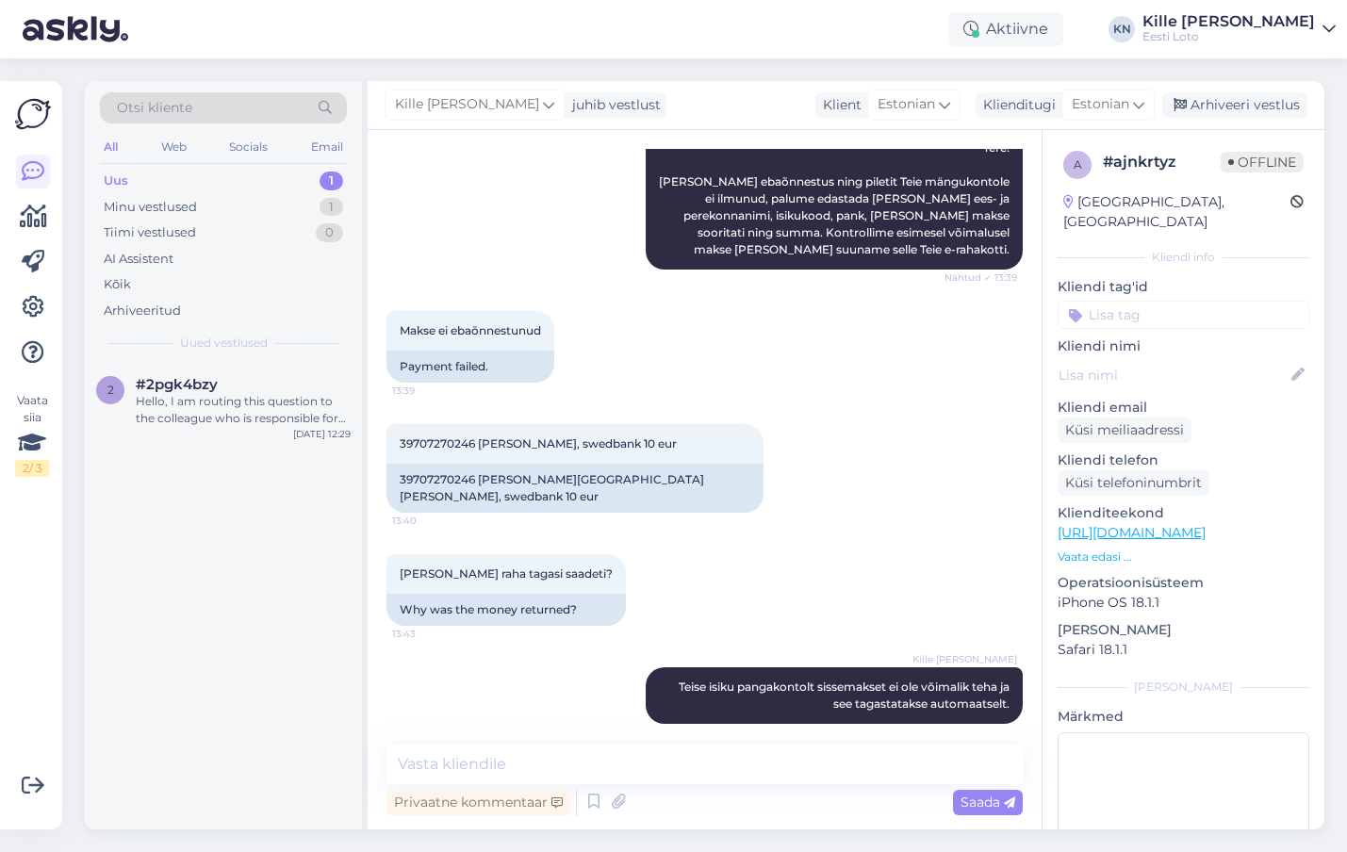
click at [1231, 301] on input at bounding box center [1184, 315] width 252 height 28
type input "e-ra"
click at [1197, 361] on span "E-rahakott" at bounding box center [1183, 366] width 61 height 11
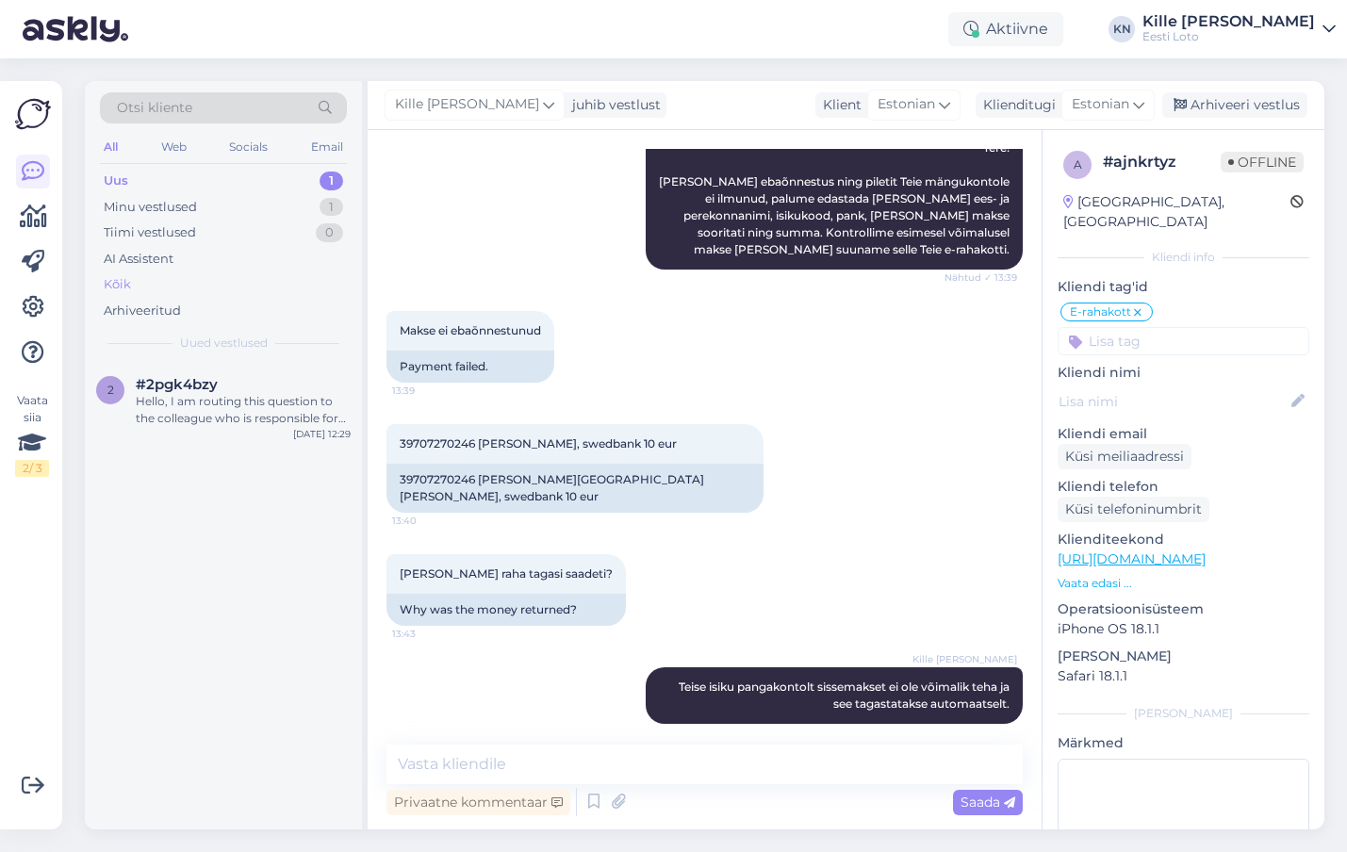
click at [116, 294] on div "Kõik" at bounding box center [223, 285] width 247 height 26
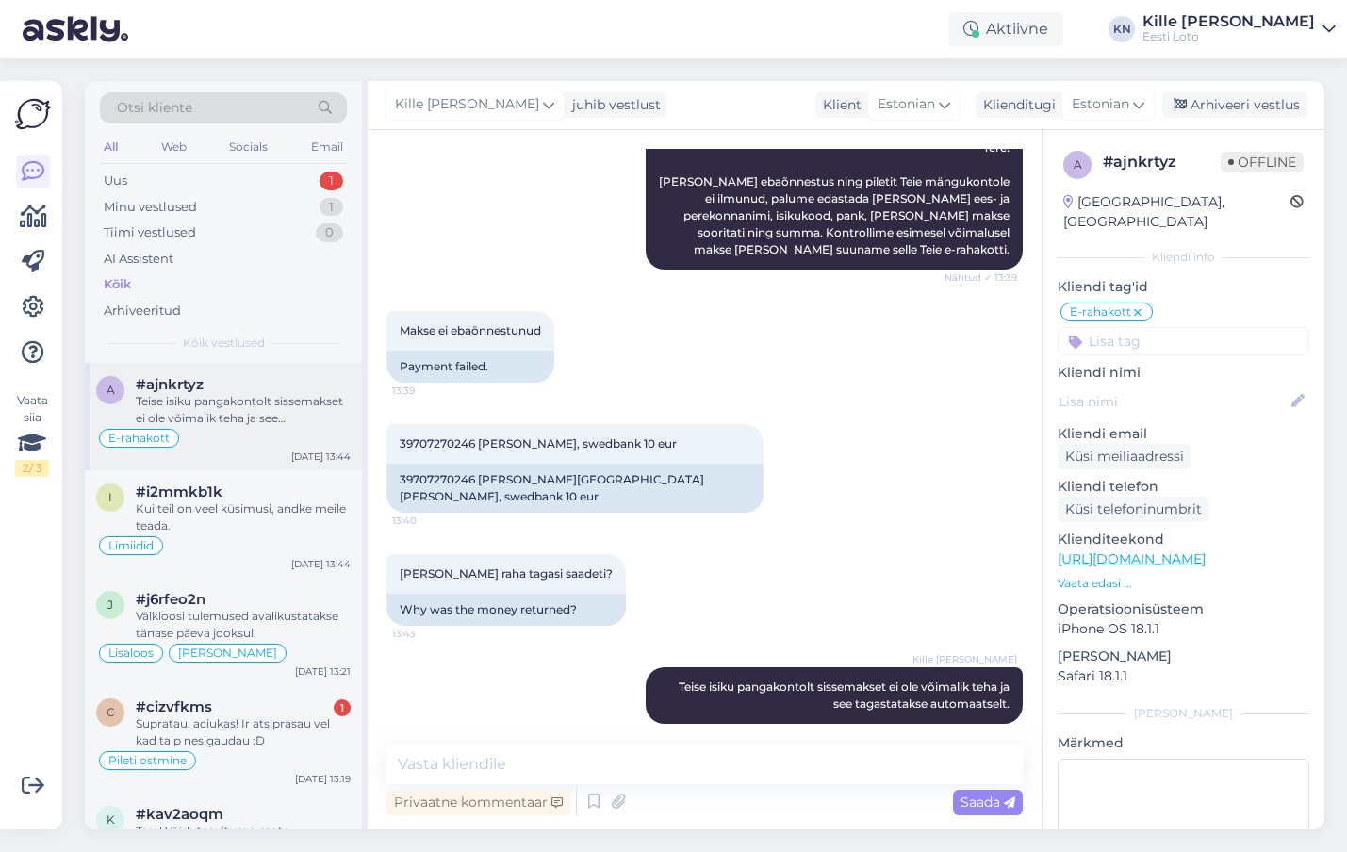
click at [212, 387] on div "#ajnkrtyz" at bounding box center [243, 384] width 215 height 17
click at [215, 491] on span "#i2mmkb1k" at bounding box center [179, 492] width 87 height 17
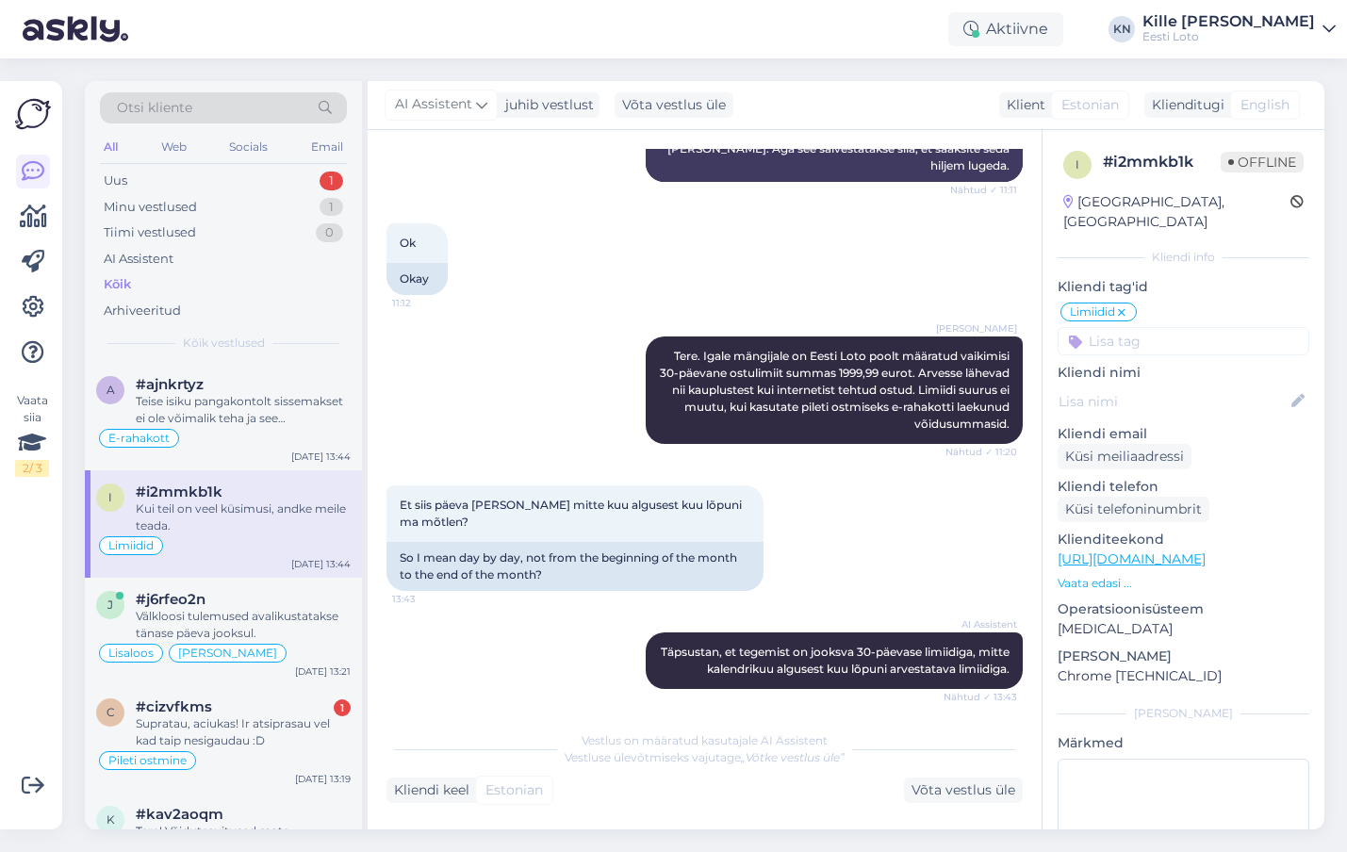
scroll to position [2511, 0]
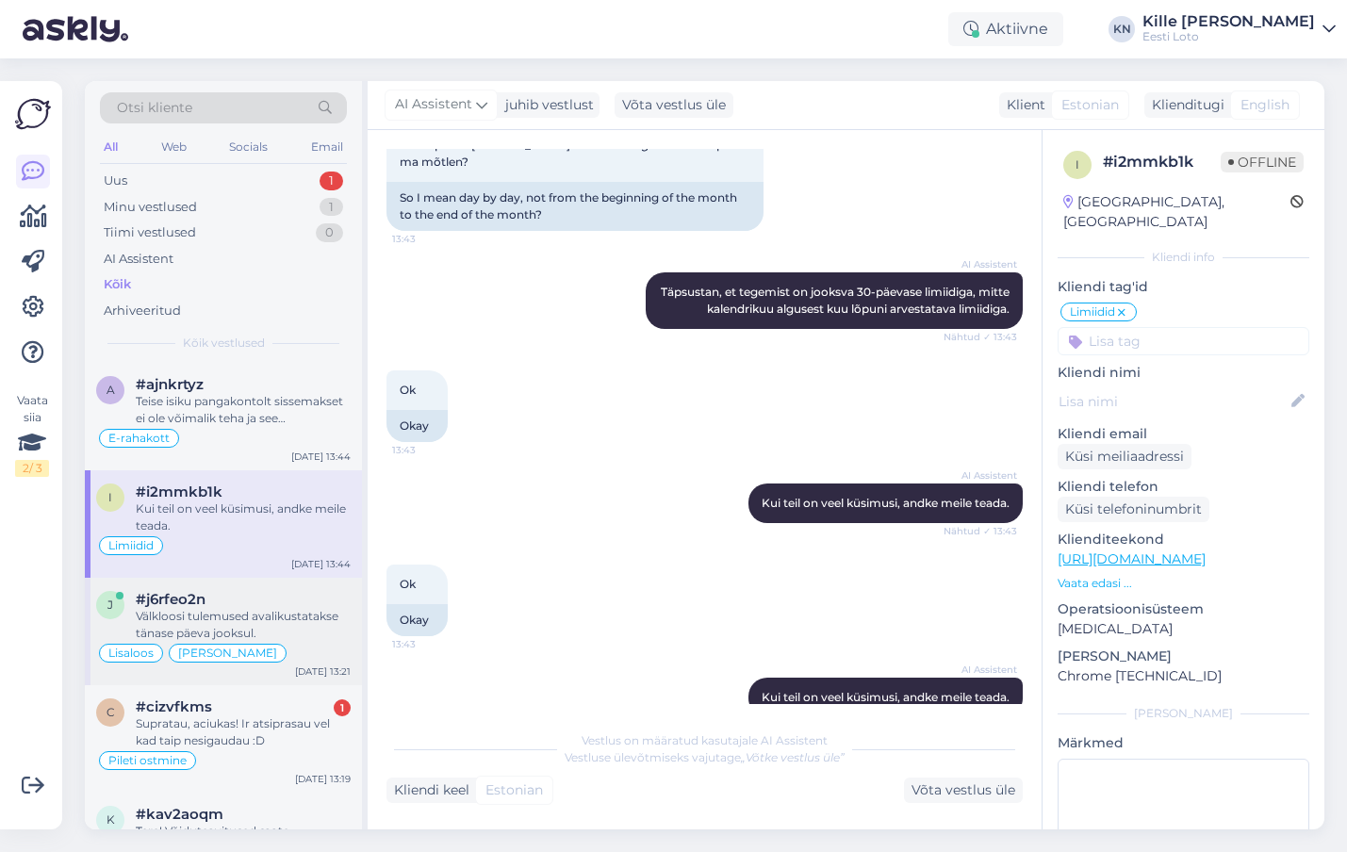
click at [173, 614] on div "Välkloosi tulemused avalikustatakse tänase päeva jooksul." at bounding box center [243, 625] width 215 height 34
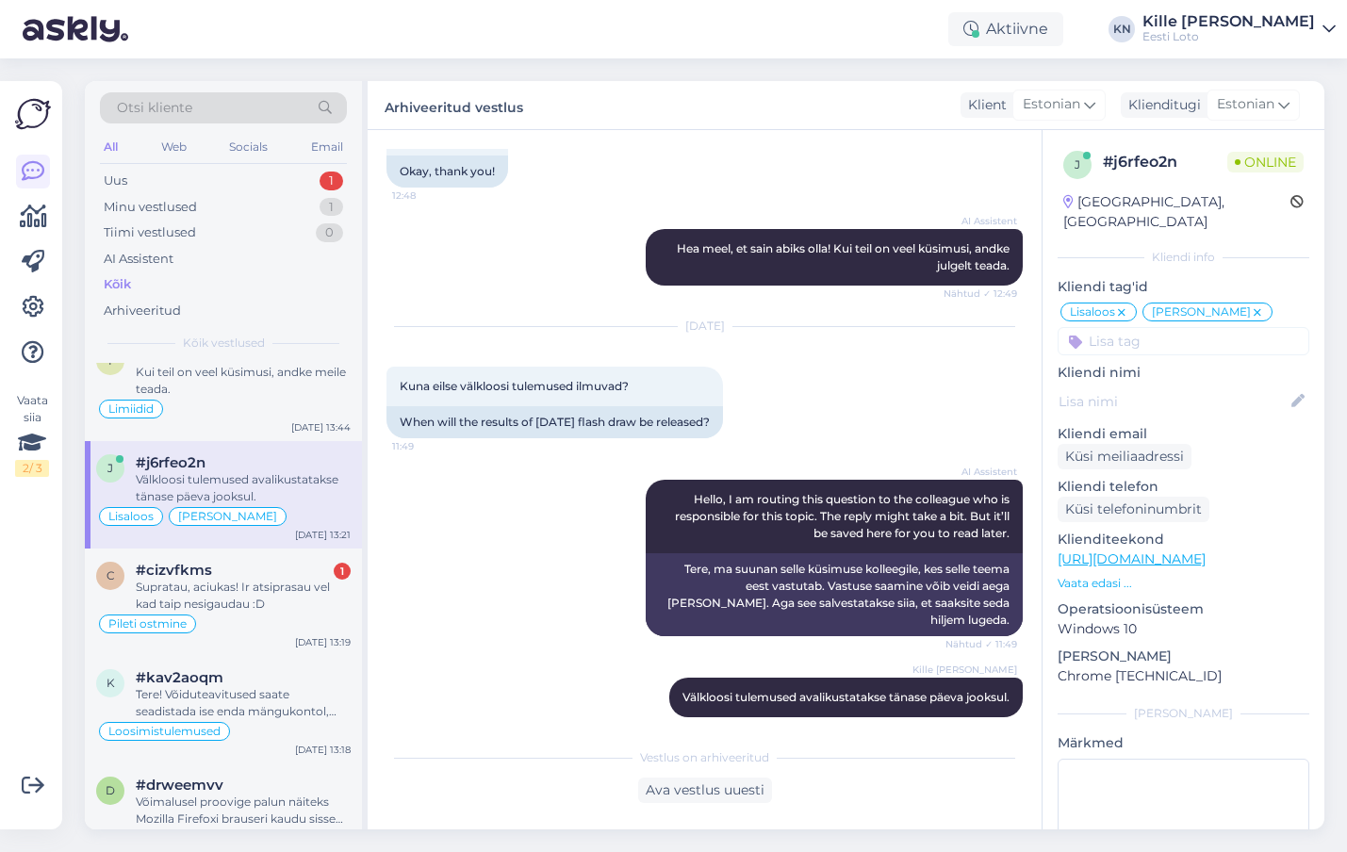
scroll to position [163, 0]
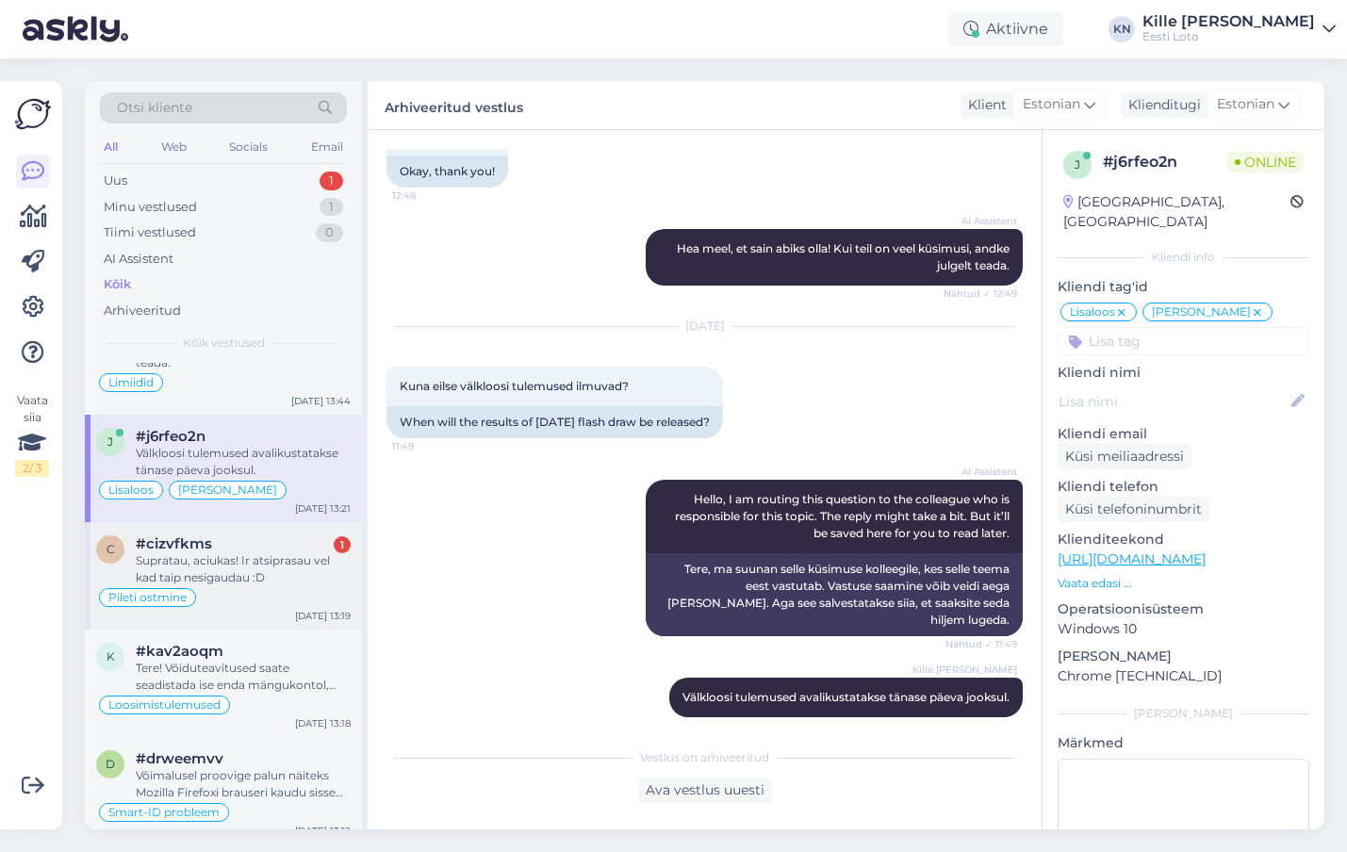
click at [204, 576] on div "Supratau, aciukas! Ir atsiprasau vel kad taip nesigaudau :D" at bounding box center [243, 570] width 215 height 34
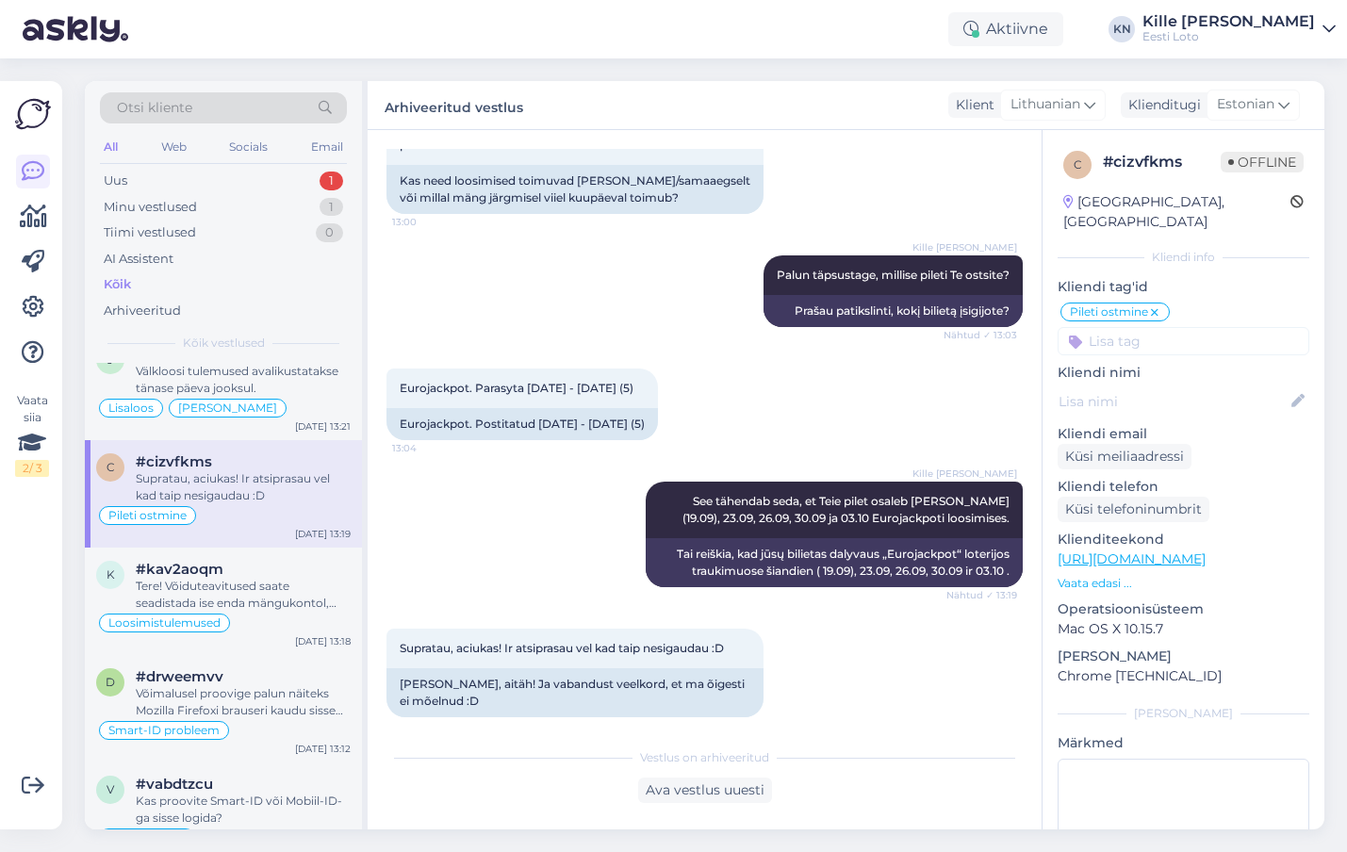
scroll to position [259, 0]
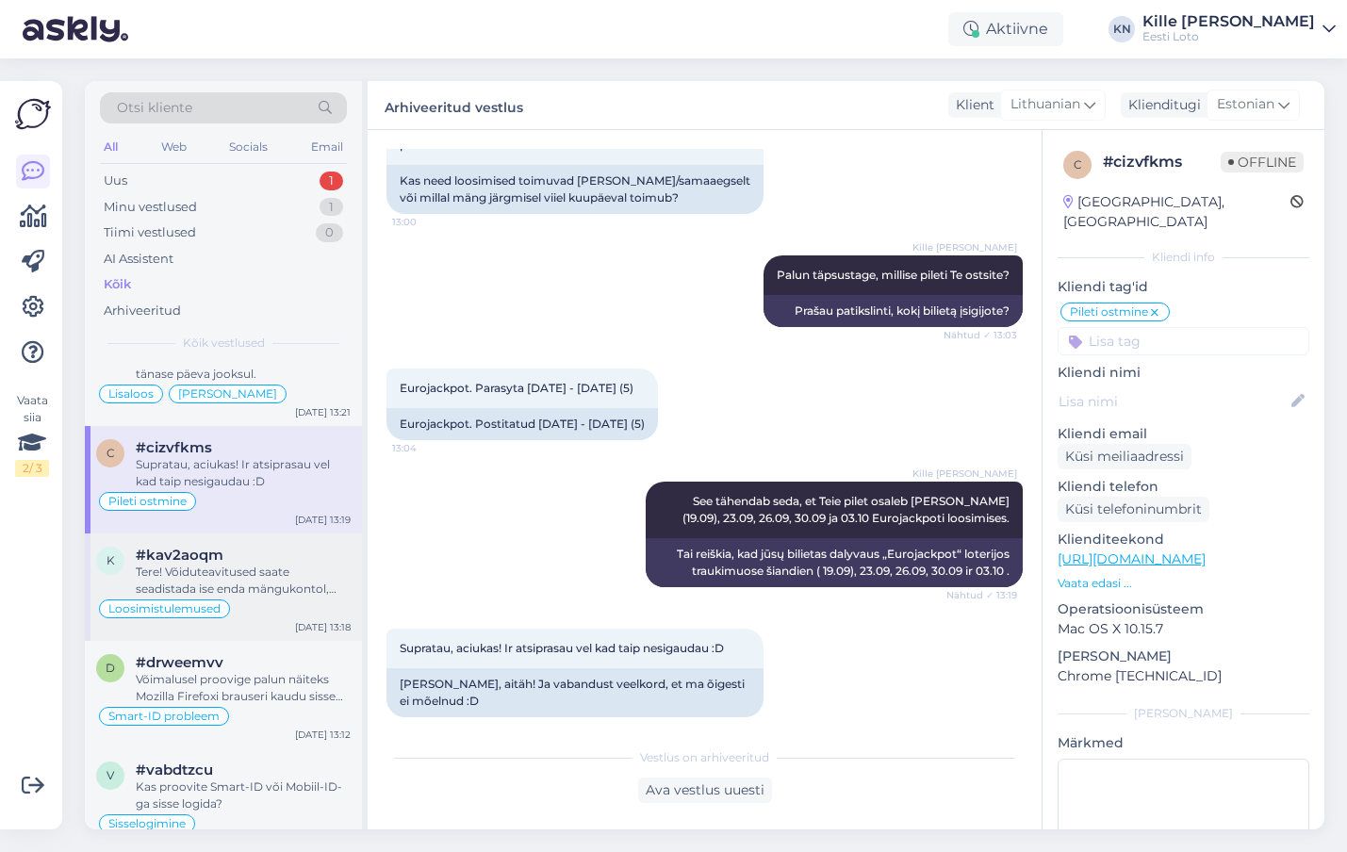
click at [223, 572] on div "Tere! Võiduteavitused saate seadistada ise enda mängukontol, valides "Konto men…" at bounding box center [243, 581] width 215 height 34
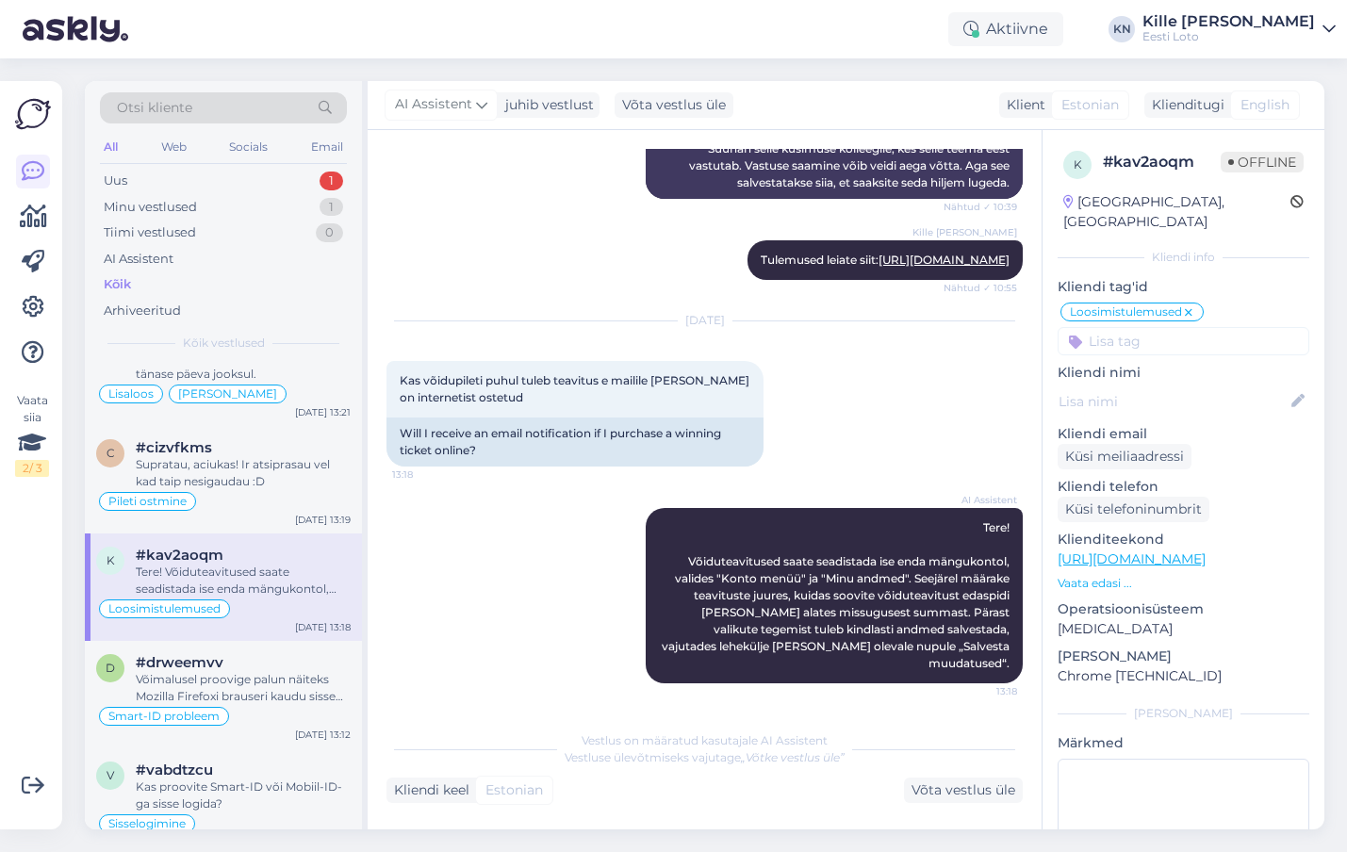
scroll to position [582, 0]
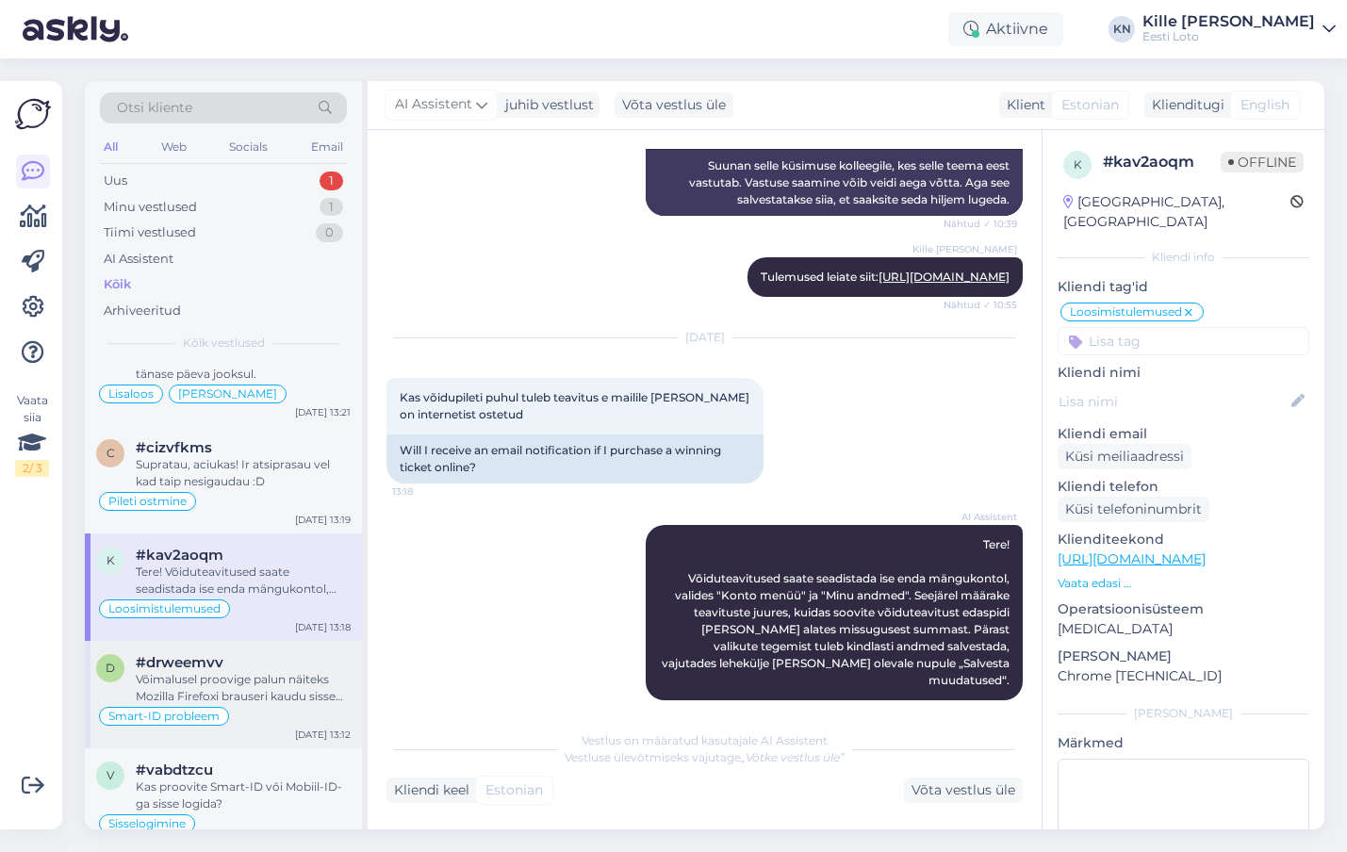
click at [265, 658] on div "#drweemvv" at bounding box center [243, 662] width 215 height 17
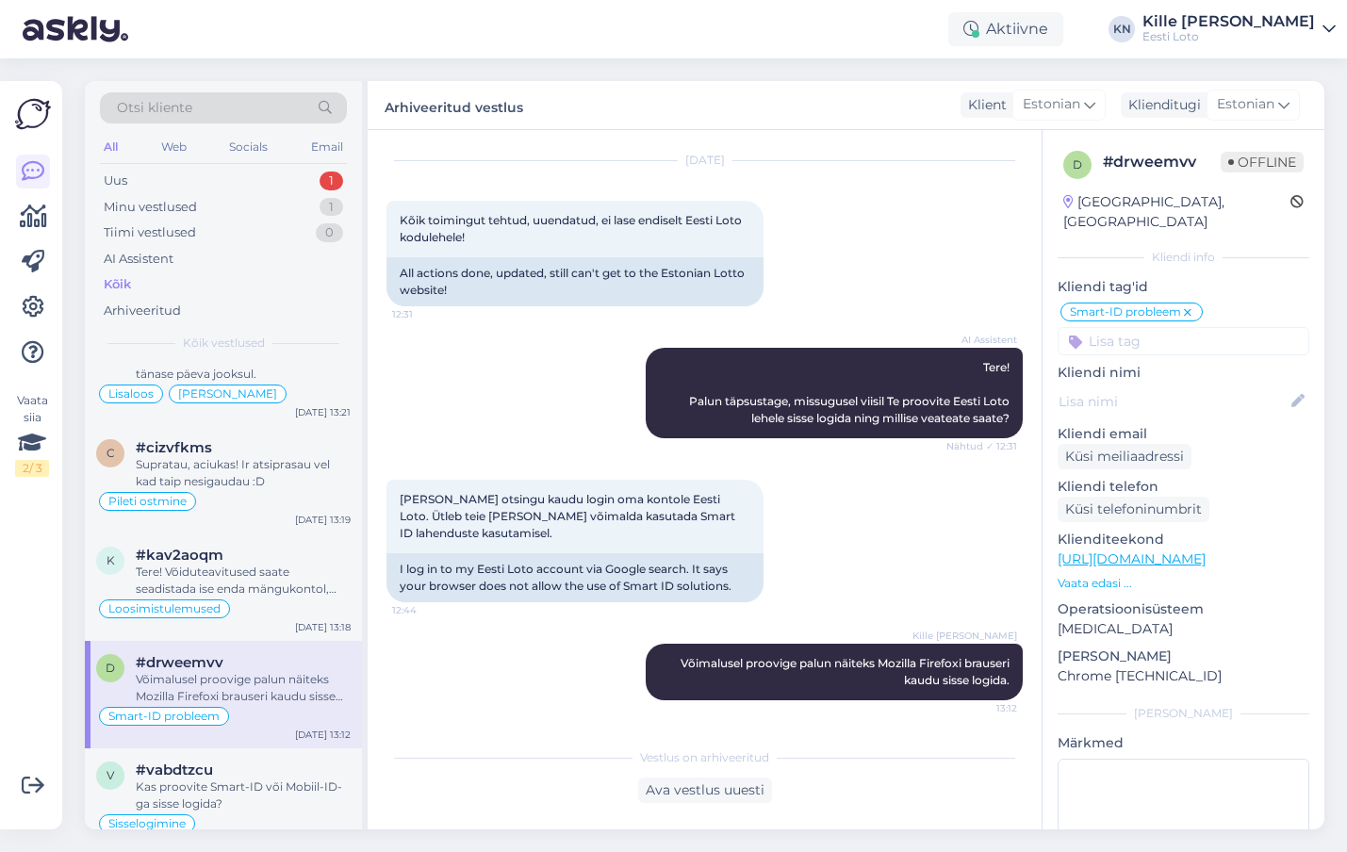
scroll to position [376, 0]
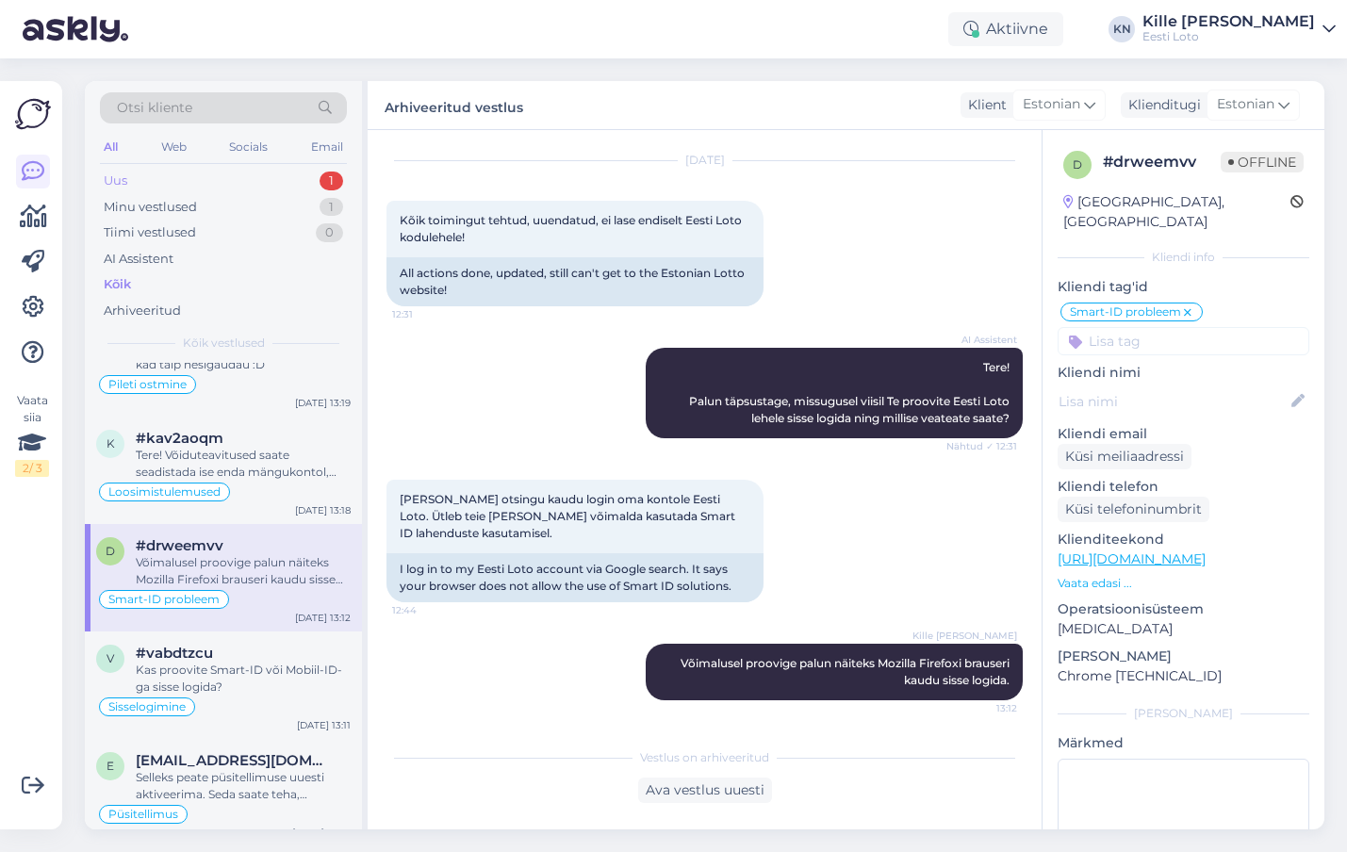
click at [191, 178] on div "Uus 1" at bounding box center [223, 181] width 247 height 26
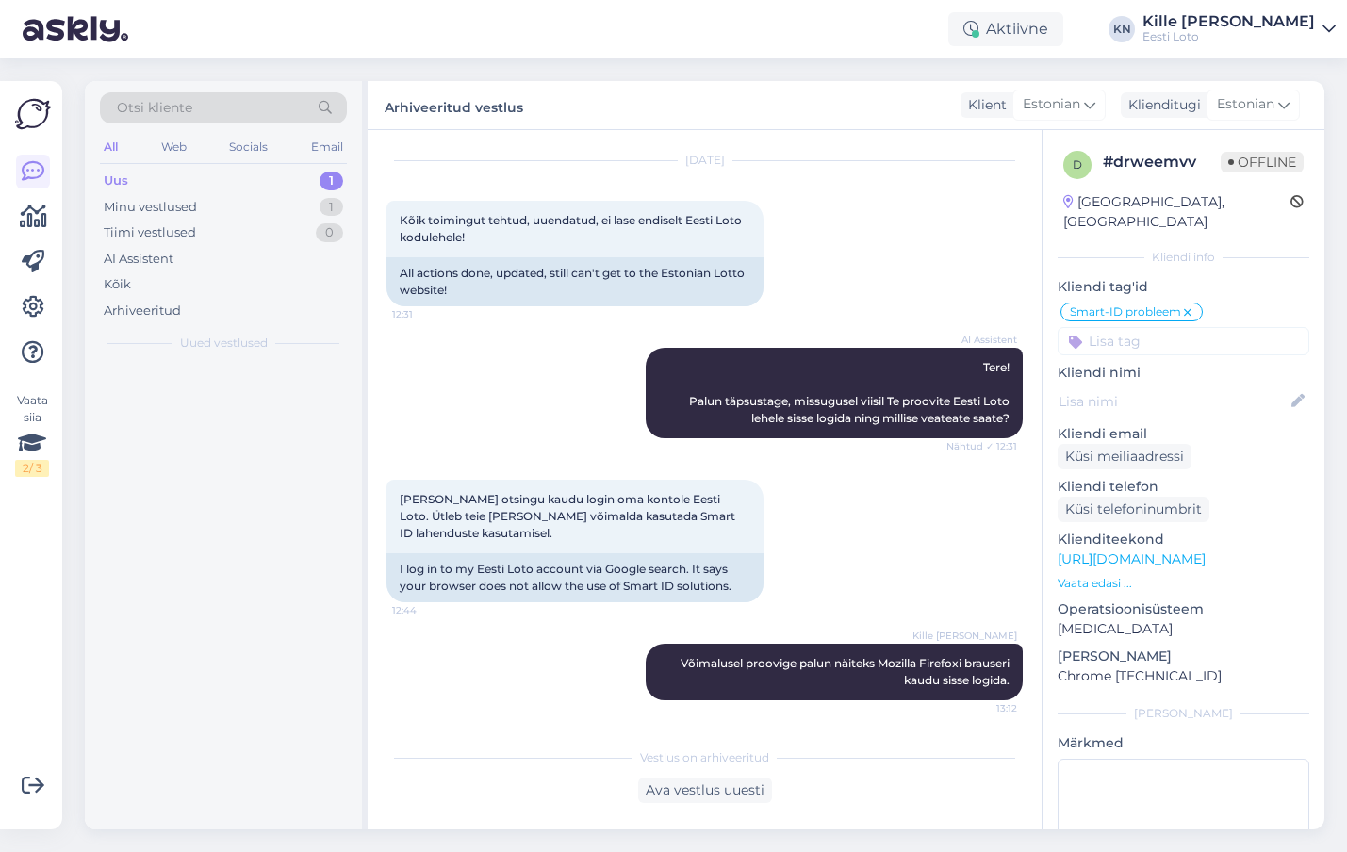
scroll to position [0, 0]
click at [243, 379] on div "#2pgk4bzy" at bounding box center [243, 384] width 215 height 17
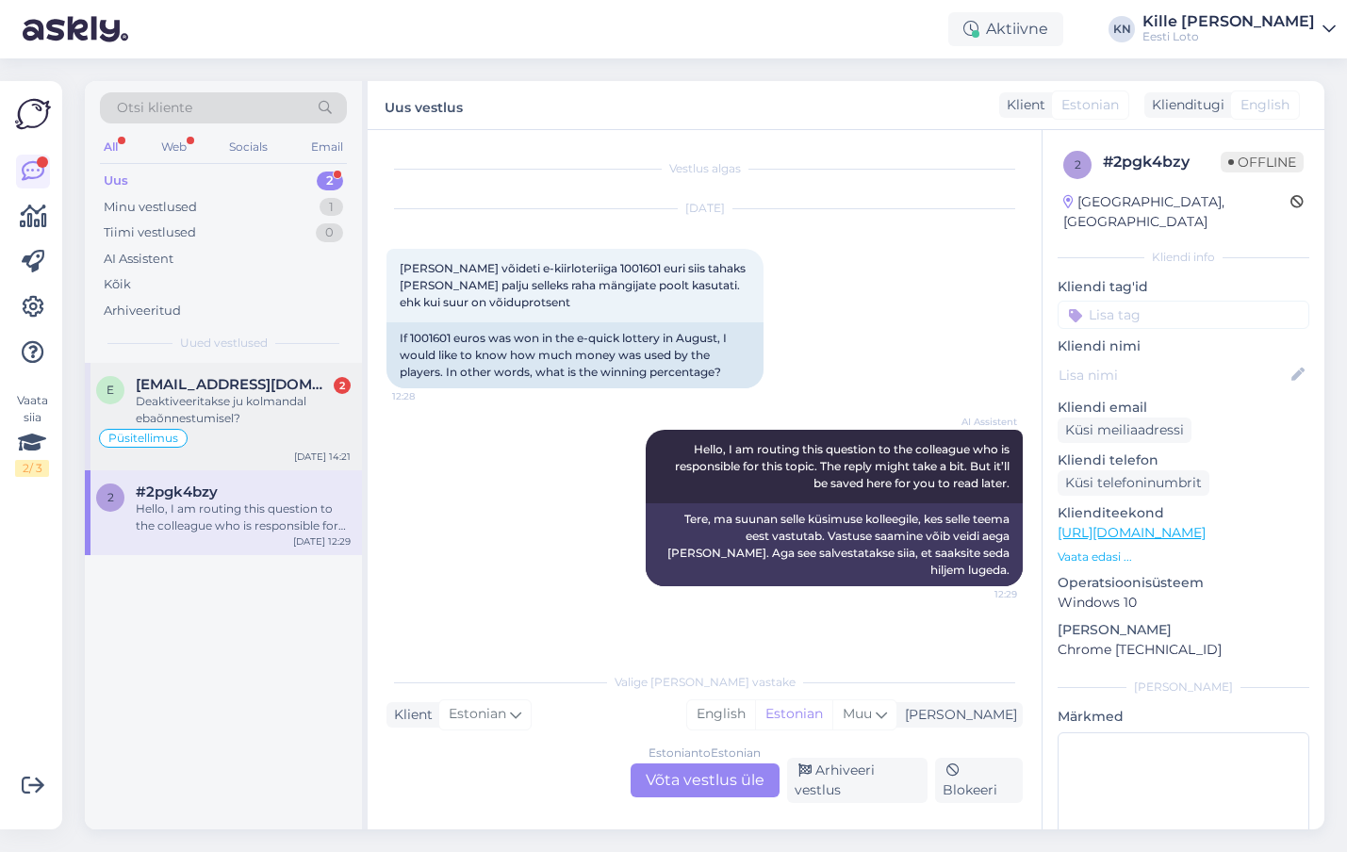
click at [323, 435] on div "Püsitellimus" at bounding box center [223, 438] width 255 height 23
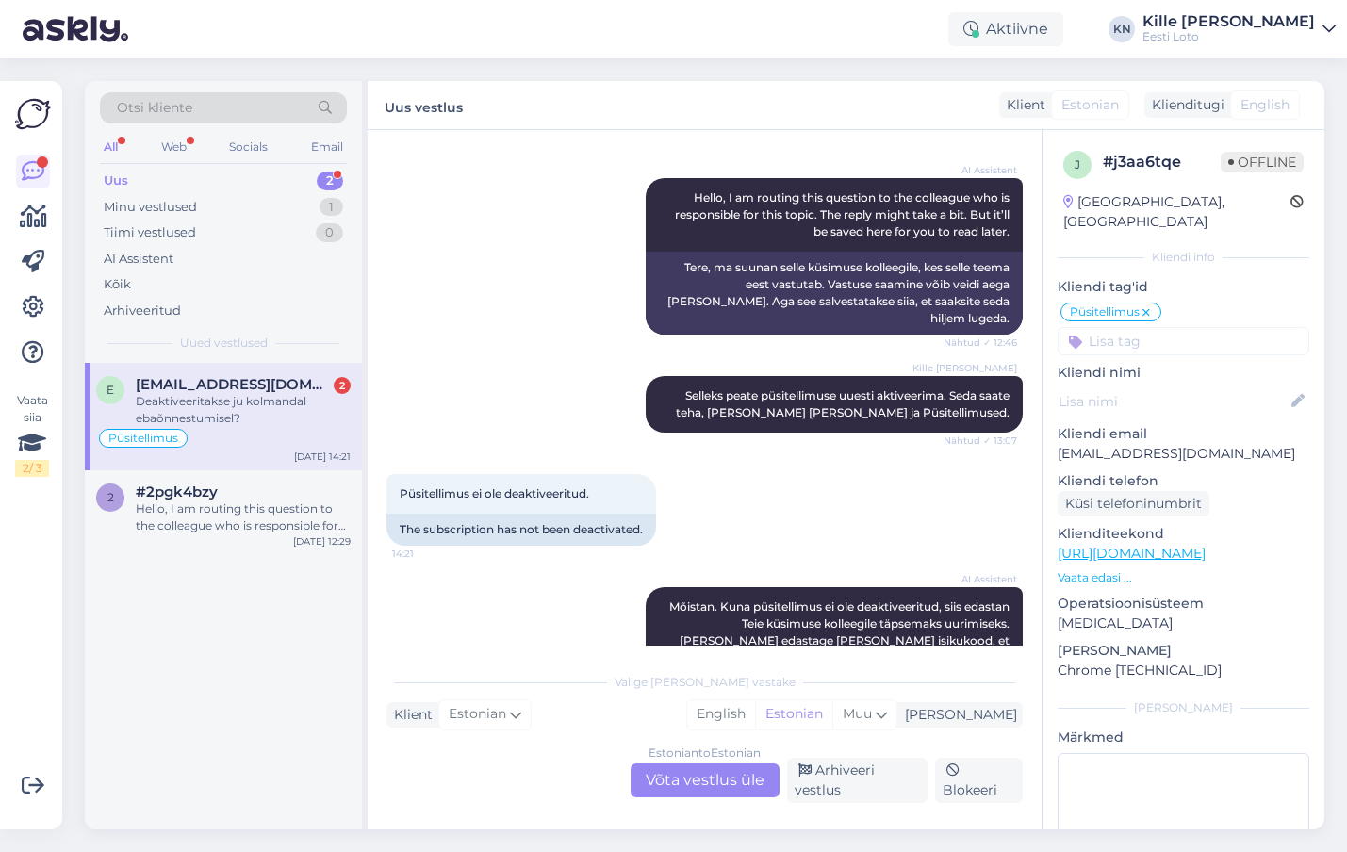
scroll to position [588, 0]
click at [1123, 444] on p "[EMAIL_ADDRESS][DOMAIN_NAME]" at bounding box center [1184, 454] width 252 height 20
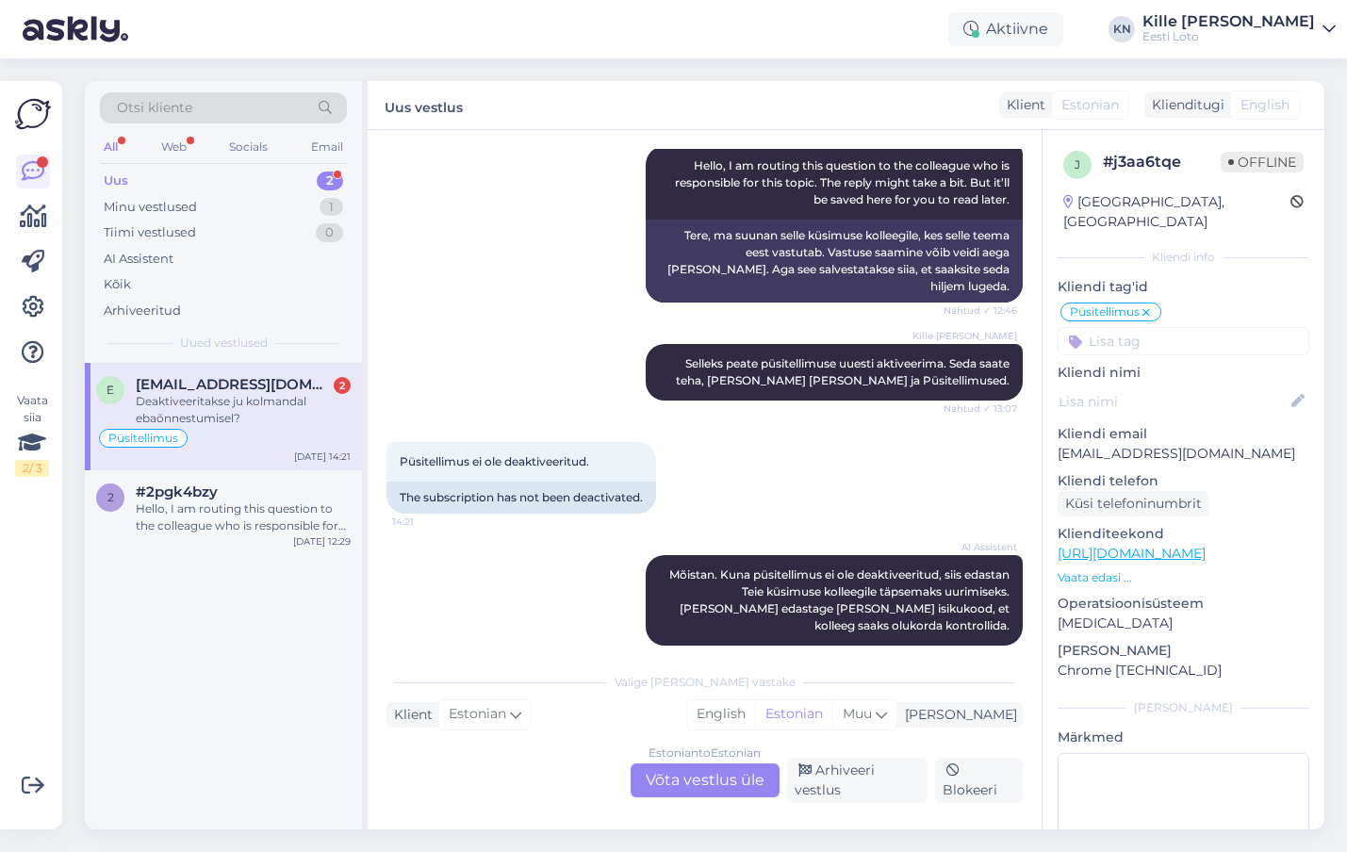
scroll to position [834, 0]
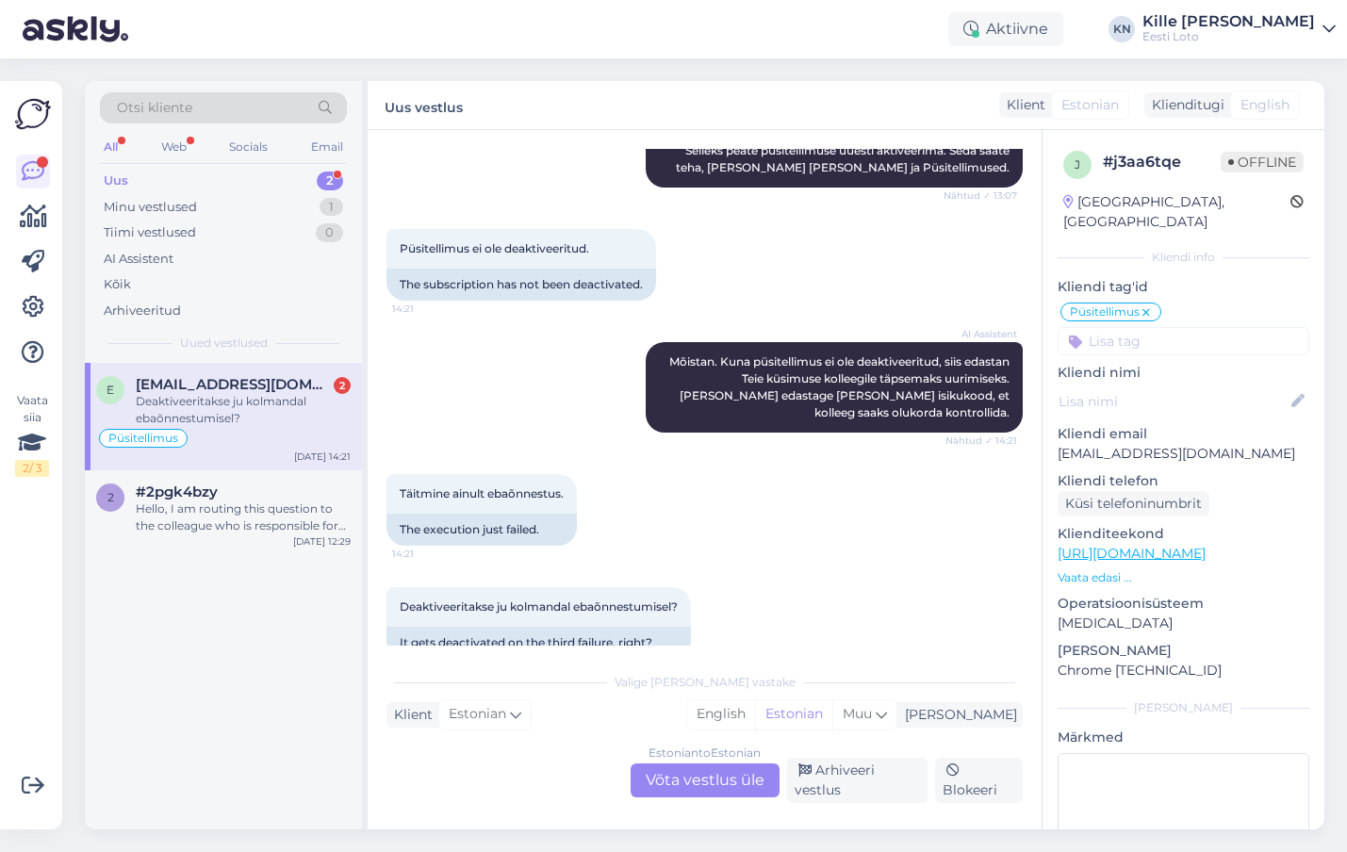
click at [711, 784] on div "Estonian to Estonian Võta vestlus üle" at bounding box center [705, 781] width 149 height 34
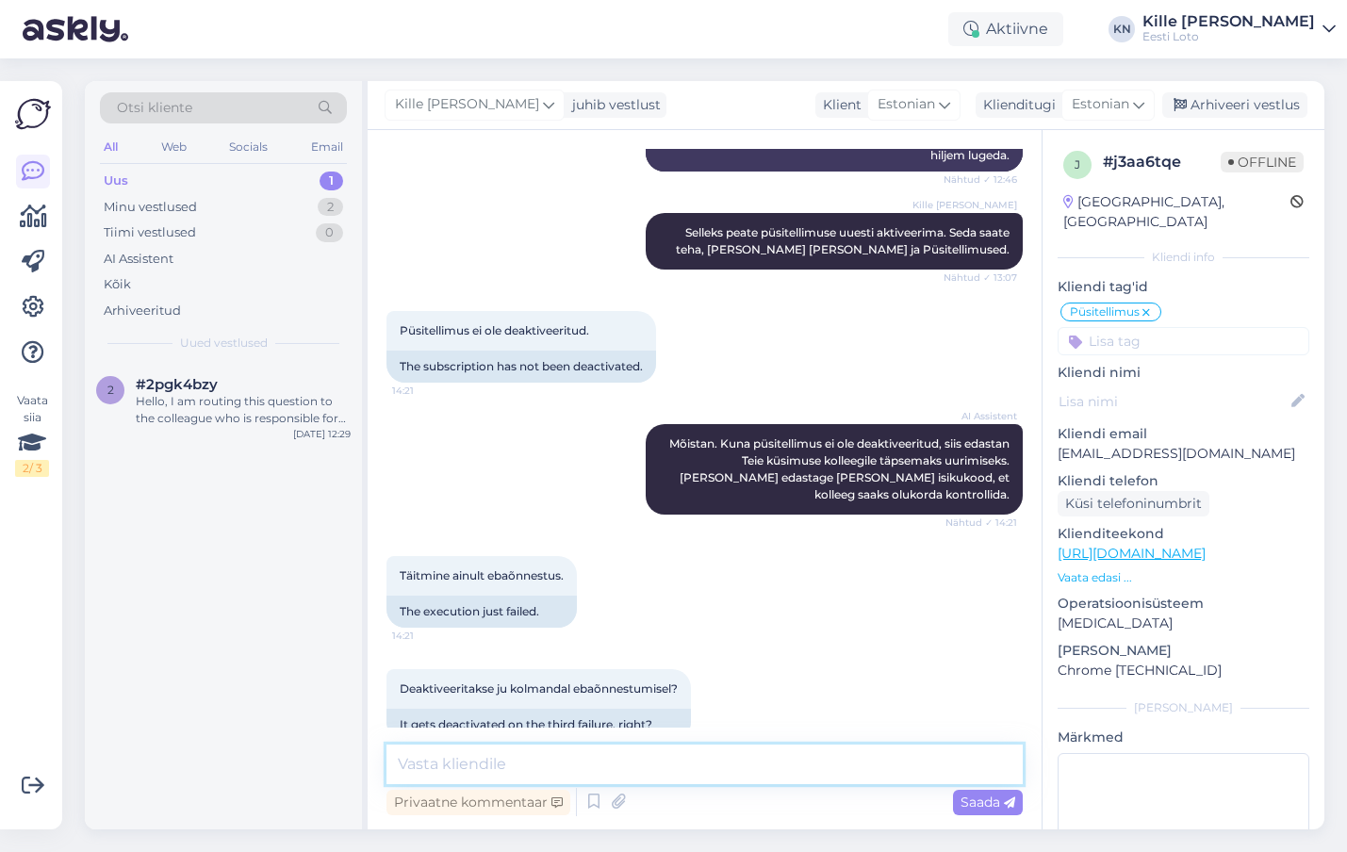
click at [702, 783] on textarea at bounding box center [705, 765] width 636 height 40
type textarea "Palun täpsustage, mis põhjusel Teil püsitellimuse vormistamine ebaõnnestus."
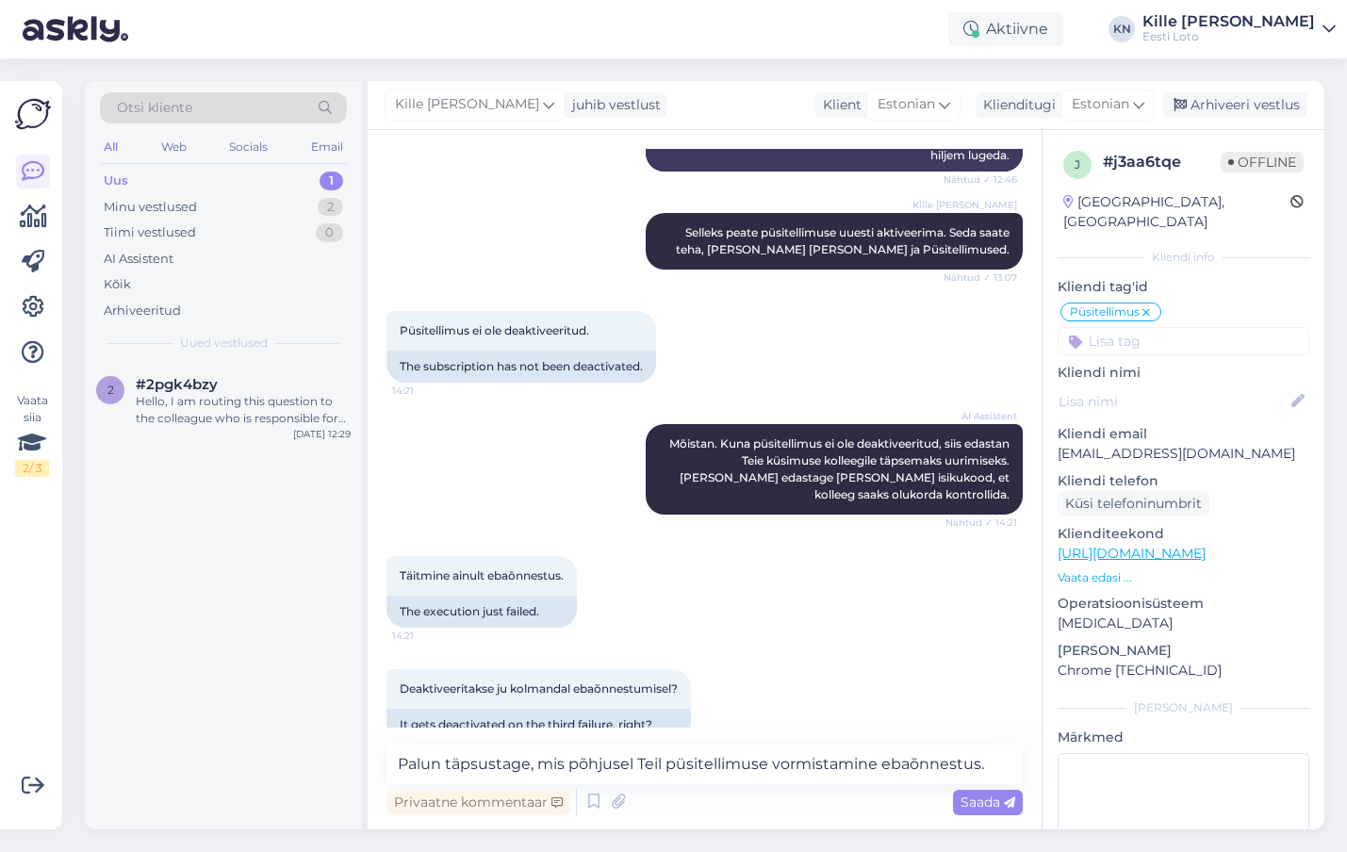
click at [979, 788] on div "Privaatne kommentaar Saada" at bounding box center [705, 802] width 636 height 36
click at [982, 800] on span "Saada" at bounding box center [988, 802] width 55 height 17
